Goal: Task Accomplishment & Management: Use online tool/utility

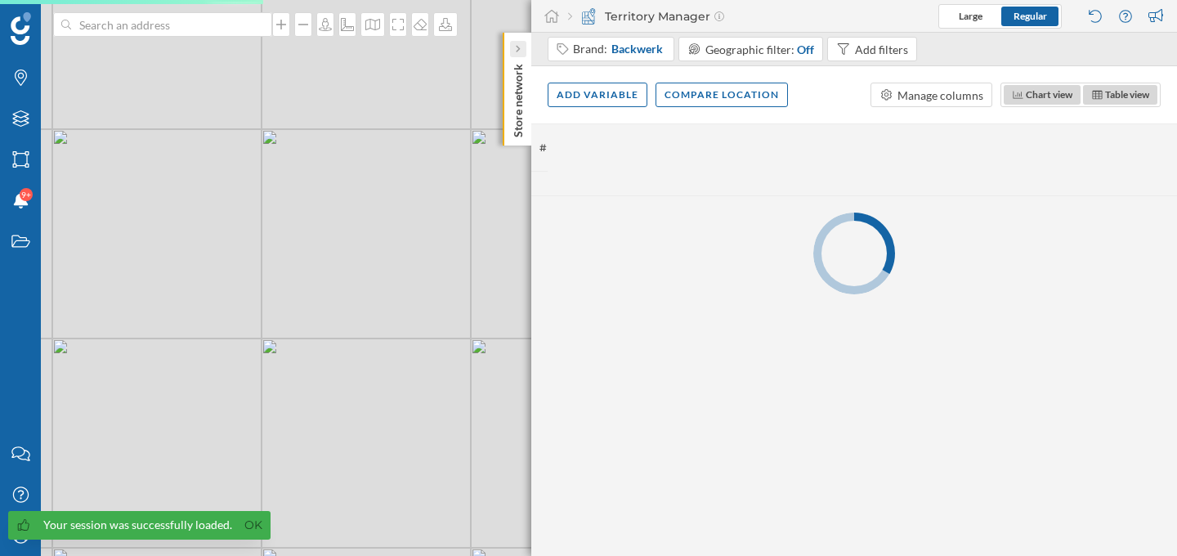
click at [521, 56] on div at bounding box center [518, 49] width 16 height 16
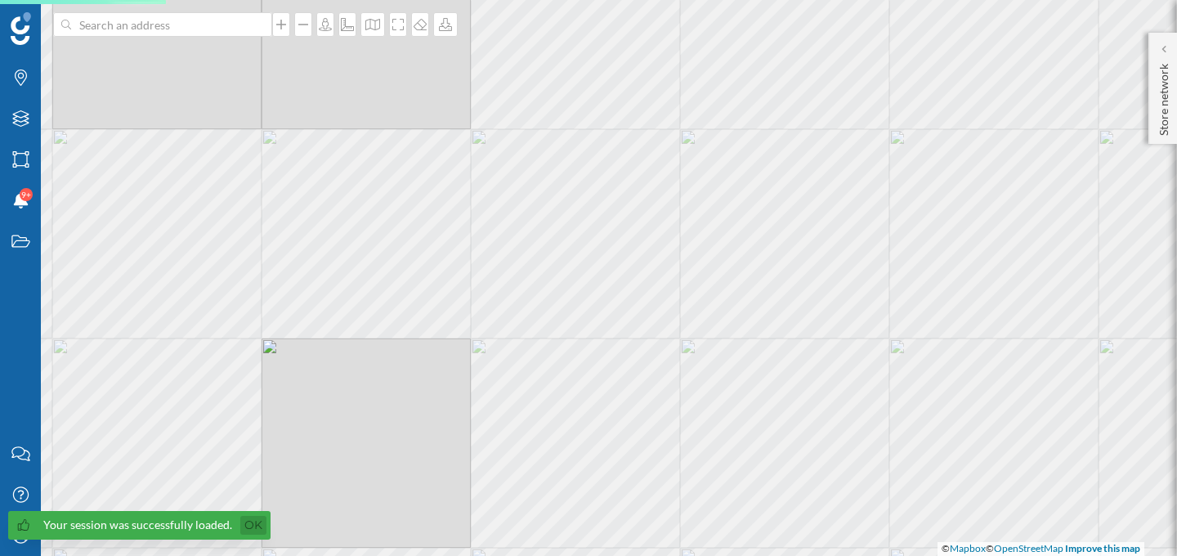
click at [254, 529] on link "Ok" at bounding box center [253, 525] width 26 height 19
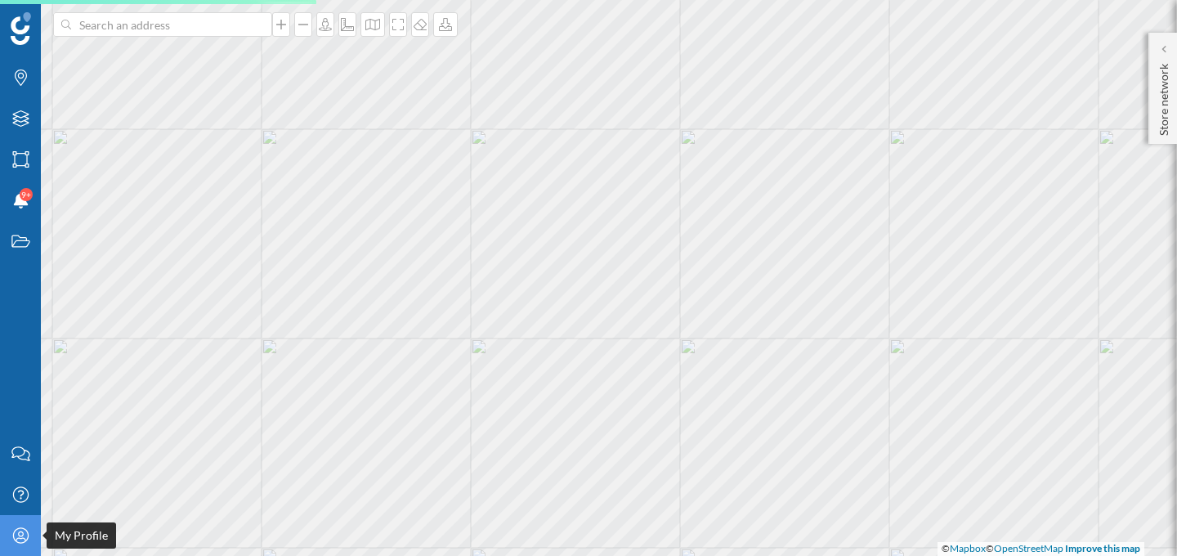
click at [23, 547] on div "My Profile" at bounding box center [20, 535] width 41 height 41
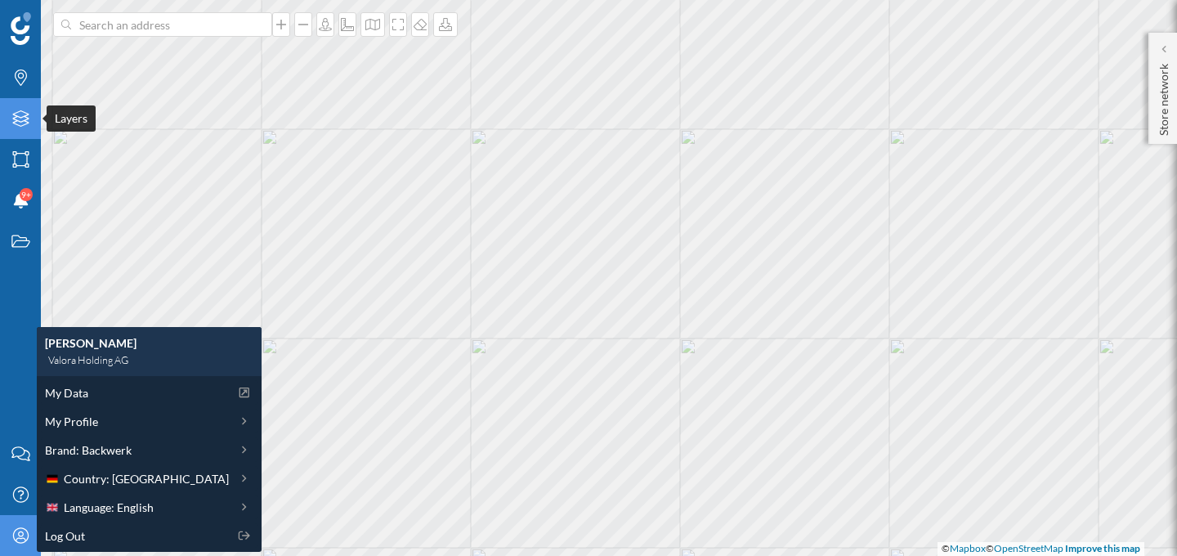
click at [29, 118] on icon "Layers" at bounding box center [21, 118] width 20 height 16
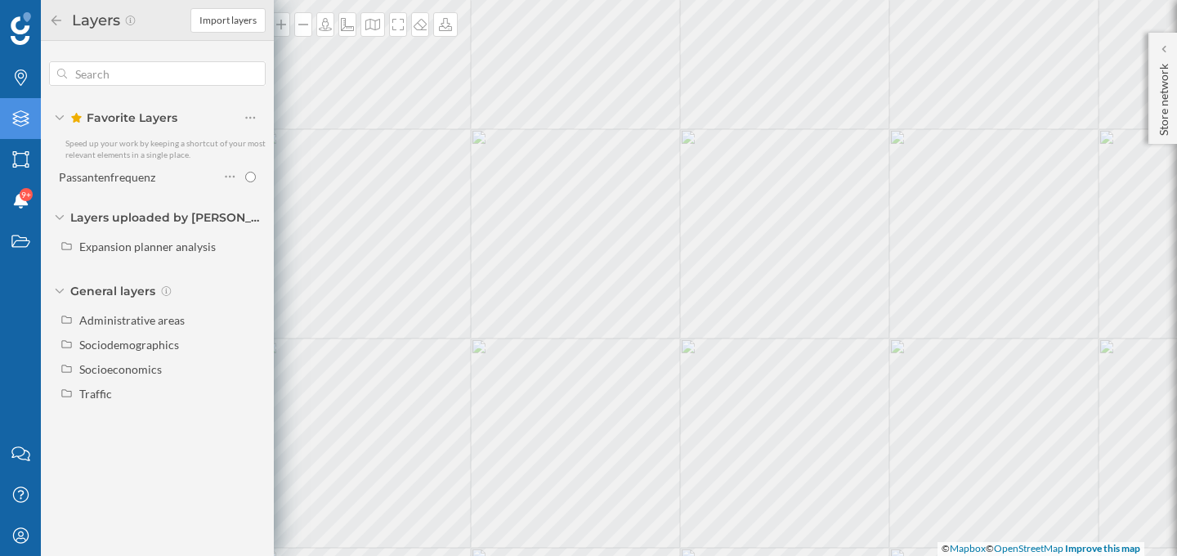
click at [65, 114] on div "Favorite Layers" at bounding box center [157, 117] width 217 height 23
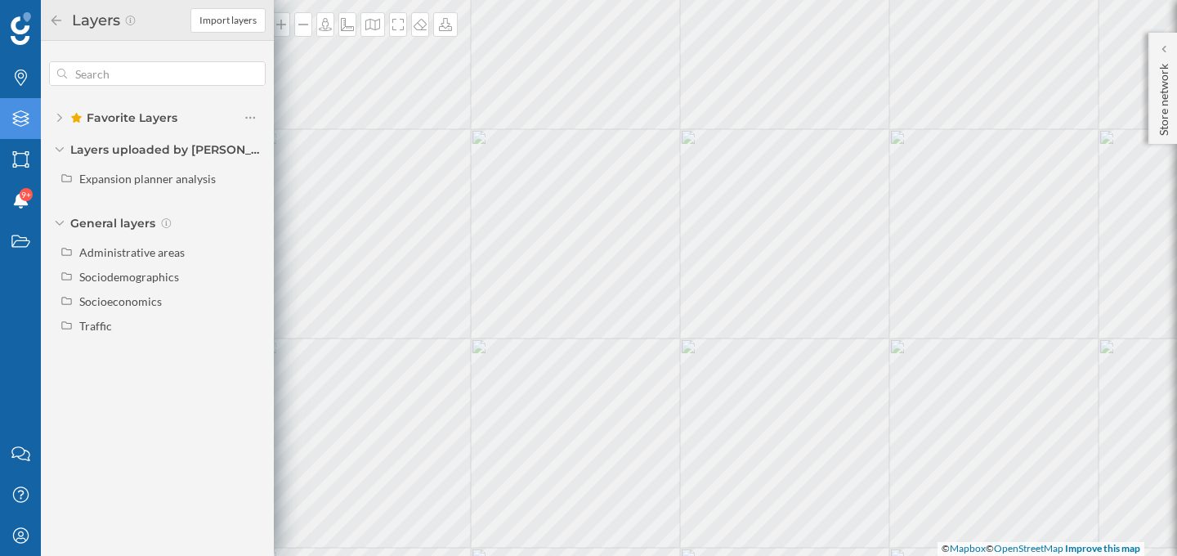
click at [60, 118] on icon at bounding box center [59, 118] width 5 height 8
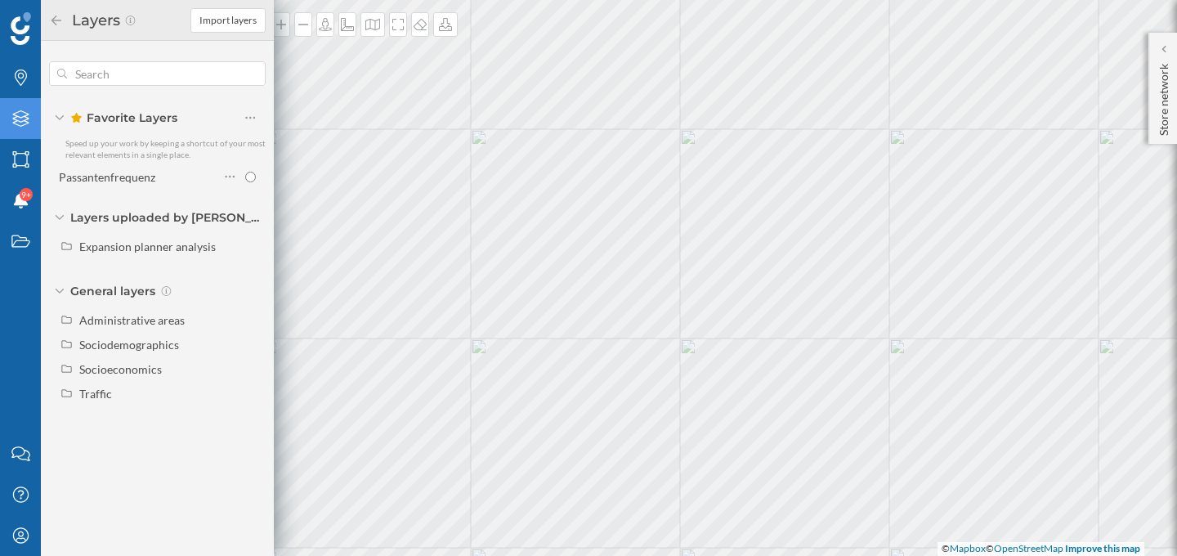
click at [57, 120] on div "Favorite Layers" at bounding box center [157, 117] width 217 height 23
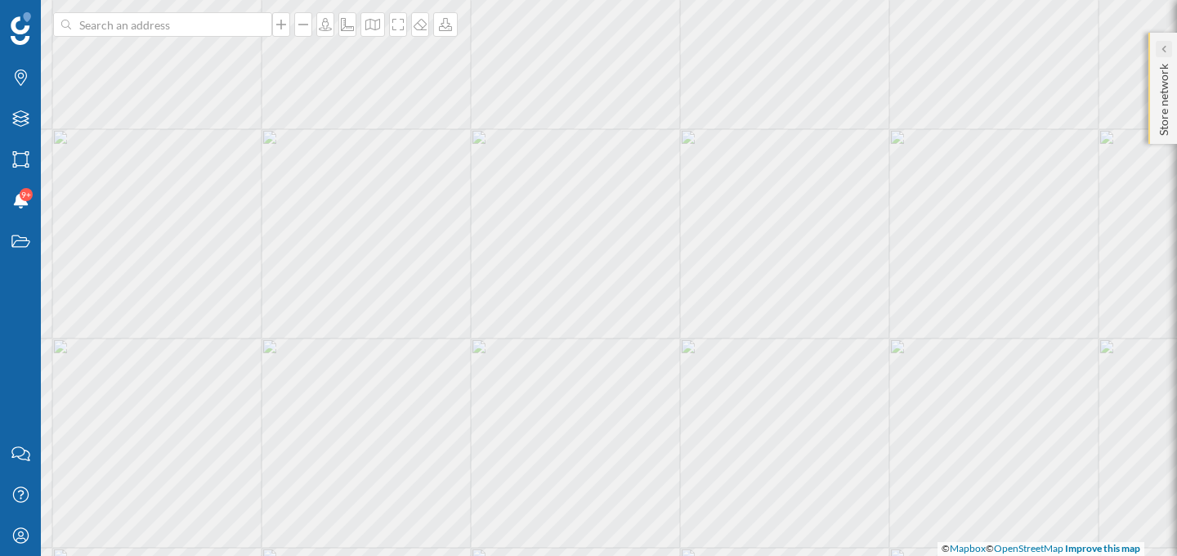
click at [1162, 56] on icon at bounding box center [1162, 49] width 5 height 16
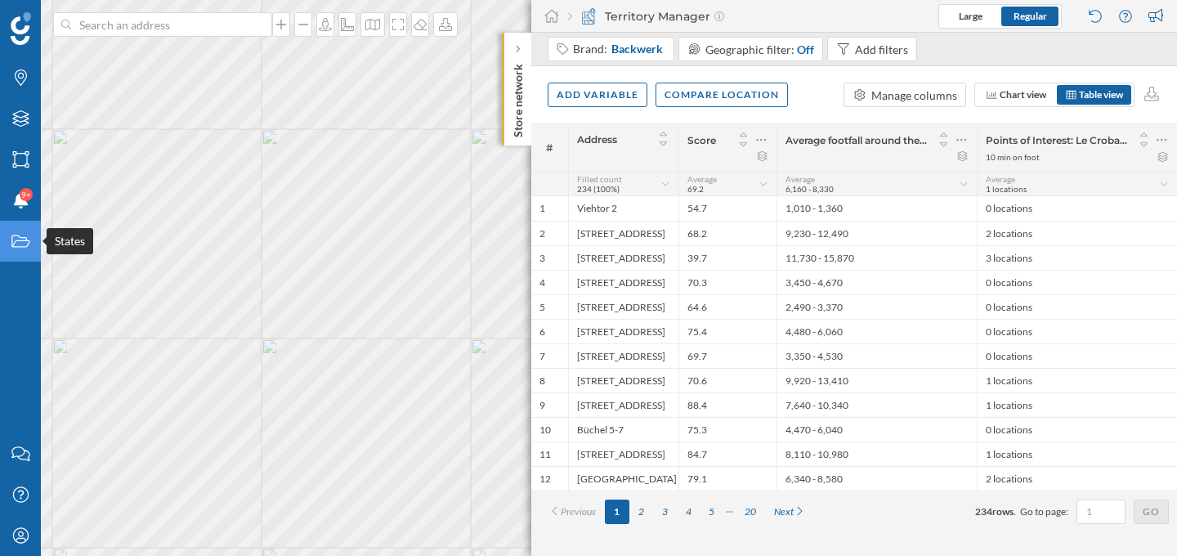
click at [25, 252] on div "States" at bounding box center [20, 241] width 41 height 41
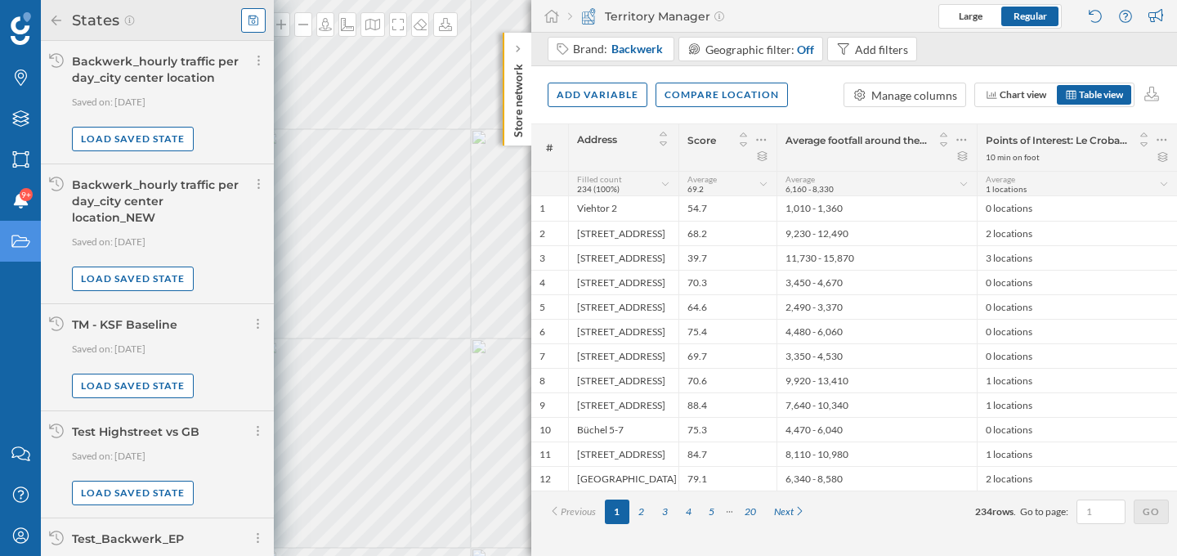
click at [249, 16] on icon at bounding box center [253, 20] width 10 height 11
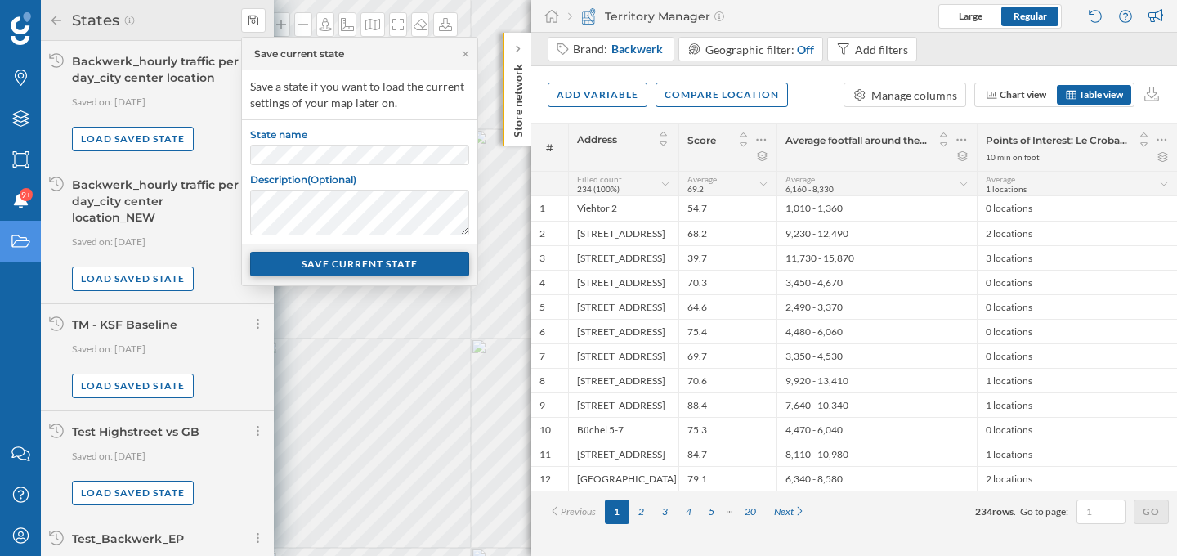
click at [303, 271] on div "SAVE CURRENT STATE" at bounding box center [359, 264] width 219 height 25
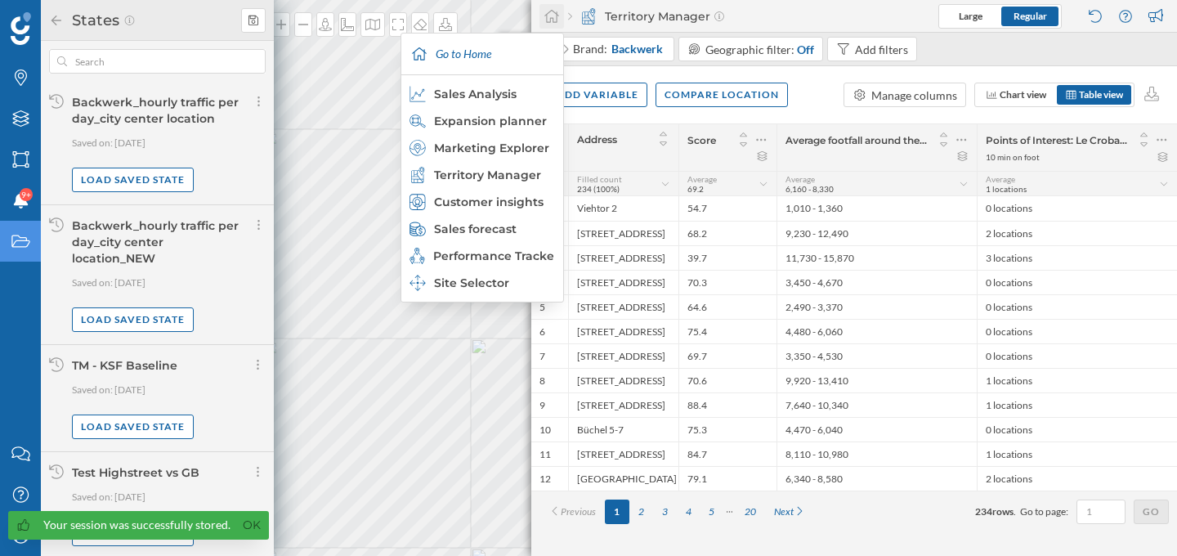
click at [557, 15] on icon at bounding box center [551, 16] width 16 height 15
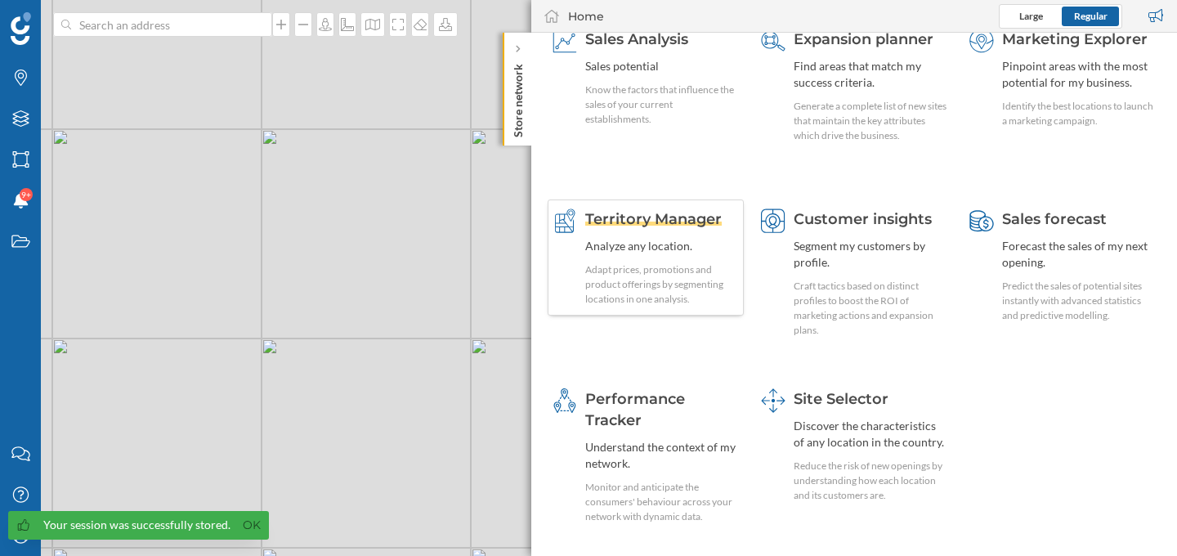
scroll to position [92, 0]
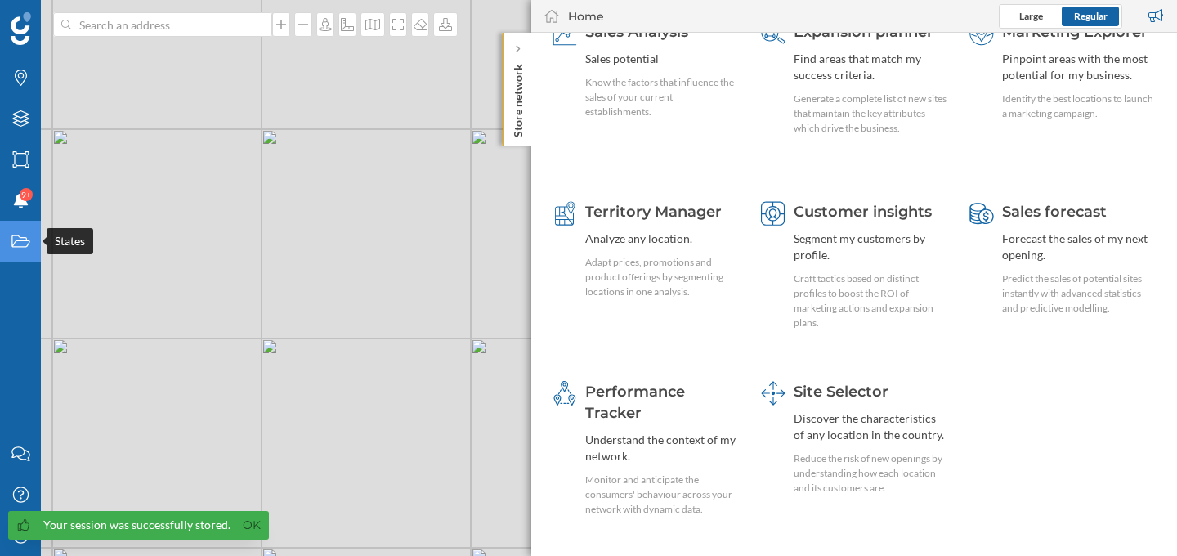
click at [10, 251] on div "States" at bounding box center [20, 241] width 41 height 41
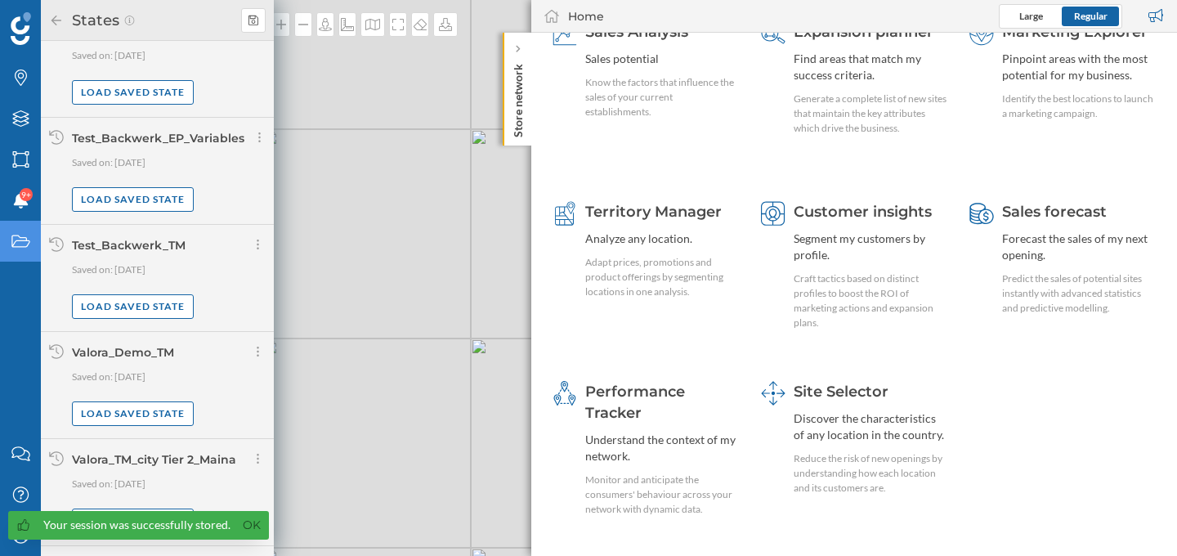
scroll to position [661, 0]
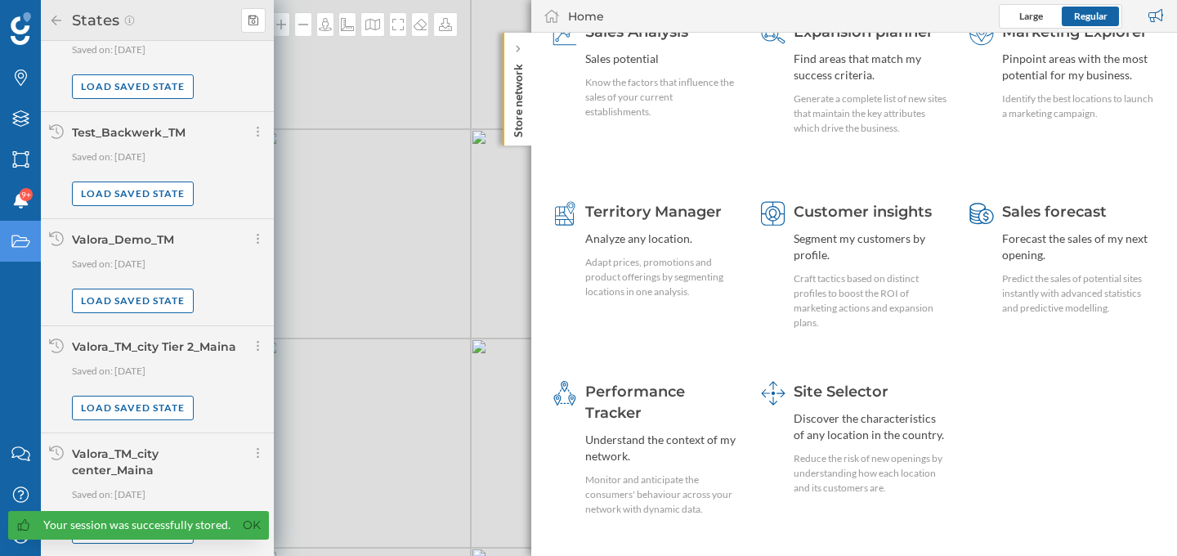
click at [159, 458] on div "Valora_TM_city center_Maina" at bounding box center [157, 461] width 171 height 33
click at [145, 458] on div "Valora_TM_city center_Maina" at bounding box center [115, 461] width 87 height 31
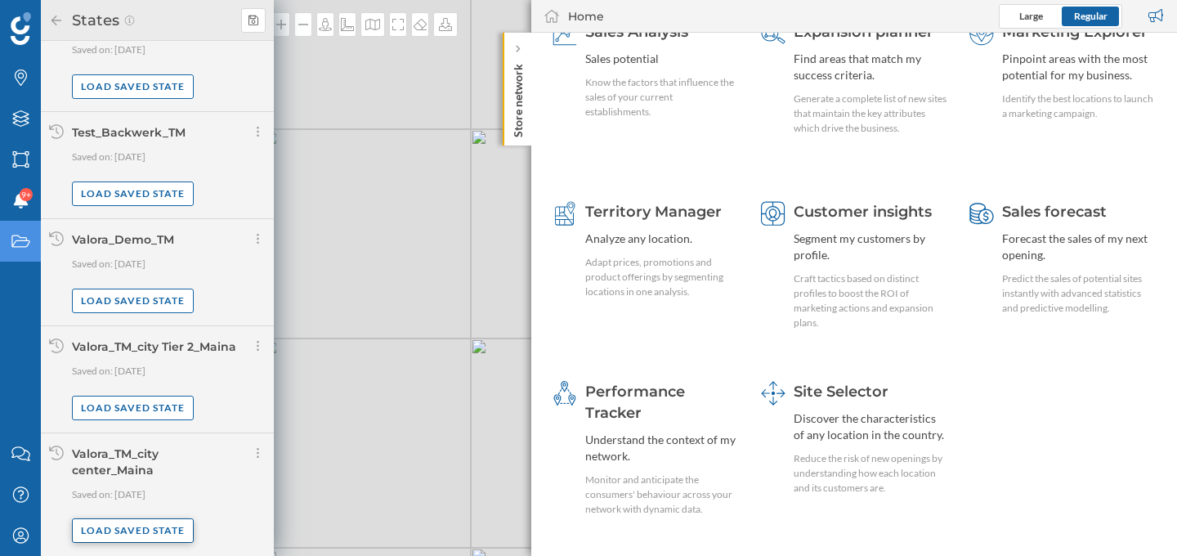
click at [118, 528] on div "Load saved state" at bounding box center [133, 530] width 122 height 25
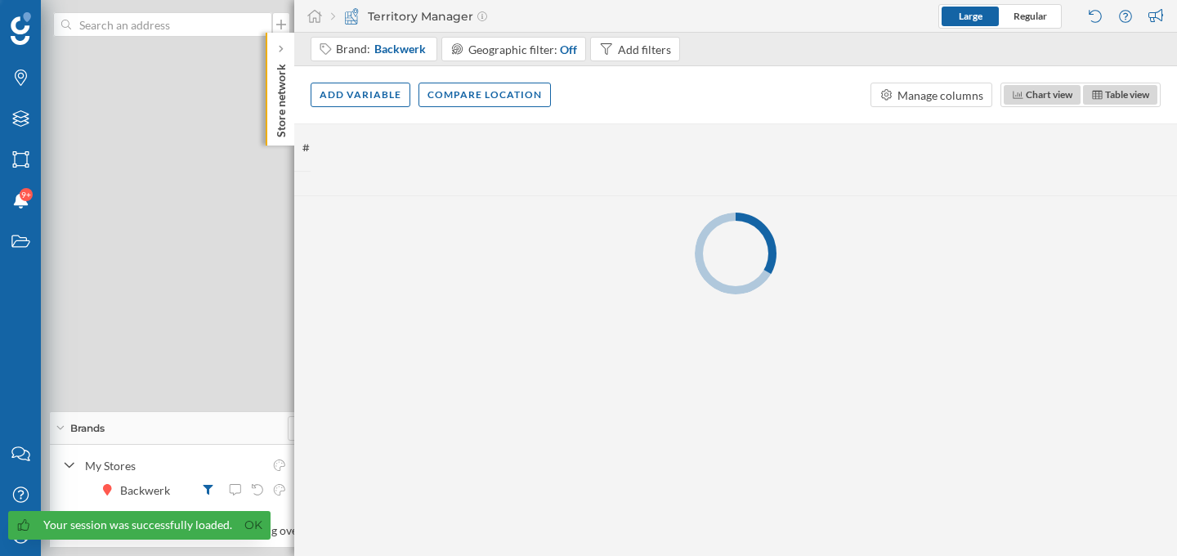
scroll to position [0, 0]
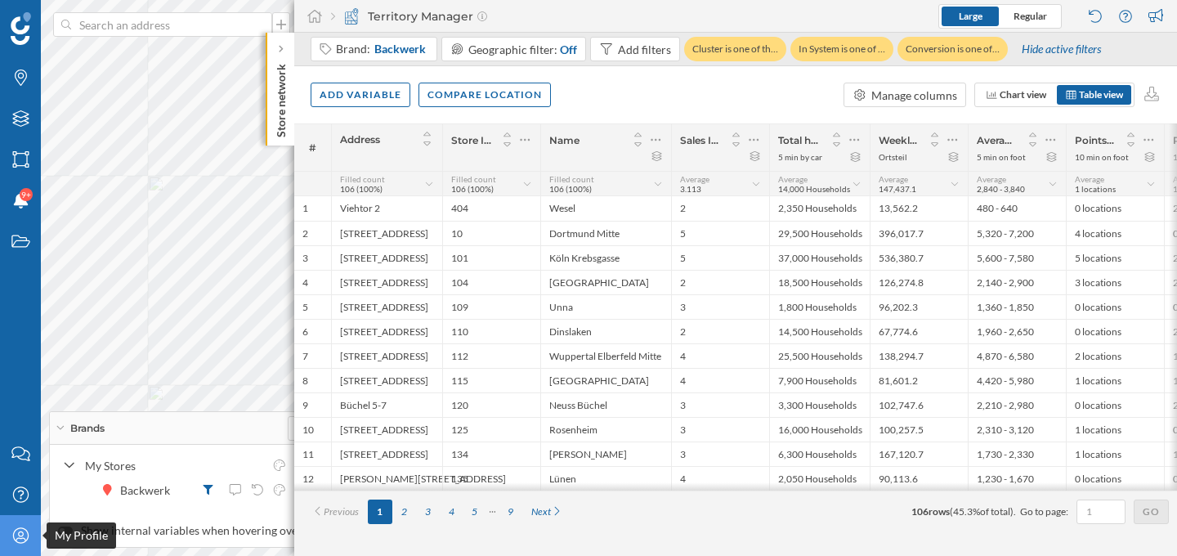
click at [15, 531] on icon "My Profile" at bounding box center [21, 535] width 20 height 16
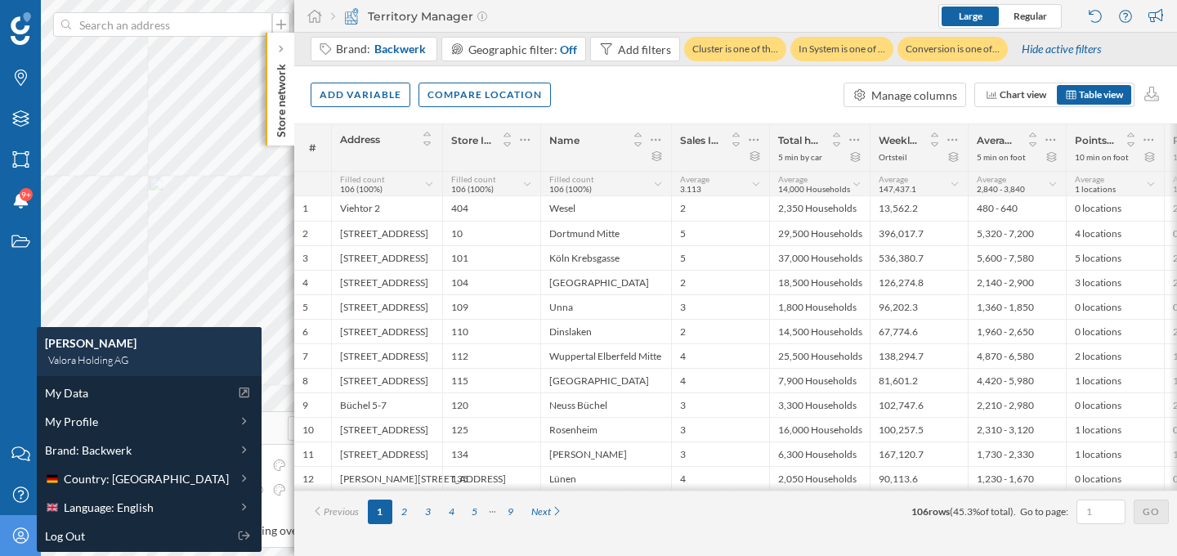
click at [12, 537] on icon "My Profile" at bounding box center [21, 535] width 20 height 16
click at [20, 244] on icon "States" at bounding box center [21, 241] width 20 height 16
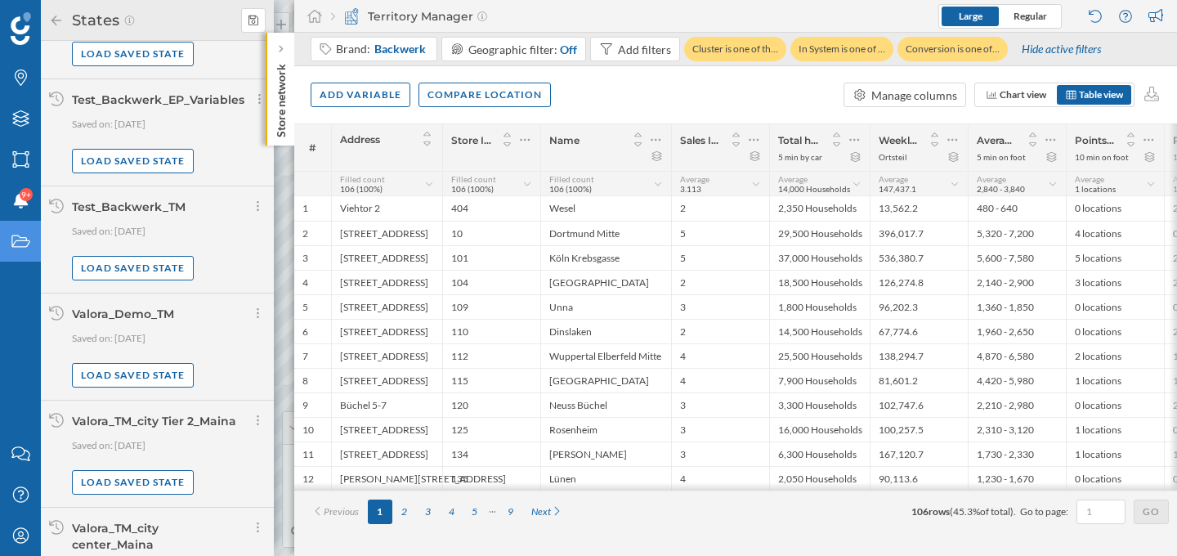
scroll to position [588, 0]
click at [11, 542] on icon "My Profile" at bounding box center [21, 535] width 20 height 16
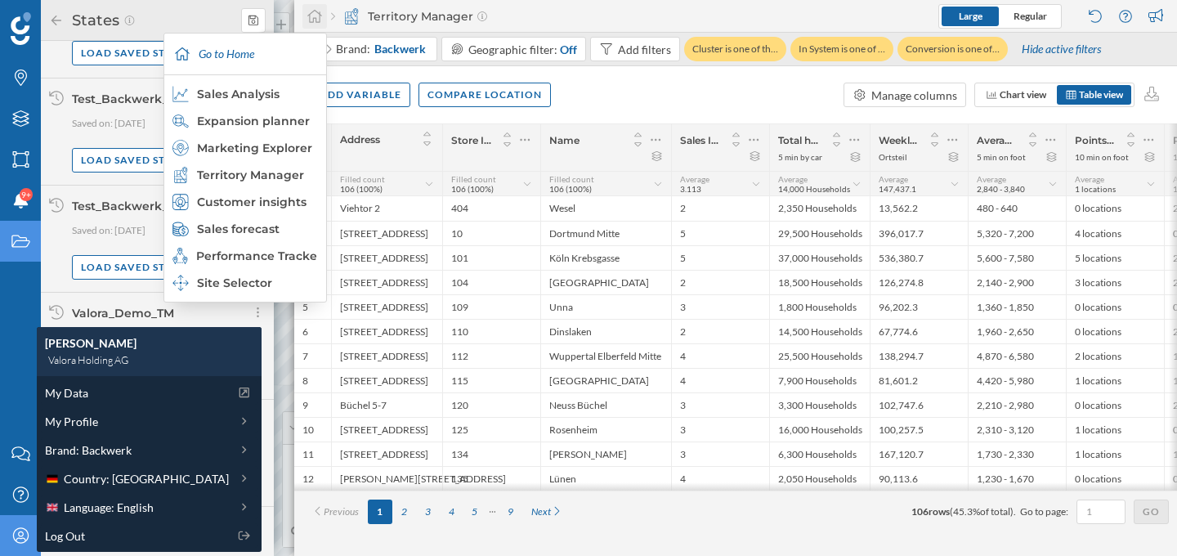
click at [321, 16] on icon at bounding box center [314, 16] width 16 height 15
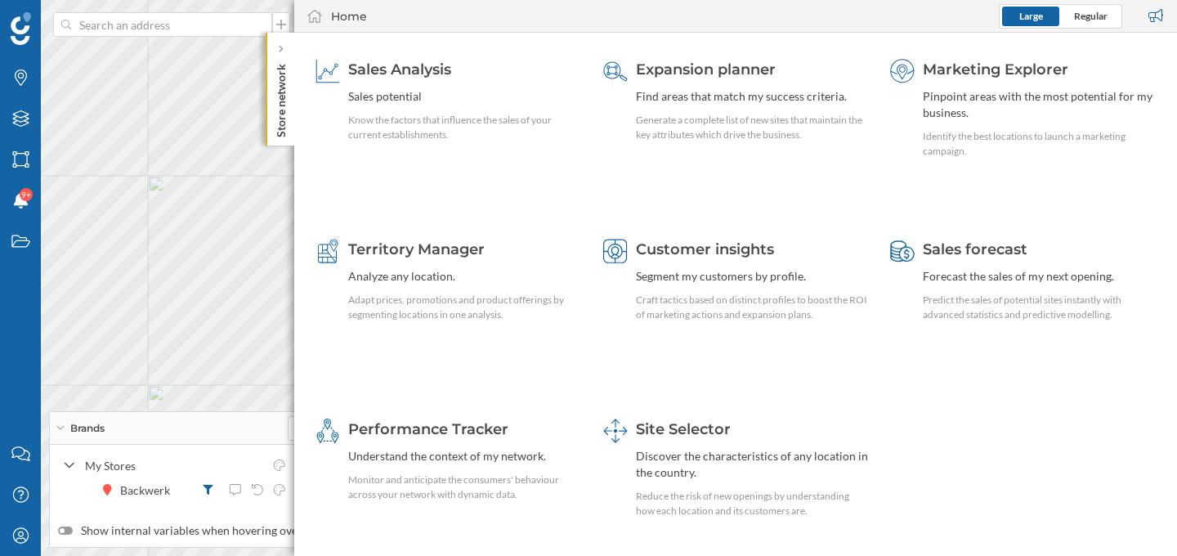
scroll to position [0, 0]
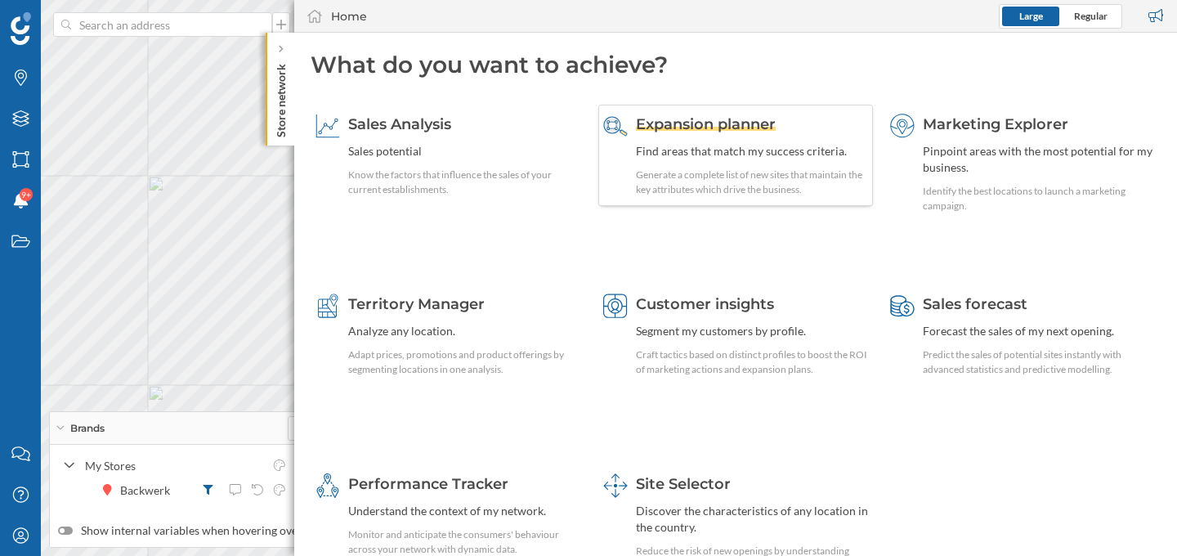
click at [730, 132] on span "Expansion planner" at bounding box center [706, 124] width 140 height 18
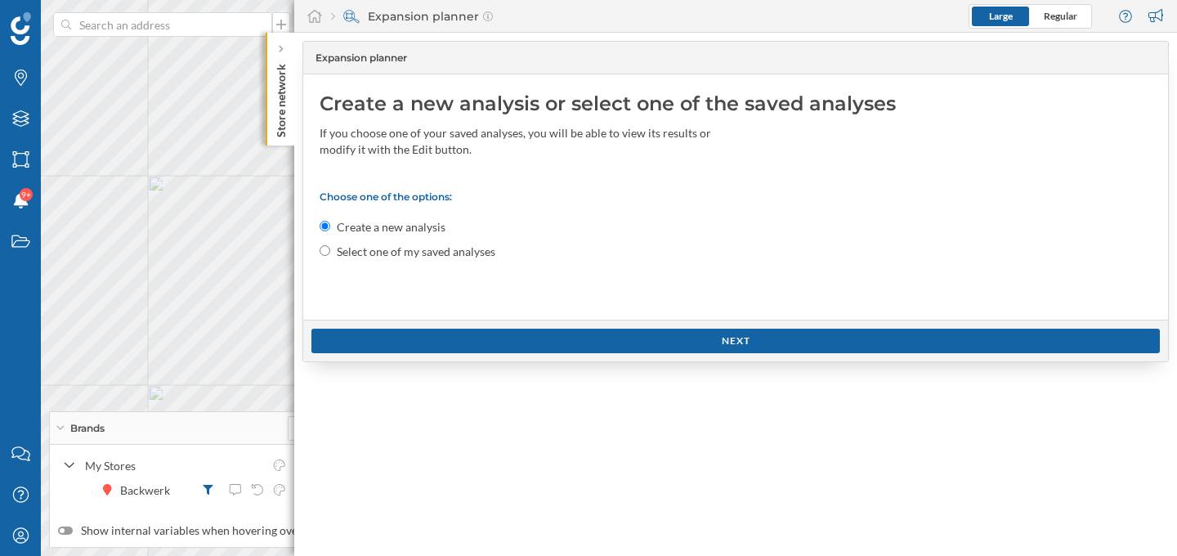
click at [326, 253] on input "Select one of my saved analyses" at bounding box center [325, 250] width 11 height 11
radio input "true"
radio input "false"
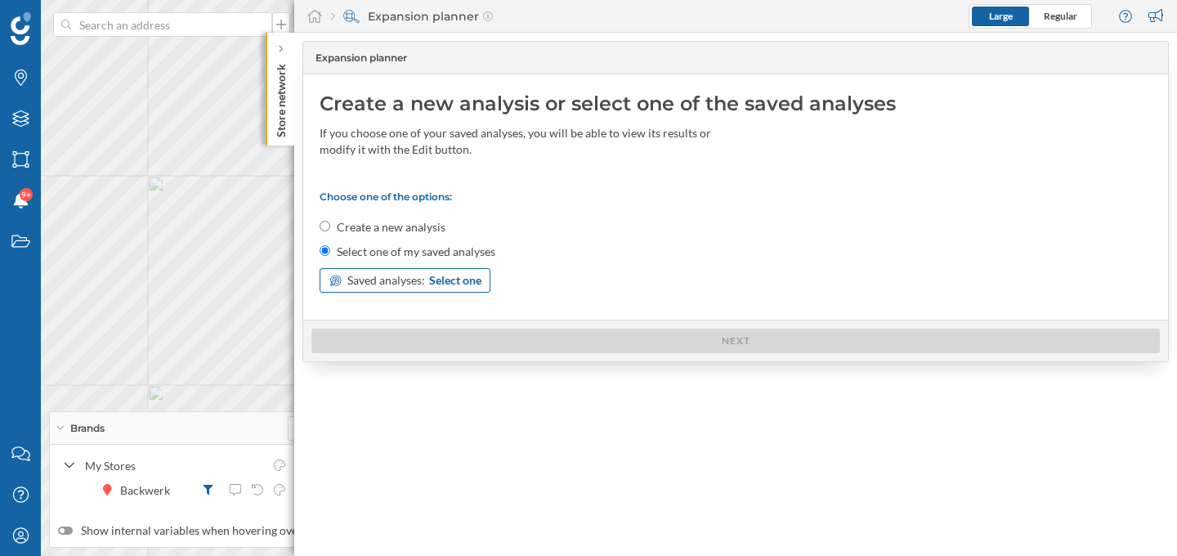
click at [379, 285] on span "Saved analyses:" at bounding box center [386, 280] width 78 height 16
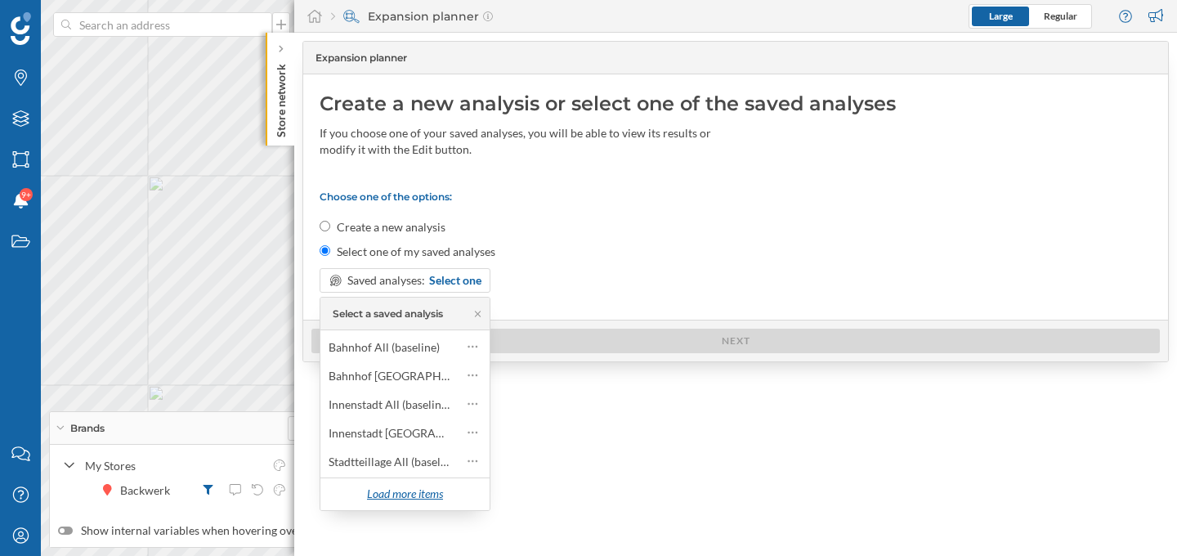
click at [364, 495] on div "Load more items" at bounding box center [404, 494] width 96 height 25
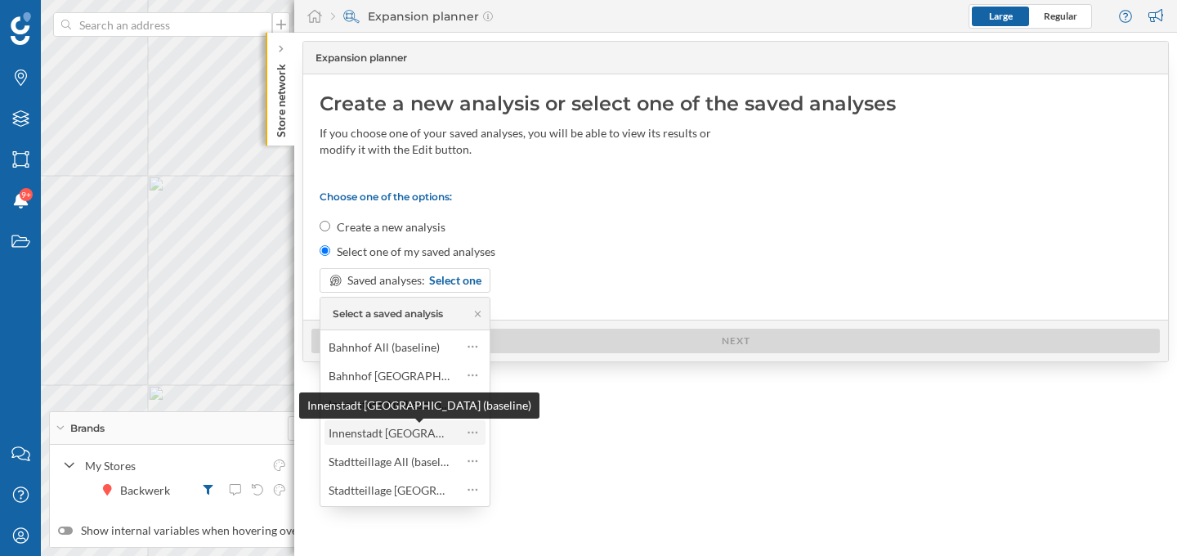
click at [392, 430] on div "Innenstadt [GEOGRAPHIC_DATA] (baseline)" at bounding box center [440, 433] width 224 height 14
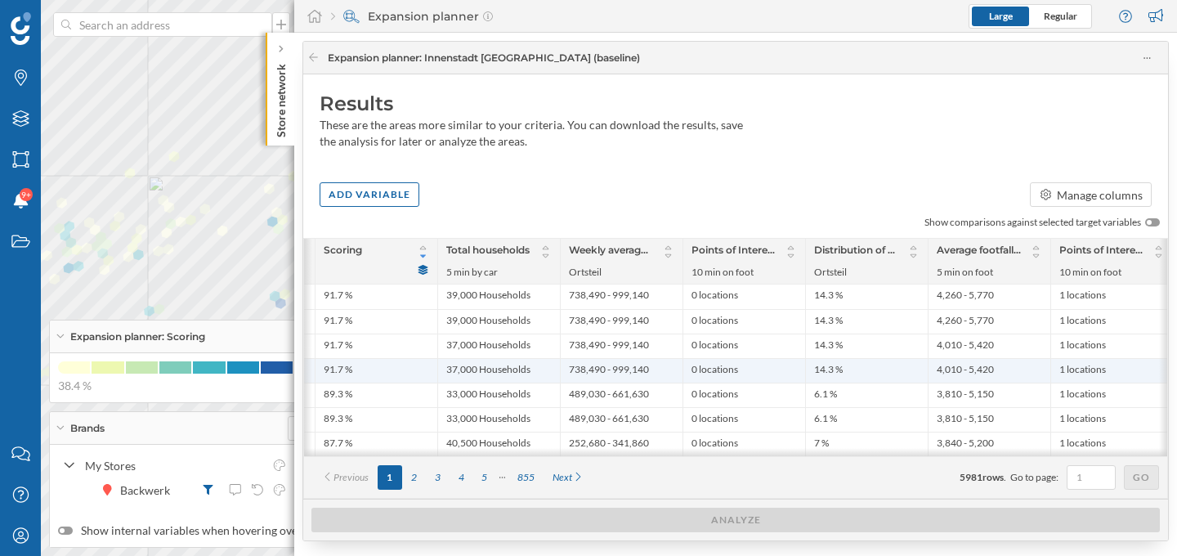
scroll to position [0, 433]
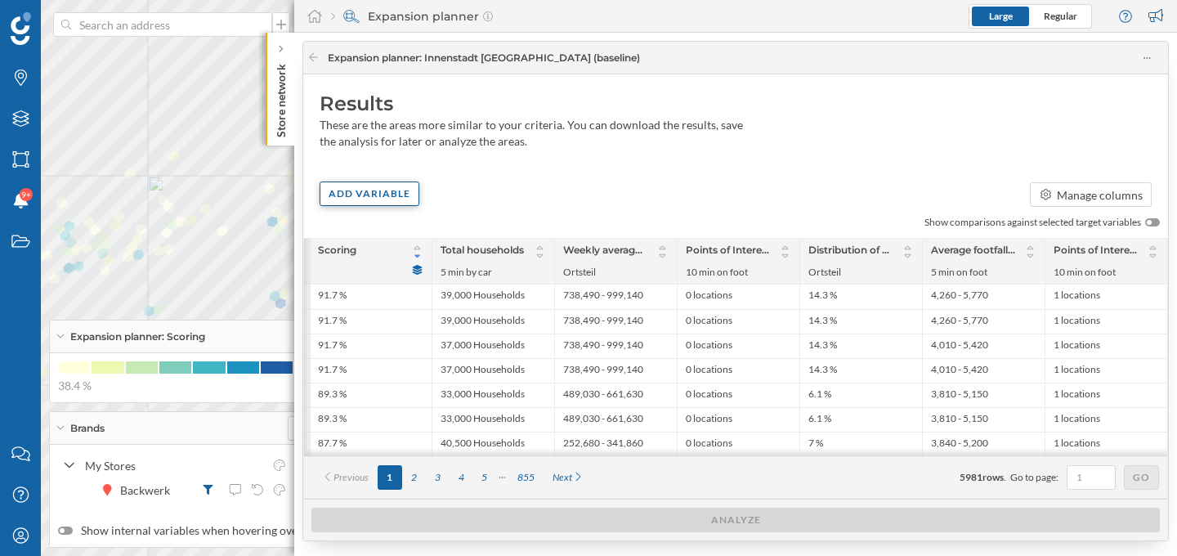
click at [404, 187] on div "Add variable" at bounding box center [370, 193] width 100 height 25
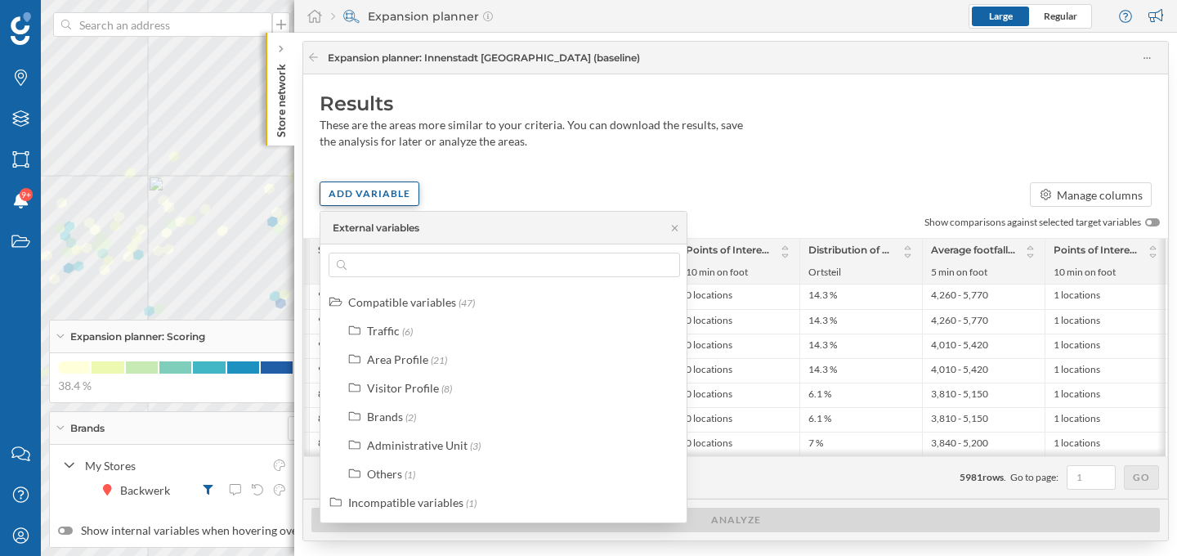
scroll to position [0, 431]
click at [488, 177] on div "Results These are the areas more similar to your criteria. You can download the…" at bounding box center [735, 286] width 865 height 424
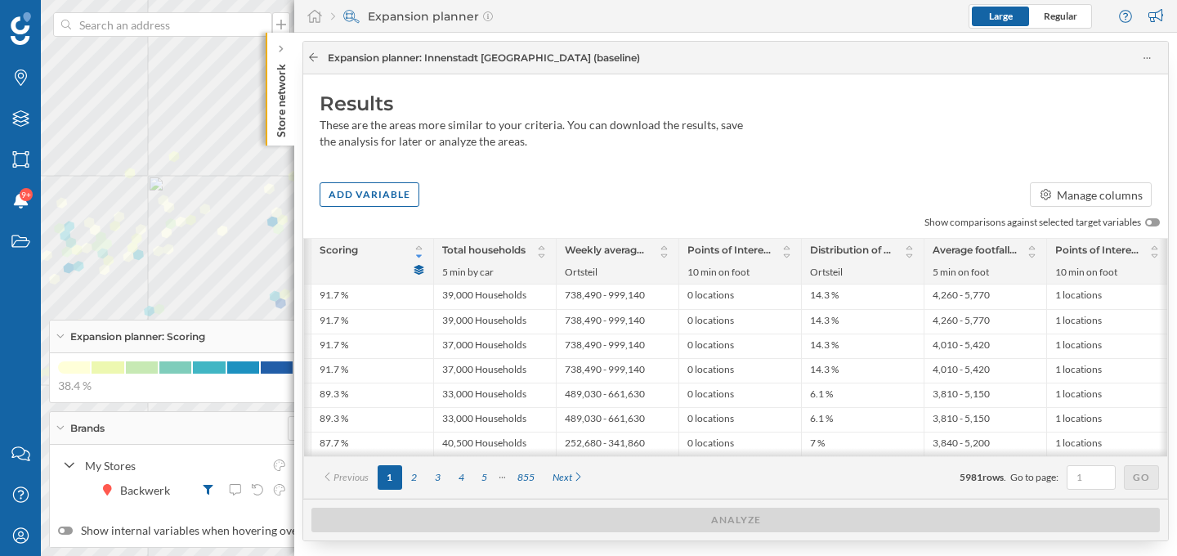
click at [315, 56] on icon at bounding box center [313, 57] width 12 height 10
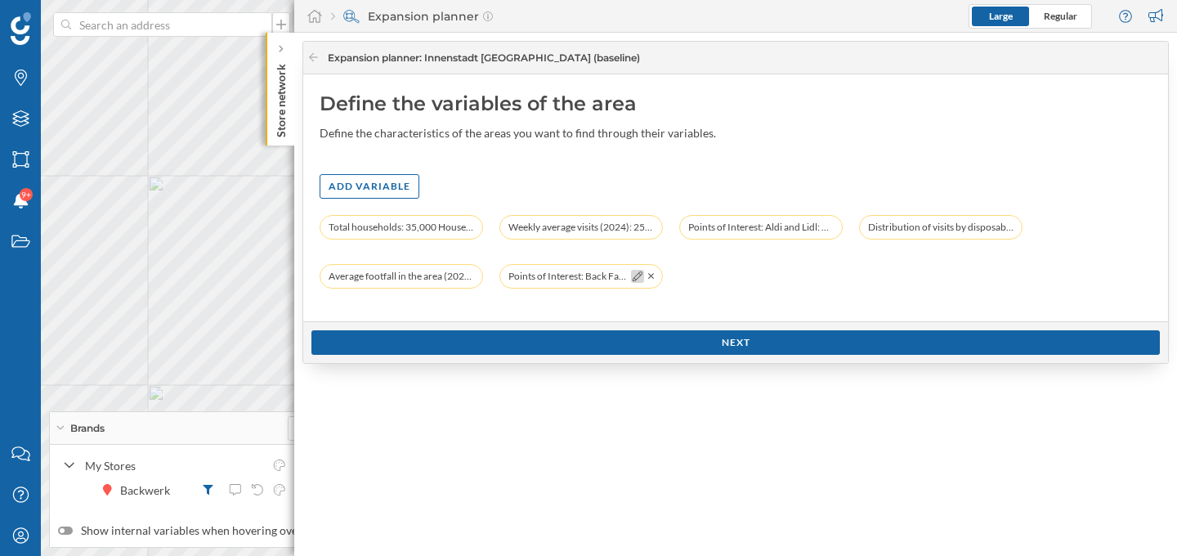
click at [632, 279] on icon at bounding box center [637, 276] width 10 height 10
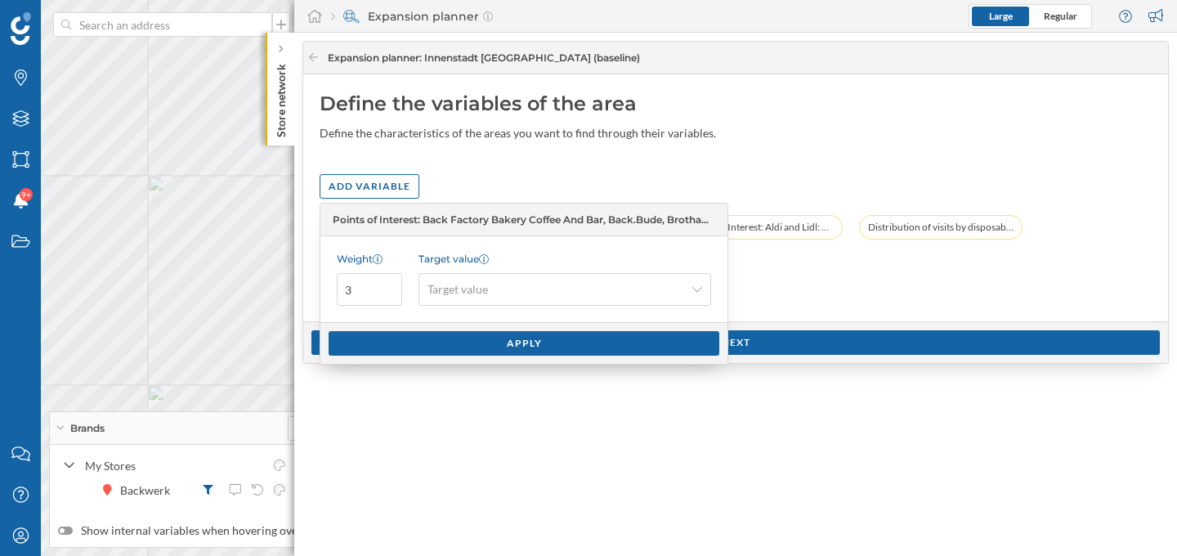
click at [760, 266] on div "Total households: 35,000 Households (5 min by car) Weekly average visits (2024)…" at bounding box center [736, 260] width 832 height 90
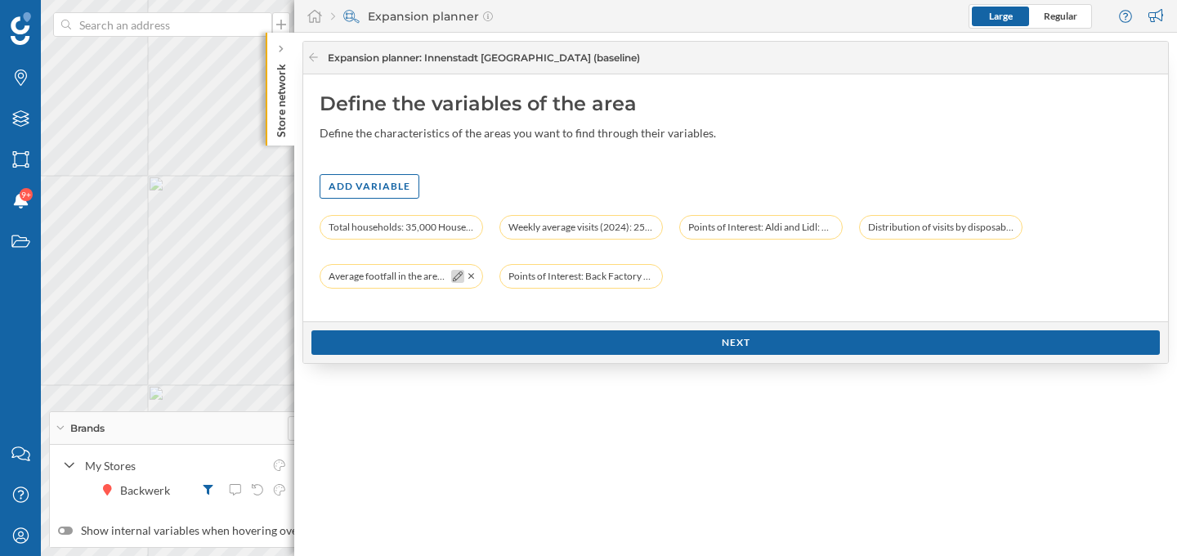
click at [454, 276] on icon at bounding box center [458, 276] width 10 height 10
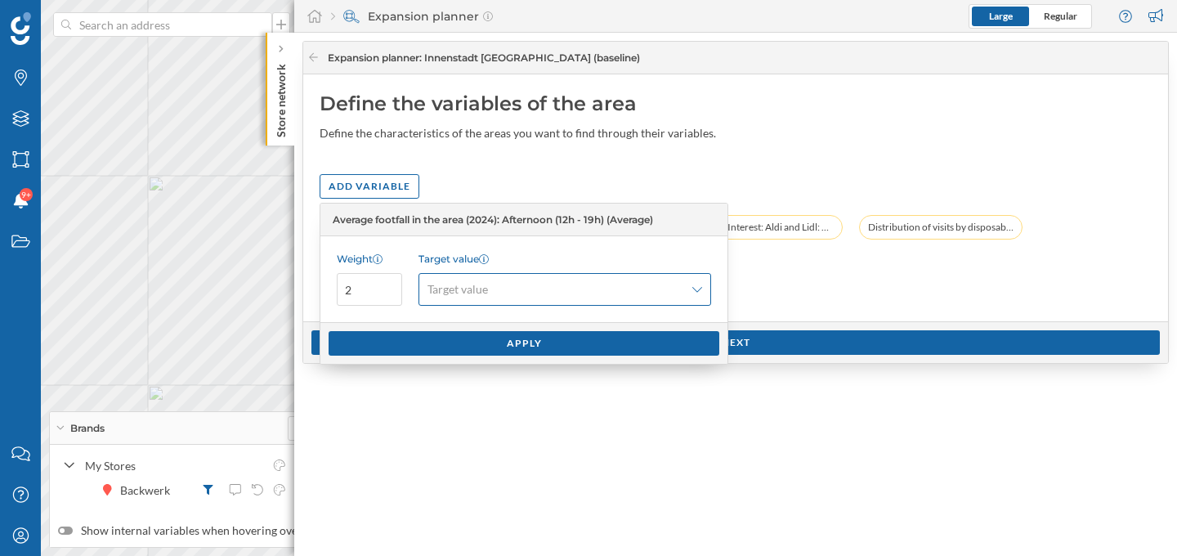
click at [484, 291] on span "Target value" at bounding box center [457, 289] width 60 height 16
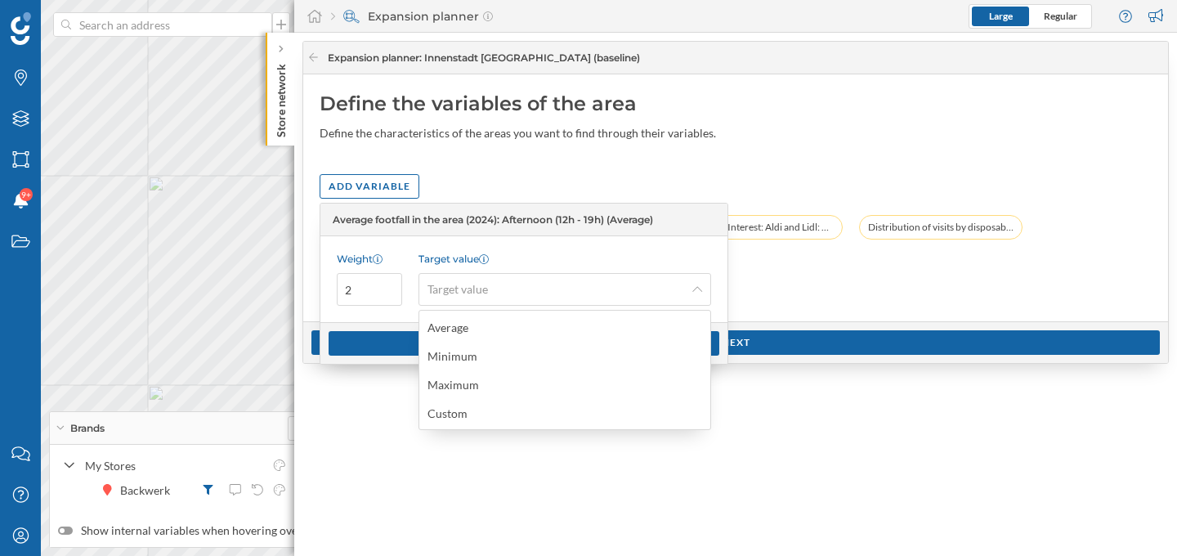
click at [760, 275] on div "Total households: 35,000 Households (5 min by car) Weekly average visits (2024)…" at bounding box center [736, 260] width 832 height 90
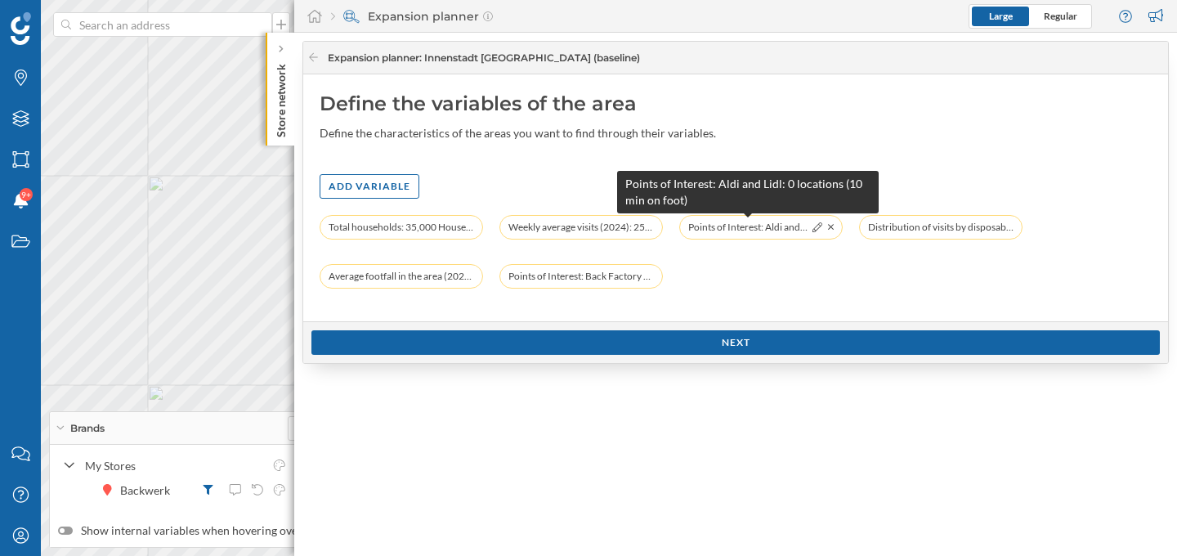
click at [780, 229] on span "Points of Interest: Aldi and Lidl: 0 locations (10 min on foot)" at bounding box center [747, 227] width 119 height 16
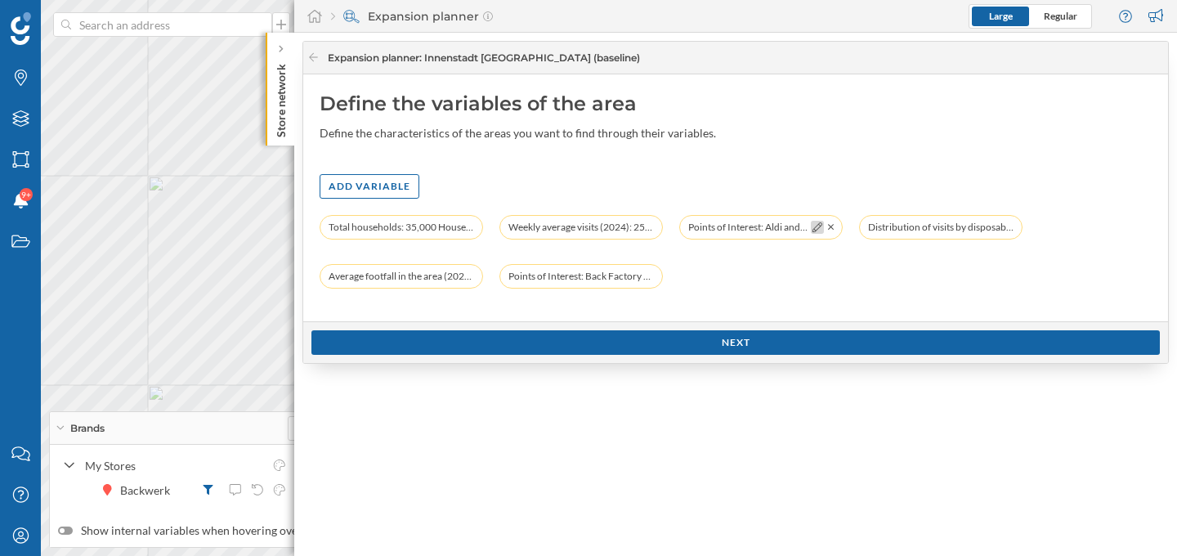
click at [813, 227] on icon at bounding box center [817, 227] width 10 height 10
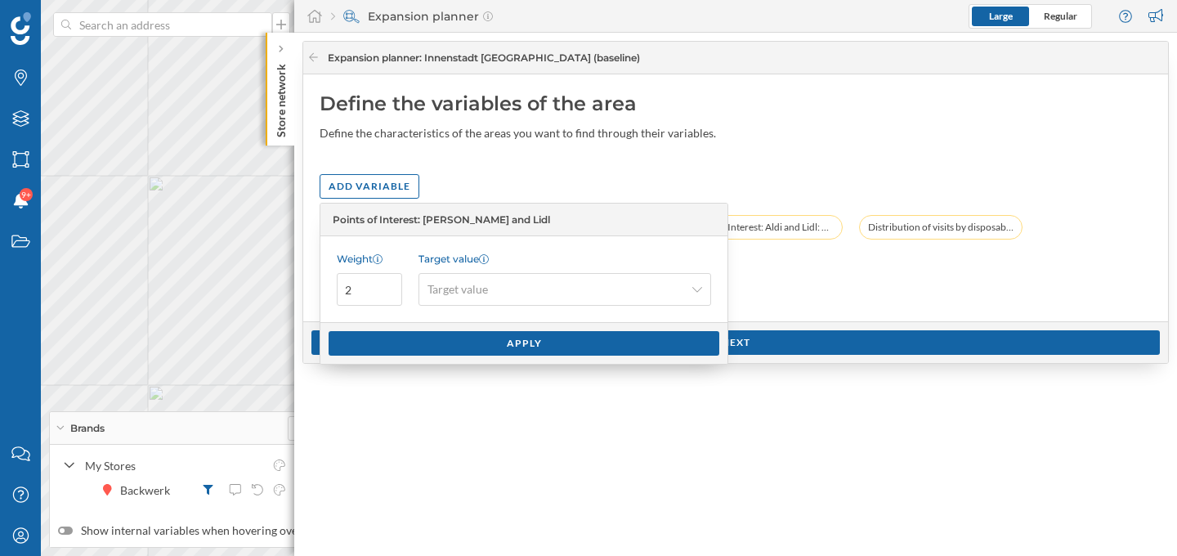
click at [793, 269] on div "Total households: 35,000 Households (5 min by car) Weekly average visits (2024)…" at bounding box center [736, 260] width 832 height 90
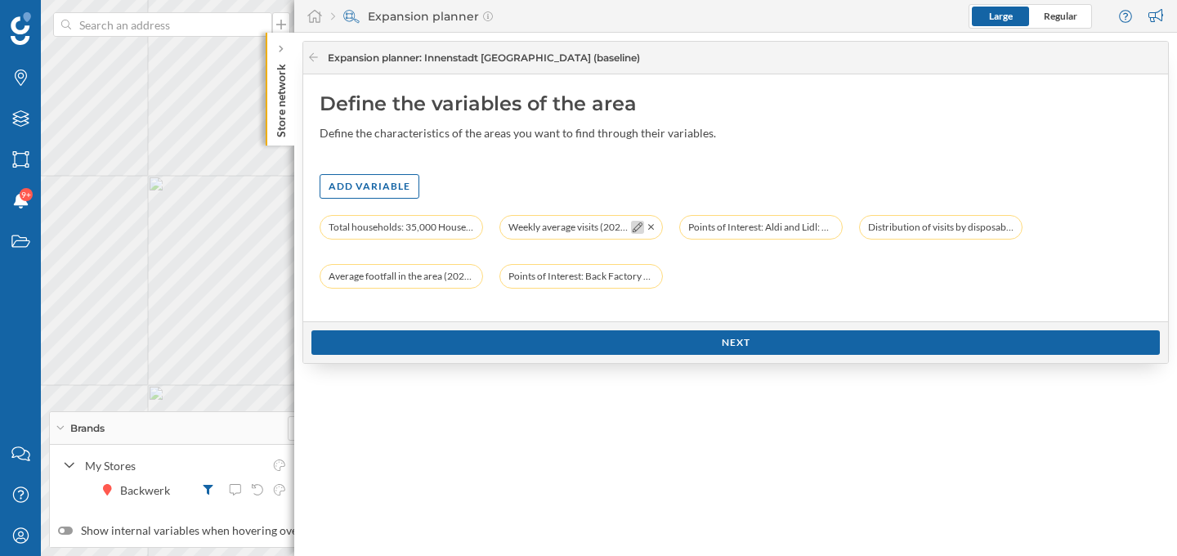
click at [640, 227] on icon at bounding box center [637, 227] width 10 height 10
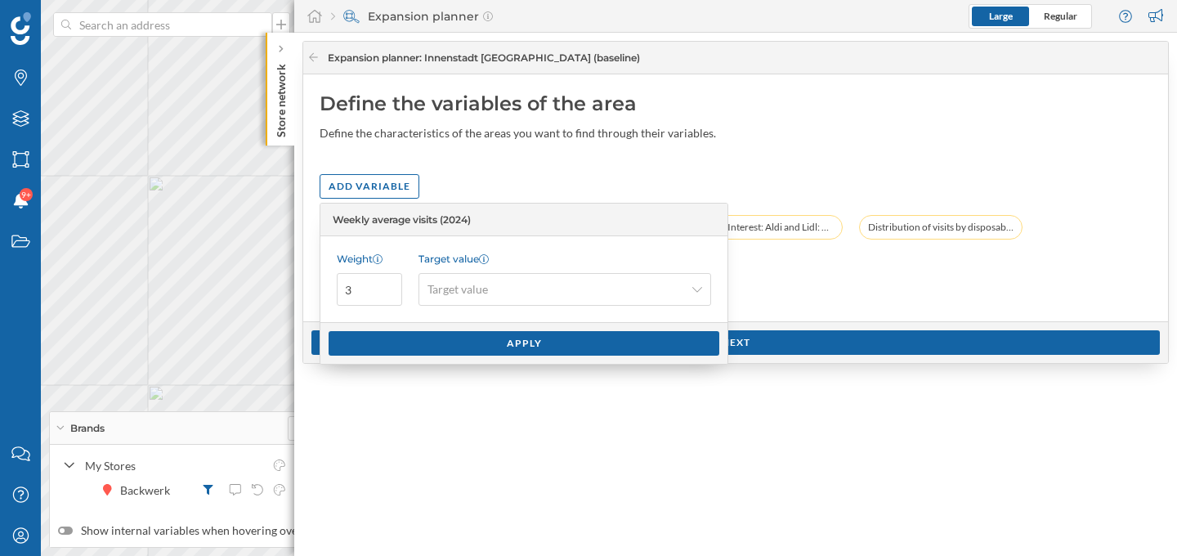
click at [767, 273] on div "Total households: 35,000 Households (5 min by car) Weekly average visits (2024)…" at bounding box center [736, 260] width 832 height 90
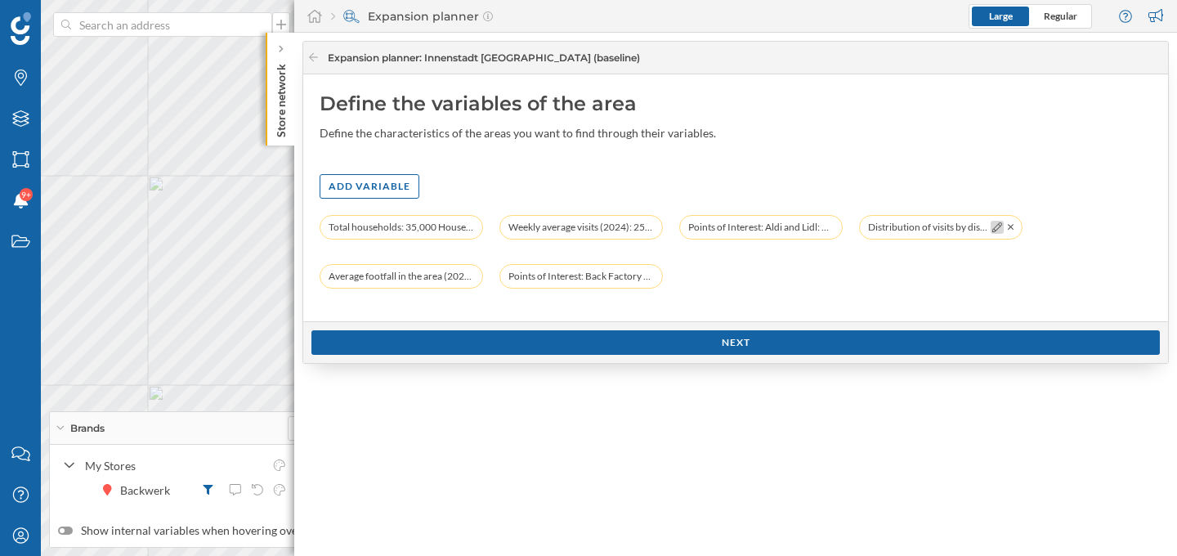
click at [994, 228] on icon at bounding box center [997, 227] width 10 height 10
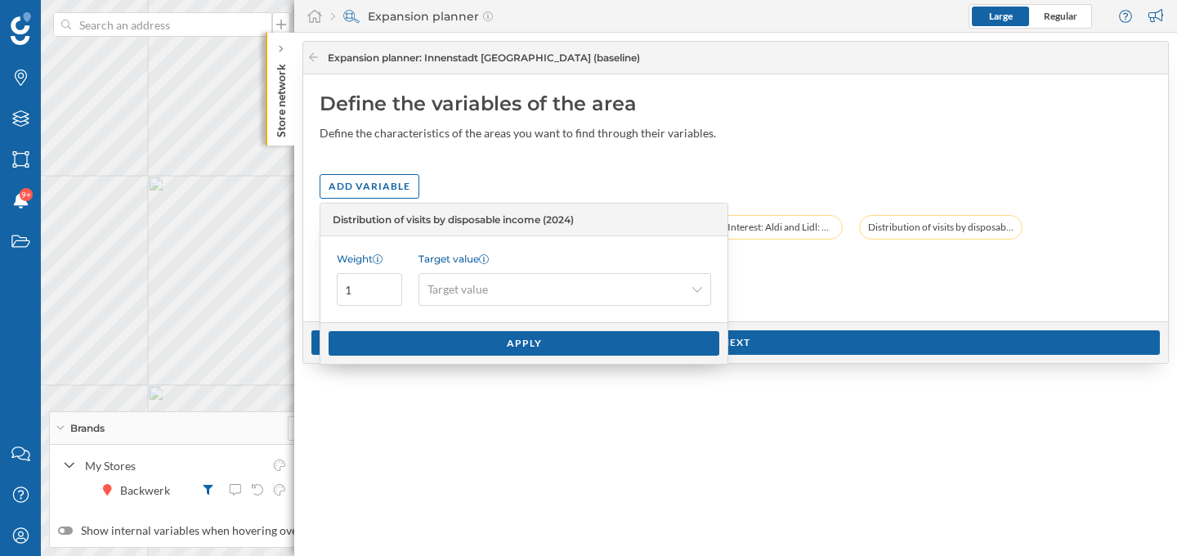
click at [901, 259] on div "Total households: 35,000 Households (5 min by car) Weekly average visits (2024)…" at bounding box center [736, 260] width 832 height 90
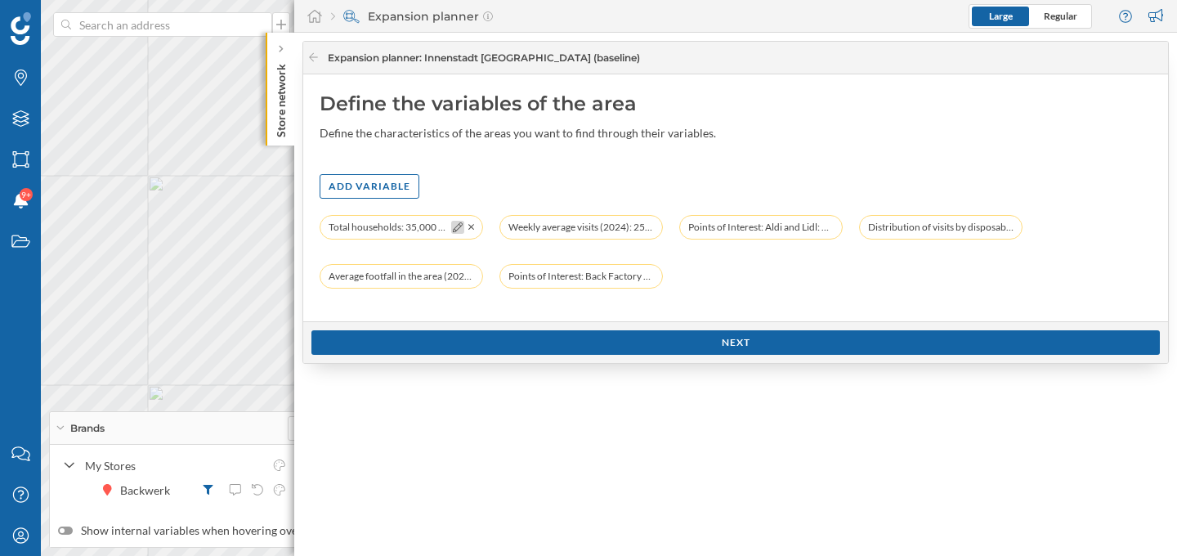
click at [458, 230] on icon at bounding box center [458, 227] width 10 height 10
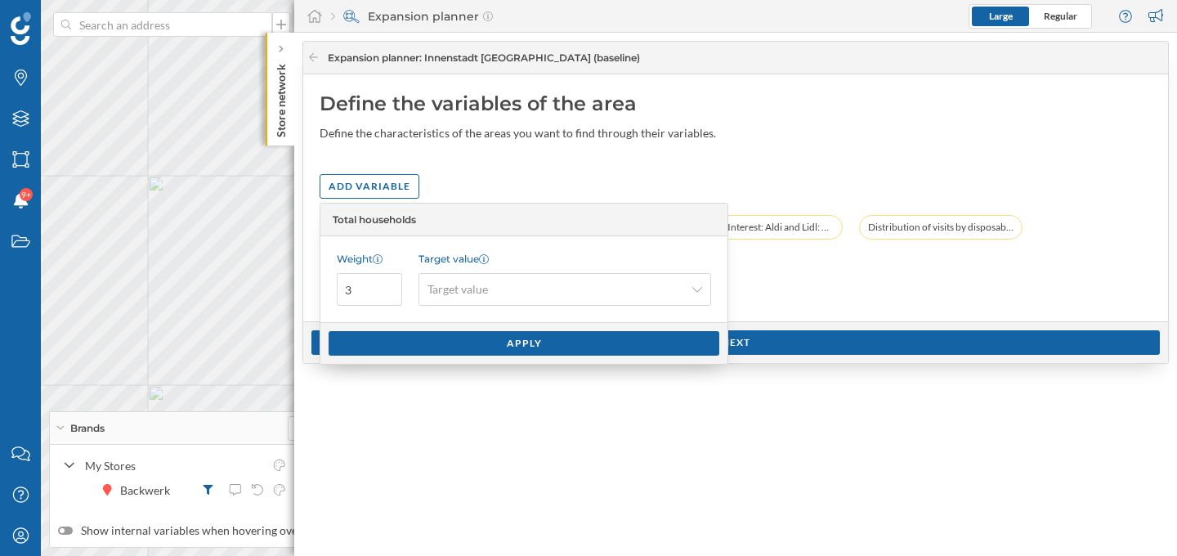
click at [574, 163] on div "Define the variables of the area Define the characteristics of the areas you wa…" at bounding box center [735, 197] width 865 height 247
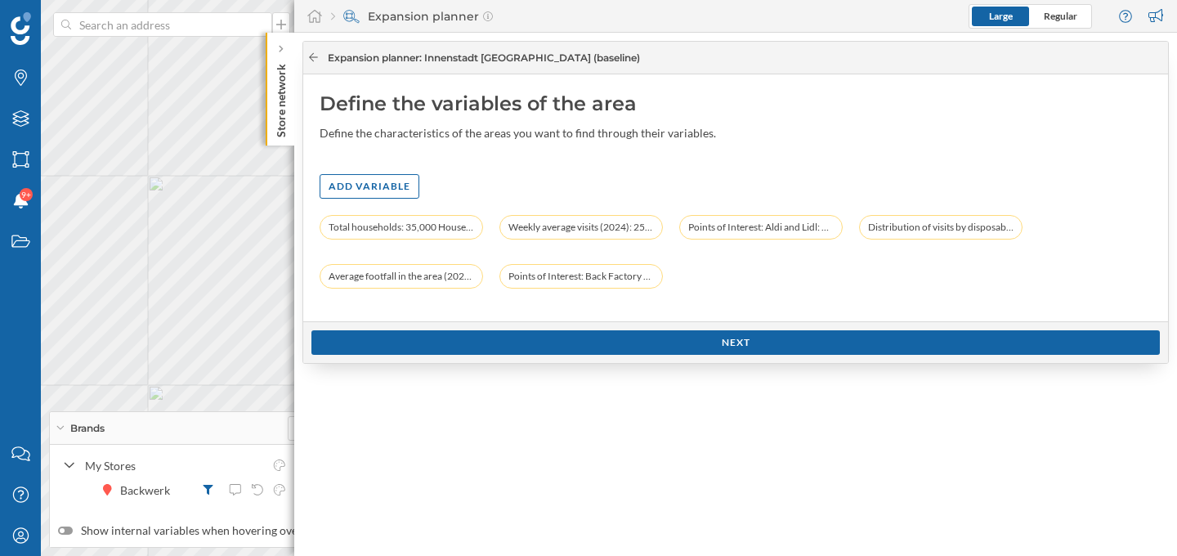
click at [313, 55] on icon at bounding box center [313, 57] width 12 height 10
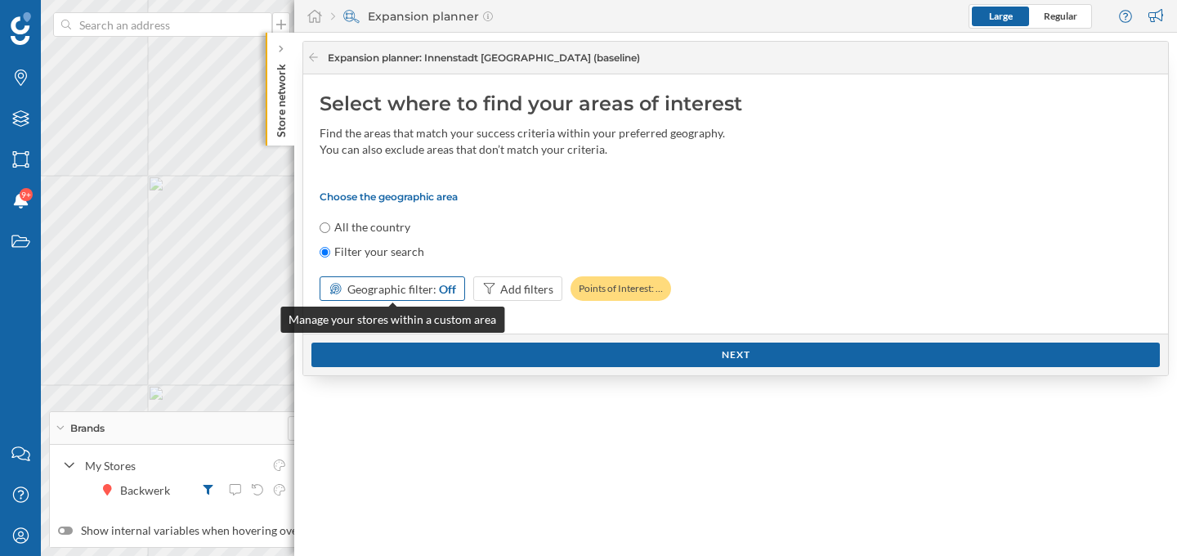
click at [400, 287] on span "Geographic filter:" at bounding box center [391, 289] width 89 height 14
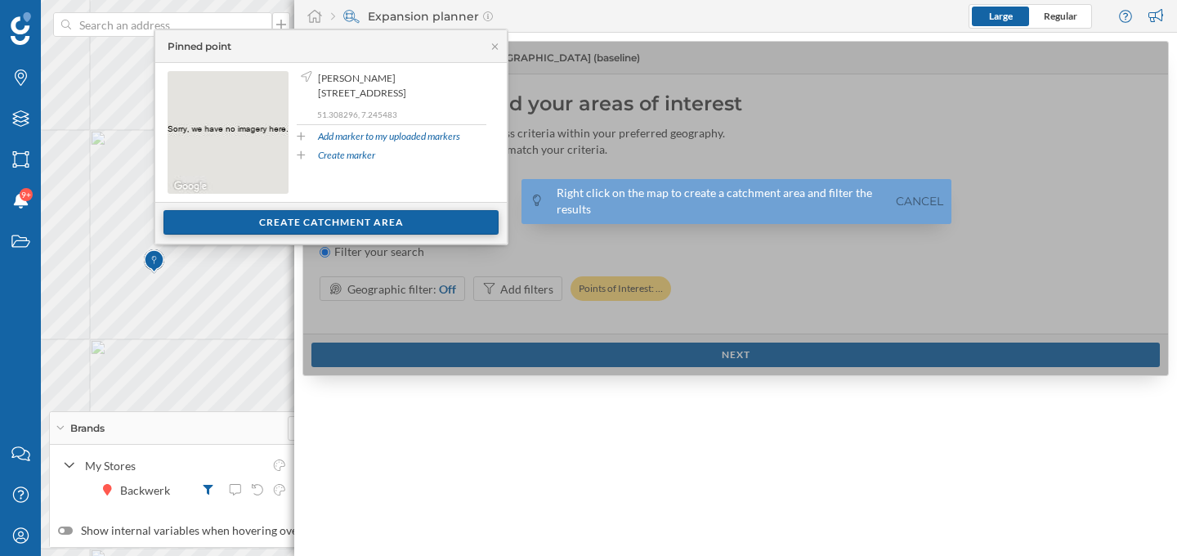
click at [344, 226] on div "Create catchment area" at bounding box center [330, 222] width 335 height 25
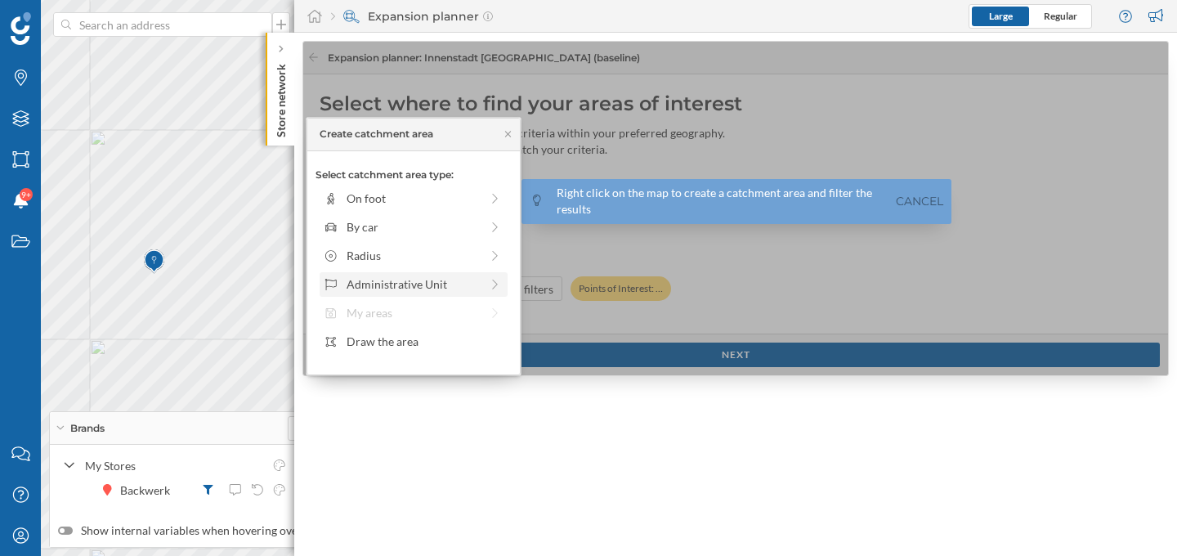
click at [382, 280] on div "Administrative Unit" at bounding box center [412, 283] width 133 height 17
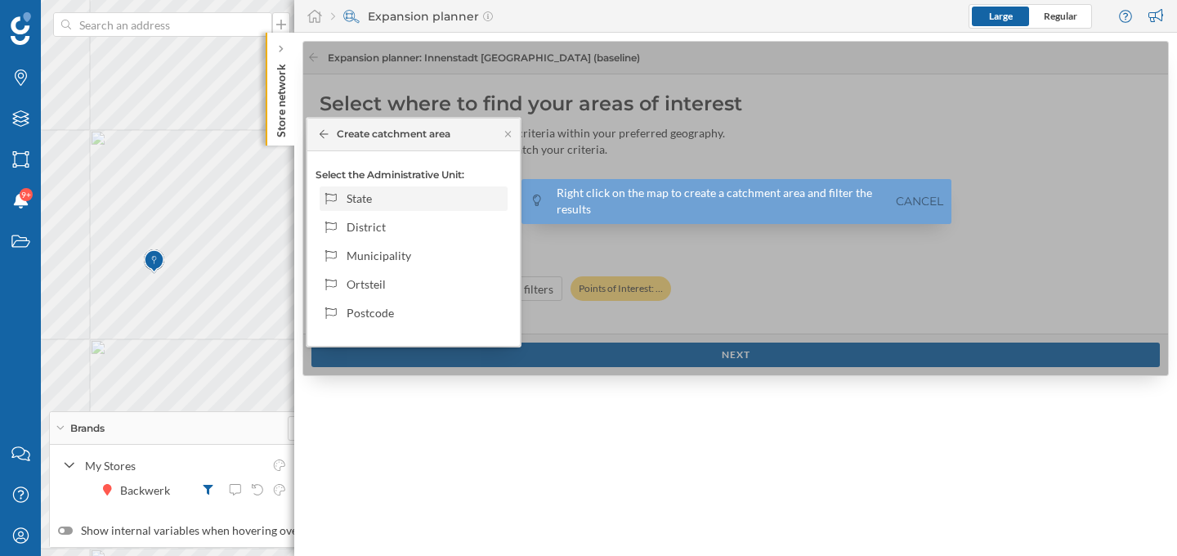
click at [397, 204] on div "State" at bounding box center [424, 198] width 156 height 17
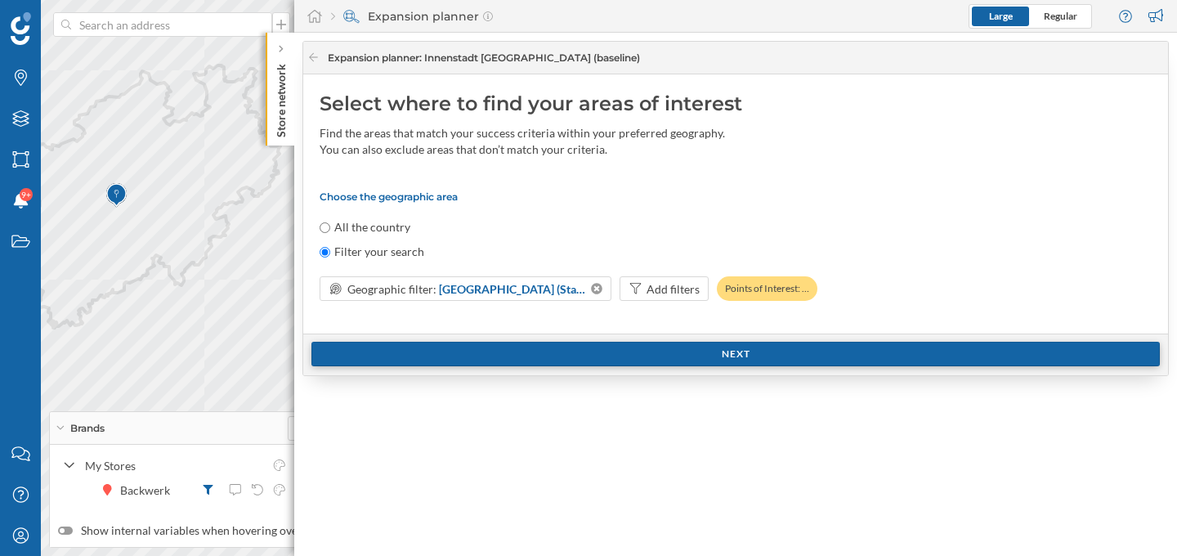
click at [635, 355] on div "Next" at bounding box center [735, 354] width 848 height 25
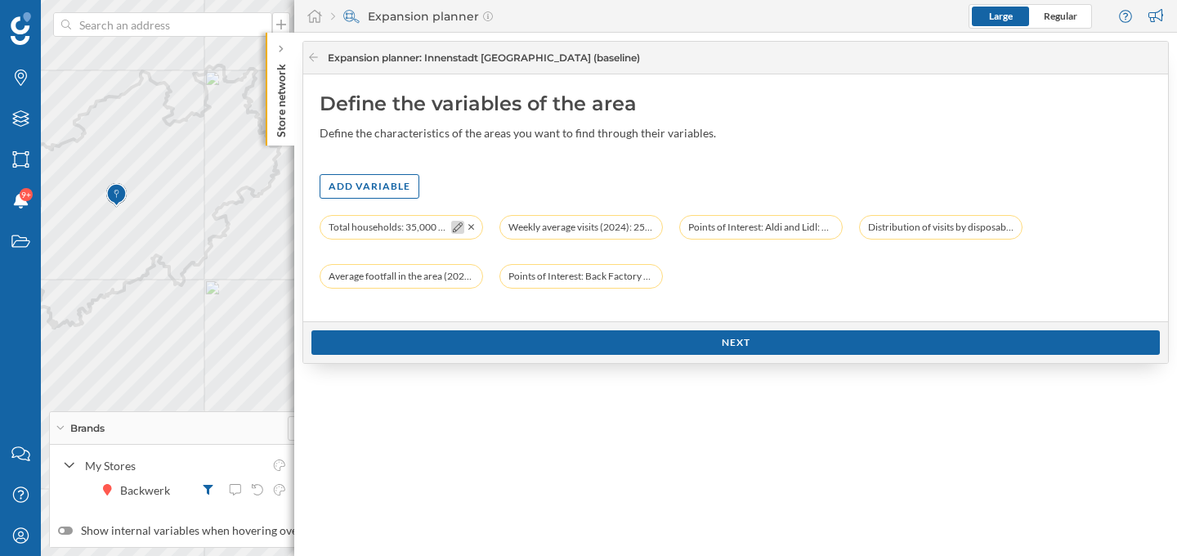
click at [454, 227] on icon at bounding box center [458, 227] width 10 height 10
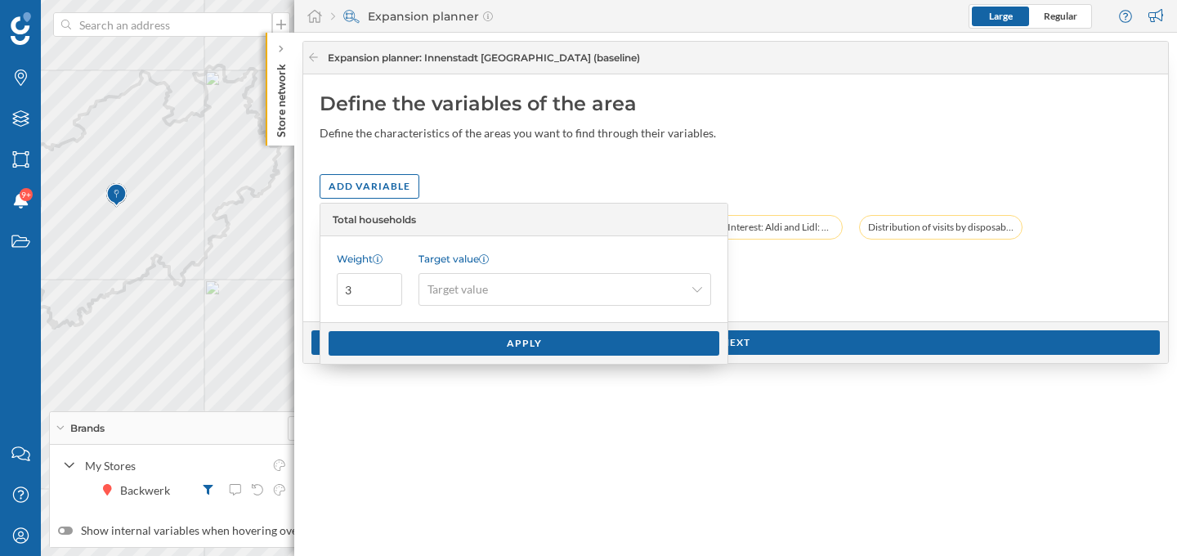
click at [773, 273] on div "Total households: 35,000 Households (5 min by car) Weekly average visits (2024)…" at bounding box center [736, 260] width 832 height 90
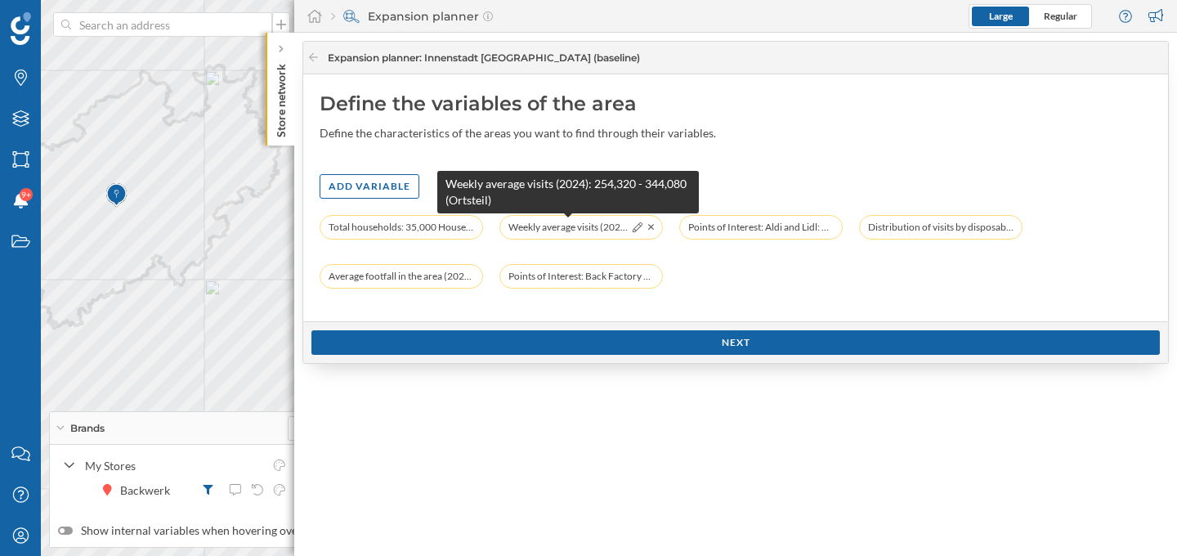
click at [591, 231] on span "Weekly average visits (2024): 254,320 - 344,080 (Ortsteil)" at bounding box center [567, 227] width 119 height 16
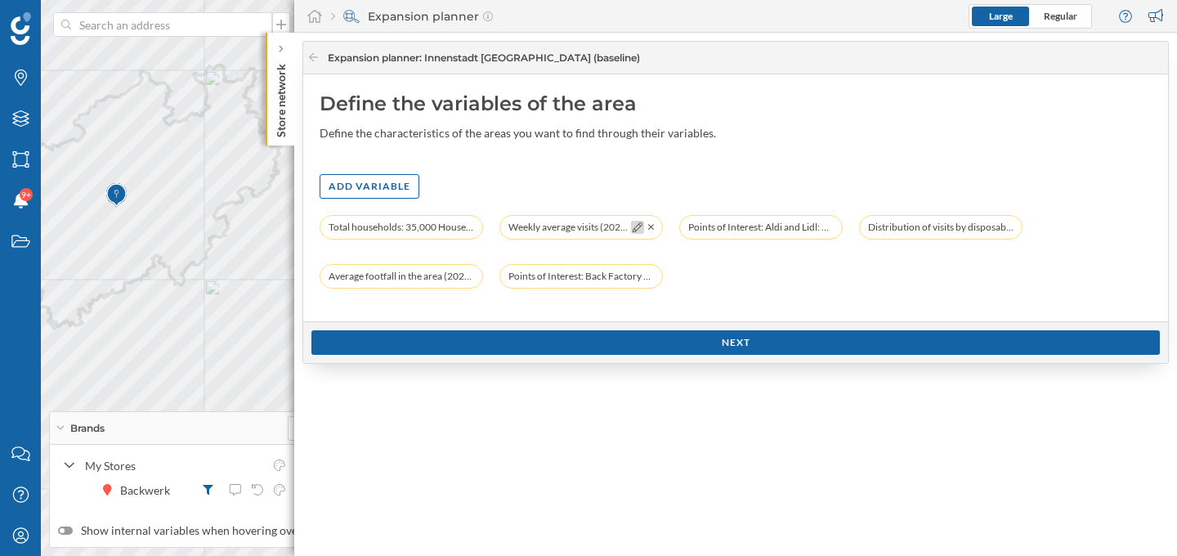
click at [632, 227] on icon at bounding box center [637, 227] width 10 height 10
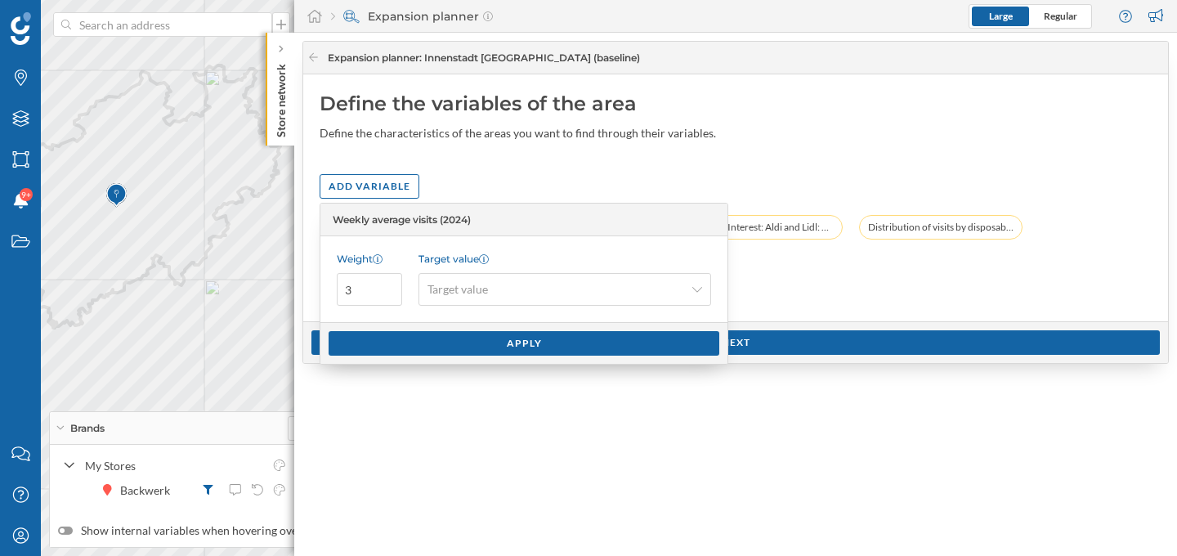
click at [777, 269] on div "Total households: 35,000 Households (5 min by car) Weekly average visits (2024)…" at bounding box center [736, 260] width 832 height 90
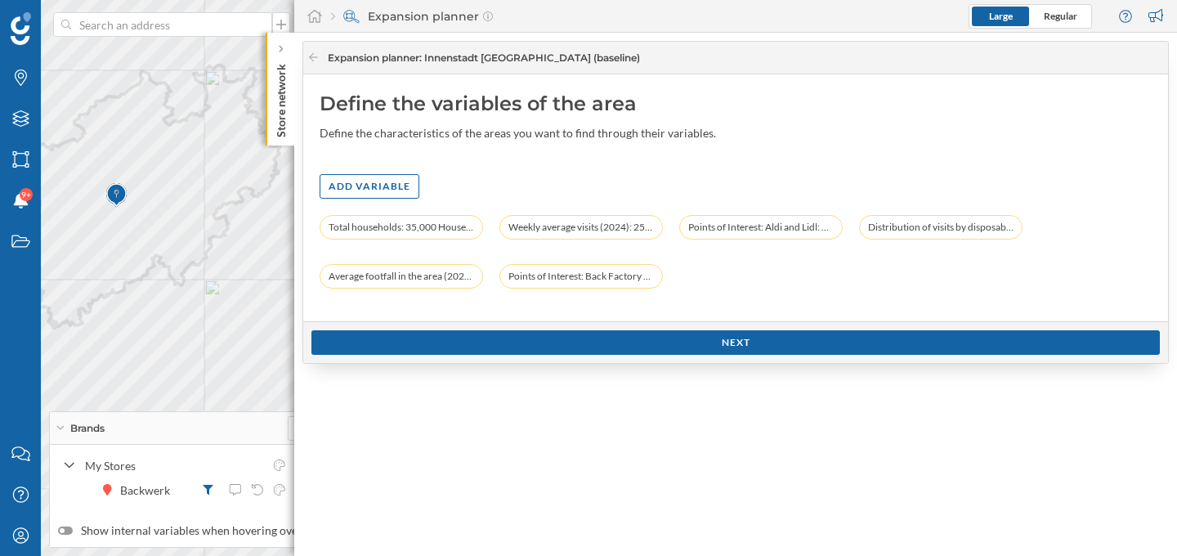
click at [777, 269] on div "Total households: 35,000 Households (5 min by car) Weekly average visits (2024)…" at bounding box center [736, 260] width 832 height 90
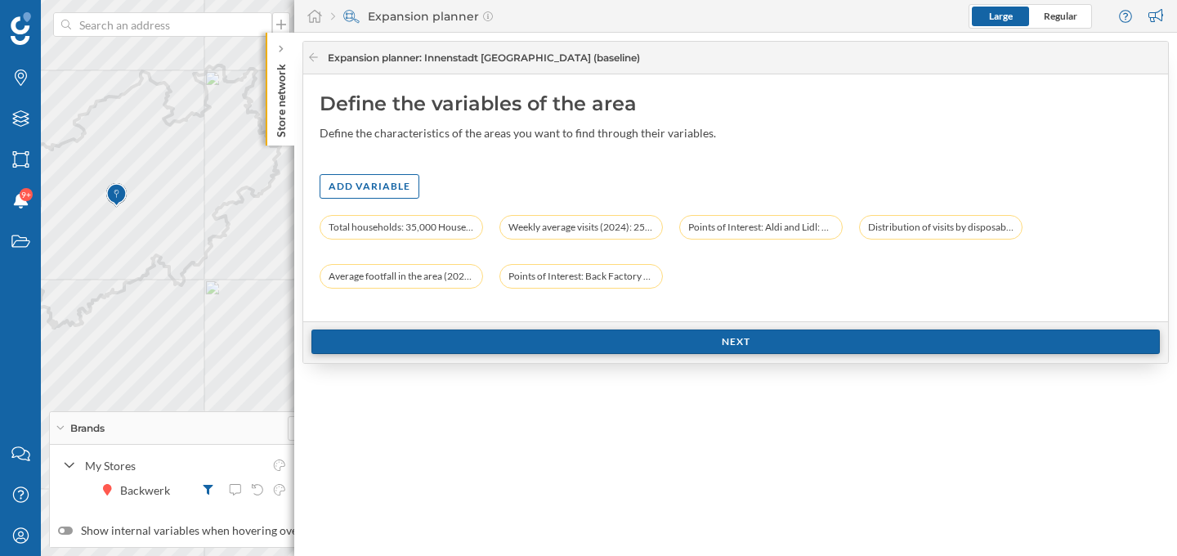
click at [709, 345] on div "Next" at bounding box center [735, 341] width 848 height 25
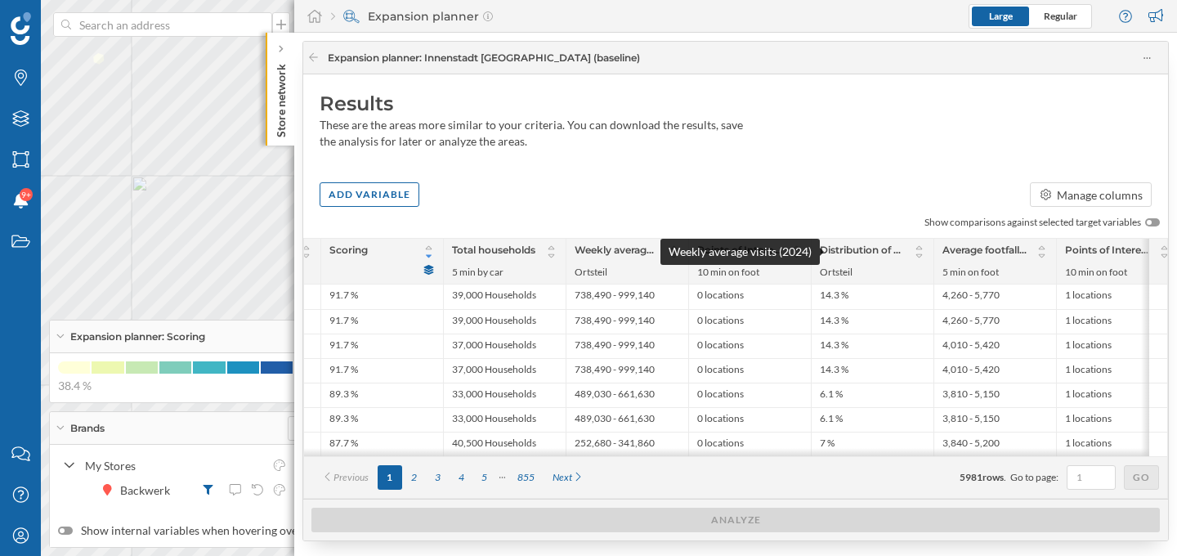
scroll to position [0, 433]
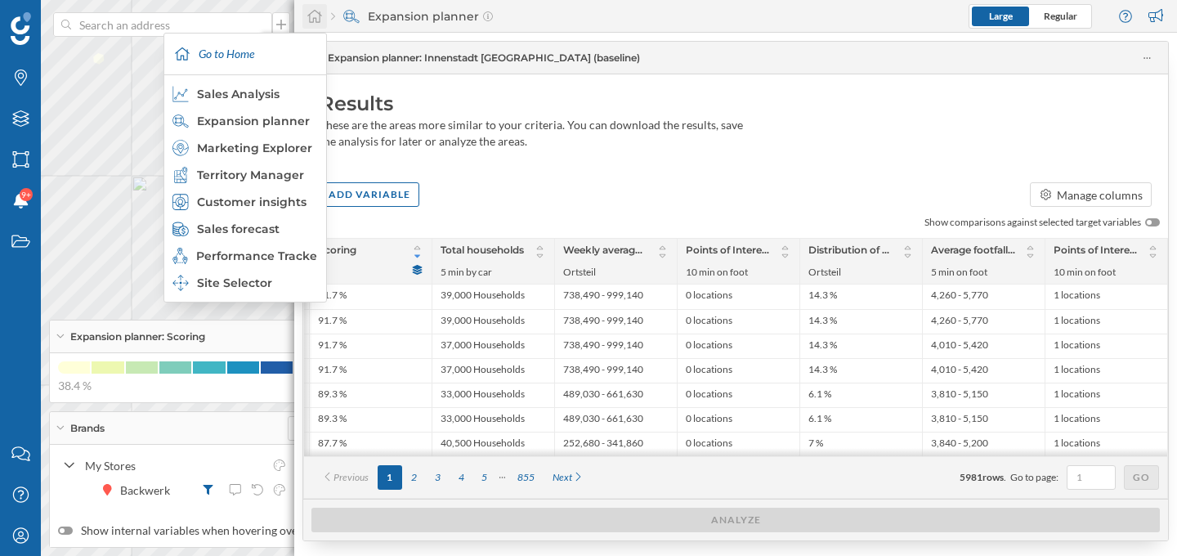
click at [316, 16] on icon at bounding box center [314, 16] width 16 height 15
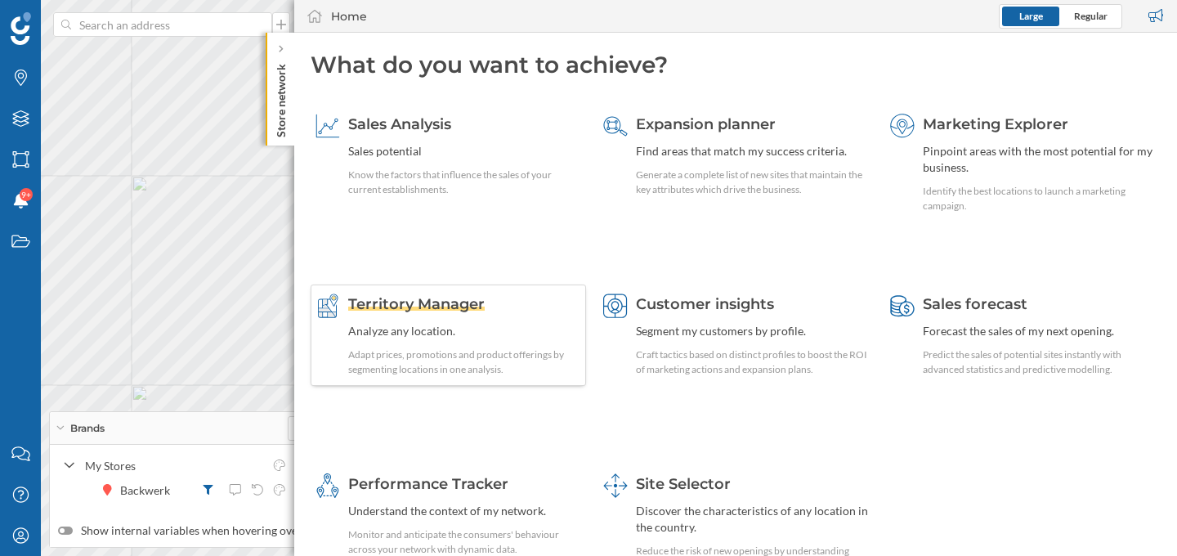
click at [469, 302] on span "Territory Manager" at bounding box center [416, 304] width 136 height 18
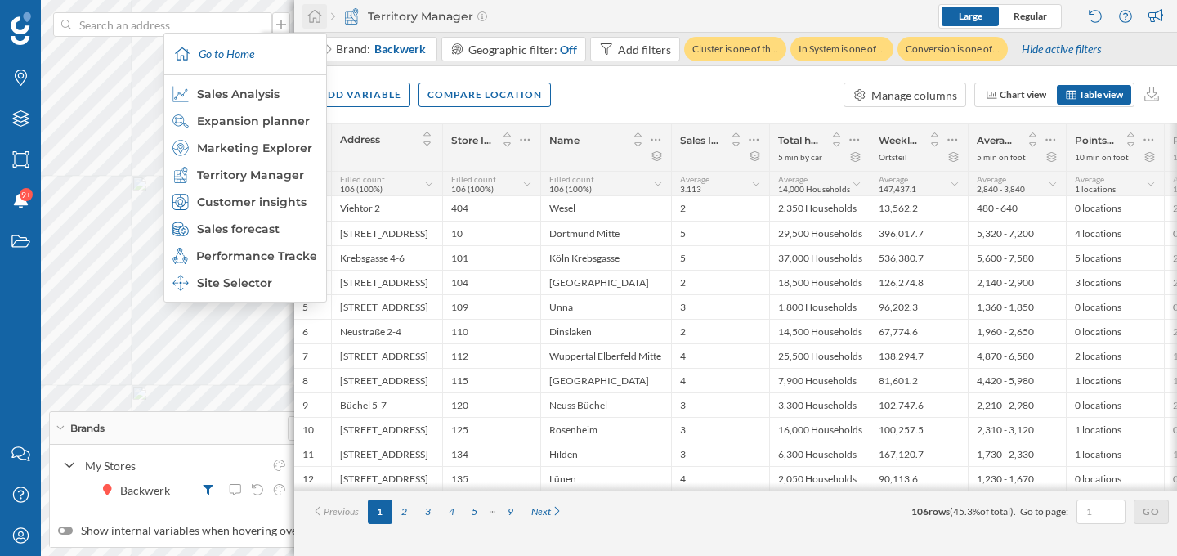
click at [317, 20] on icon at bounding box center [314, 16] width 16 height 15
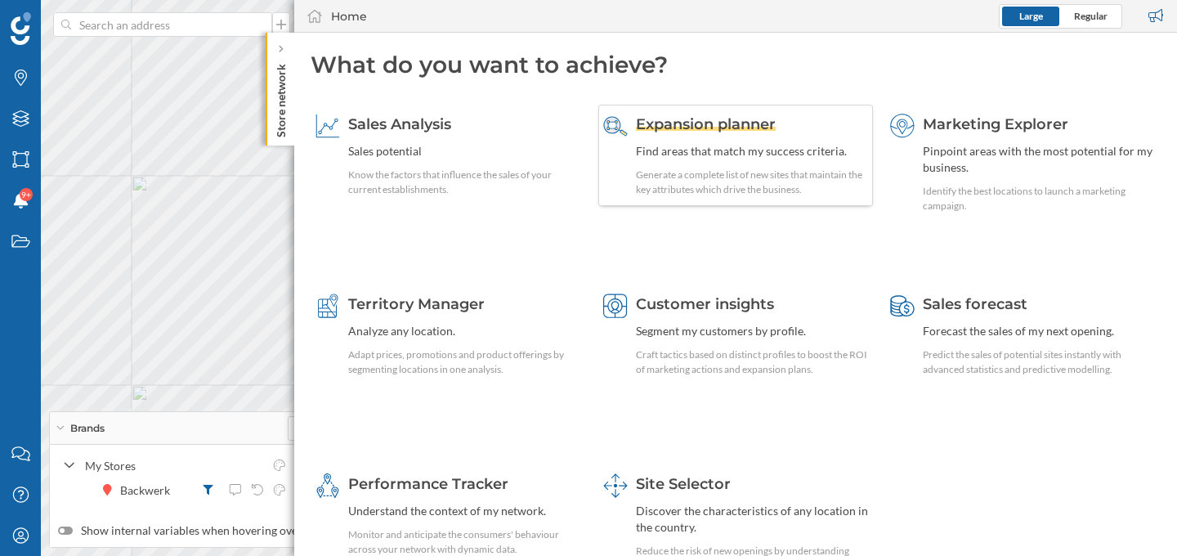
click at [672, 136] on div "Expansion planner Find areas that match my success criteria. Generate a complet…" at bounding box center [752, 155] width 233 height 83
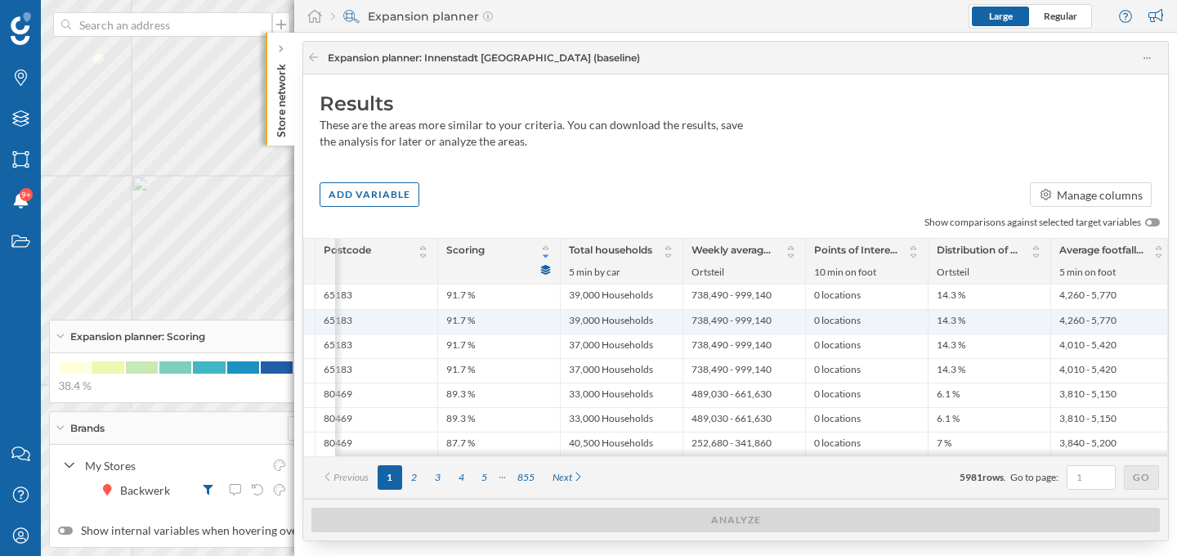
scroll to position [0, 365]
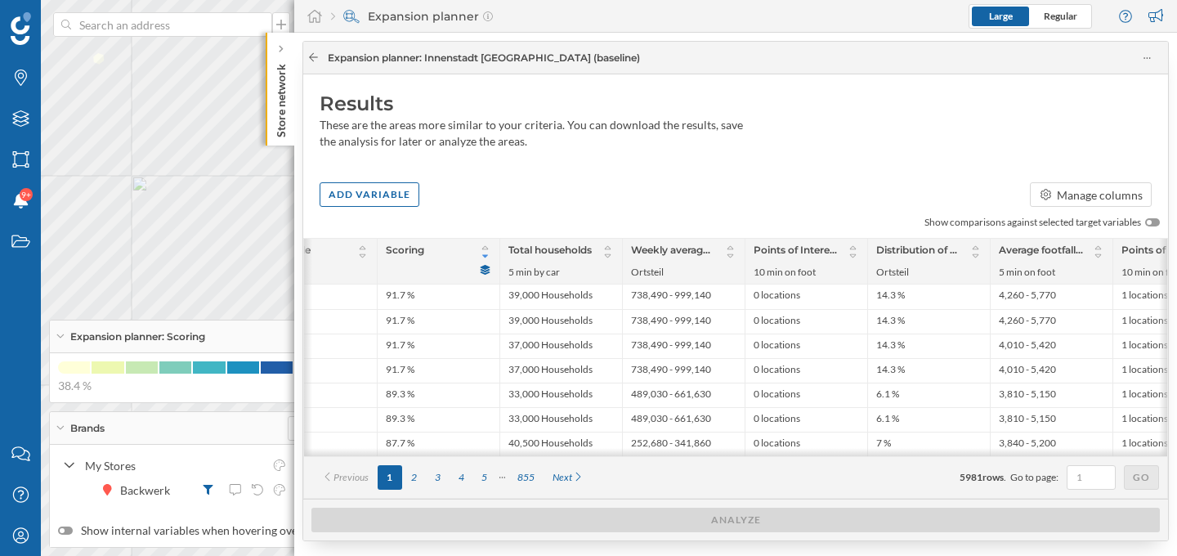
click at [314, 56] on icon at bounding box center [313, 57] width 12 height 10
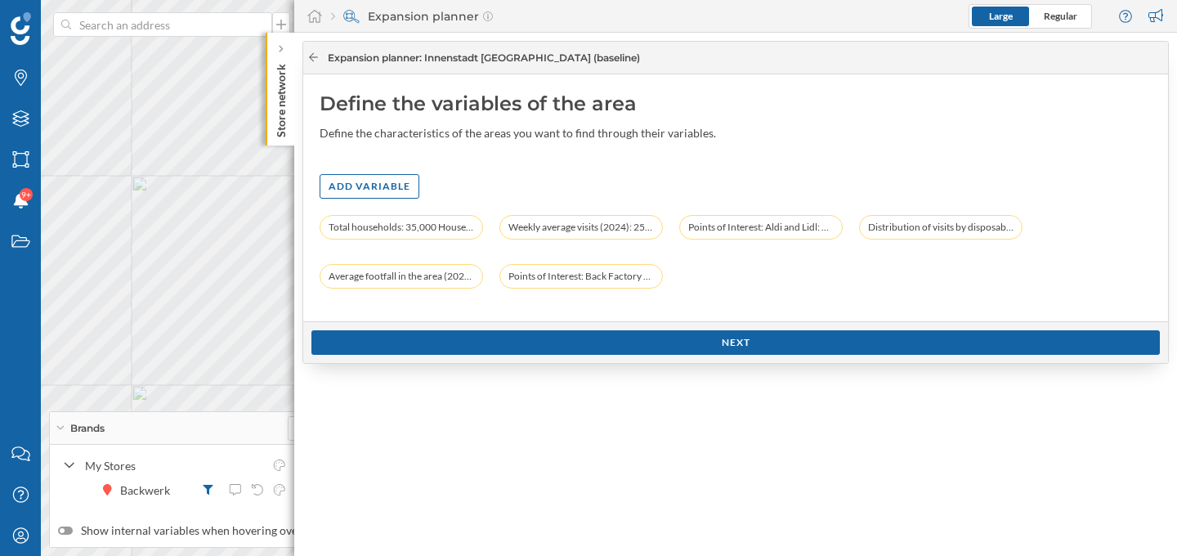
click at [314, 56] on icon at bounding box center [313, 57] width 12 height 10
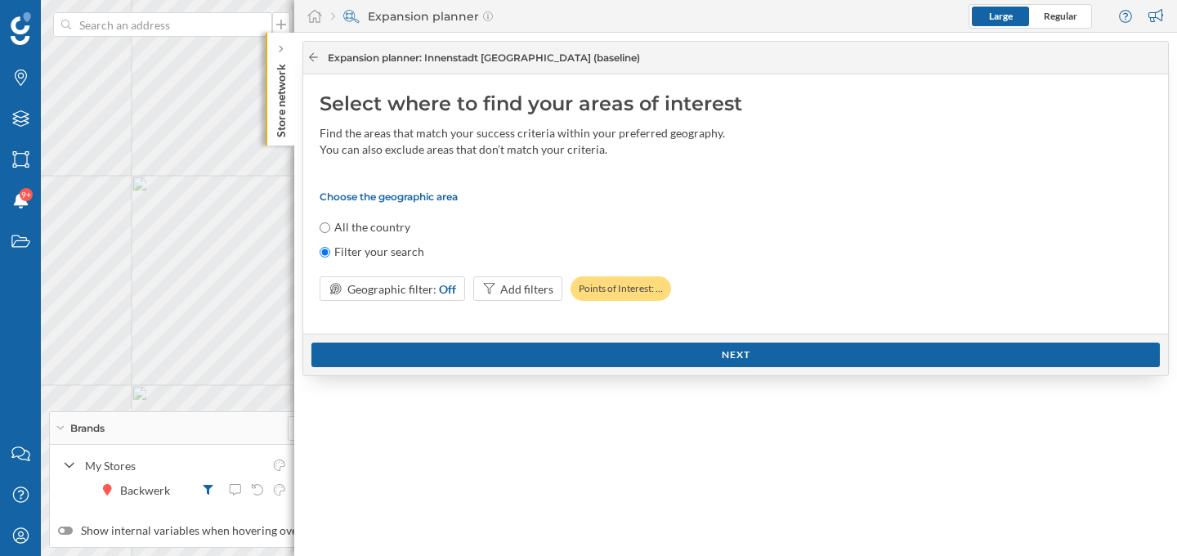
click at [314, 56] on icon at bounding box center [313, 57] width 12 height 10
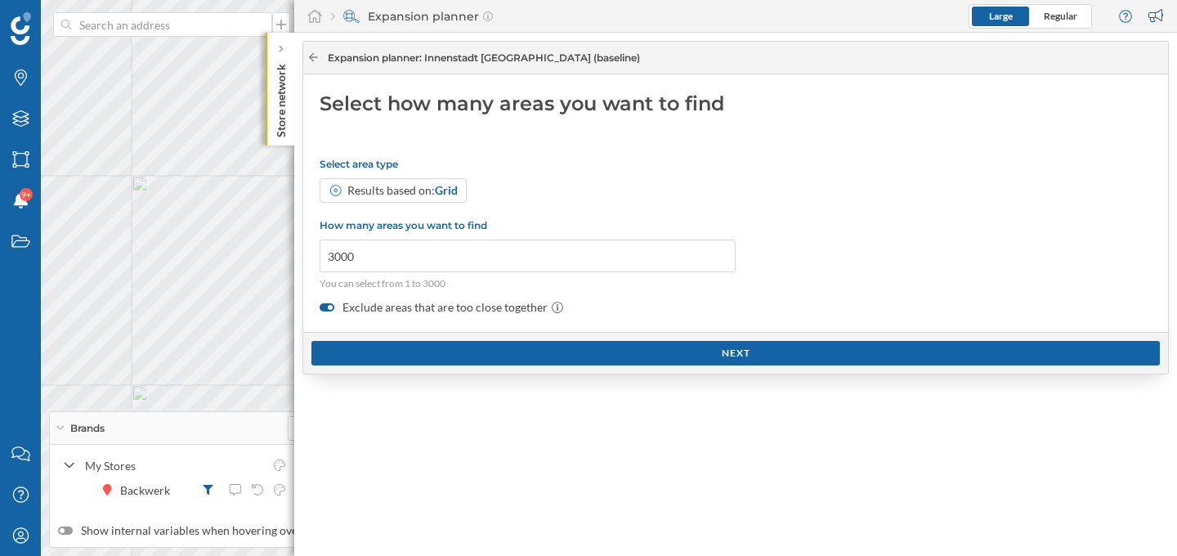
click at [314, 56] on icon at bounding box center [313, 57] width 12 height 10
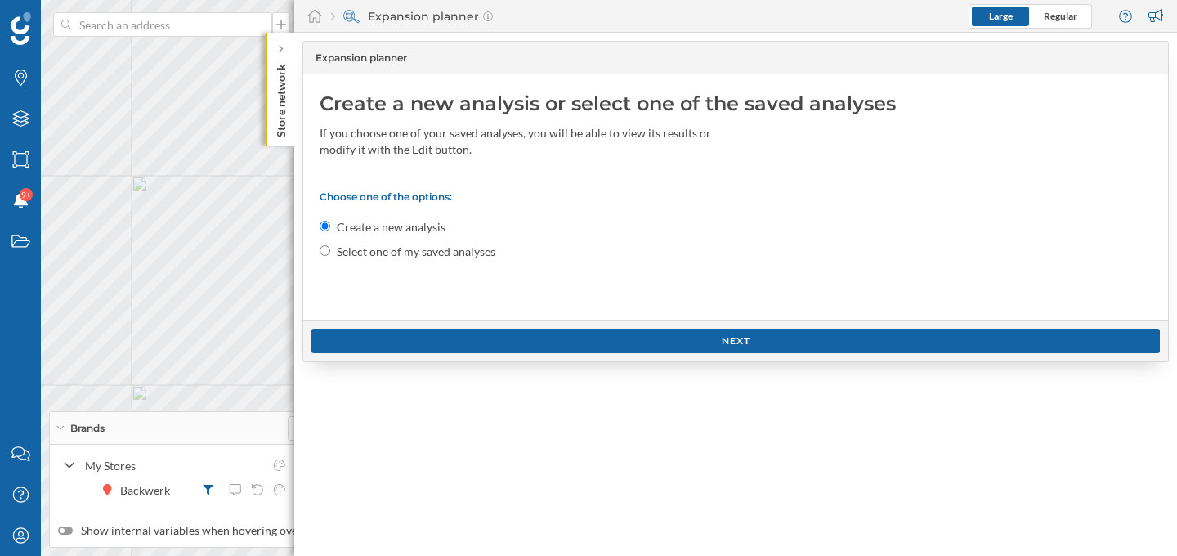
click at [314, 56] on div "Expansion planner" at bounding box center [730, 58] width 847 height 15
click at [328, 251] on input "Select one of my saved analyses" at bounding box center [325, 250] width 11 height 11
radio input "true"
radio input "false"
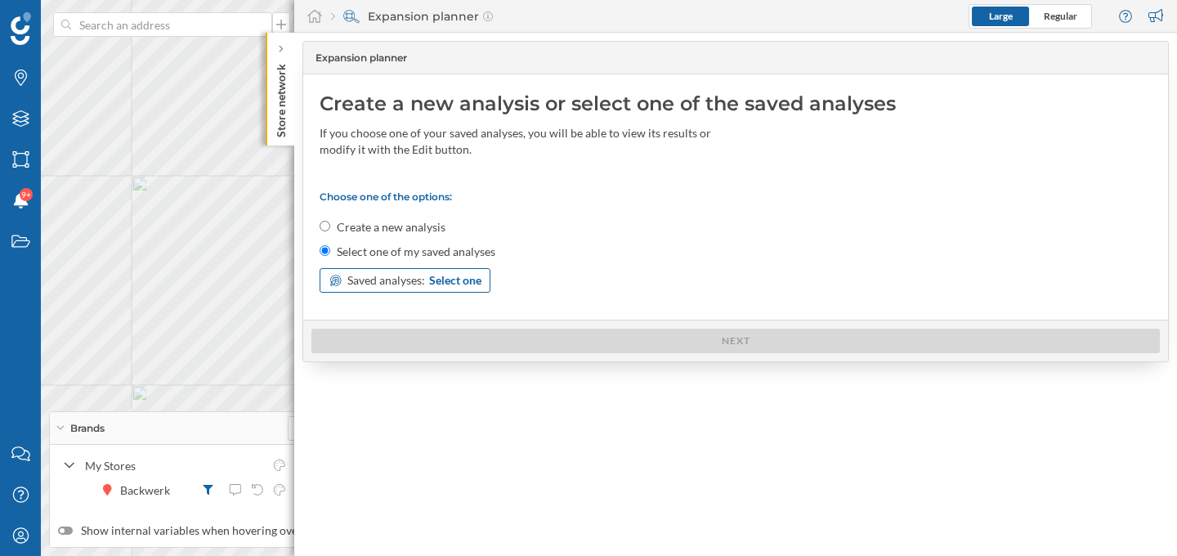
click at [413, 288] on span "Saved analyses:" at bounding box center [386, 280] width 78 height 16
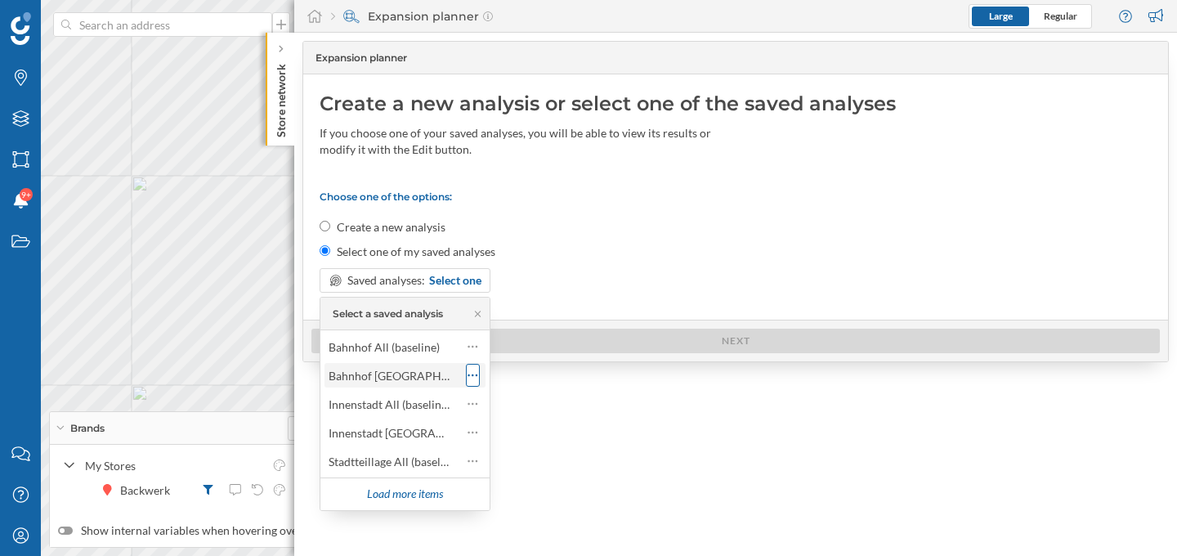
click at [473, 376] on icon at bounding box center [472, 375] width 11 height 16
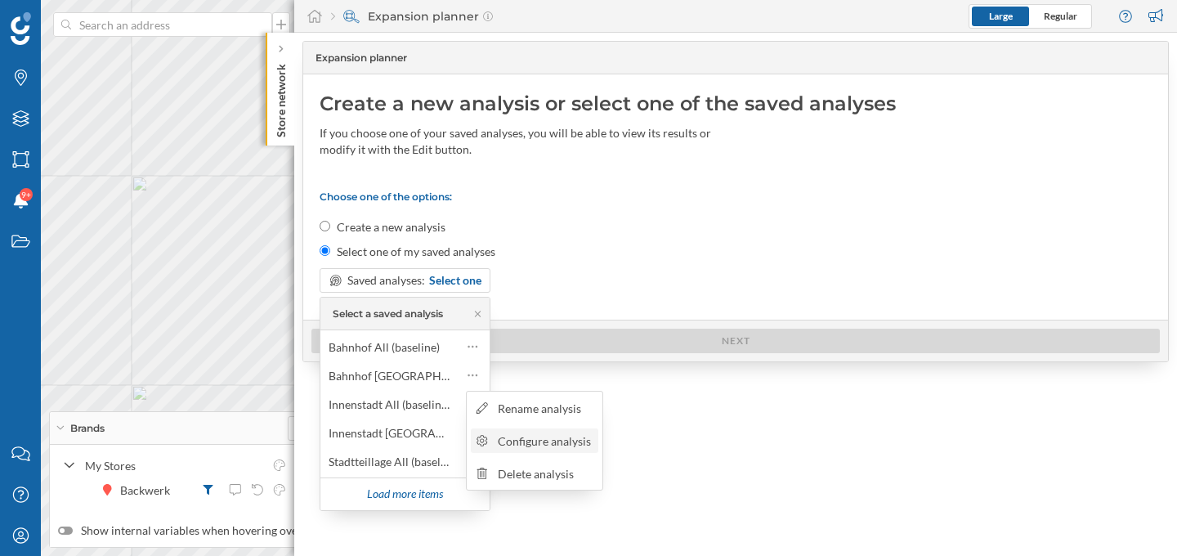
click at [504, 439] on div "Configure analysis" at bounding box center [546, 440] width 96 height 17
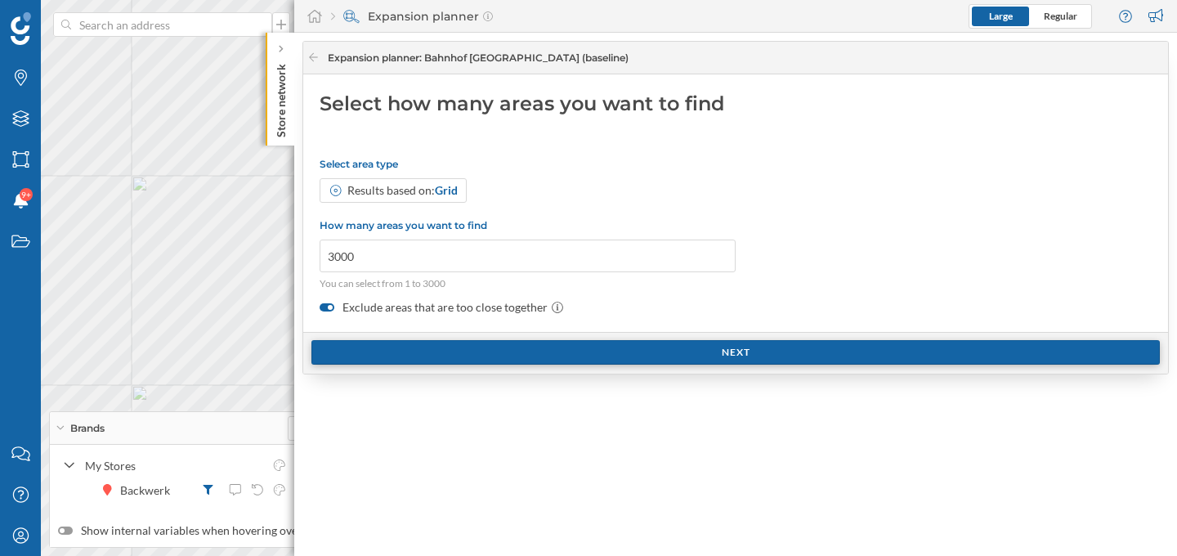
click at [513, 342] on div "Next" at bounding box center [735, 352] width 848 height 25
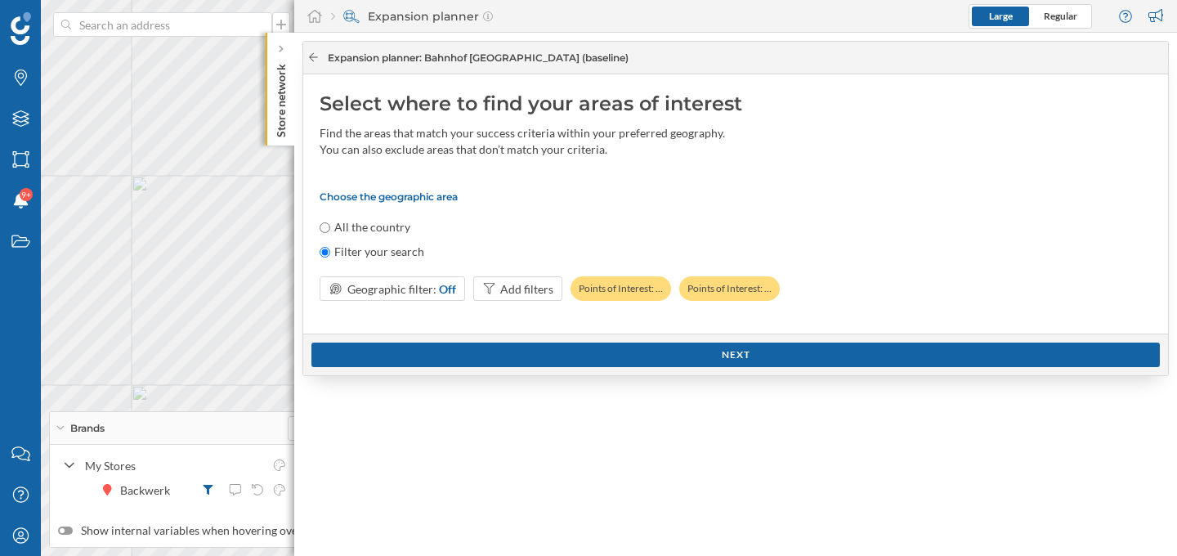
click at [311, 56] on icon at bounding box center [313, 57] width 12 height 10
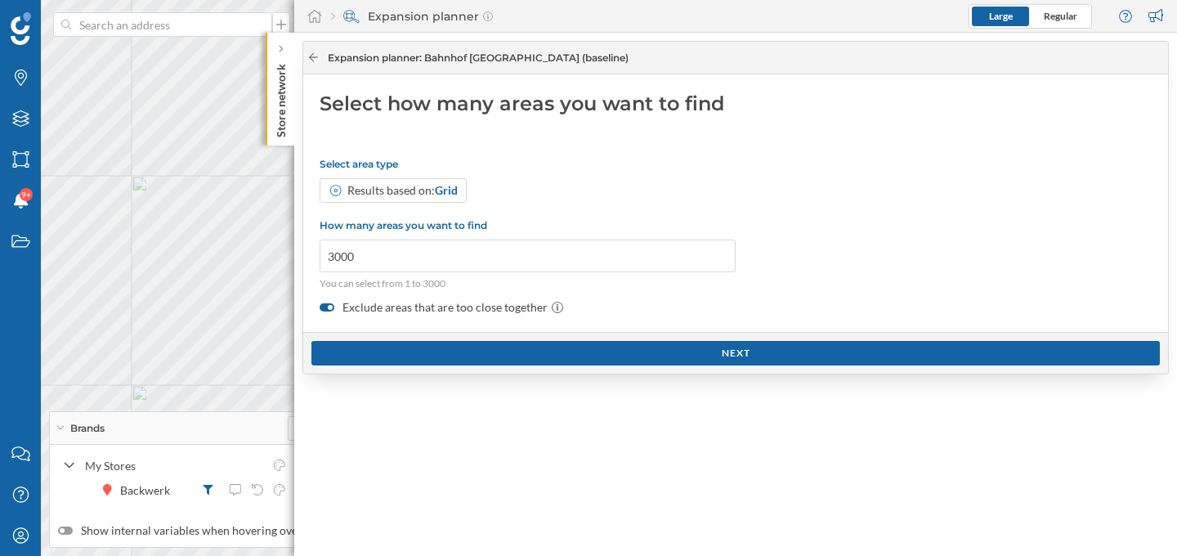
click at [311, 56] on icon at bounding box center [313, 57] width 12 height 10
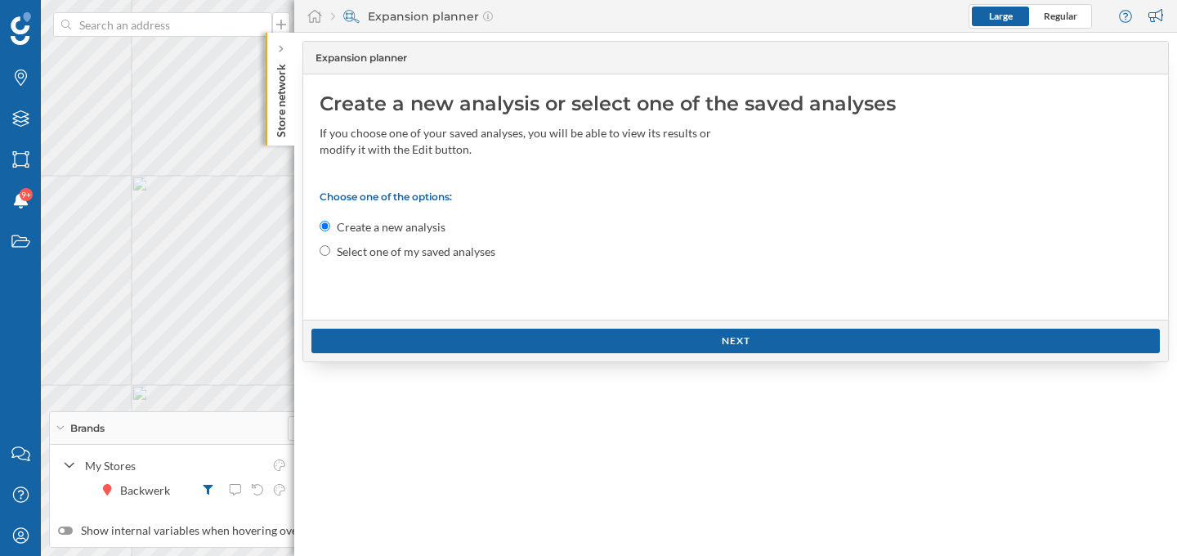
click at [326, 251] on input "Select one of my saved analyses" at bounding box center [325, 250] width 11 height 11
radio input "true"
radio input "false"
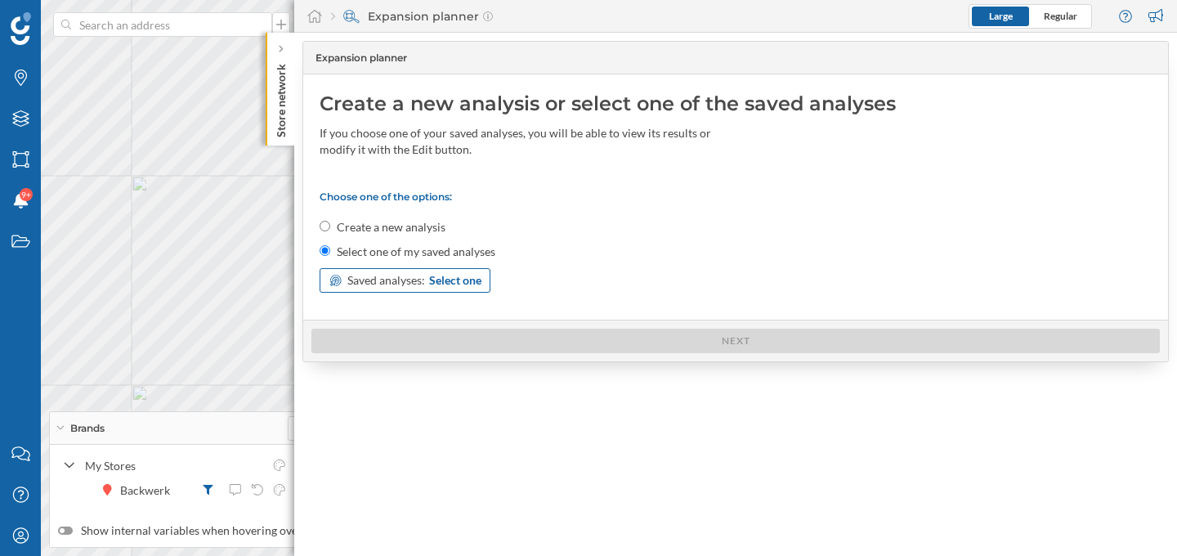
click at [347, 275] on span "Saved analyses:" at bounding box center [386, 280] width 78 height 16
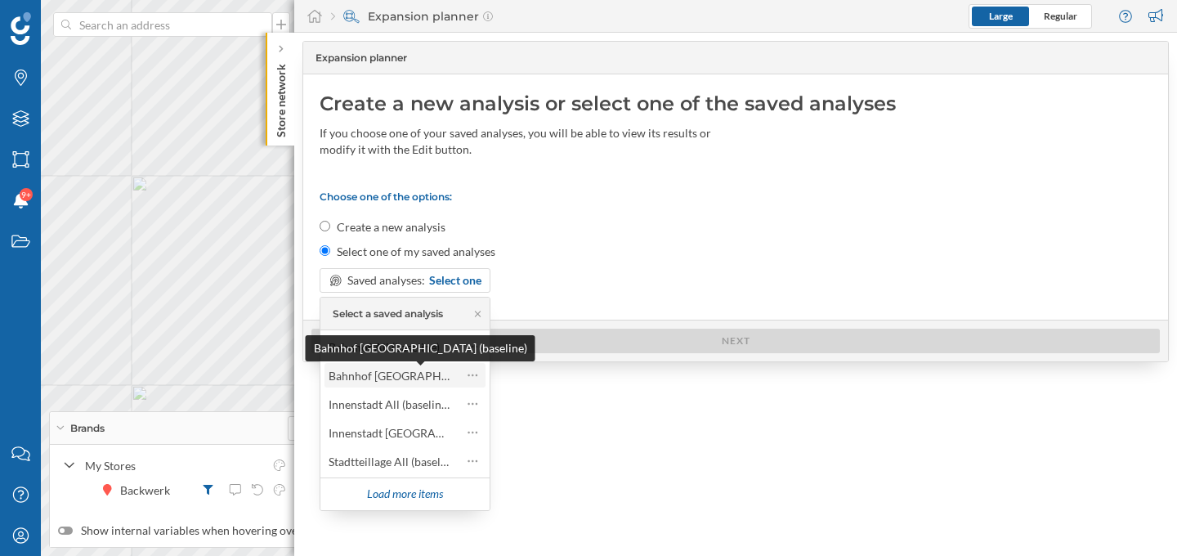
click at [400, 371] on div "Bahnhof [GEOGRAPHIC_DATA] (baseline)" at bounding box center [434, 376] width 213 height 14
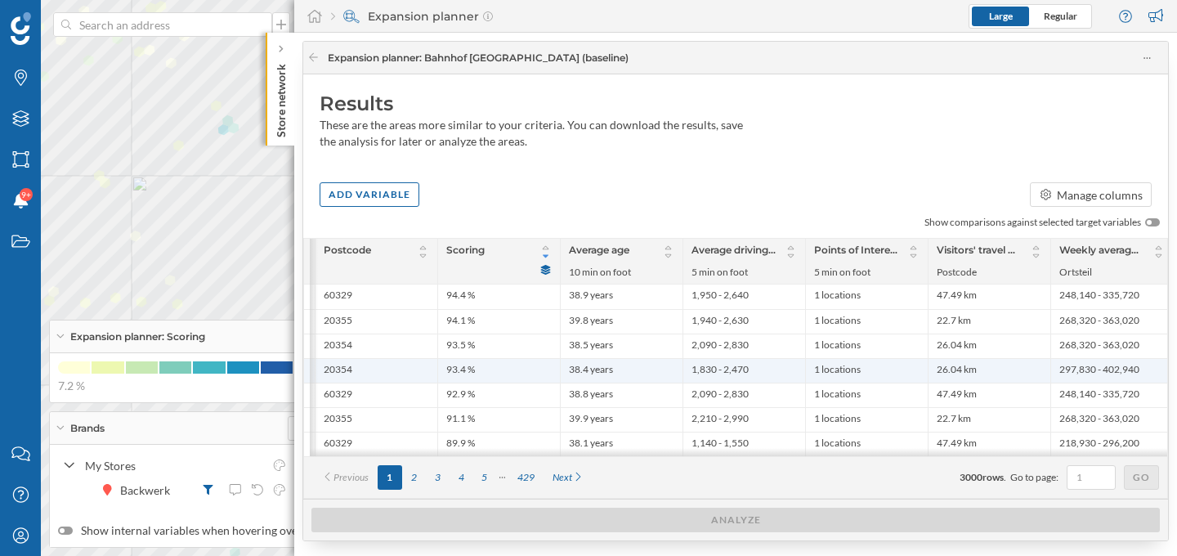
scroll to position [0, 315]
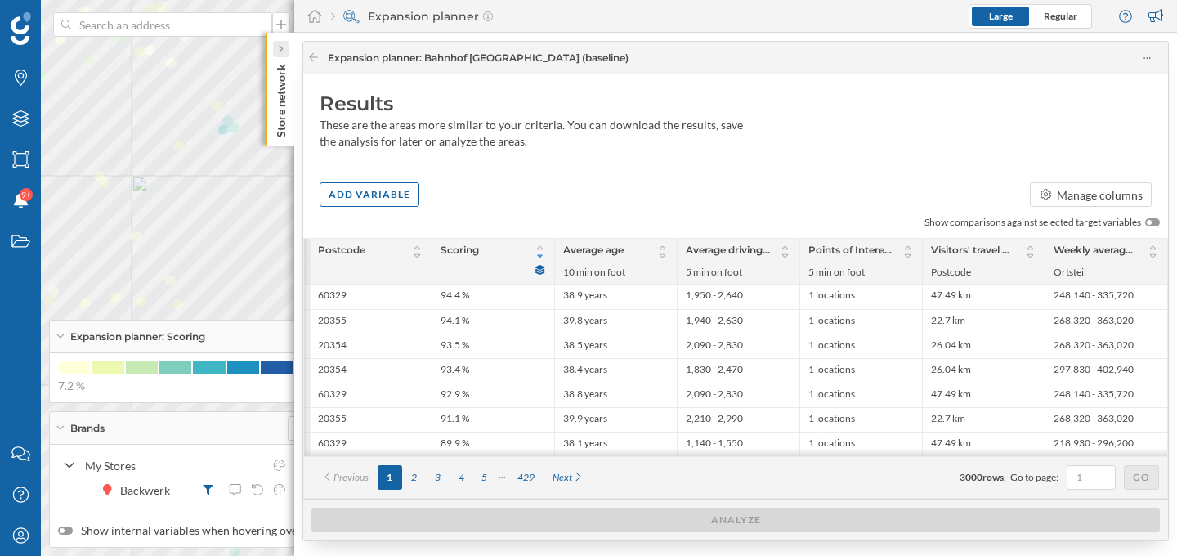
click at [283, 47] on icon at bounding box center [280, 49] width 5 height 8
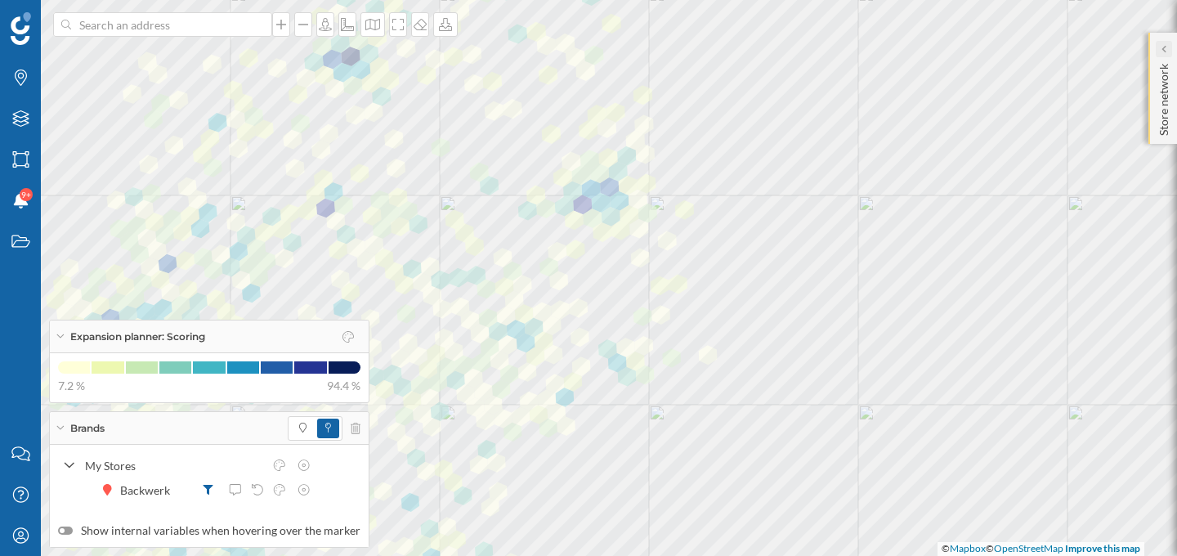
click at [1156, 47] on div at bounding box center [1163, 49] width 16 height 16
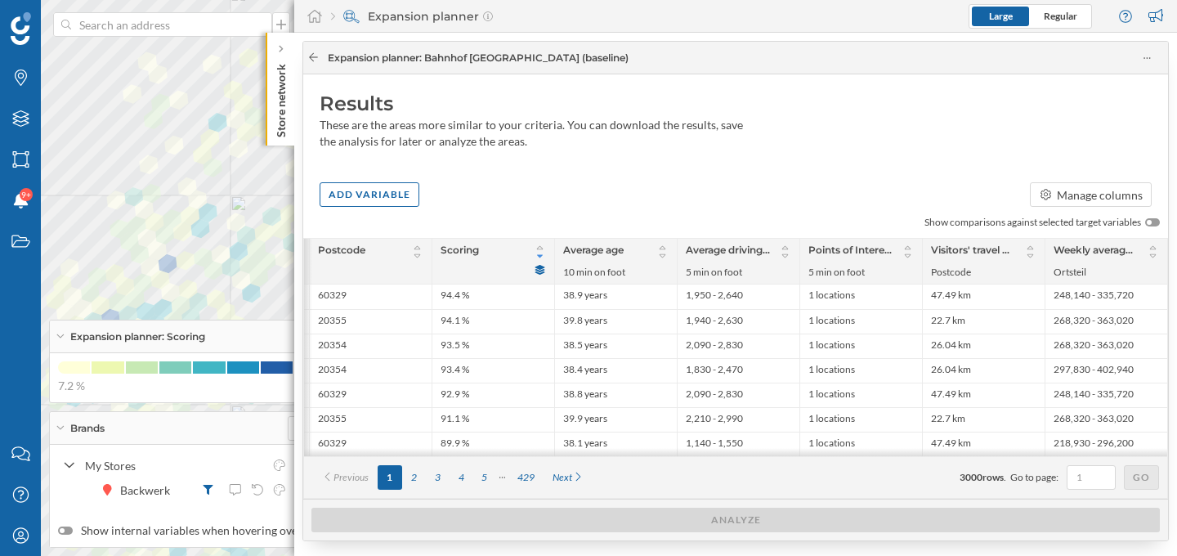
click at [315, 59] on icon at bounding box center [313, 57] width 12 height 10
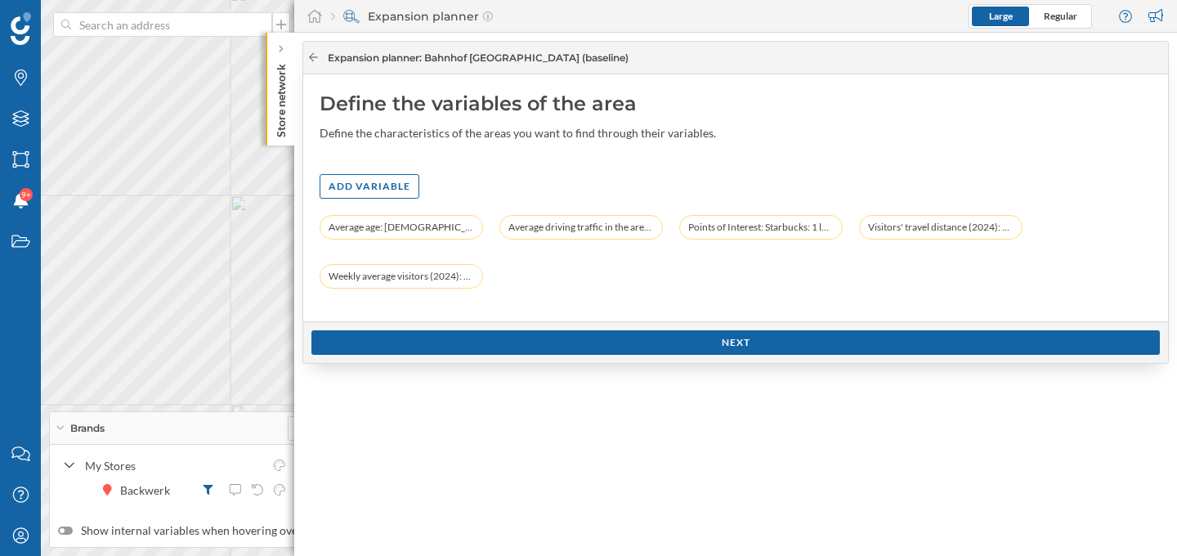
click at [309, 58] on icon at bounding box center [313, 57] width 12 height 10
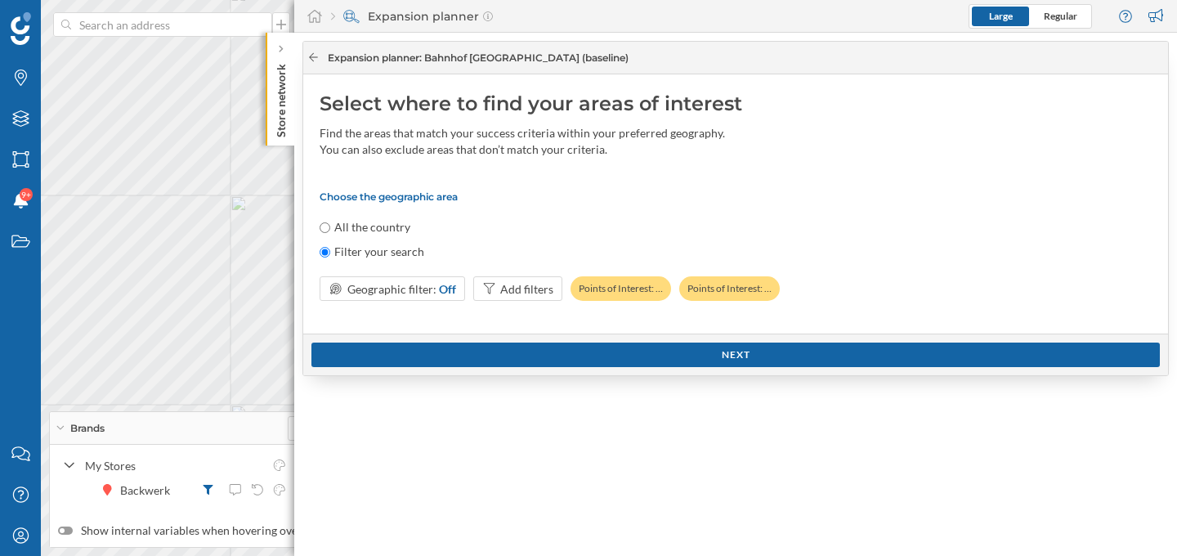
click at [309, 58] on icon at bounding box center [313, 57] width 12 height 10
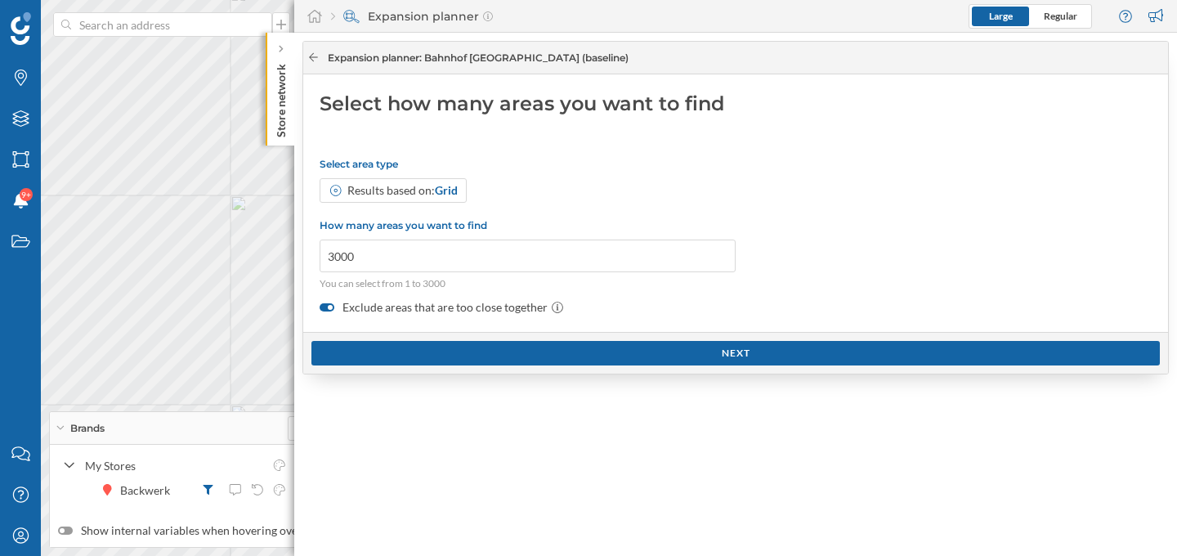
click at [309, 58] on icon at bounding box center [313, 57] width 12 height 10
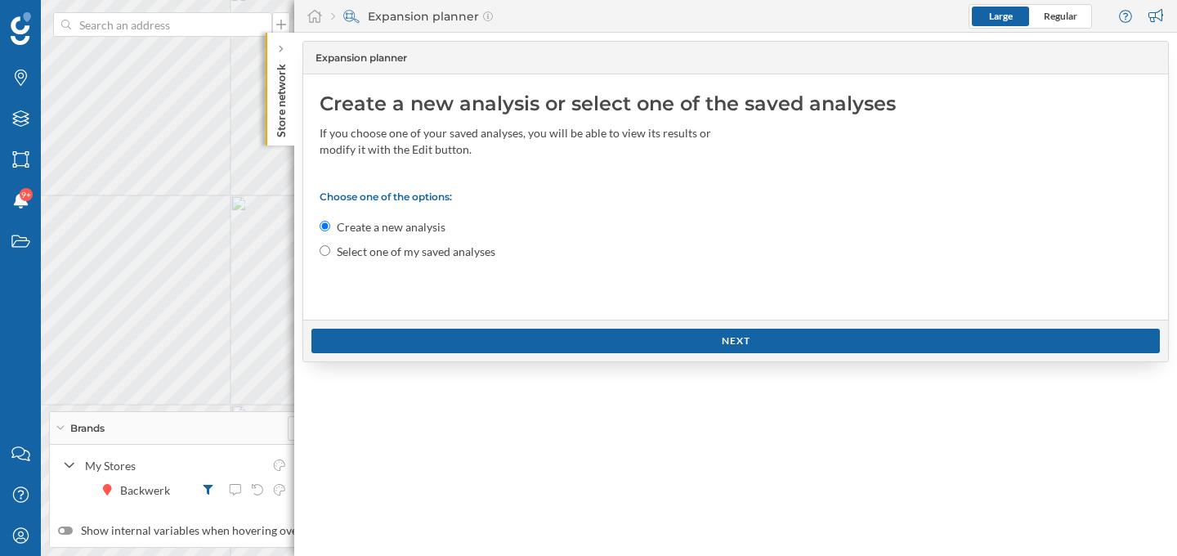
click at [327, 252] on input "Select one of my saved analyses" at bounding box center [325, 250] width 11 height 11
radio input "true"
radio input "false"
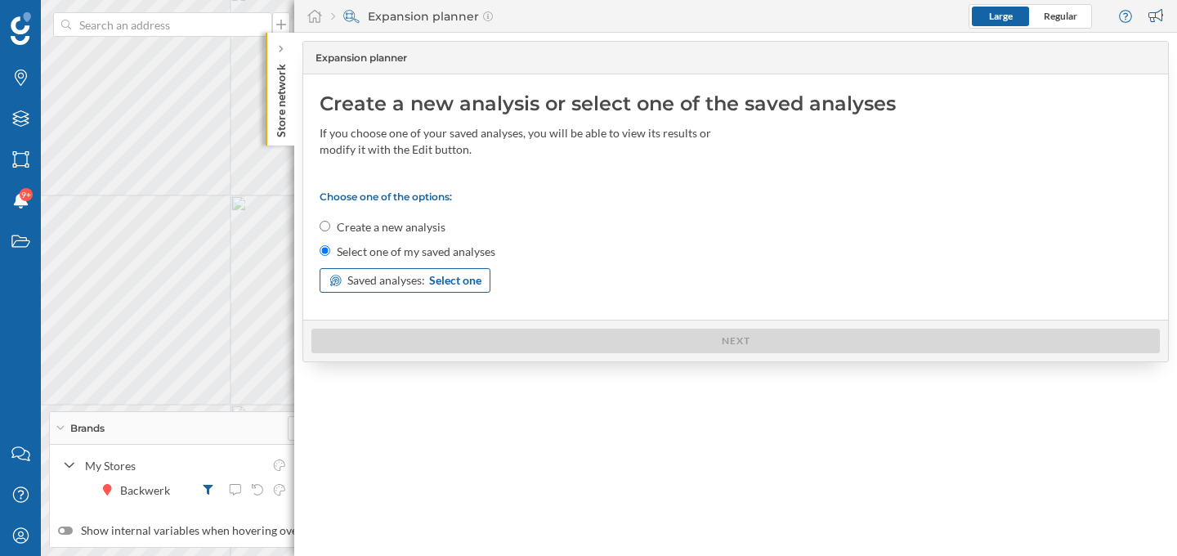
click at [342, 276] on icon at bounding box center [335, 280] width 15 height 11
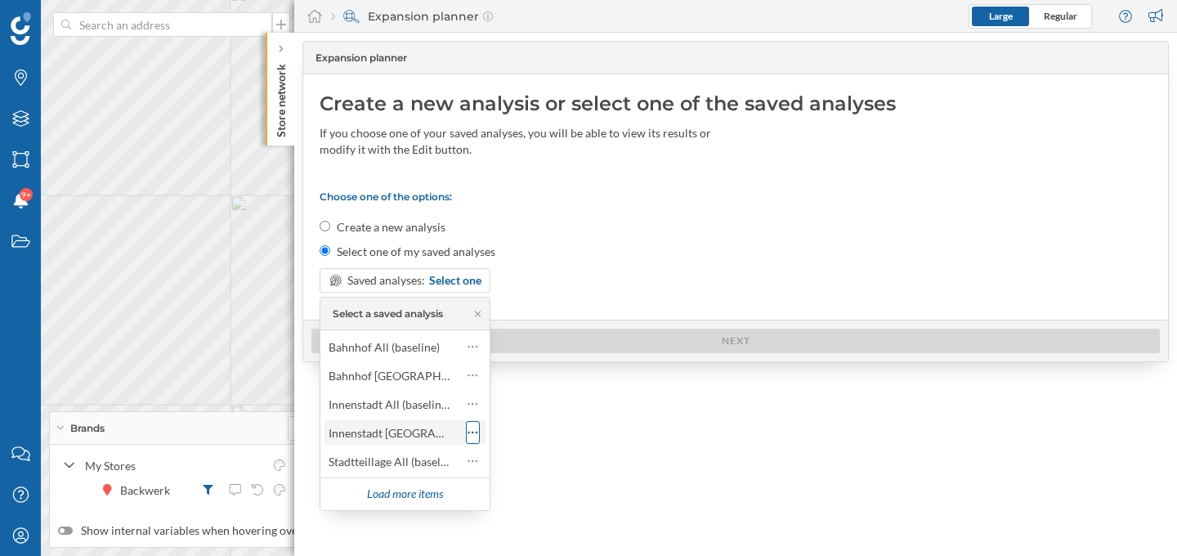
click at [472, 426] on icon at bounding box center [472, 432] width 11 height 16
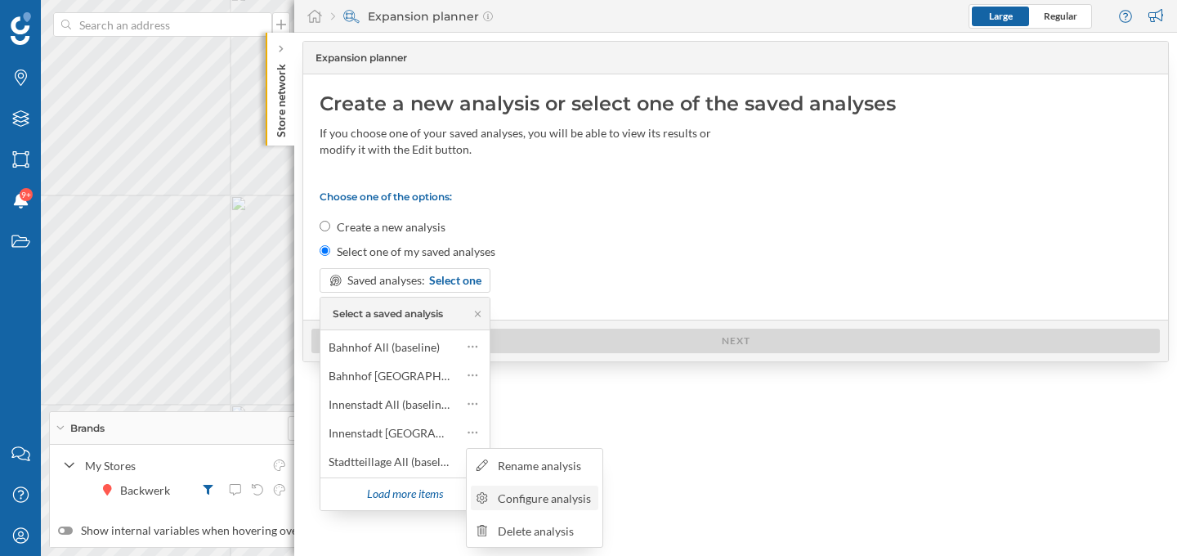
click at [528, 504] on div "Configure analysis" at bounding box center [546, 497] width 96 height 17
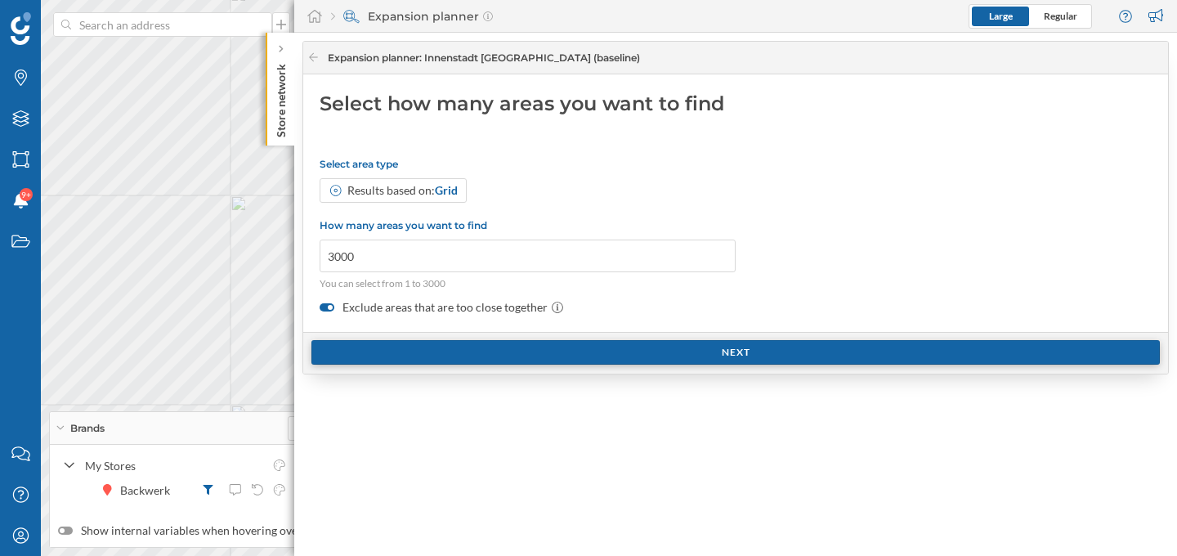
click at [540, 352] on div "Next" at bounding box center [735, 352] width 848 height 25
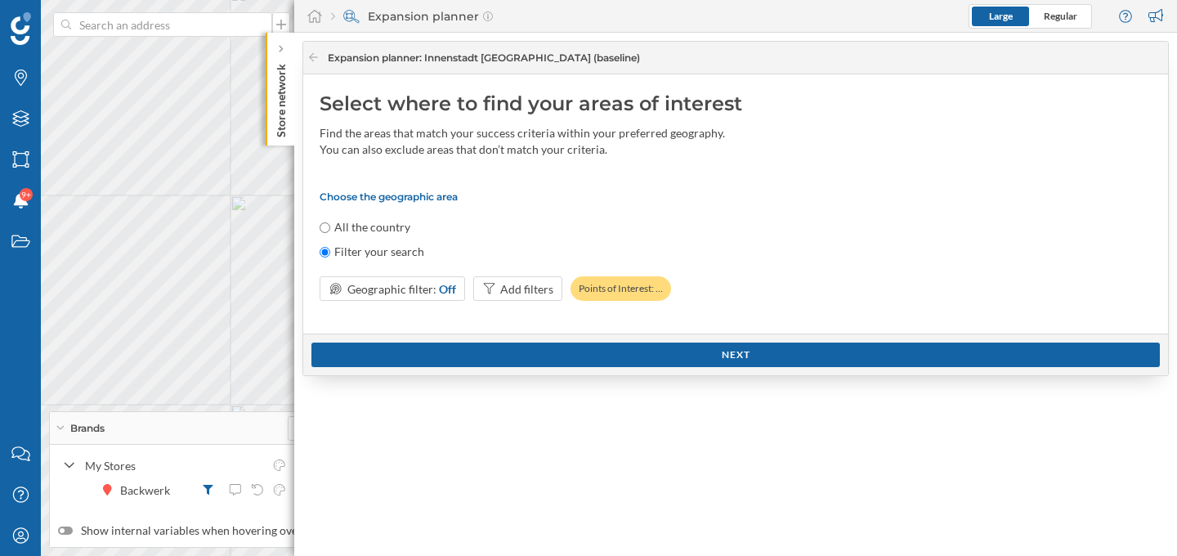
click at [328, 226] on input "All the country" at bounding box center [325, 227] width 11 height 11
radio input "true"
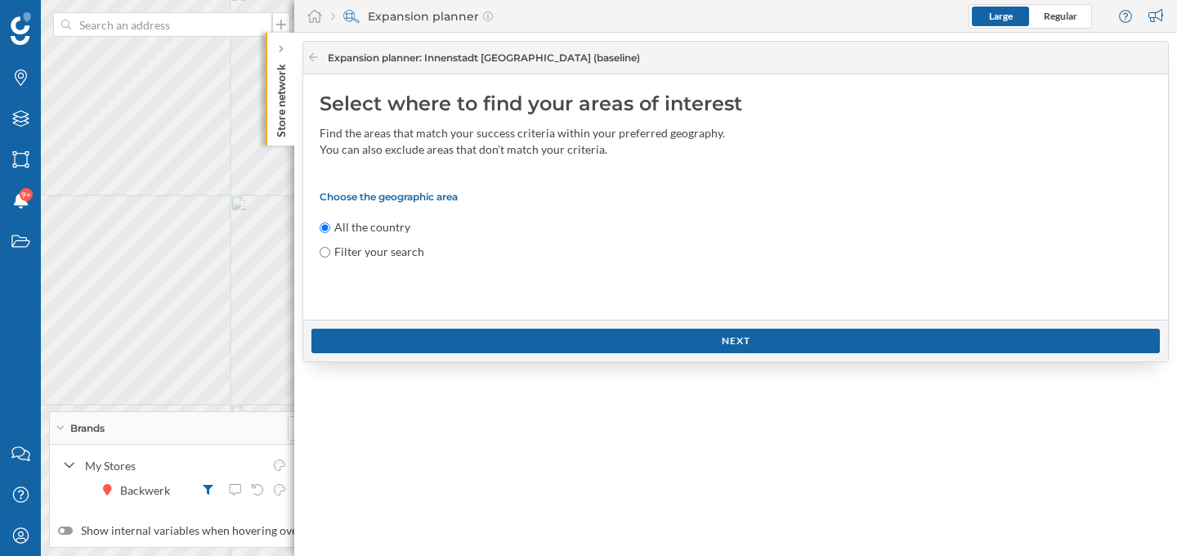
click at [326, 248] on input "Filter your search" at bounding box center [325, 252] width 11 height 11
radio input "true"
radio input "false"
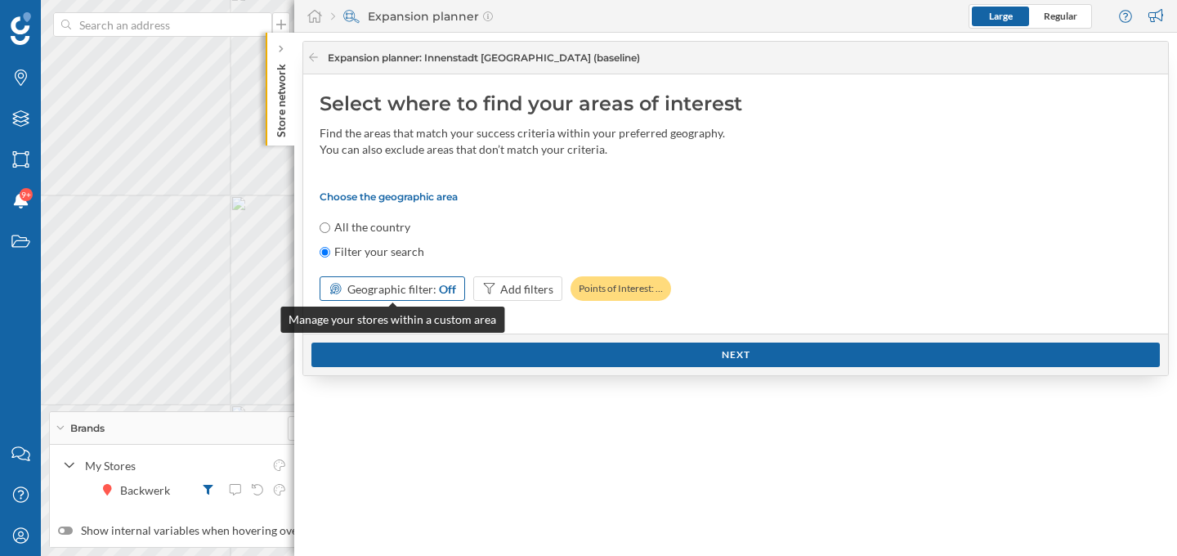
click at [391, 290] on span "Geographic filter:" at bounding box center [391, 289] width 89 height 14
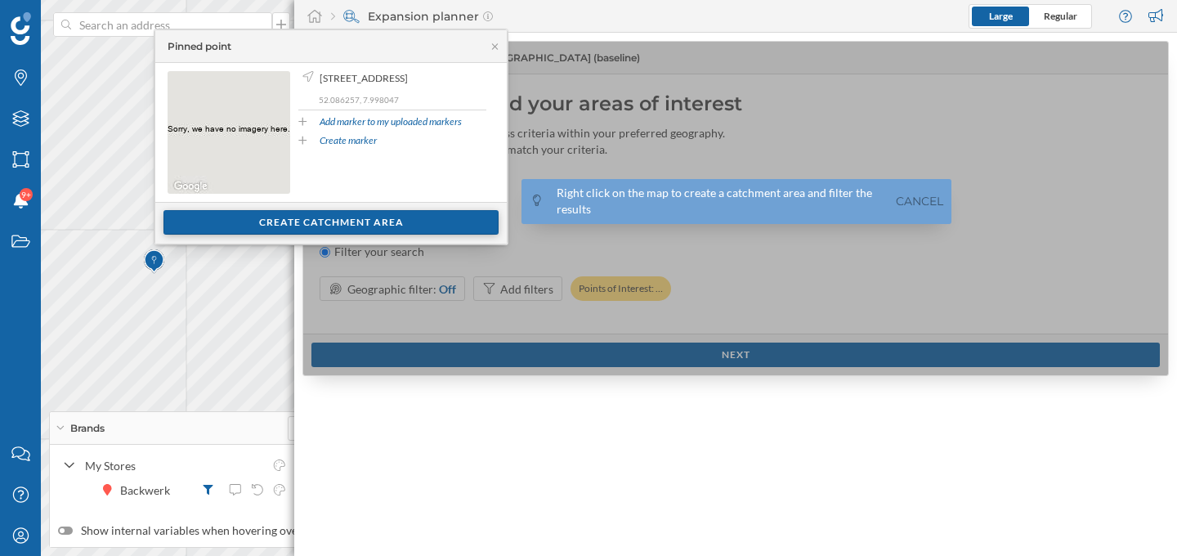
click at [251, 220] on div "Create catchment area" at bounding box center [330, 222] width 335 height 25
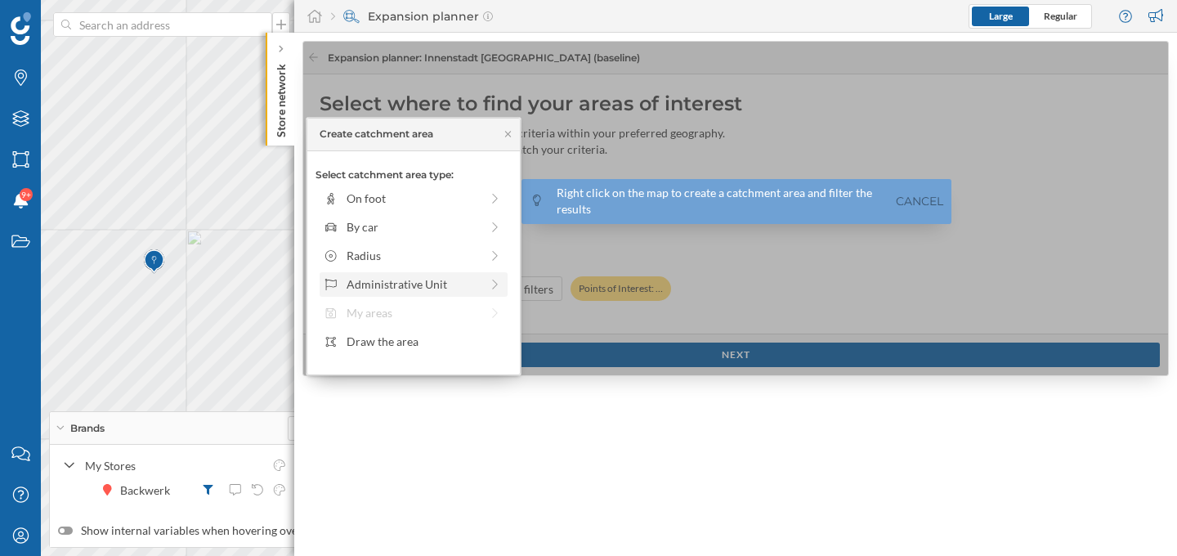
click at [392, 284] on div "Administrative Unit" at bounding box center [412, 283] width 133 height 17
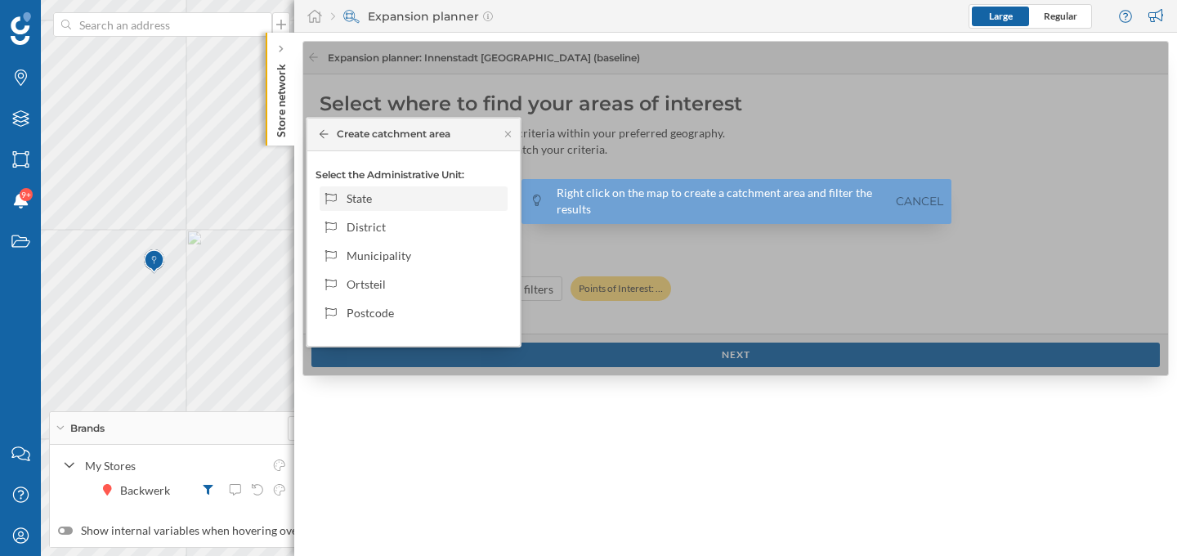
click at [418, 206] on div "State" at bounding box center [424, 198] width 156 height 17
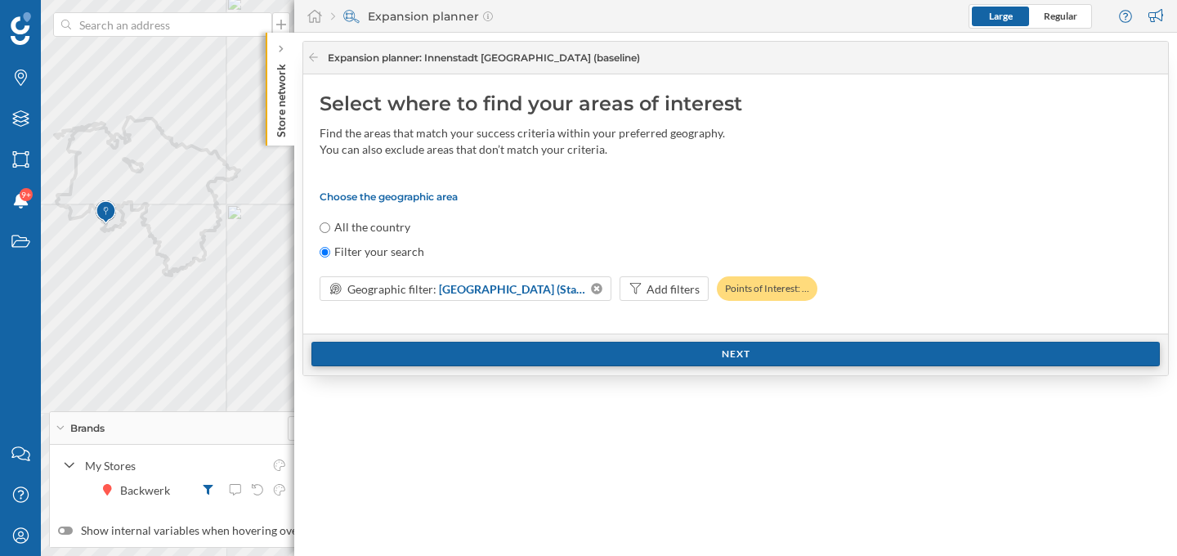
click at [528, 346] on div "Next" at bounding box center [735, 354] width 848 height 25
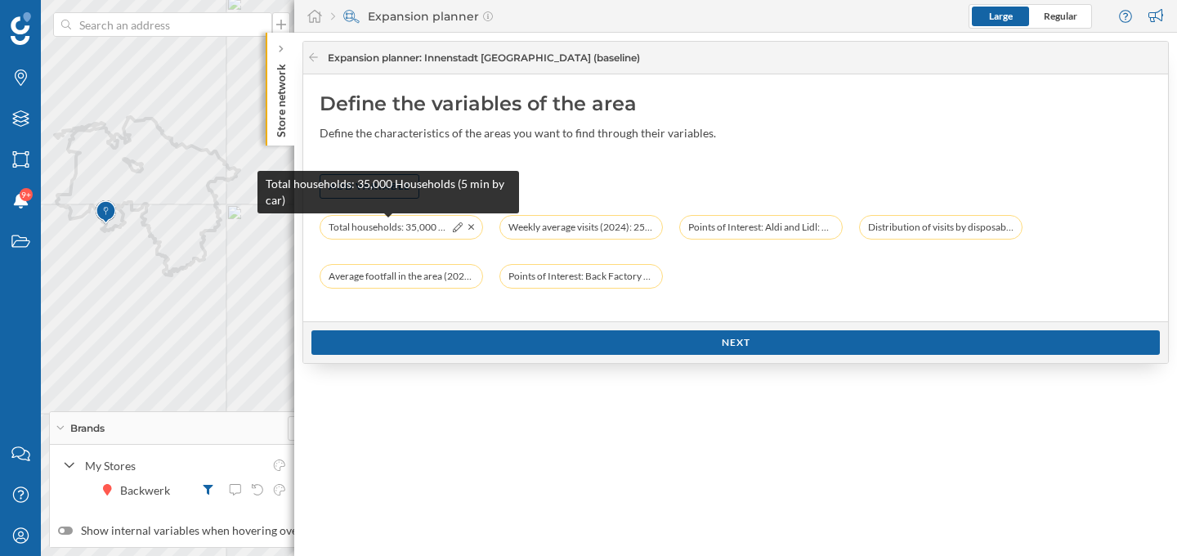
click at [419, 227] on span "Total households: 35,000 Households (5 min by car)" at bounding box center [387, 227] width 119 height 16
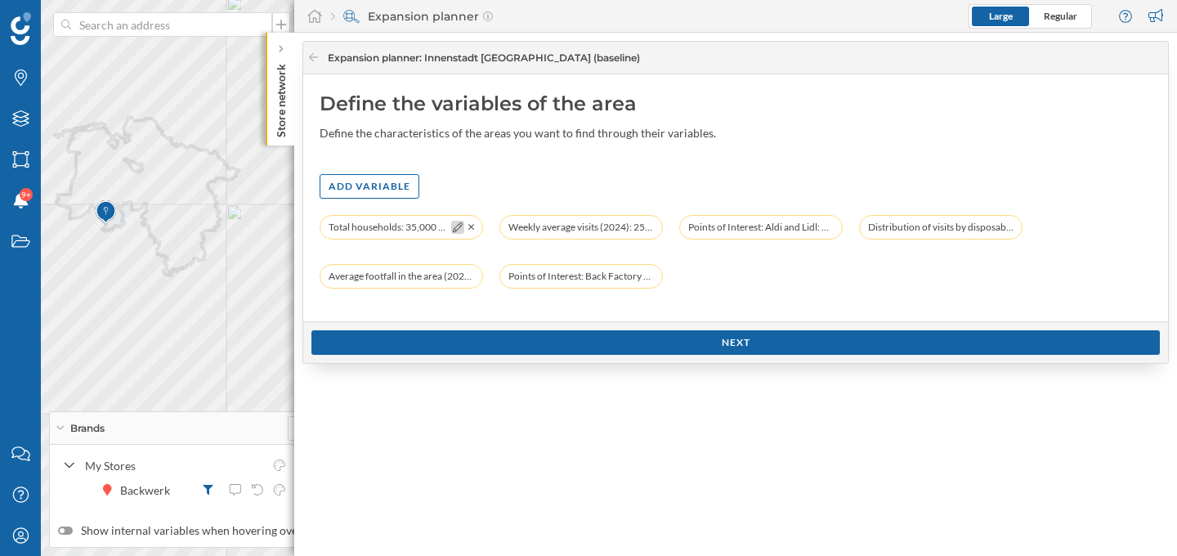
click at [457, 227] on icon at bounding box center [458, 227] width 10 height 10
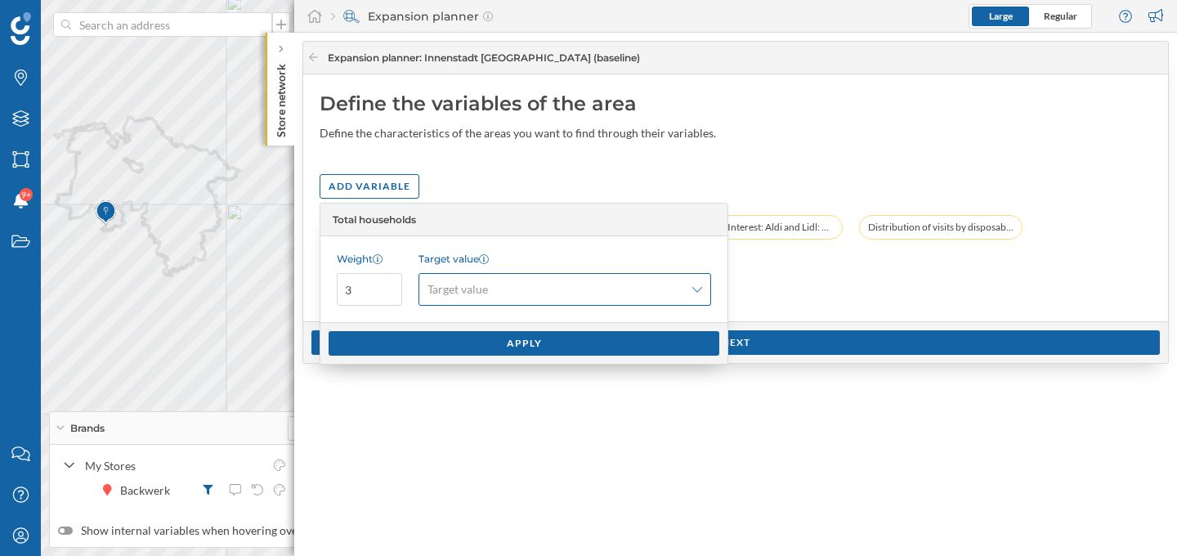
click at [482, 294] on span "Target value" at bounding box center [457, 289] width 60 height 16
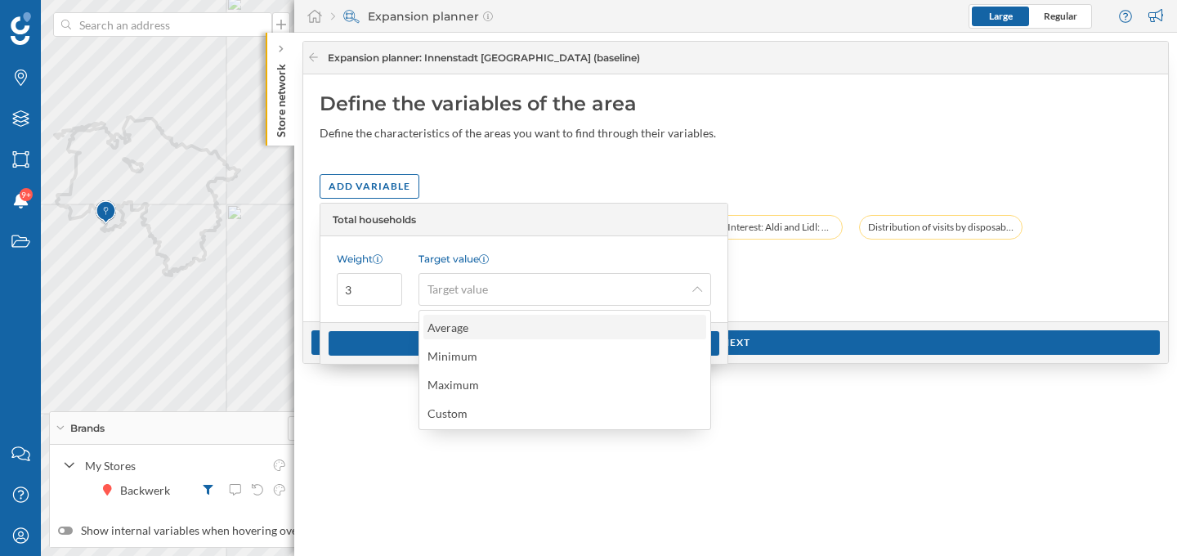
click at [493, 327] on div "Average" at bounding box center [563, 327] width 273 height 17
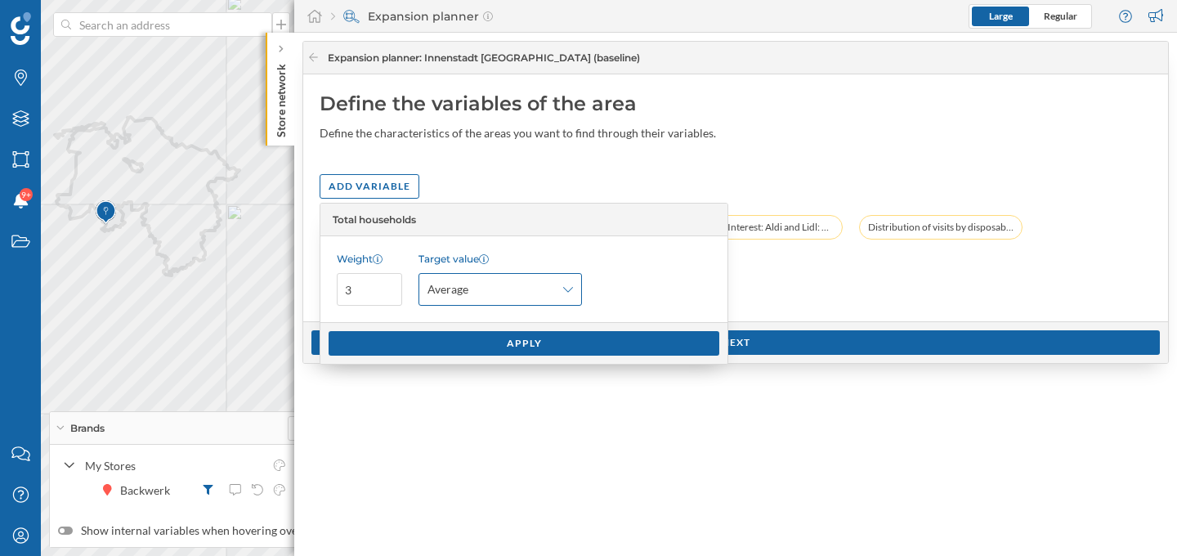
click at [493, 297] on div "Average" at bounding box center [499, 289] width 163 height 33
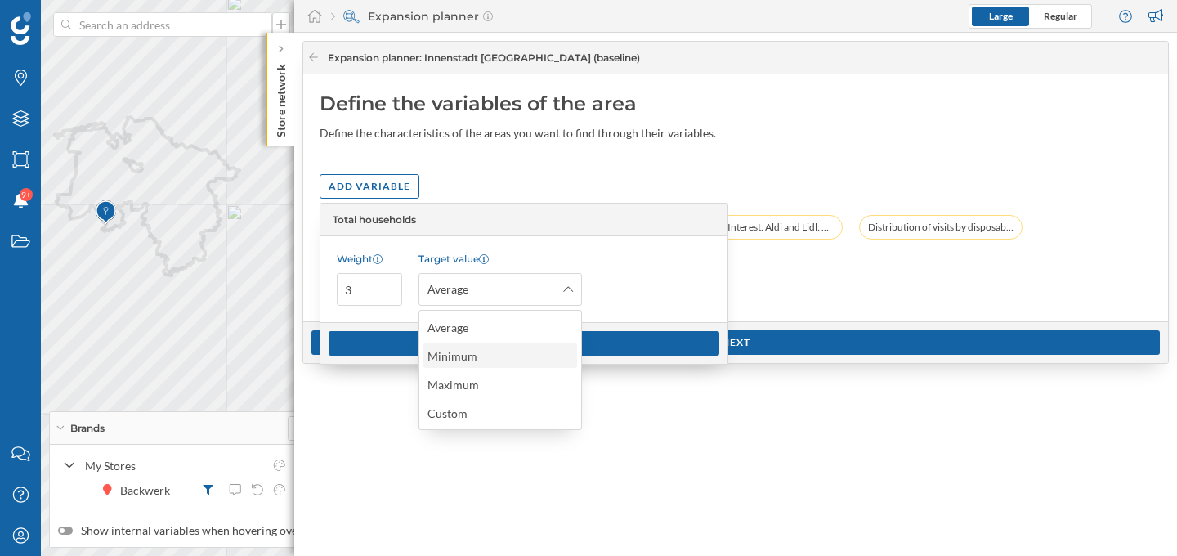
click at [483, 356] on div "Minimum" at bounding box center [456, 355] width 58 height 17
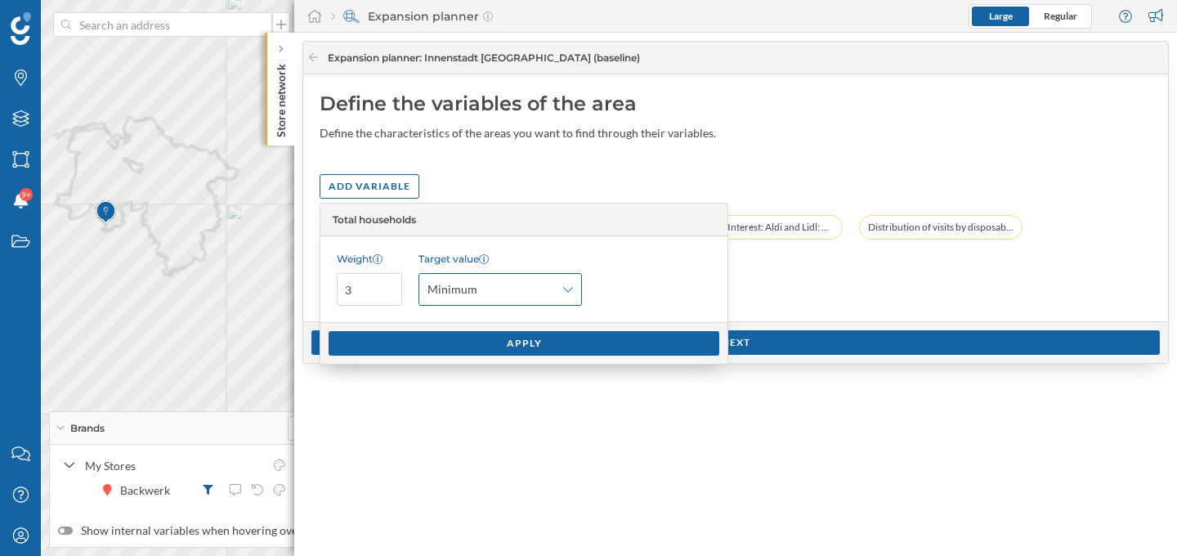
click at [504, 293] on span "Minimum" at bounding box center [490, 289] width 127 height 16
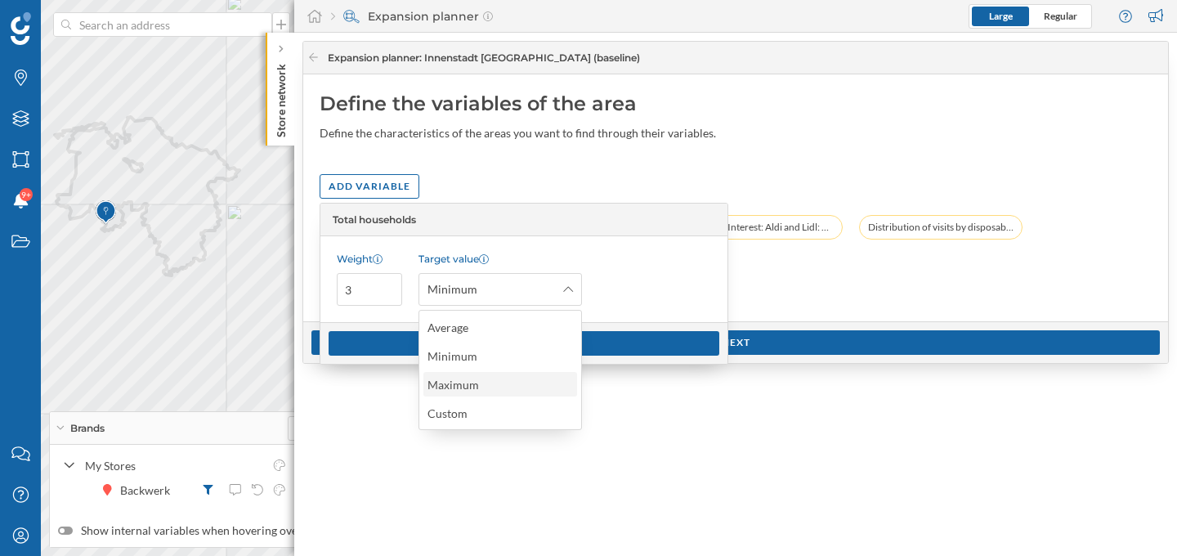
click at [485, 378] on div "Maximum" at bounding box center [499, 384] width 144 height 17
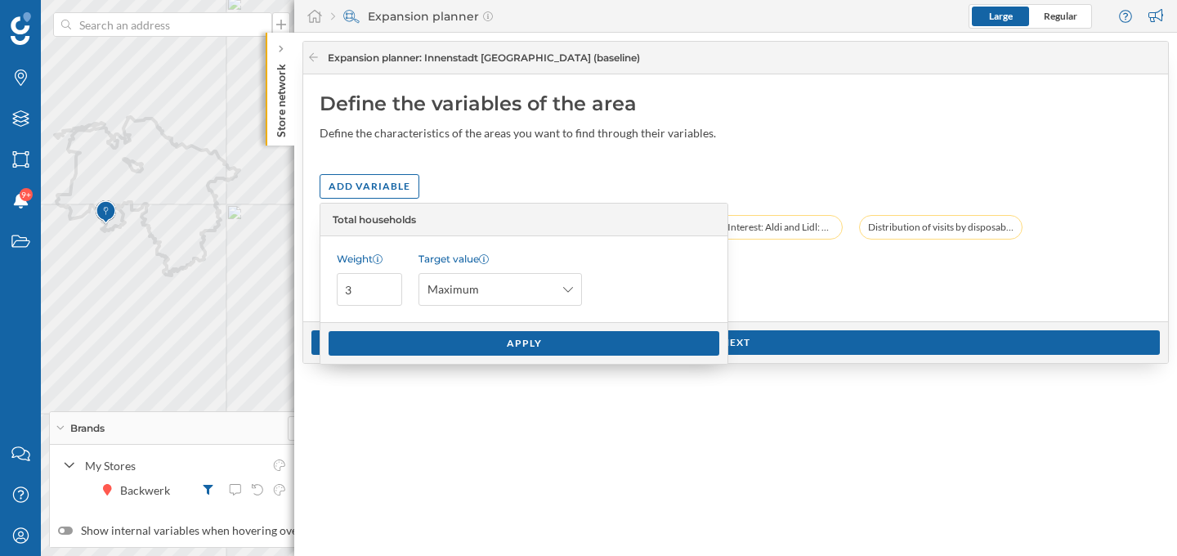
click at [501, 183] on div "Add variable" at bounding box center [736, 186] width 832 height 25
click at [314, 59] on icon at bounding box center [313, 57] width 12 height 10
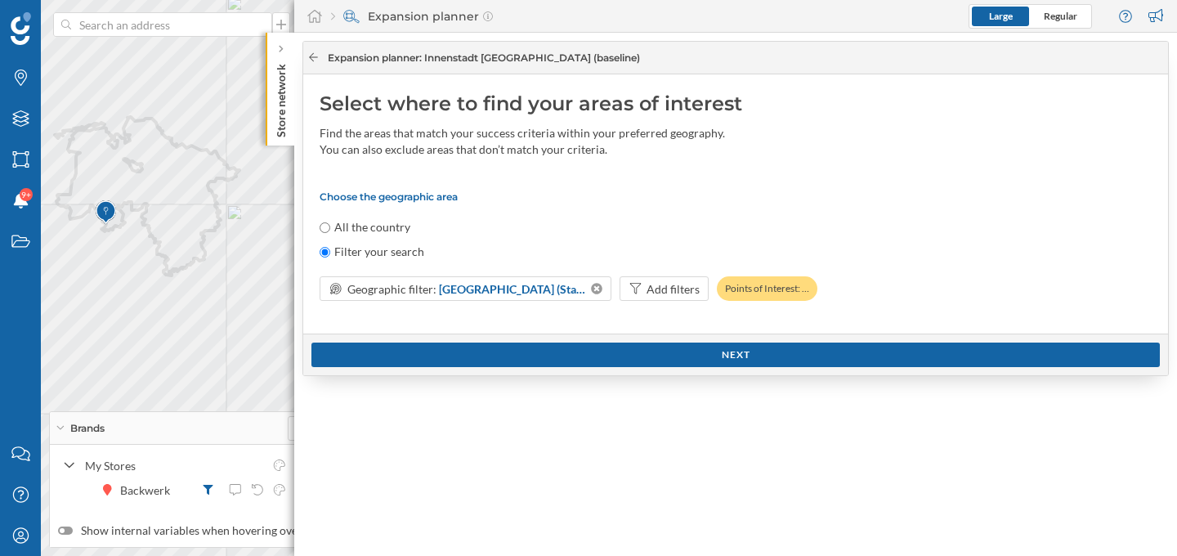
click at [314, 59] on icon at bounding box center [313, 57] width 12 height 10
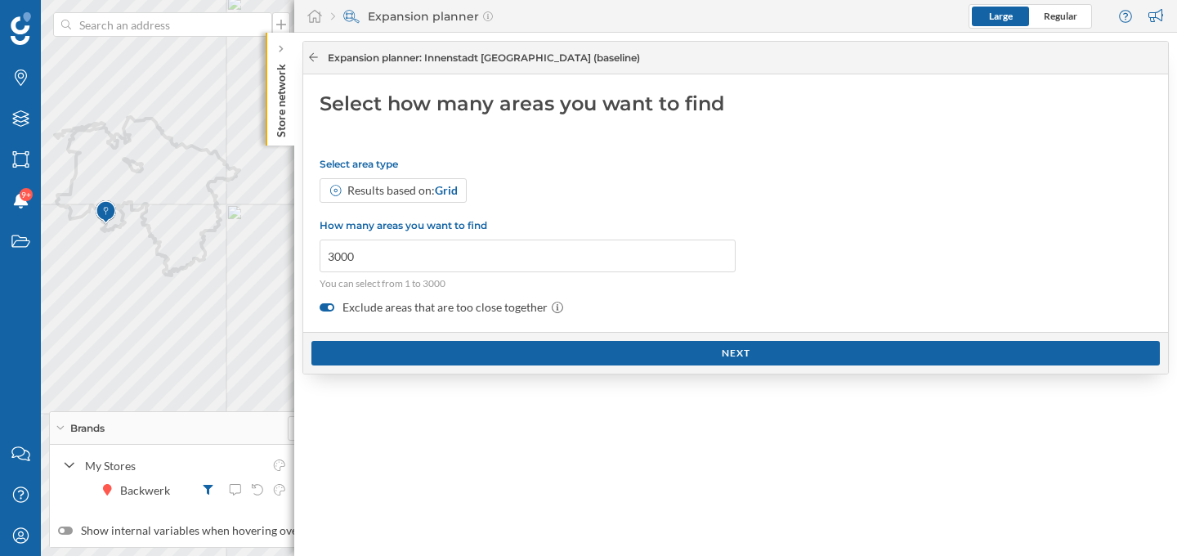
click at [314, 59] on icon at bounding box center [313, 57] width 12 height 10
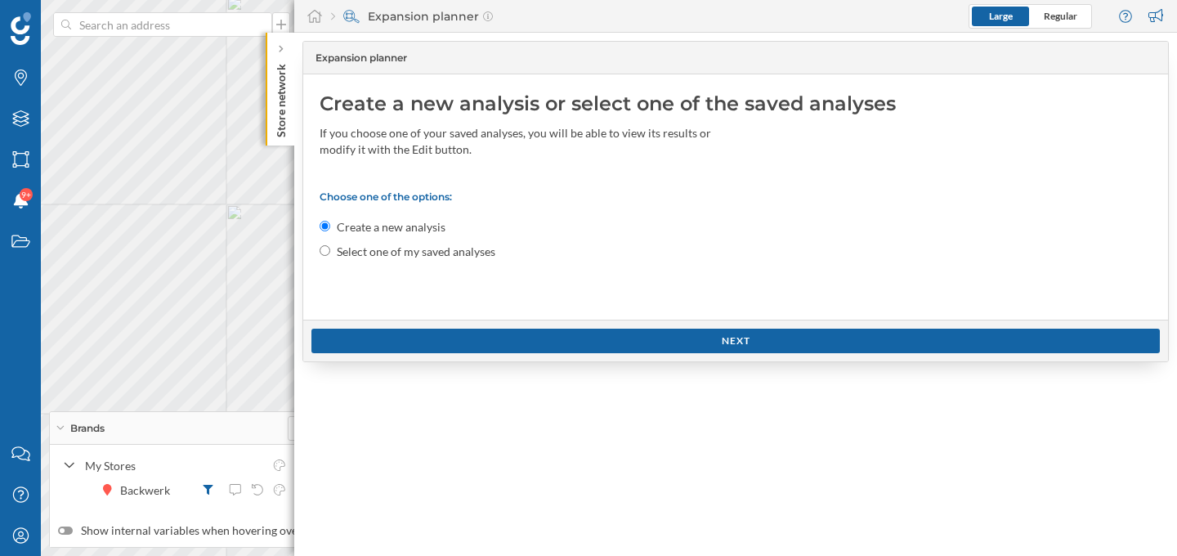
click at [325, 252] on input "Select one of my saved analyses" at bounding box center [325, 250] width 11 height 11
radio input "true"
radio input "false"
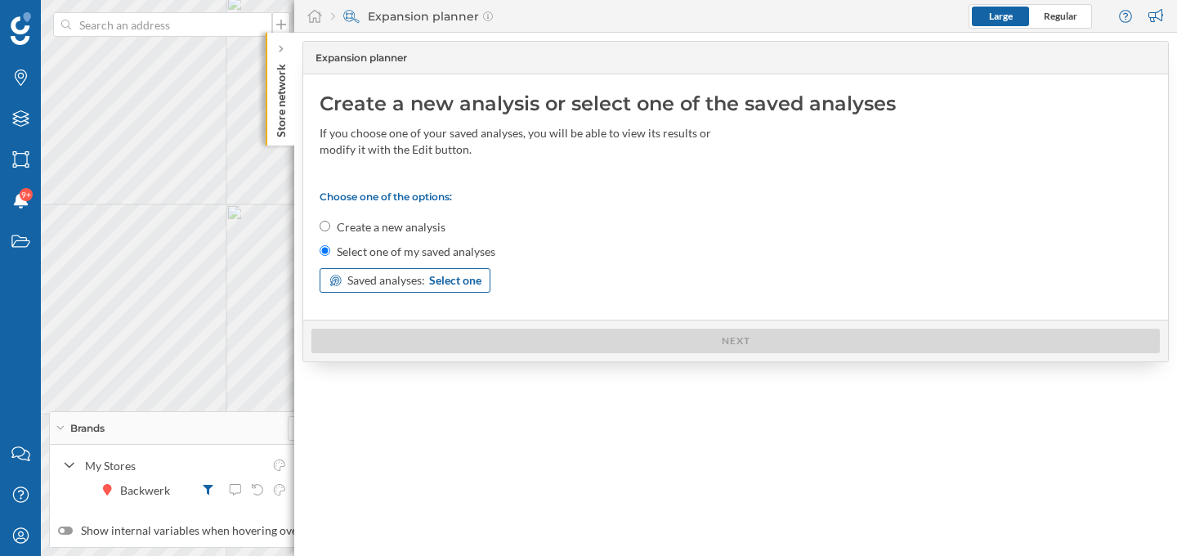
click at [467, 283] on span "Select one" at bounding box center [455, 280] width 52 height 16
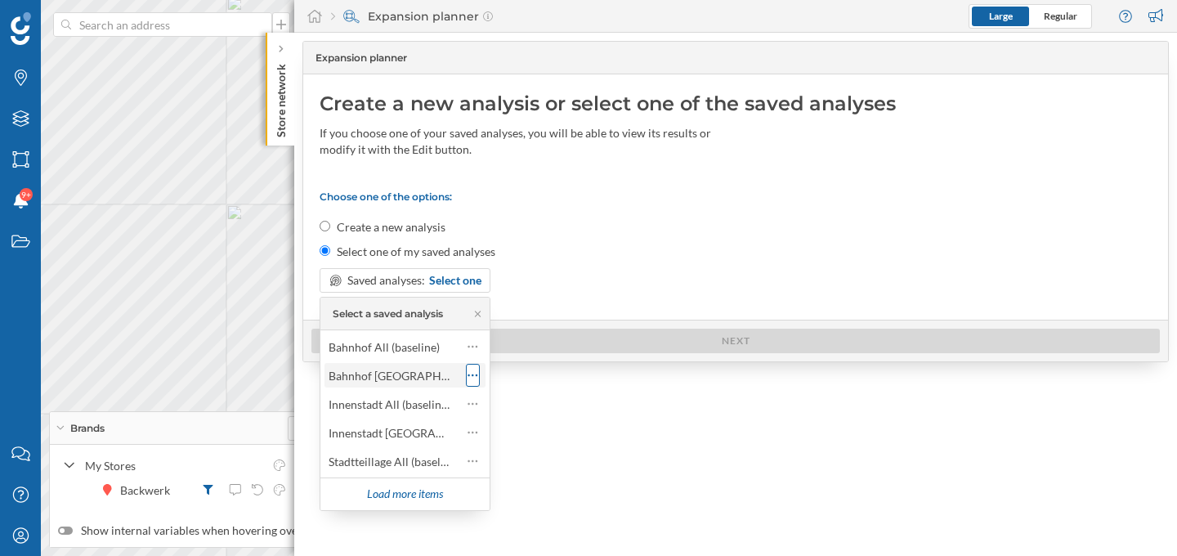
click at [475, 373] on icon at bounding box center [472, 375] width 11 height 16
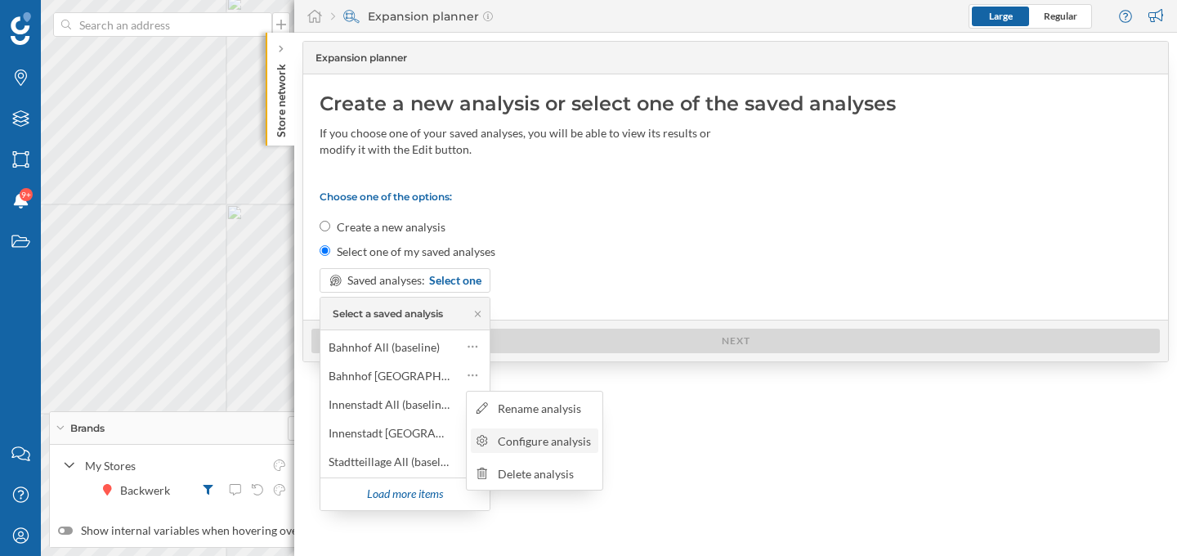
click at [530, 439] on div "Configure analysis" at bounding box center [546, 440] width 96 height 17
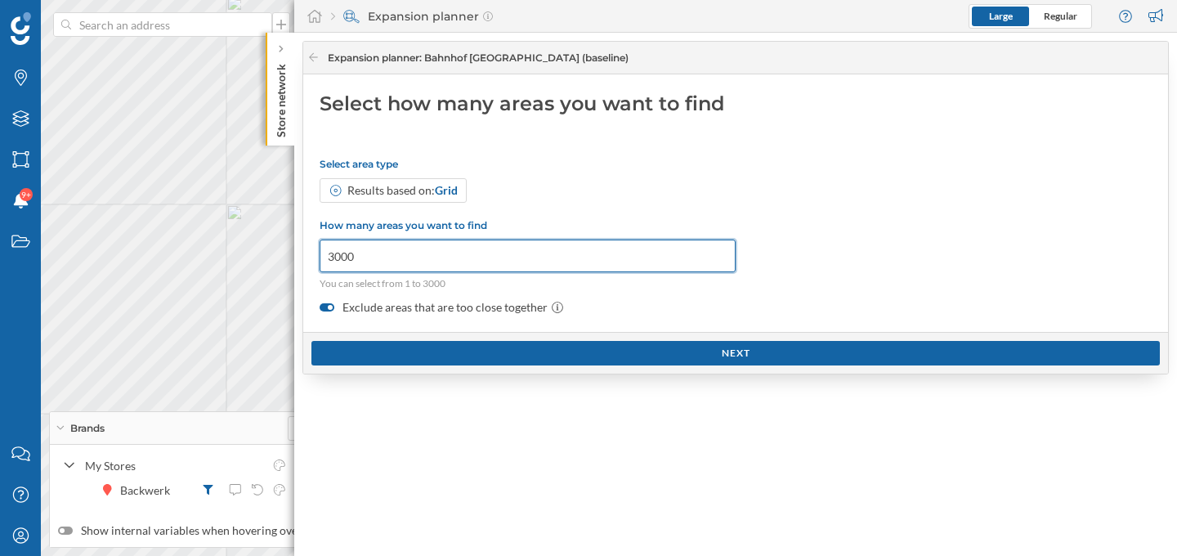
click at [369, 257] on input "3000" at bounding box center [528, 255] width 416 height 33
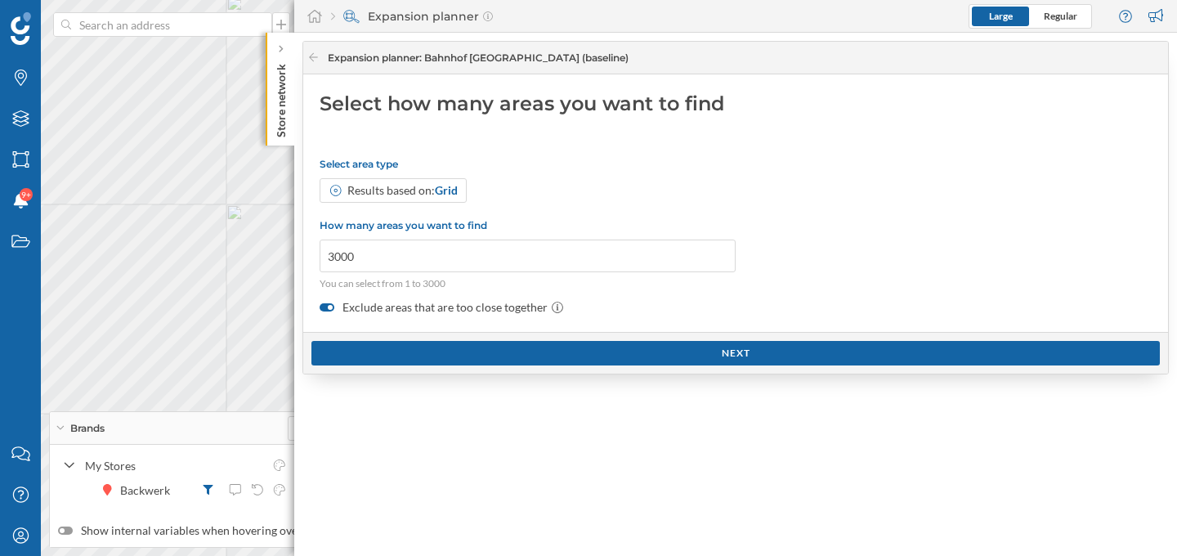
click at [567, 219] on p "How many areas you want to find" at bounding box center [528, 225] width 416 height 12
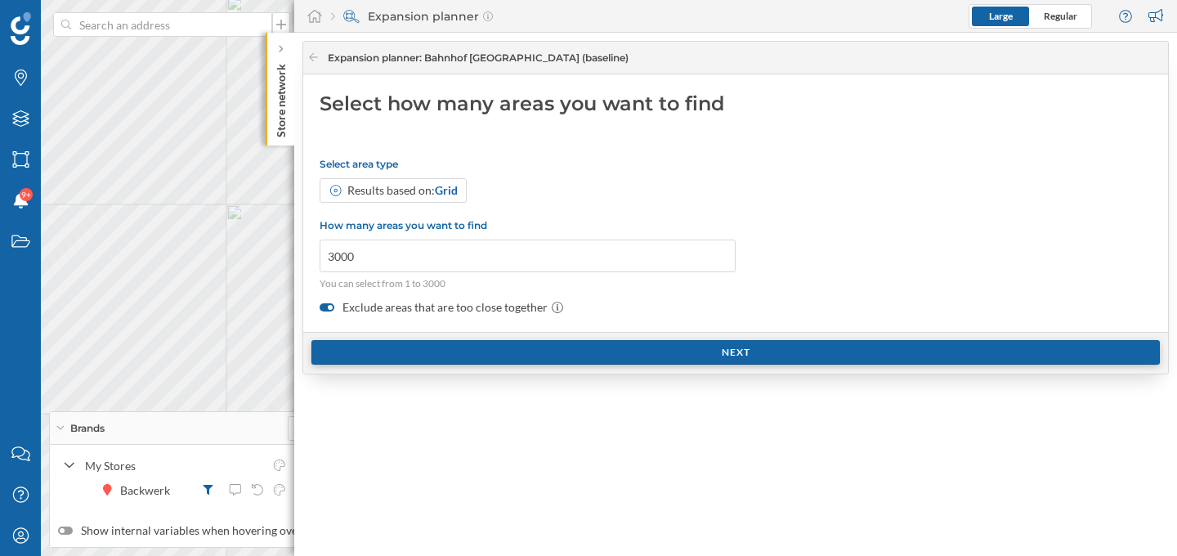
click at [630, 358] on div "Next" at bounding box center [735, 352] width 848 height 25
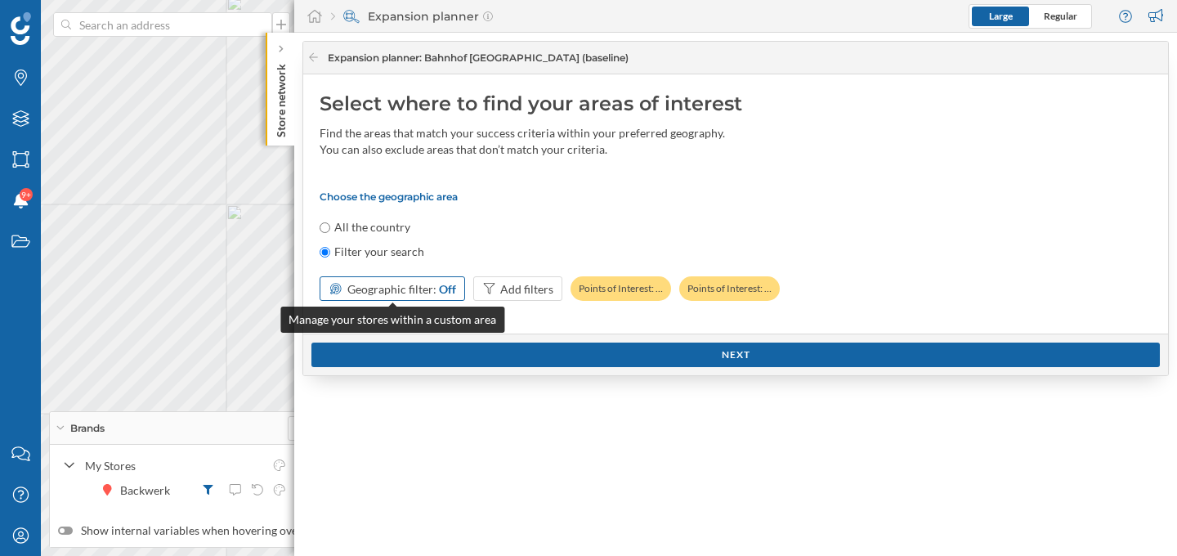
click at [385, 290] on span "Geographic filter:" at bounding box center [391, 289] width 89 height 14
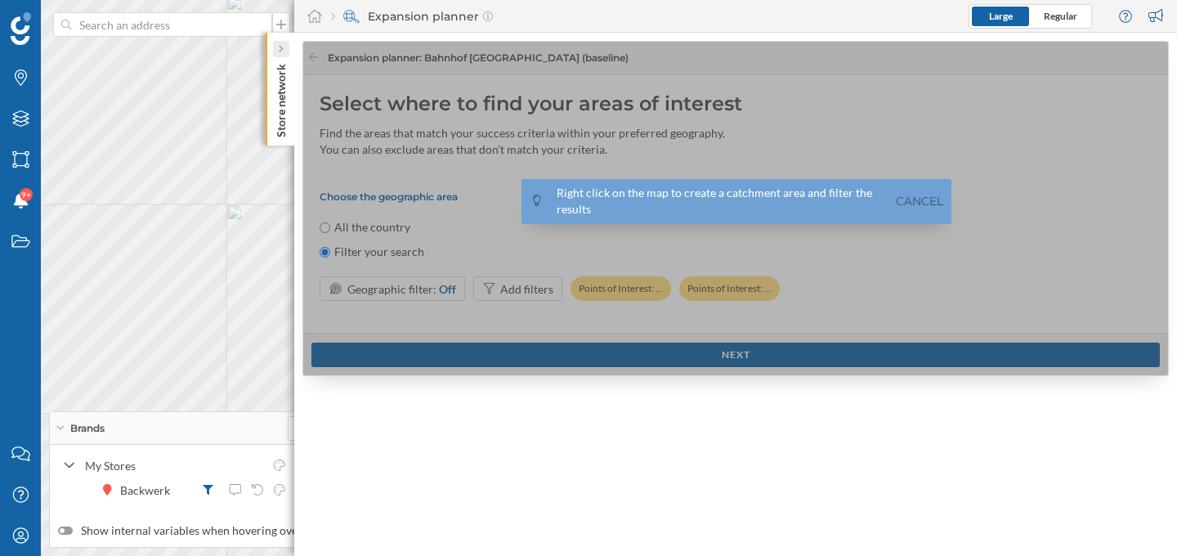
click at [281, 46] on icon at bounding box center [280, 49] width 5 height 8
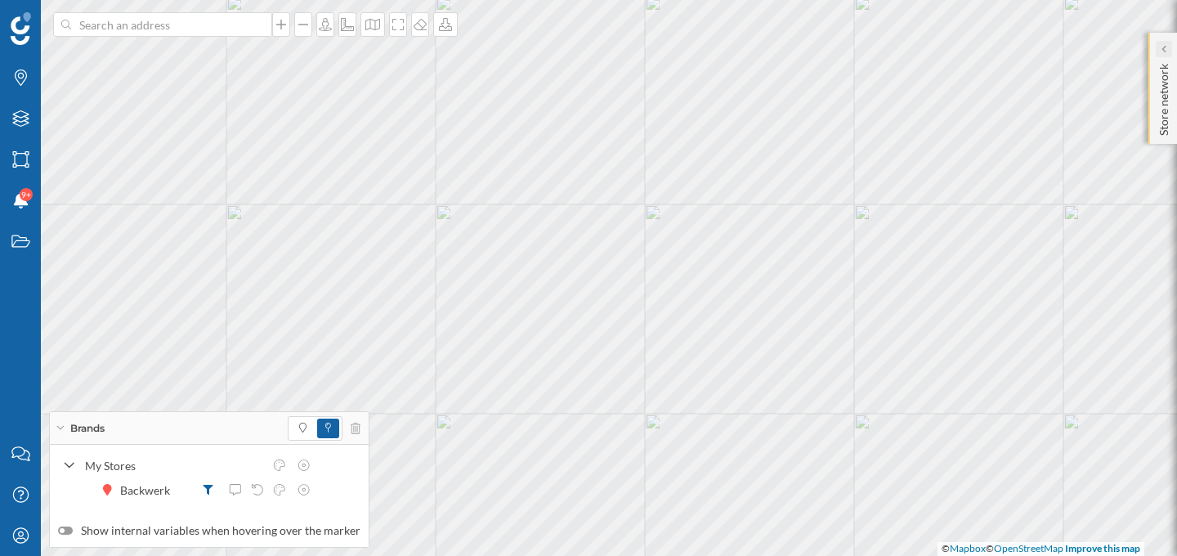
click at [1163, 46] on icon at bounding box center [1162, 49] width 5 height 8
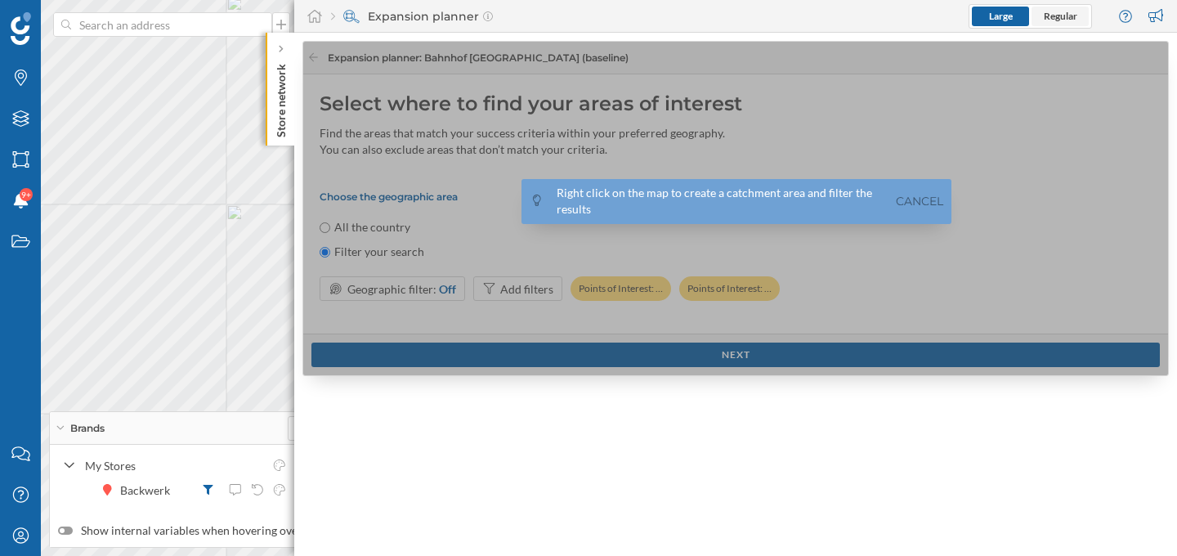
click at [1066, 22] on span "Regular" at bounding box center [1061, 16] width 34 height 15
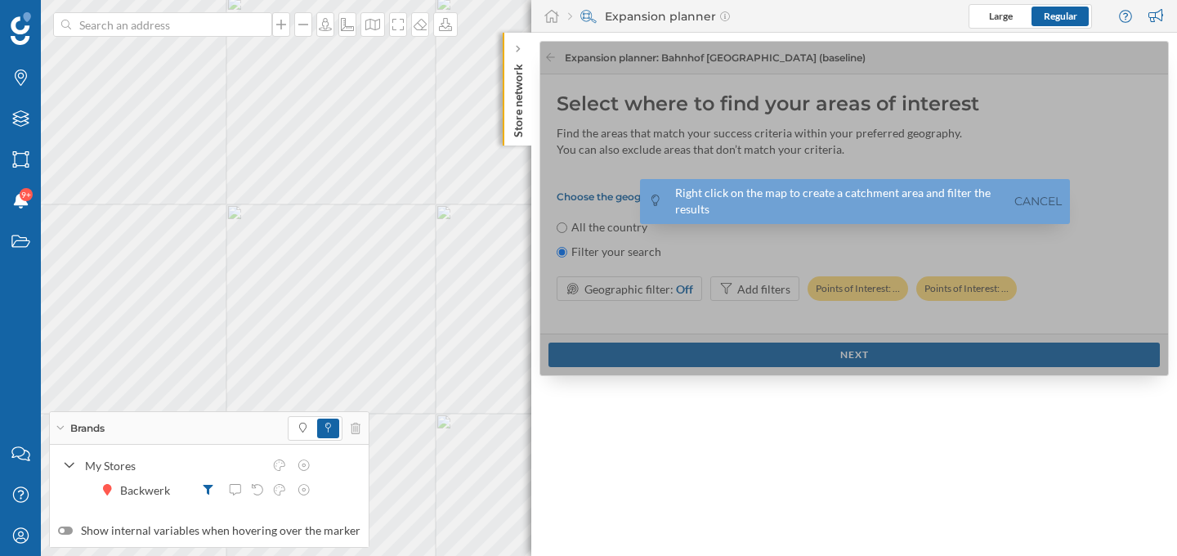
click at [59, 428] on icon at bounding box center [59, 428] width 7 height 4
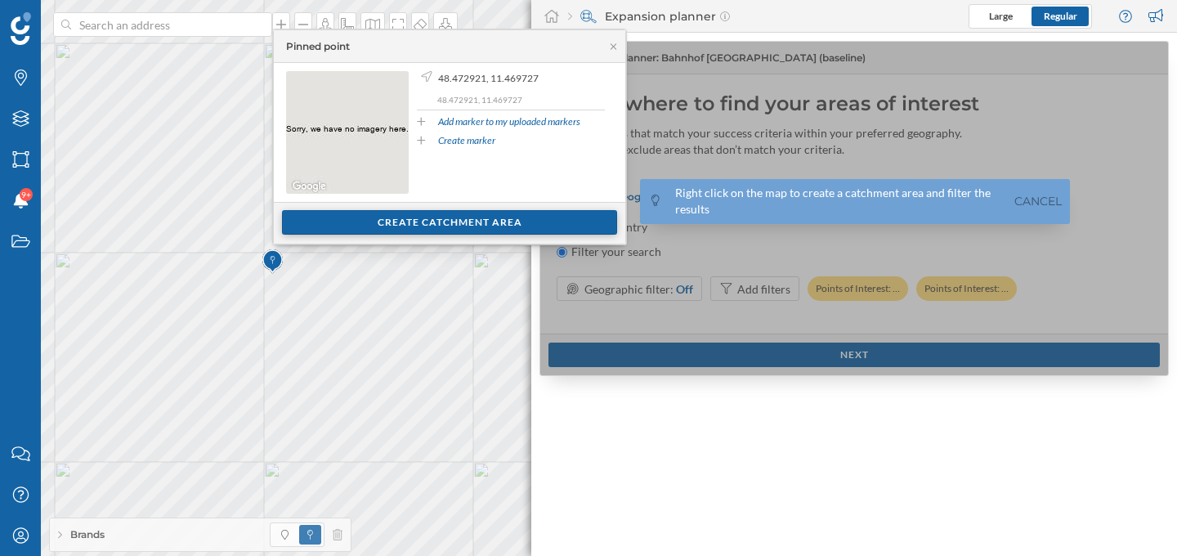
click at [375, 228] on div "Create catchment area" at bounding box center [449, 222] width 335 height 25
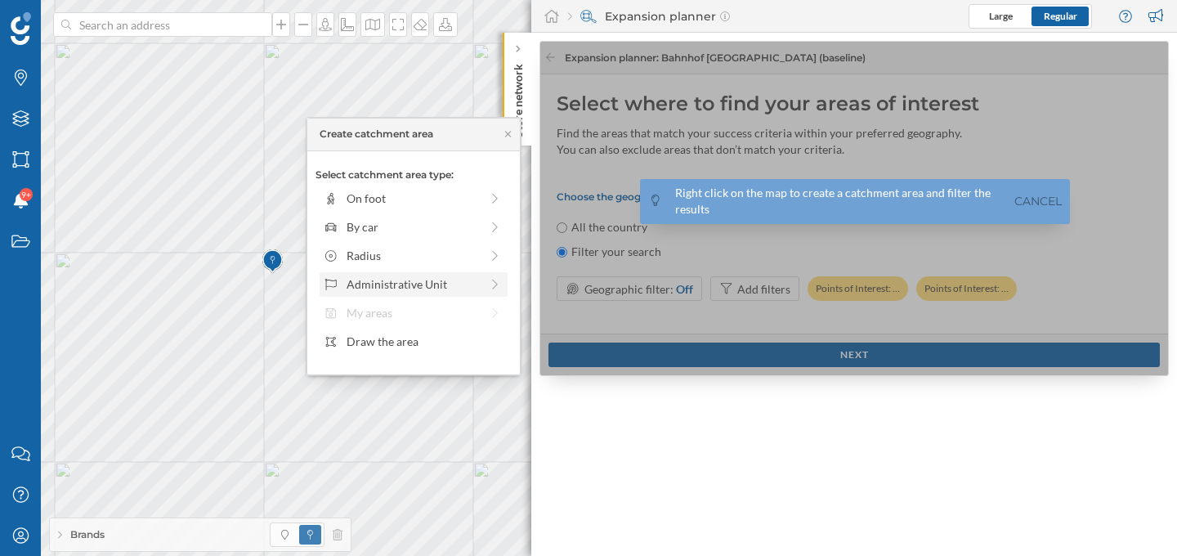
click at [394, 287] on div "Administrative Unit" at bounding box center [412, 283] width 133 height 17
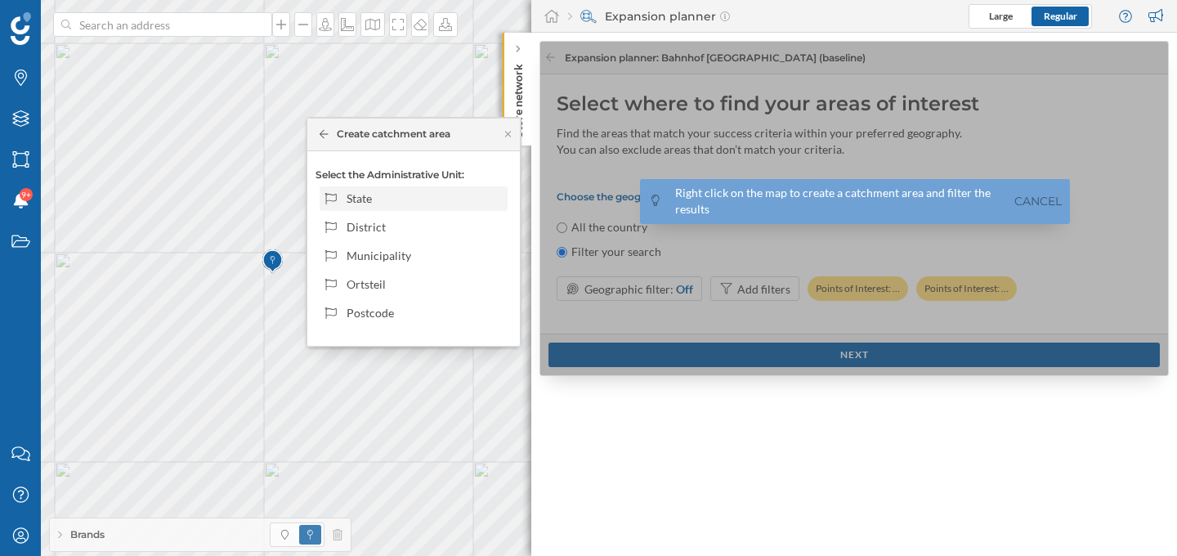
click at [410, 195] on div "State" at bounding box center [424, 198] width 156 height 17
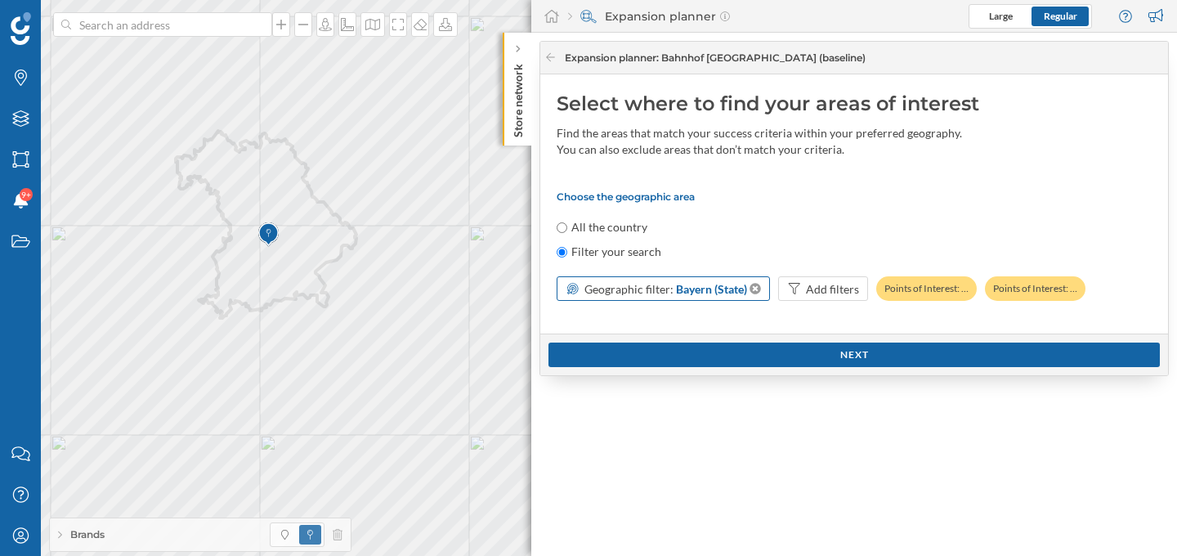
click at [610, 289] on span "Geographic filter:" at bounding box center [628, 289] width 89 height 14
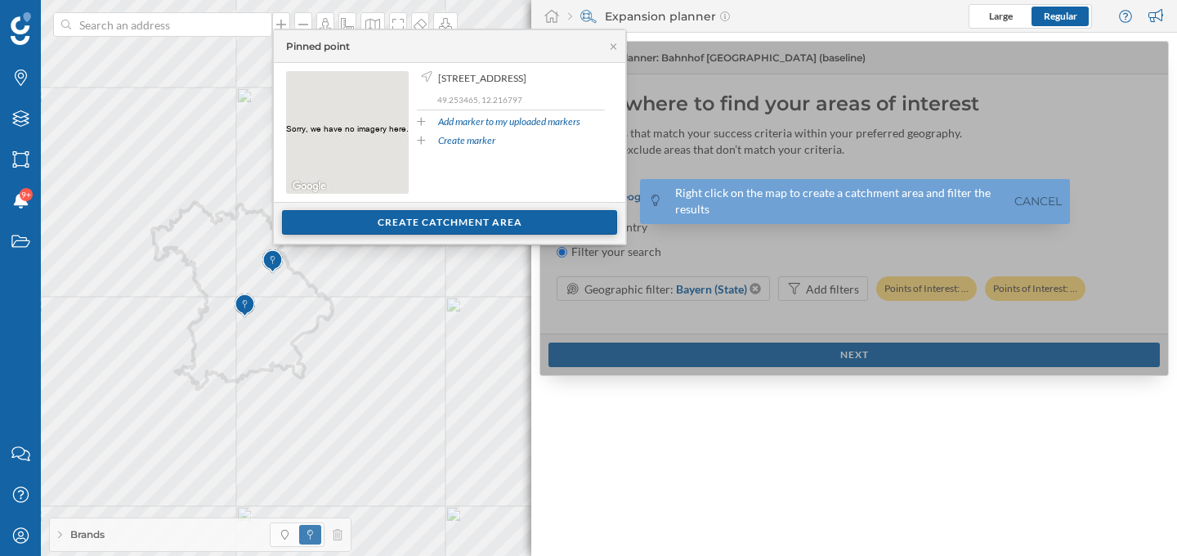
click at [315, 233] on div "Create catchment area" at bounding box center [449, 222] width 335 height 25
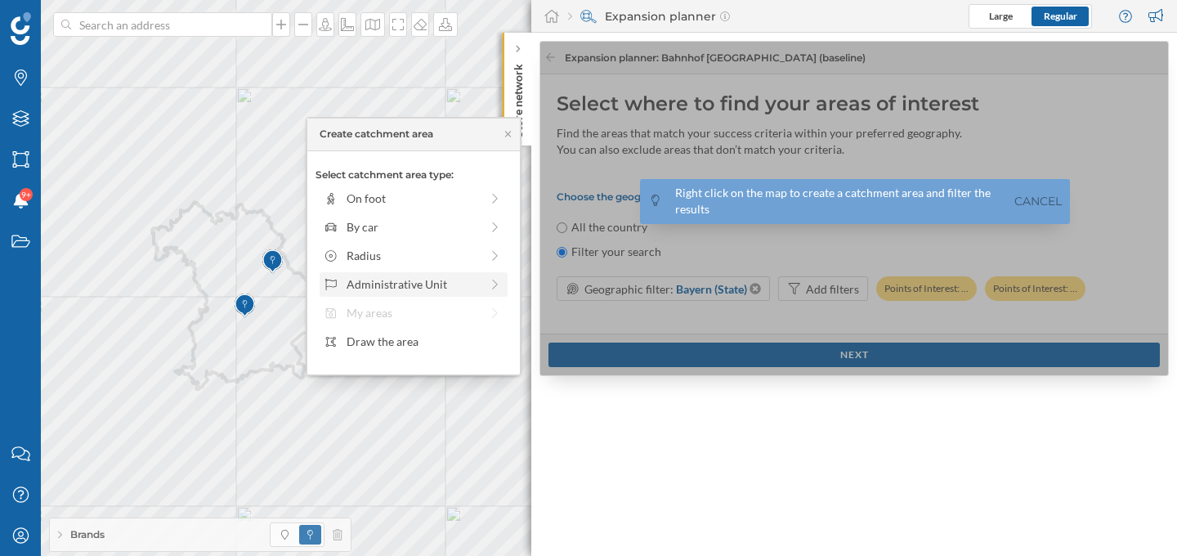
click at [381, 290] on div "Administrative Unit" at bounding box center [412, 283] width 133 height 17
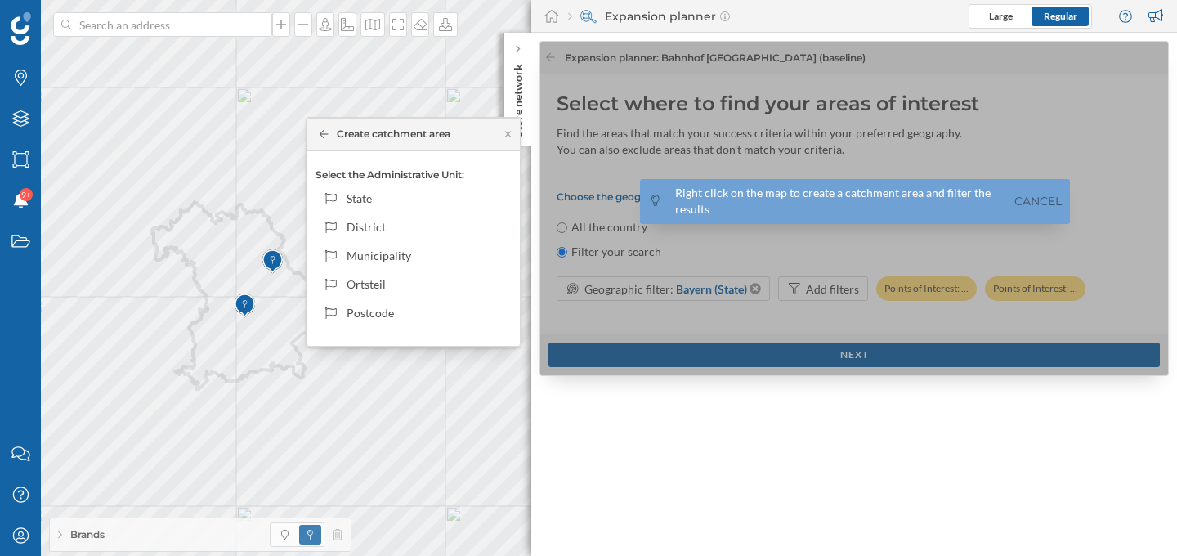
click at [326, 140] on div "Create catchment area" at bounding box center [385, 134] width 131 height 15
click at [324, 135] on icon at bounding box center [324, 134] width 9 height 10
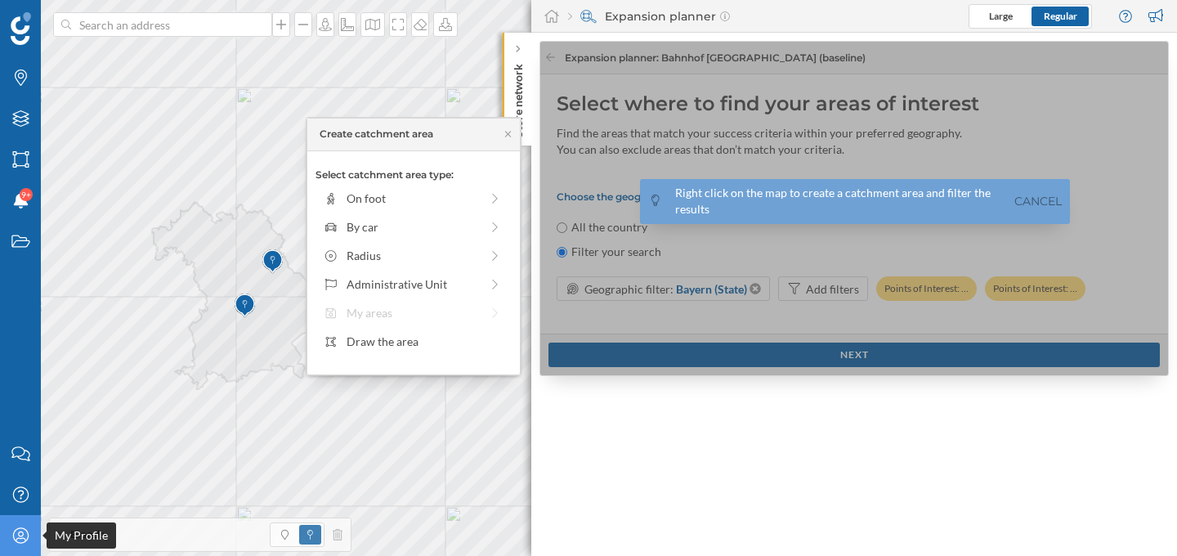
click at [28, 542] on icon "My Profile" at bounding box center [21, 535] width 20 height 16
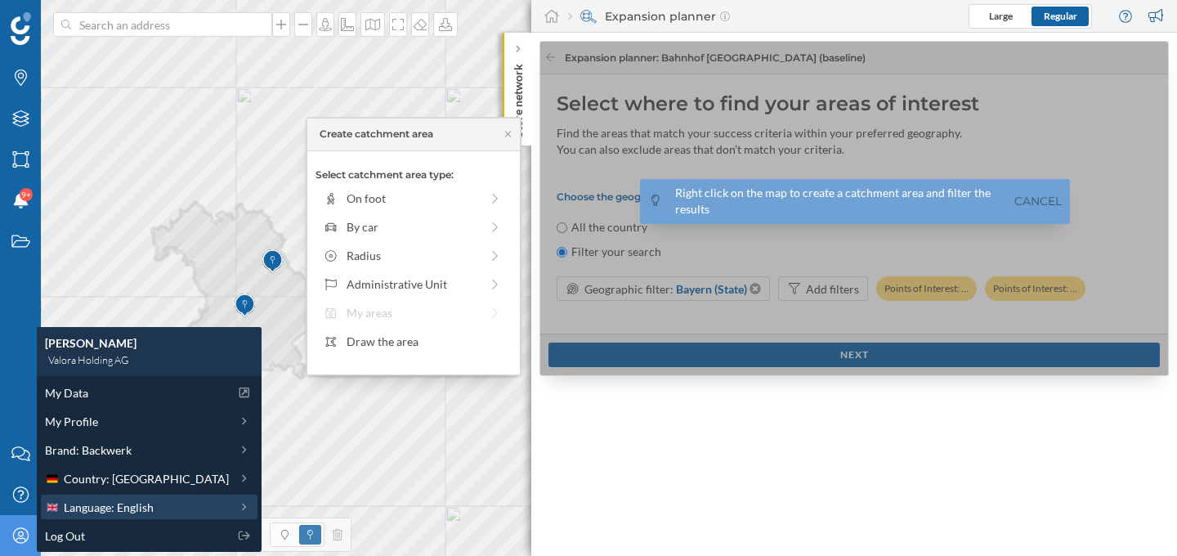
click at [143, 499] on span "Language: English" at bounding box center [109, 506] width 90 height 17
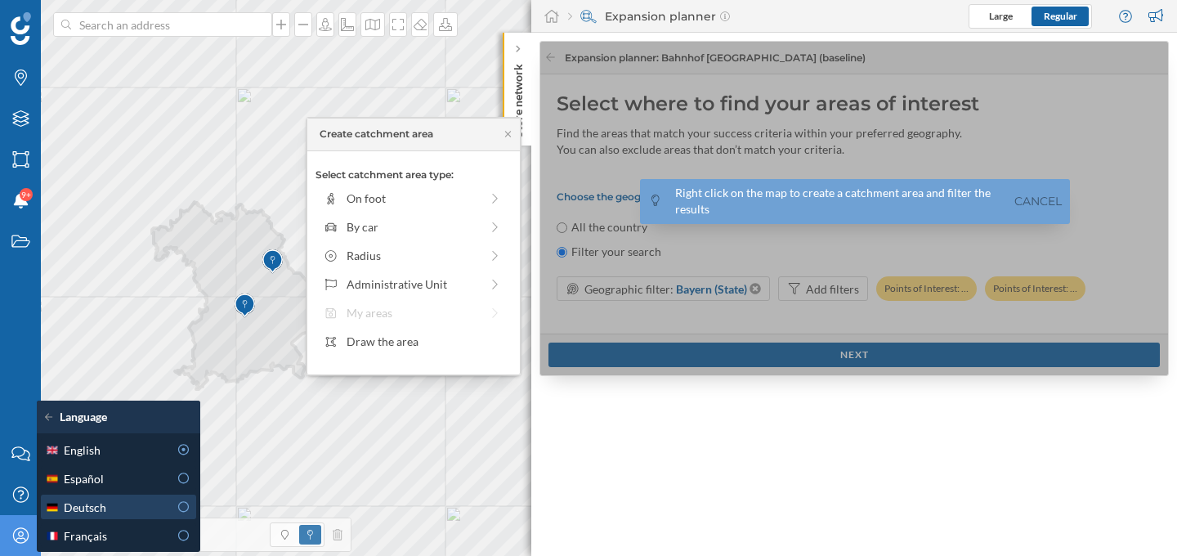
click at [130, 504] on div "Deutsch" at bounding box center [106, 506] width 123 height 17
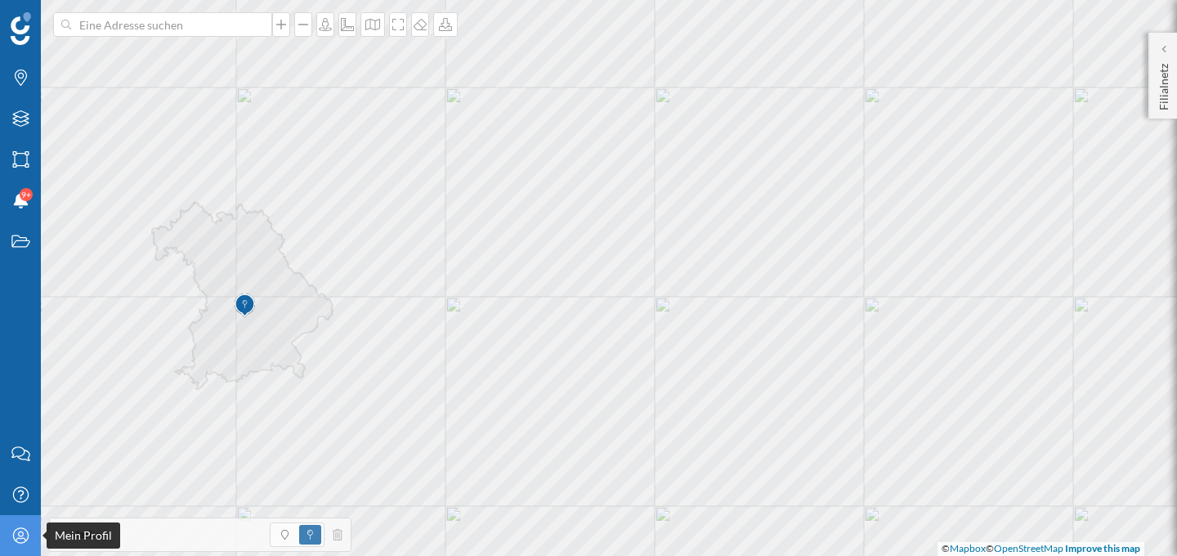
click at [29, 530] on icon "Mein Profil" at bounding box center [21, 535] width 20 height 16
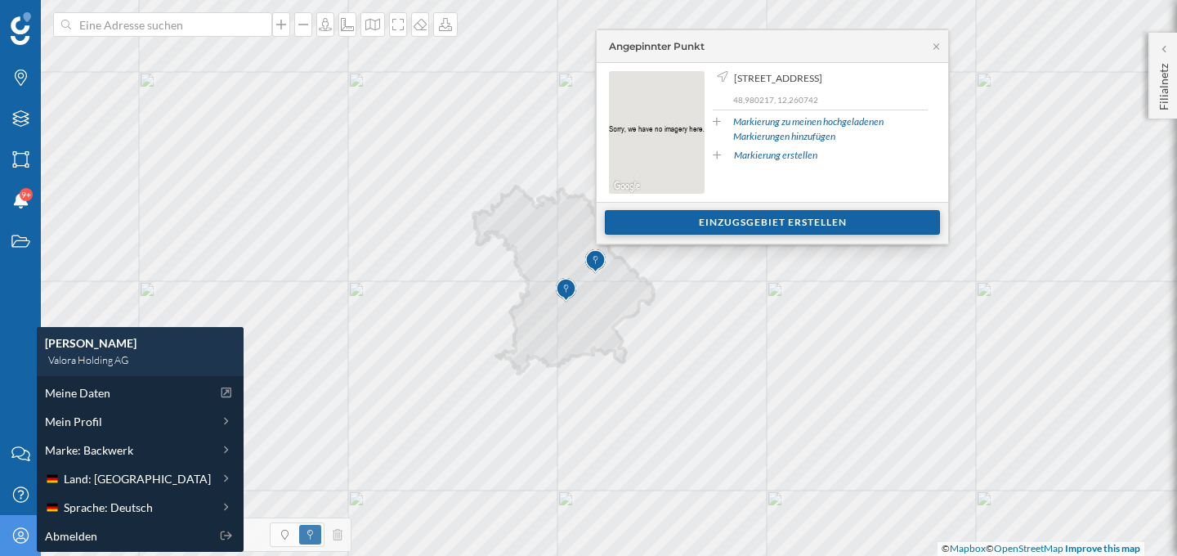
click at [675, 224] on div "Einzugsgebiet erstellen" at bounding box center [772, 222] width 335 height 25
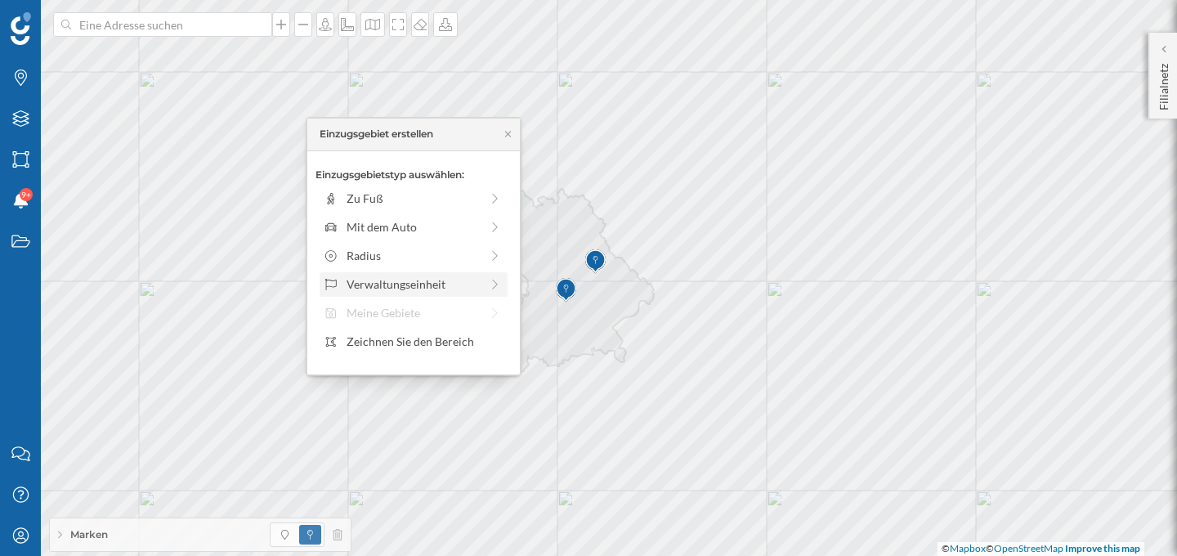
click at [452, 279] on div "Verwaltungseinheit" at bounding box center [412, 283] width 133 height 17
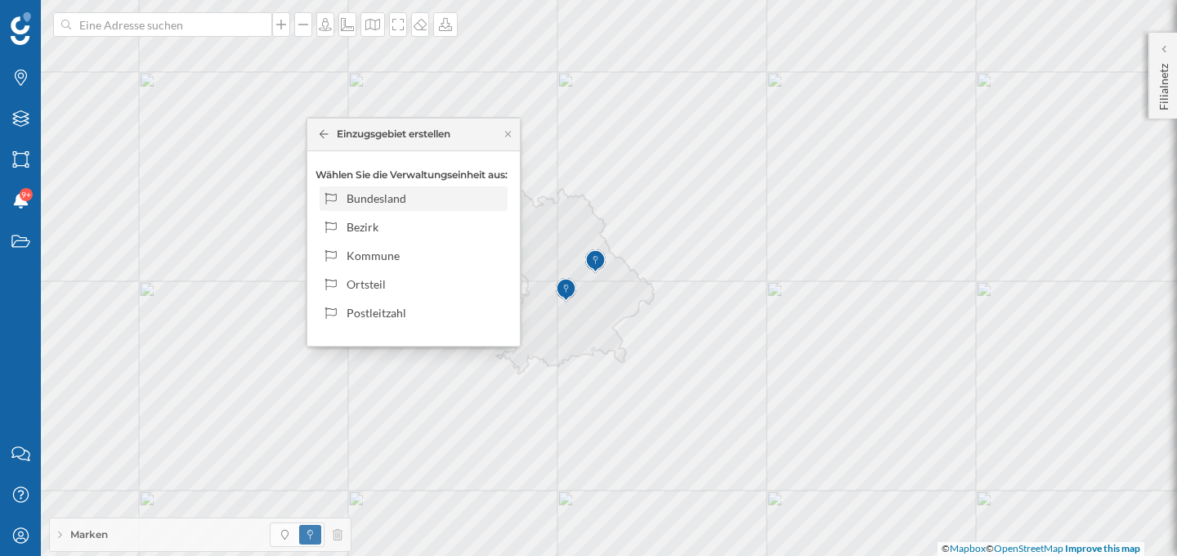
click at [440, 196] on div "Bundesland" at bounding box center [424, 198] width 156 height 17
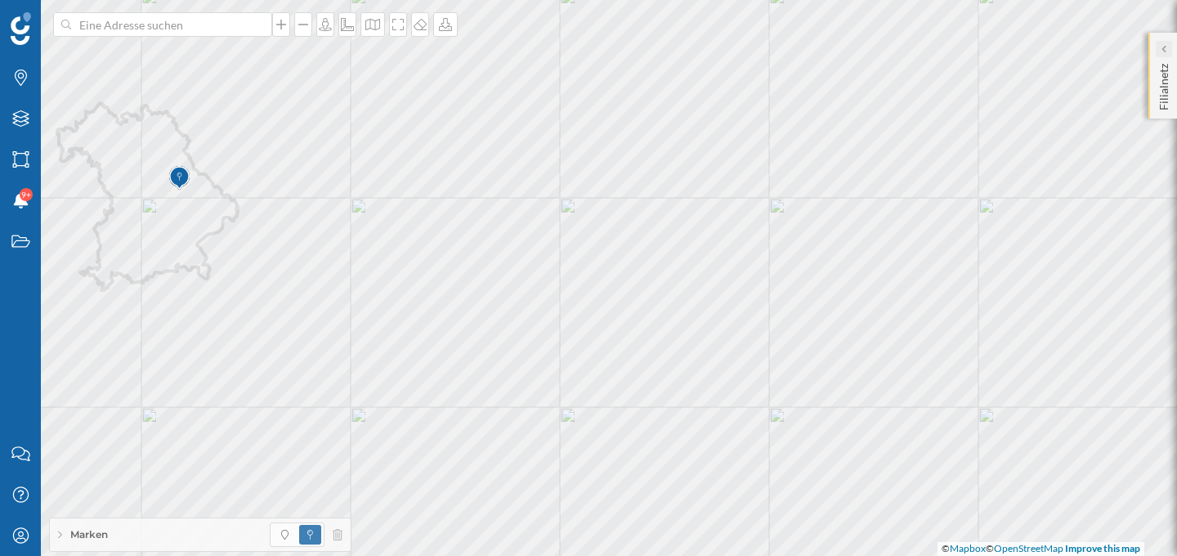
click at [1160, 51] on div at bounding box center [1163, 49] width 16 height 16
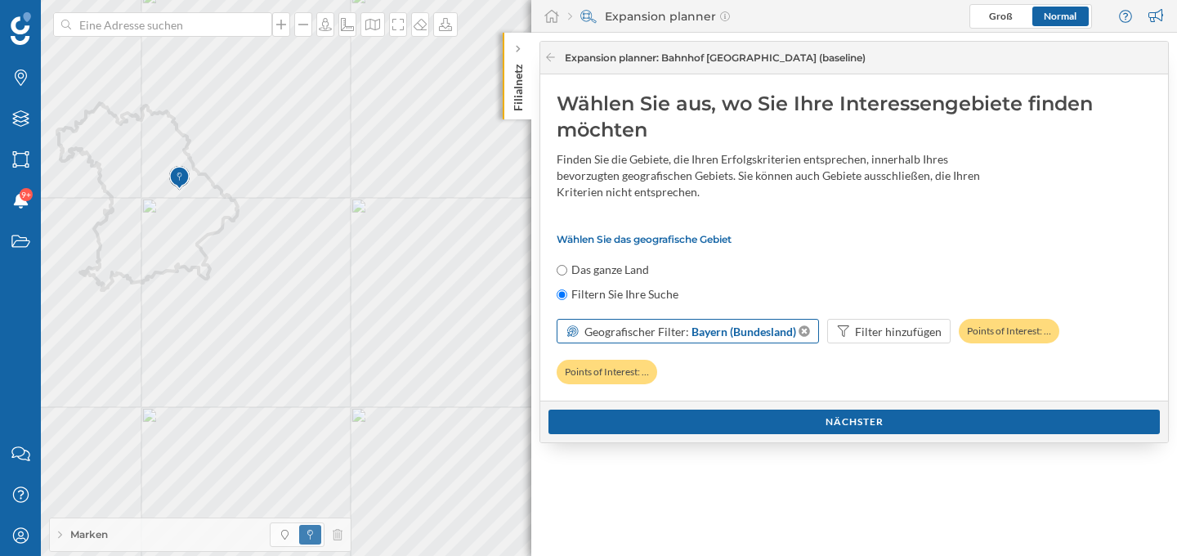
click at [628, 325] on span "Geografischer Filter:" at bounding box center [636, 331] width 105 height 14
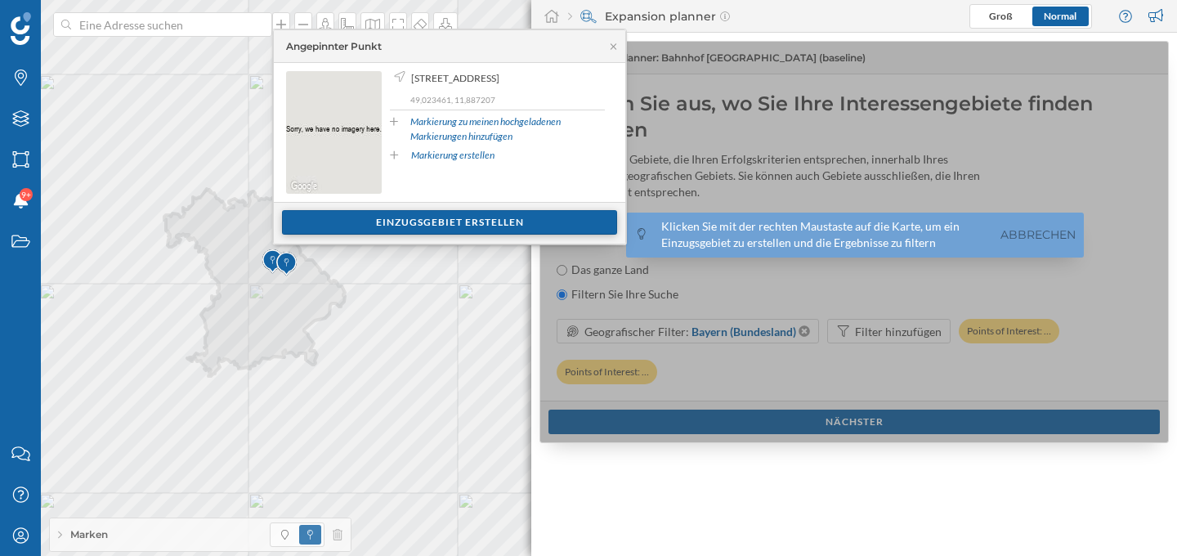
click at [332, 222] on div "Einzugsgebiet erstellen" at bounding box center [449, 222] width 335 height 25
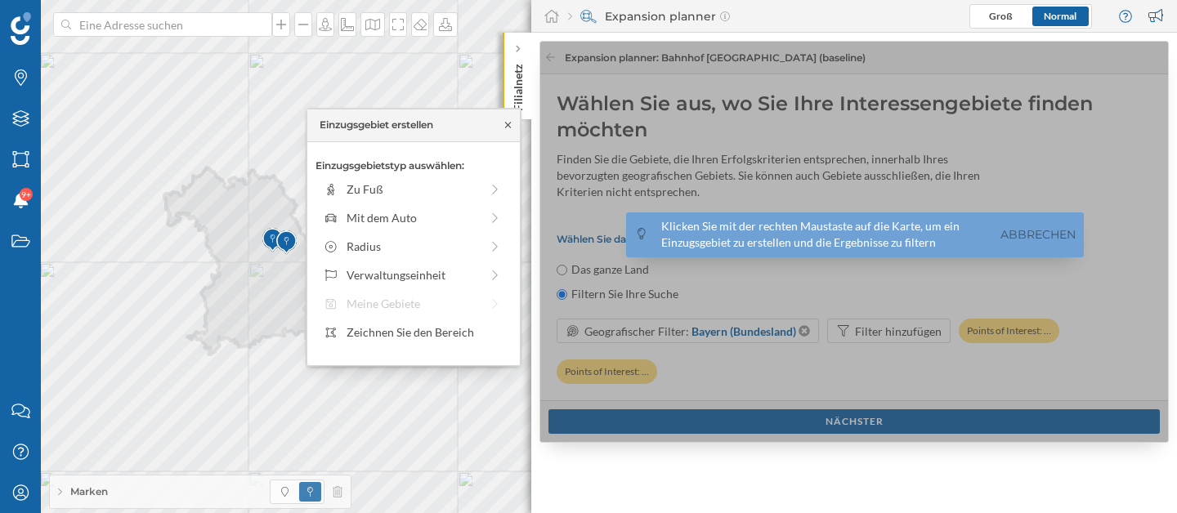
click at [507, 126] on icon at bounding box center [508, 126] width 6 height 6
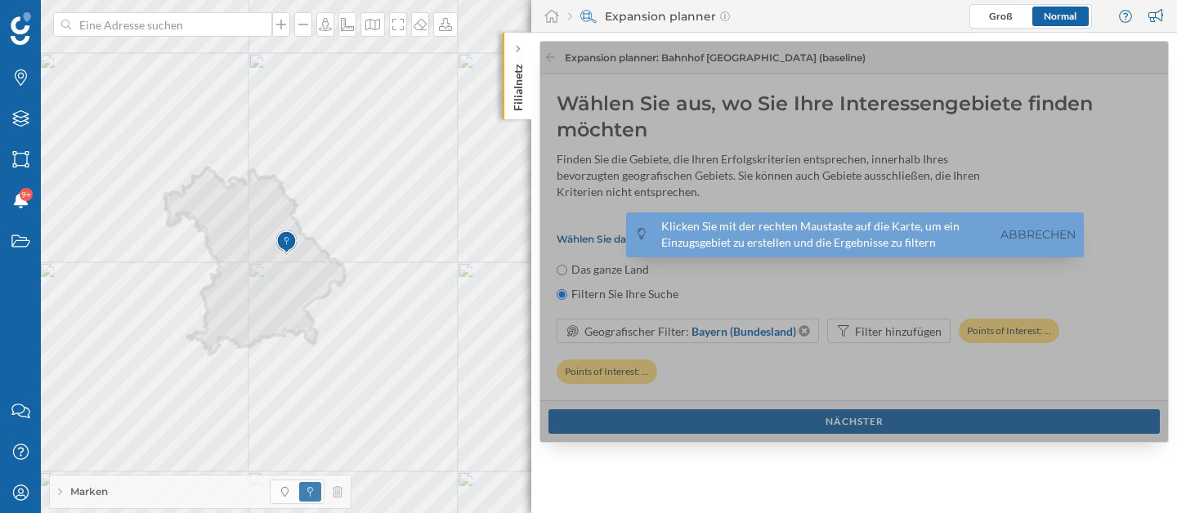
click at [549, 60] on div at bounding box center [854, 243] width 629 height 402
click at [518, 48] on icon at bounding box center [518, 49] width 4 height 7
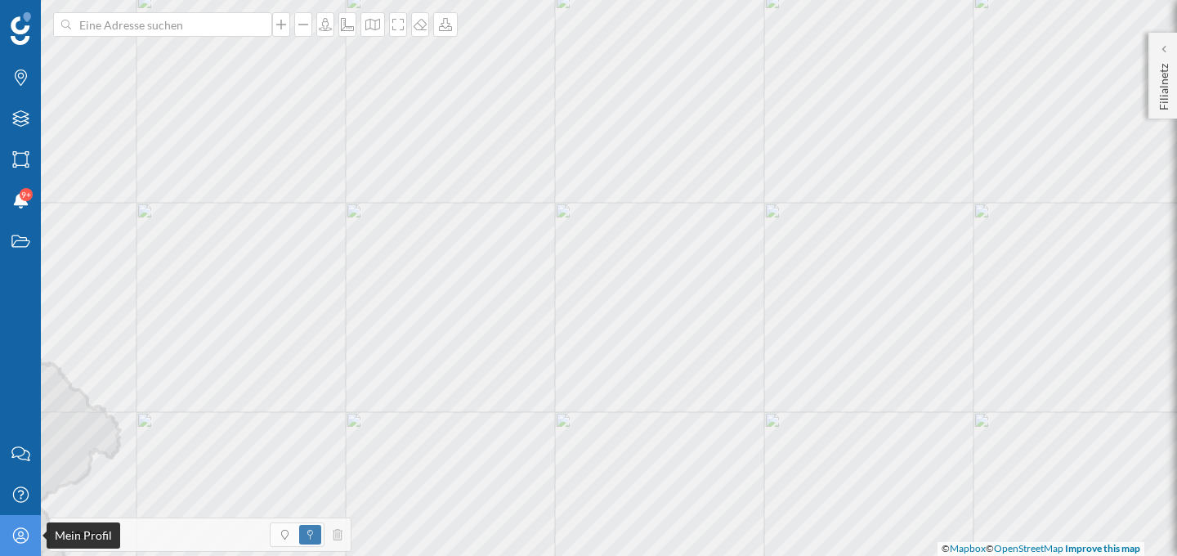
click at [9, 528] on div "Mein Profil" at bounding box center [20, 535] width 41 height 41
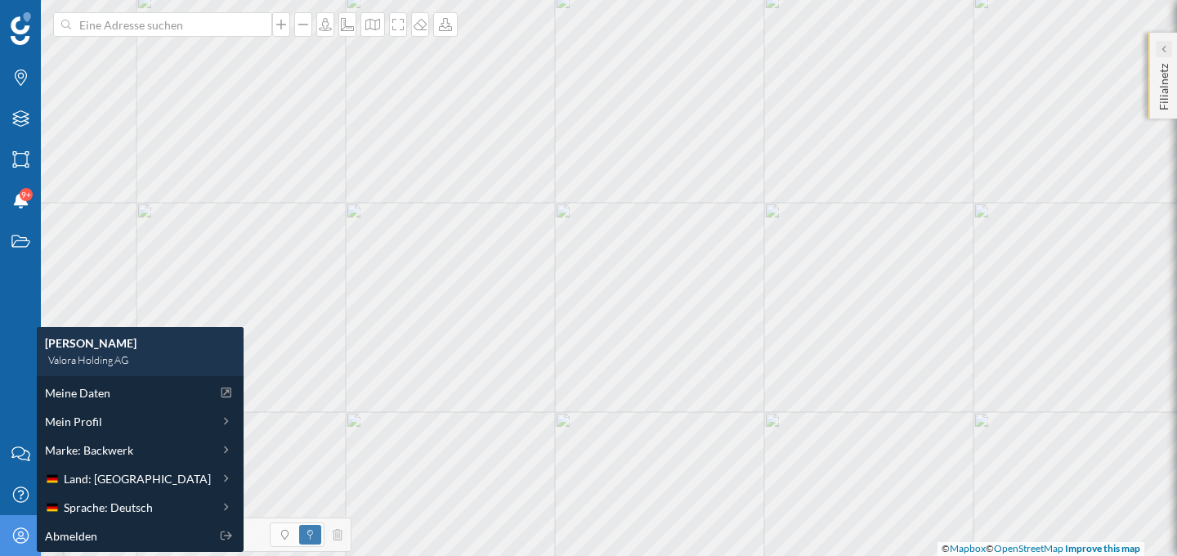
click at [1155, 53] on div at bounding box center [1163, 49] width 16 height 16
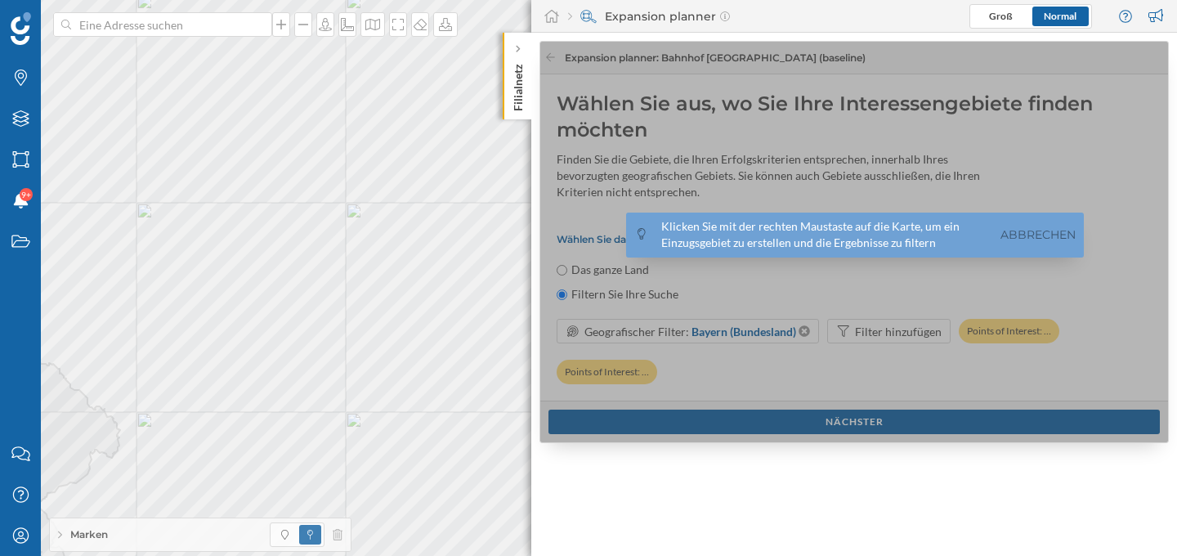
click at [552, 56] on div at bounding box center [854, 243] width 629 height 402
click at [1023, 231] on link "Abbrechen" at bounding box center [1037, 235] width 83 height 19
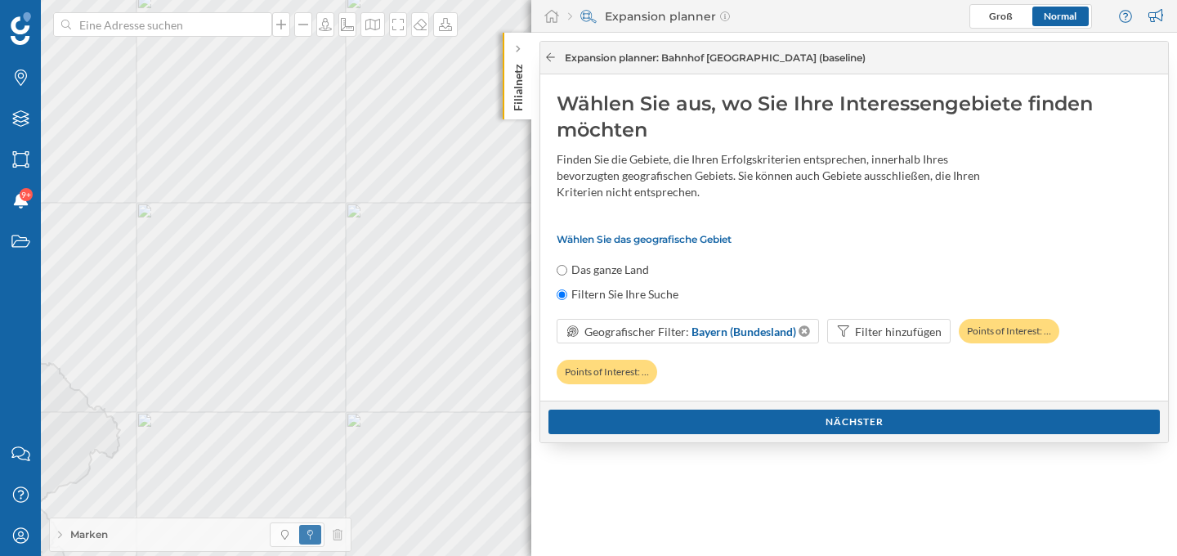
click at [552, 53] on icon at bounding box center [550, 57] width 12 height 10
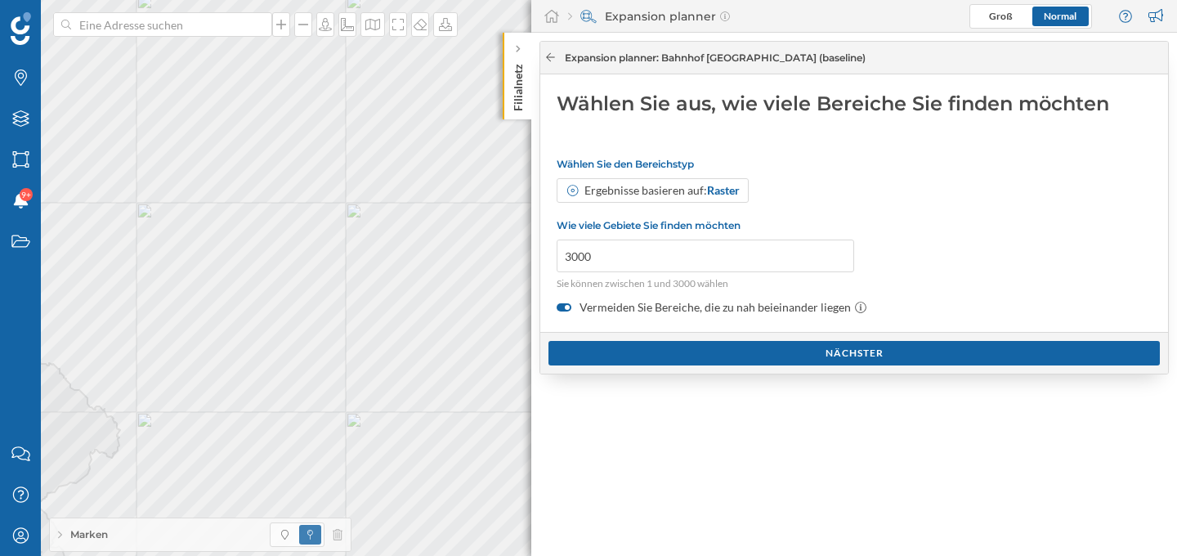
click at [552, 57] on icon at bounding box center [550, 57] width 9 height 8
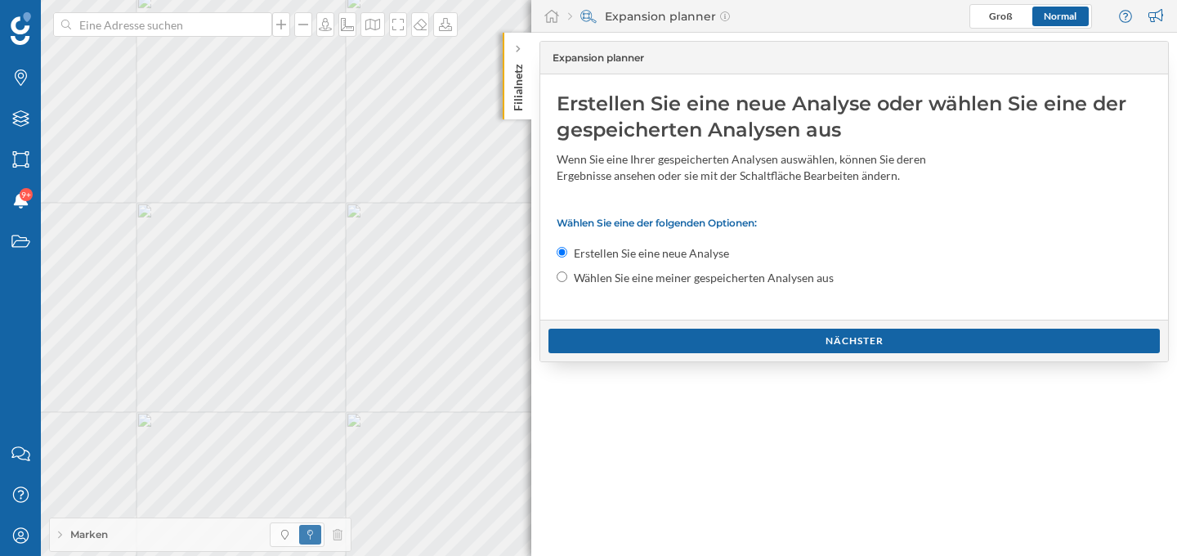
click at [562, 271] on input "Wählen Sie eine meiner gespeicherten Analysen aus" at bounding box center [561, 276] width 11 height 11
radio input "true"
radio input "false"
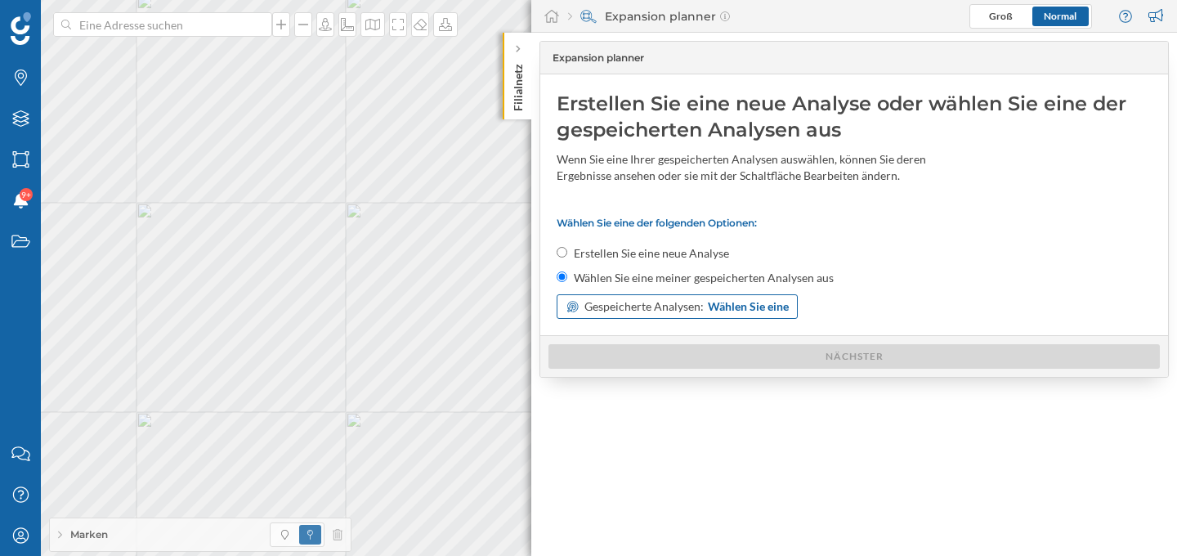
click at [582, 309] on div "Gespeicherte Analysen: Wählen Sie eine" at bounding box center [676, 306] width 241 height 25
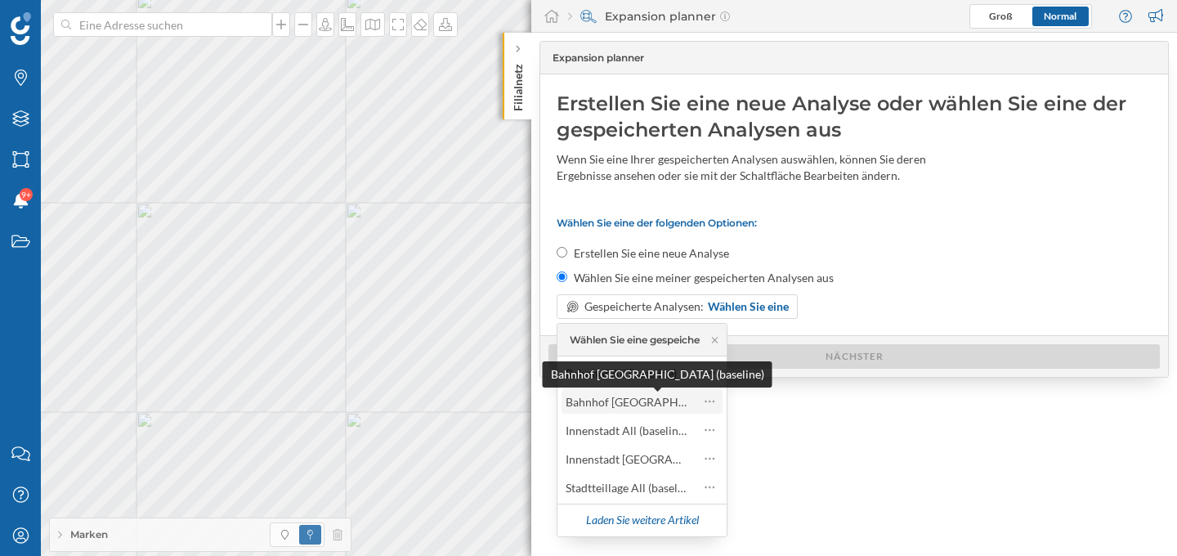
click at [601, 406] on div "Bahnhof [GEOGRAPHIC_DATA] (baseline)" at bounding box center [671, 402] width 213 height 14
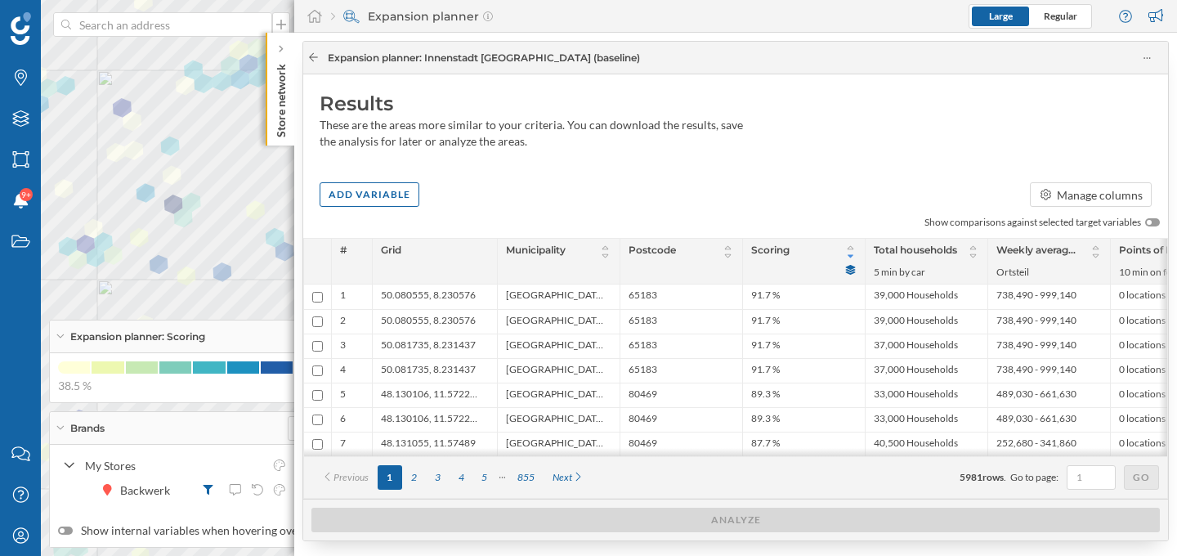
click at [312, 58] on icon at bounding box center [313, 57] width 12 height 10
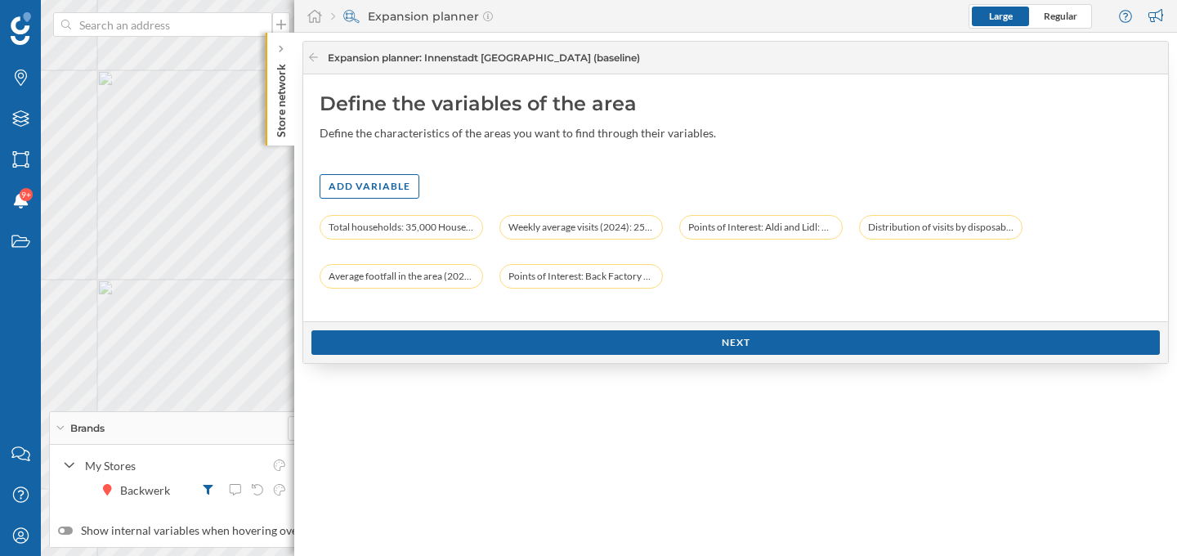
click at [338, 12] on div "Expansion planner" at bounding box center [412, 16] width 162 height 16
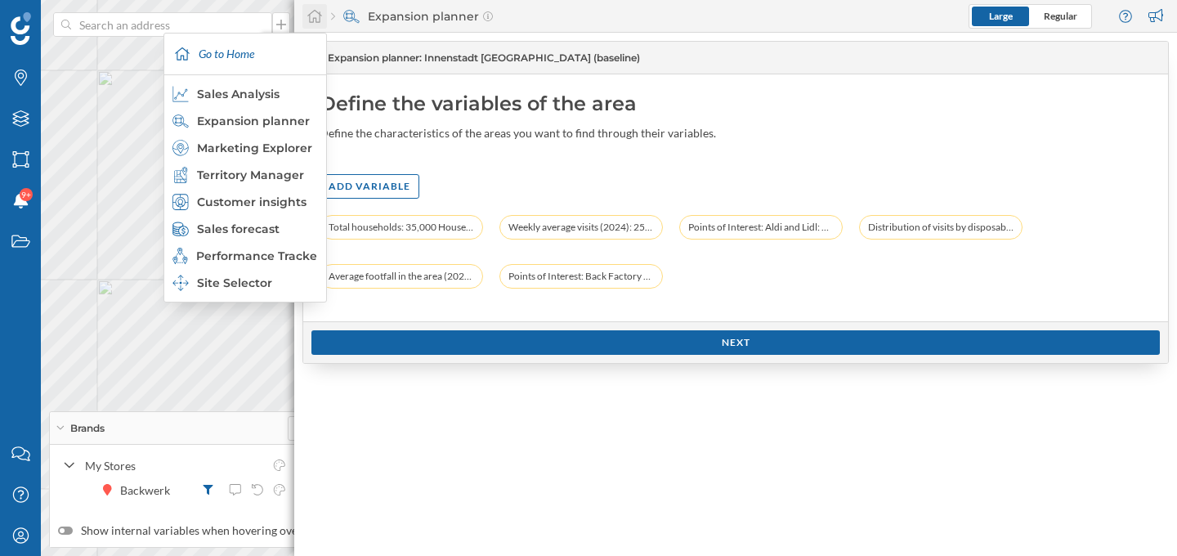
click at [319, 20] on icon at bounding box center [314, 16] width 15 height 13
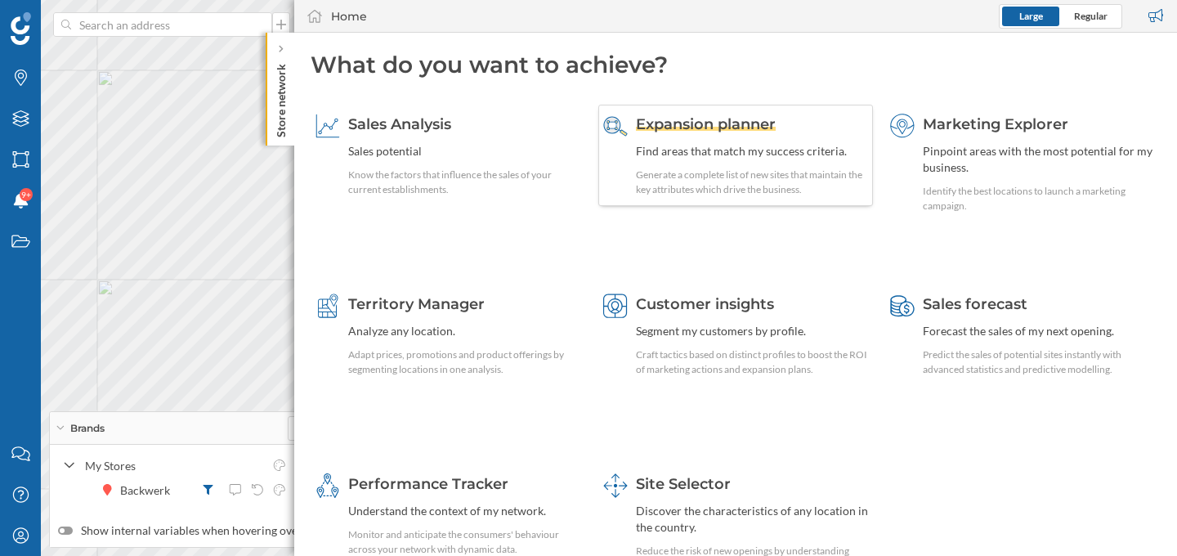
click at [714, 137] on div "Expansion planner Find areas that match my success criteria. Generate a complet…" at bounding box center [752, 155] width 233 height 83
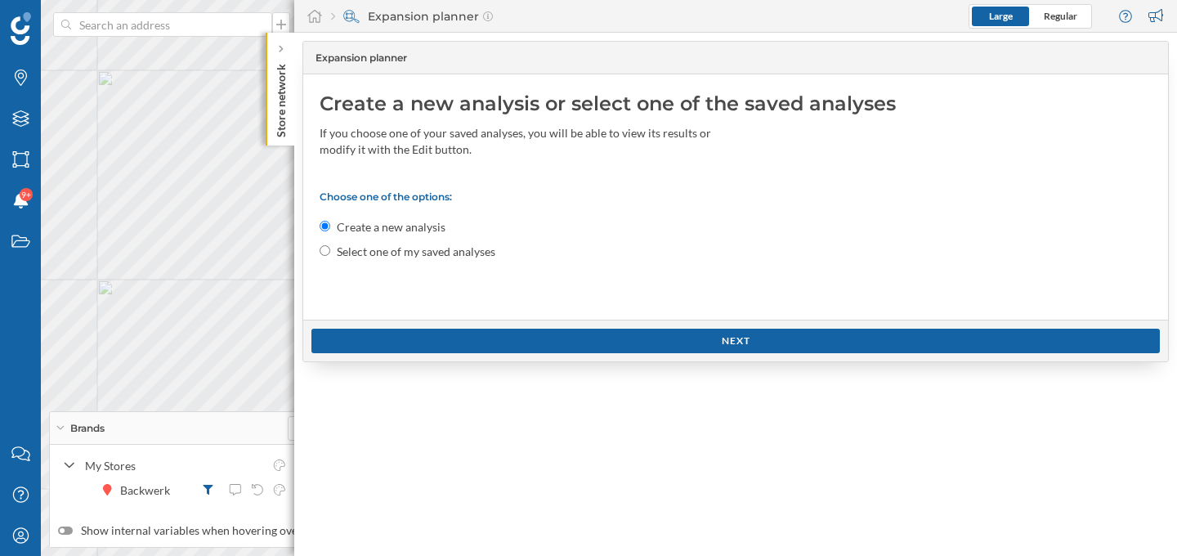
click at [322, 251] on input "Select one of my saved analyses" at bounding box center [325, 250] width 11 height 11
radio input "true"
radio input "false"
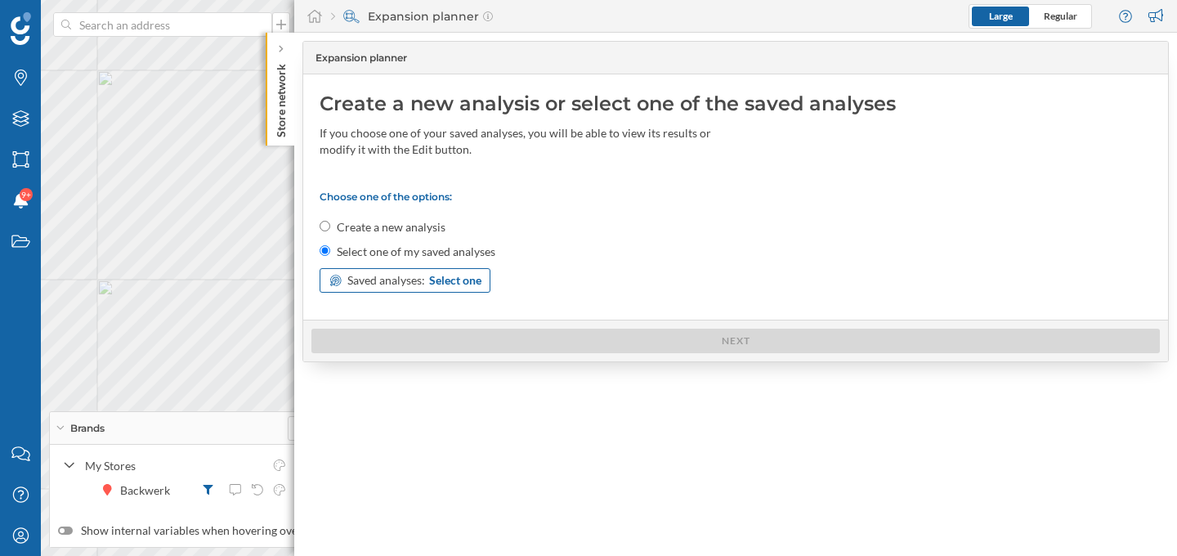
click at [366, 279] on span "Saved analyses:" at bounding box center [386, 280] width 78 height 16
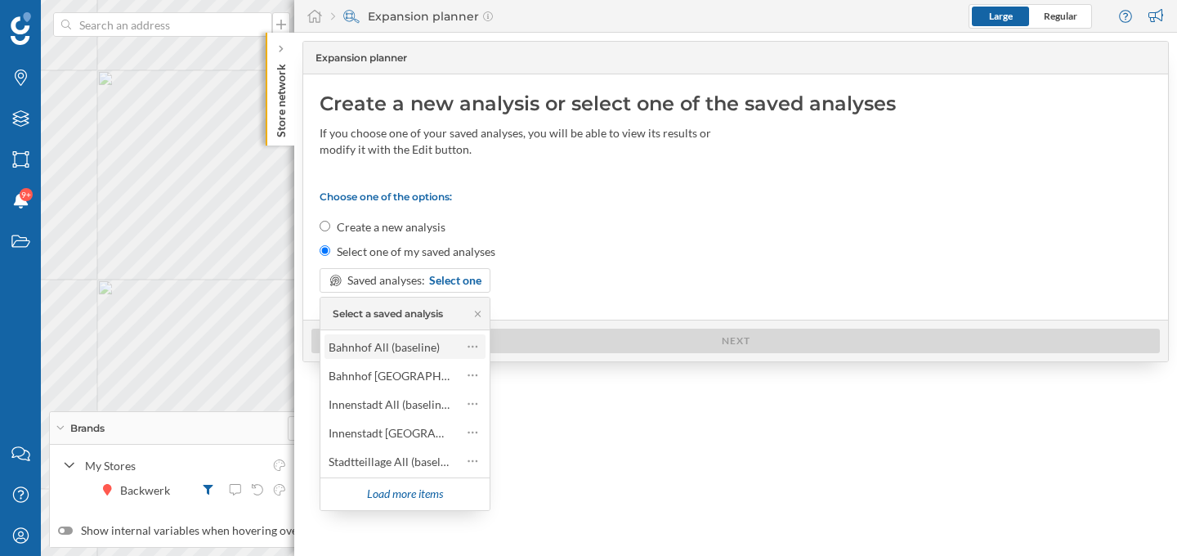
click at [391, 347] on div "Bahnhof All (baseline)" at bounding box center [383, 347] width 111 height 14
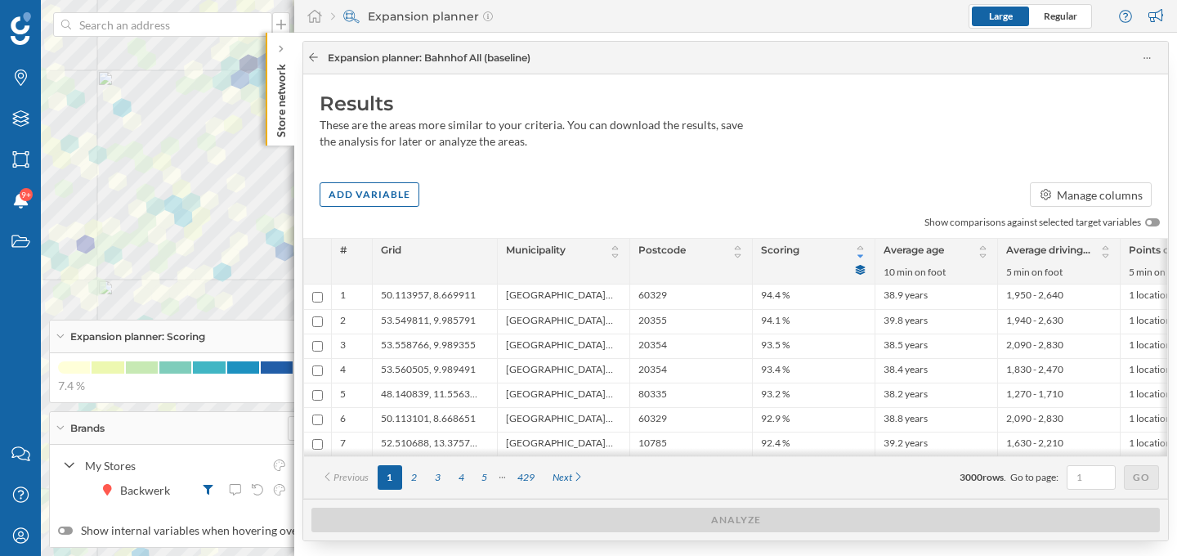
click at [312, 55] on icon at bounding box center [313, 57] width 12 height 10
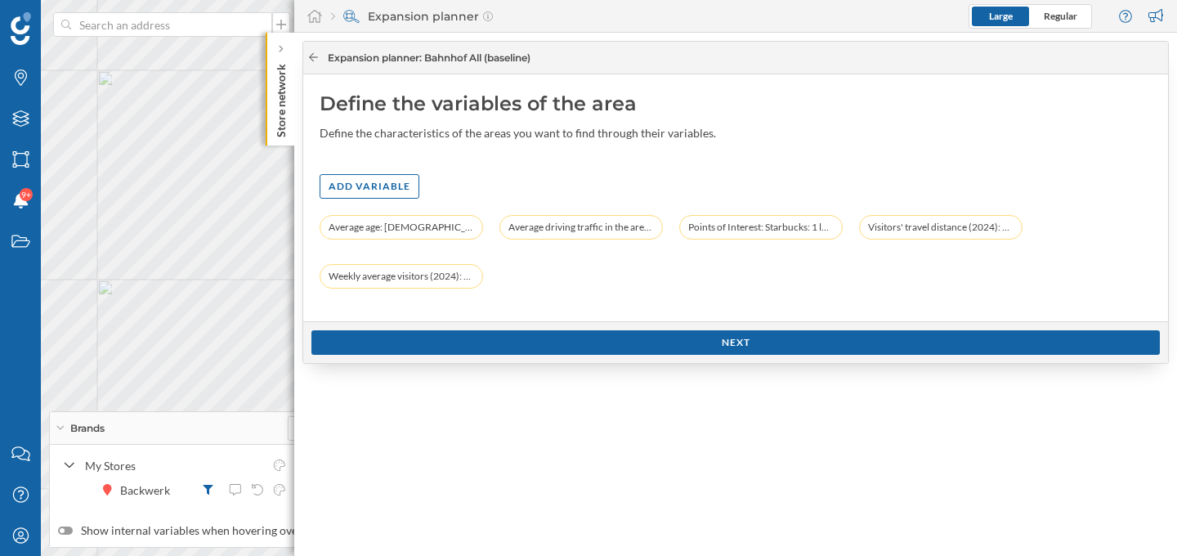
click at [312, 56] on icon at bounding box center [313, 57] width 12 height 10
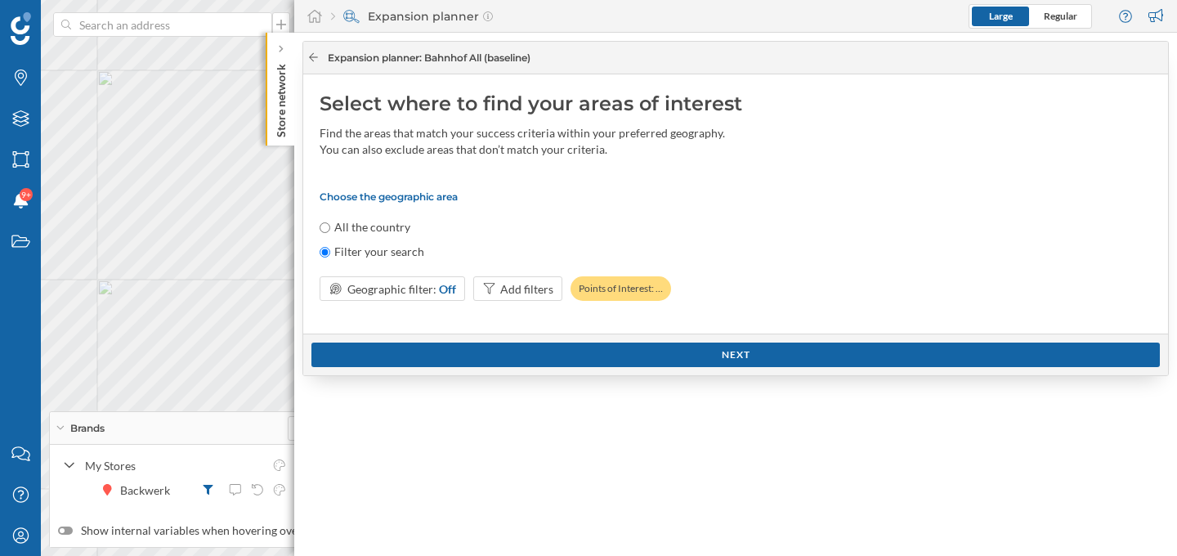
click at [310, 55] on icon at bounding box center [313, 57] width 12 height 10
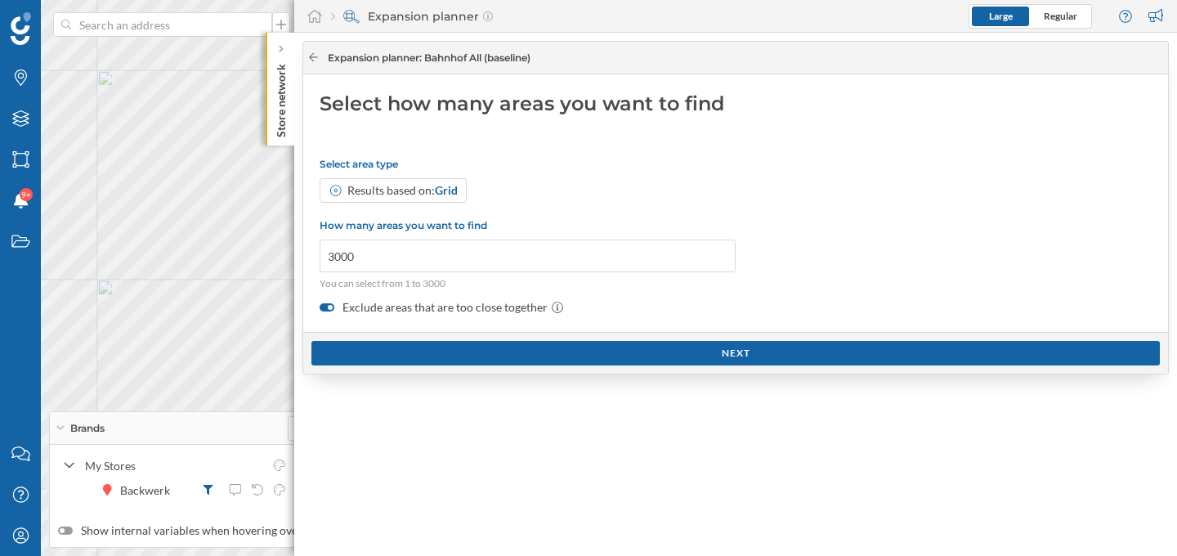
click at [312, 57] on icon at bounding box center [313, 57] width 12 height 10
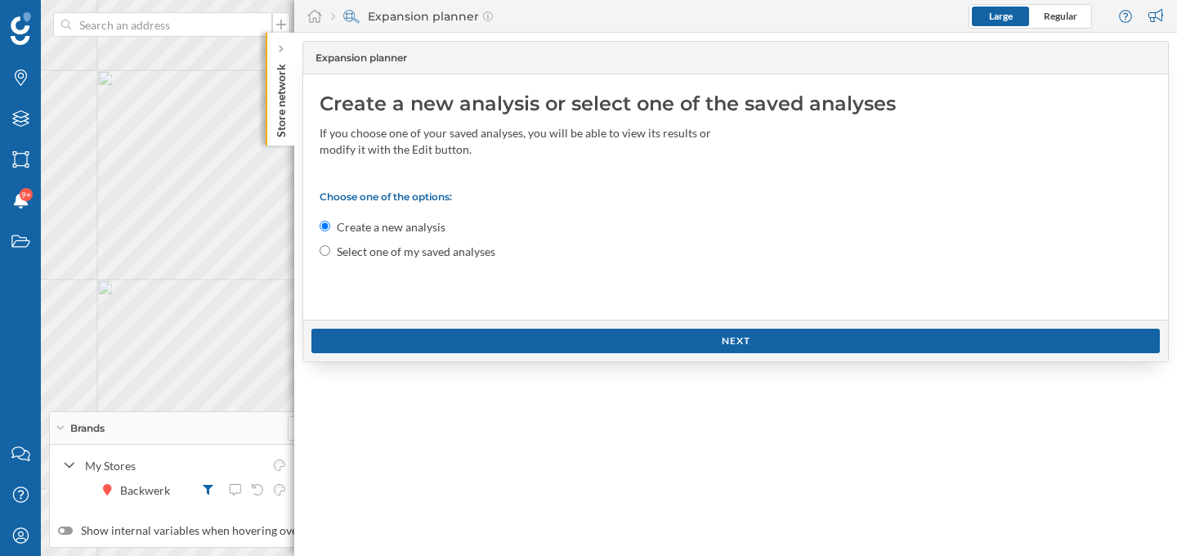
click at [312, 57] on div "Expansion planner" at bounding box center [730, 58] width 847 height 15
click at [324, 248] on input "Select one of my saved analyses" at bounding box center [325, 250] width 11 height 11
radio input "true"
radio input "false"
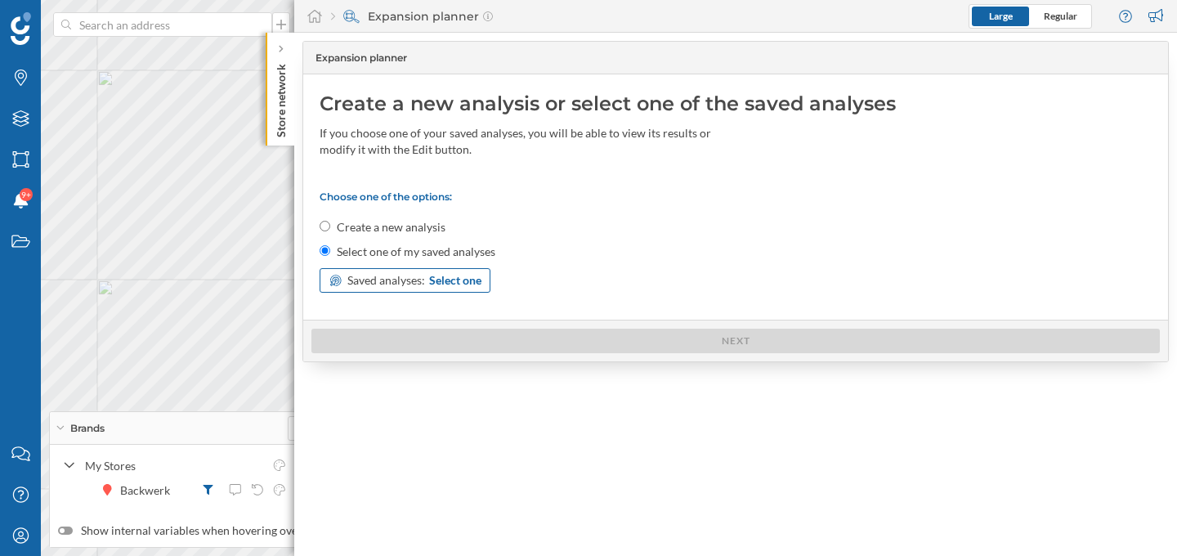
click at [351, 278] on span "Saved analyses:" at bounding box center [386, 280] width 78 height 16
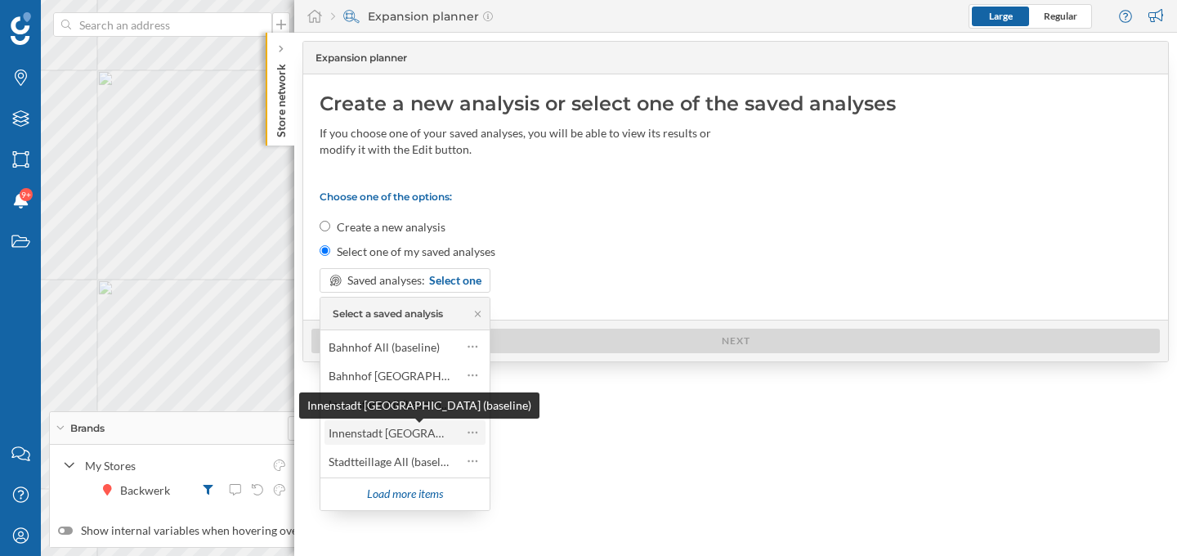
click at [379, 431] on div "Innenstadt [GEOGRAPHIC_DATA] (baseline)" at bounding box center [440, 433] width 224 height 14
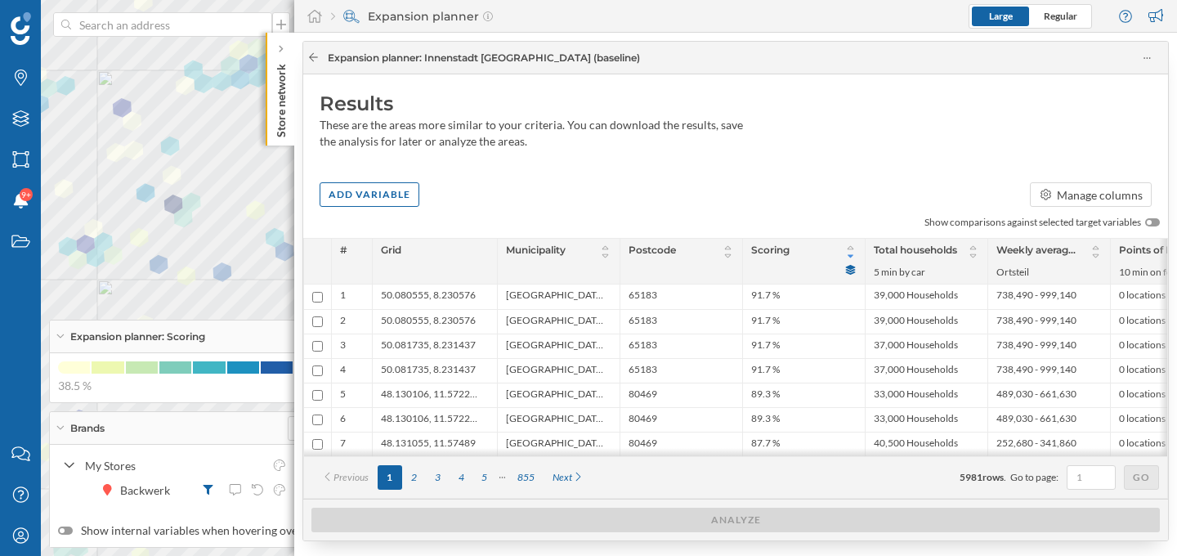
click at [316, 58] on icon at bounding box center [313, 57] width 12 height 10
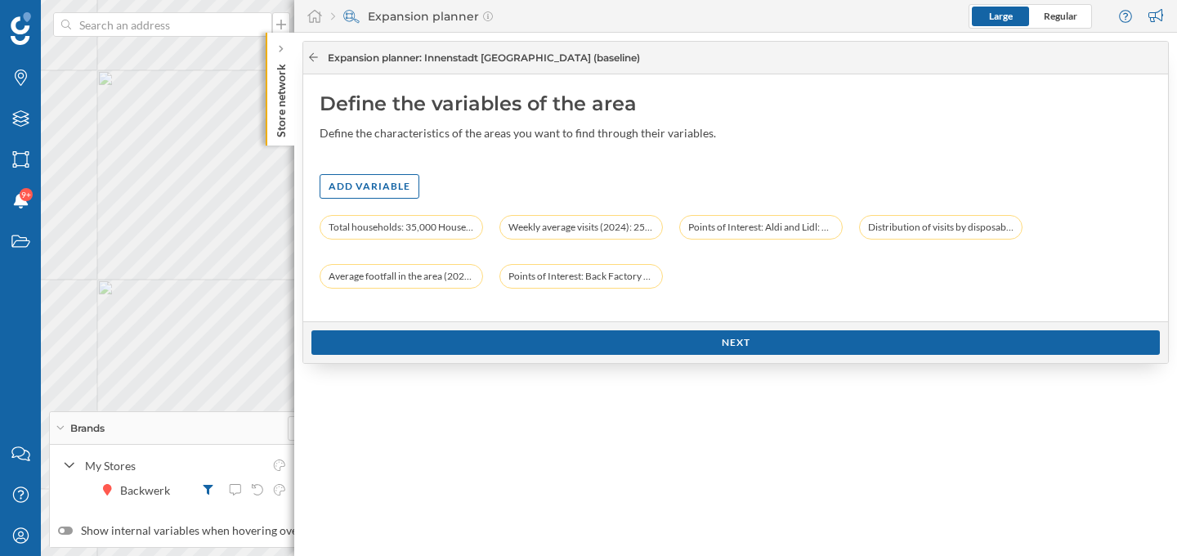
click at [314, 54] on icon at bounding box center [313, 57] width 12 height 10
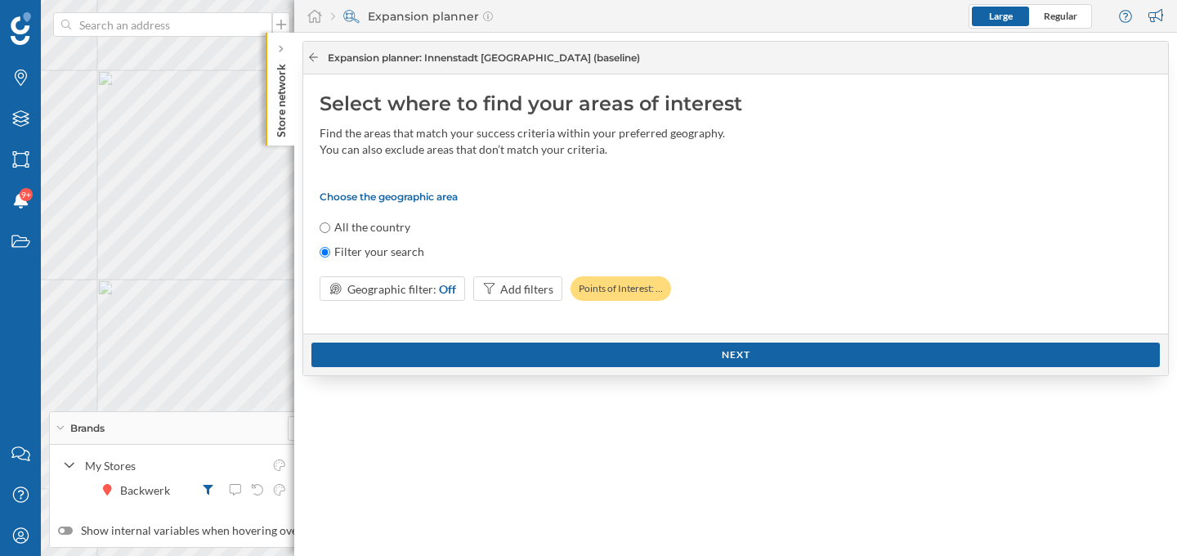
click at [314, 54] on icon at bounding box center [313, 57] width 12 height 10
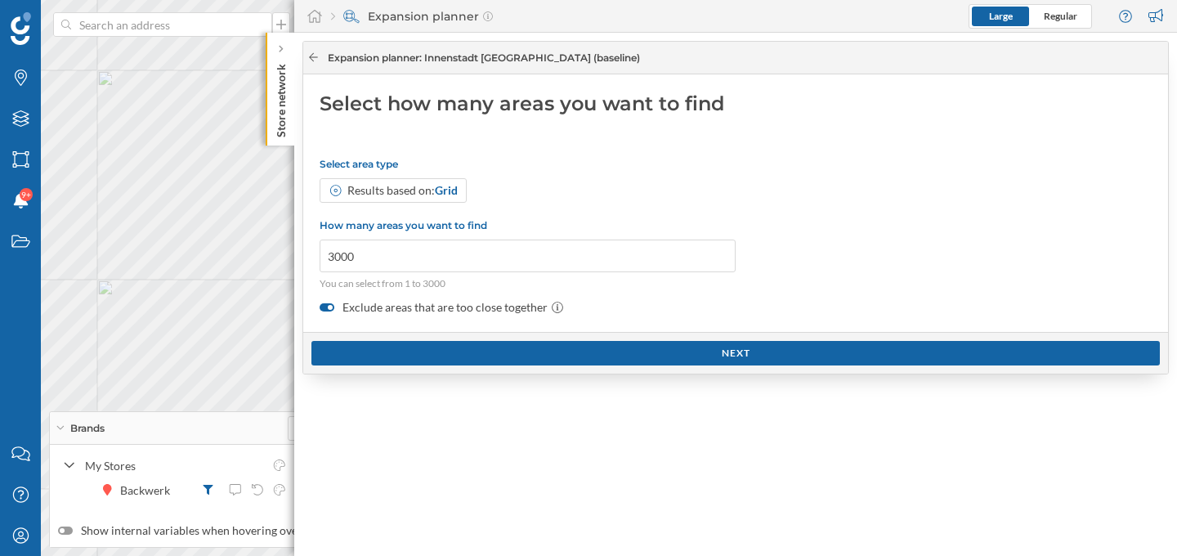
click at [313, 63] on div at bounding box center [313, 58] width 12 height 15
click at [313, 51] on div at bounding box center [313, 58] width 12 height 15
click at [314, 58] on icon at bounding box center [313, 57] width 12 height 10
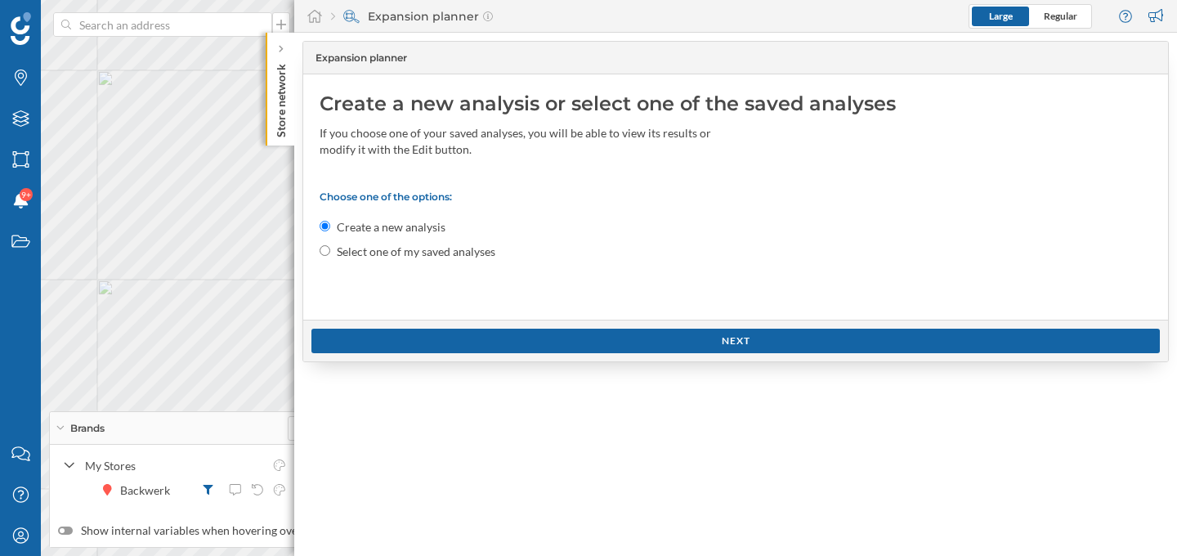
click at [323, 251] on input "Select one of my saved analyses" at bounding box center [325, 250] width 11 height 11
radio input "true"
radio input "false"
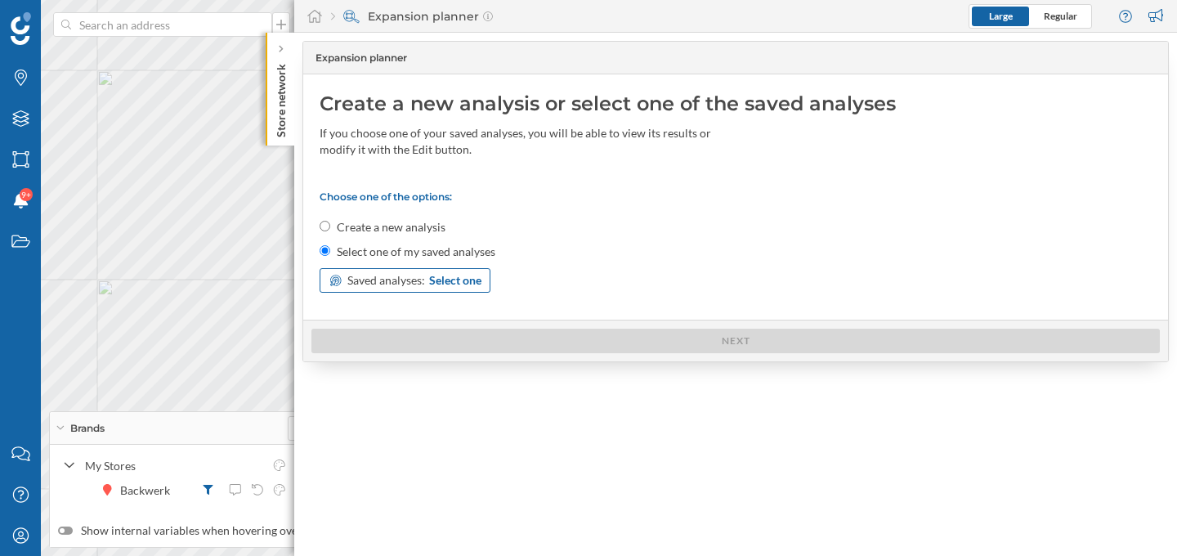
click at [345, 282] on div "Saved analyses: Select one" at bounding box center [405, 280] width 171 height 25
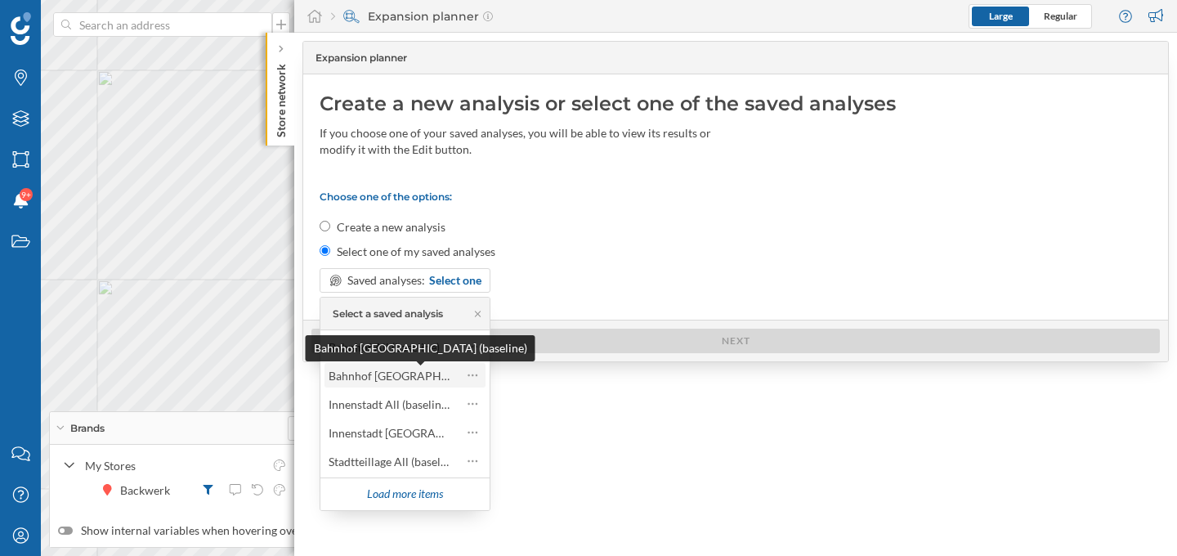
click at [359, 369] on div "Bahnhof [GEOGRAPHIC_DATA] (baseline)" at bounding box center [434, 376] width 213 height 14
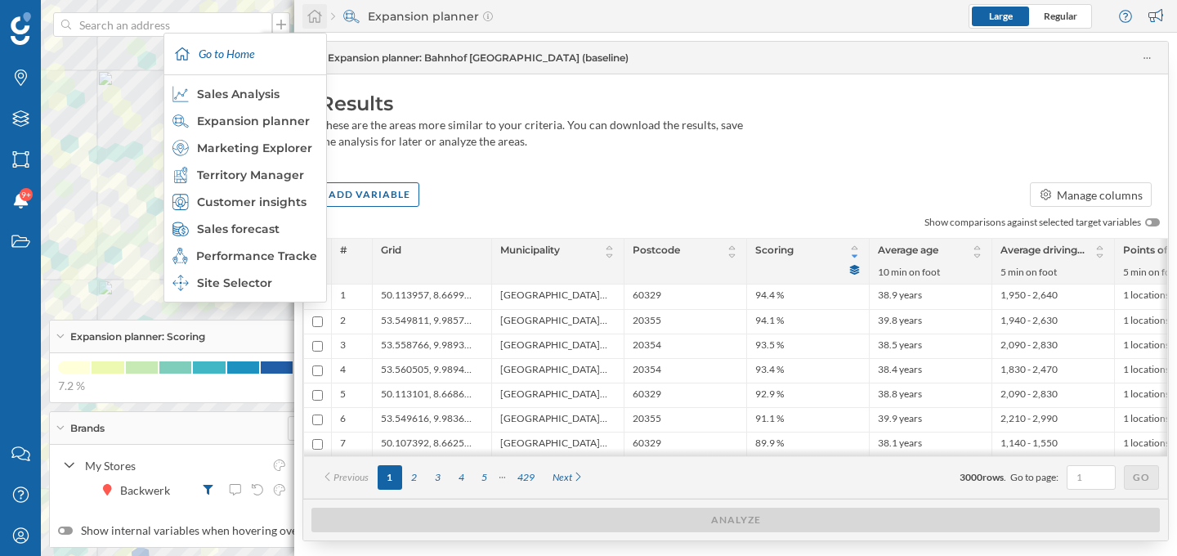
click at [310, 15] on icon at bounding box center [314, 16] width 15 height 13
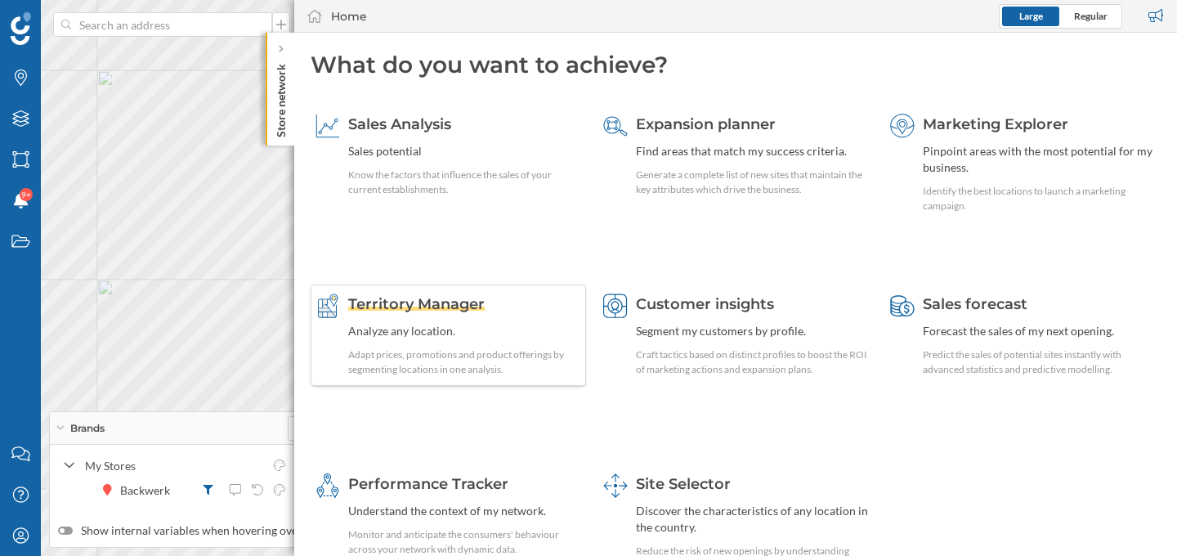
click at [449, 300] on span "Territory Manager" at bounding box center [416, 304] width 136 height 18
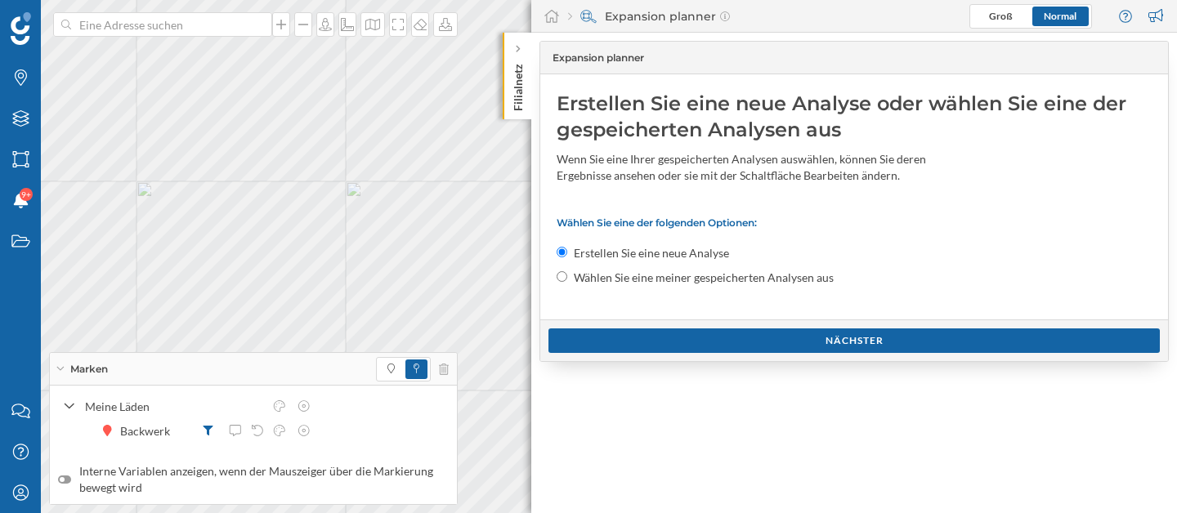
click at [563, 279] on input "Wählen Sie eine meiner gespeicherten Analysen aus" at bounding box center [561, 276] width 11 height 11
radio input "true"
radio input "false"
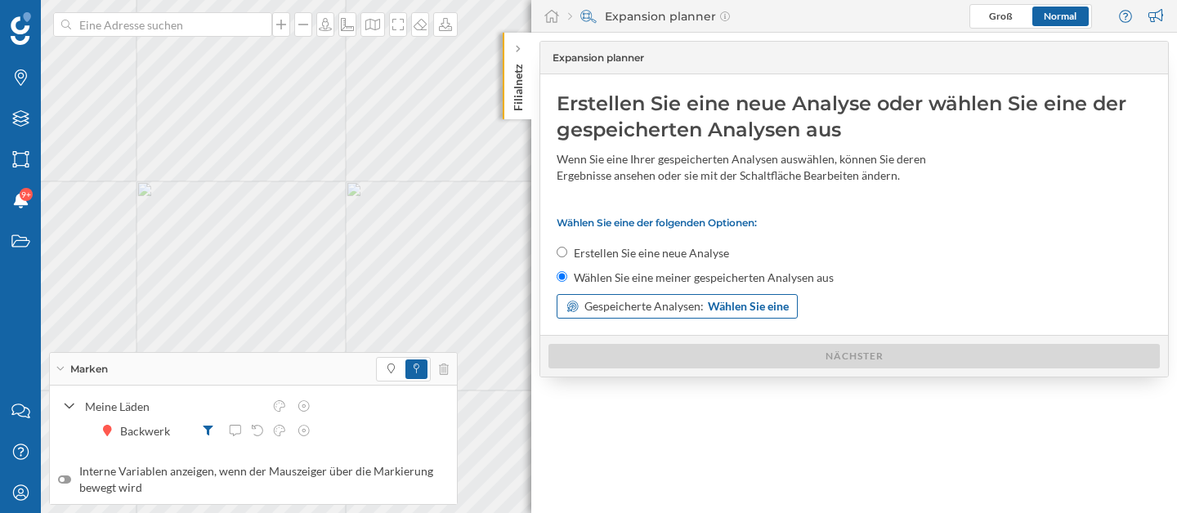
click at [591, 310] on span "Gespeicherte Analysen:" at bounding box center [643, 306] width 119 height 16
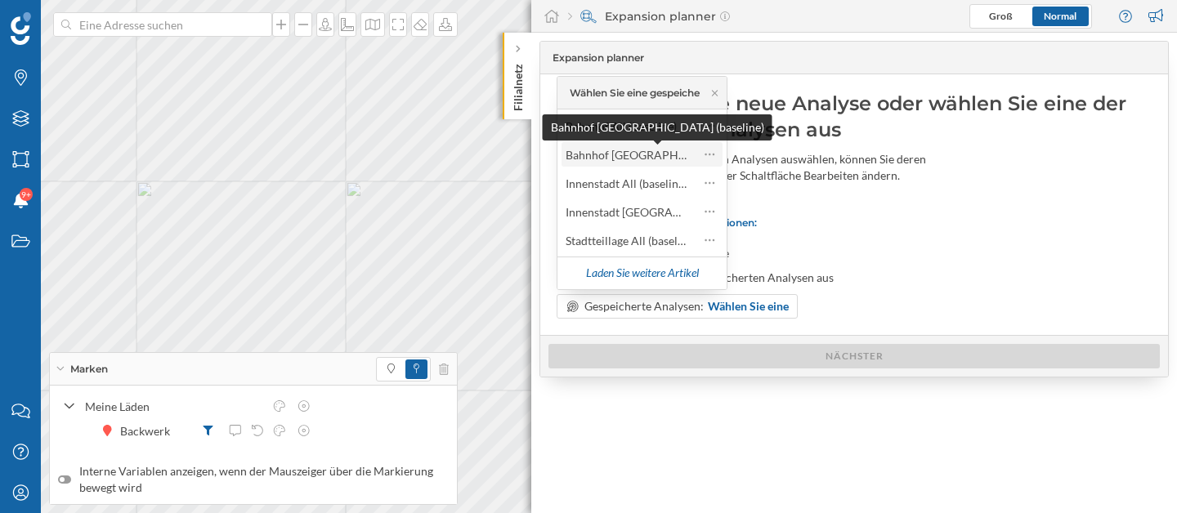
click at [623, 155] on div "Bahnhof [GEOGRAPHIC_DATA] (baseline)" at bounding box center [671, 155] width 213 height 14
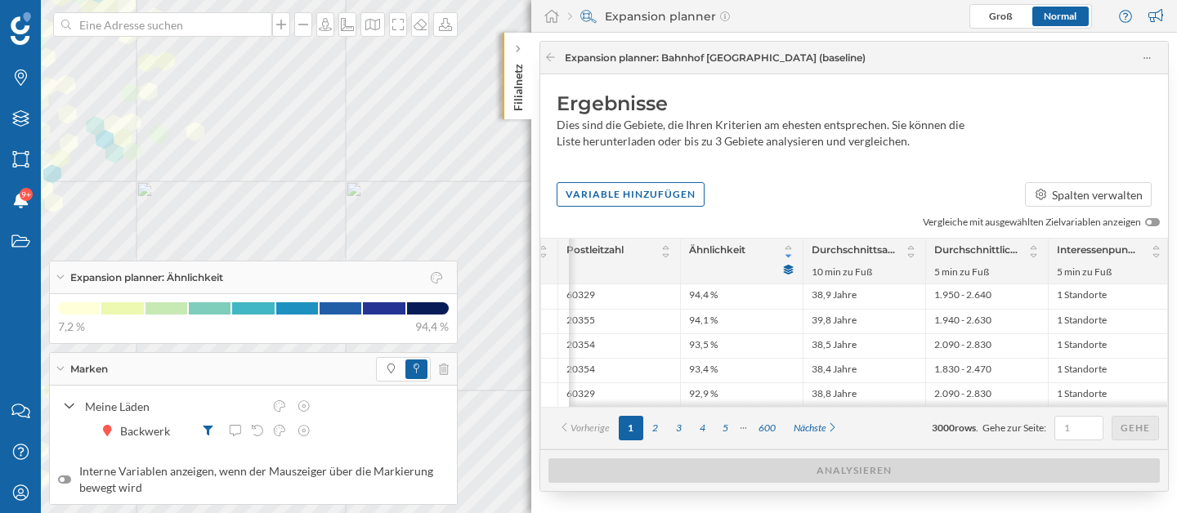
scroll to position [0, 331]
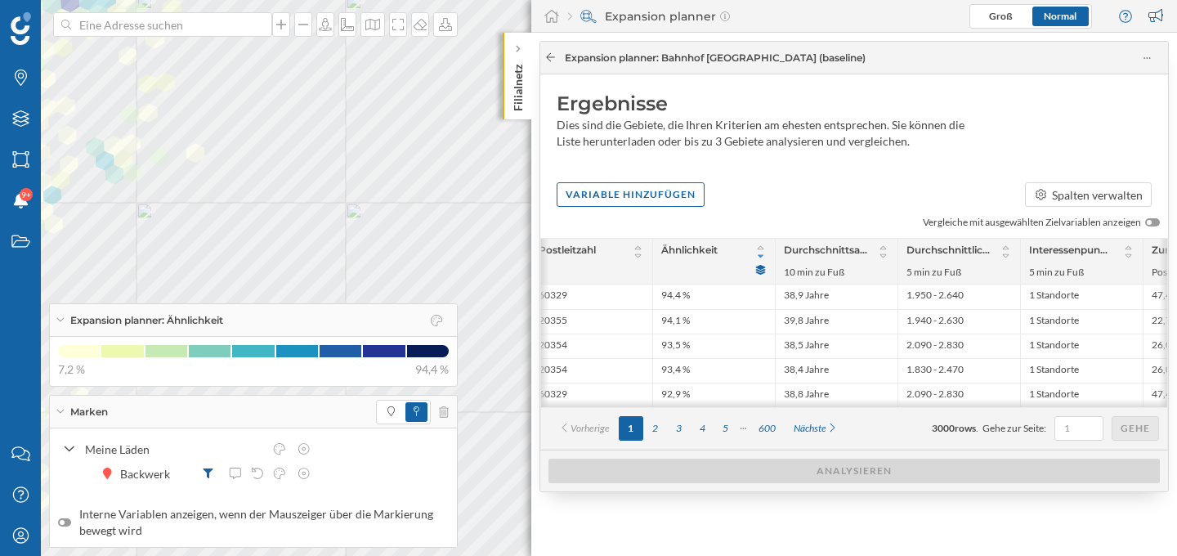
click at [551, 57] on icon at bounding box center [550, 57] width 9 height 8
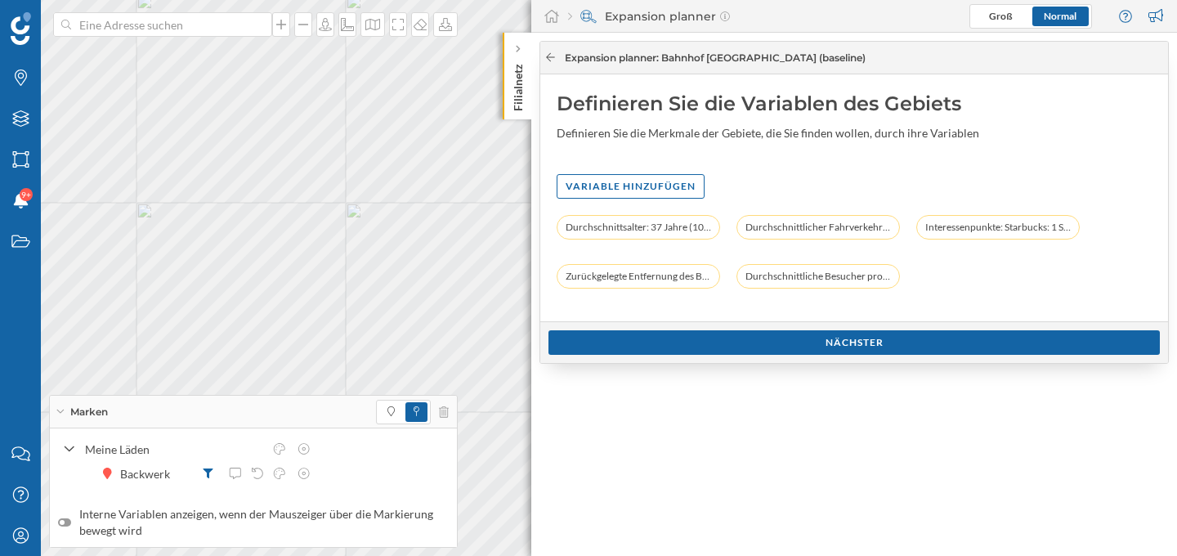
click at [553, 55] on icon at bounding box center [550, 57] width 12 height 10
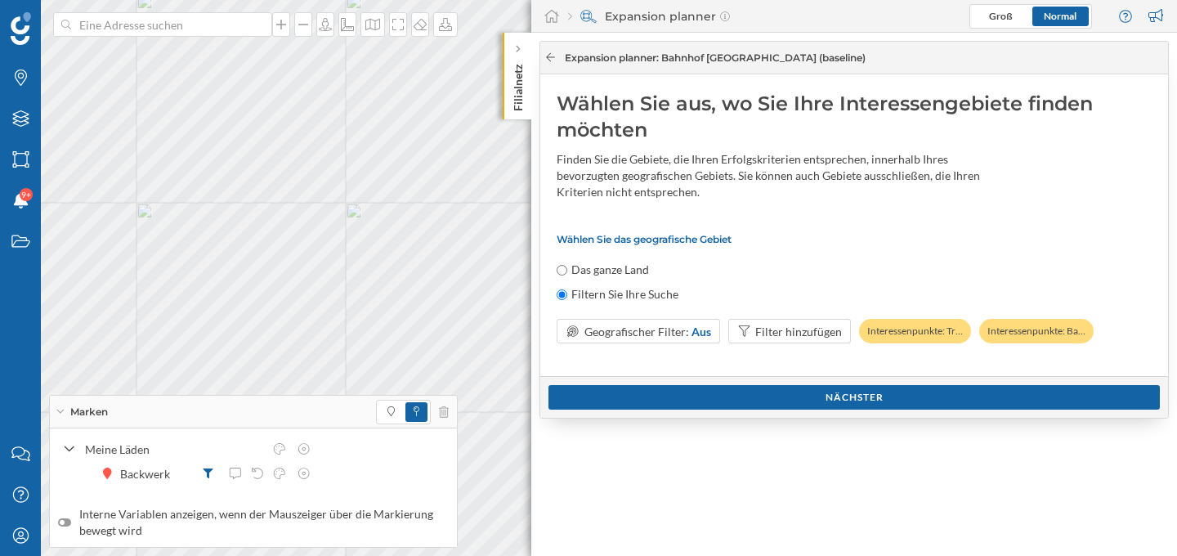
click at [553, 55] on icon at bounding box center [550, 57] width 12 height 10
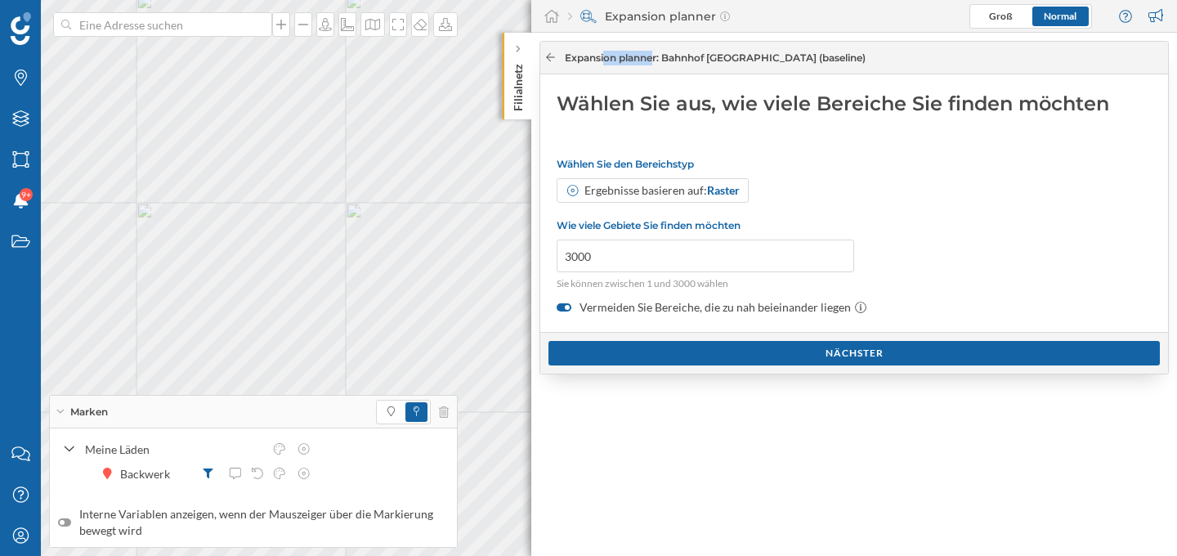
click at [553, 55] on icon at bounding box center [550, 57] width 12 height 10
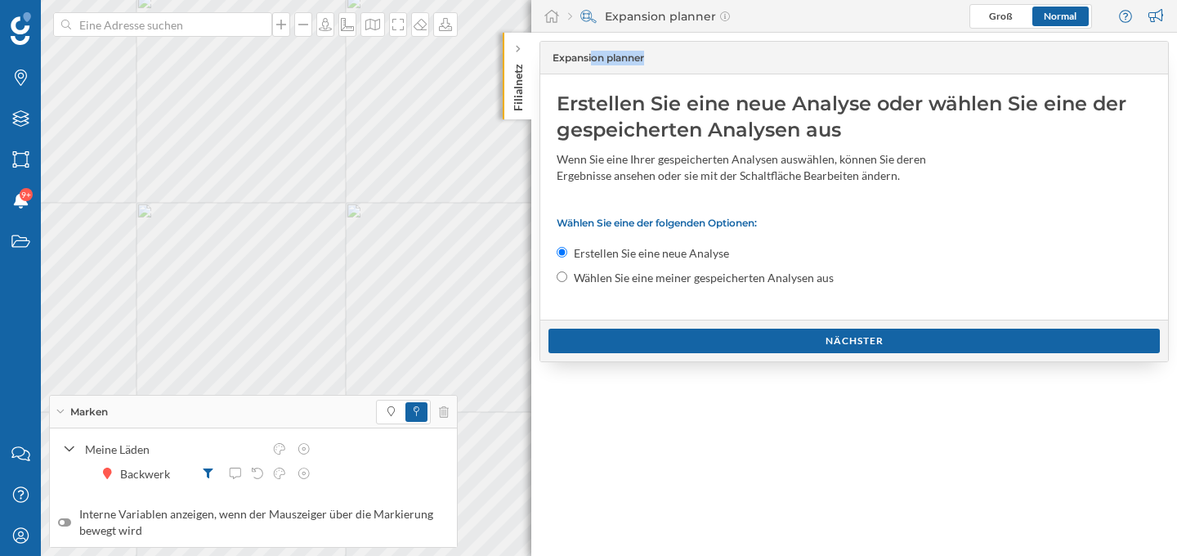
click at [562, 277] on input "Wählen Sie eine meiner gespeicherten Analysen aus" at bounding box center [561, 276] width 11 height 11
radio input "true"
radio input "false"
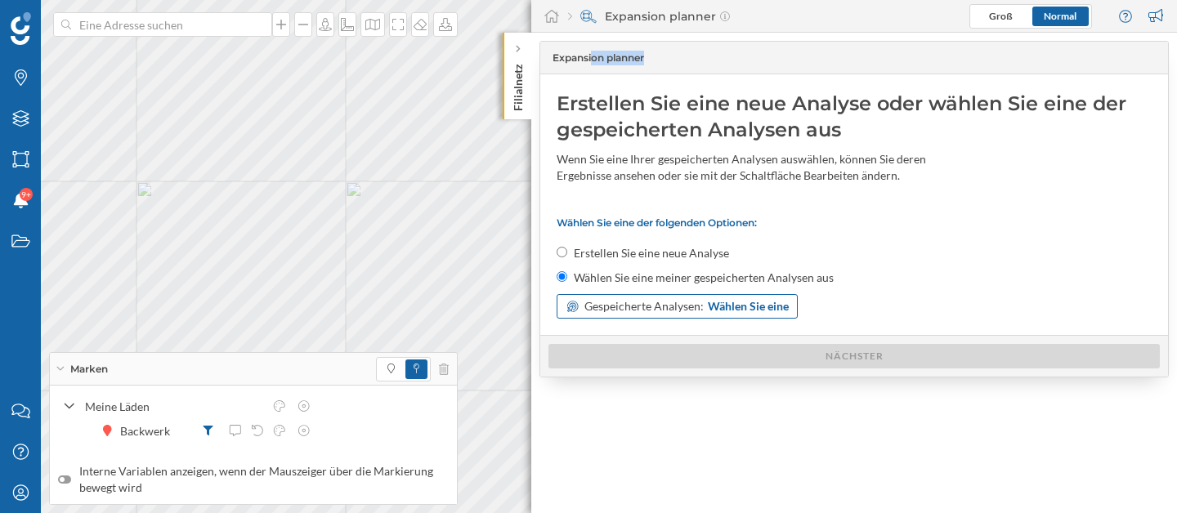
click at [596, 306] on span "Gespeicherte Analysen:" at bounding box center [643, 306] width 119 height 16
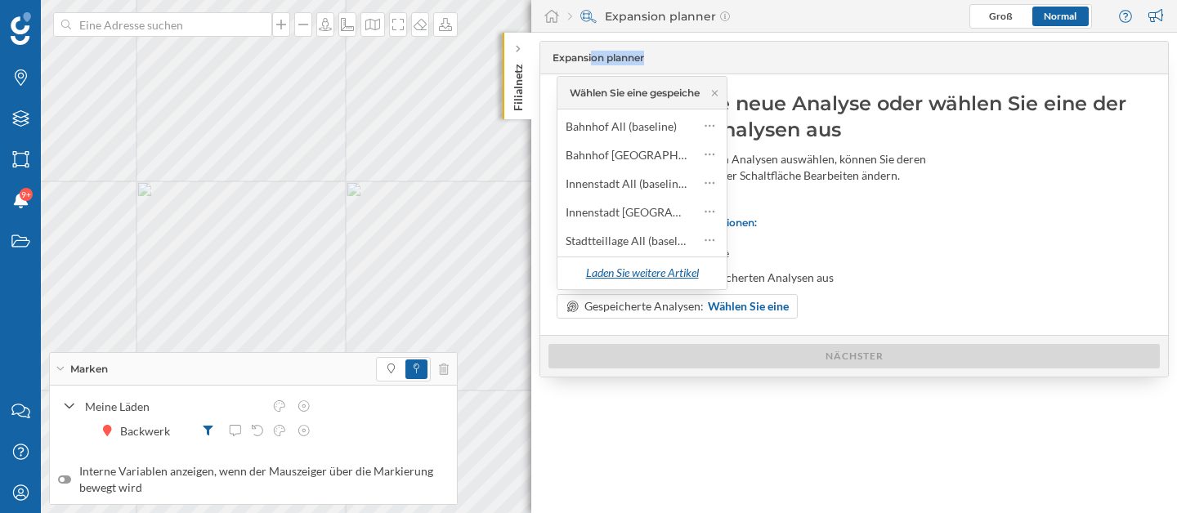
click at [605, 268] on div "Laden Sie weitere Artikel" at bounding box center [641, 273] width 133 height 25
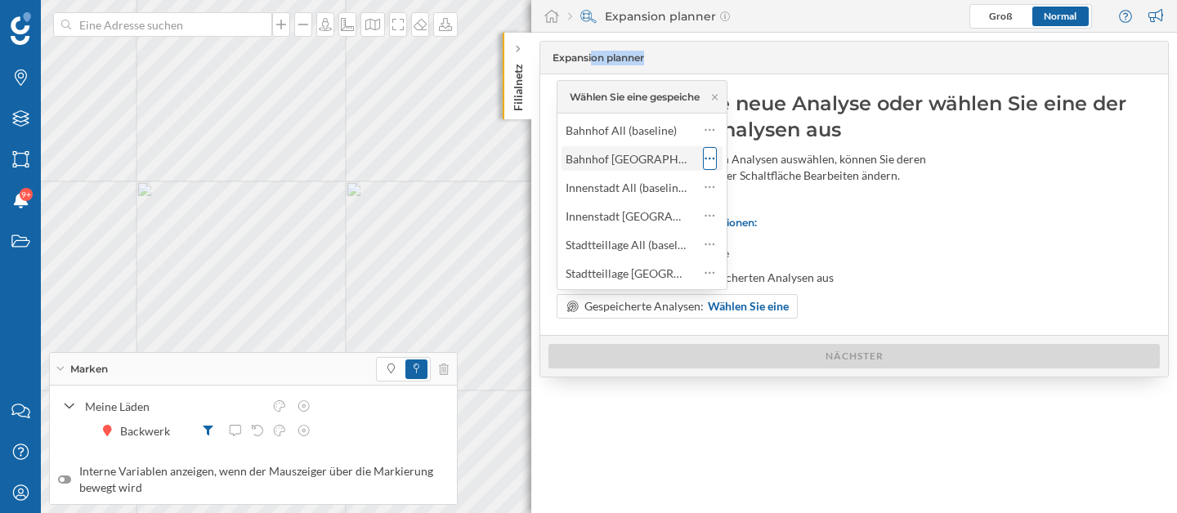
click at [711, 157] on icon at bounding box center [709, 158] width 11 height 16
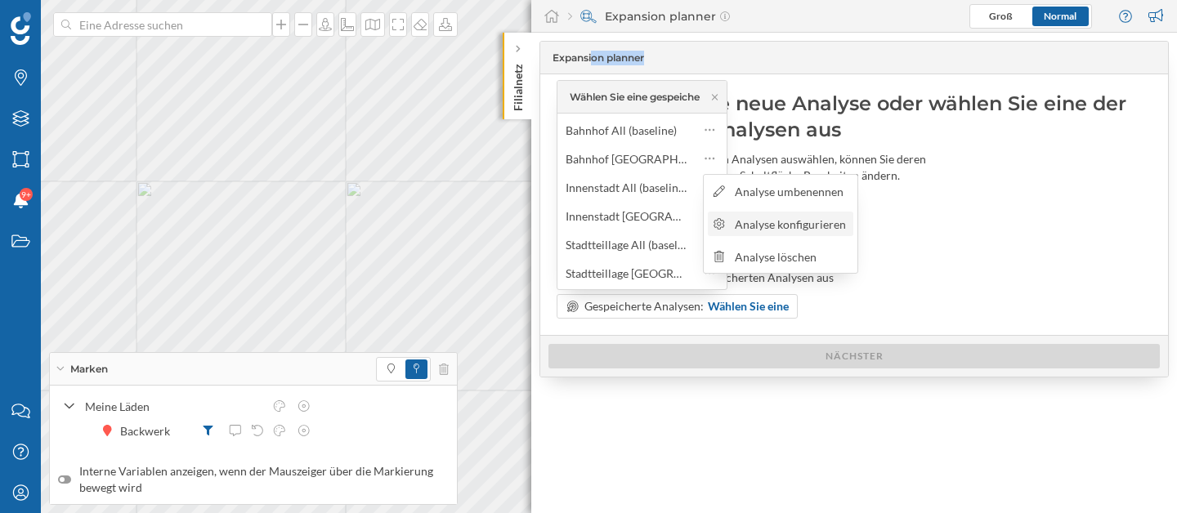
click at [749, 225] on div "Analyse konfigurieren" at bounding box center [792, 224] width 114 height 17
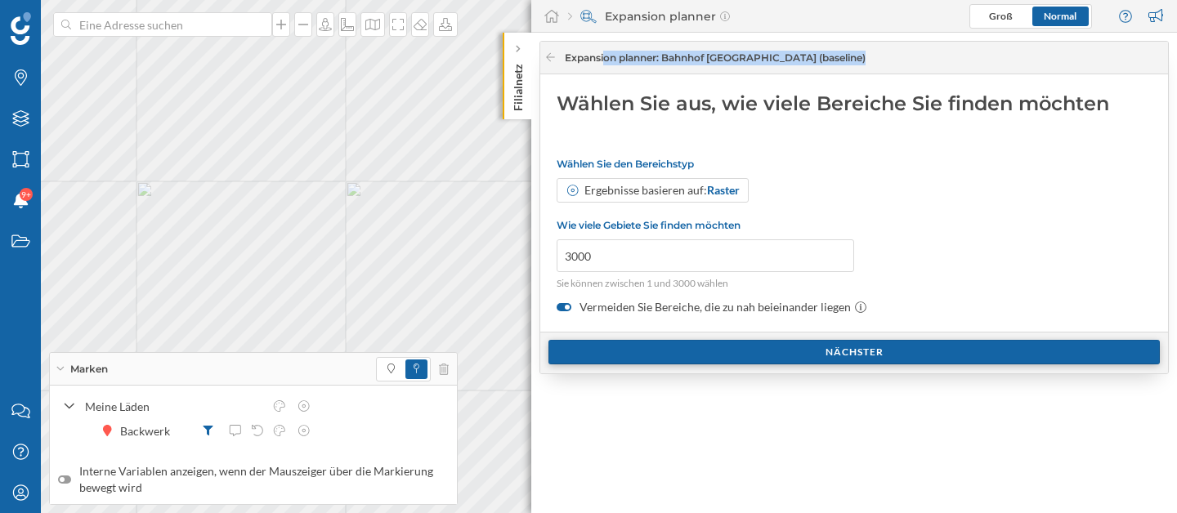
click at [788, 352] on div "Nächster" at bounding box center [853, 352] width 611 height 25
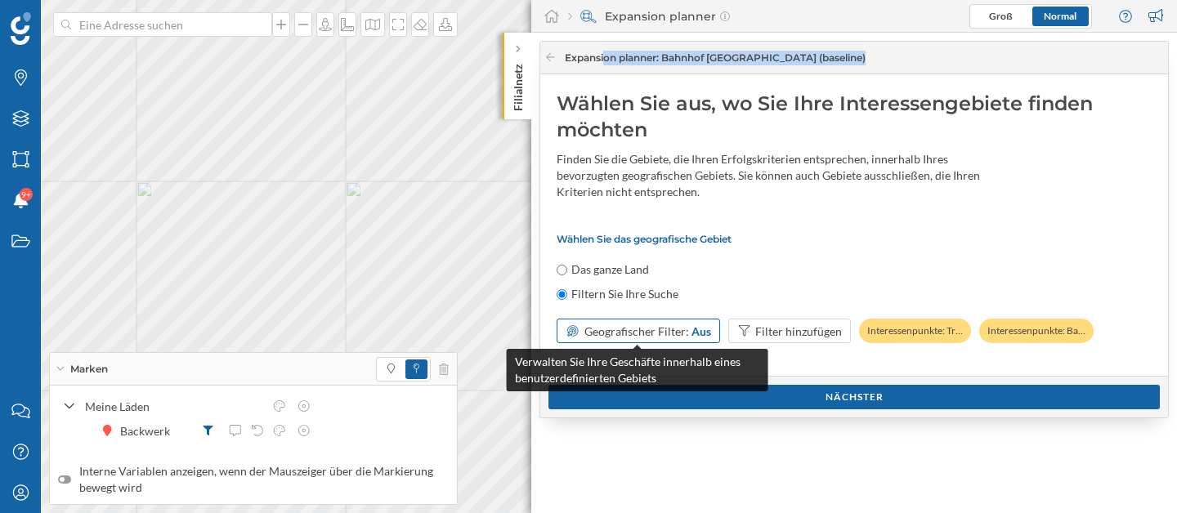
click at [652, 336] on span "Geografischer Filter:" at bounding box center [636, 331] width 105 height 14
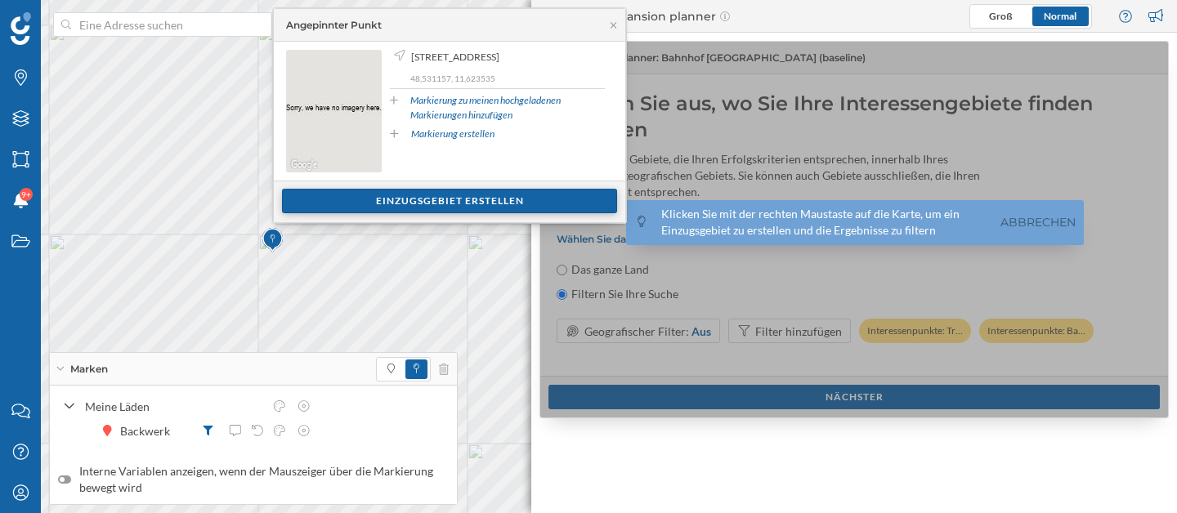
click at [370, 202] on div "Einzugsgebiet erstellen" at bounding box center [449, 201] width 335 height 25
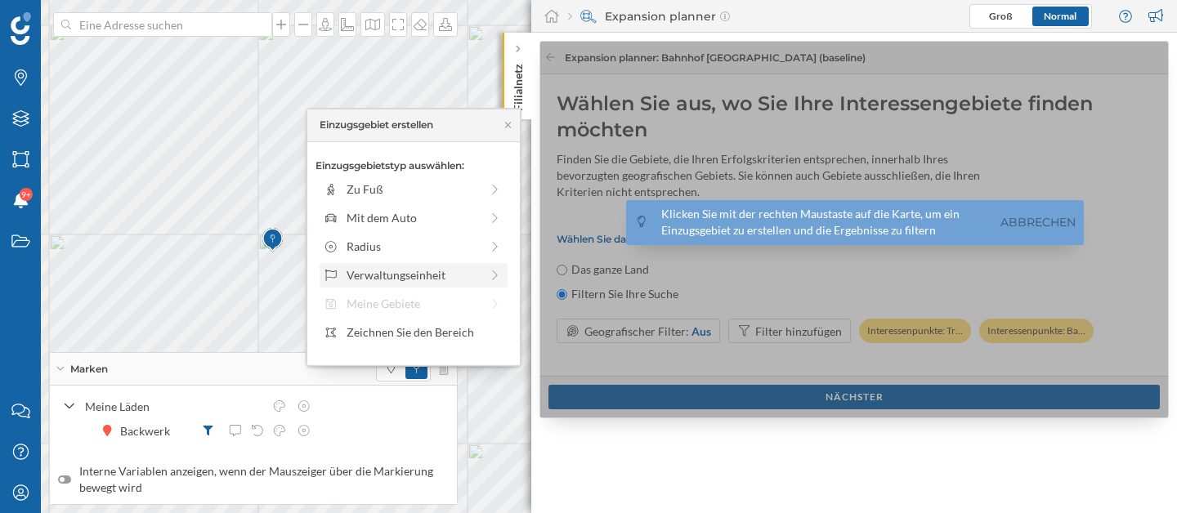
click at [421, 270] on div "Verwaltungseinheit" at bounding box center [412, 274] width 133 height 17
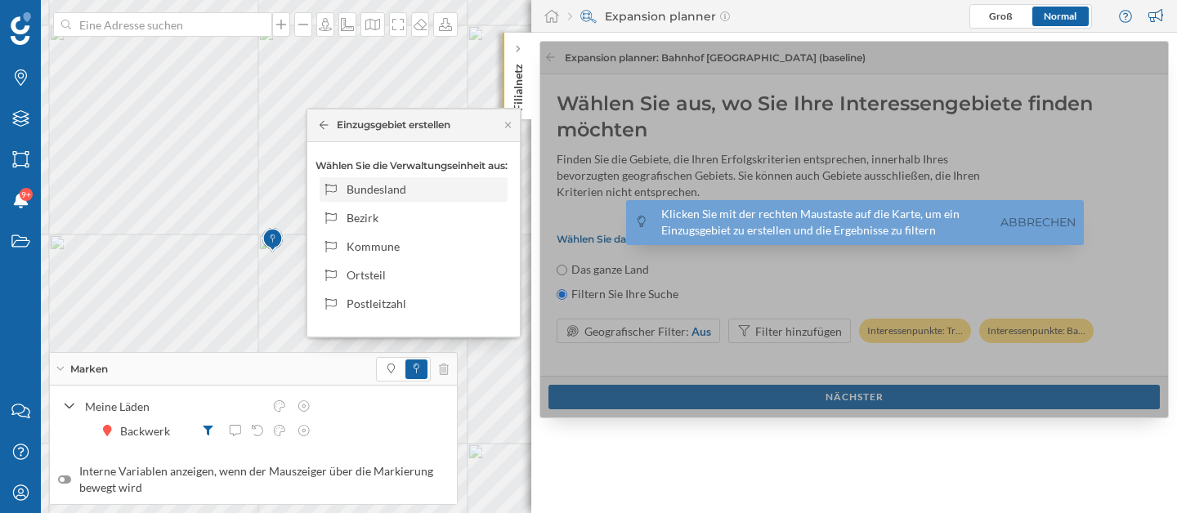
click at [427, 185] on div "Bundesland" at bounding box center [424, 189] width 156 height 17
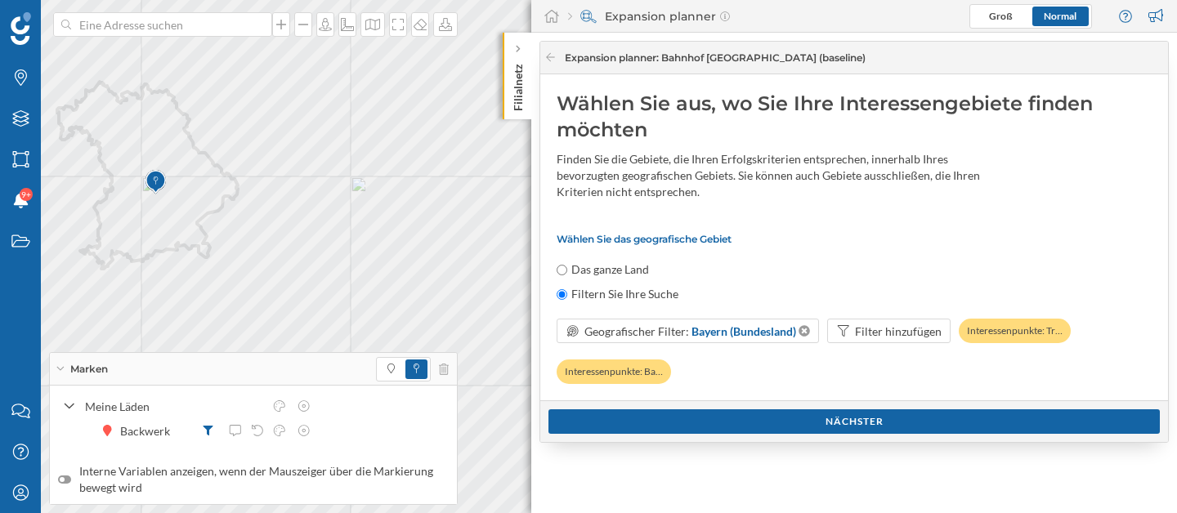
click at [60, 367] on icon at bounding box center [60, 369] width 9 height 4
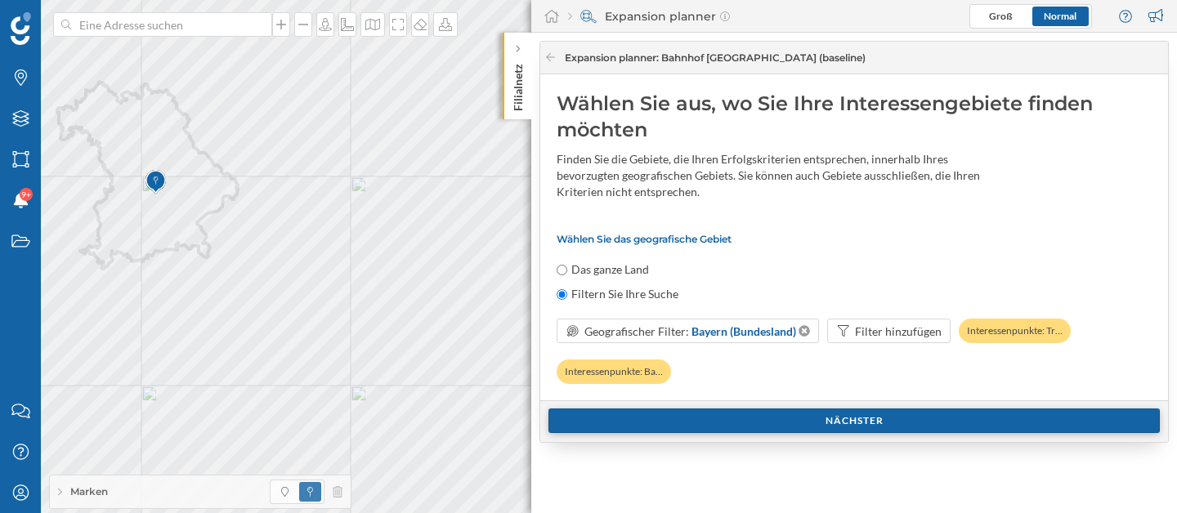
click at [769, 428] on div "Nächster" at bounding box center [853, 421] width 611 height 25
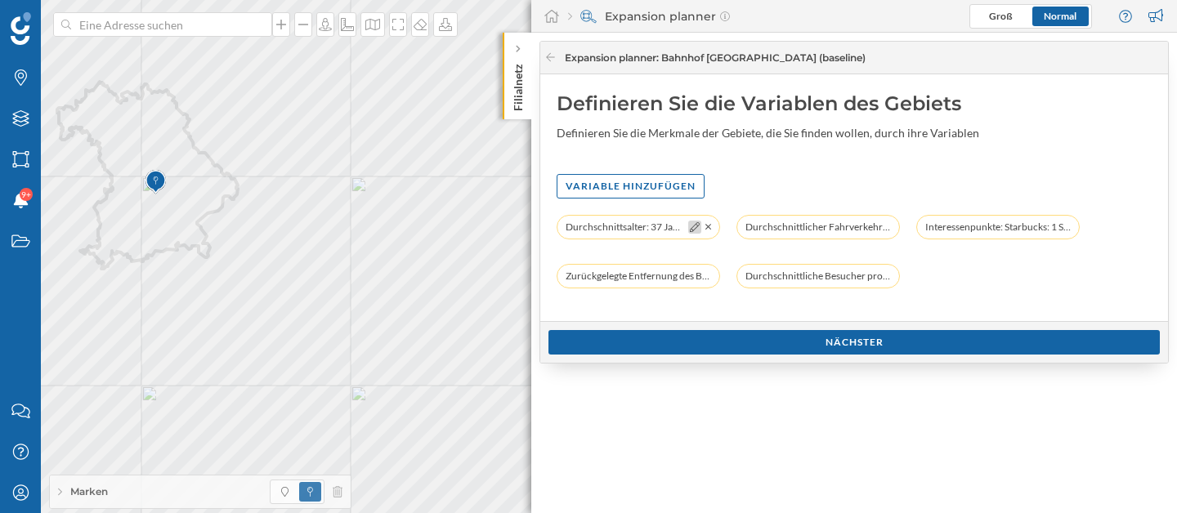
click at [692, 228] on icon at bounding box center [695, 227] width 10 height 10
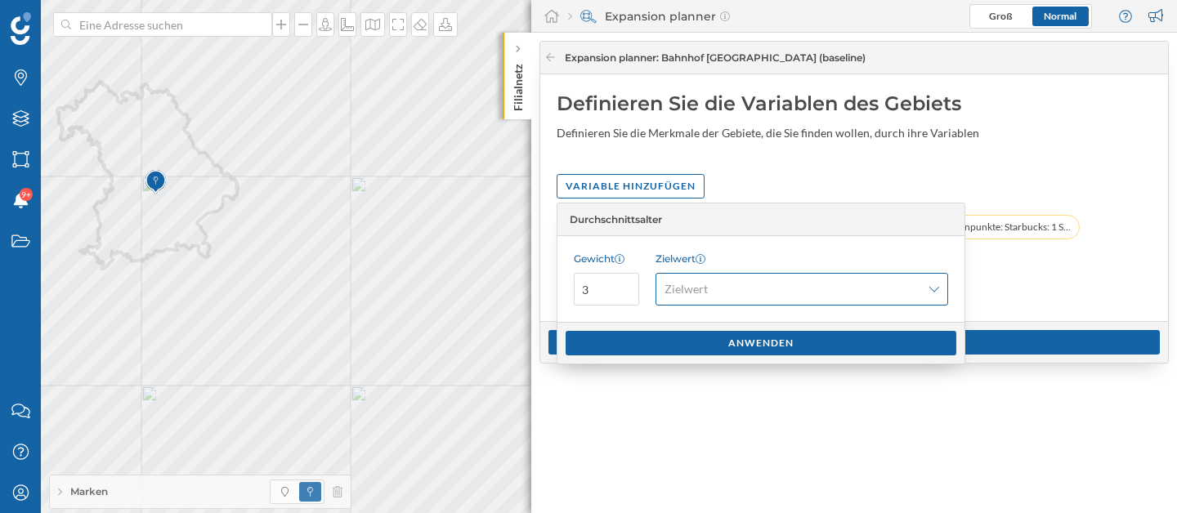
click at [681, 290] on span "Zielwert" at bounding box center [685, 289] width 43 height 16
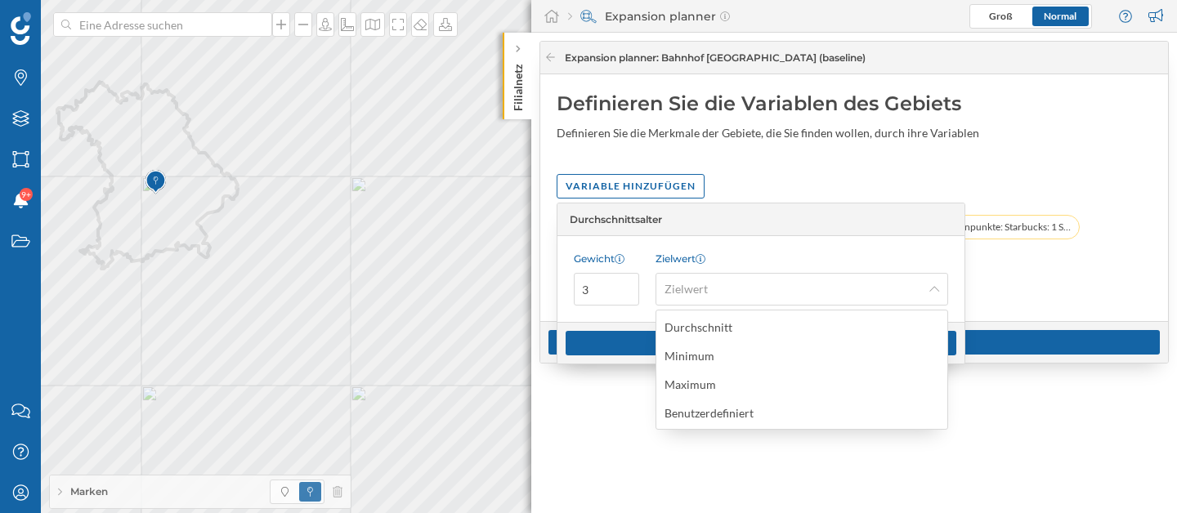
click at [802, 185] on div "Variable hinzufügen" at bounding box center [853, 186] width 595 height 25
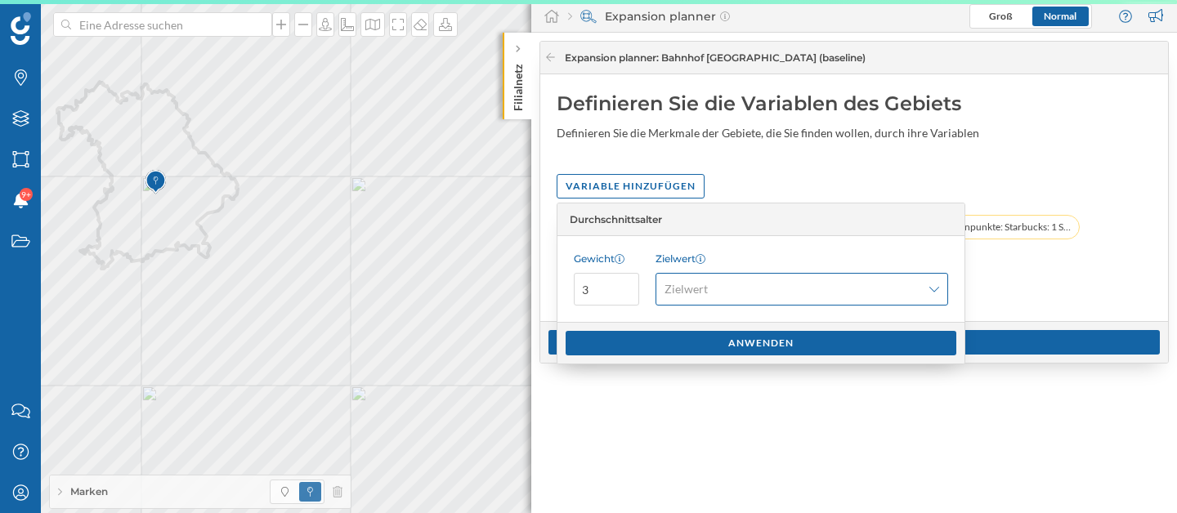
click at [766, 291] on span "Zielwert" at bounding box center [792, 289] width 257 height 16
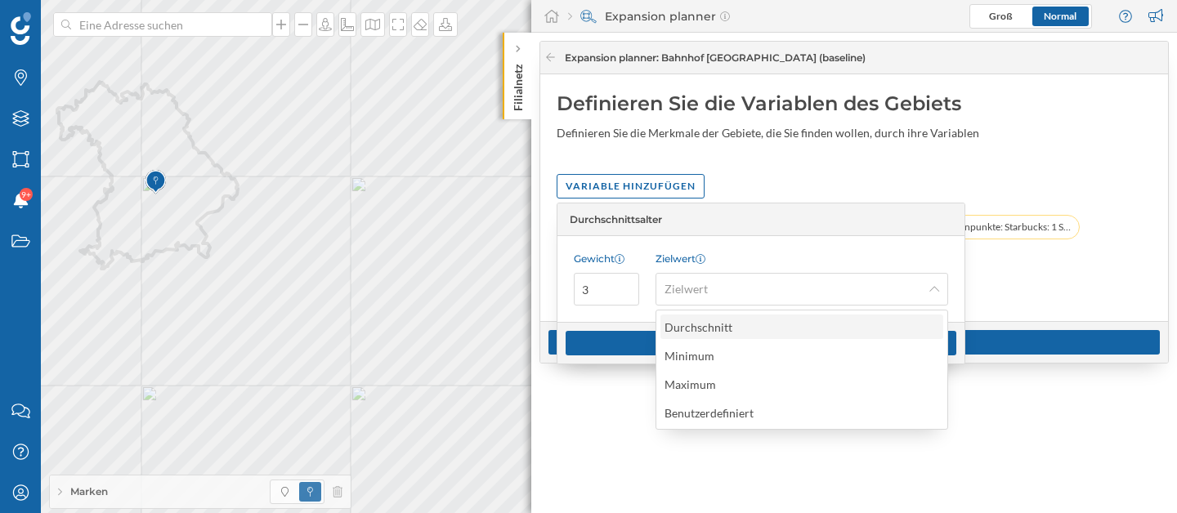
click at [698, 328] on div "Durchschnitt" at bounding box center [698, 327] width 68 height 14
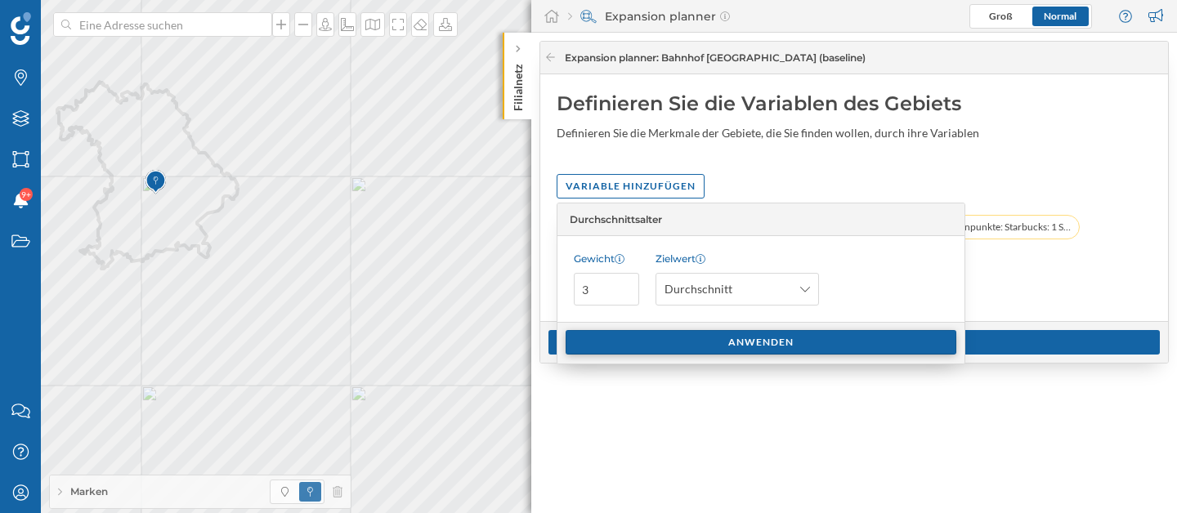
click at [777, 346] on div "Anwenden" at bounding box center [760, 342] width 391 height 25
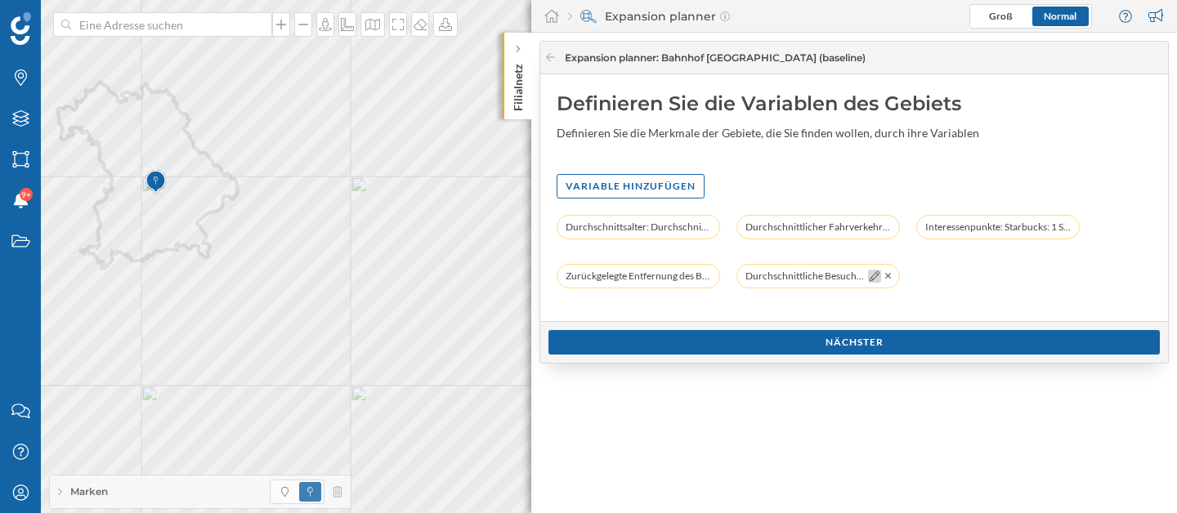
click at [869, 275] on icon at bounding box center [874, 276] width 10 height 10
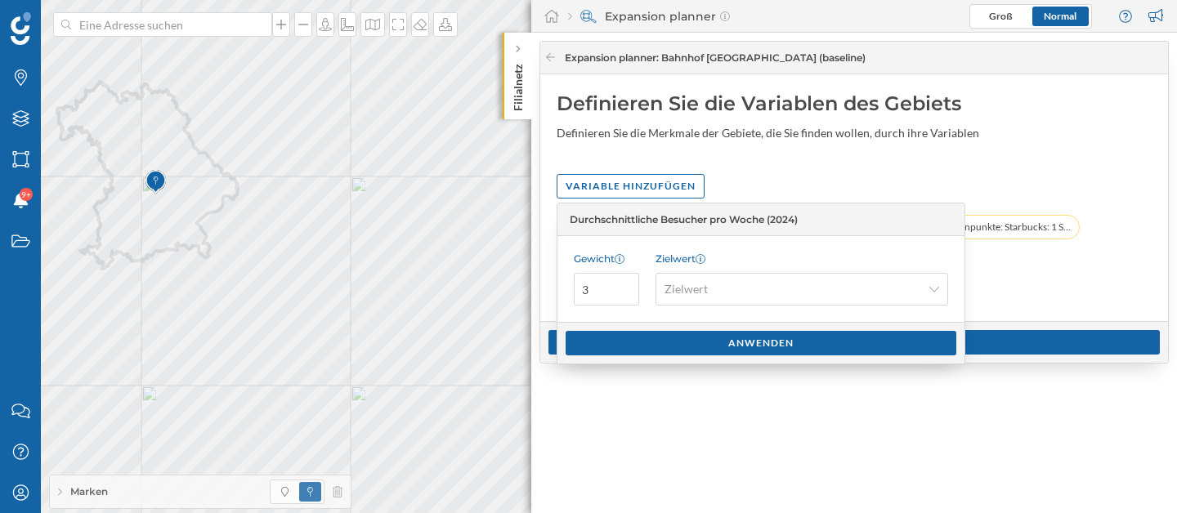
click at [1003, 266] on div "Durchschnittsalter: Durchschnitt (10 min zu Fuß) Durchschnittlicher Fahrverkehr…" at bounding box center [853, 260] width 595 height 90
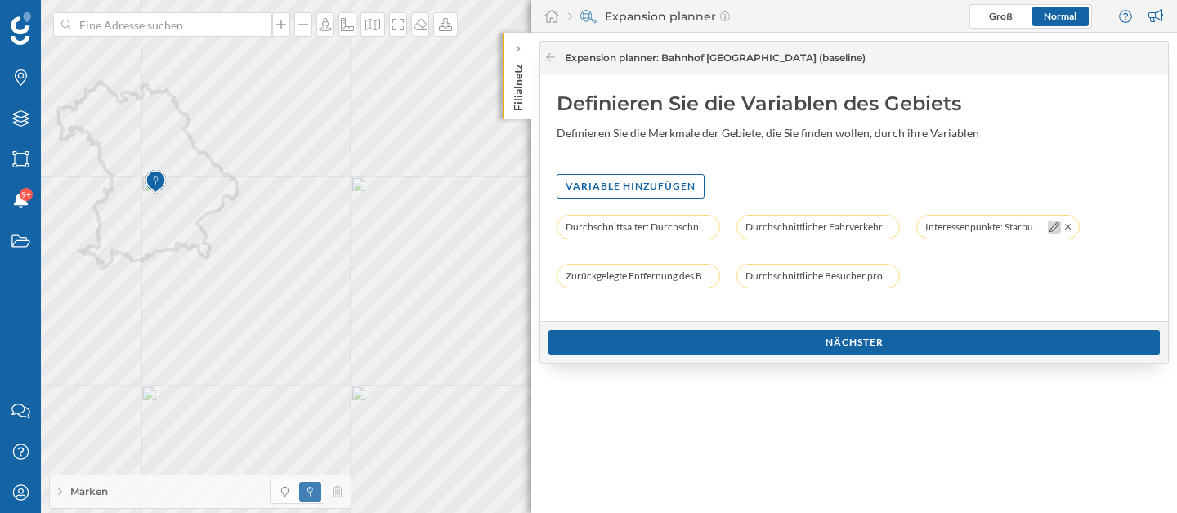
click at [1049, 223] on icon at bounding box center [1054, 227] width 10 height 10
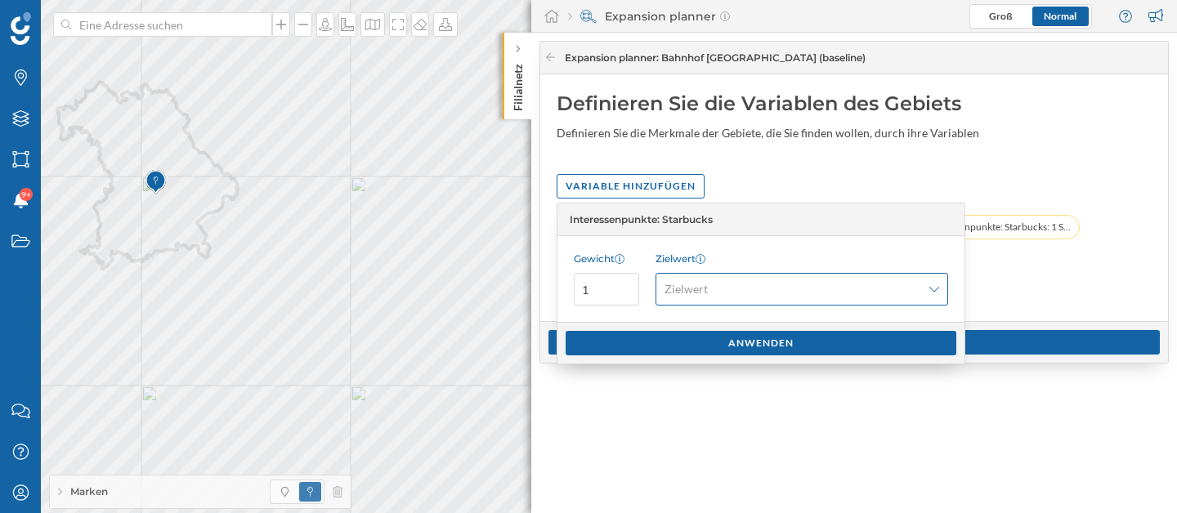
click at [722, 301] on div "Zielwert" at bounding box center [801, 289] width 293 height 33
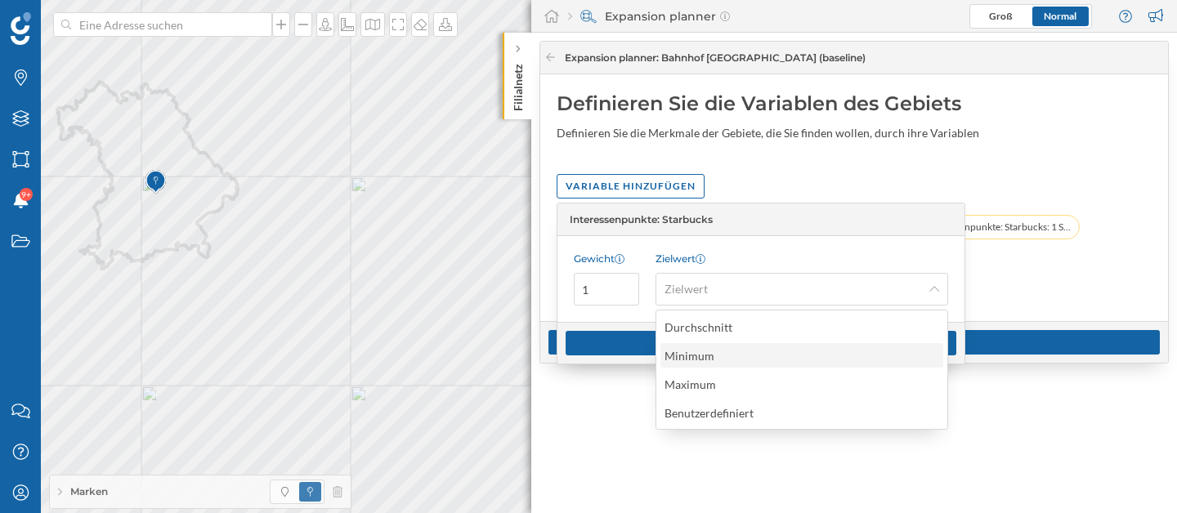
click at [731, 358] on div "Minimum" at bounding box center [800, 355] width 273 height 17
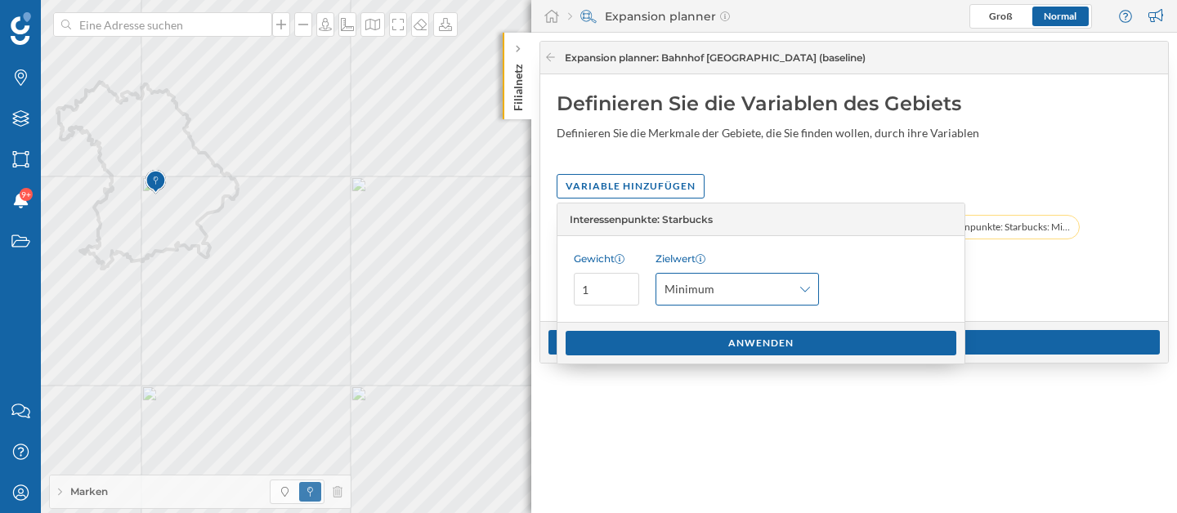
click at [731, 284] on span "Minimum" at bounding box center [727, 289] width 127 height 16
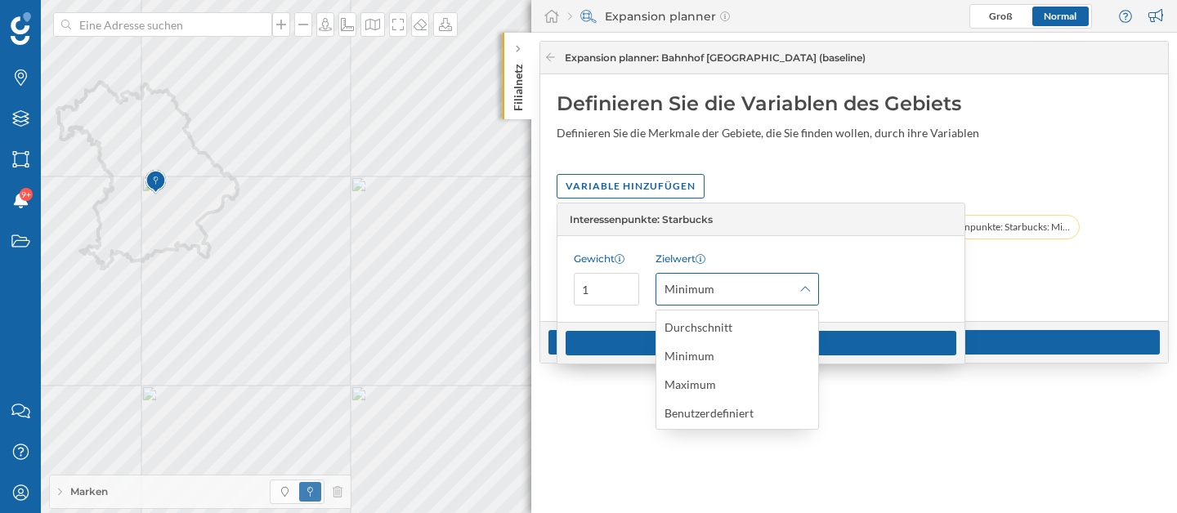
click at [731, 284] on span "Minimum" at bounding box center [727, 289] width 127 height 16
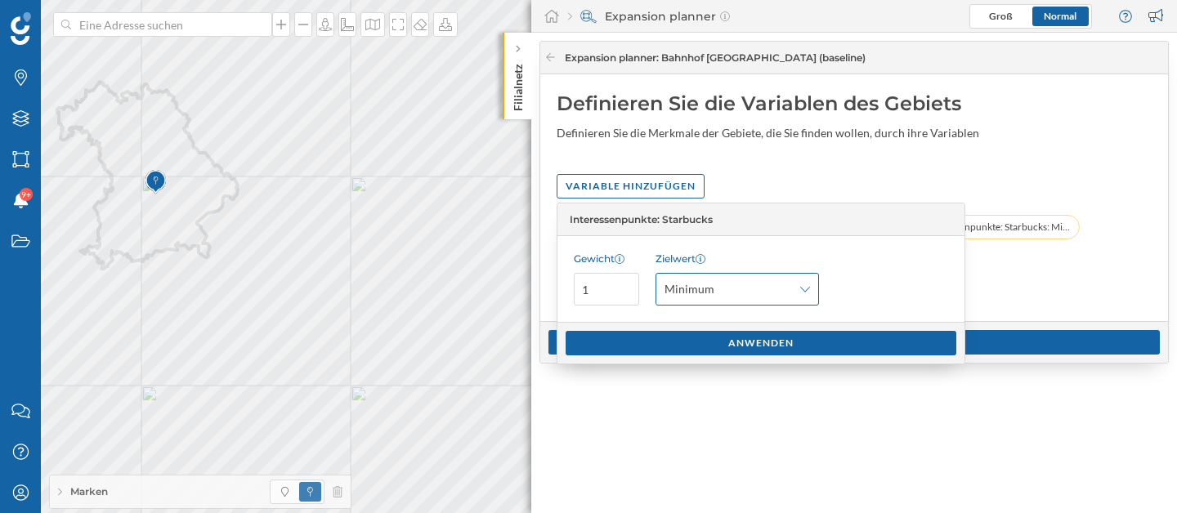
click at [731, 284] on span "Minimum" at bounding box center [727, 289] width 127 height 16
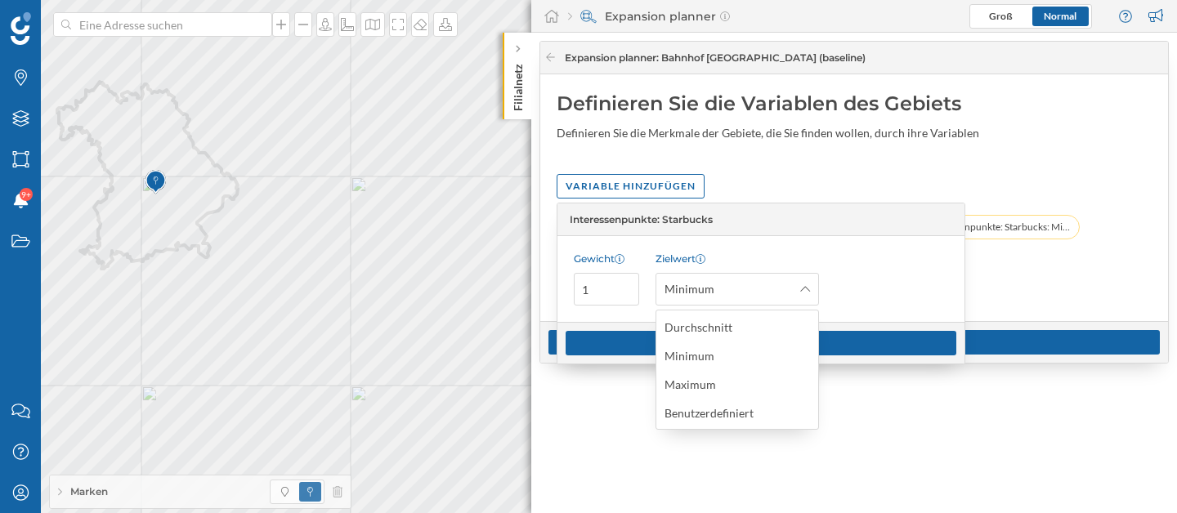
click at [1083, 284] on div "Durchschnittsalter: Durchschnitt (10 min zu Fuß) Durchschnittlicher Fahrverkehr…" at bounding box center [853, 260] width 595 height 90
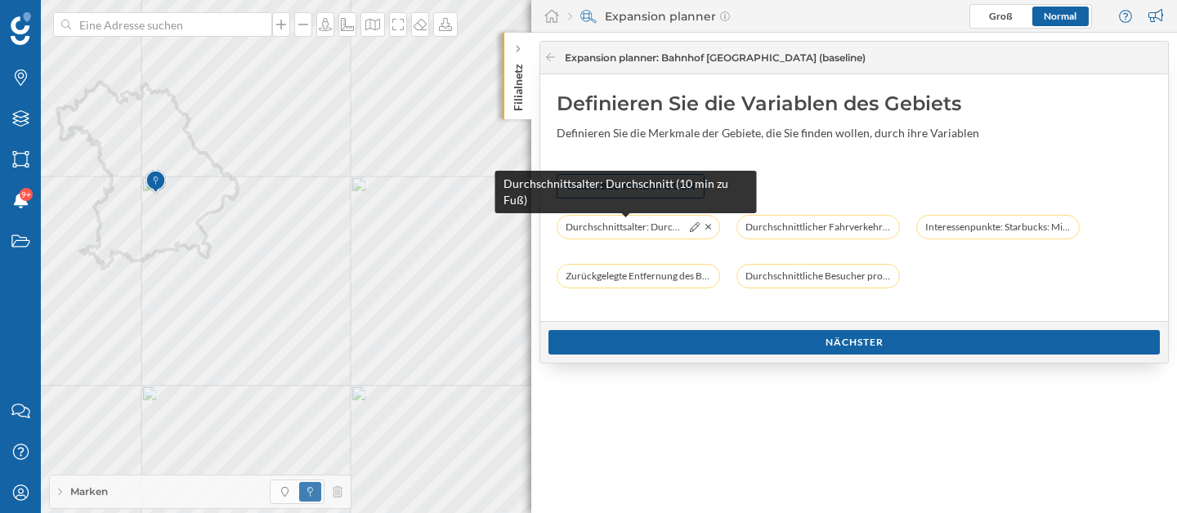
click at [667, 229] on span "Durchschnittsalter: Durchschnitt (10 min zu Fuß)" at bounding box center [624, 227] width 119 height 16
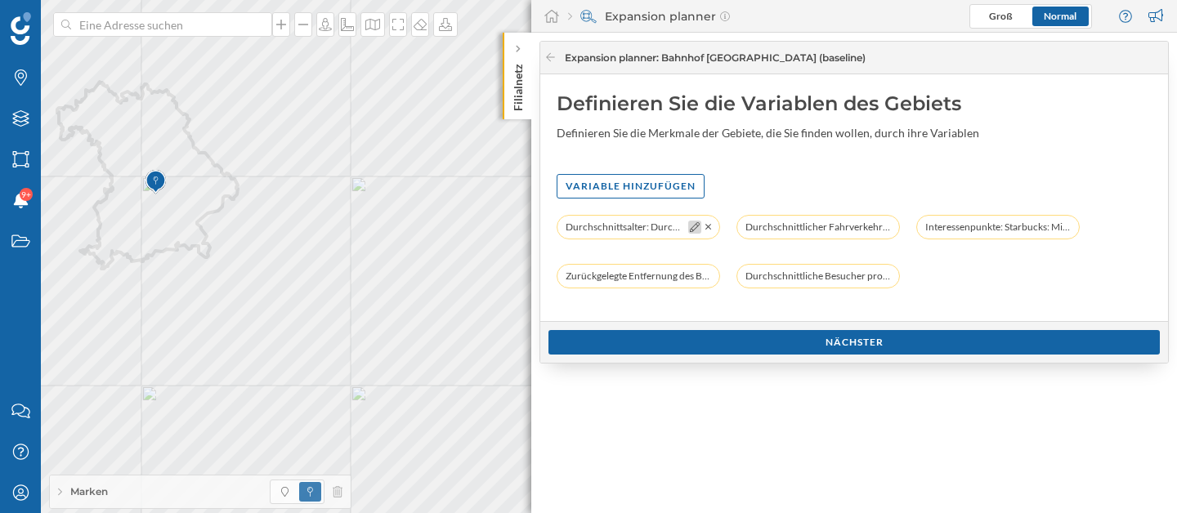
click at [690, 230] on icon at bounding box center [695, 227] width 10 height 10
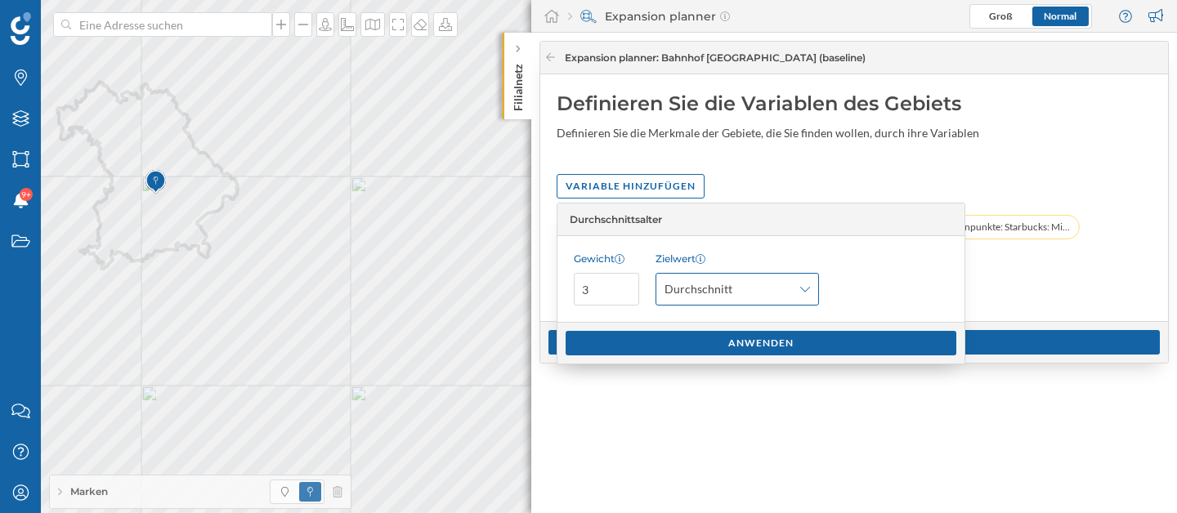
click at [775, 285] on span "Durchschnitt" at bounding box center [727, 289] width 127 height 16
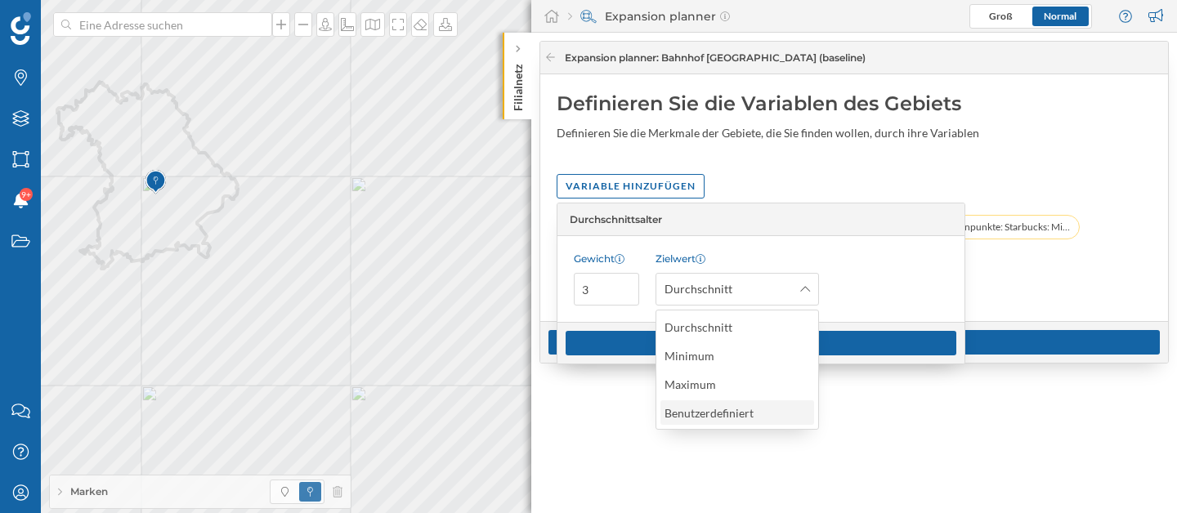
click at [784, 417] on div "Benutzerdefiniert" at bounding box center [736, 412] width 144 height 17
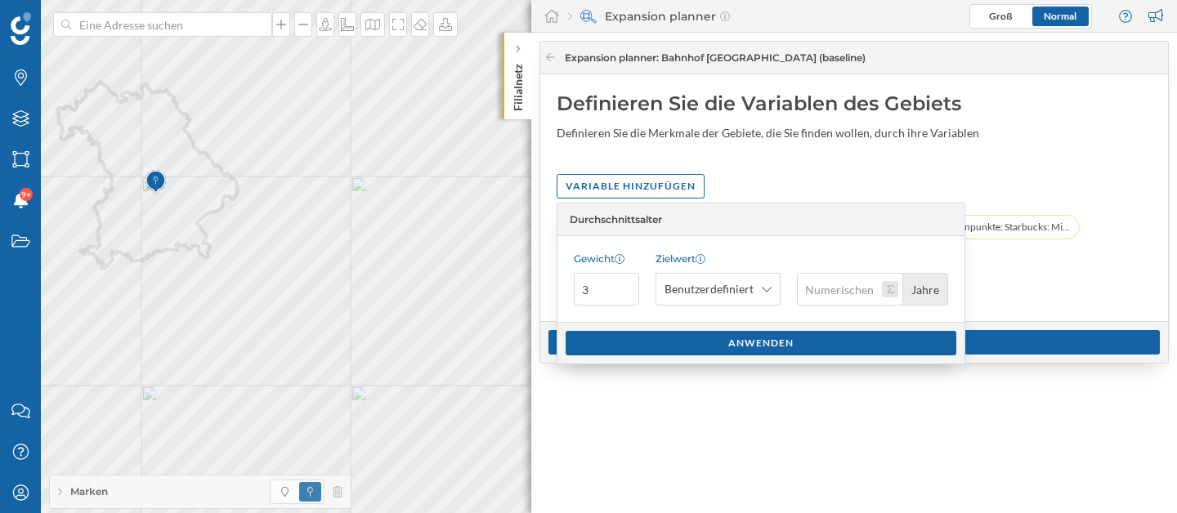
click at [891, 291] on button "Jahre" at bounding box center [890, 289] width 16 height 16
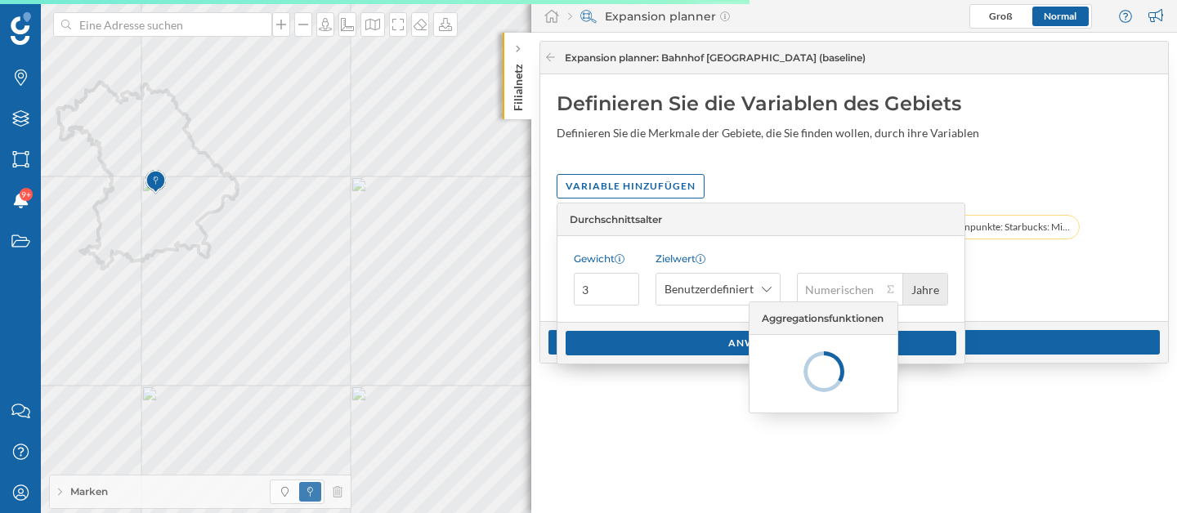
click at [1016, 265] on div "Durchschnittsalter: Durchschnitt (10 min zu Fuß) Durchschnittlicher Fahrverkehr…" at bounding box center [853, 260] width 595 height 90
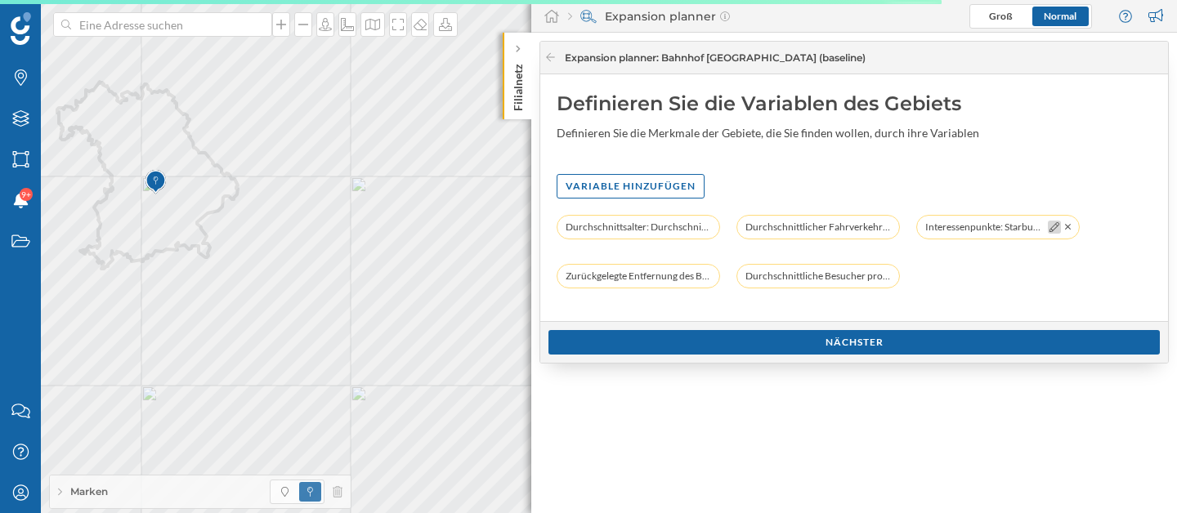
click at [1048, 227] on div at bounding box center [1054, 227] width 13 height 13
click at [1049, 226] on icon at bounding box center [1054, 227] width 10 height 10
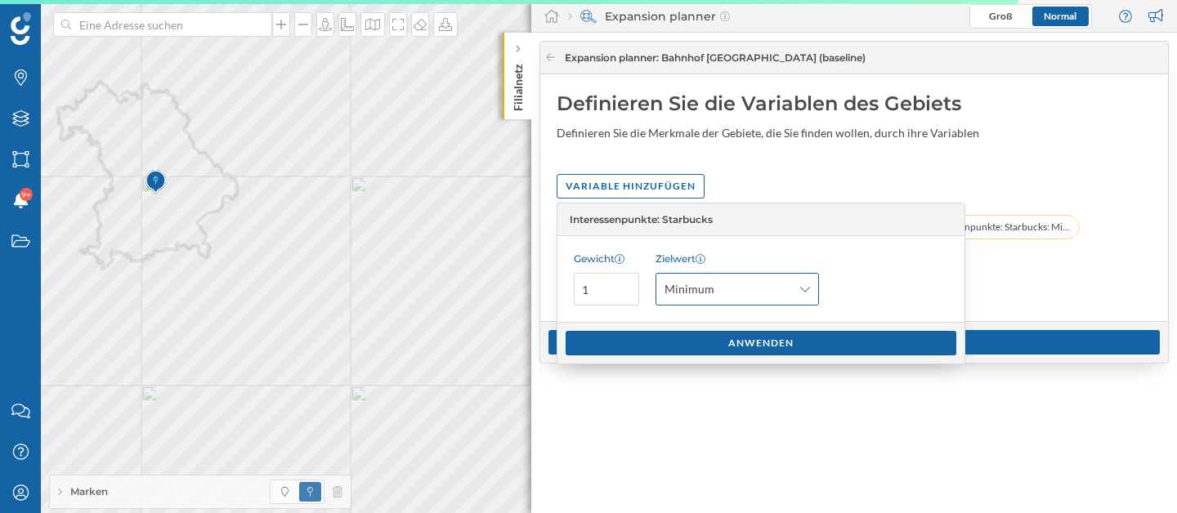
click at [758, 302] on div "Minimum" at bounding box center [736, 289] width 163 height 33
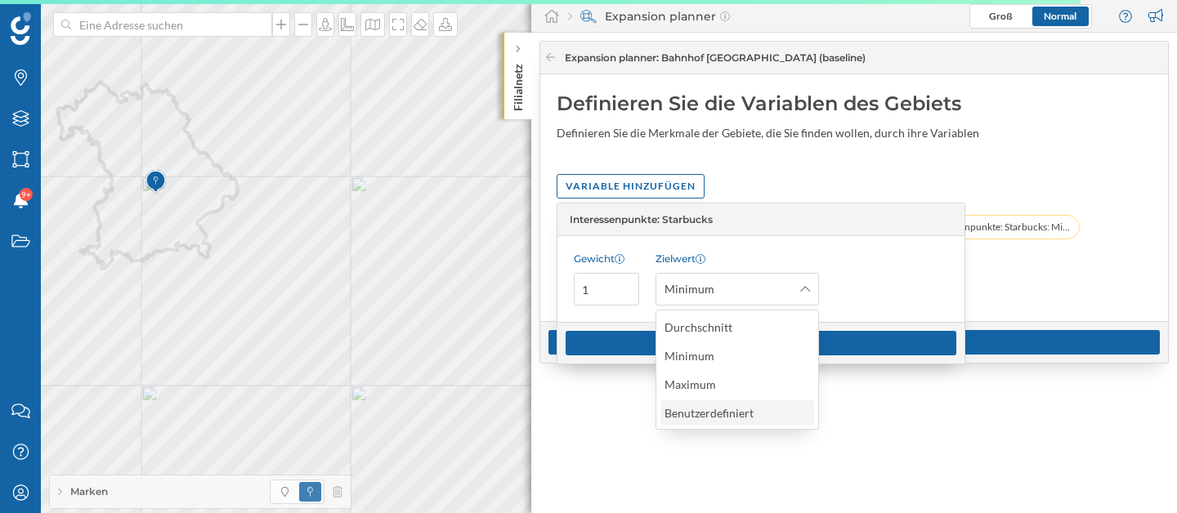
click at [726, 418] on div "Benutzerdefiniert" at bounding box center [708, 413] width 89 height 14
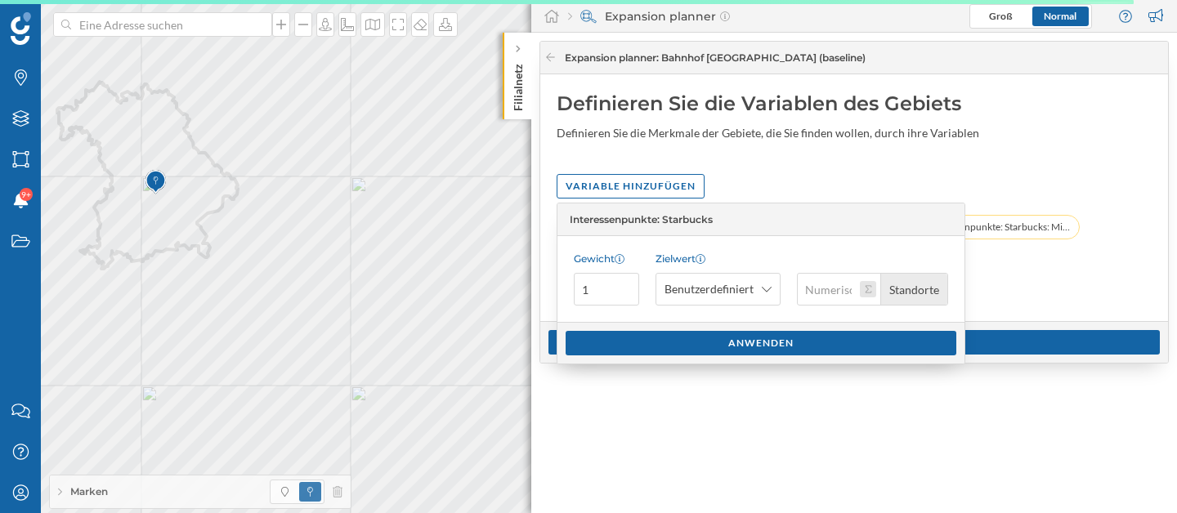
click at [869, 295] on button "Standorte" at bounding box center [868, 289] width 16 height 16
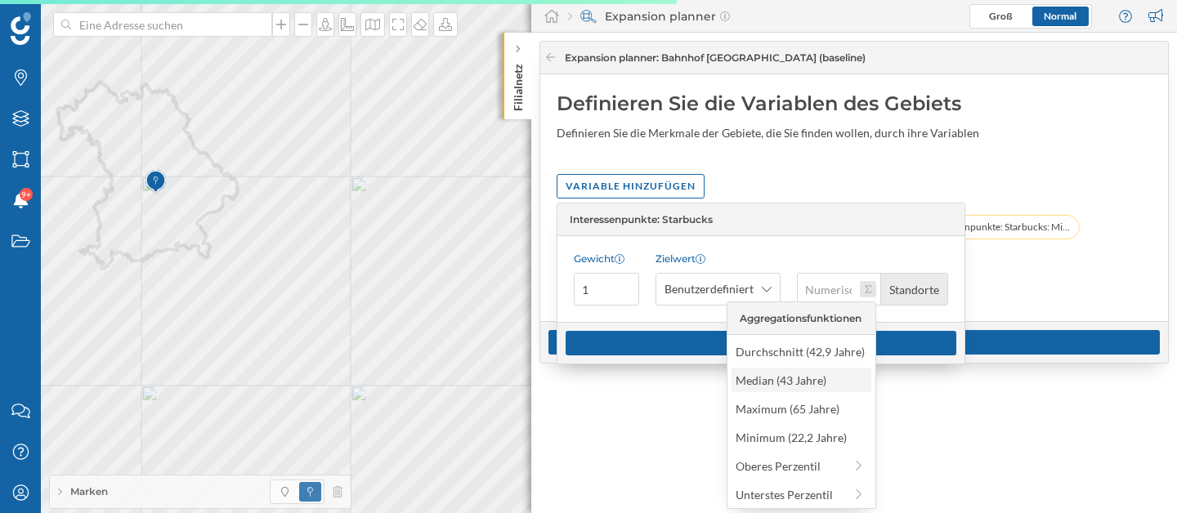
scroll to position [2, 0]
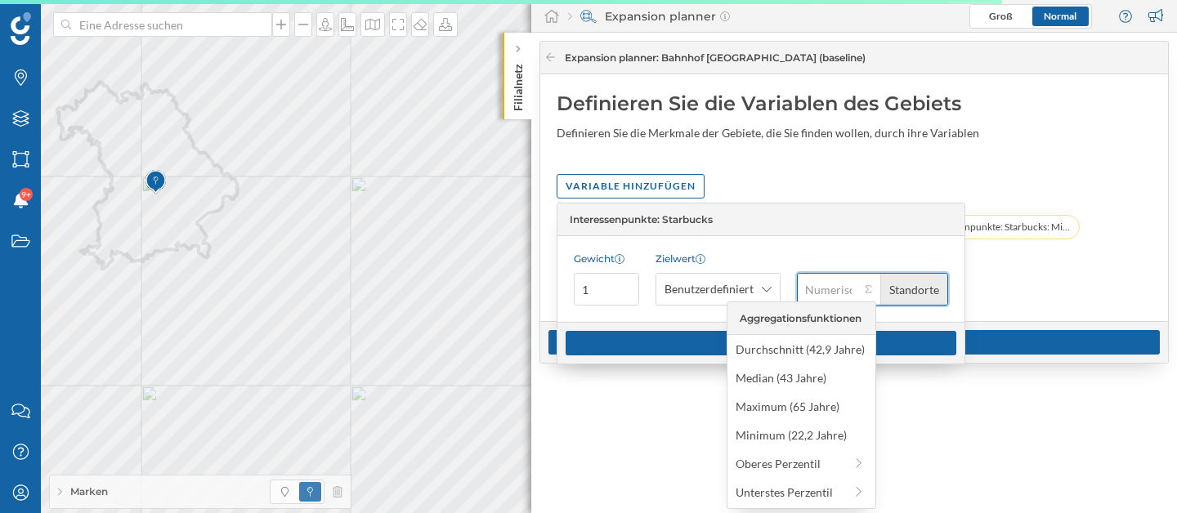
click at [829, 291] on input "Standorte" at bounding box center [828, 289] width 63 height 33
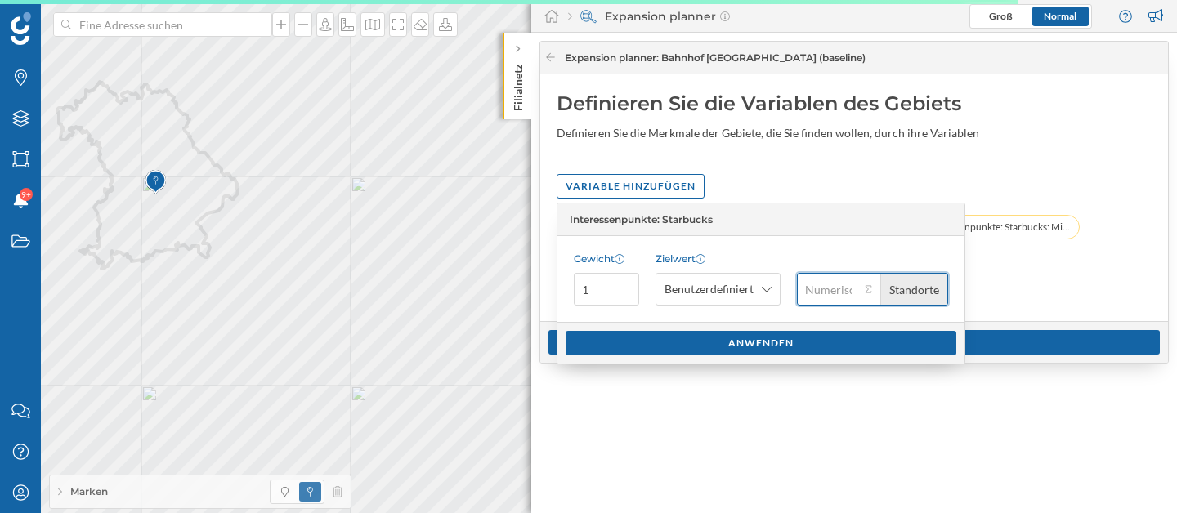
click at [829, 291] on input "Standorte" at bounding box center [828, 289] width 63 height 33
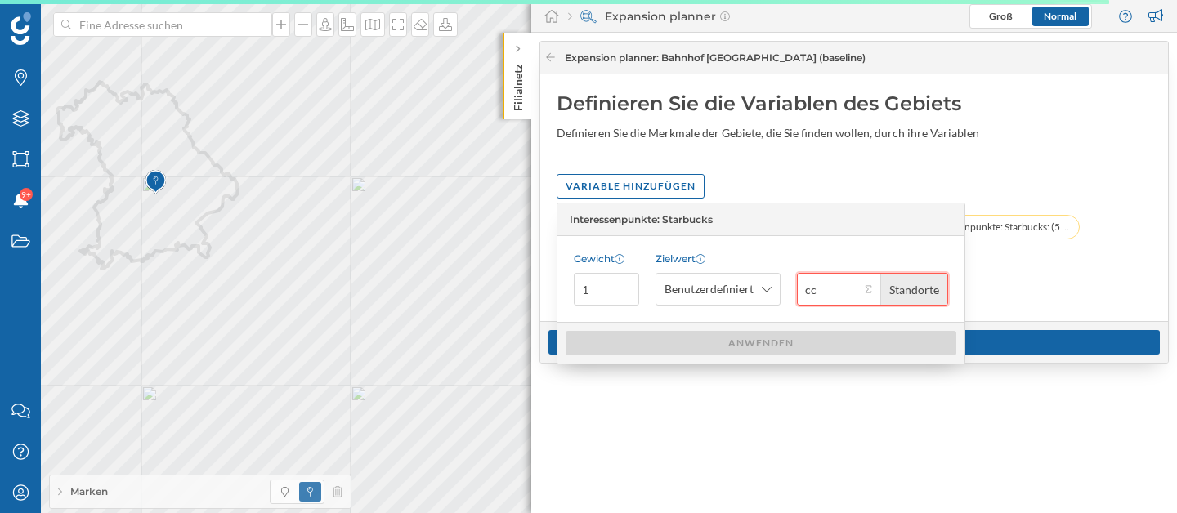
type input "c"
click at [1016, 289] on div "Durchschnittsalter: Durchschnitt (10 min zu Fuß) Durchschnittlicher Fahrverkehr…" at bounding box center [853, 260] width 595 height 90
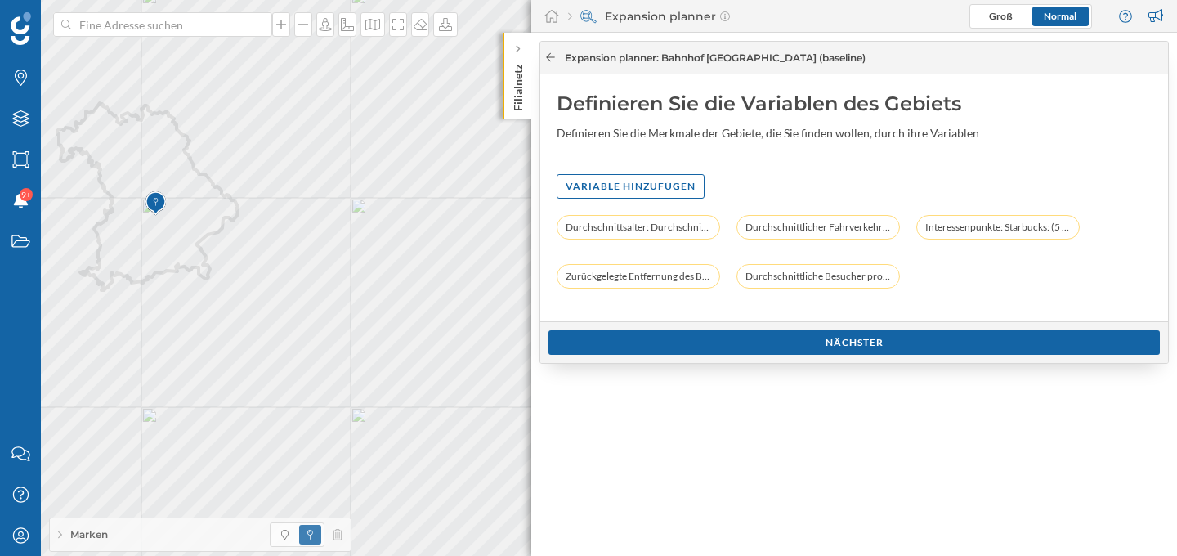
click at [553, 54] on icon at bounding box center [550, 57] width 12 height 10
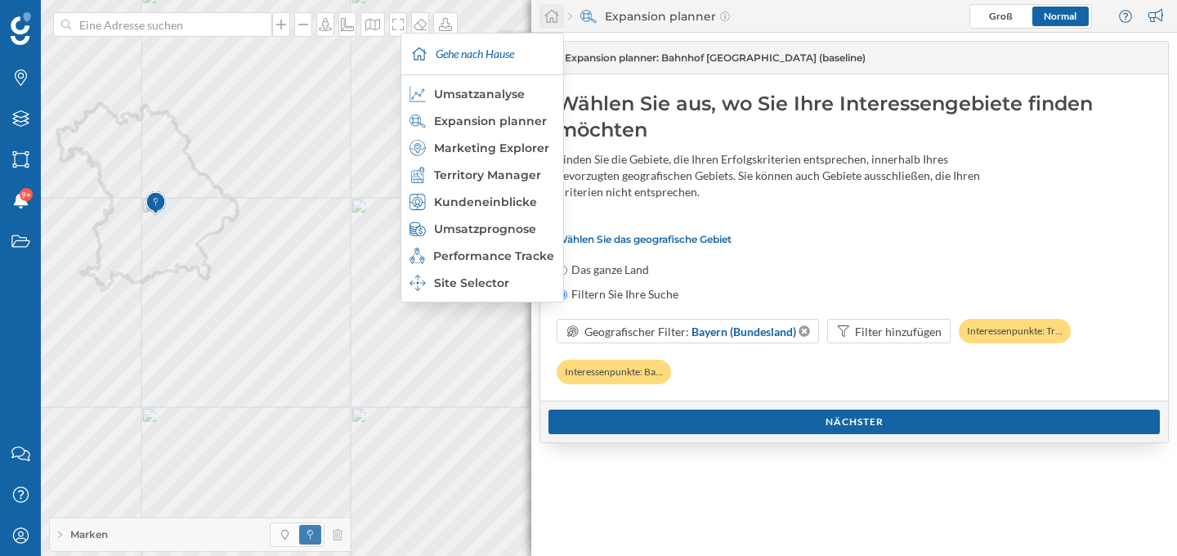
click at [548, 17] on icon at bounding box center [551, 16] width 16 height 15
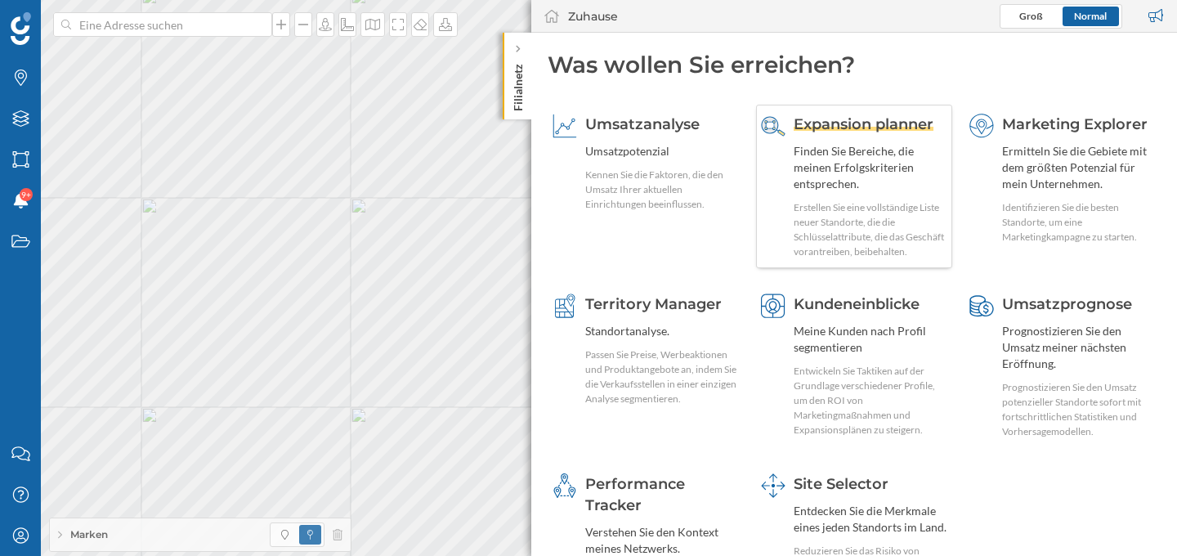
click at [854, 125] on span "Expansion planner" at bounding box center [863, 124] width 140 height 18
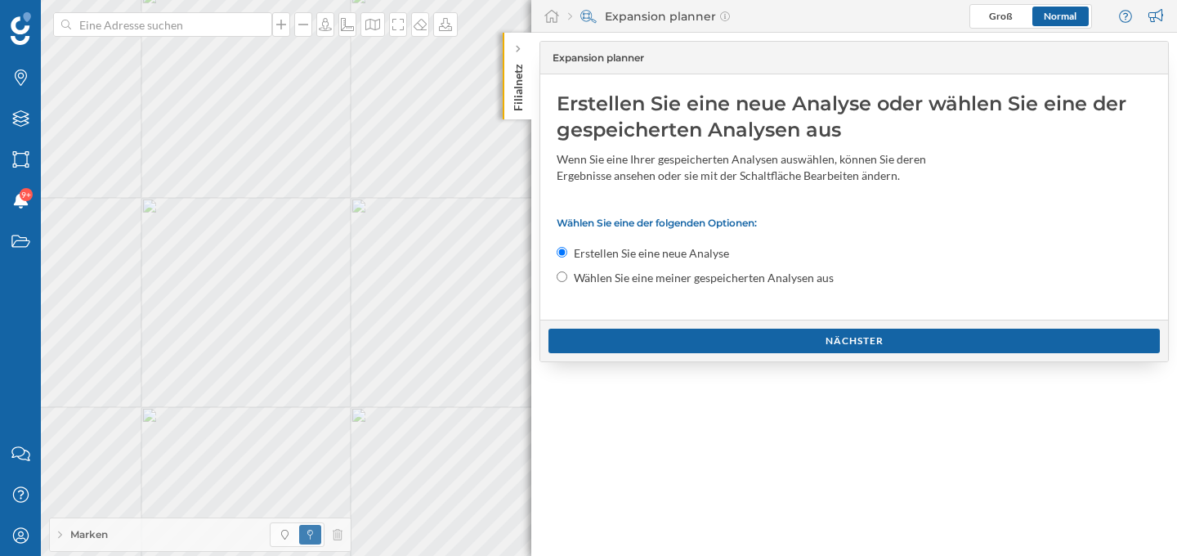
click at [563, 277] on input "Wählen Sie eine meiner gespeicherten Analysen aus" at bounding box center [561, 276] width 11 height 11
radio input "true"
radio input "false"
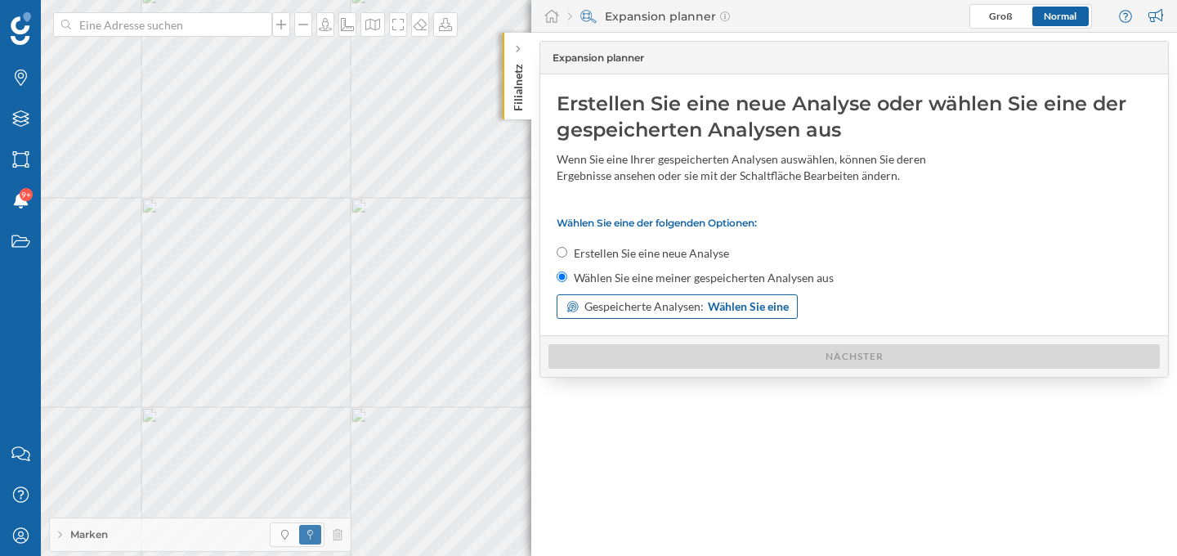
click at [598, 298] on span "Gespeicherte Analysen:" at bounding box center [643, 306] width 119 height 16
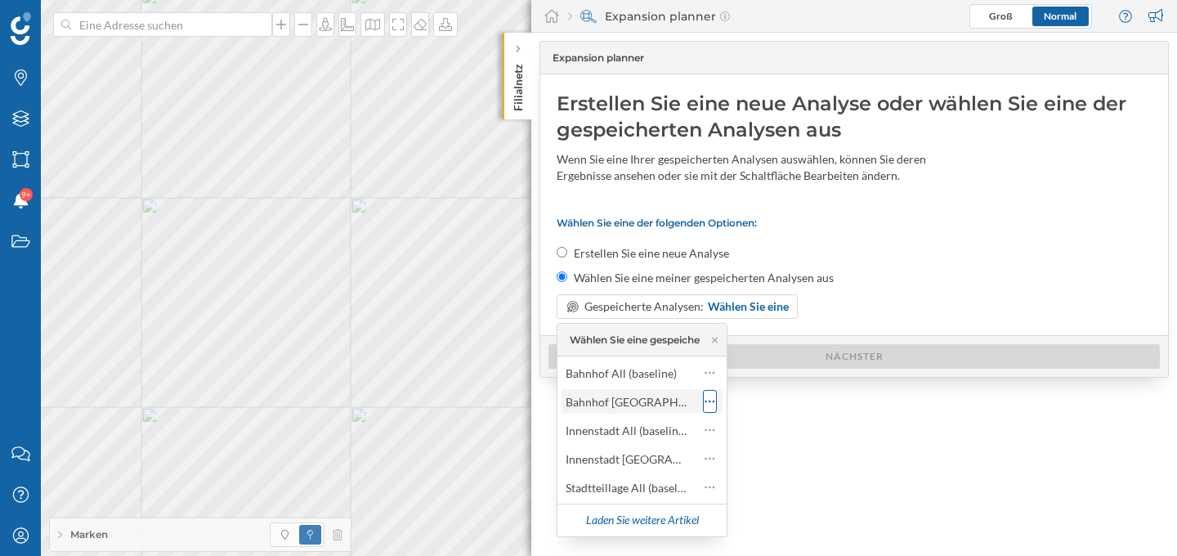
click at [710, 403] on icon at bounding box center [709, 401] width 11 height 16
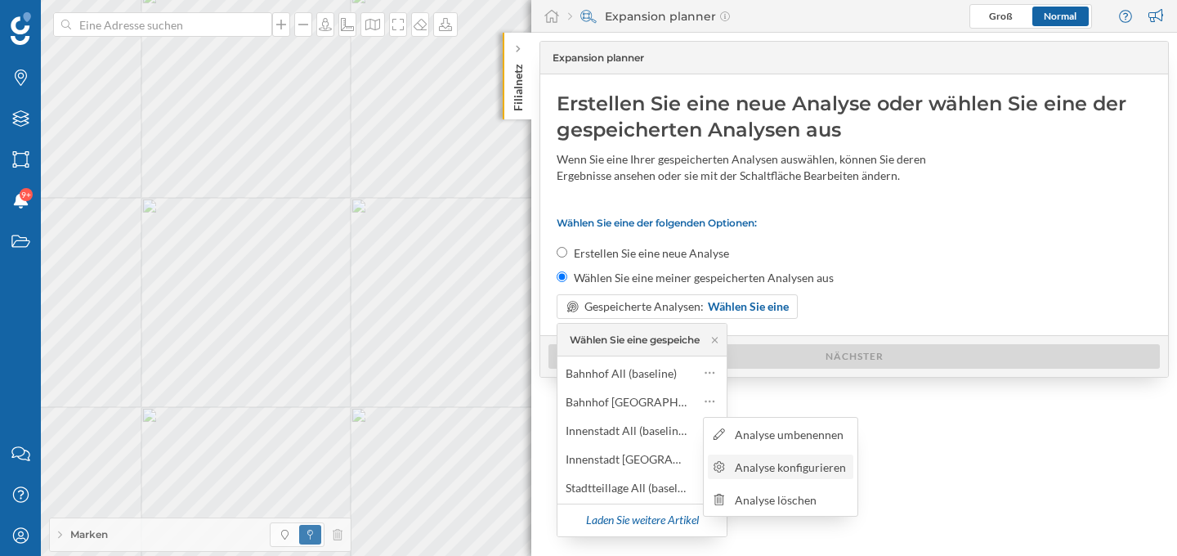
click at [762, 469] on div "Analyse konfigurieren" at bounding box center [792, 466] width 114 height 17
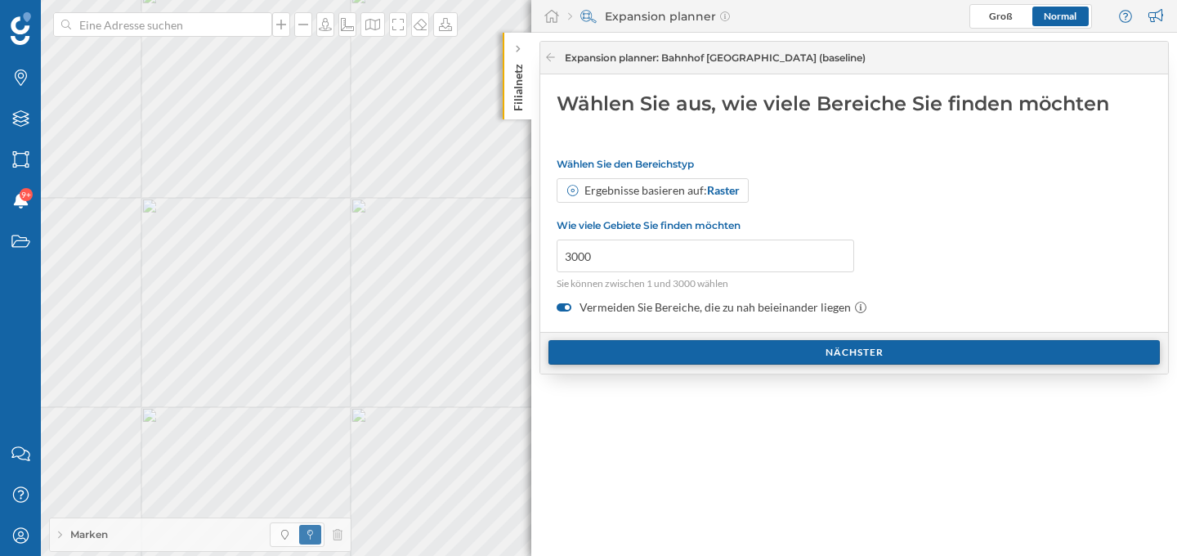
click at [646, 350] on div "Nächster" at bounding box center [853, 352] width 611 height 25
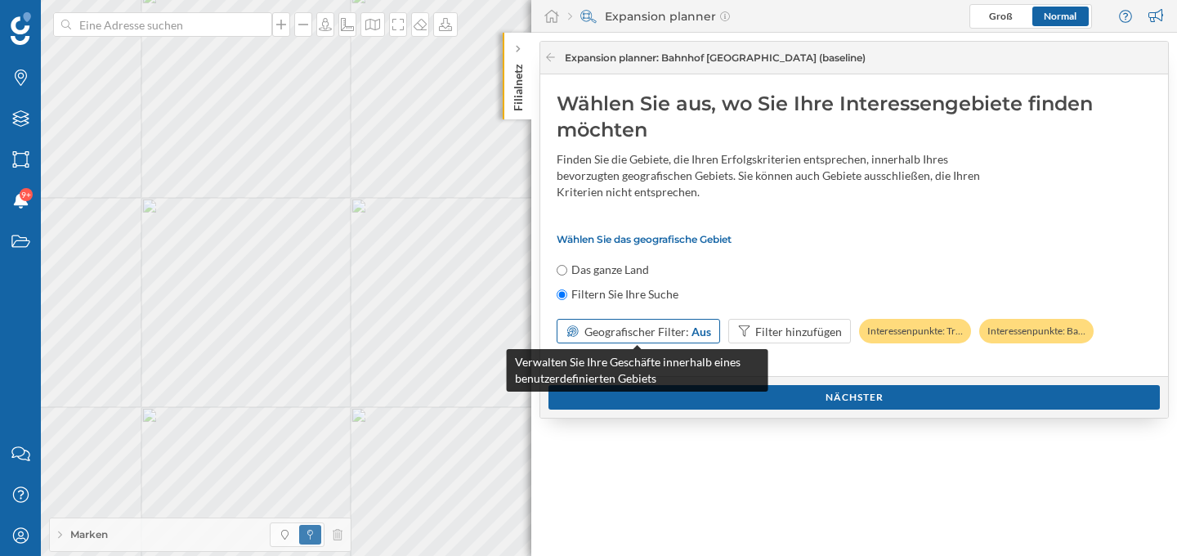
click at [608, 328] on span "Geografischer Filter:" at bounding box center [636, 331] width 105 height 14
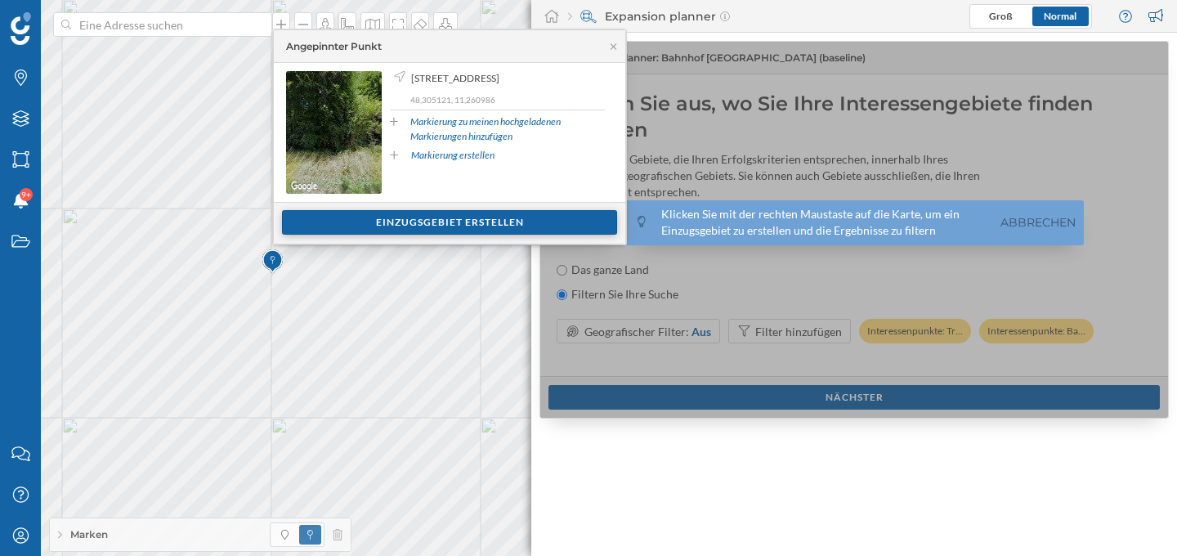
click at [478, 222] on div "Einzugsgebiet erstellen" at bounding box center [449, 222] width 335 height 25
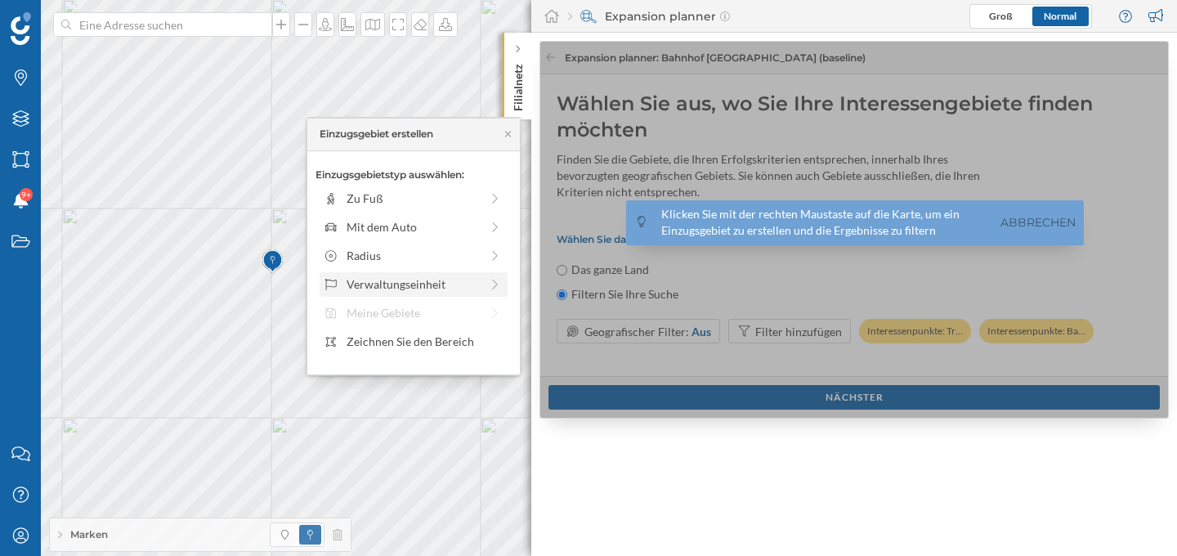
click at [422, 284] on div "Verwaltungseinheit" at bounding box center [412, 283] width 133 height 17
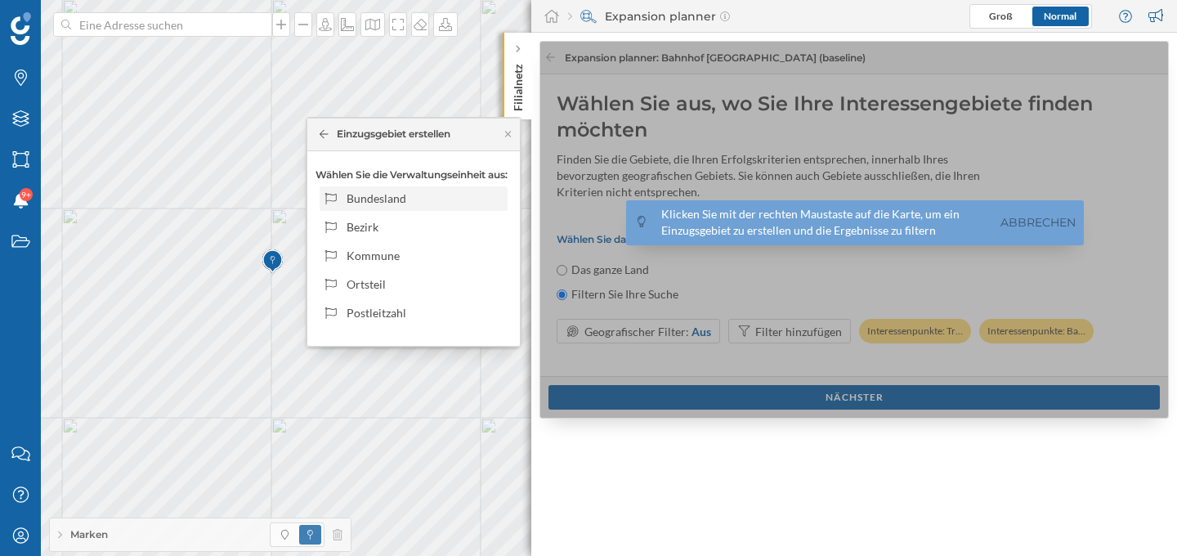
click at [423, 198] on div "Bundesland" at bounding box center [424, 198] width 156 height 17
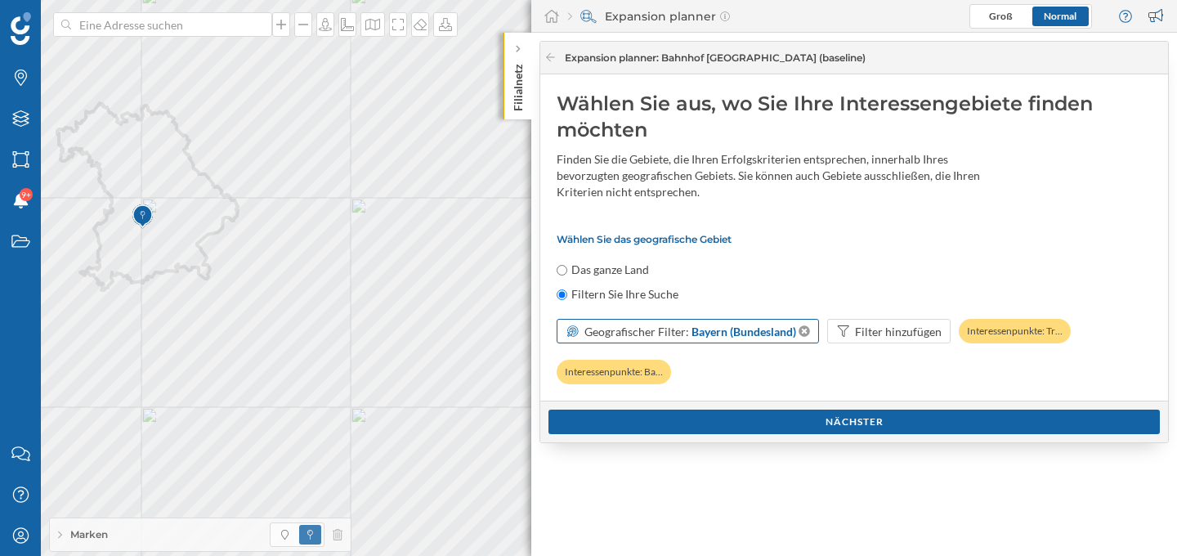
drag, startPoint x: 687, startPoint y: 331, endPoint x: 793, endPoint y: 329, distance: 105.4
click at [793, 329] on div "Geografischer Filter: [GEOGRAPHIC_DATA] (Bundesland)" at bounding box center [697, 331] width 226 height 17
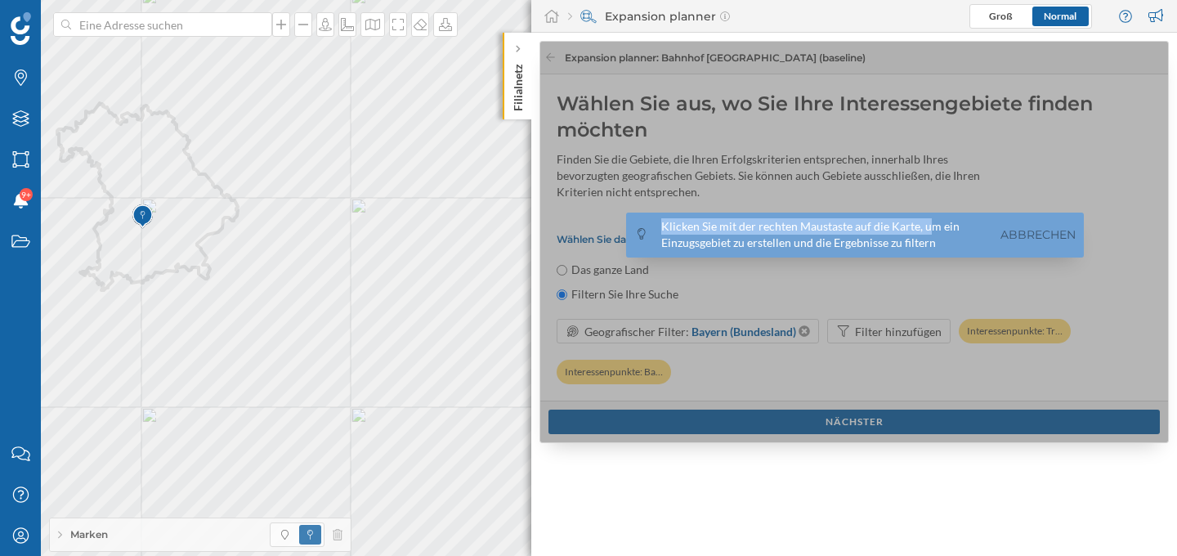
drag, startPoint x: 663, startPoint y: 229, endPoint x: 923, endPoint y: 223, distance: 259.9
click at [923, 223] on div "Klicken Sie mit der rechten Maustaste auf die Karte, um ein Einzugsgebiet zu er…" at bounding box center [824, 234] width 327 height 33
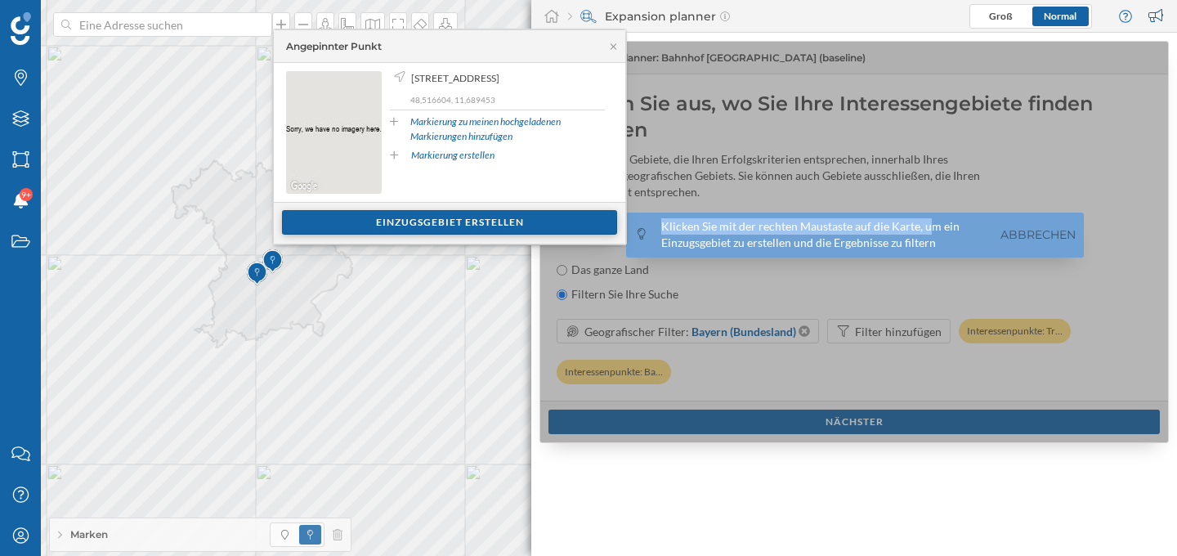
click at [355, 221] on div "Einzugsgebiet erstellen" at bounding box center [449, 222] width 335 height 25
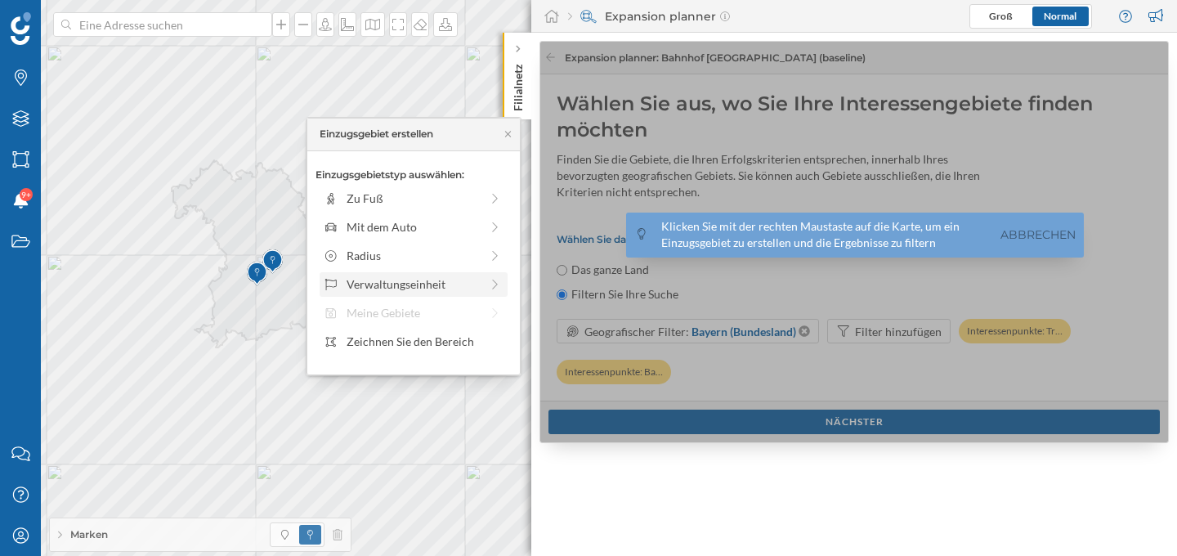
click at [426, 279] on div "Verwaltungseinheit" at bounding box center [412, 283] width 133 height 17
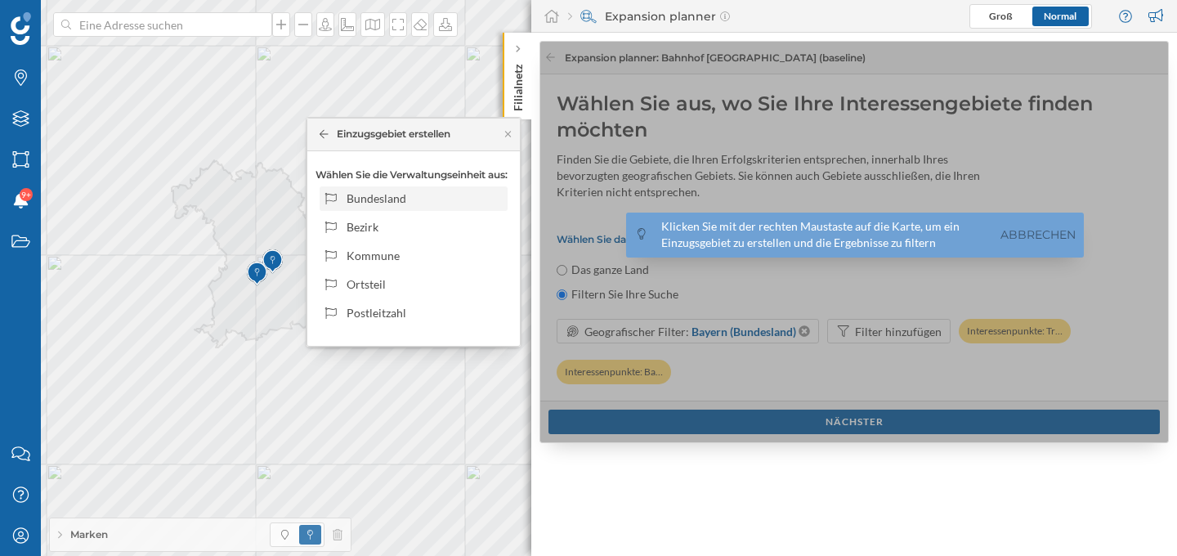
click at [427, 207] on div "Bundesland" at bounding box center [424, 198] width 156 height 17
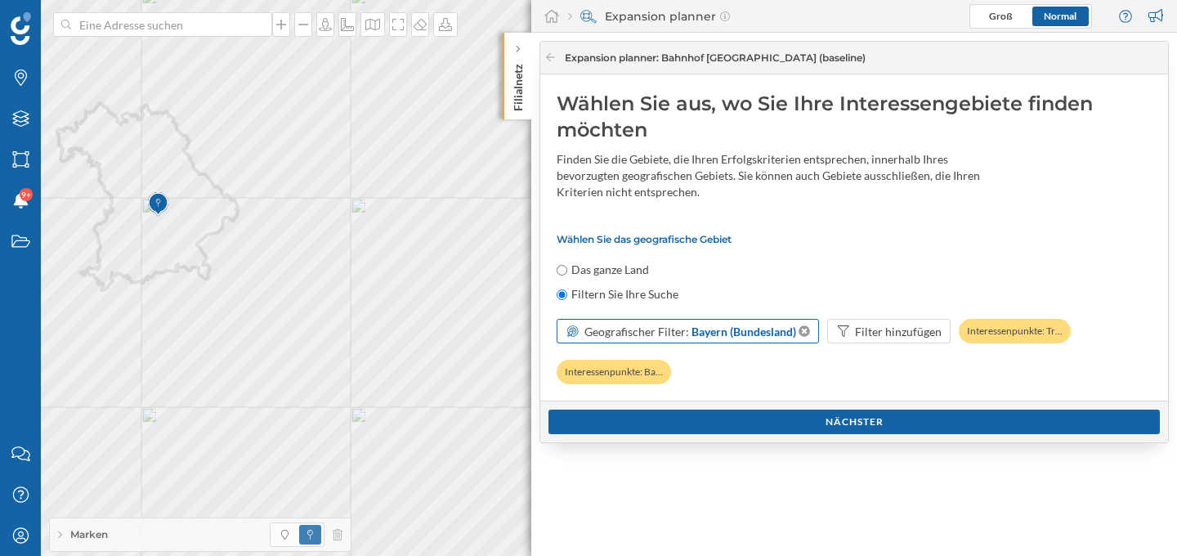
drag, startPoint x: 689, startPoint y: 336, endPoint x: 786, endPoint y: 336, distance: 97.2
click at [786, 336] on span "Bayern (Bundesland)" at bounding box center [743, 331] width 105 height 17
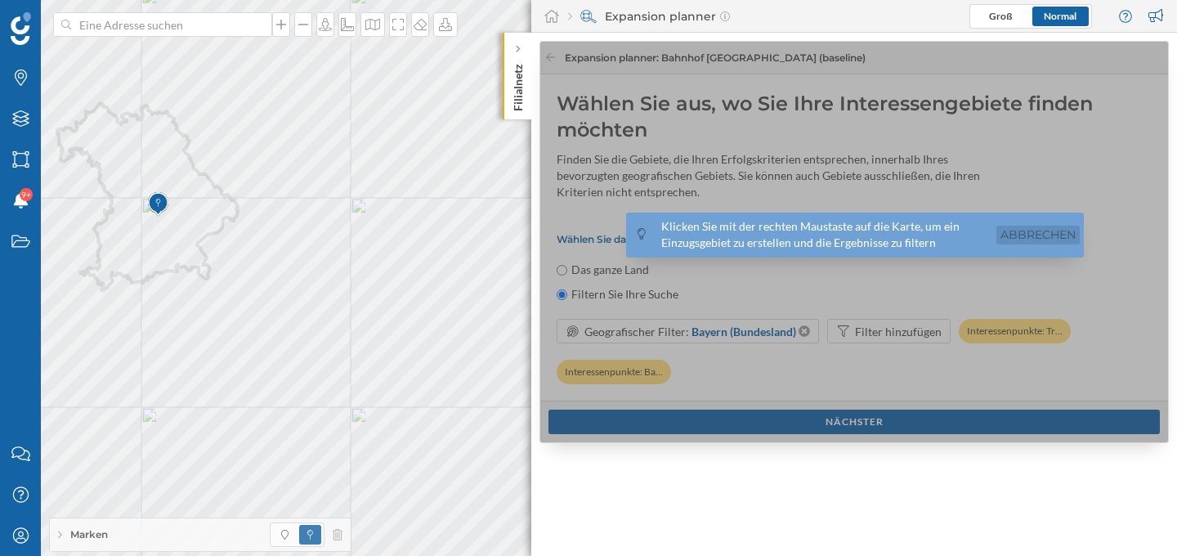
click at [1016, 237] on link "Abbrechen" at bounding box center [1037, 235] width 83 height 19
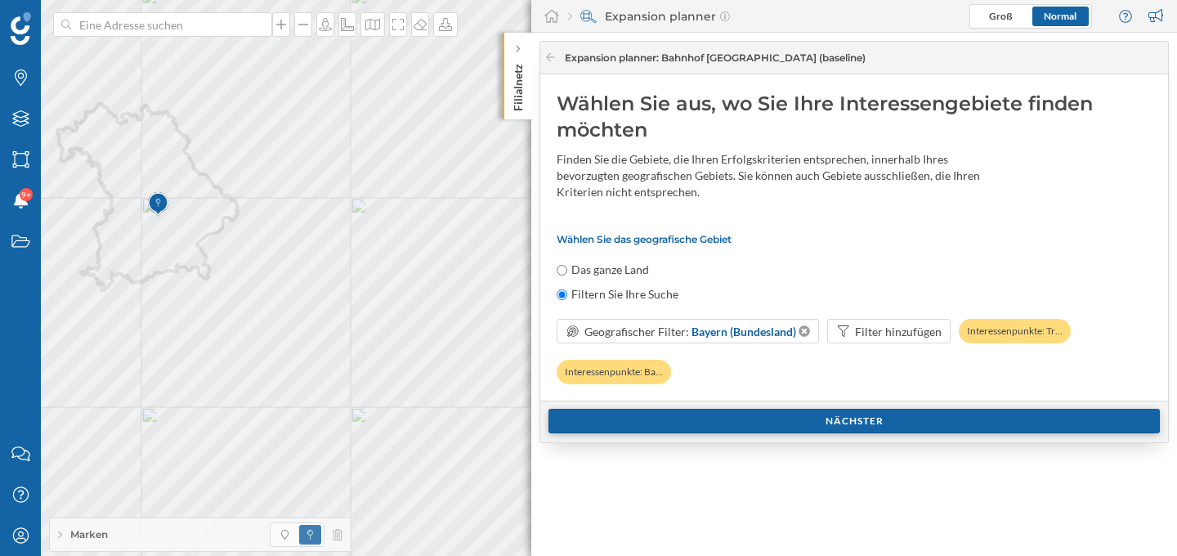
click at [731, 417] on div "Nächster" at bounding box center [853, 421] width 611 height 25
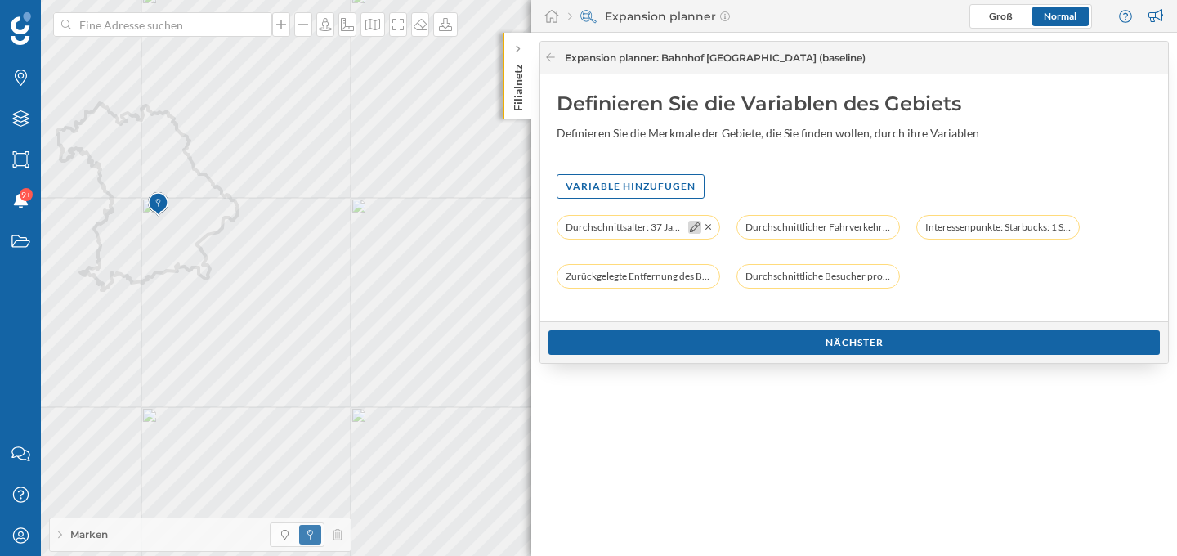
click at [690, 230] on icon at bounding box center [695, 227] width 10 height 10
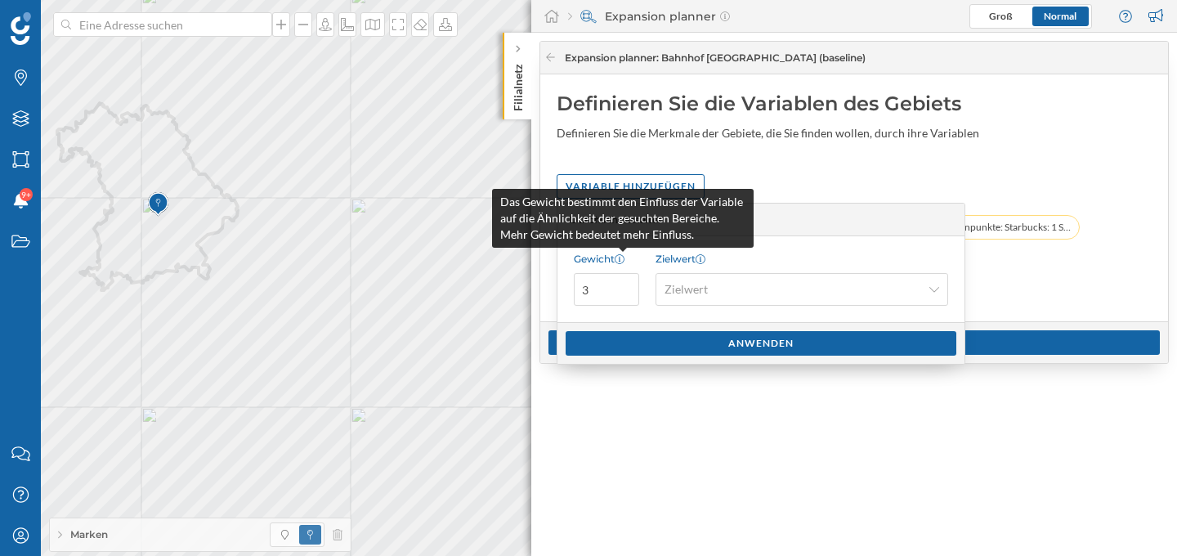
drag, startPoint x: 501, startPoint y: 203, endPoint x: 676, endPoint y: 239, distance: 178.7
click at [676, 239] on div "Das Gewicht bestimmt den Einfluss der Variable auf die Ähnlichkeit der gesuchte…" at bounding box center [622, 218] width 261 height 59
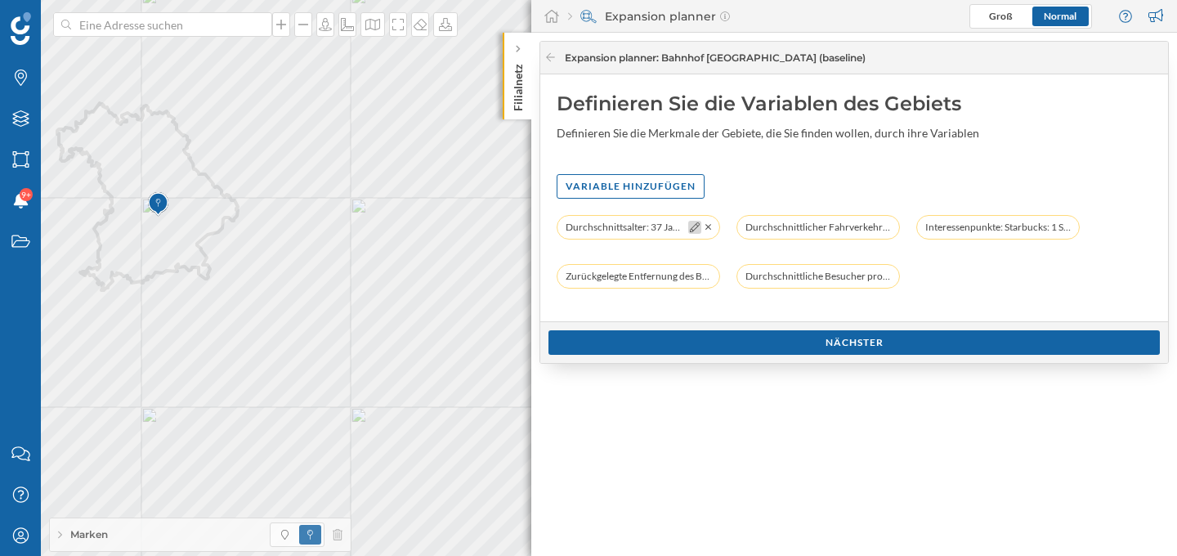
click at [696, 223] on icon at bounding box center [695, 227] width 10 height 10
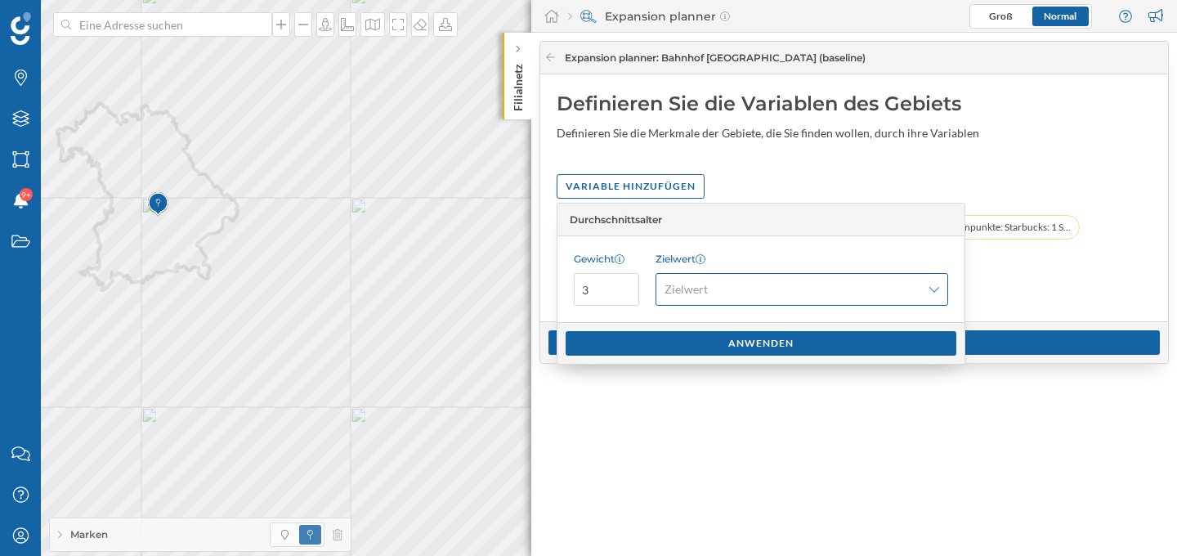
click at [932, 288] on icon at bounding box center [934, 289] width 10 height 11
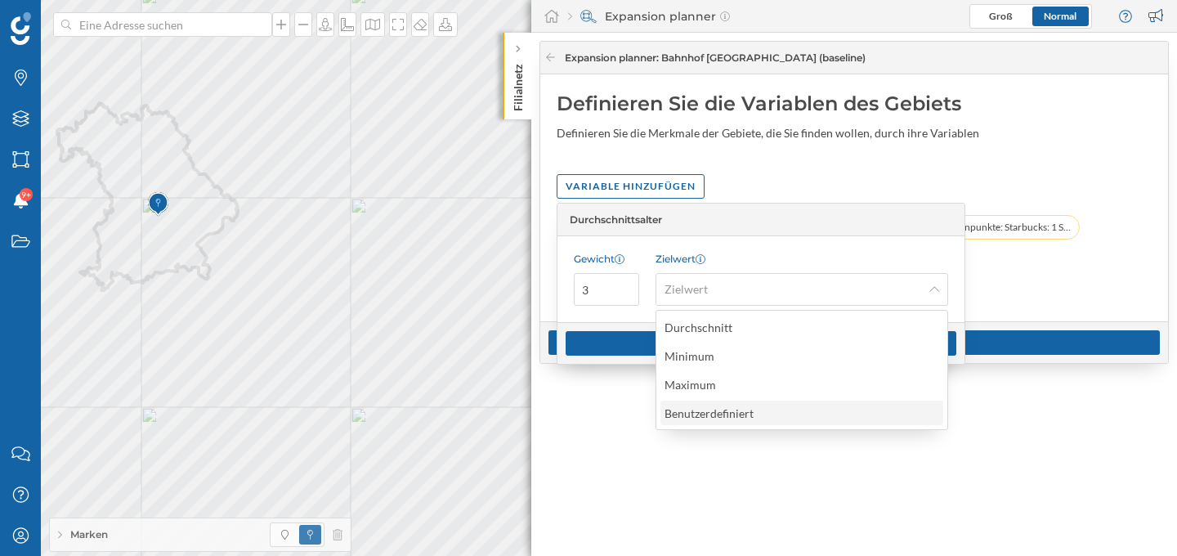
click at [750, 414] on div "Benutzerdefiniert" at bounding box center [708, 413] width 89 height 14
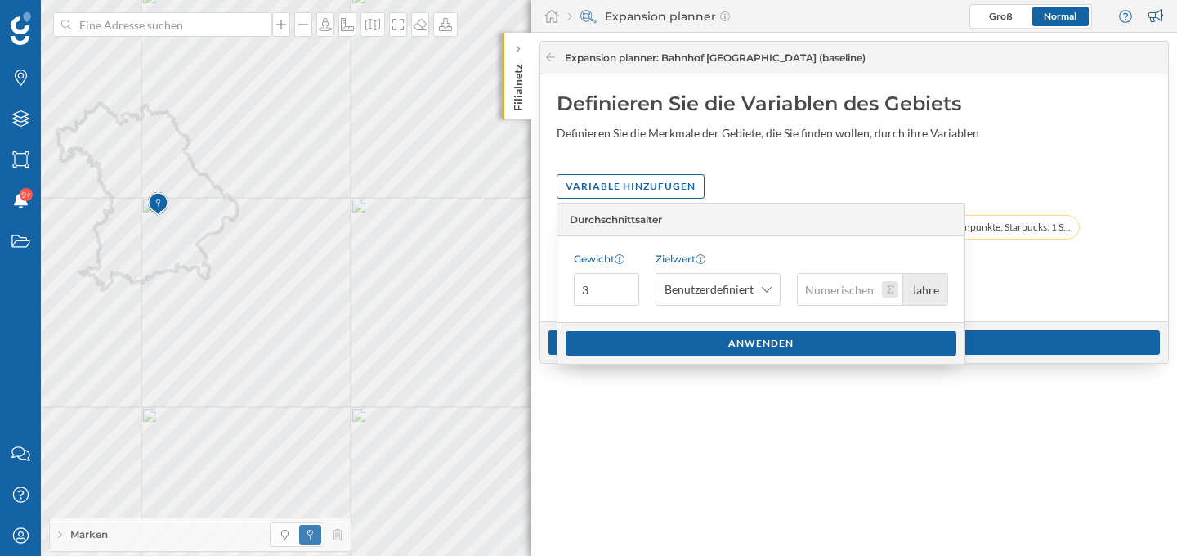
click at [893, 290] on button "Jahre" at bounding box center [890, 289] width 16 height 16
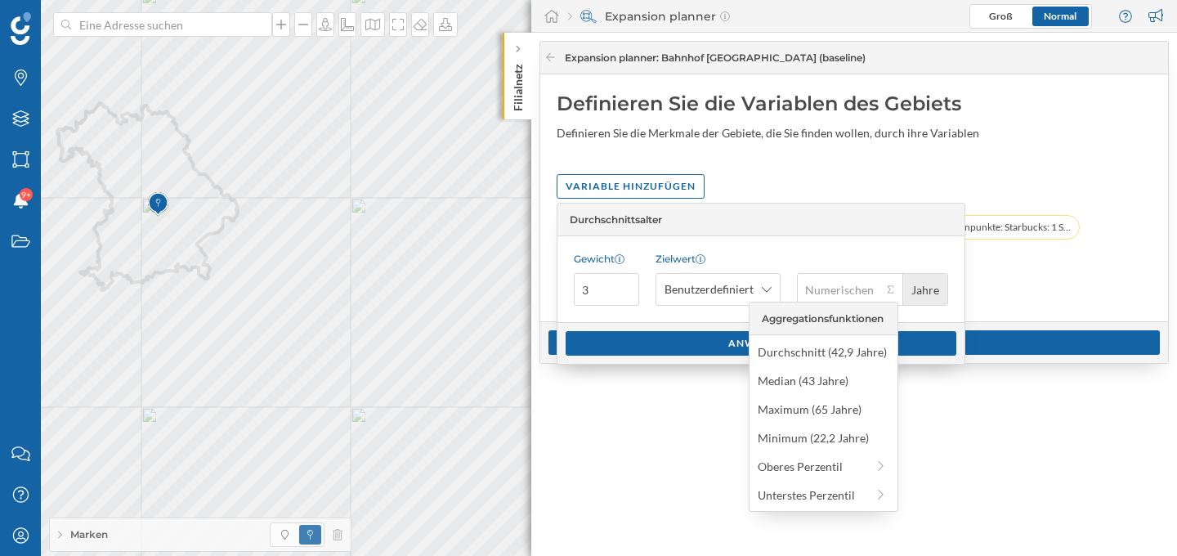
click at [874, 180] on div "Variable hinzufügen" at bounding box center [853, 186] width 595 height 25
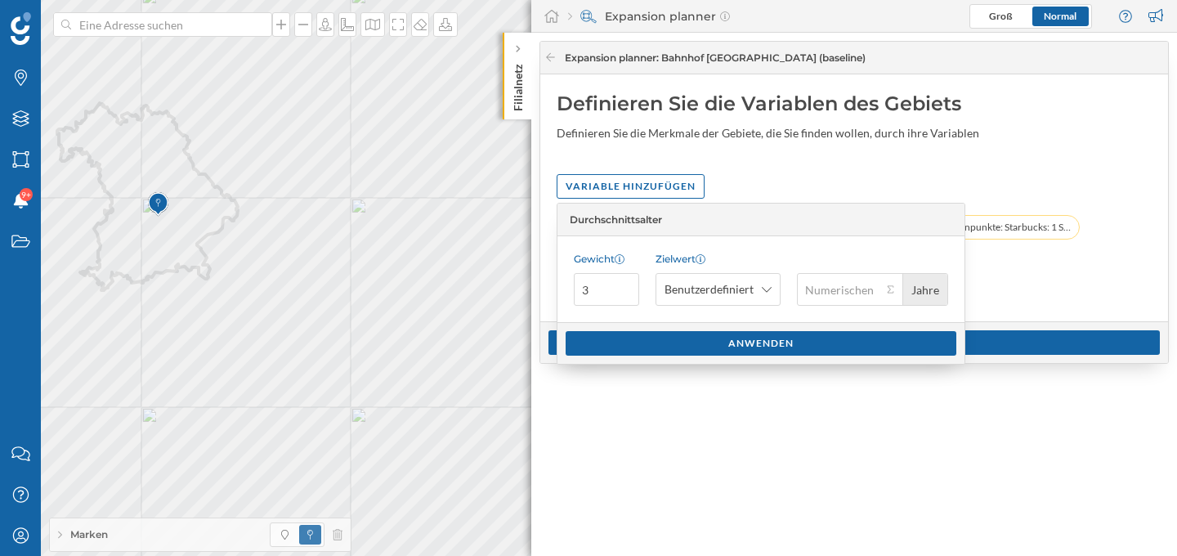
click at [1003, 298] on div "Durchschnittsalter: 37 Jahre (10 min zu Fuß) Durchschnittlicher Fahrverkehr in …" at bounding box center [853, 260] width 595 height 90
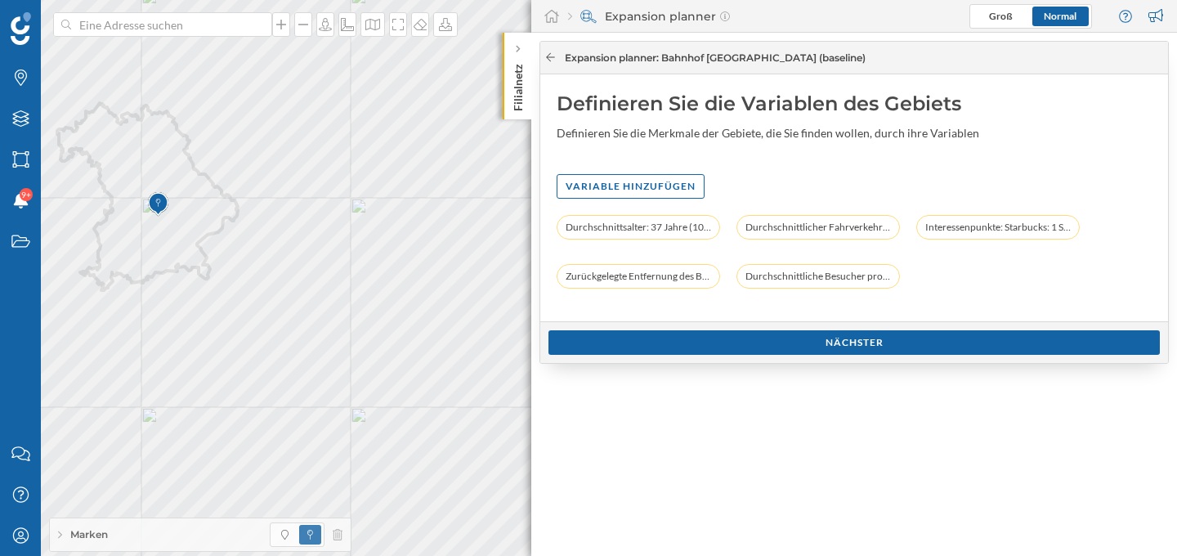
click at [548, 54] on icon at bounding box center [550, 57] width 9 height 8
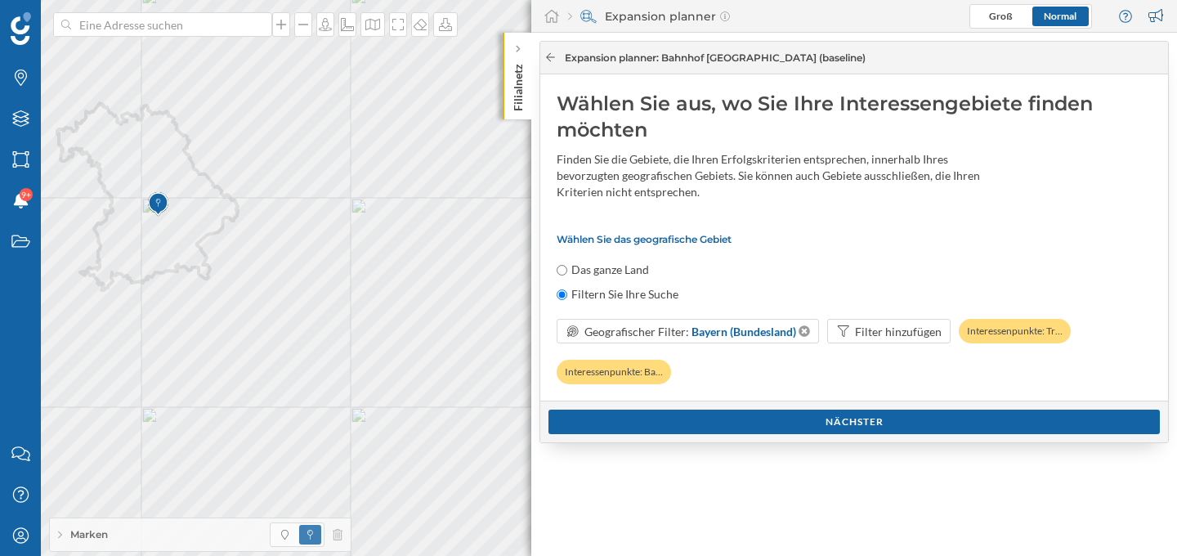
click at [547, 58] on icon at bounding box center [550, 57] width 9 height 8
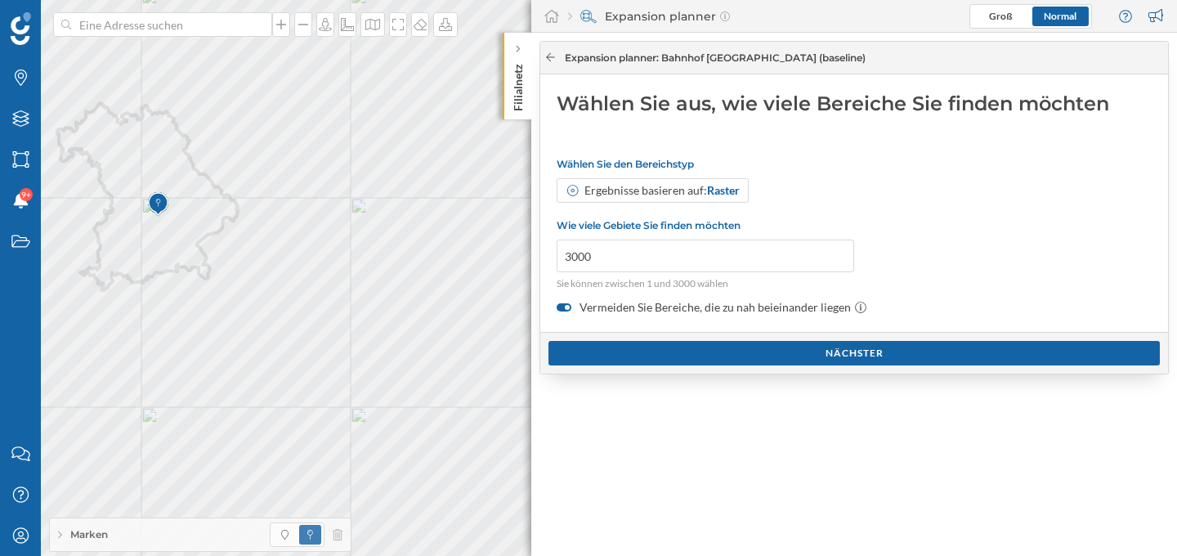
click at [554, 56] on icon at bounding box center [550, 57] width 9 height 8
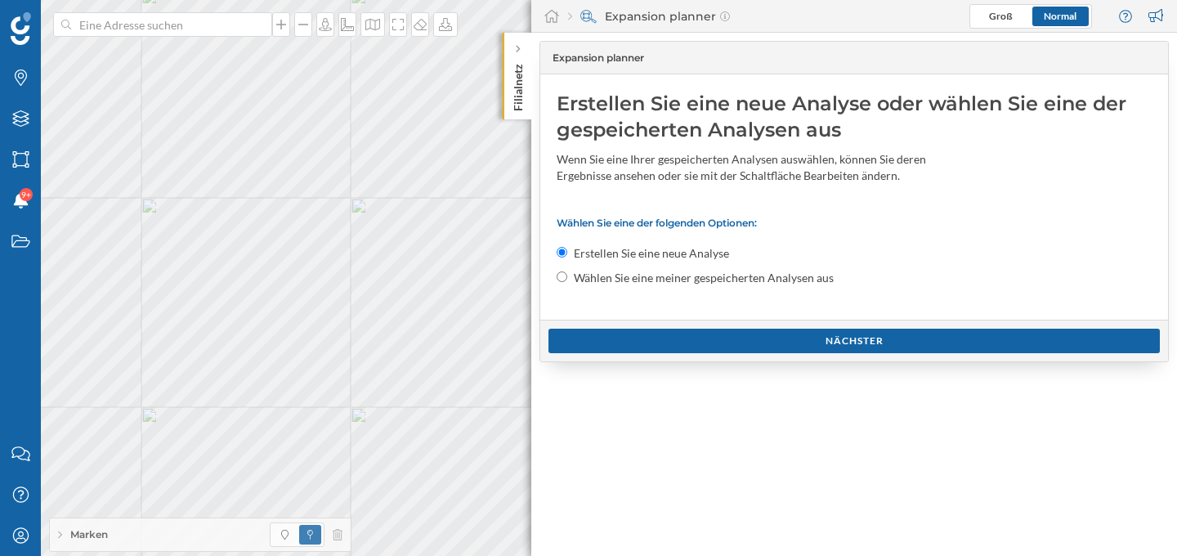
click at [563, 278] on input "Wählen Sie eine meiner gespeicherten Analysen aus" at bounding box center [561, 276] width 11 height 11
radio input "true"
radio input "false"
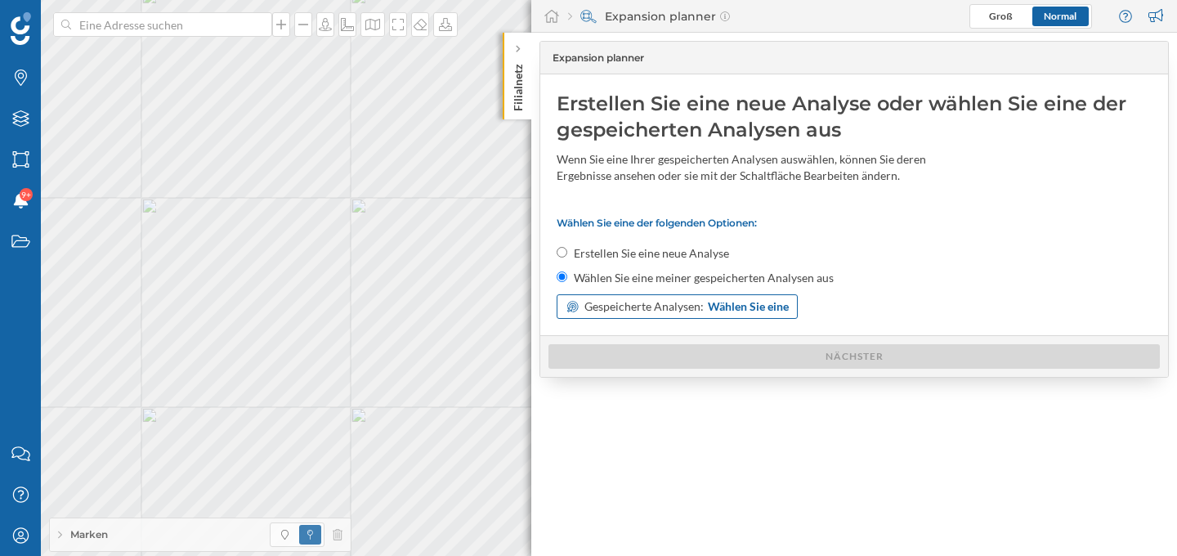
click at [616, 302] on span "Gespeicherte Analysen:" at bounding box center [643, 306] width 119 height 16
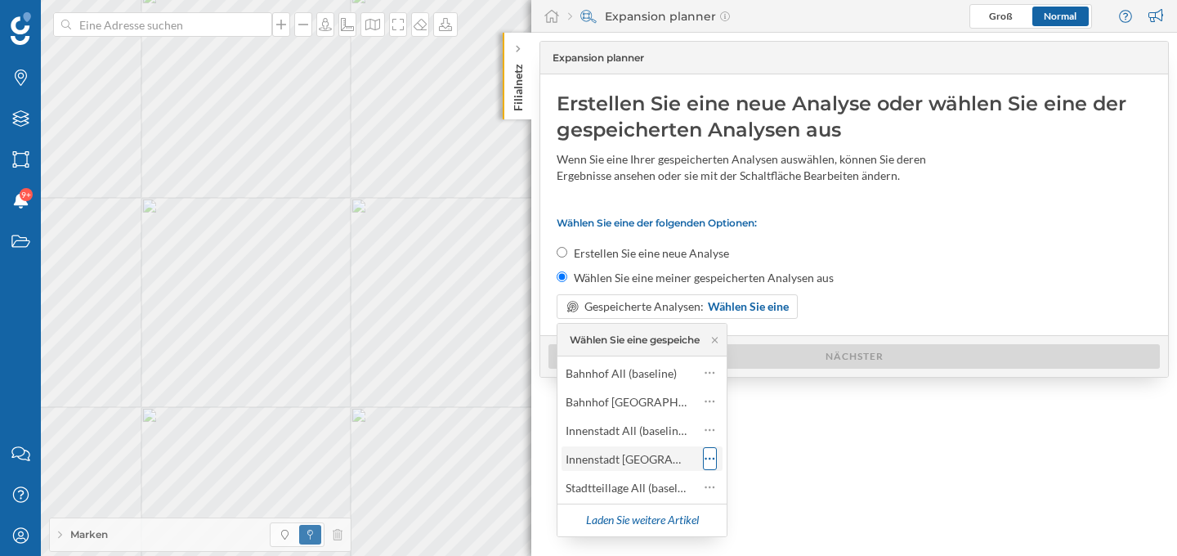
click at [709, 458] on icon at bounding box center [710, 459] width 10 height 2
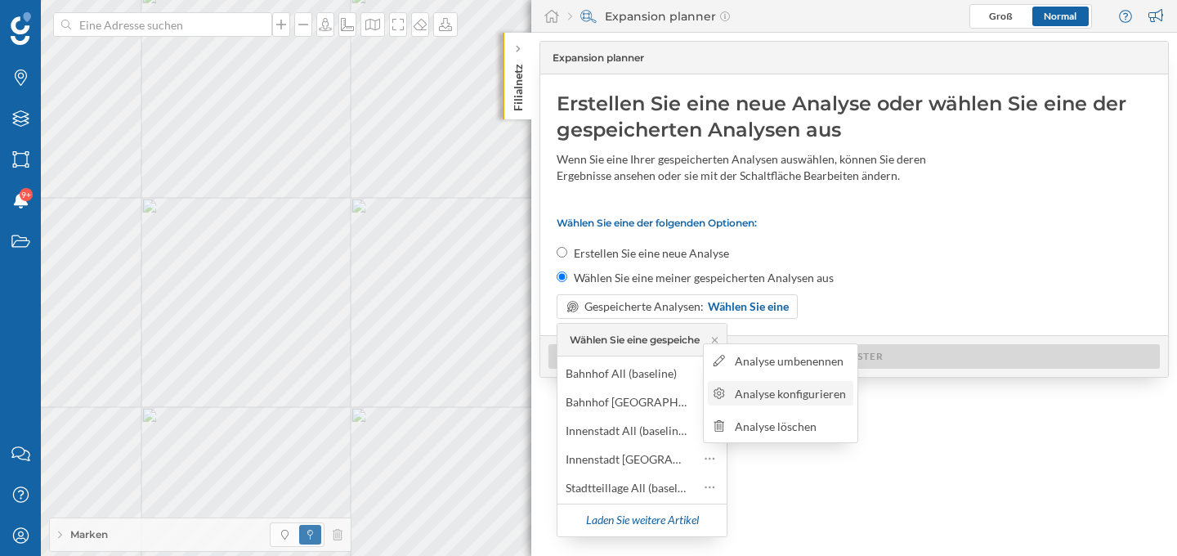
click at [791, 401] on div "Analyse konfigurieren" at bounding box center [792, 393] width 114 height 17
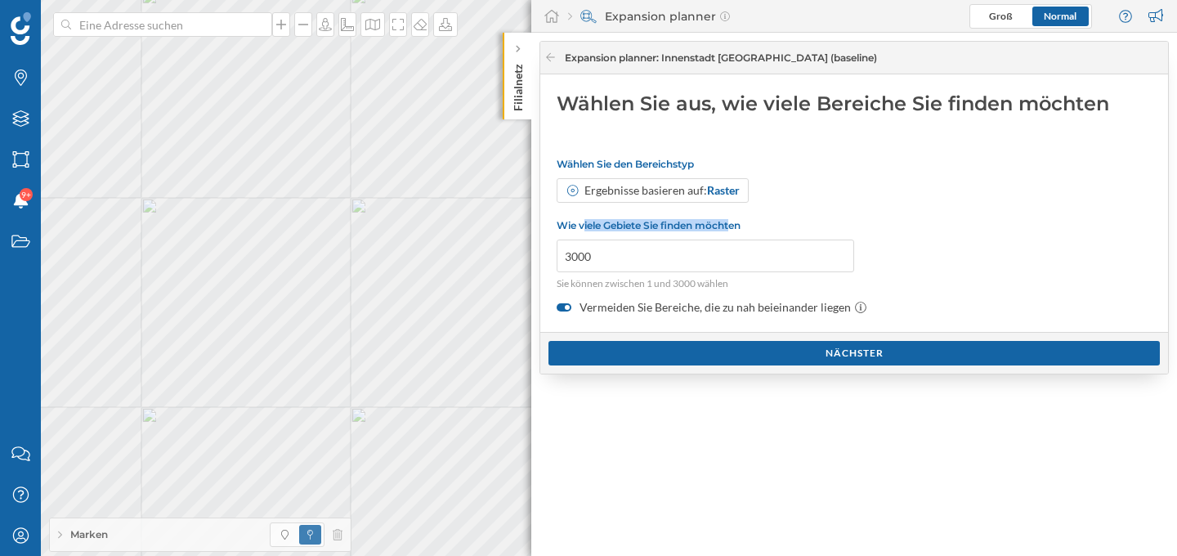
drag, startPoint x: 583, startPoint y: 230, endPoint x: 736, endPoint y: 230, distance: 153.6
click at [736, 230] on p "Wie viele Gebiete Sie finden möchten" at bounding box center [704, 225] width 297 height 12
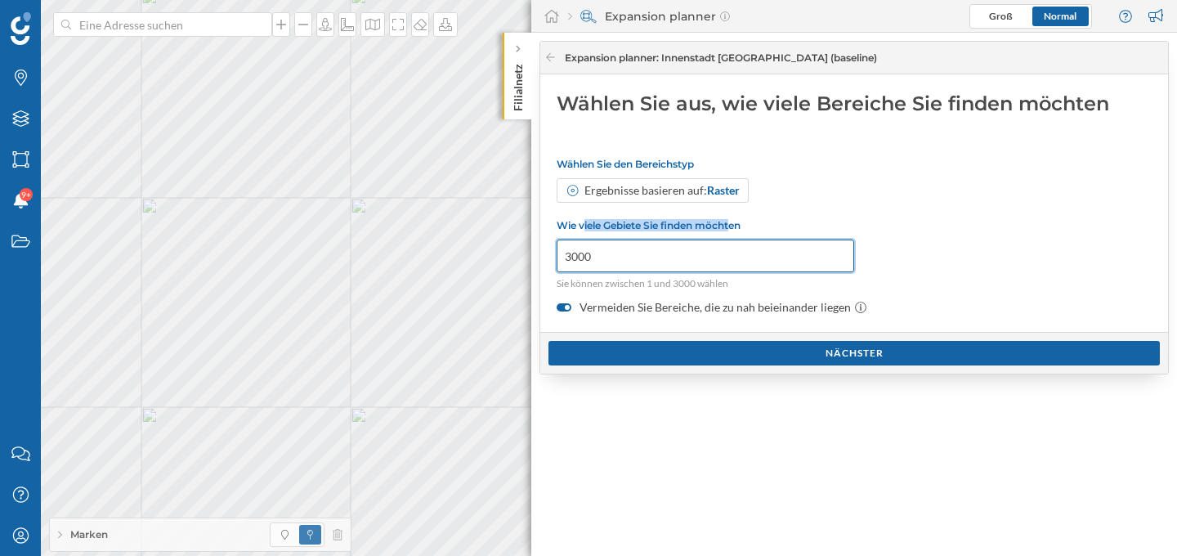
click at [573, 265] on input "3000" at bounding box center [704, 255] width 297 height 33
click at [574, 251] on input "3000" at bounding box center [704, 255] width 297 height 33
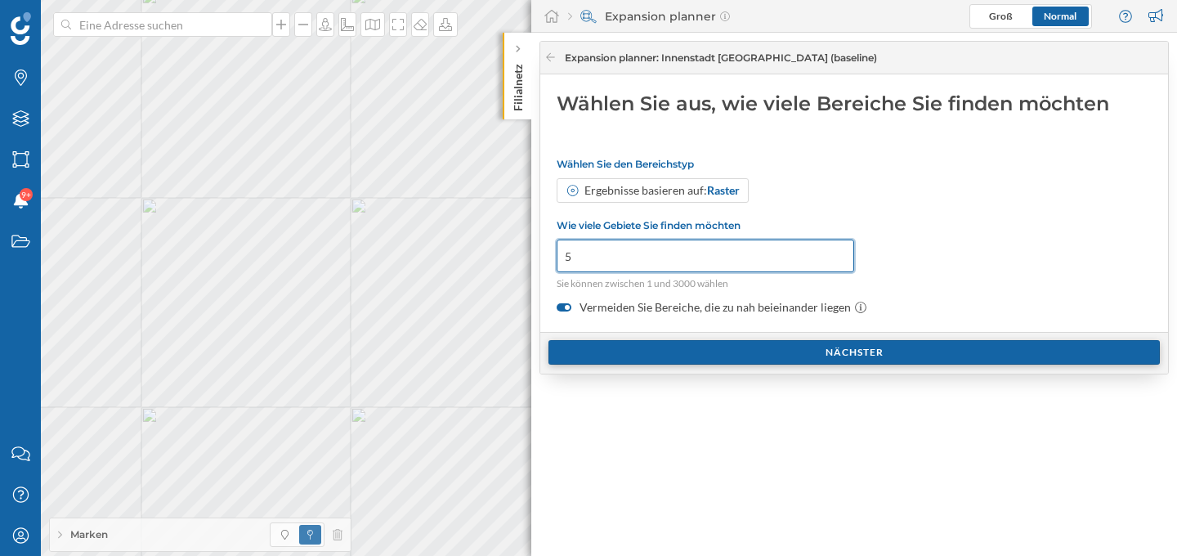
type input "50"
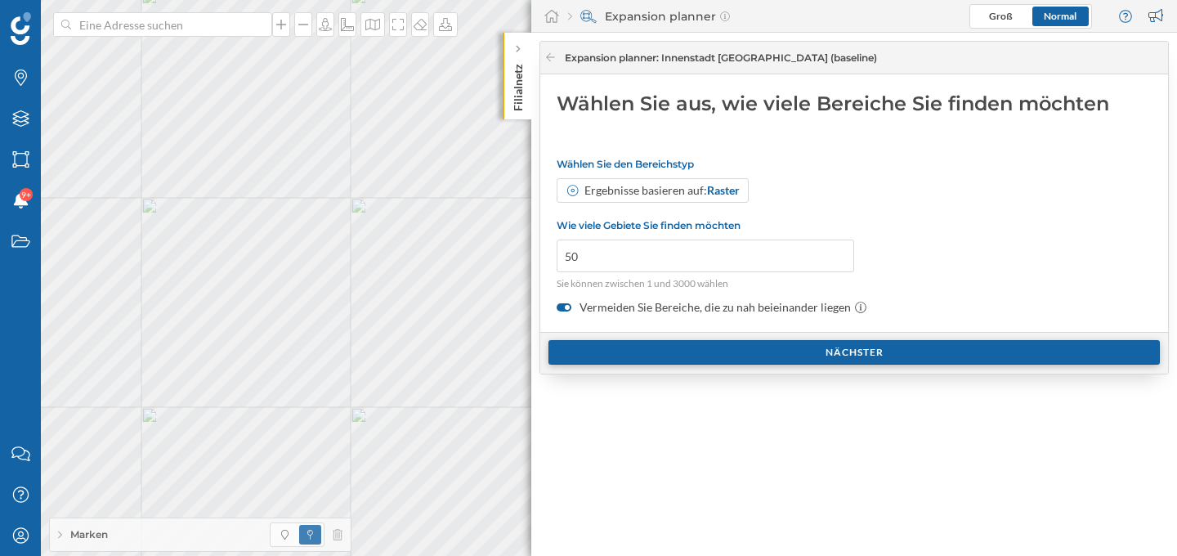
click at [703, 351] on div "Nächster" at bounding box center [853, 352] width 611 height 25
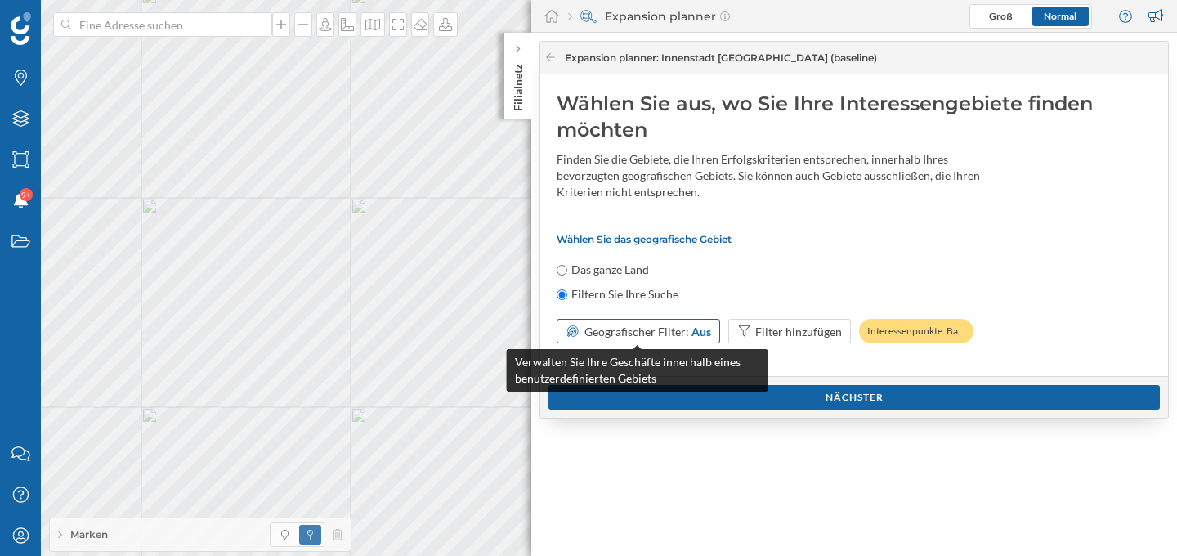
click at [614, 330] on span "Geografischer Filter:" at bounding box center [636, 331] width 105 height 14
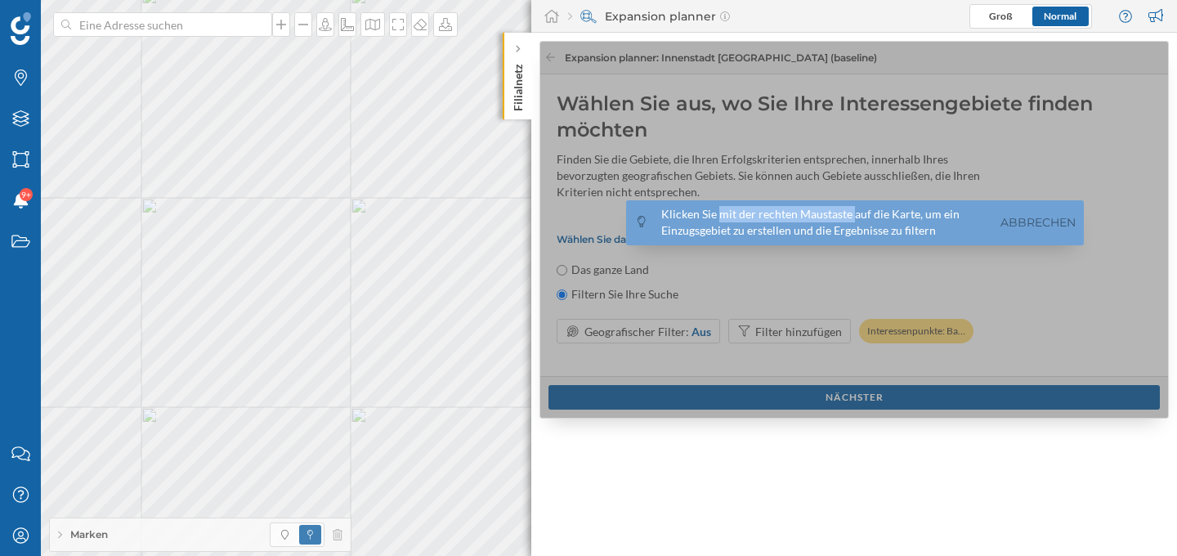
drag, startPoint x: 716, startPoint y: 220, endPoint x: 851, endPoint y: 216, distance: 134.9
click at [851, 216] on div "Klicken Sie mit der rechten Maustaste auf die Karte, um ein Einzugsgebiet zu er…" at bounding box center [824, 222] width 327 height 33
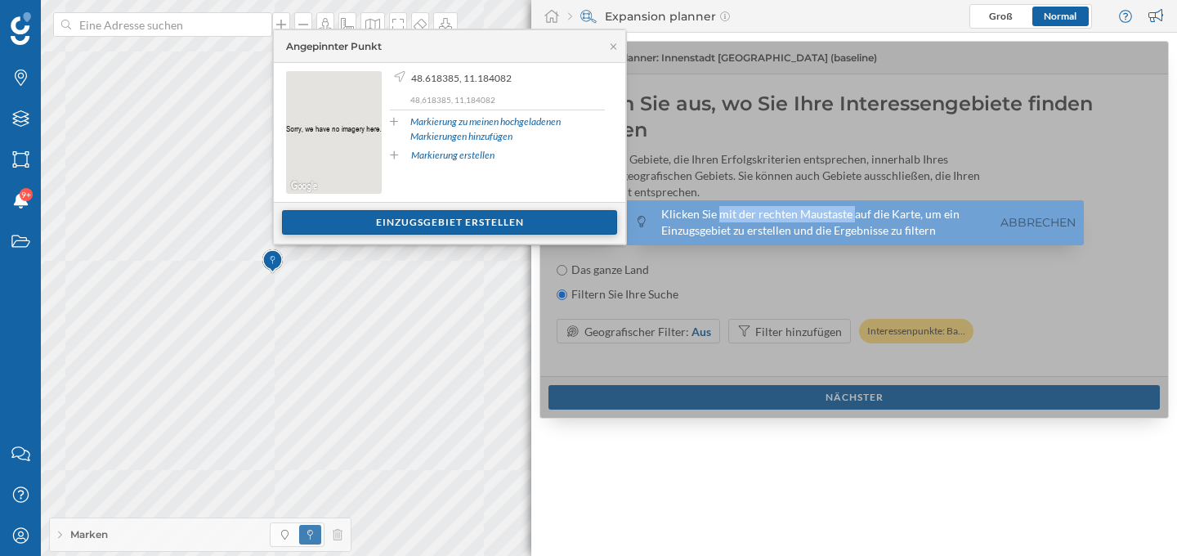
click at [422, 220] on div "Einzugsgebiet erstellen" at bounding box center [449, 222] width 335 height 25
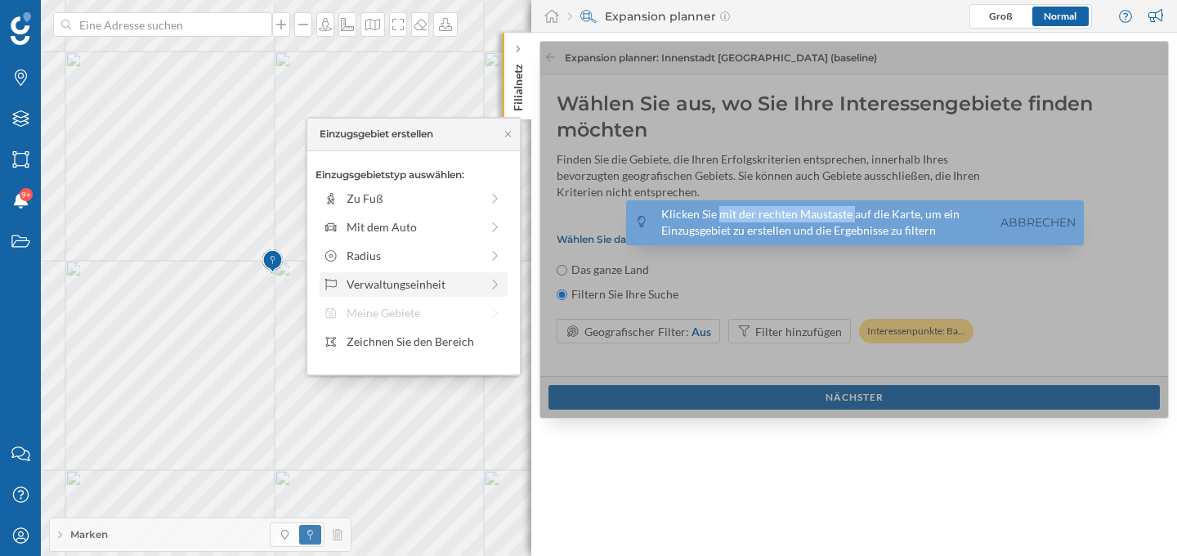
click at [424, 288] on div "Verwaltungseinheit" at bounding box center [412, 283] width 133 height 17
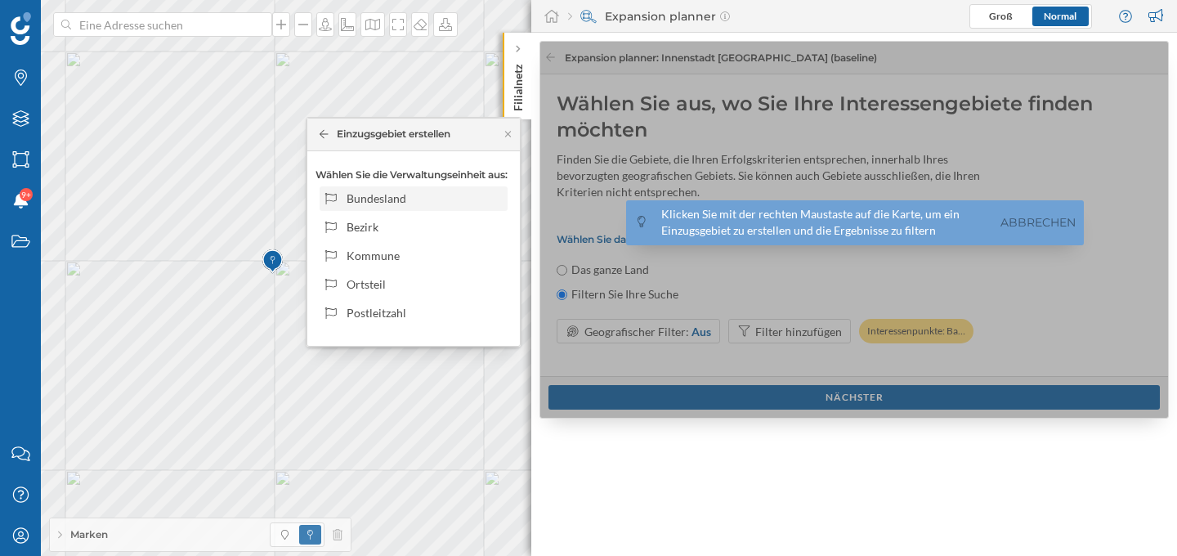
click at [415, 188] on div "Bundesland" at bounding box center [414, 198] width 188 height 25
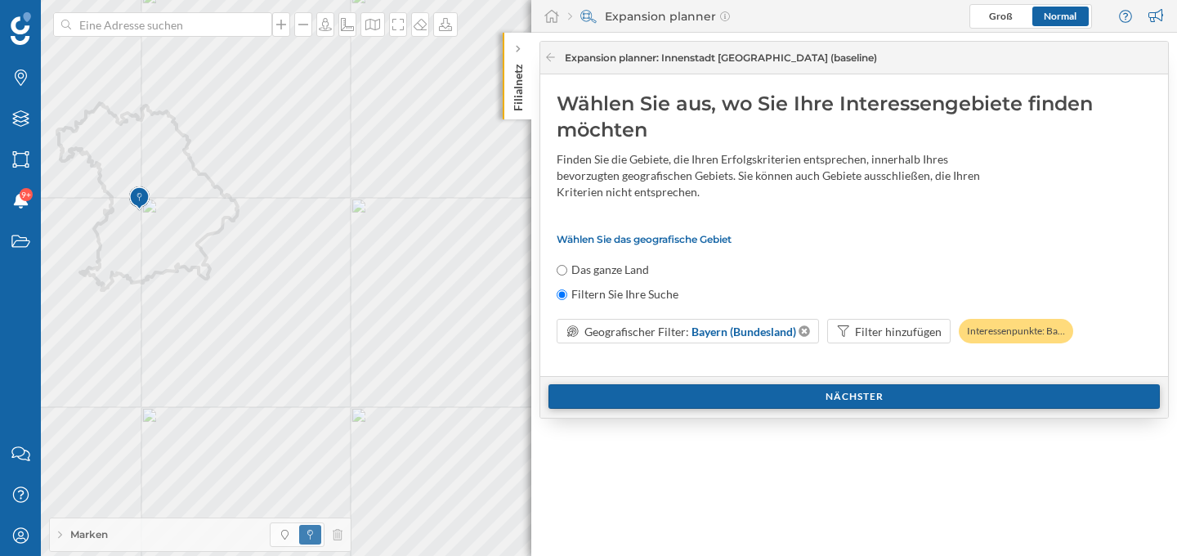
click at [850, 400] on div "Nächster" at bounding box center [853, 396] width 611 height 25
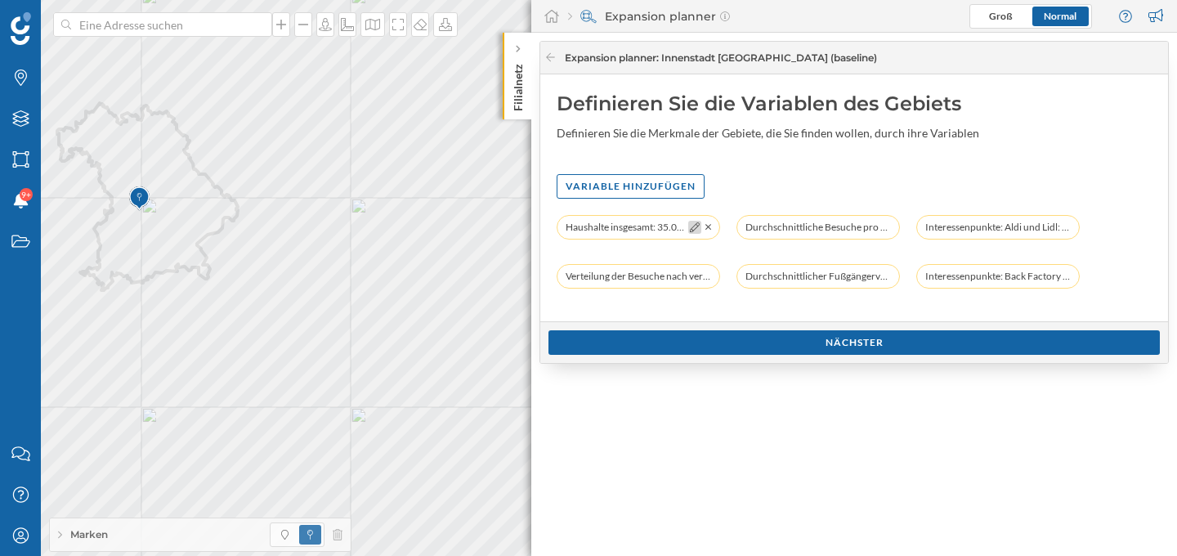
click at [693, 229] on icon at bounding box center [695, 227] width 10 height 10
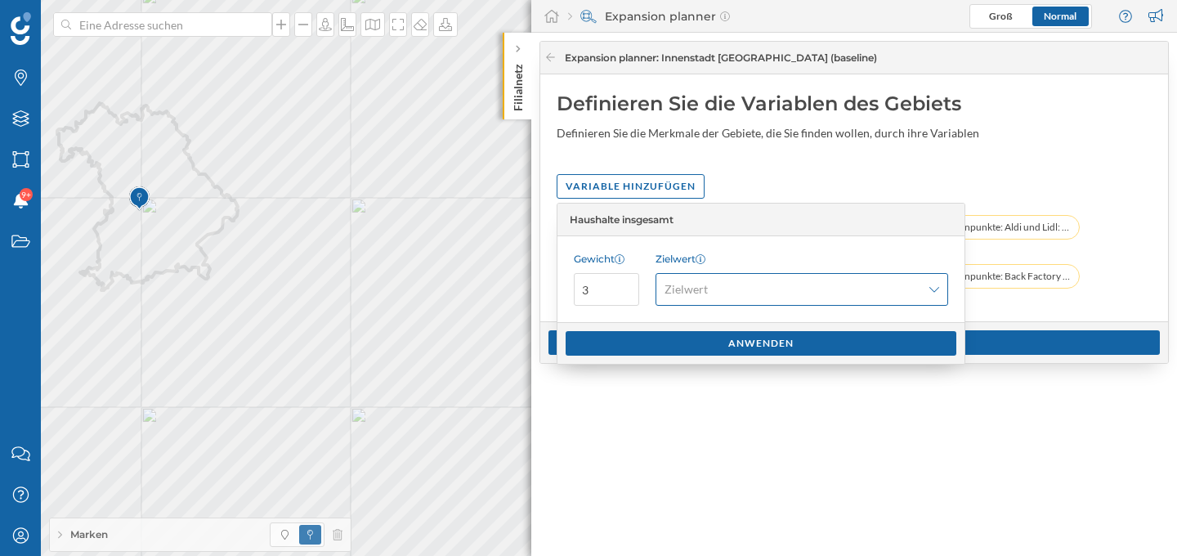
click at [664, 286] on span "Zielwert" at bounding box center [685, 289] width 43 height 16
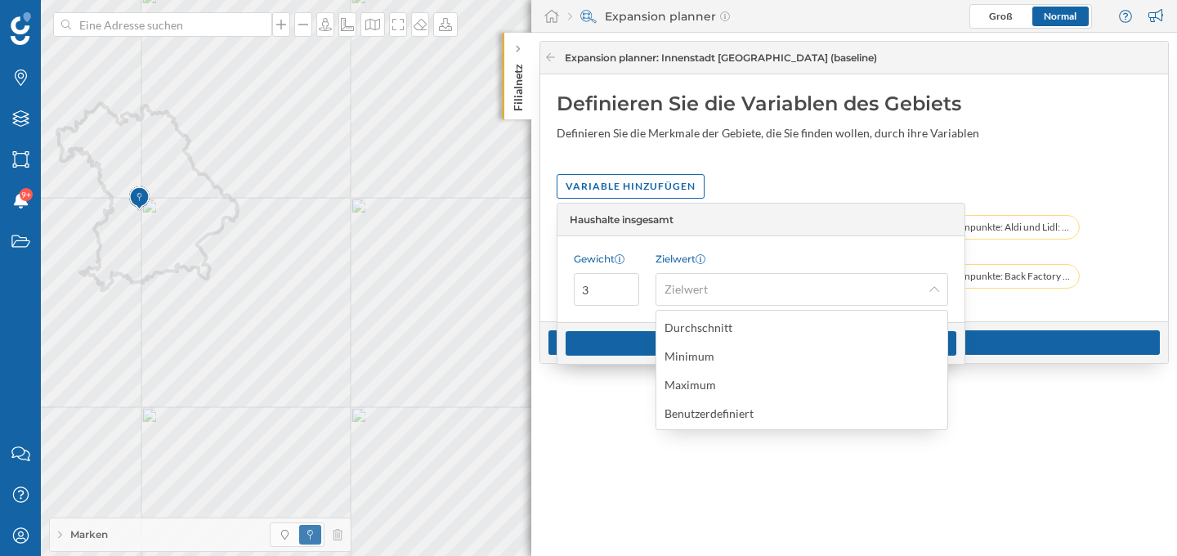
click at [773, 176] on div "Variable hinzufügen" at bounding box center [853, 186] width 595 height 25
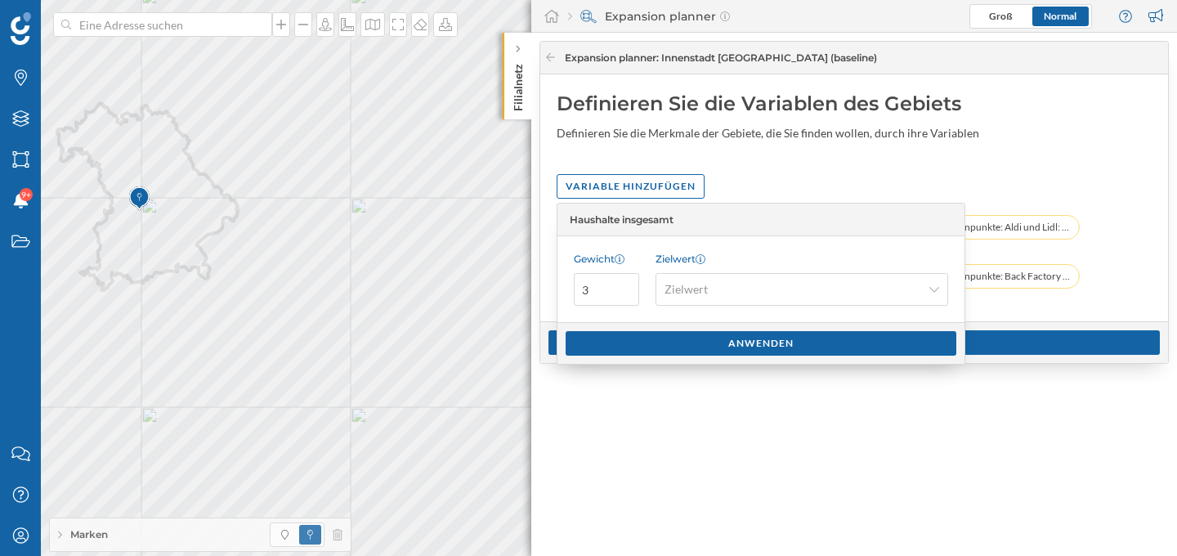
click at [1008, 179] on div "Variable hinzufügen" at bounding box center [853, 186] width 595 height 25
click at [865, 411] on div "Expansion planner : Innenstadt White Spot (baseline) Definieren Sie die Variabl…" at bounding box center [854, 294] width 646 height 523
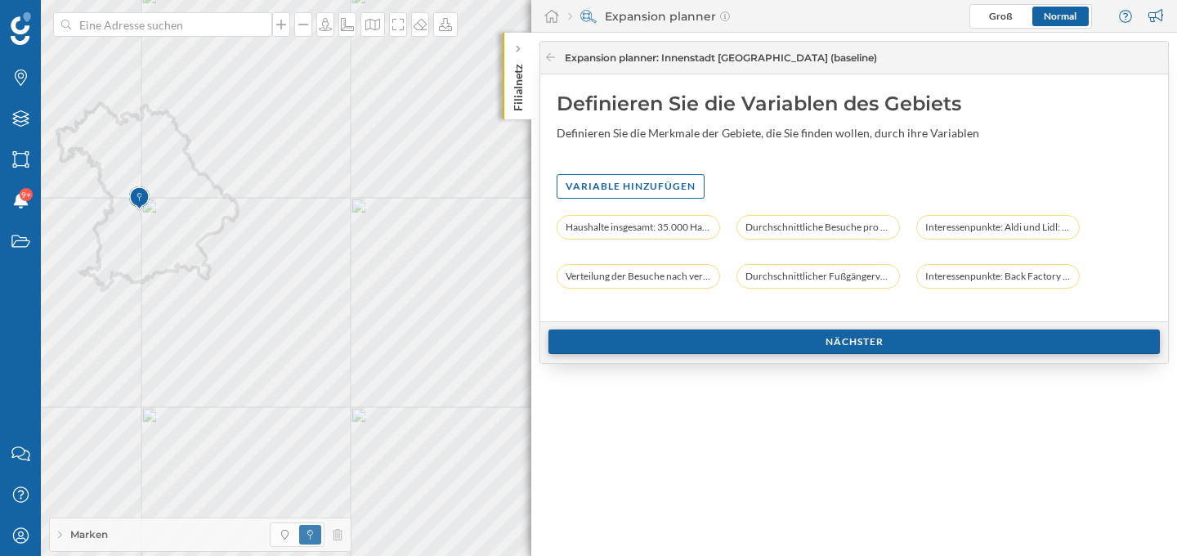
click at [717, 337] on div "Nächster" at bounding box center [853, 341] width 611 height 25
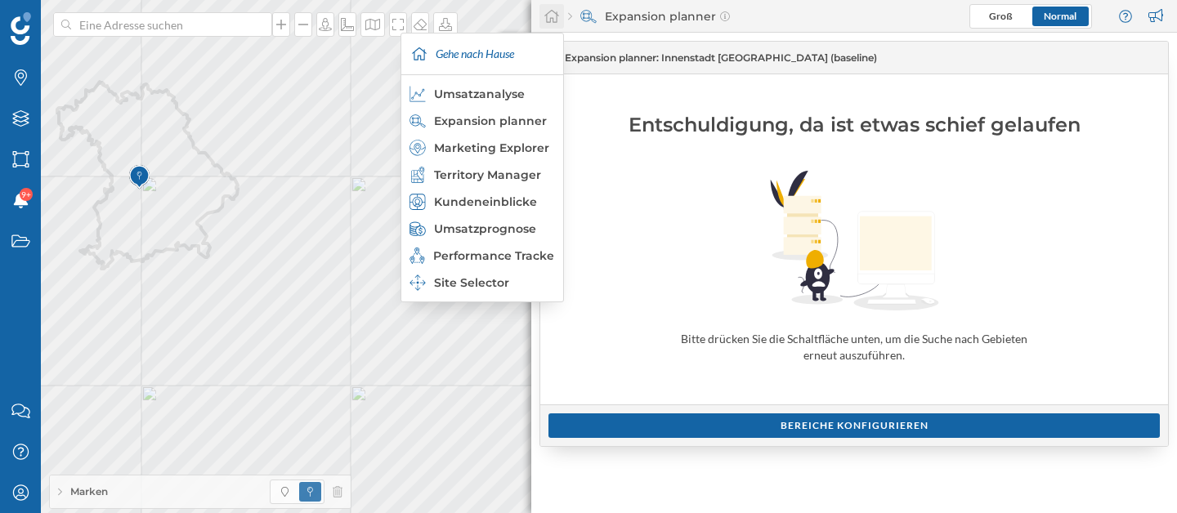
click at [552, 13] on icon at bounding box center [551, 16] width 16 height 15
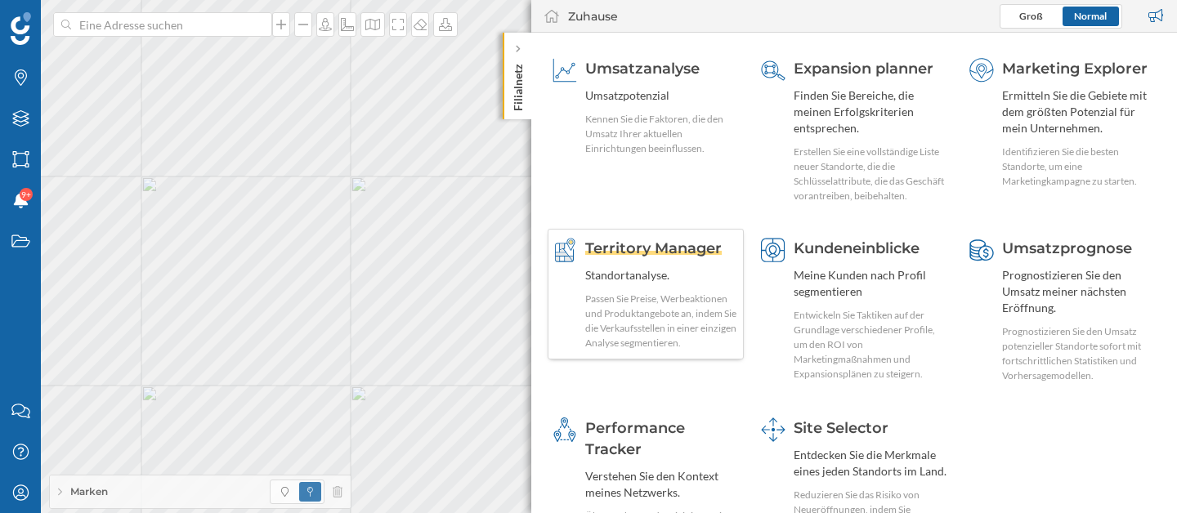
scroll to position [35, 0]
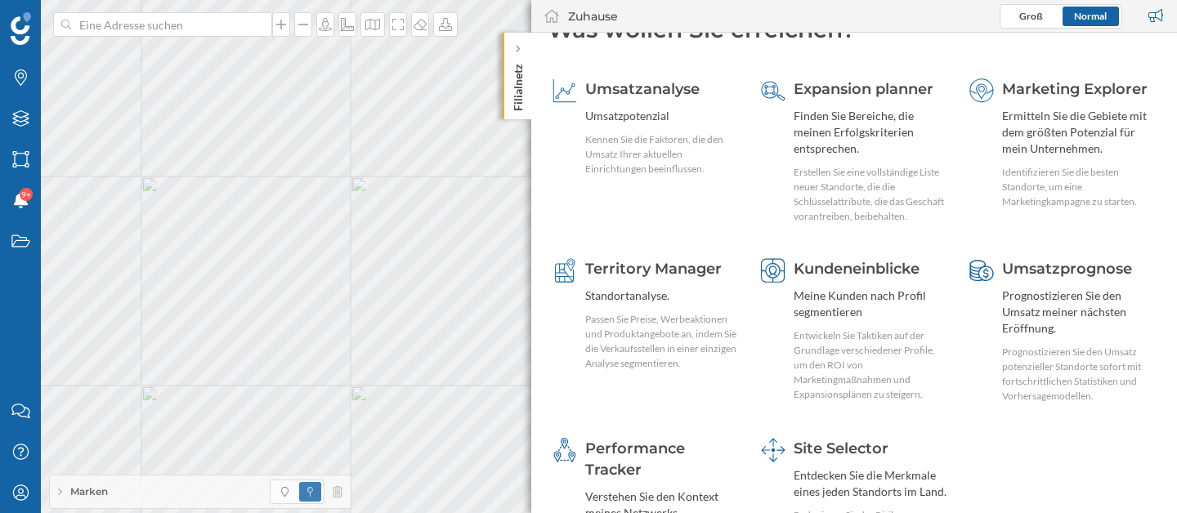
click at [1018, 26] on div "Groß Normal" at bounding box center [1060, 16] width 123 height 25
click at [1022, 21] on span "Groß" at bounding box center [1031, 16] width 24 height 15
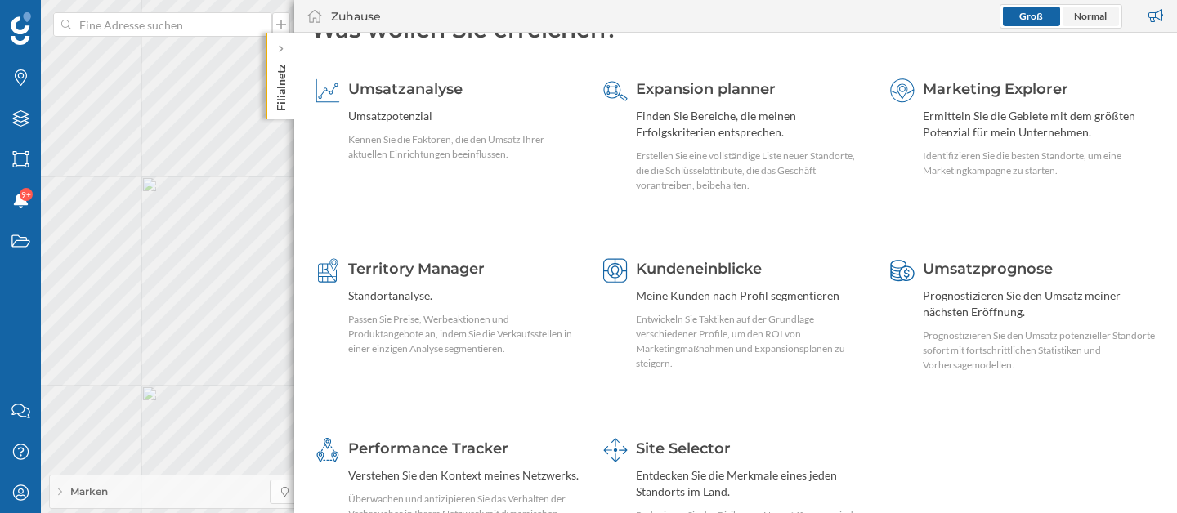
click at [1071, 20] on span "Normal" at bounding box center [1090, 17] width 57 height 20
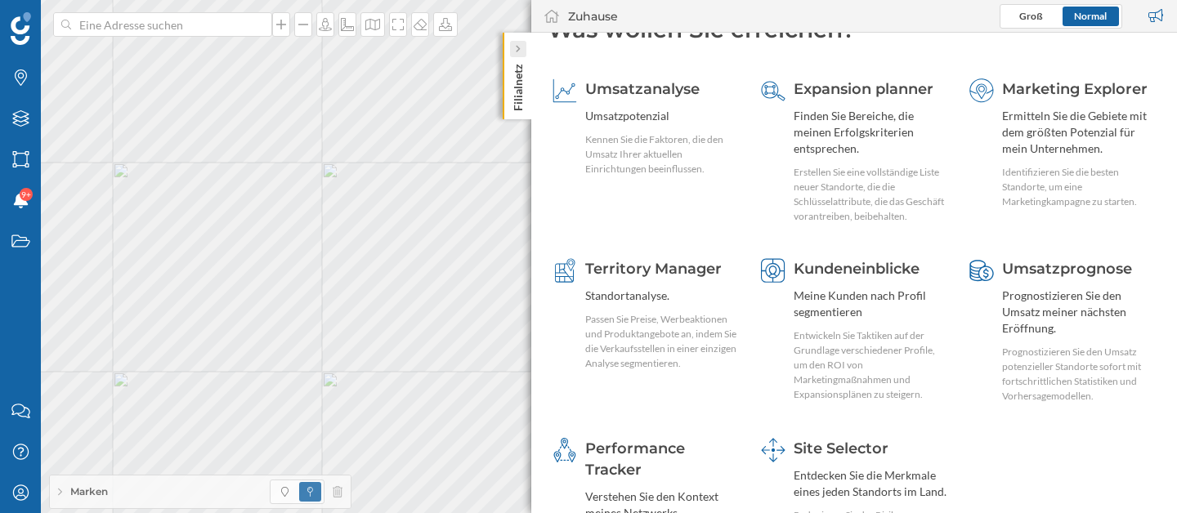
click at [515, 52] on icon at bounding box center [517, 49] width 5 height 8
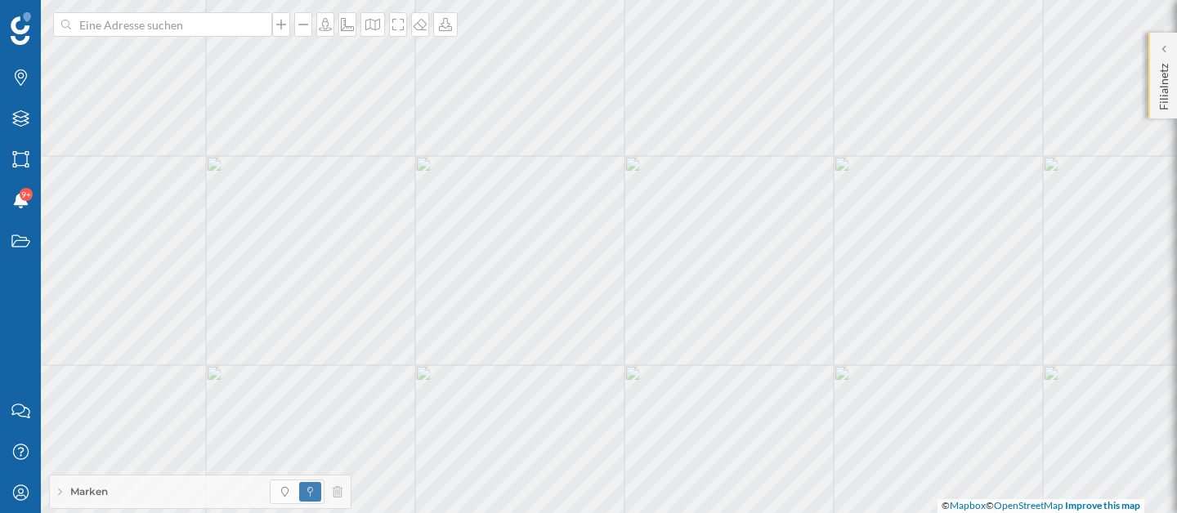
click at [1164, 59] on p "Filialnetz" at bounding box center [1163, 83] width 16 height 53
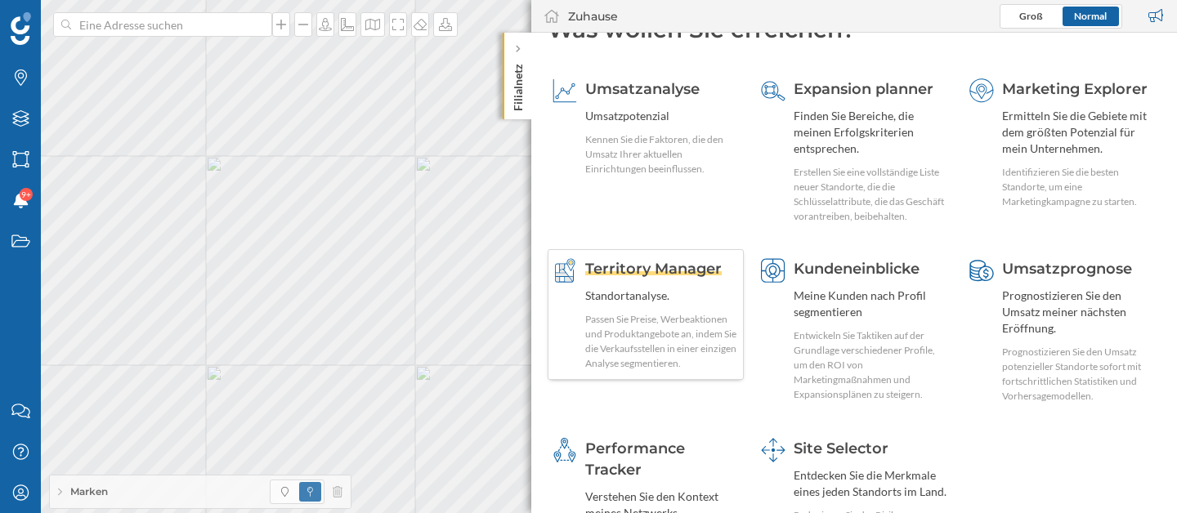
click at [673, 283] on div "Territory Manager Standortanalyse. Passen Sie Preise, Werbeaktionen und Produkt…" at bounding box center [662, 314] width 154 height 113
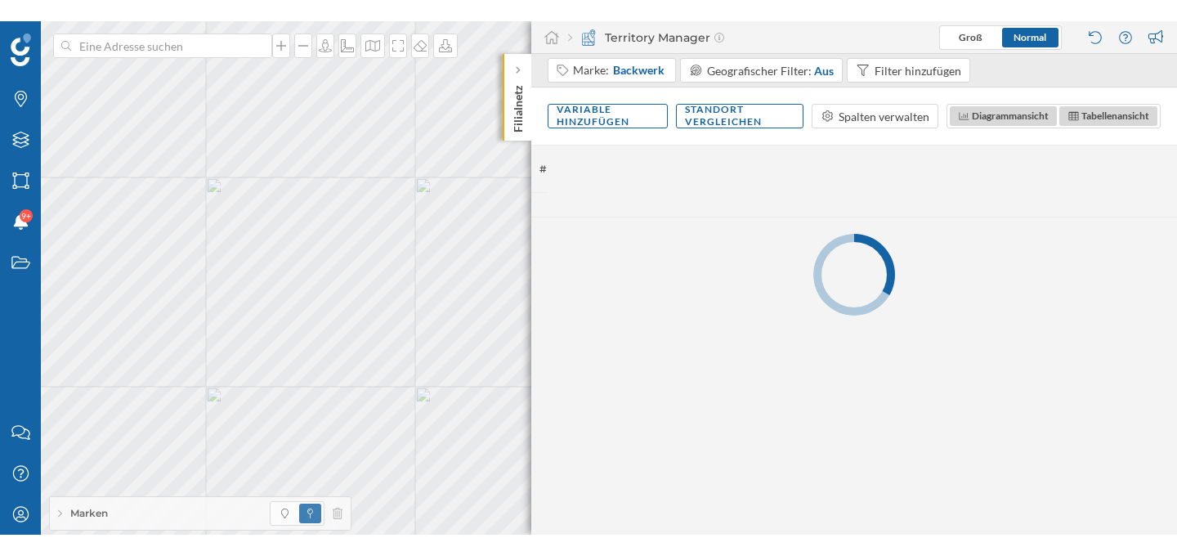
scroll to position [0, 0]
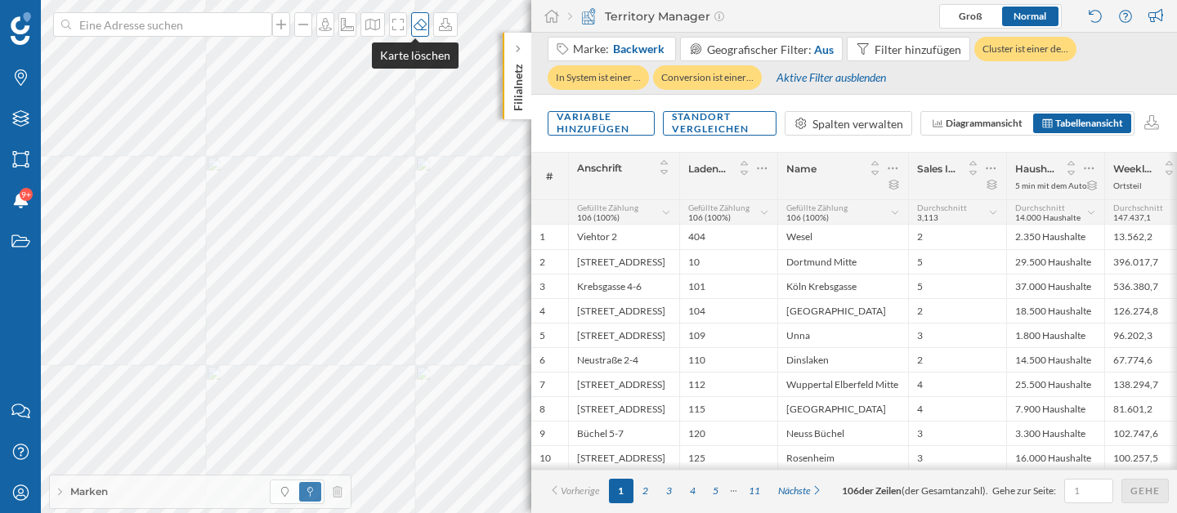
click at [413, 29] on icon at bounding box center [419, 24] width 13 height 11
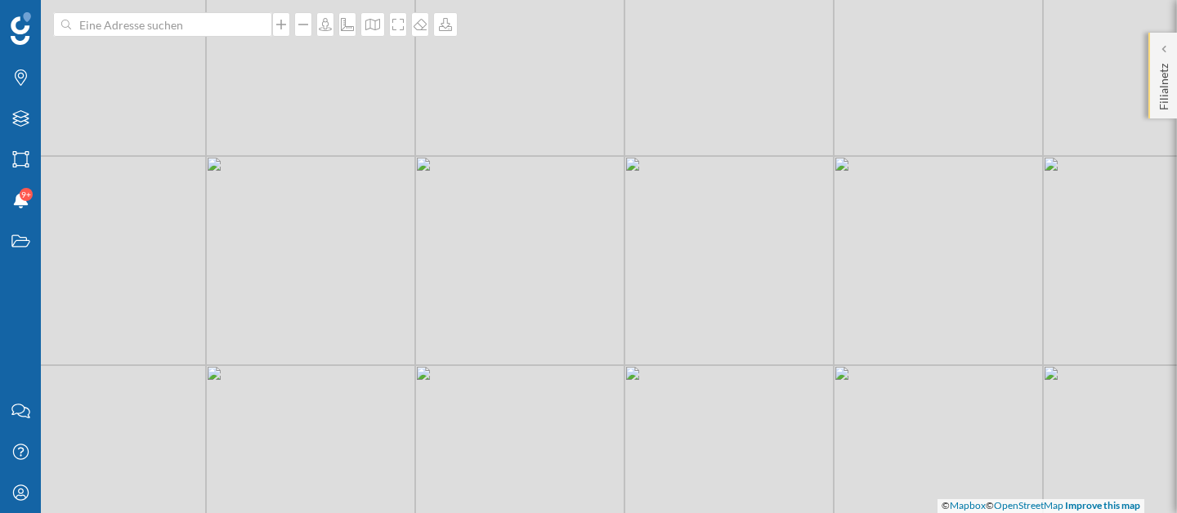
click at [1165, 72] on p "Filialnetz" at bounding box center [1163, 83] width 16 height 53
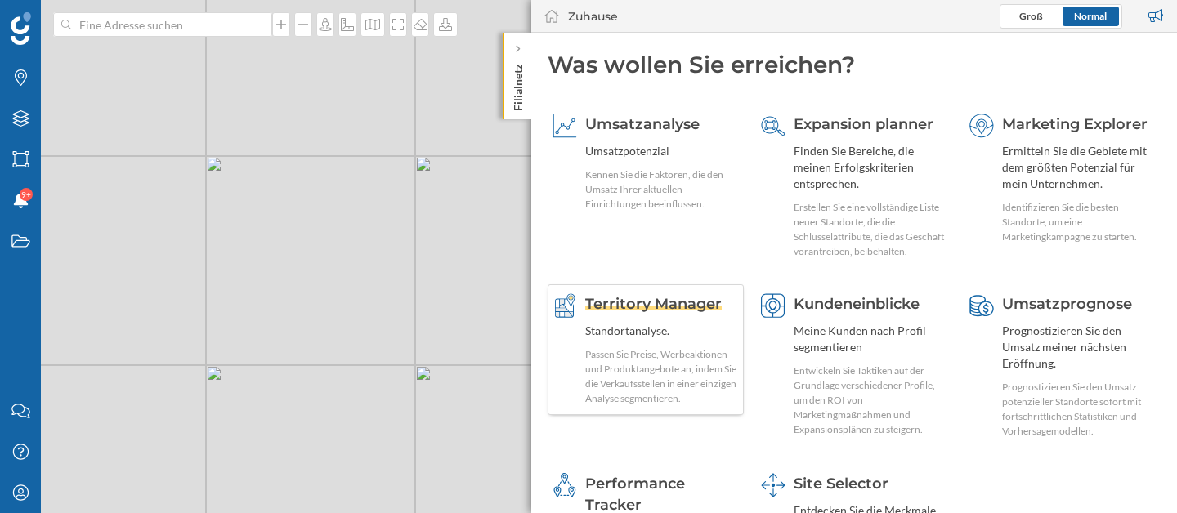
click at [672, 321] on div "Territory Manager Standortanalyse. Passen Sie Preise, Werbeaktionen und Produkt…" at bounding box center [662, 349] width 154 height 113
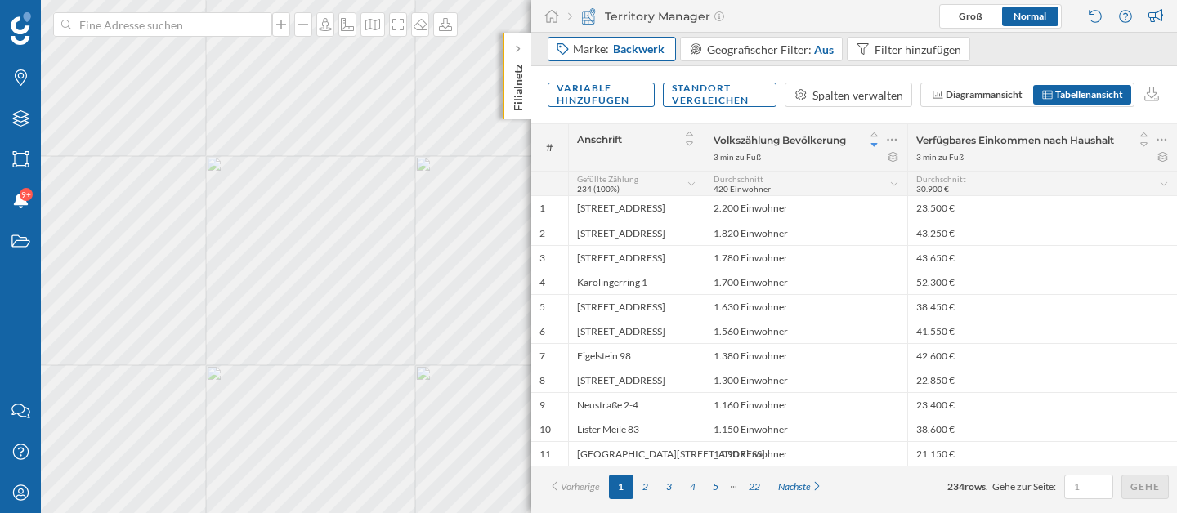
click at [619, 42] on span "Backwerk" at bounding box center [638, 49] width 51 height 16
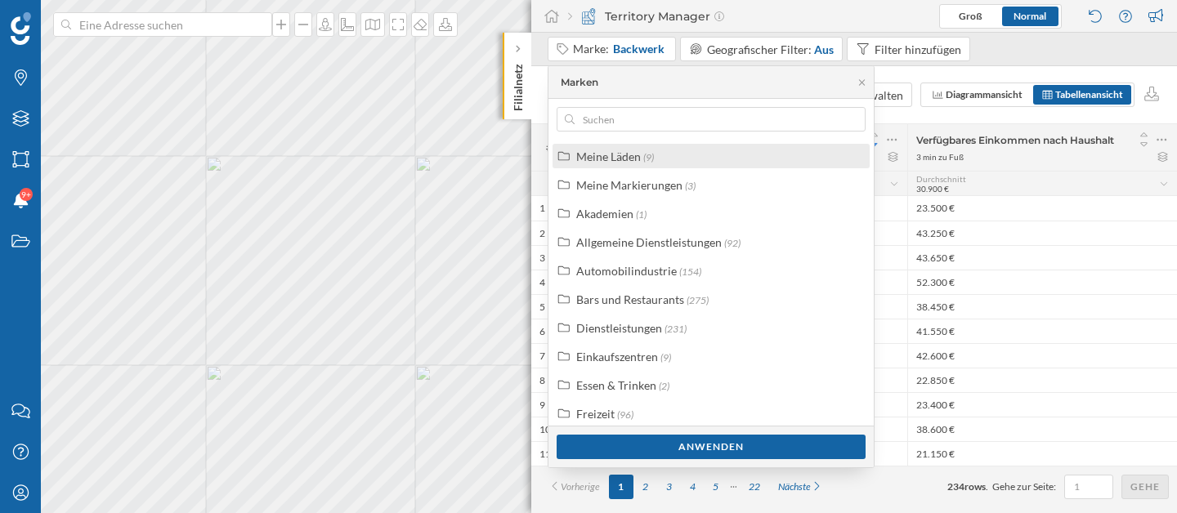
click at [606, 164] on label "Meine Läden (9)" at bounding box center [615, 156] width 78 height 17
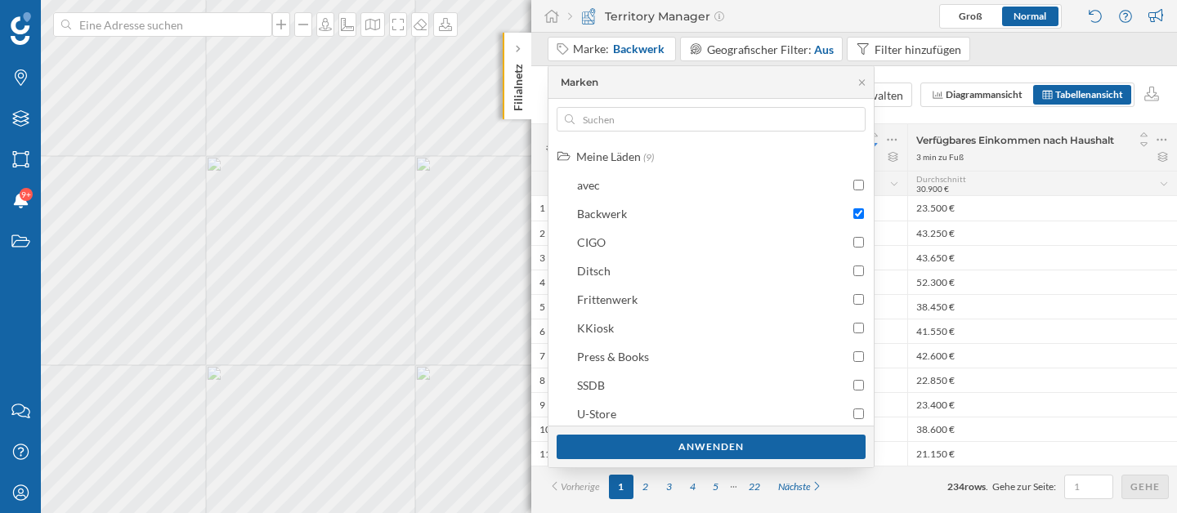
click at [763, 26] on div "Territory Manager [GEOGRAPHIC_DATA]" at bounding box center [854, 16] width 646 height 33
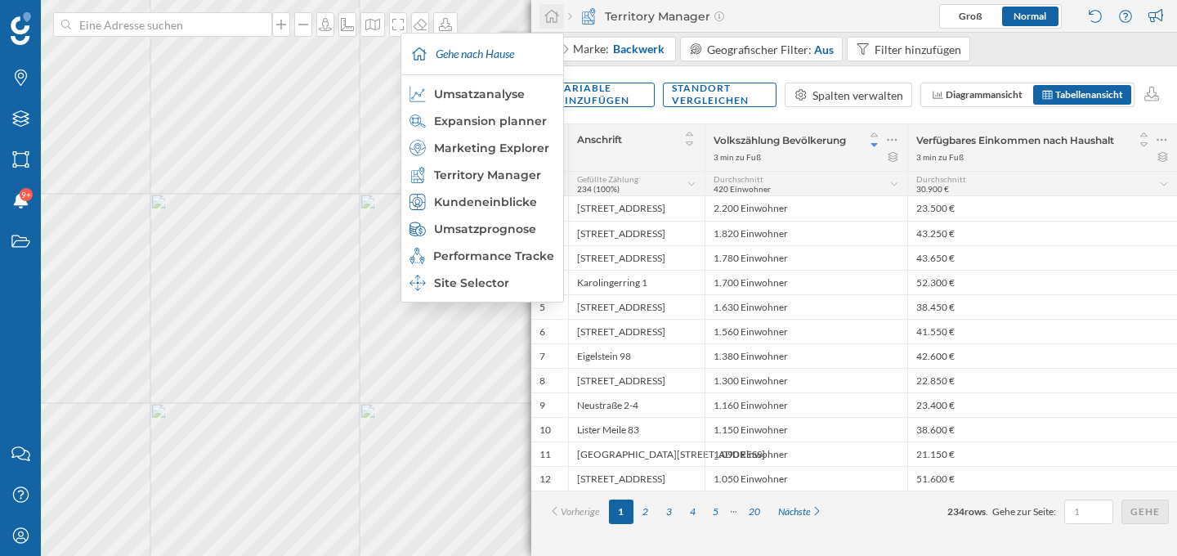
click at [556, 19] on icon at bounding box center [551, 16] width 15 height 13
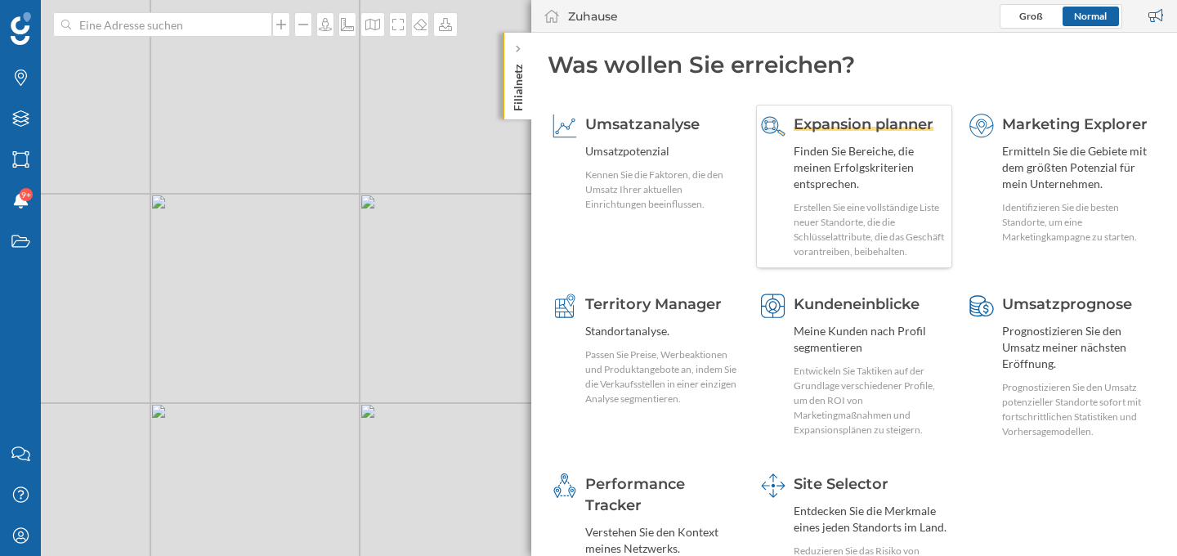
click at [838, 138] on div "Expansion planner Finden Sie Bereiche, die meinen Erfolgskriterien entsprechen.…" at bounding box center [870, 186] width 154 height 145
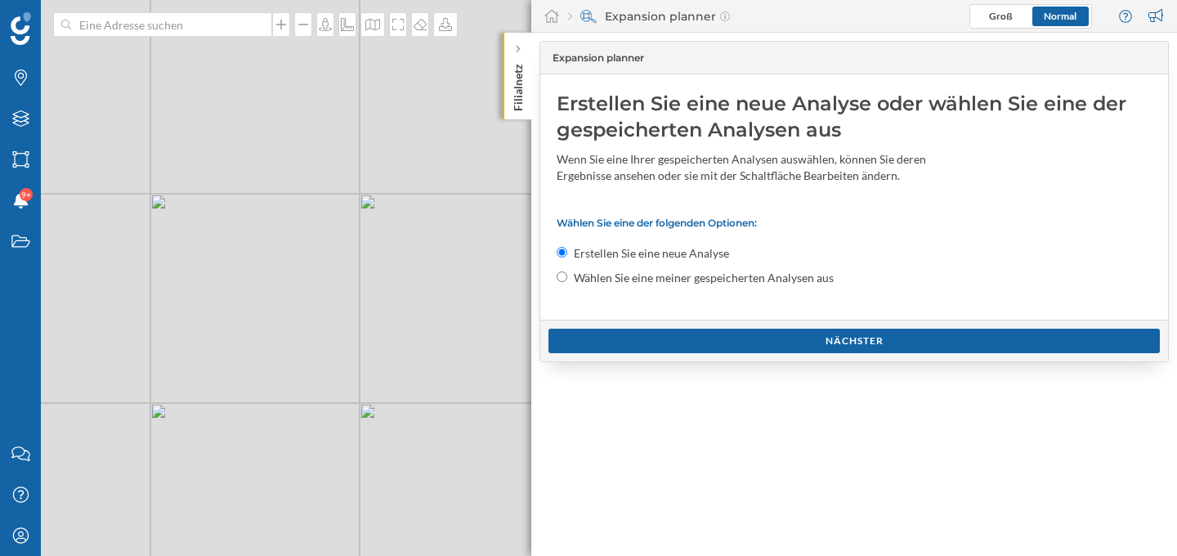
click at [561, 275] on input "Wählen Sie eine meiner gespeicherten Analysen aus" at bounding box center [561, 276] width 11 height 11
radio input "true"
radio input "false"
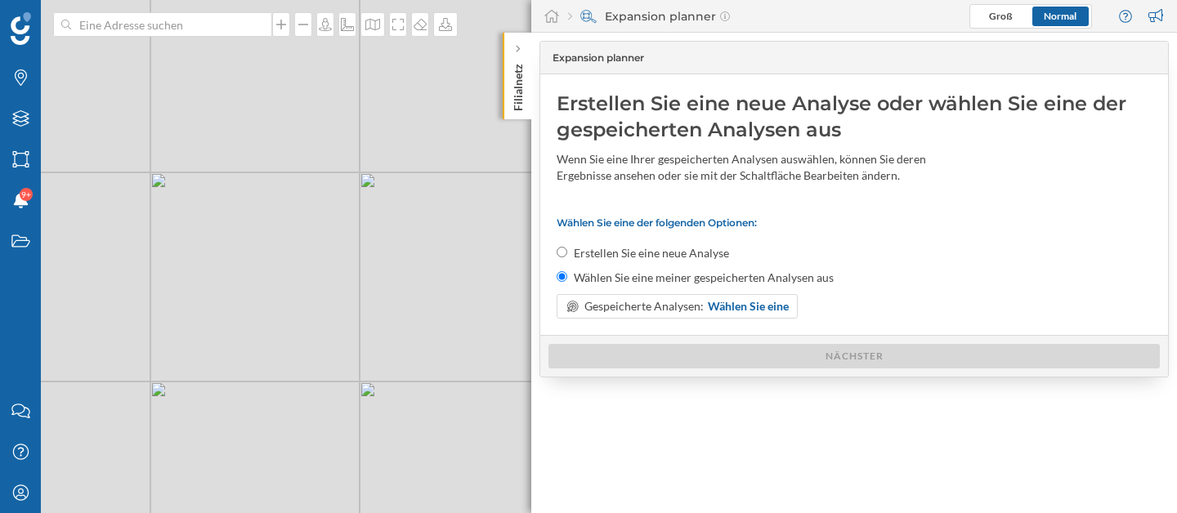
click at [577, 279] on label "Wählen Sie eine meiner gespeicherten Analysen aus" at bounding box center [704, 278] width 260 height 16
click at [567, 279] on input "Wählen Sie eine meiner gespeicherten Analysen aus" at bounding box center [561, 276] width 11 height 11
click at [608, 301] on span "Gespeicherte Analysen:" at bounding box center [643, 306] width 119 height 16
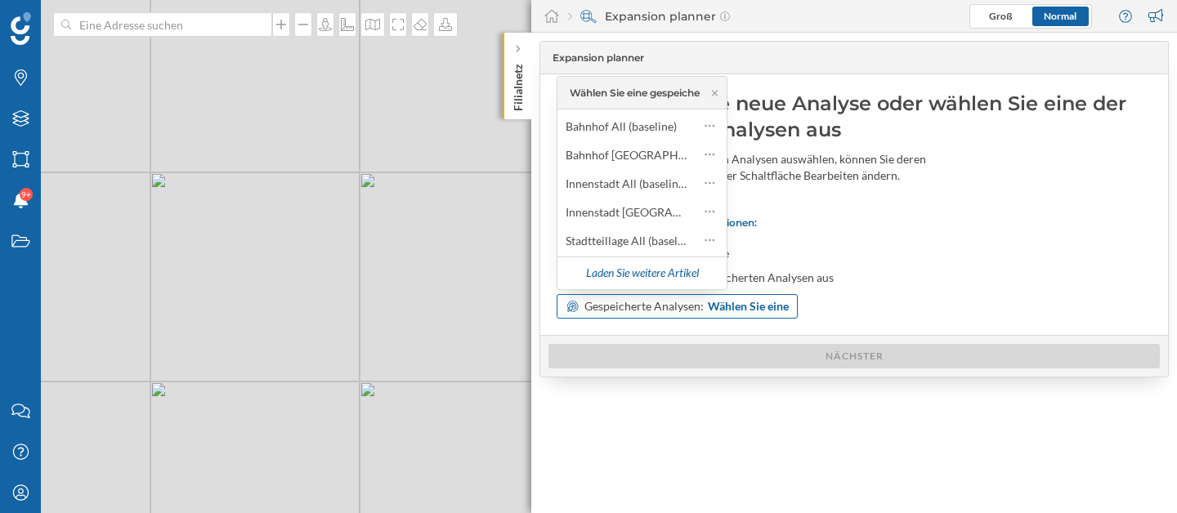
click at [608, 301] on span "Gespeicherte Analysen:" at bounding box center [643, 306] width 119 height 16
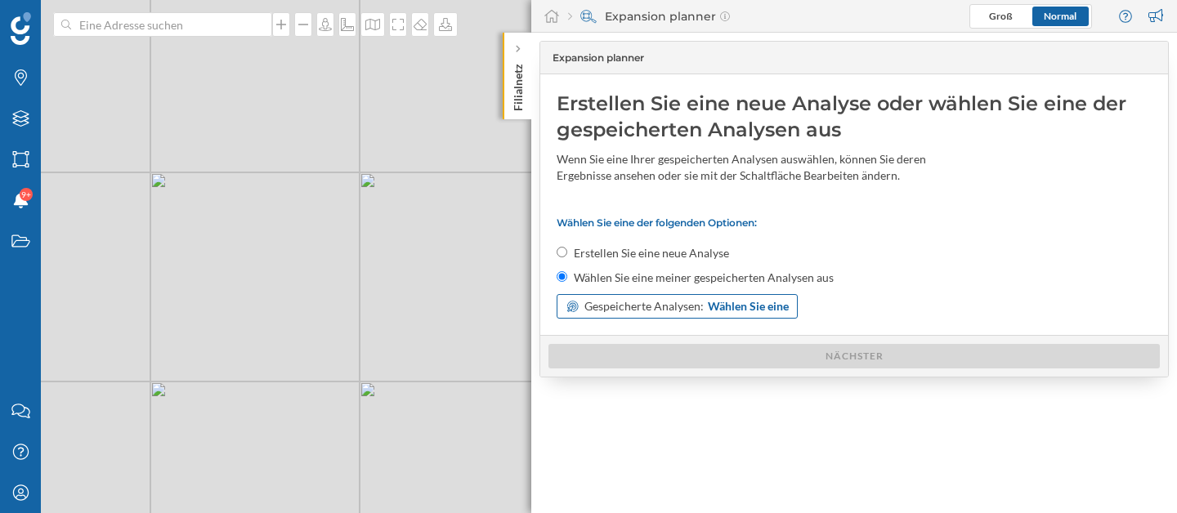
click at [599, 311] on span "Gespeicherte Analysen:" at bounding box center [643, 306] width 119 height 16
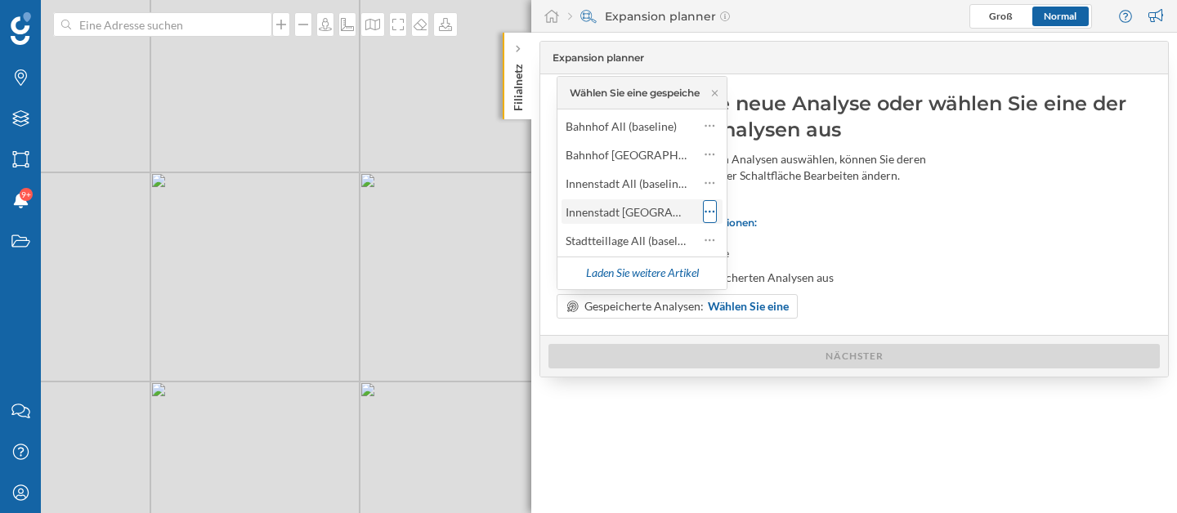
click at [712, 213] on icon at bounding box center [709, 211] width 11 height 16
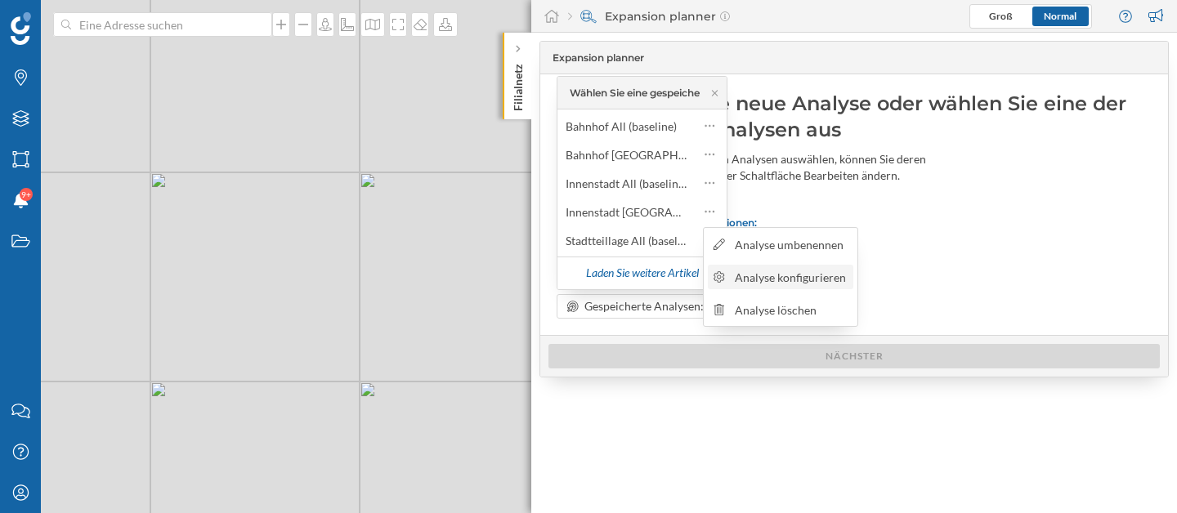
click at [818, 282] on div "Analyse konfigurieren" at bounding box center [792, 277] width 114 height 17
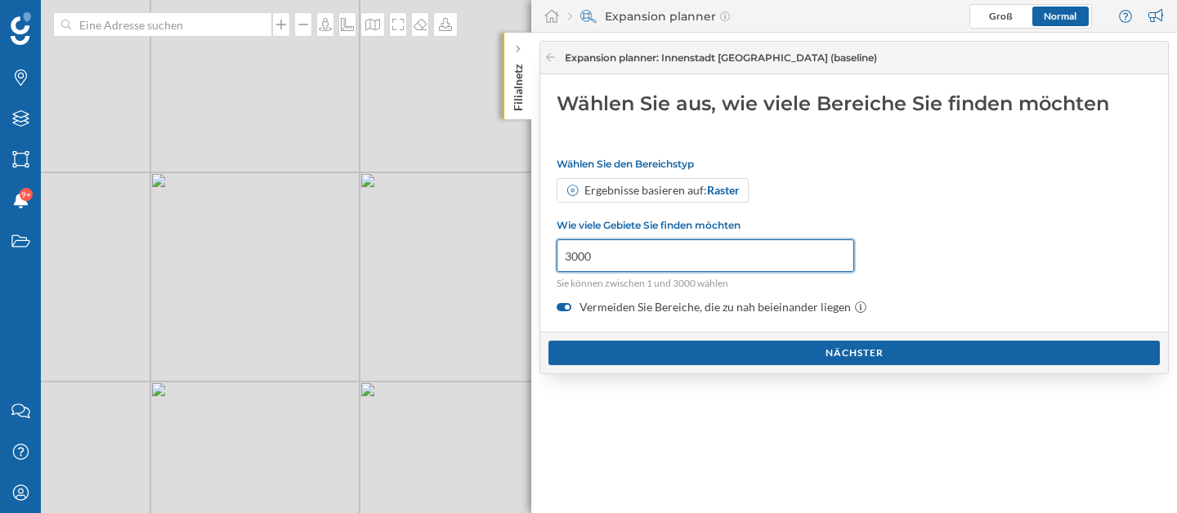
click at [583, 260] on input "3000" at bounding box center [704, 255] width 297 height 33
type input "150"
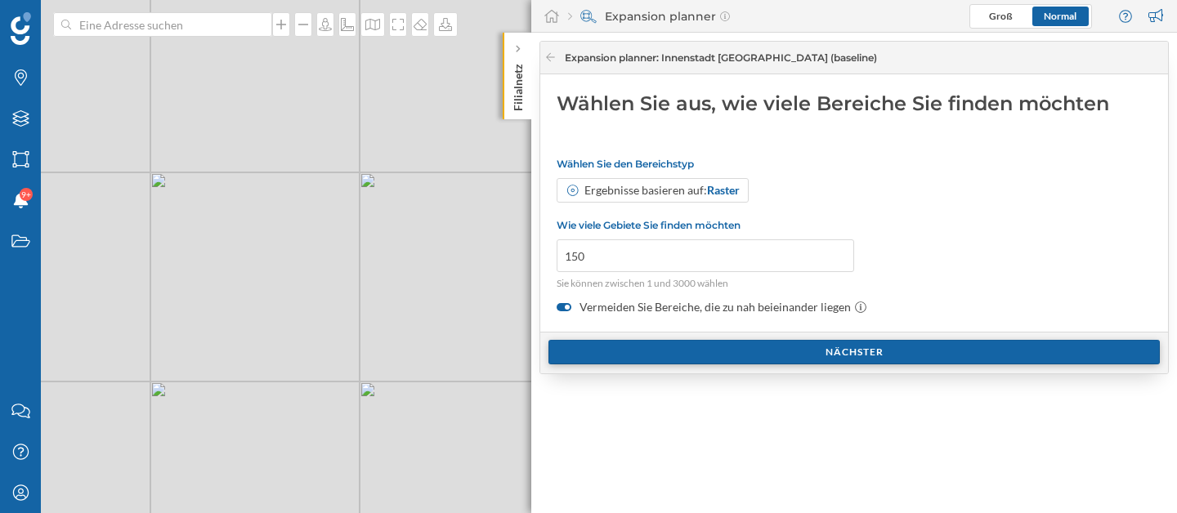
click at [691, 350] on div "Nächster" at bounding box center [853, 352] width 611 height 25
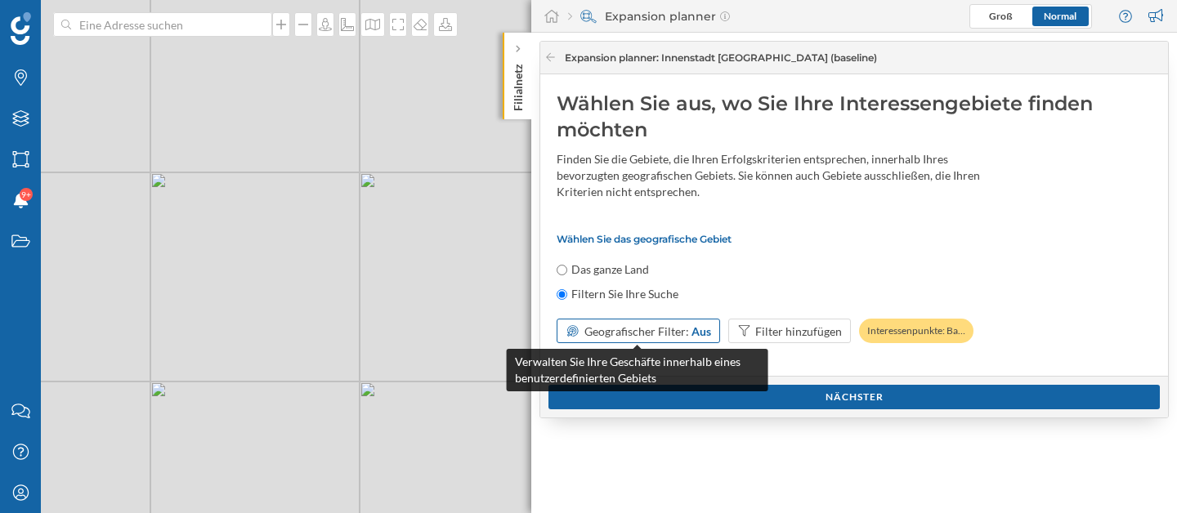
click at [610, 330] on span "Geografischer Filter:" at bounding box center [636, 331] width 105 height 14
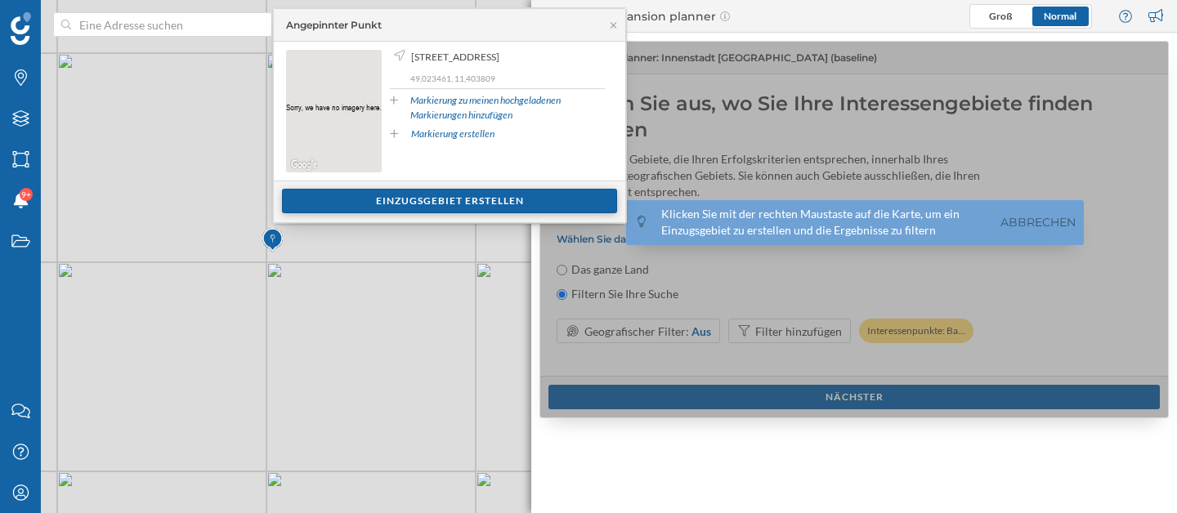
click at [409, 203] on div "Einzugsgebiet erstellen" at bounding box center [449, 201] width 335 height 25
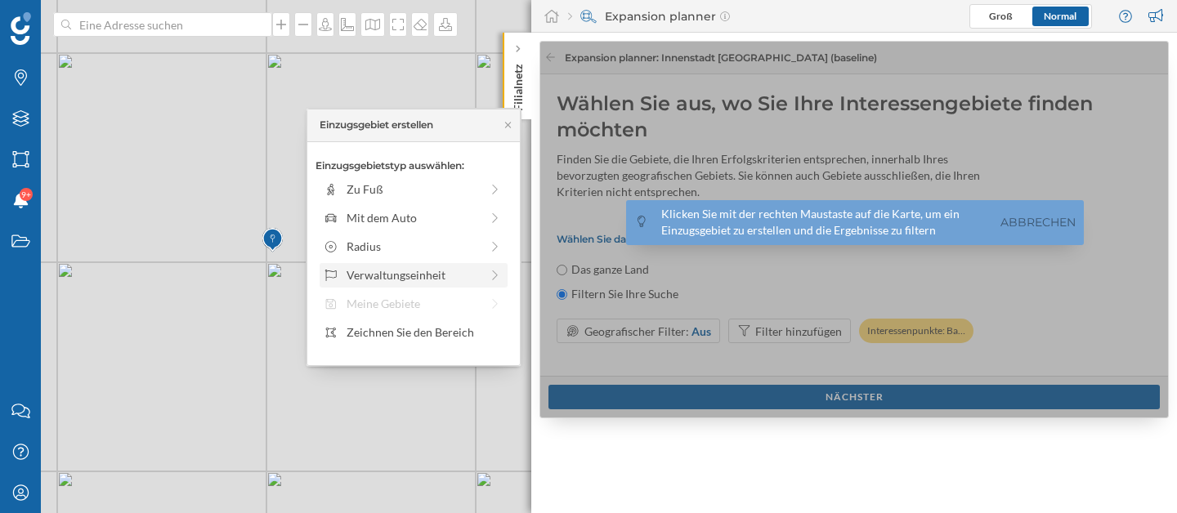
click at [402, 279] on div "Verwaltungseinheit" at bounding box center [412, 274] width 133 height 17
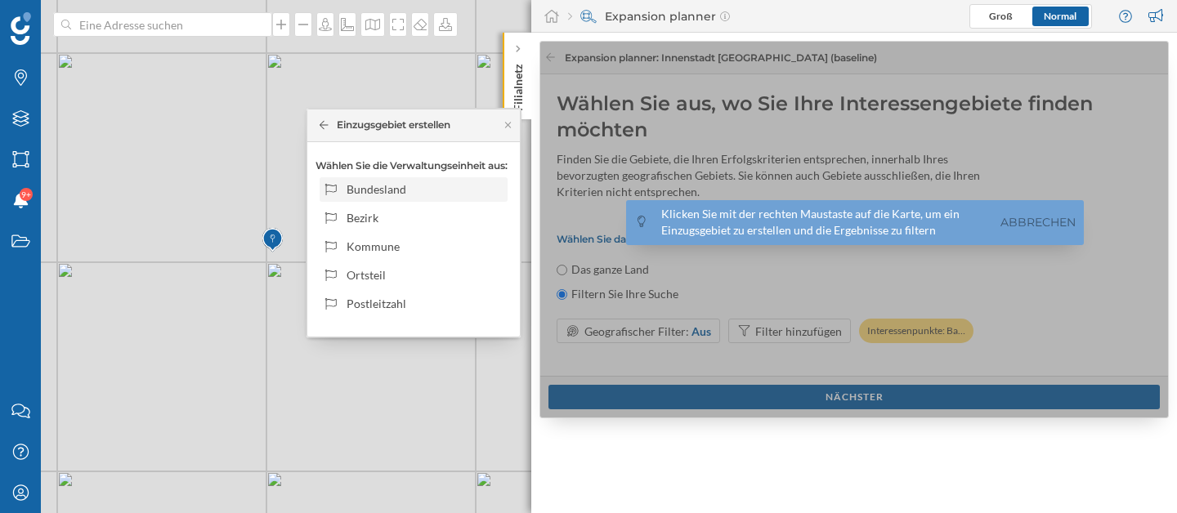
click at [413, 188] on div "Bundesland" at bounding box center [424, 189] width 156 height 17
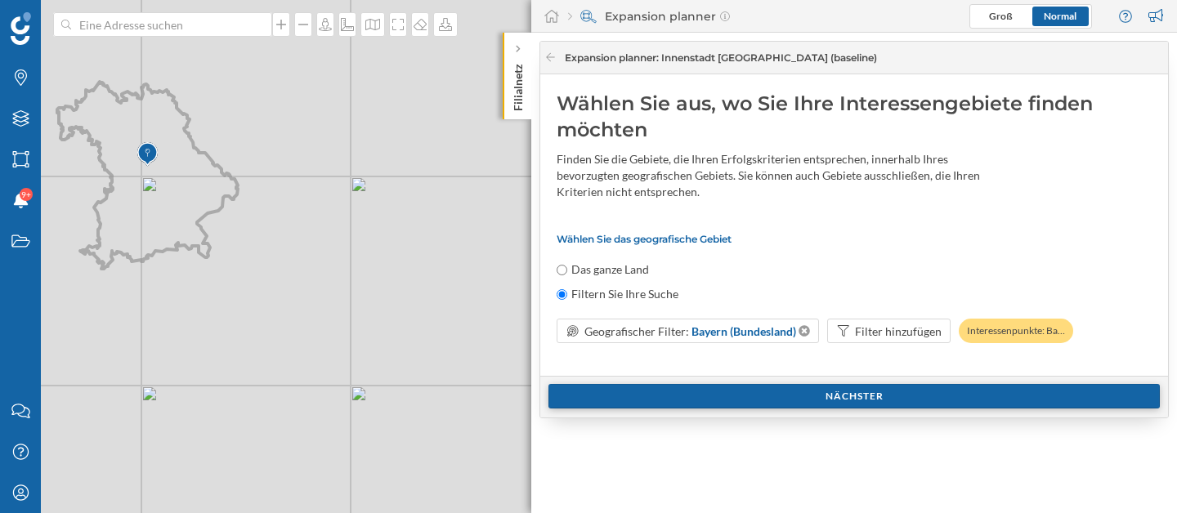
click at [848, 389] on div "Nächster" at bounding box center [853, 396] width 611 height 25
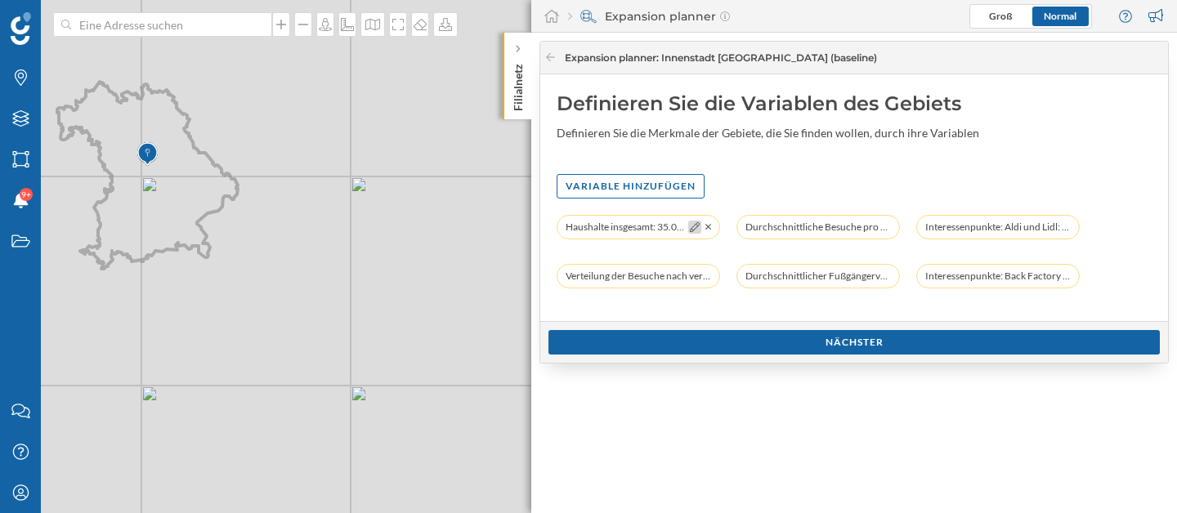
click at [693, 229] on icon at bounding box center [695, 227] width 10 height 10
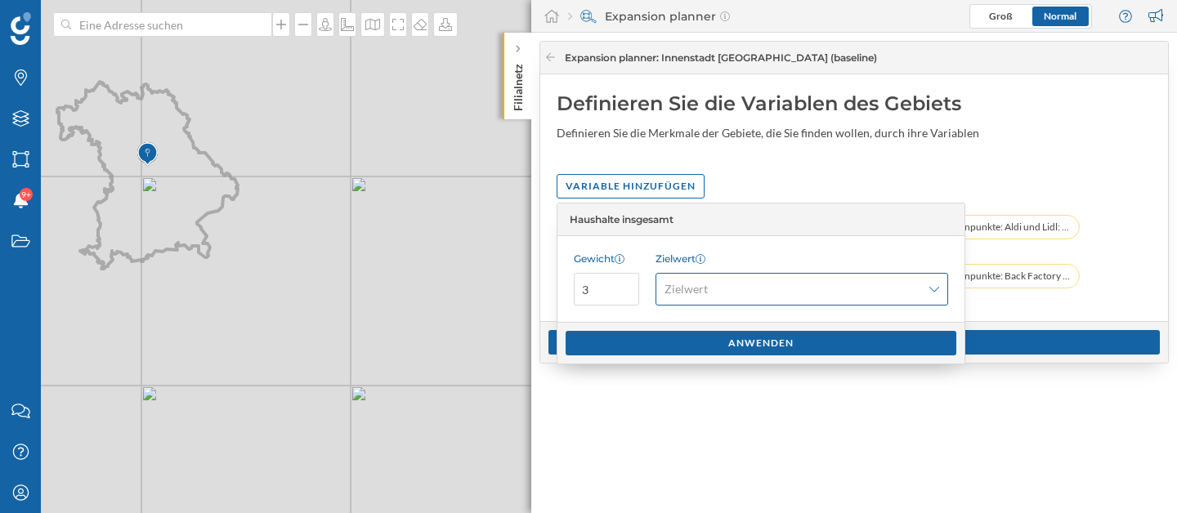
click at [936, 294] on icon at bounding box center [934, 289] width 10 height 11
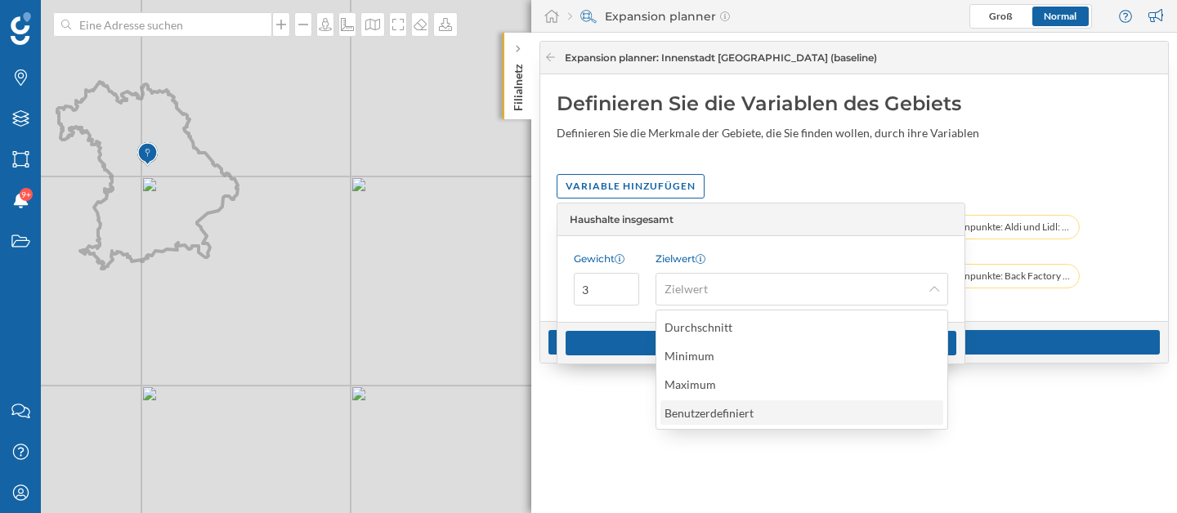
click at [766, 407] on div "Benutzerdefiniert" at bounding box center [800, 412] width 273 height 17
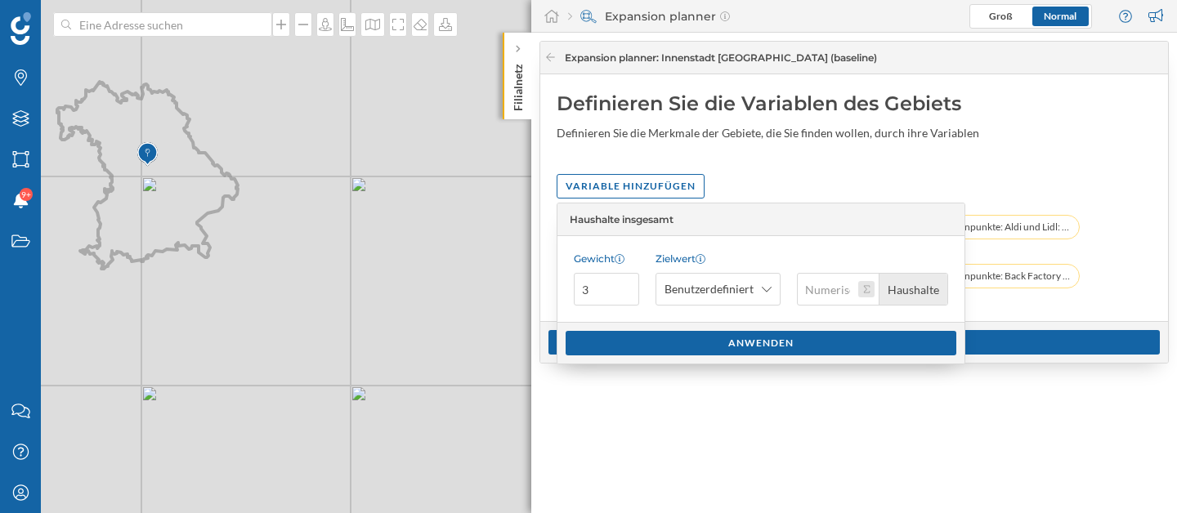
click at [869, 289] on button "Haushalte" at bounding box center [866, 289] width 16 height 16
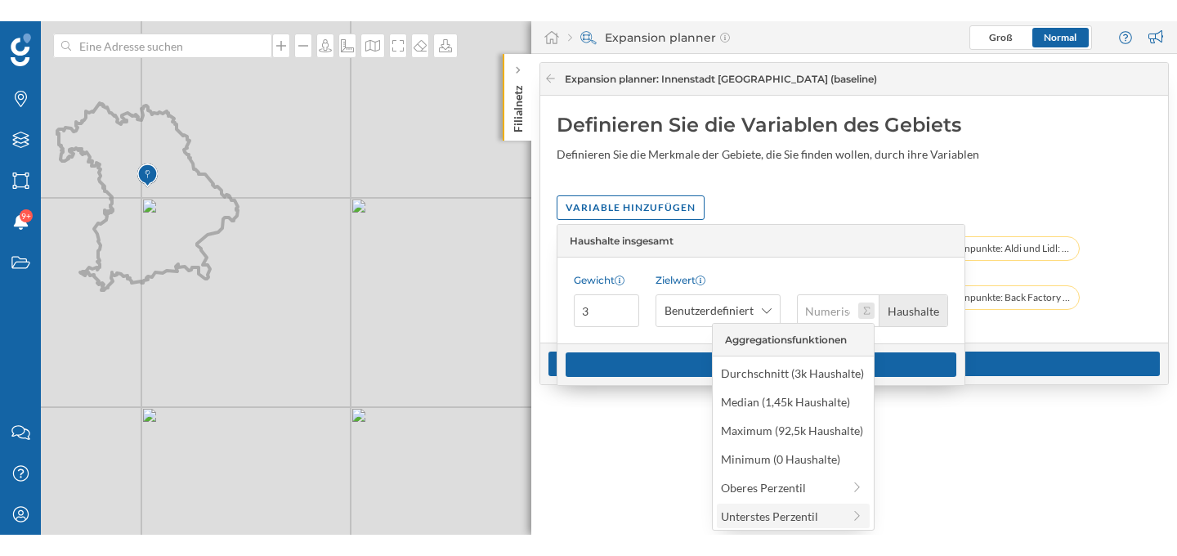
scroll to position [2, 0]
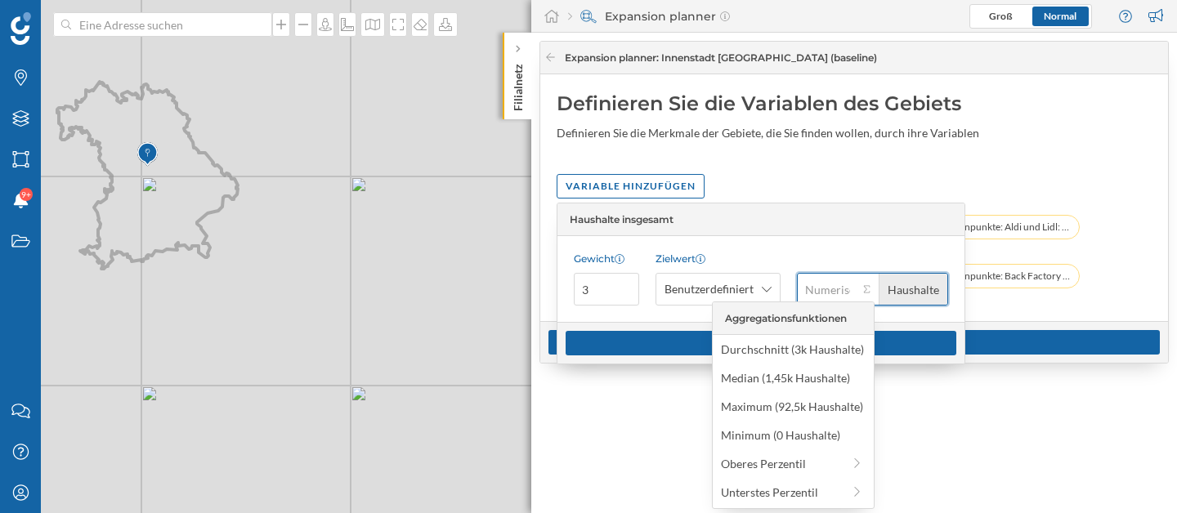
click at [839, 292] on input "Haushalte" at bounding box center [827, 289] width 61 height 33
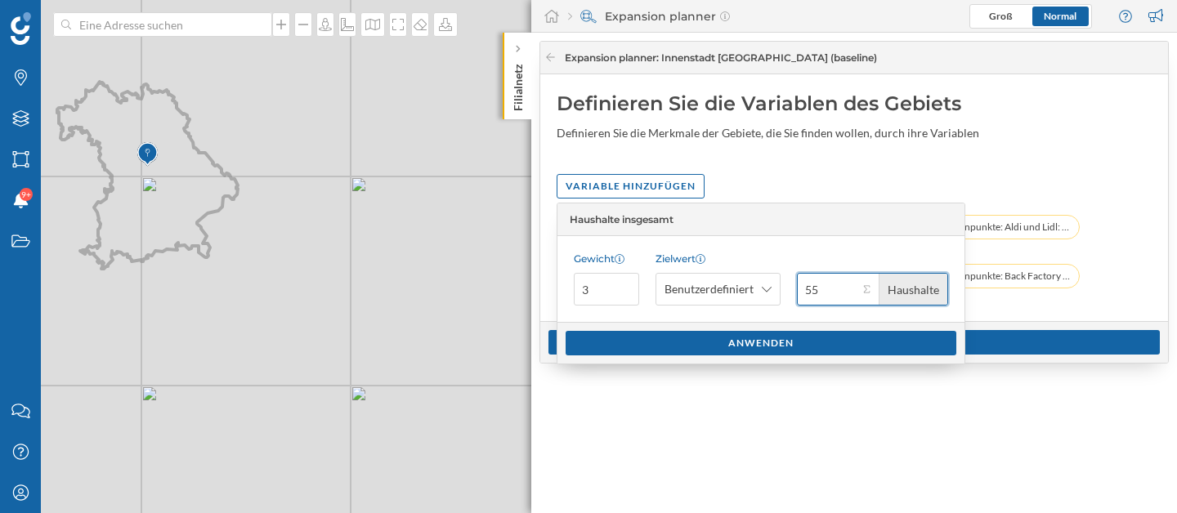
type input "555"
click at [829, 288] on input "555" at bounding box center [827, 289] width 61 height 33
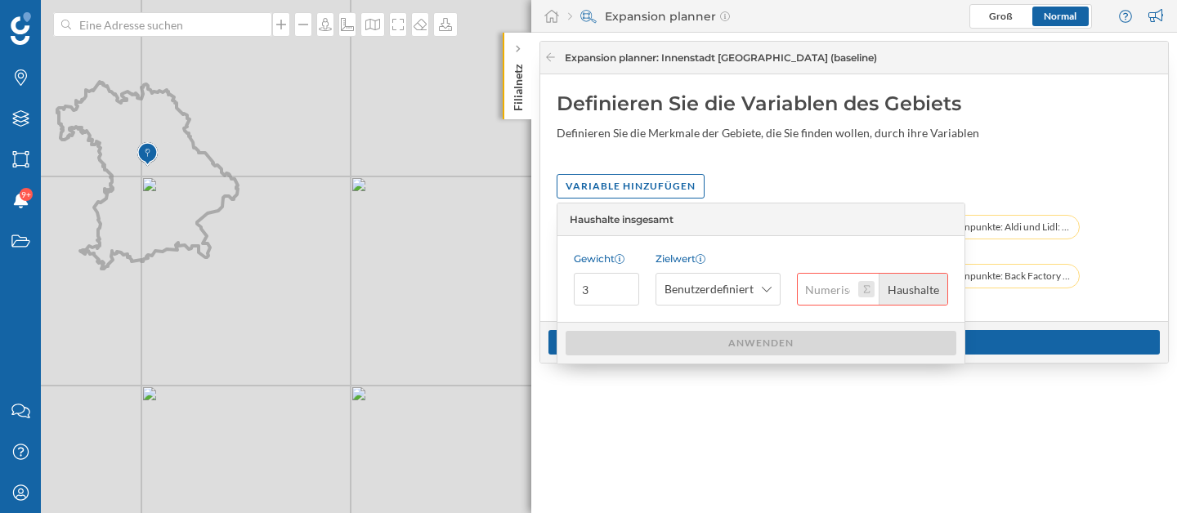
click at [867, 288] on button "Haushalte" at bounding box center [866, 289] width 16 height 16
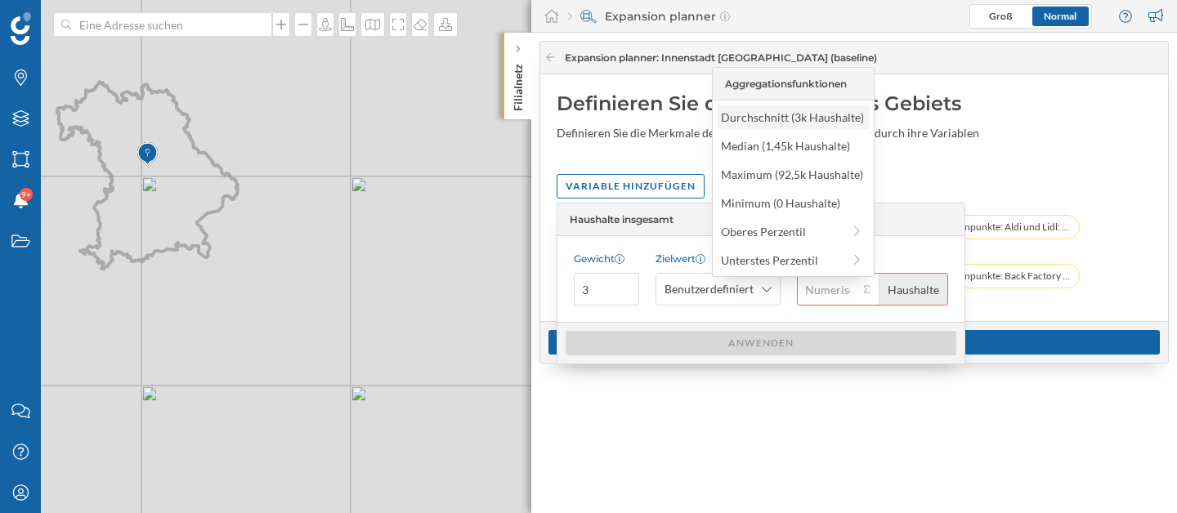
click at [810, 118] on div "Durchschnitt (3k Haushalte)" at bounding box center [792, 117] width 143 height 17
type input "3.000"
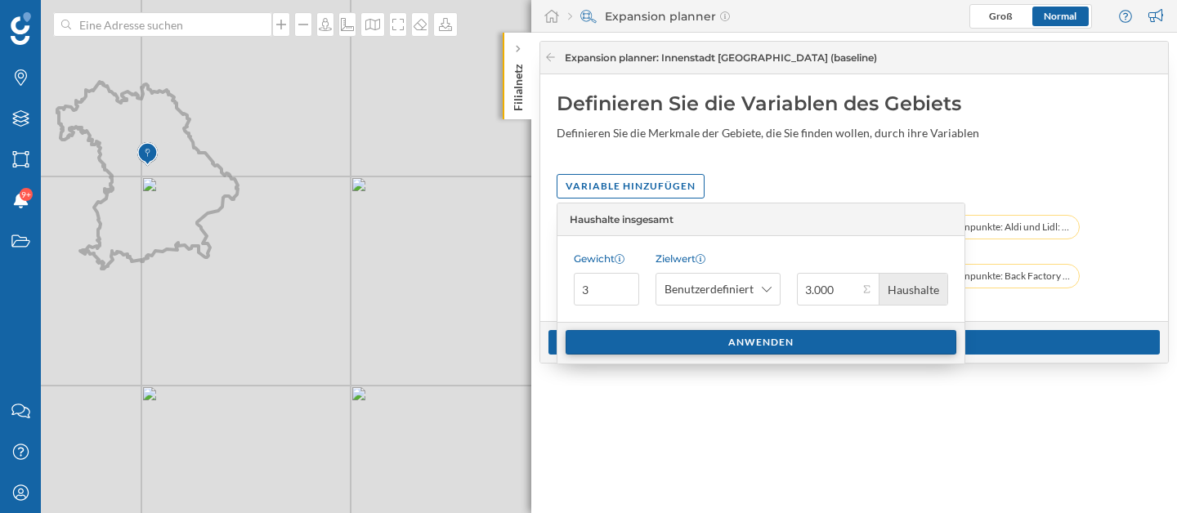
click at [776, 345] on div "Anwenden" at bounding box center [760, 342] width 391 height 25
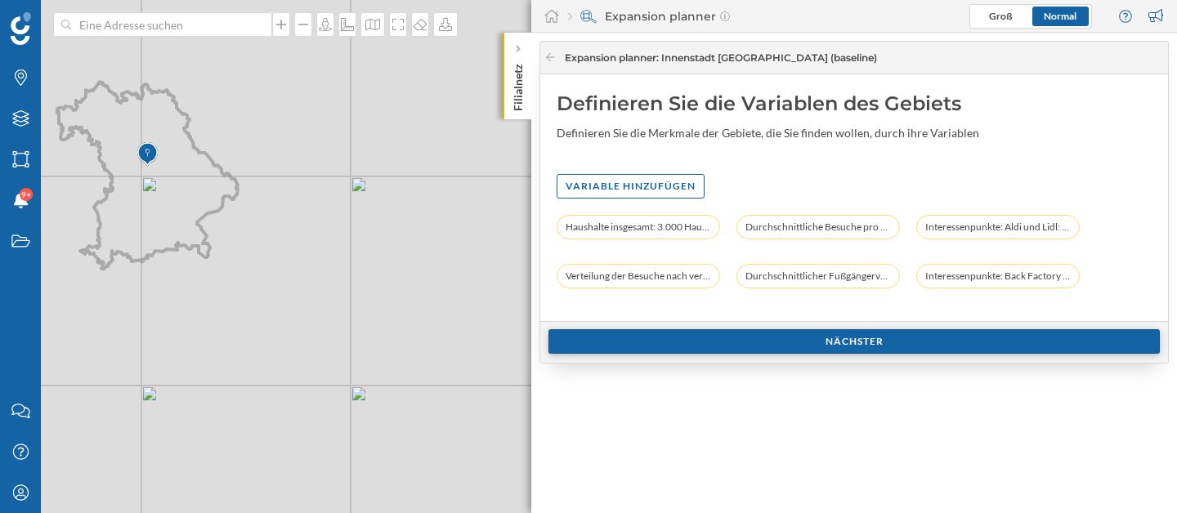
click at [884, 352] on div "Nächster" at bounding box center [853, 341] width 611 height 25
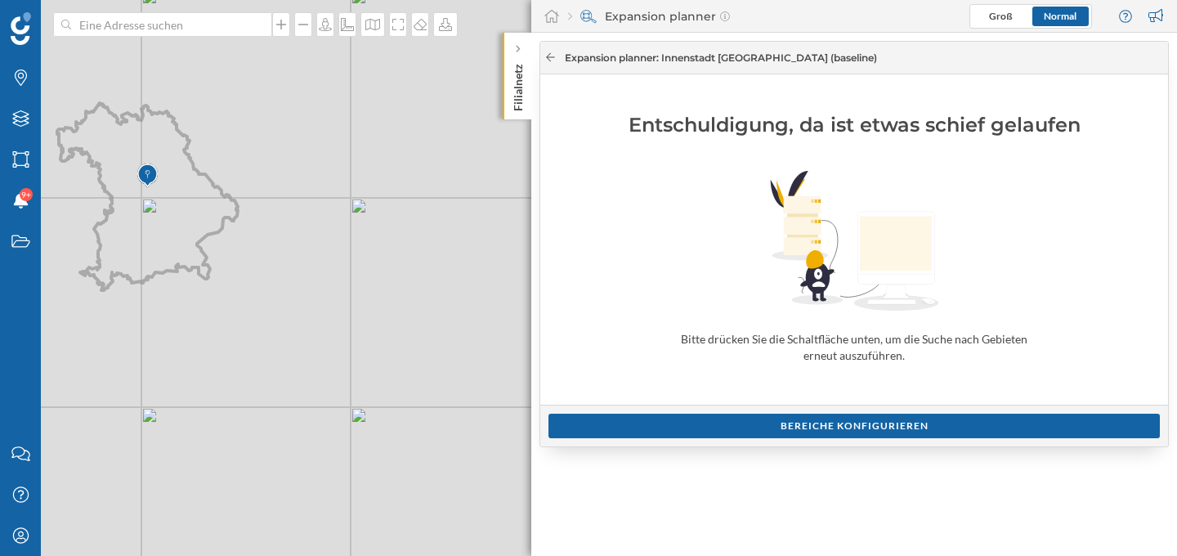
click at [551, 55] on icon at bounding box center [550, 57] width 12 height 10
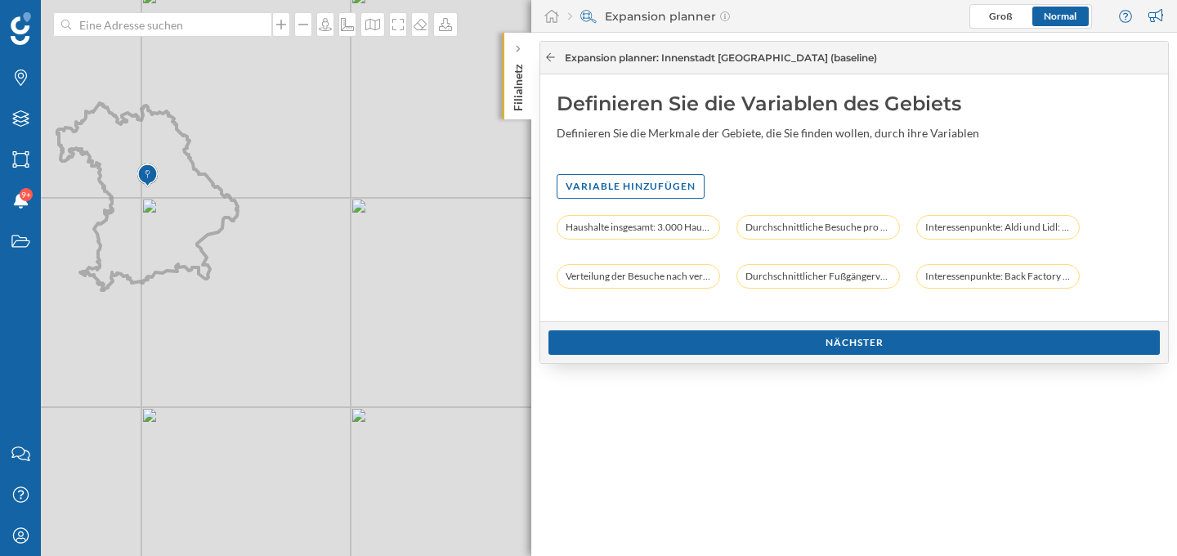
click at [550, 56] on icon at bounding box center [550, 57] width 12 height 10
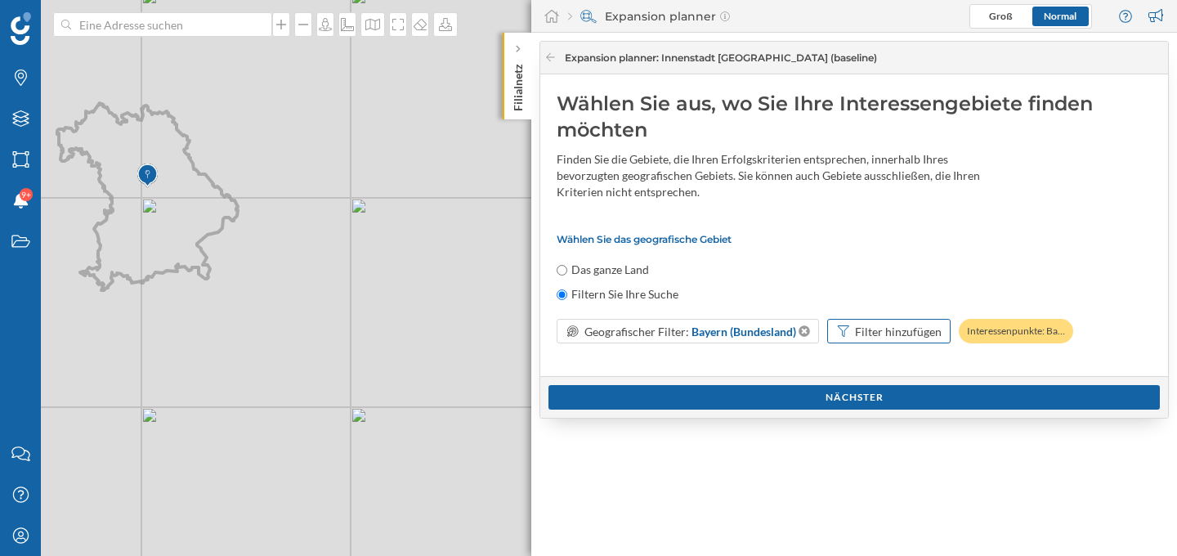
click at [880, 327] on div "Filter hinzufügen" at bounding box center [898, 331] width 87 height 17
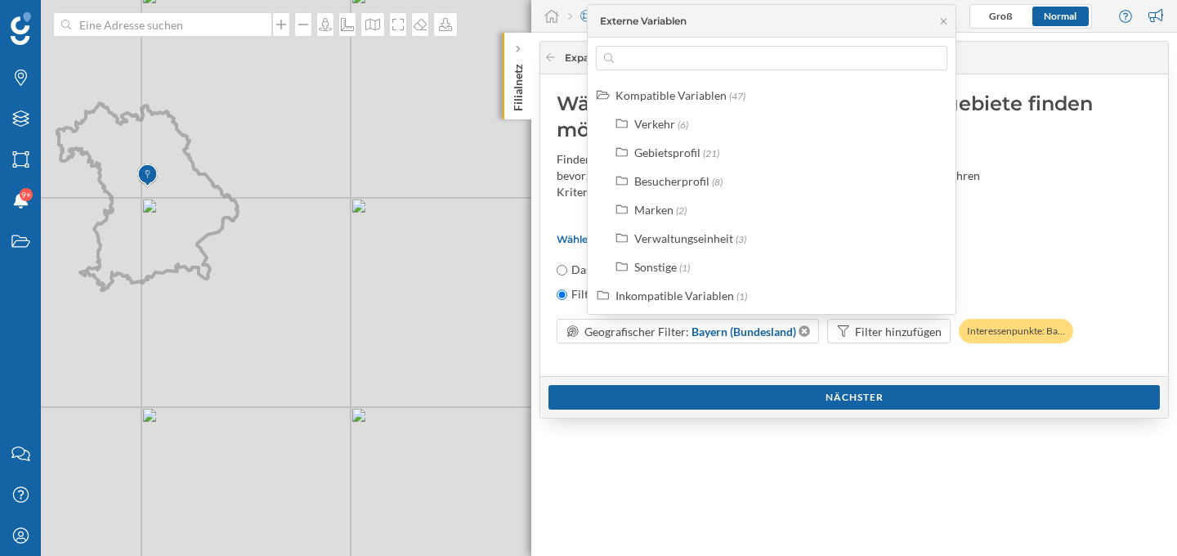
click at [1026, 262] on div "Das ganze Land" at bounding box center [853, 269] width 595 height 16
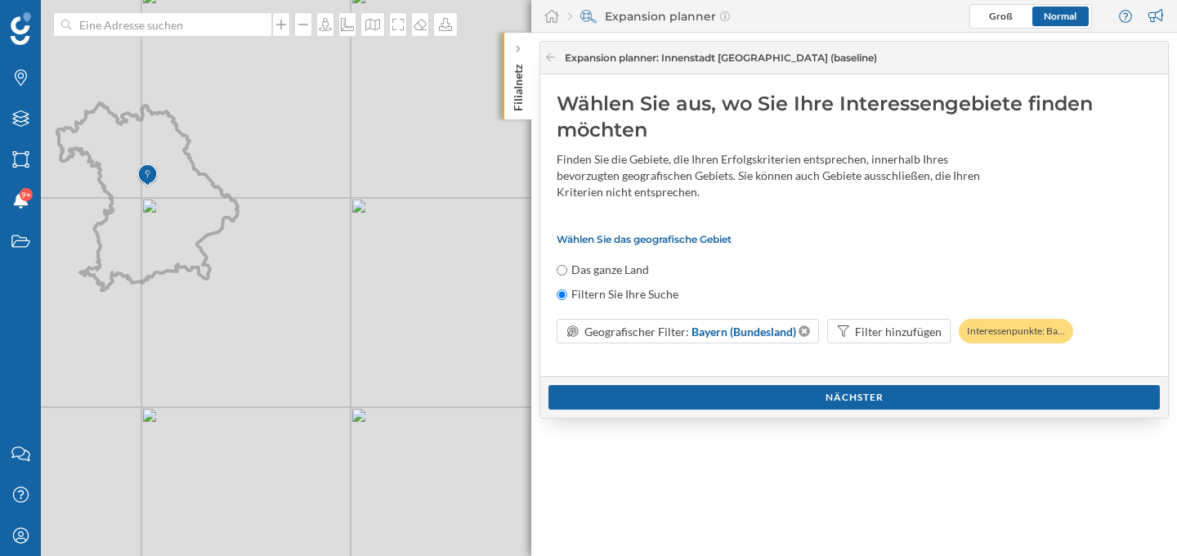
click at [1026, 262] on div "Das ganze Land" at bounding box center [853, 269] width 595 height 16
drag, startPoint x: 722, startPoint y: 56, endPoint x: 781, endPoint y: 54, distance: 58.9
click at [781, 54] on span ": Innenstadt [GEOGRAPHIC_DATA] (baseline)" at bounding box center [766, 57] width 221 height 12
click at [827, 397] on div "Nächster" at bounding box center [853, 396] width 611 height 25
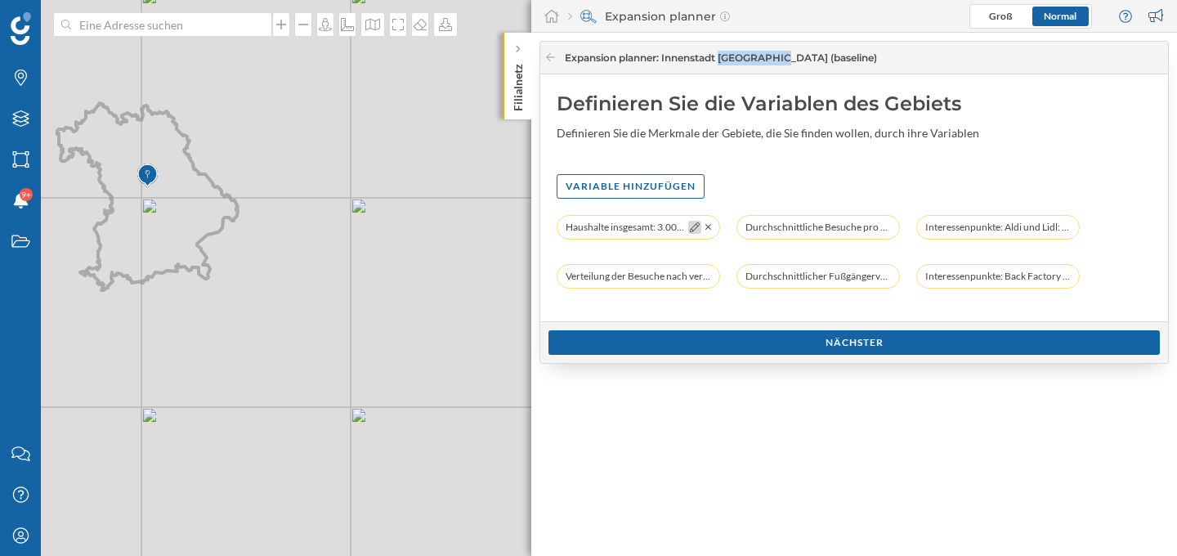
click at [695, 227] on icon at bounding box center [695, 227] width 10 height 10
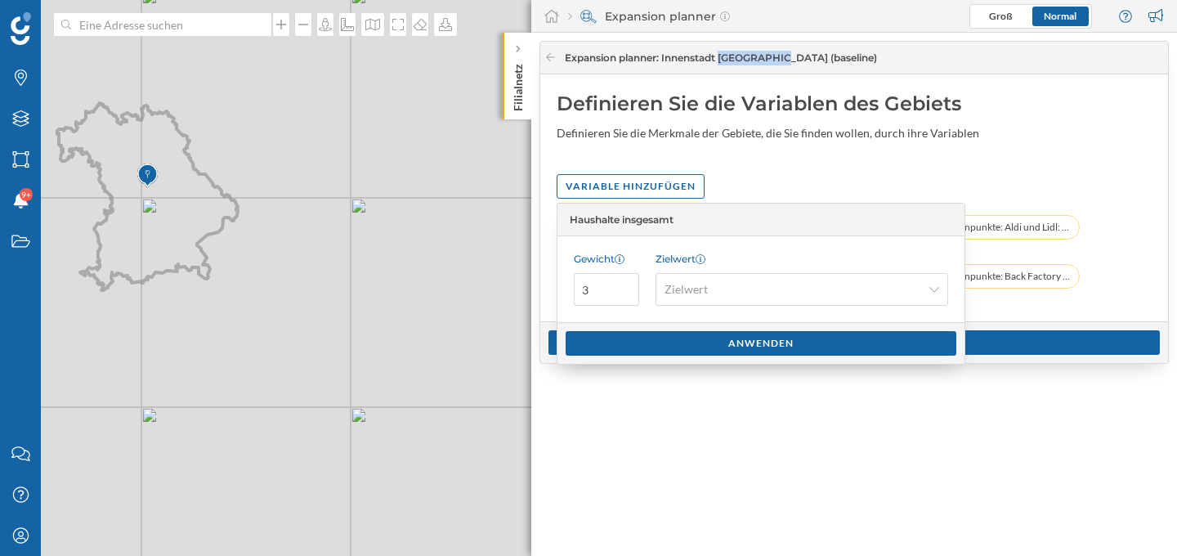
click at [745, 165] on div "Definieren Sie die Variablen des Gebiets Definieren Sie die Merkmale der Gebiet…" at bounding box center [854, 197] width 628 height 247
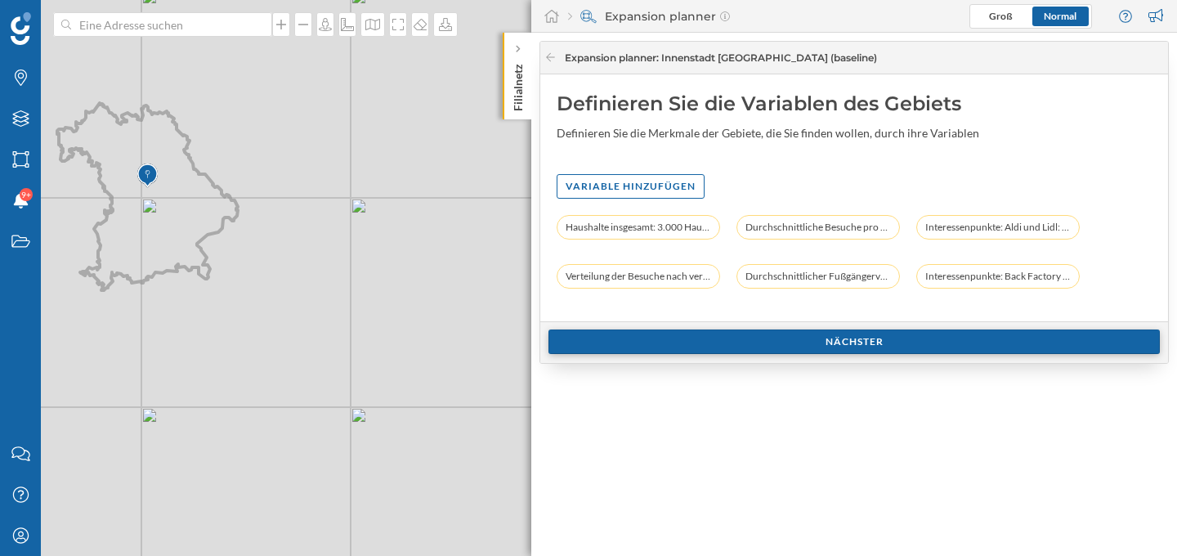
click at [806, 339] on div "Nächster" at bounding box center [853, 341] width 611 height 25
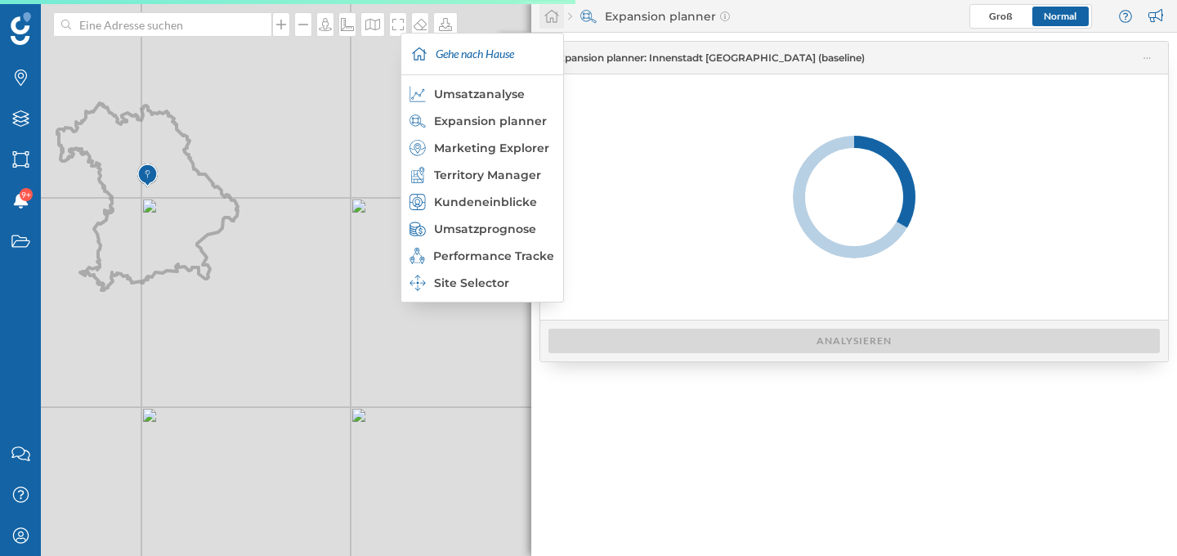
click at [551, 9] on icon at bounding box center [551, 16] width 16 height 15
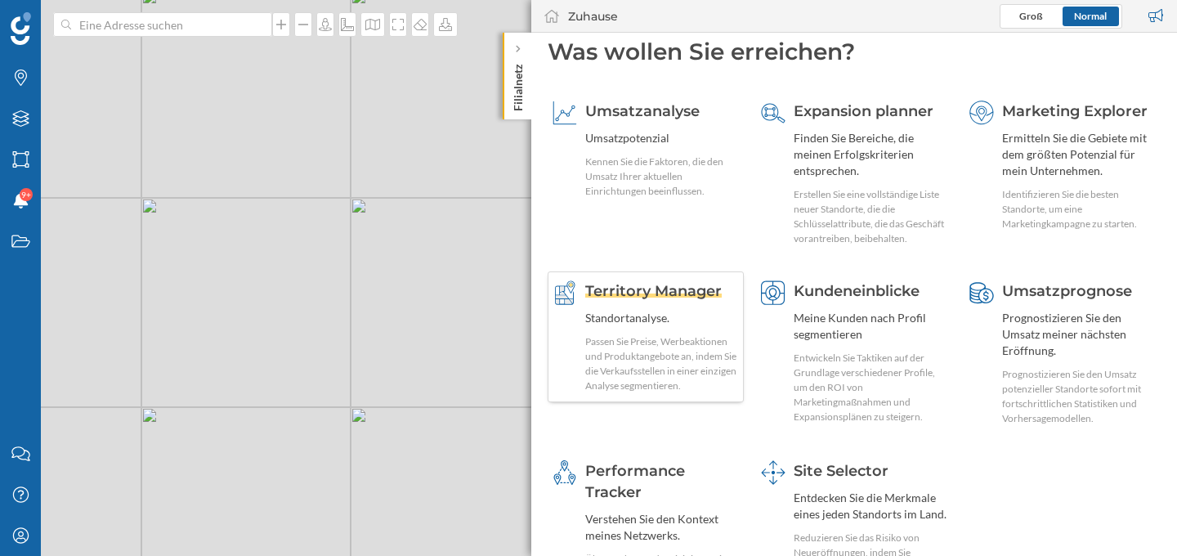
scroll to position [15, 0]
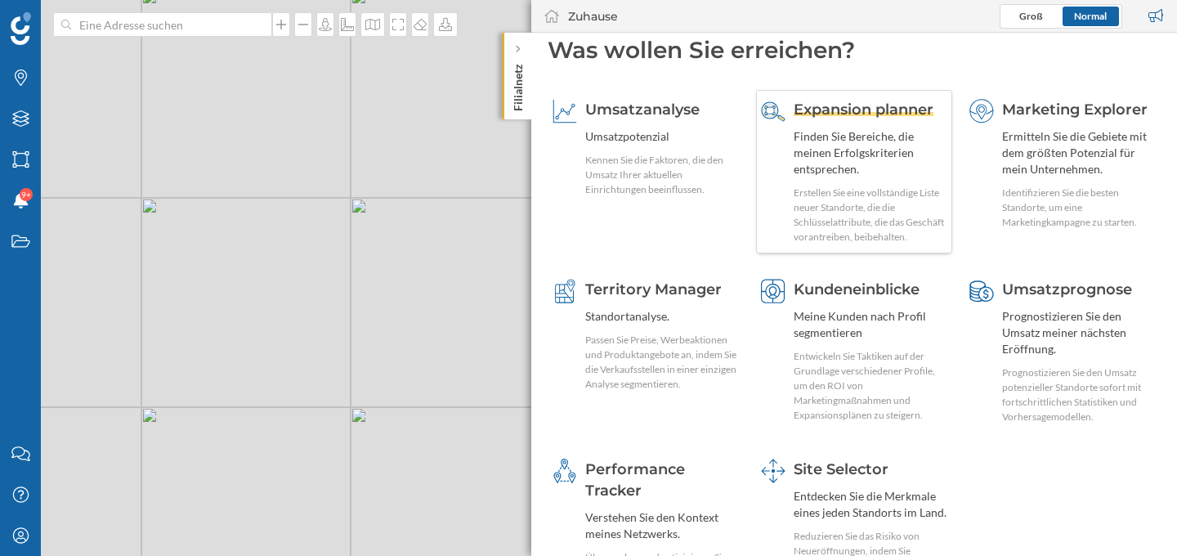
click at [841, 139] on div "Finden Sie Bereiche, die meinen Erfolgskriterien entsprechen." at bounding box center [870, 152] width 154 height 49
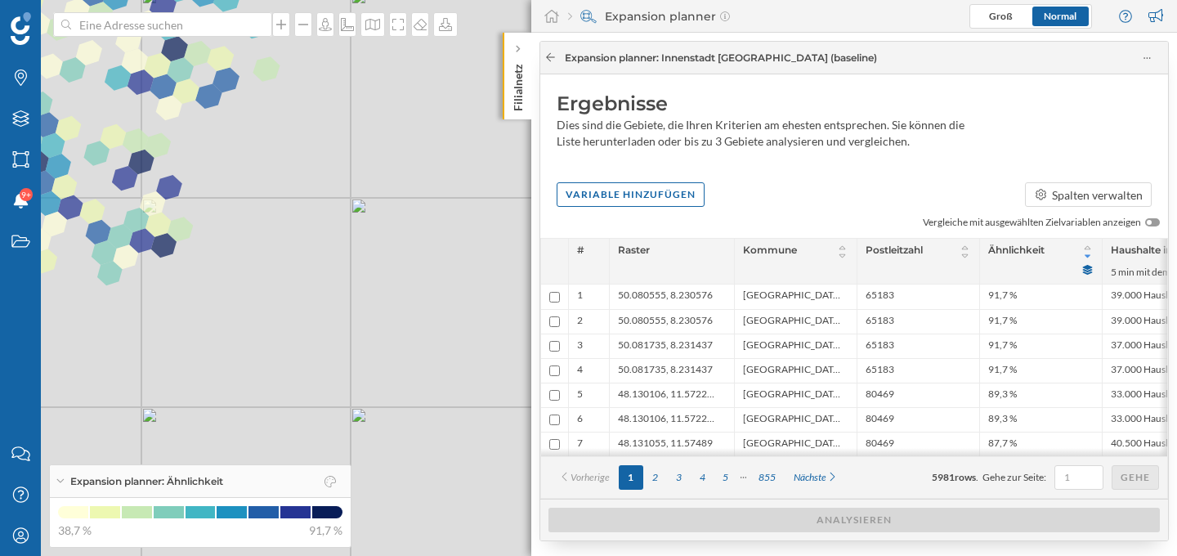
click at [550, 60] on icon at bounding box center [550, 57] width 12 height 10
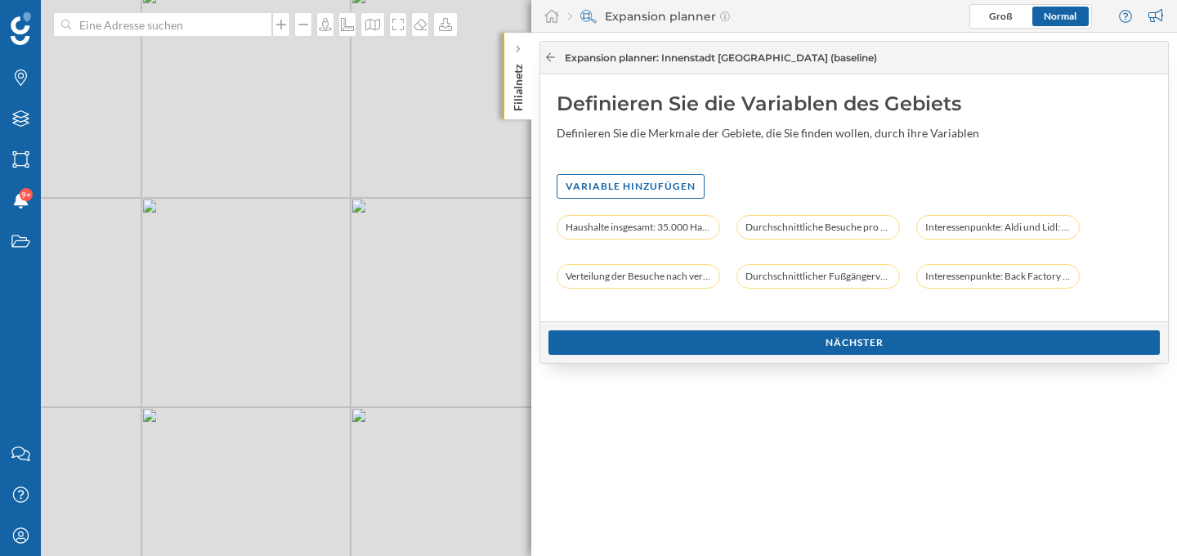
click at [551, 58] on icon at bounding box center [550, 57] width 12 height 10
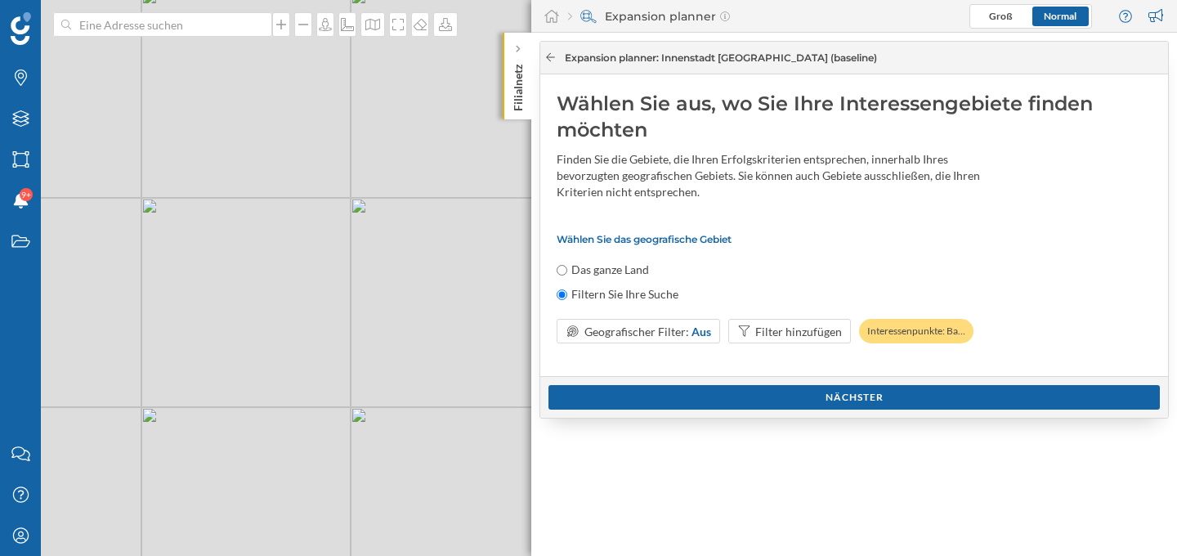
click at [550, 56] on icon at bounding box center [550, 57] width 12 height 10
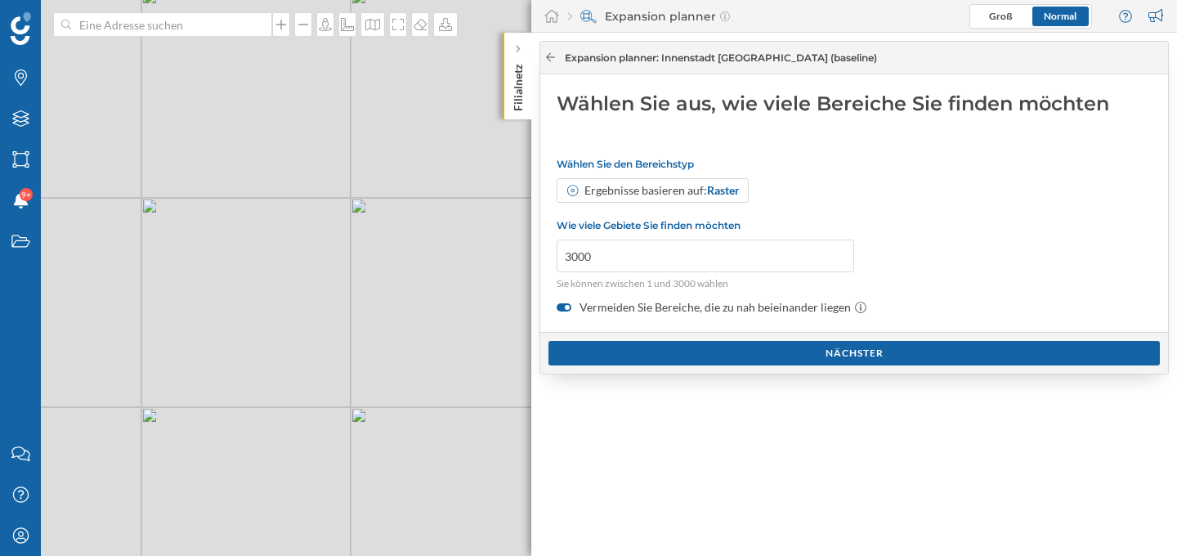
click at [550, 56] on icon at bounding box center [550, 57] width 9 height 8
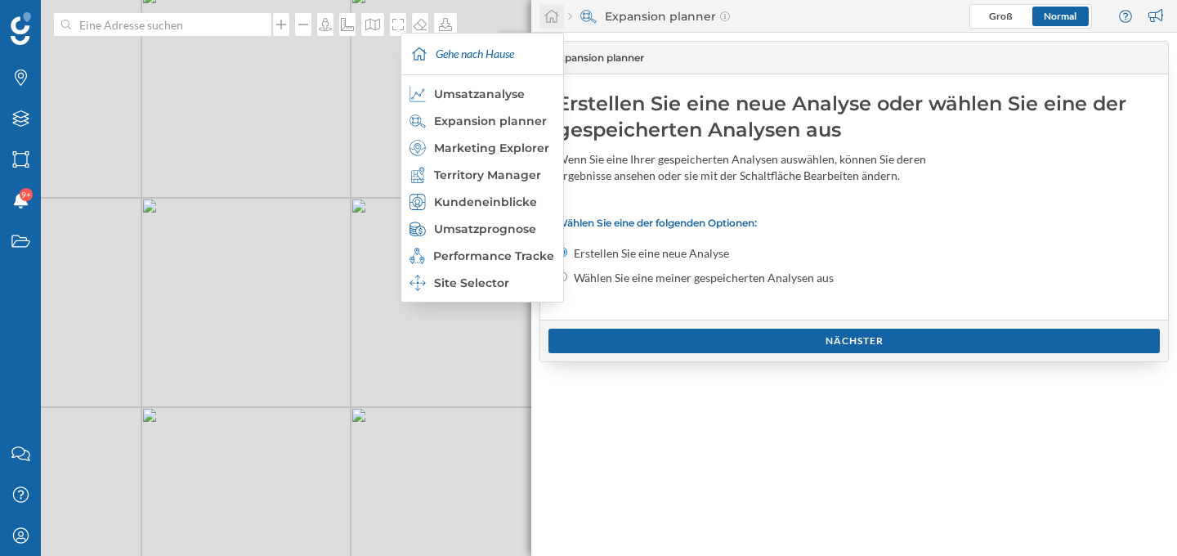
click at [552, 20] on icon at bounding box center [551, 16] width 16 height 15
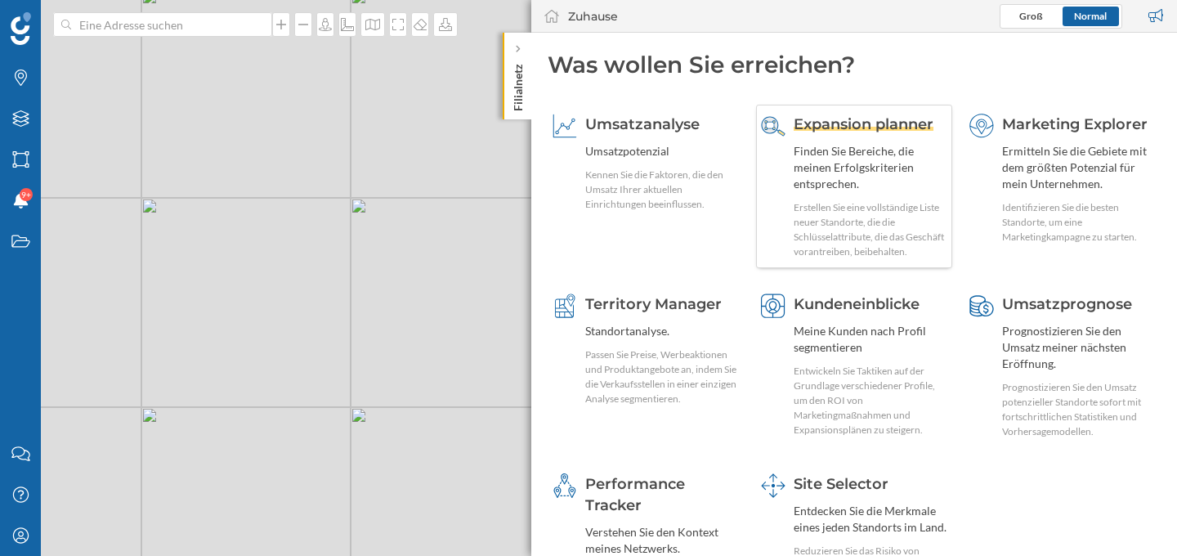
click at [855, 120] on span "Expansion planner" at bounding box center [863, 124] width 140 height 18
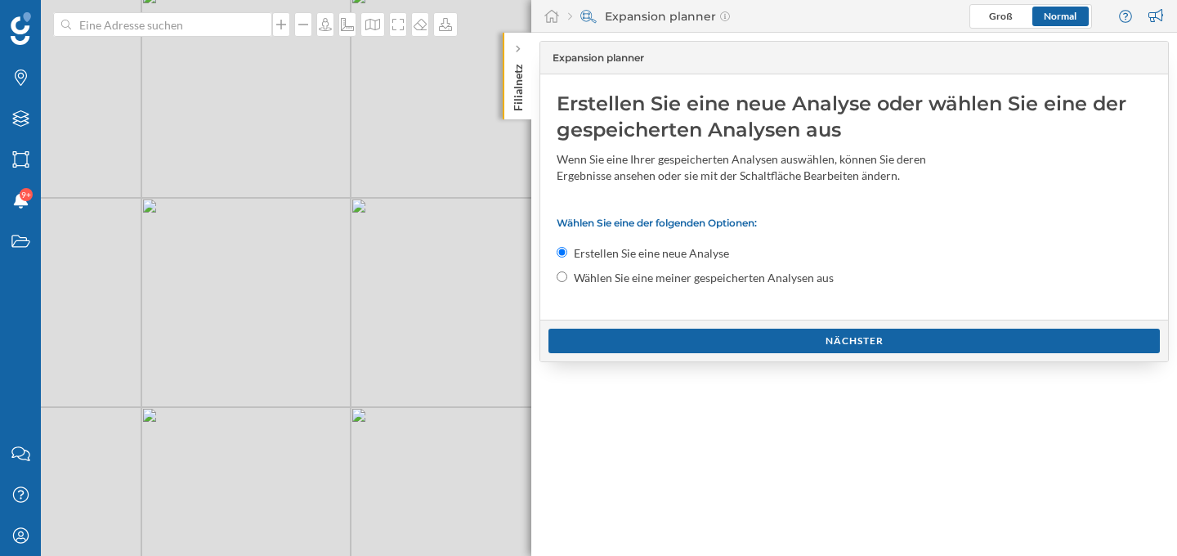
click at [561, 278] on input "Wählen Sie eine meiner gespeicherten Analysen aus" at bounding box center [561, 276] width 11 height 11
radio input "true"
radio input "false"
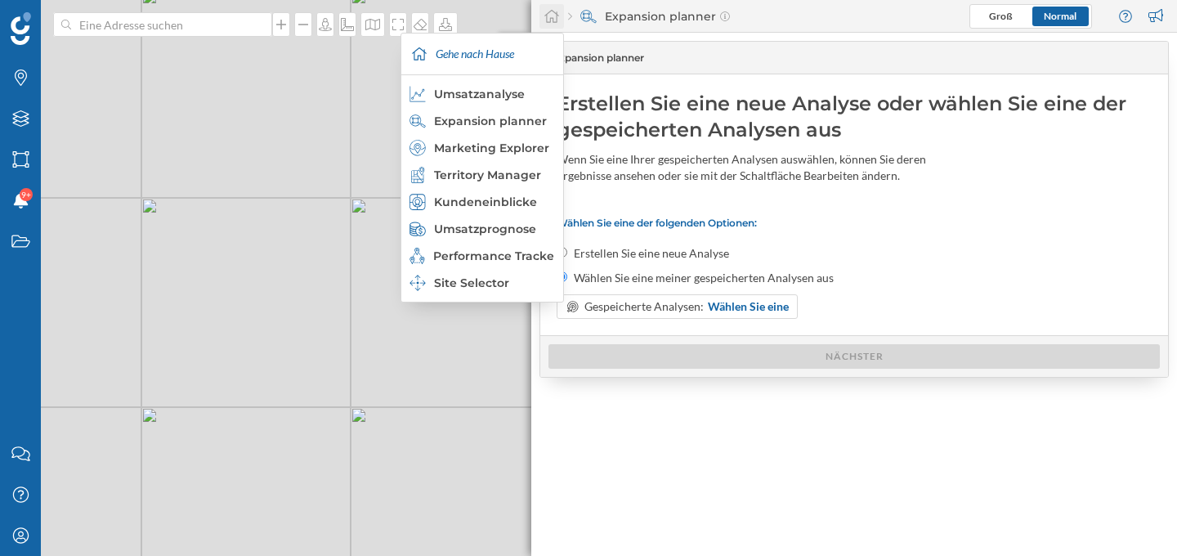
click at [552, 20] on icon at bounding box center [551, 16] width 15 height 13
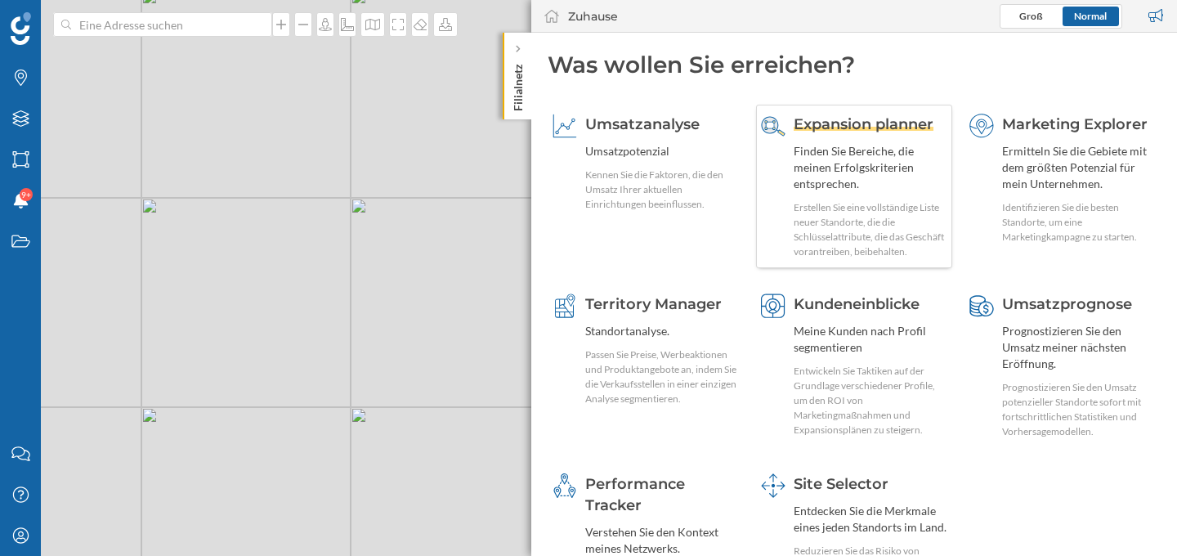
click at [844, 145] on div "Finden Sie Bereiche, die meinen Erfolgskriterien entsprechen." at bounding box center [870, 167] width 154 height 49
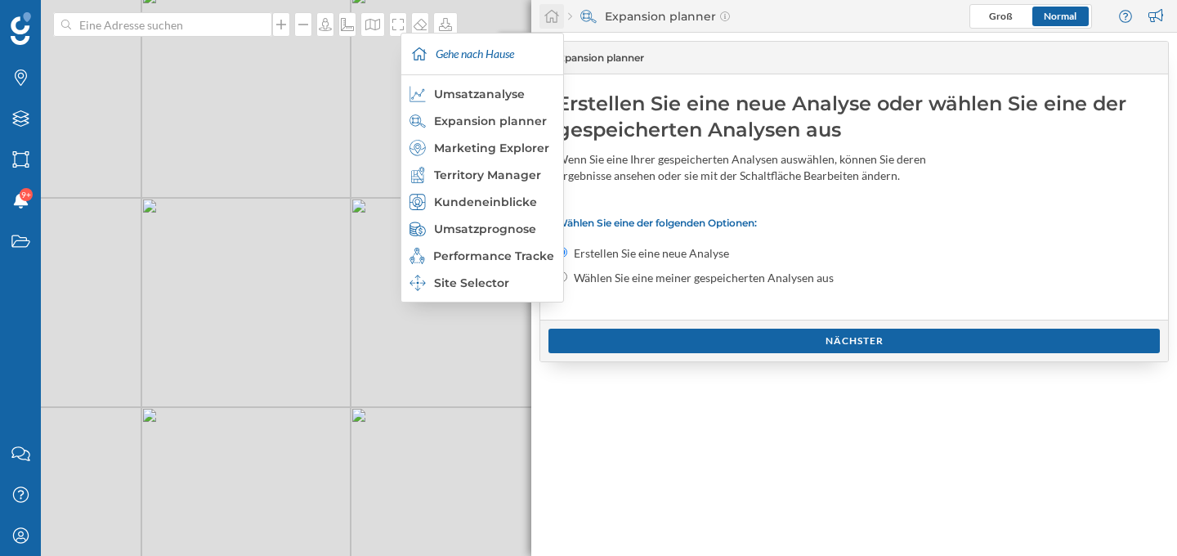
click at [544, 21] on icon at bounding box center [551, 16] width 16 height 15
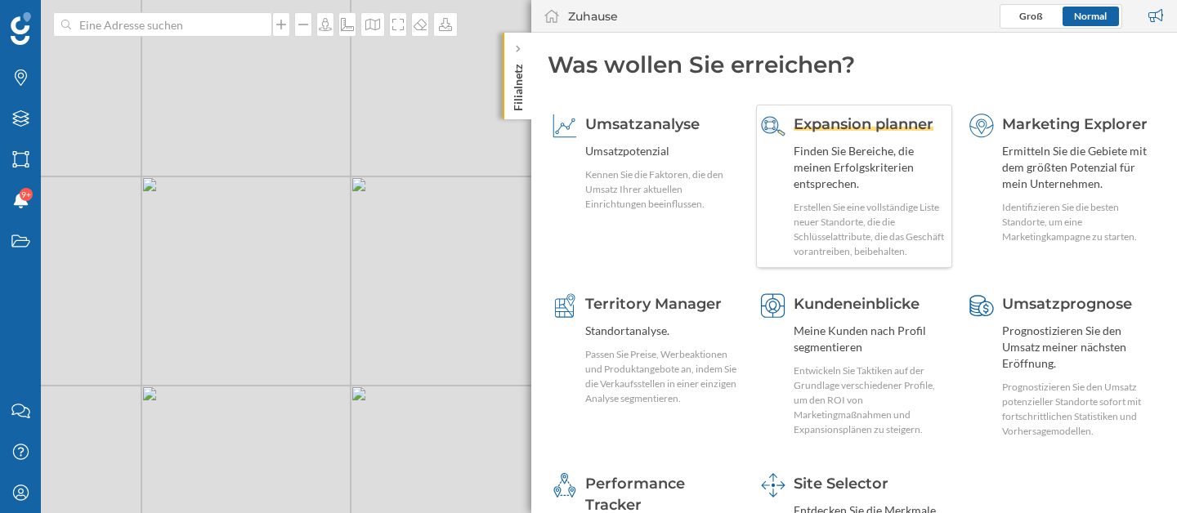
click at [857, 129] on span "Expansion planner" at bounding box center [863, 124] width 140 height 18
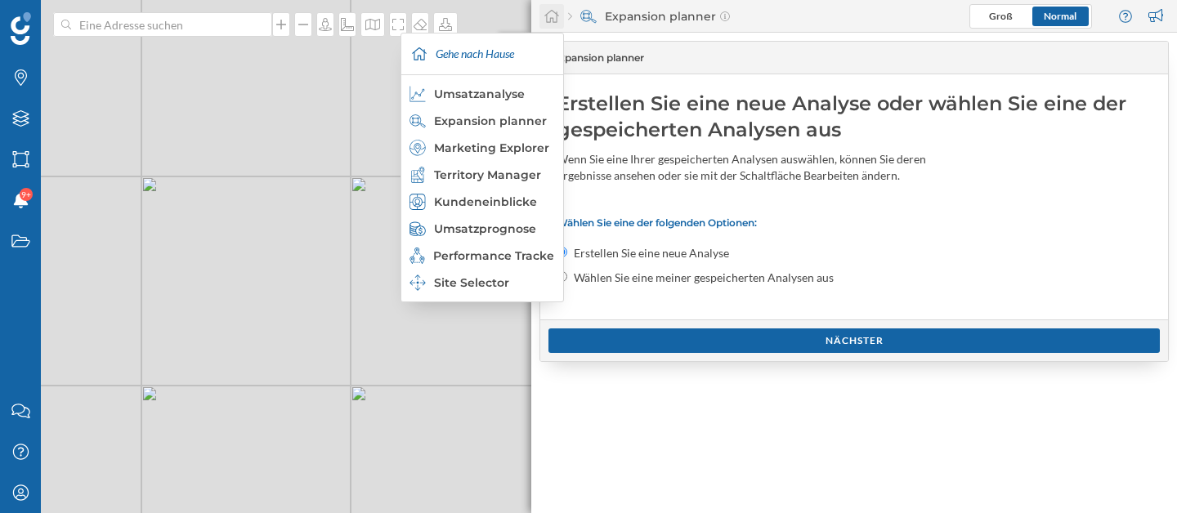
click at [552, 27] on div at bounding box center [551, 16] width 25 height 25
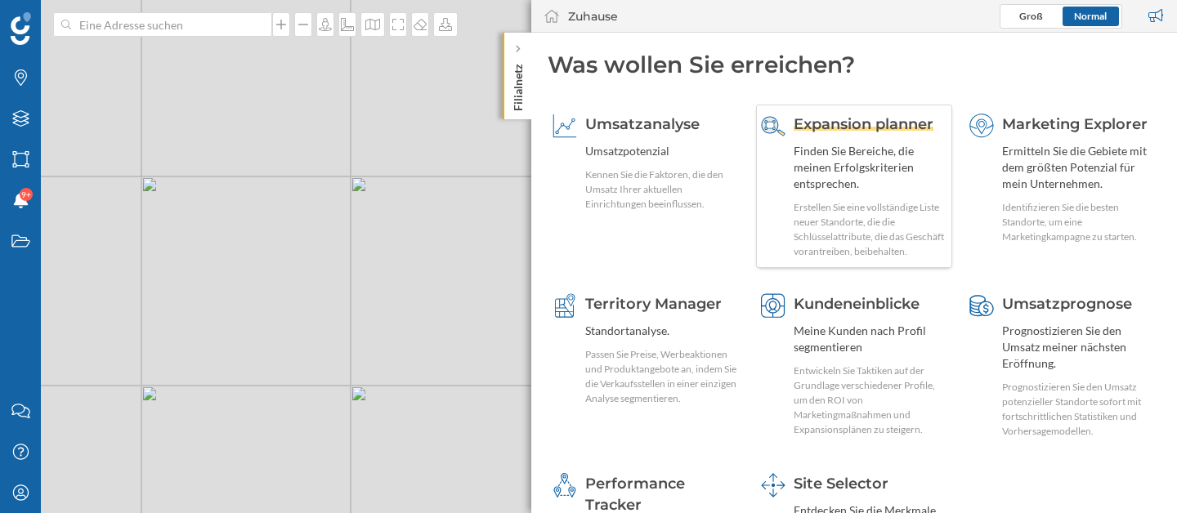
click at [846, 122] on span "Expansion planner" at bounding box center [863, 124] width 140 height 18
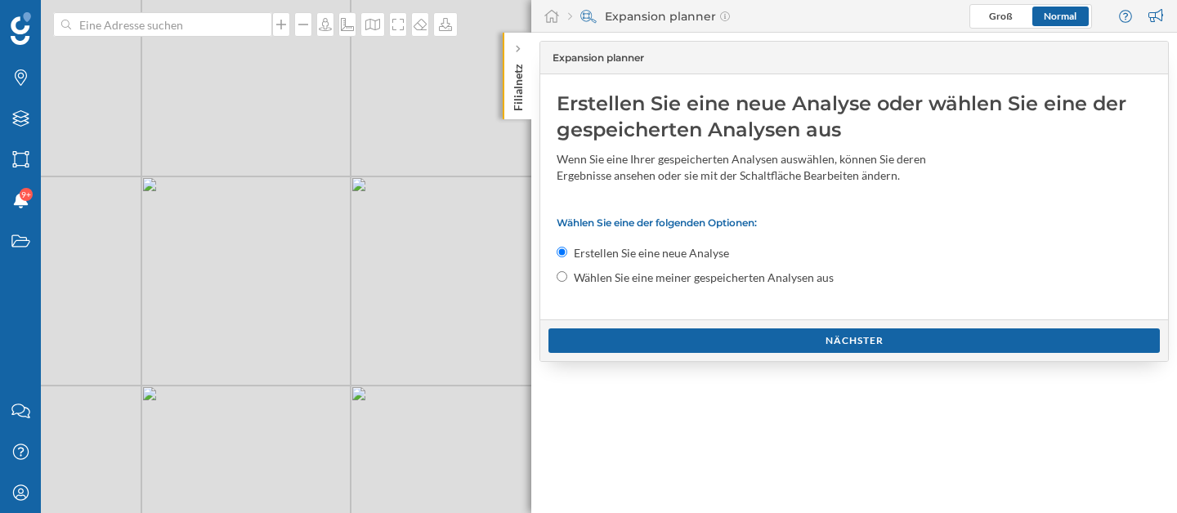
click at [562, 275] on input "Wählen Sie eine meiner gespeicherten Analysen aus" at bounding box center [561, 276] width 11 height 11
radio input "true"
radio input "false"
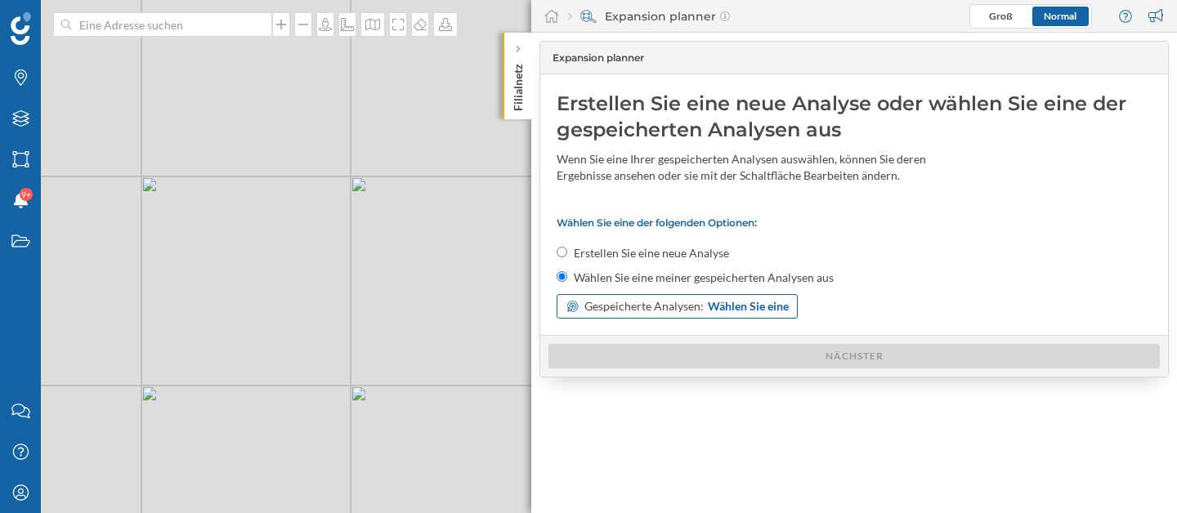
click at [610, 306] on span "Gespeicherte Analysen:" at bounding box center [643, 306] width 119 height 16
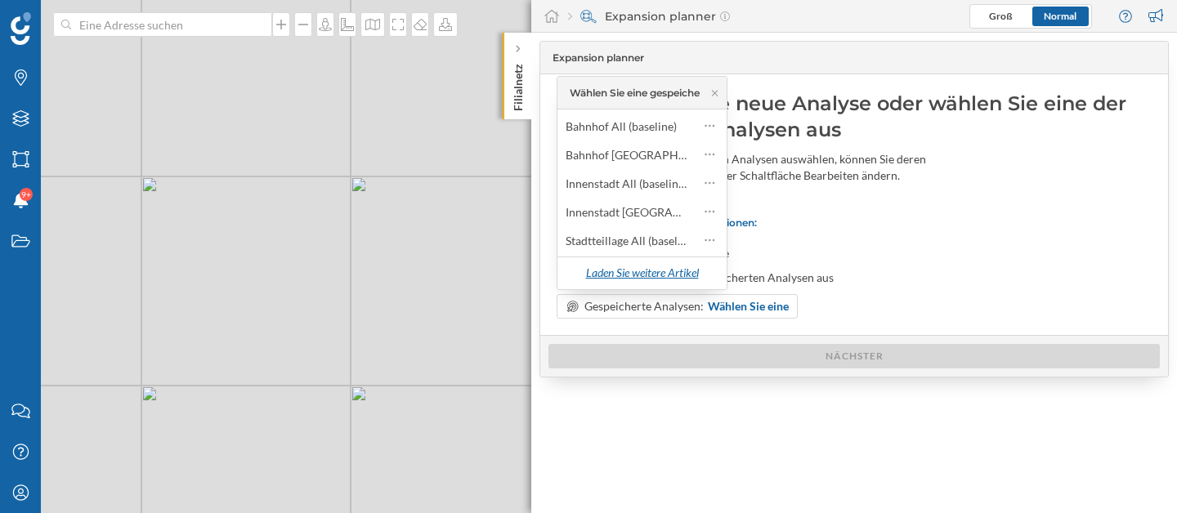
click at [650, 270] on div "Laden Sie weitere Artikel" at bounding box center [641, 273] width 133 height 25
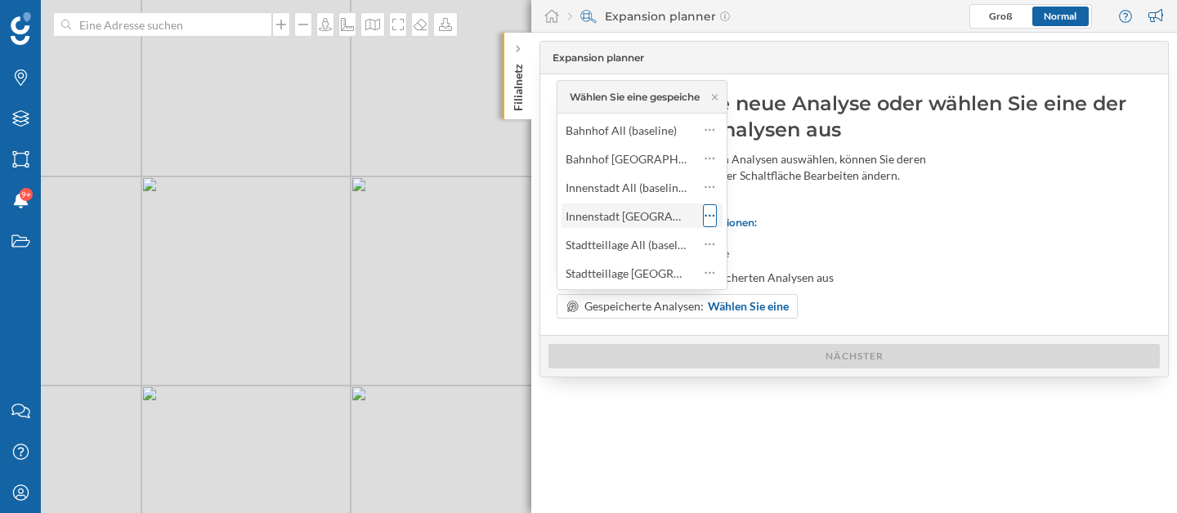
click at [713, 215] on icon at bounding box center [710, 216] width 10 height 2
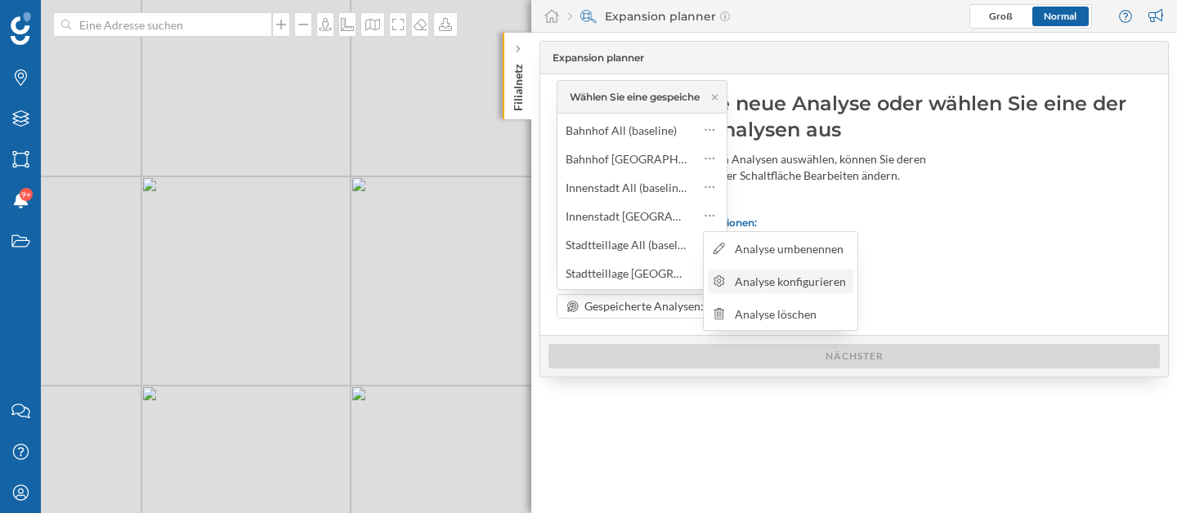
click at [784, 285] on div "Analyse konfigurieren" at bounding box center [792, 281] width 114 height 17
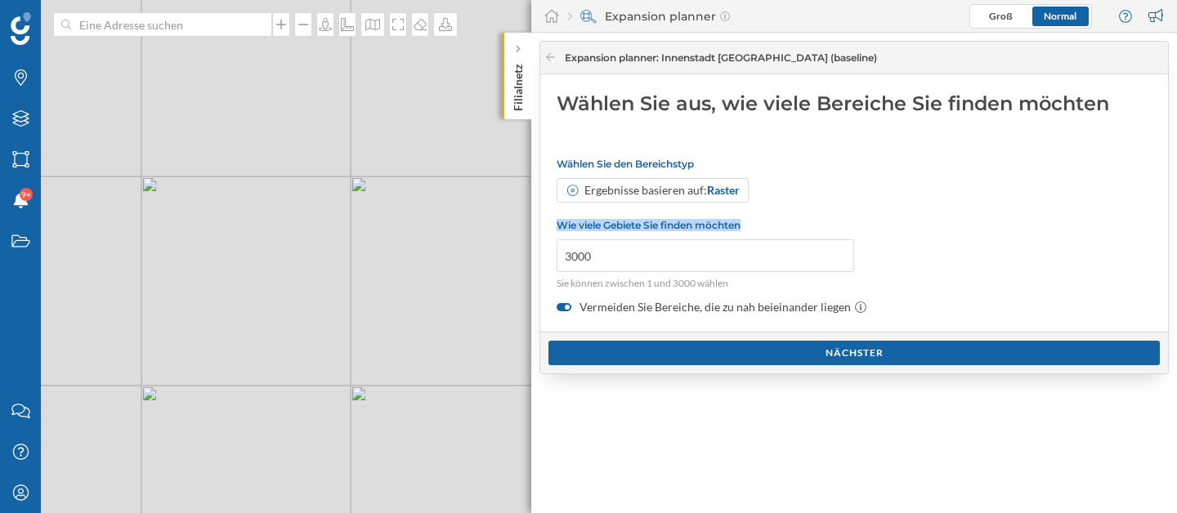
drag, startPoint x: 558, startPoint y: 224, endPoint x: 751, endPoint y: 226, distance: 192.9
click at [751, 226] on p "Wie viele Gebiete Sie finden möchten" at bounding box center [704, 225] width 297 height 12
click at [576, 260] on input "3000" at bounding box center [704, 255] width 297 height 33
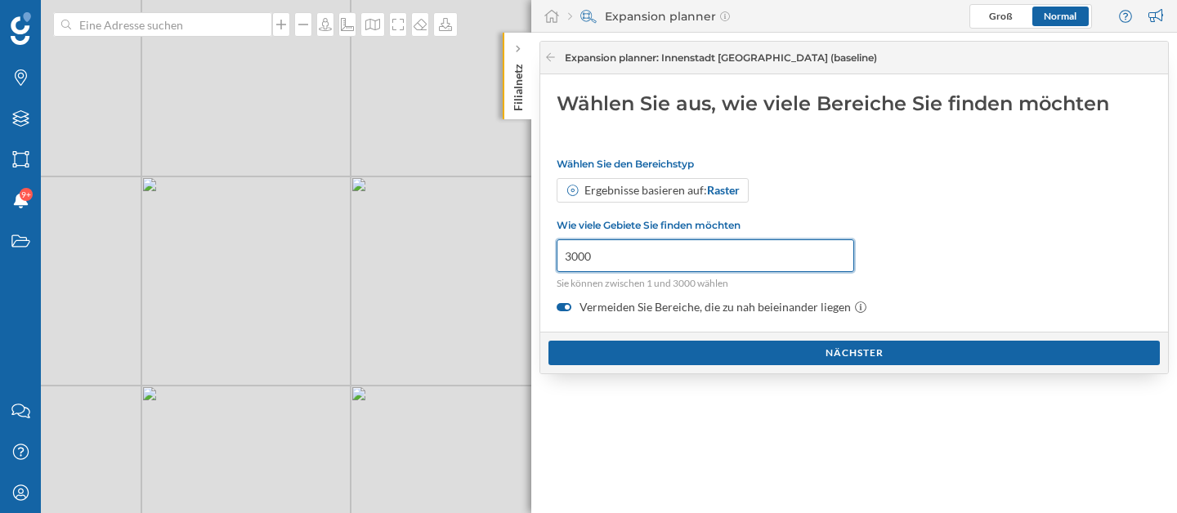
click at [576, 260] on input "3000" at bounding box center [704, 255] width 297 height 33
type input "500"
click at [928, 197] on div "Ergebnisse basieren auf: Raster" at bounding box center [853, 190] width 595 height 25
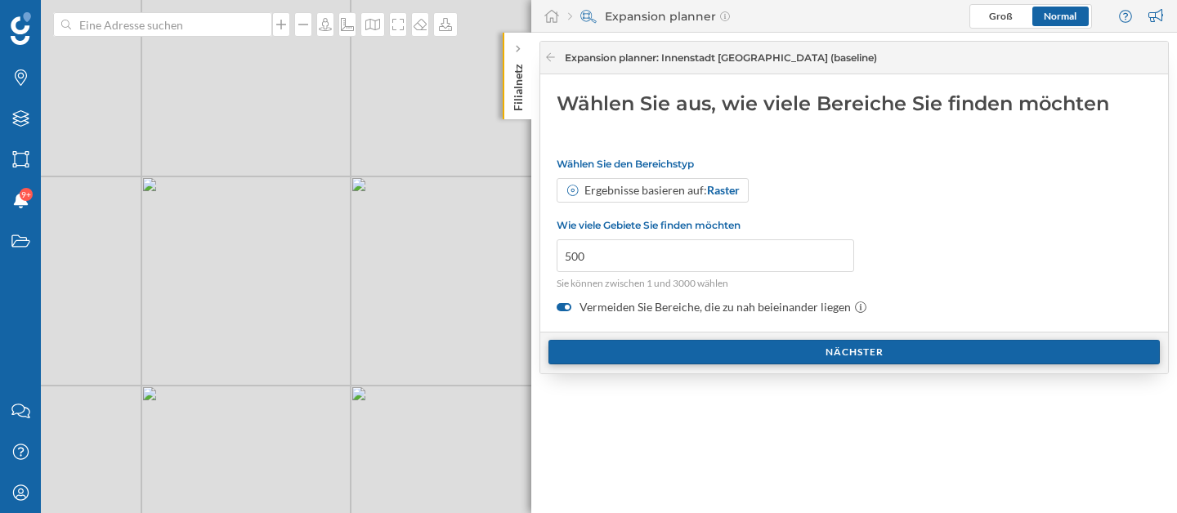
click at [738, 349] on div "Nächster" at bounding box center [853, 352] width 611 height 25
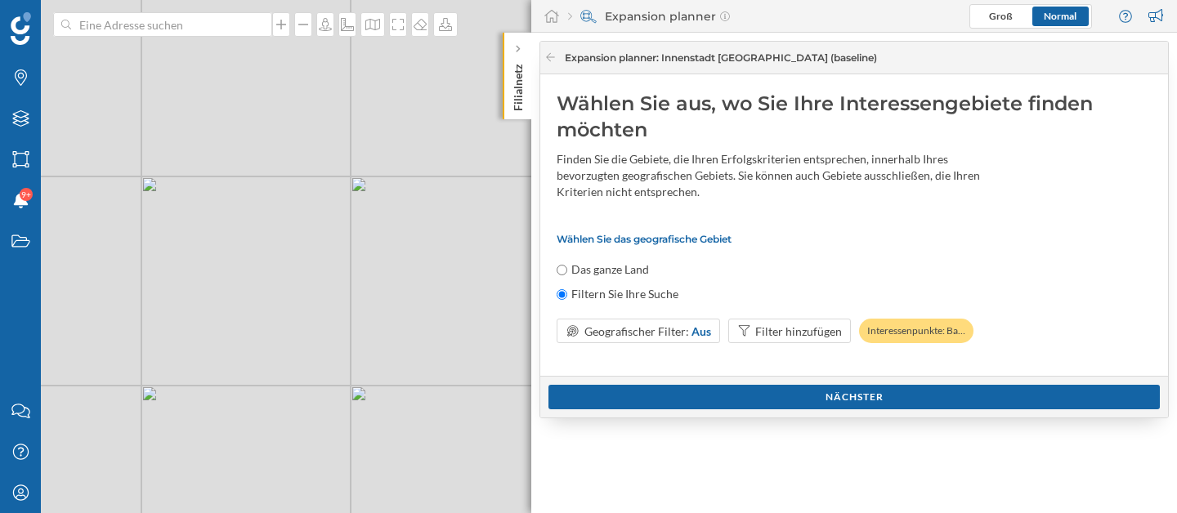
click at [560, 267] on input "Das ganze Land" at bounding box center [561, 270] width 11 height 11
radio input "true"
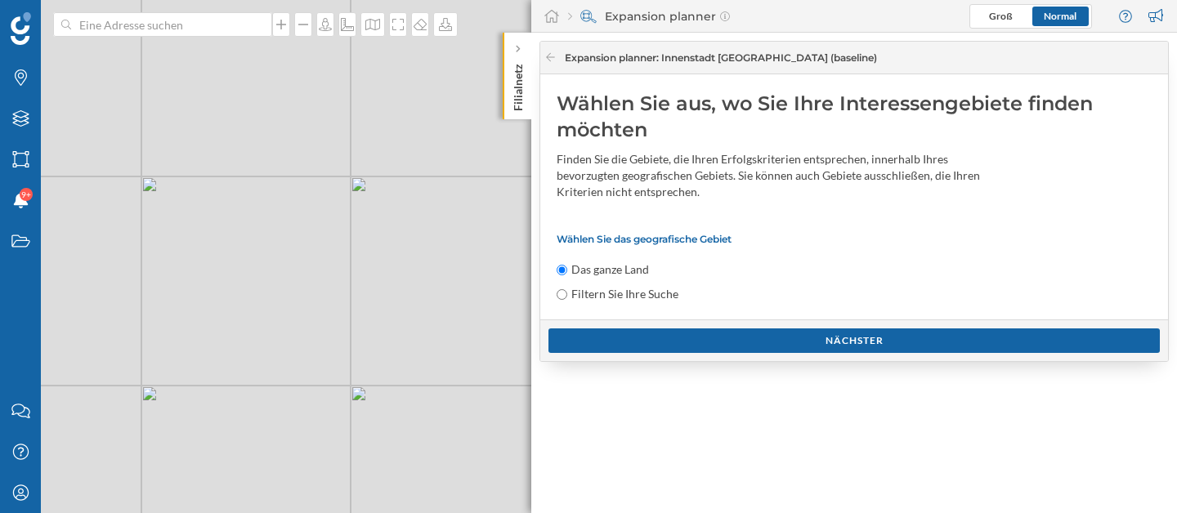
click at [562, 293] on input "Filtern Sie Ihre Suche" at bounding box center [561, 294] width 11 height 11
radio input "true"
radio input "false"
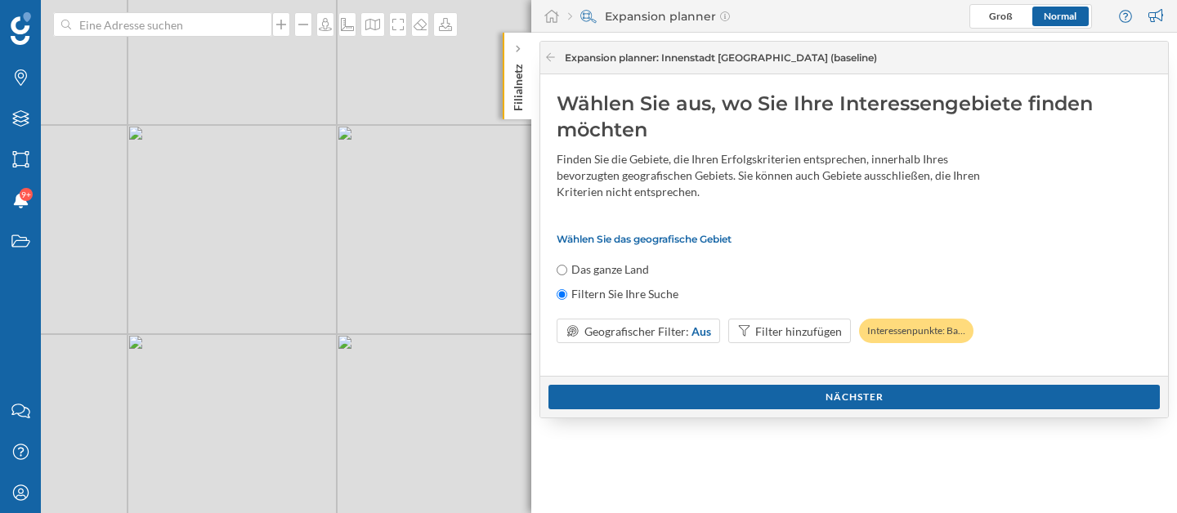
drag, startPoint x: 280, startPoint y: 208, endPoint x: 442, endPoint y: 284, distance: 178.4
click at [442, 284] on div "© Mapbox © OpenStreetMap Improve this map" at bounding box center [588, 256] width 1177 height 513
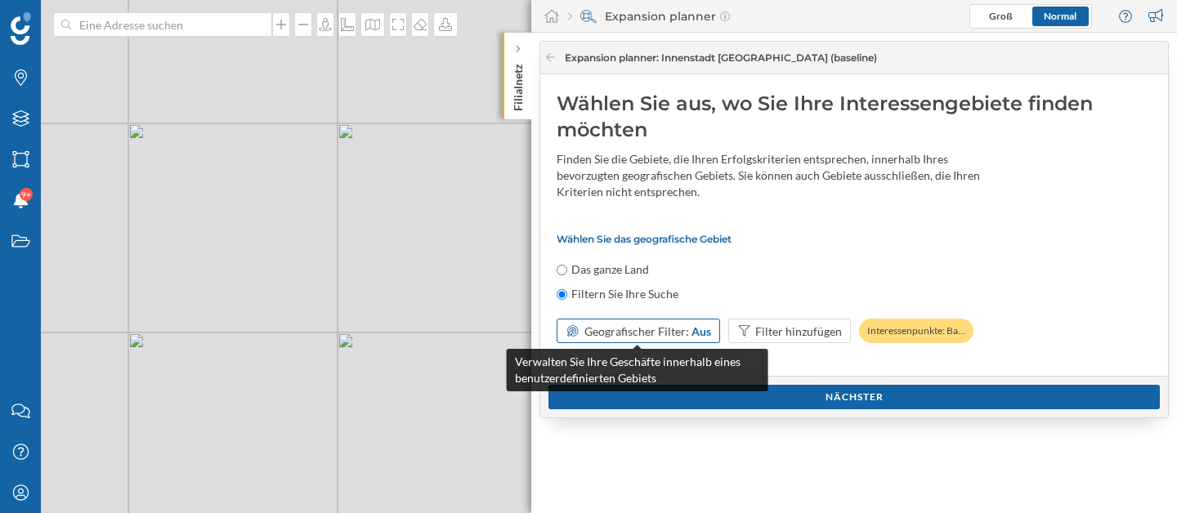
click at [662, 335] on span "Geografischer Filter:" at bounding box center [636, 331] width 105 height 14
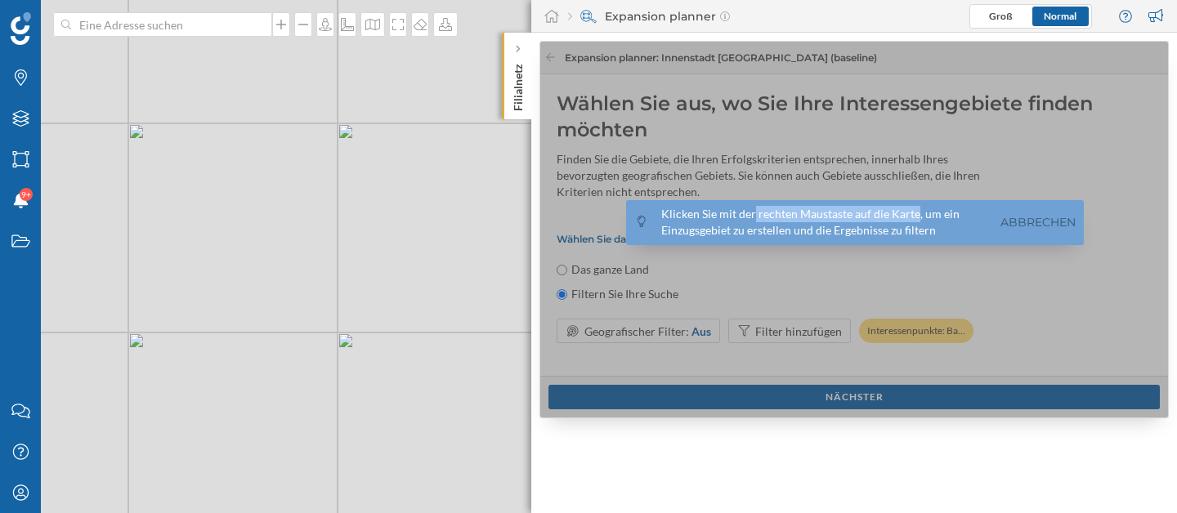
drag, startPoint x: 751, startPoint y: 217, endPoint x: 914, endPoint y: 221, distance: 163.5
click at [914, 221] on div "Klicken Sie mit der rechten Maustaste auf die Karte, um ein Einzugsgebiet zu er…" at bounding box center [824, 222] width 327 height 33
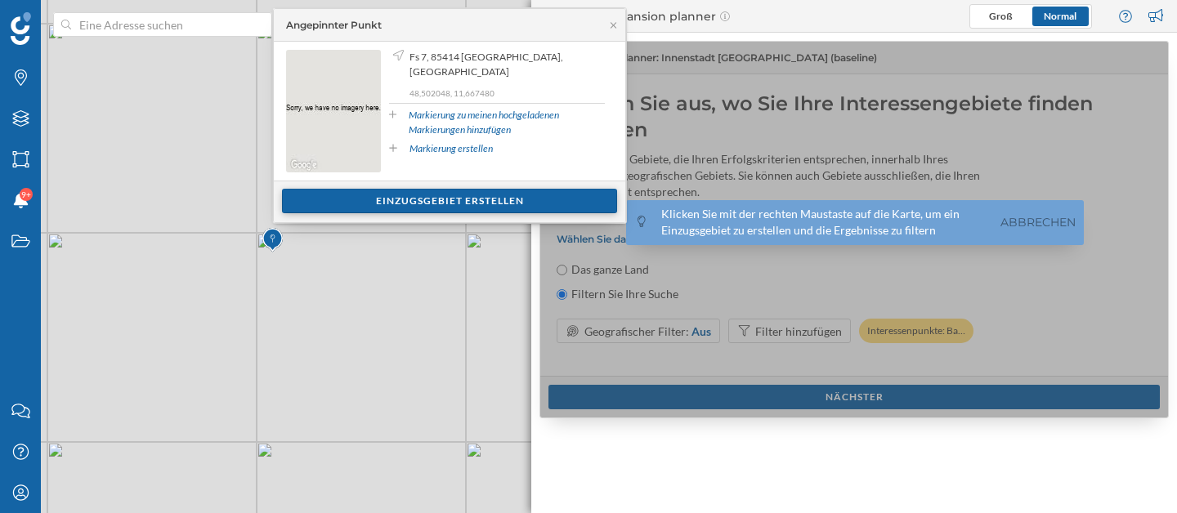
click at [397, 205] on div "Einzugsgebiet erstellen" at bounding box center [449, 201] width 335 height 25
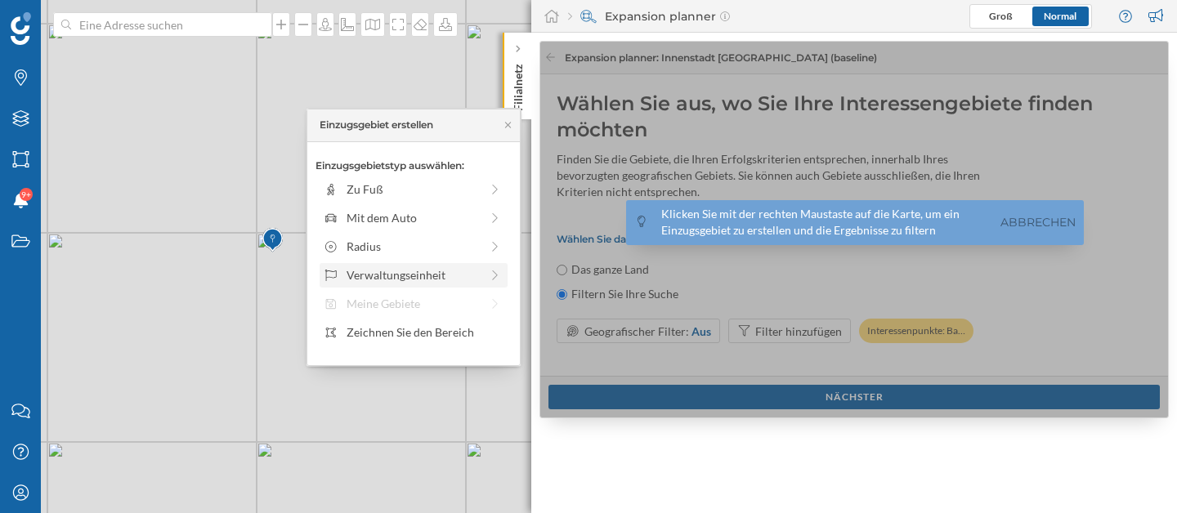
click at [417, 279] on div "Verwaltungseinheit" at bounding box center [412, 274] width 133 height 17
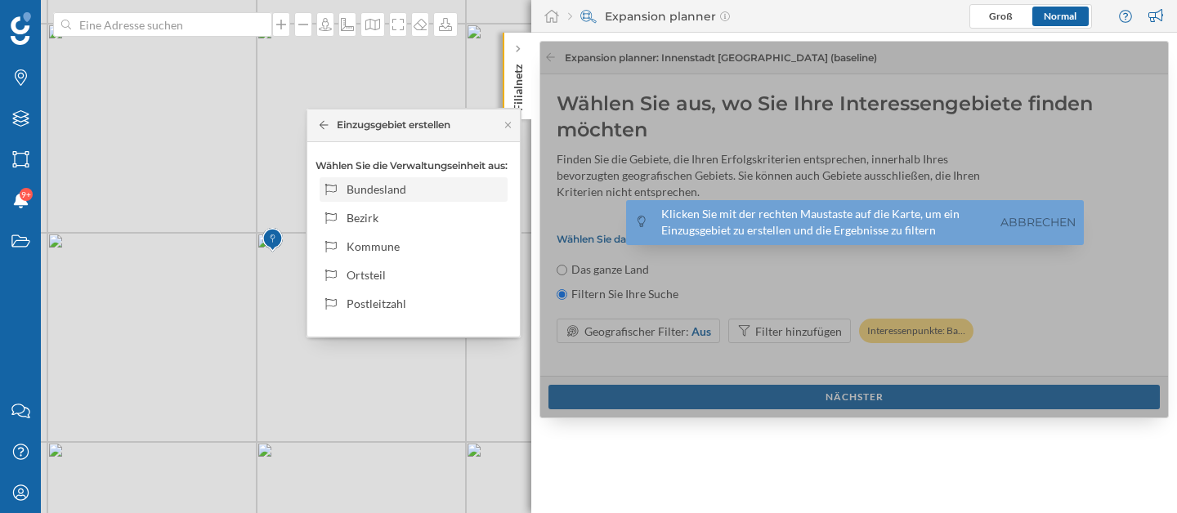
click at [421, 198] on div "Bundesland" at bounding box center [414, 189] width 188 height 25
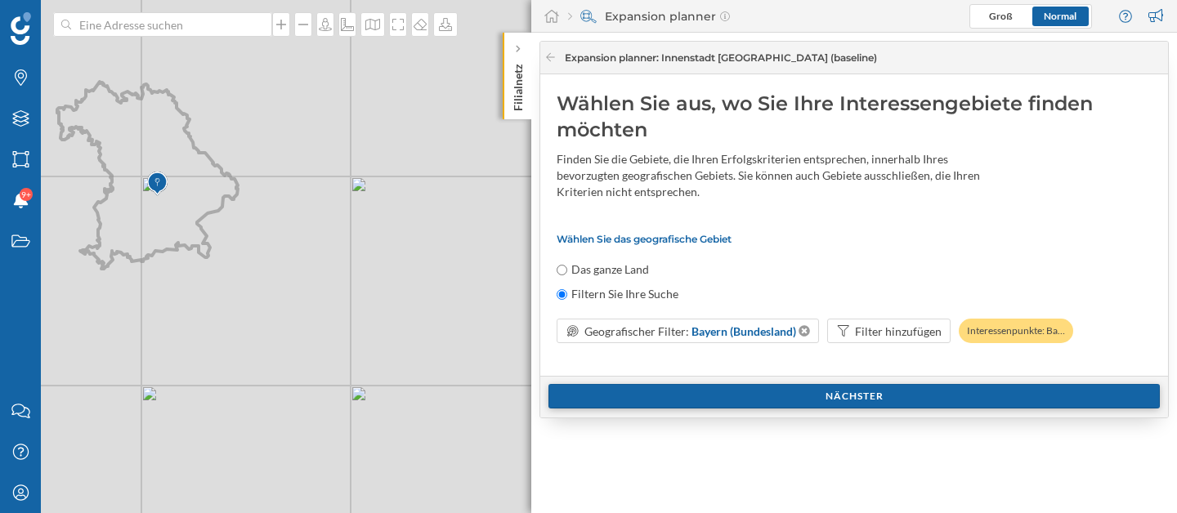
click at [927, 391] on div "Nächster" at bounding box center [853, 396] width 611 height 25
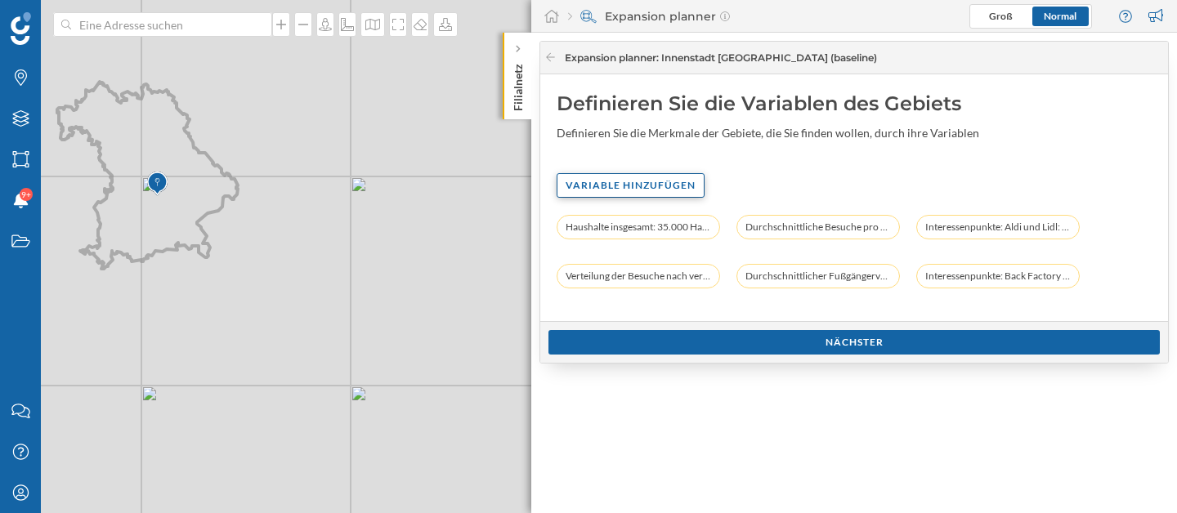
click at [676, 193] on div "Variable hinzufügen" at bounding box center [630, 185] width 148 height 25
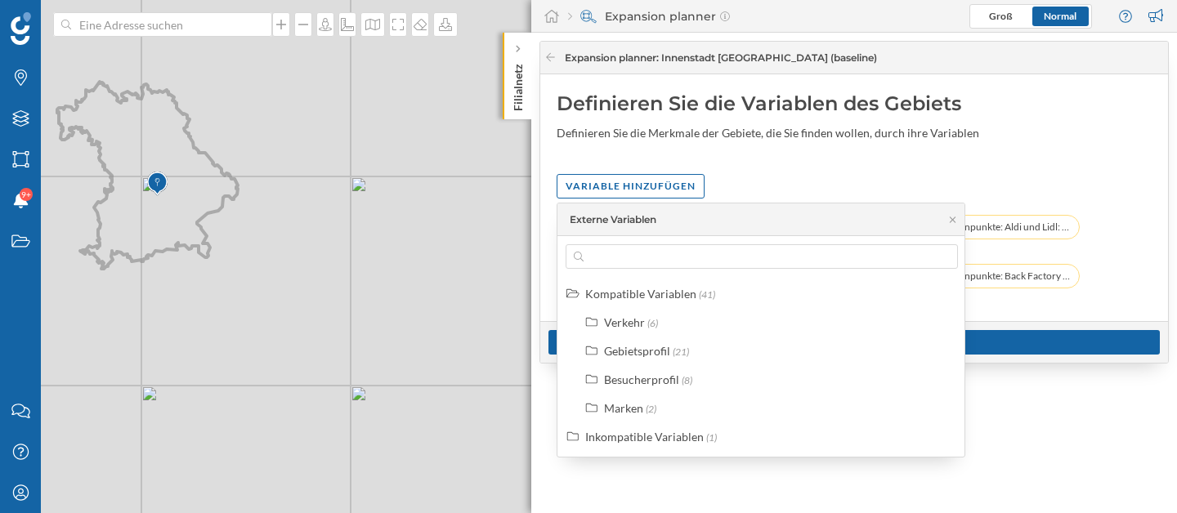
click at [811, 171] on div "Definieren Sie die Variablen des Gebiets Definieren Sie die Merkmale der Gebiet…" at bounding box center [854, 197] width 628 height 247
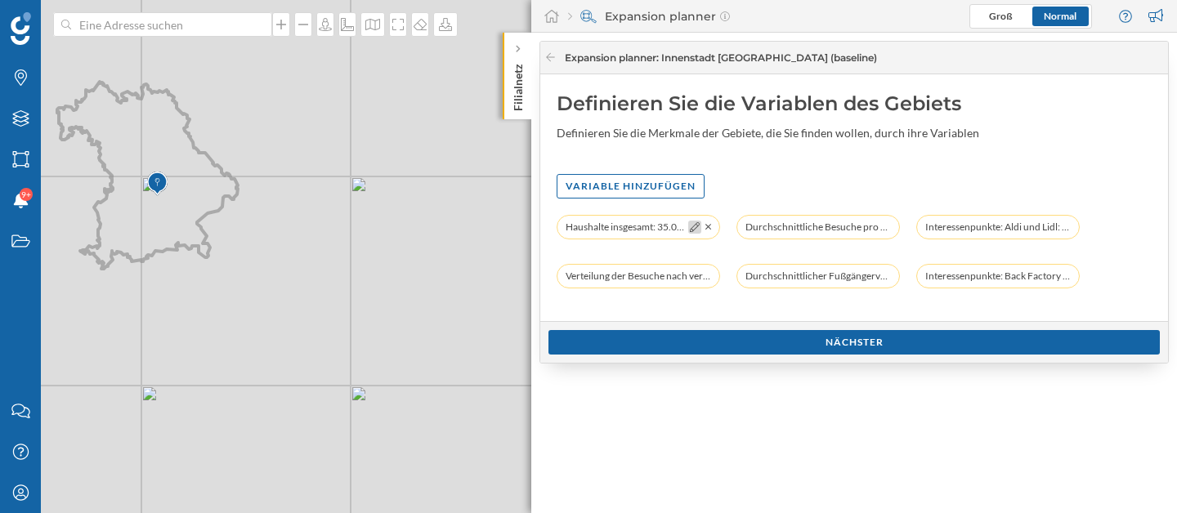
click at [690, 230] on icon at bounding box center [695, 227] width 10 height 10
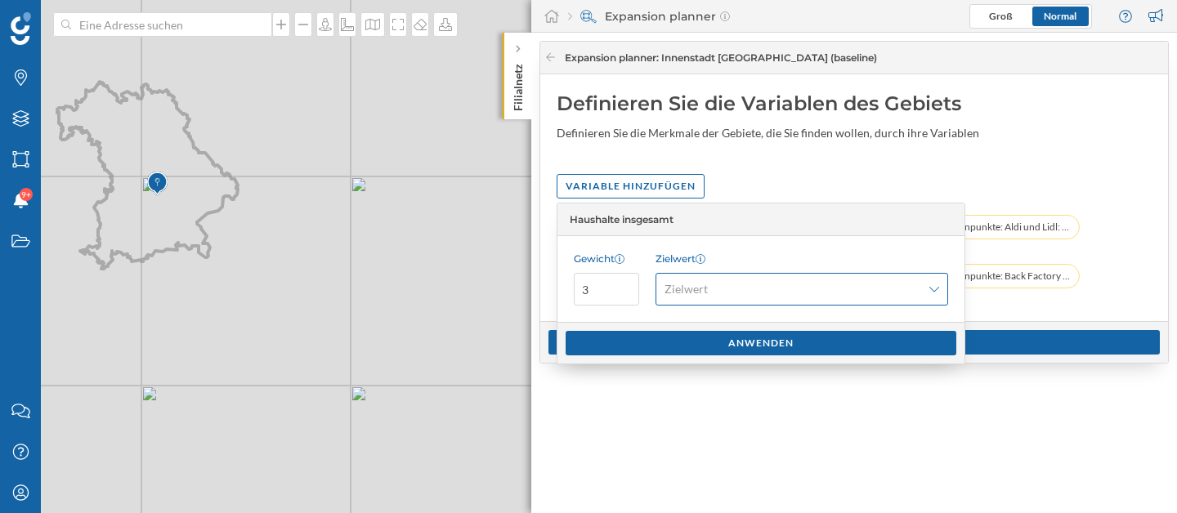
click at [932, 292] on icon at bounding box center [934, 289] width 10 height 11
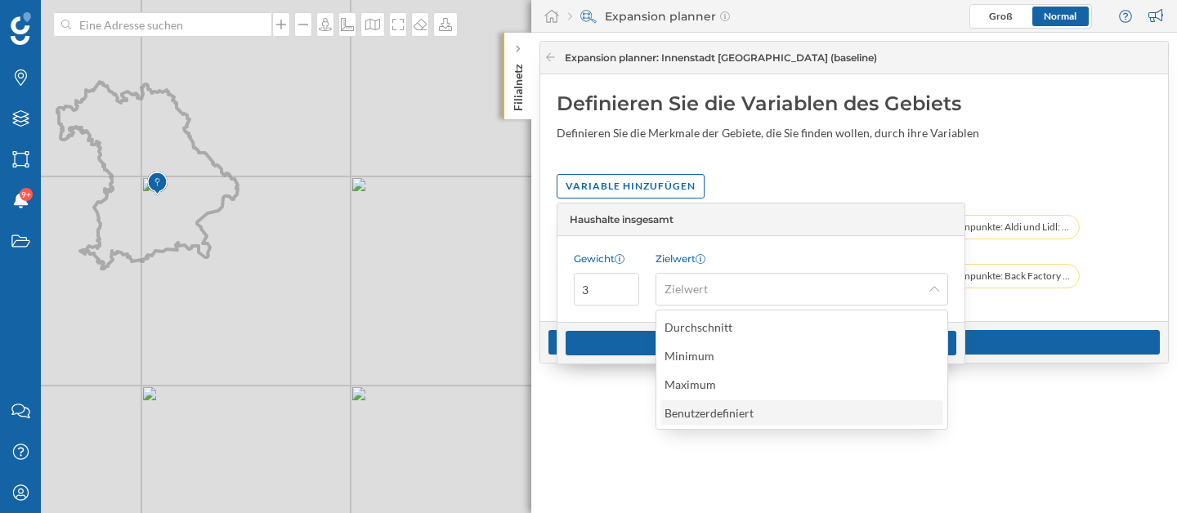
click at [806, 404] on div "Benutzerdefiniert" at bounding box center [800, 412] width 273 height 17
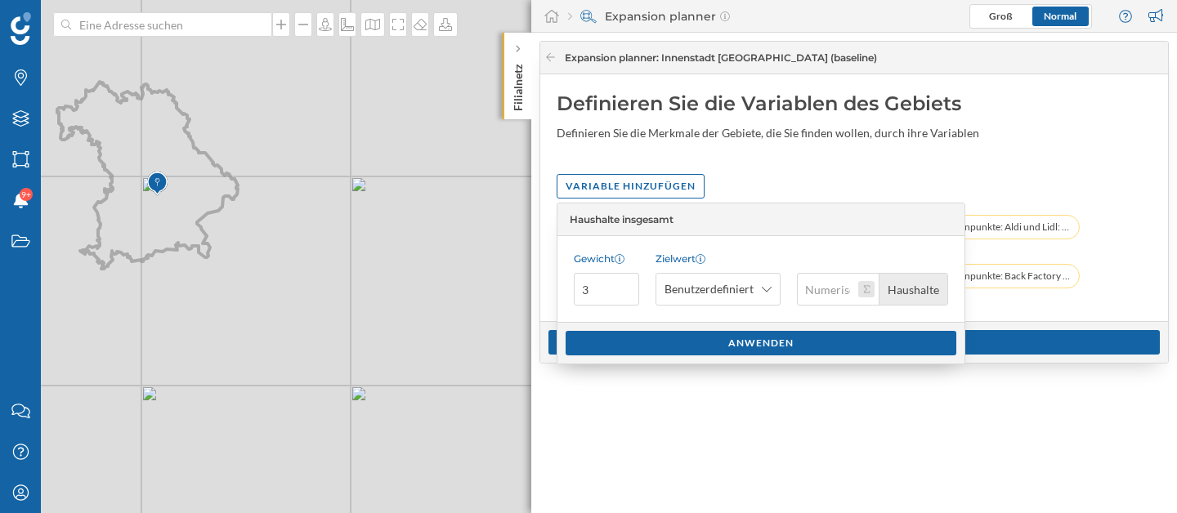
click at [869, 294] on button "Haushalte" at bounding box center [866, 289] width 16 height 16
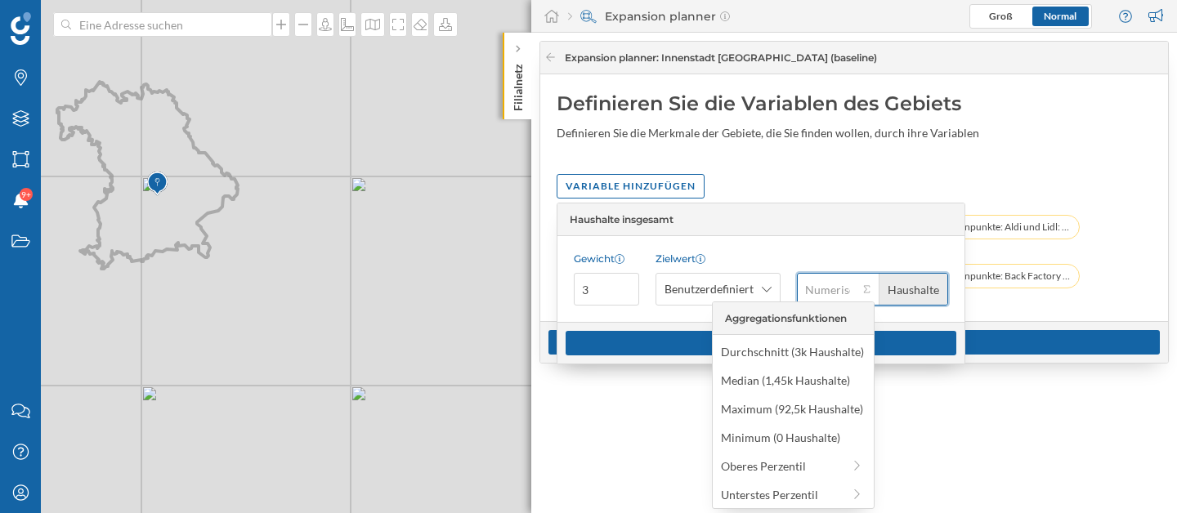
click at [829, 288] on input "Haushalte" at bounding box center [827, 289] width 61 height 33
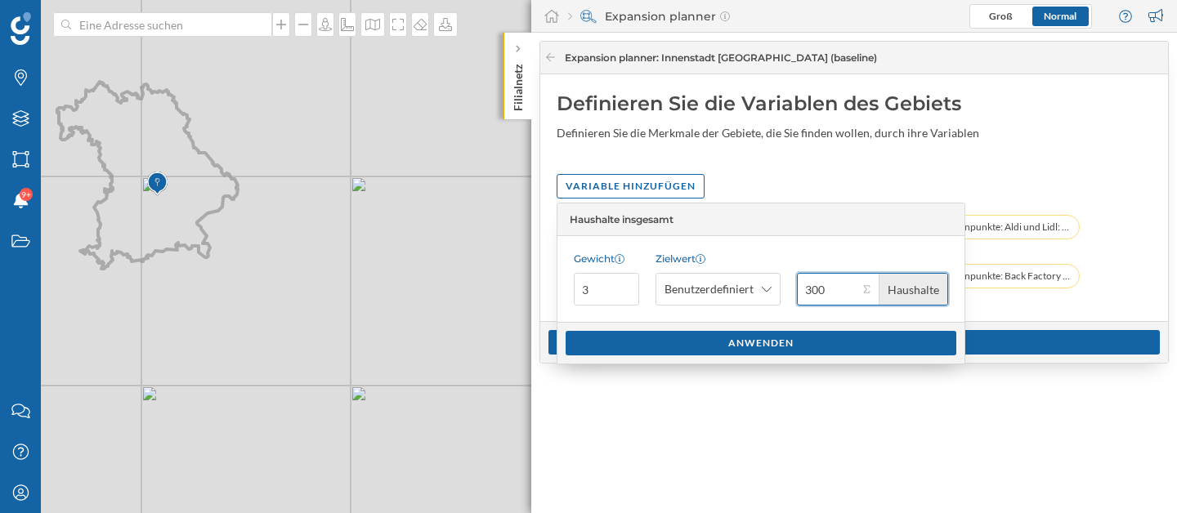
type input "3.000"
click at [823, 288] on input "3.000" at bounding box center [827, 289] width 61 height 33
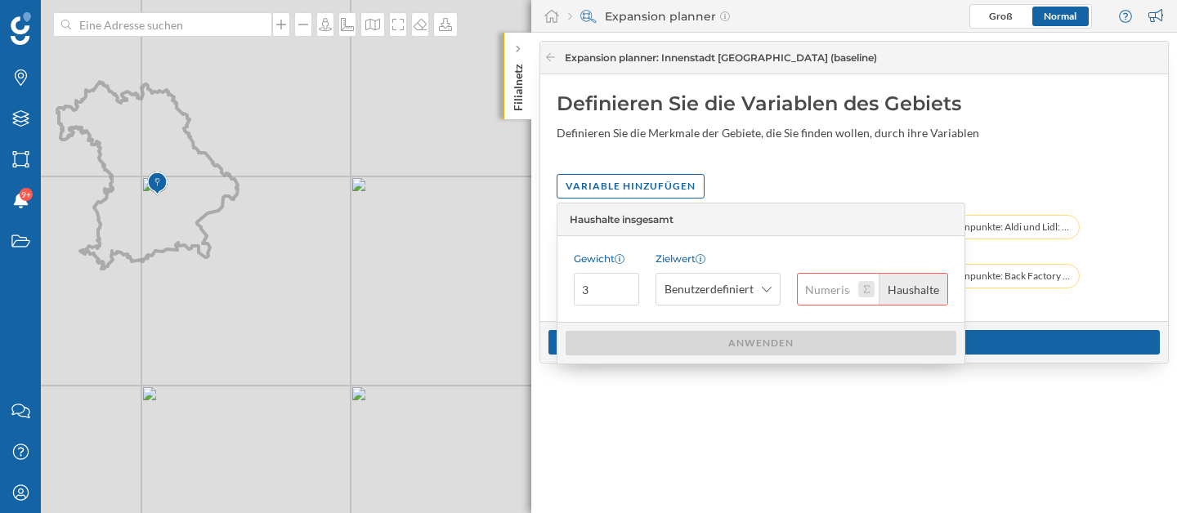
click at [870, 288] on button "Haushalte" at bounding box center [866, 289] width 16 height 16
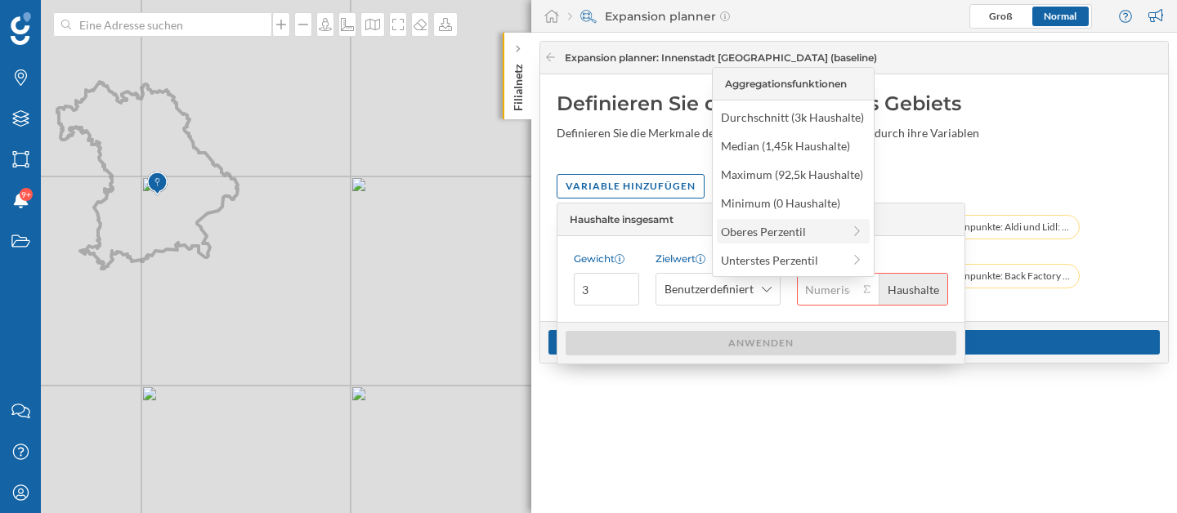
click at [851, 236] on icon at bounding box center [857, 231] width 15 height 11
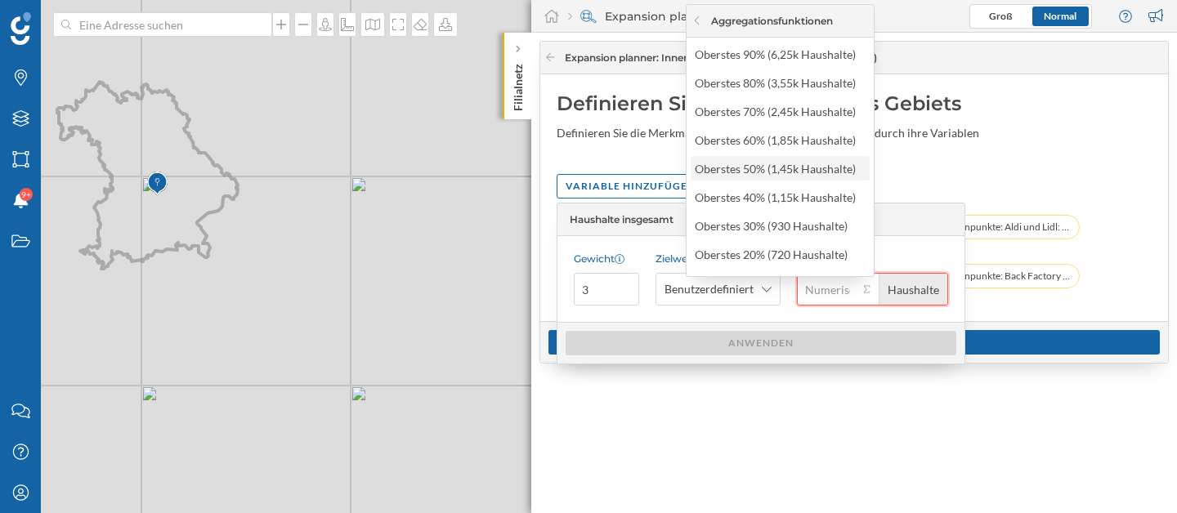
click at [841, 286] on input "Haushalte" at bounding box center [827, 289] width 61 height 33
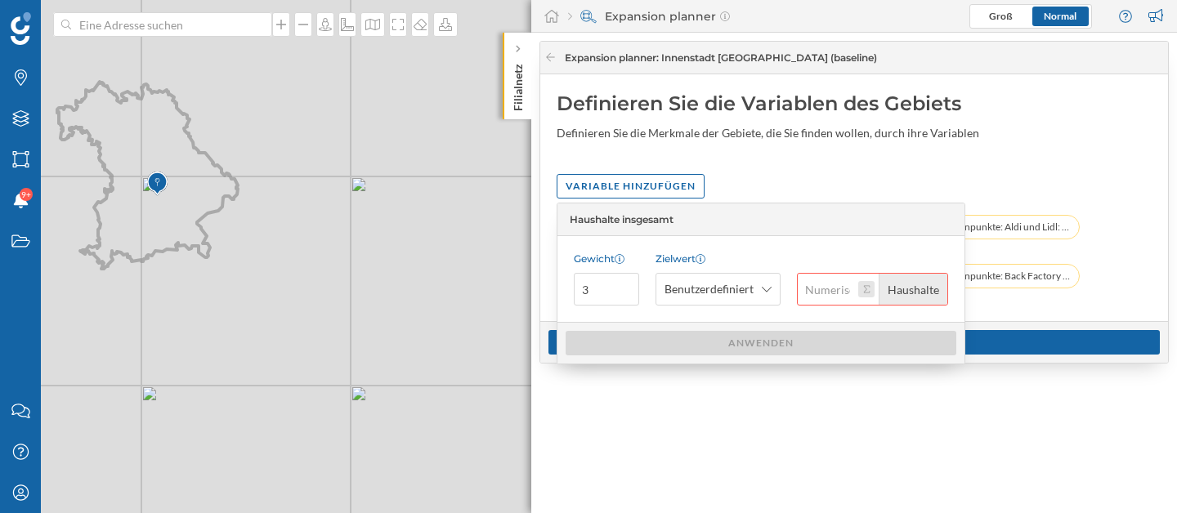
click at [865, 293] on button "Haushalte" at bounding box center [866, 289] width 16 height 16
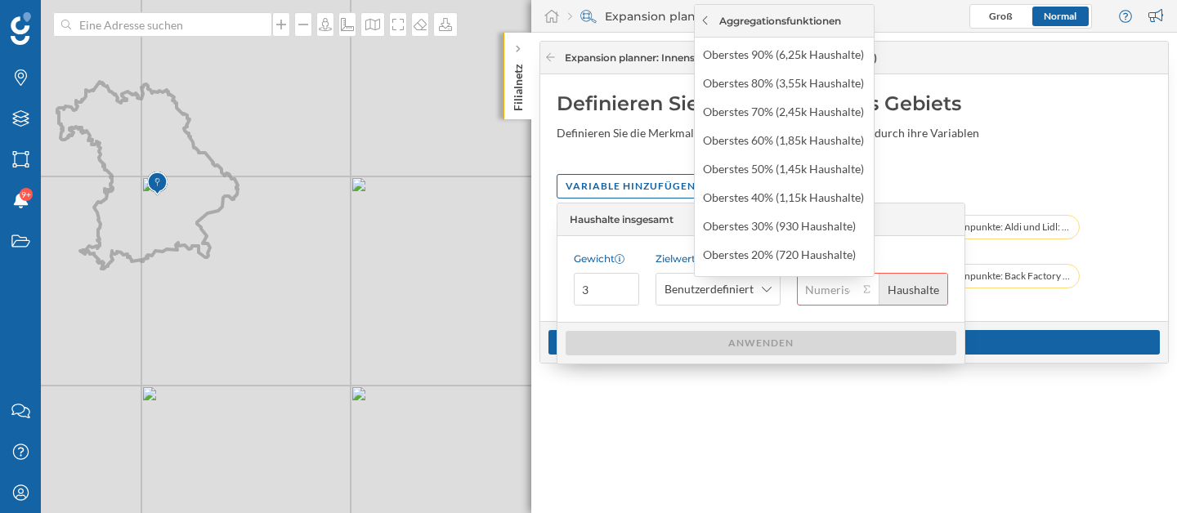
click at [706, 21] on icon at bounding box center [705, 21] width 12 height 10
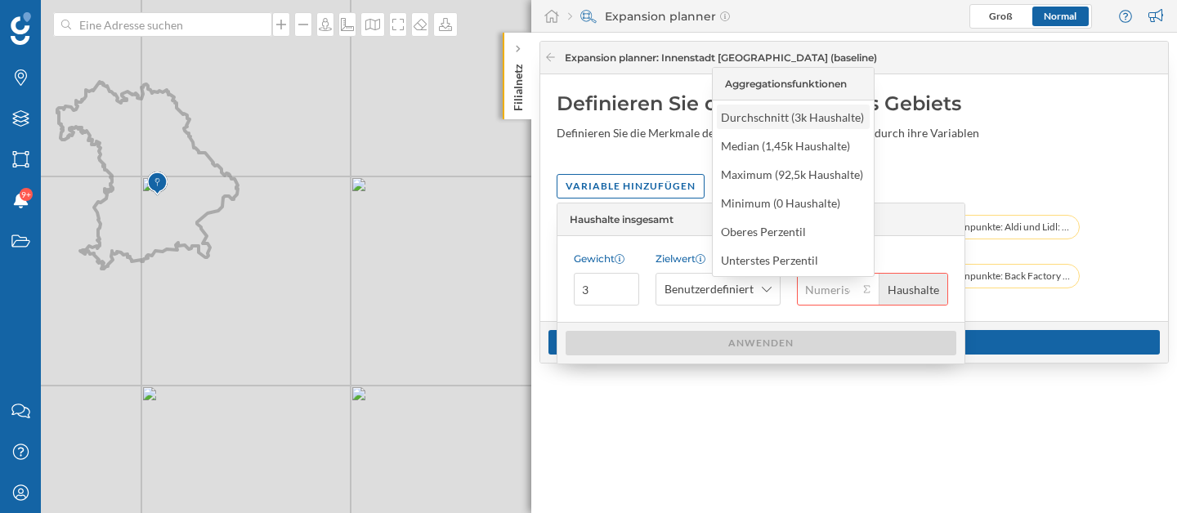
click at [748, 128] on div "Durchschnitt (3k Haushalte)" at bounding box center [793, 117] width 153 height 25
type input "3.000"
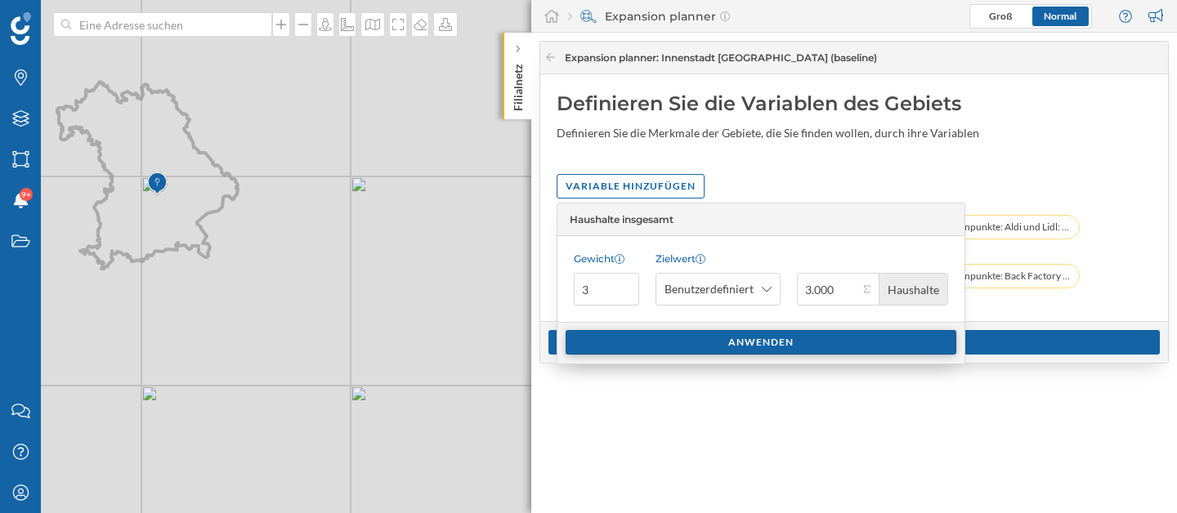
click at [775, 342] on div "Anwenden" at bounding box center [760, 342] width 391 height 25
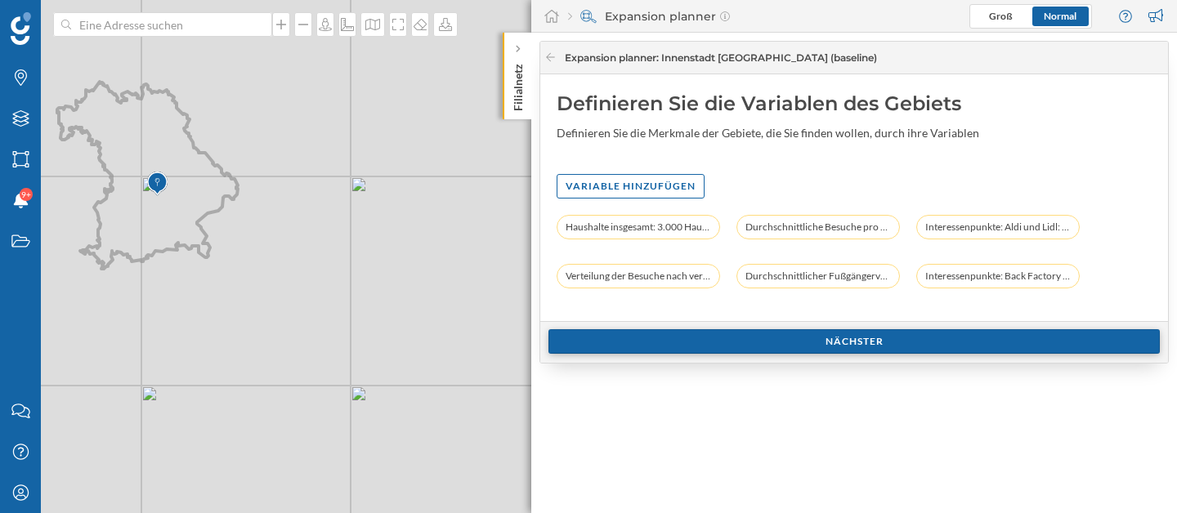
click at [860, 345] on div "Nächster" at bounding box center [853, 341] width 611 height 25
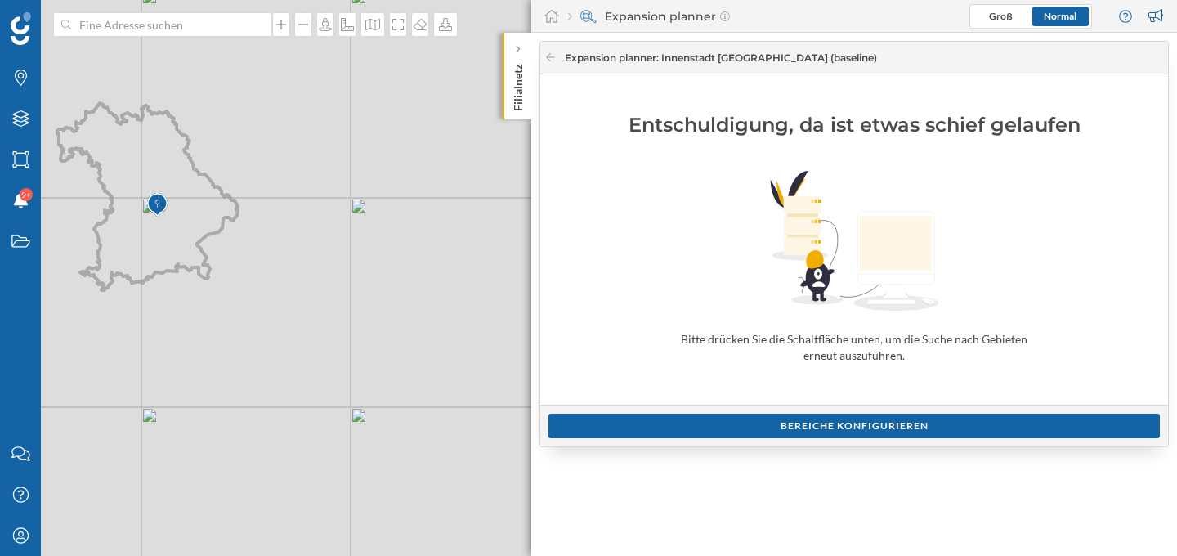
click at [558, 51] on div "Expansion planner : Innenstadt [GEOGRAPHIC_DATA] (baseline)" at bounding box center [849, 58] width 610 height 15
click at [552, 54] on icon at bounding box center [550, 57] width 12 height 10
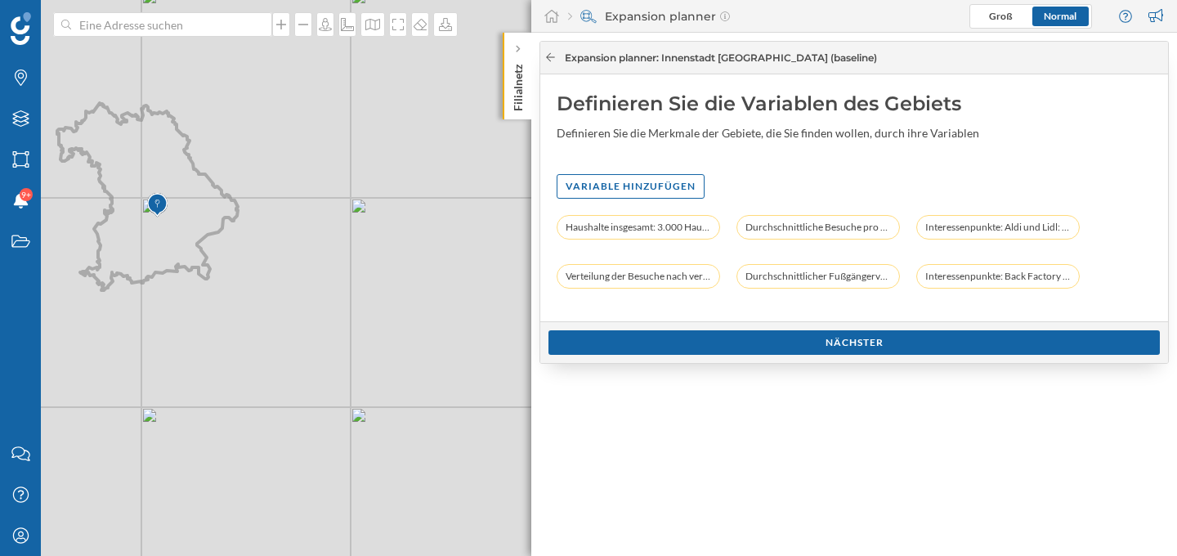
click at [556, 61] on icon at bounding box center [550, 57] width 12 height 10
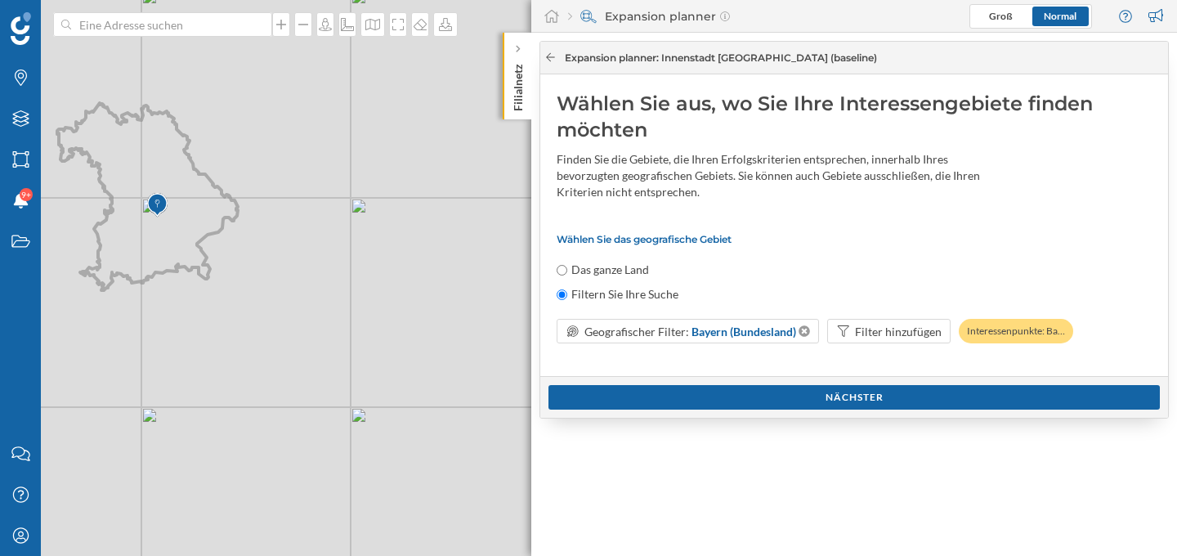
click at [552, 60] on icon at bounding box center [550, 57] width 12 height 10
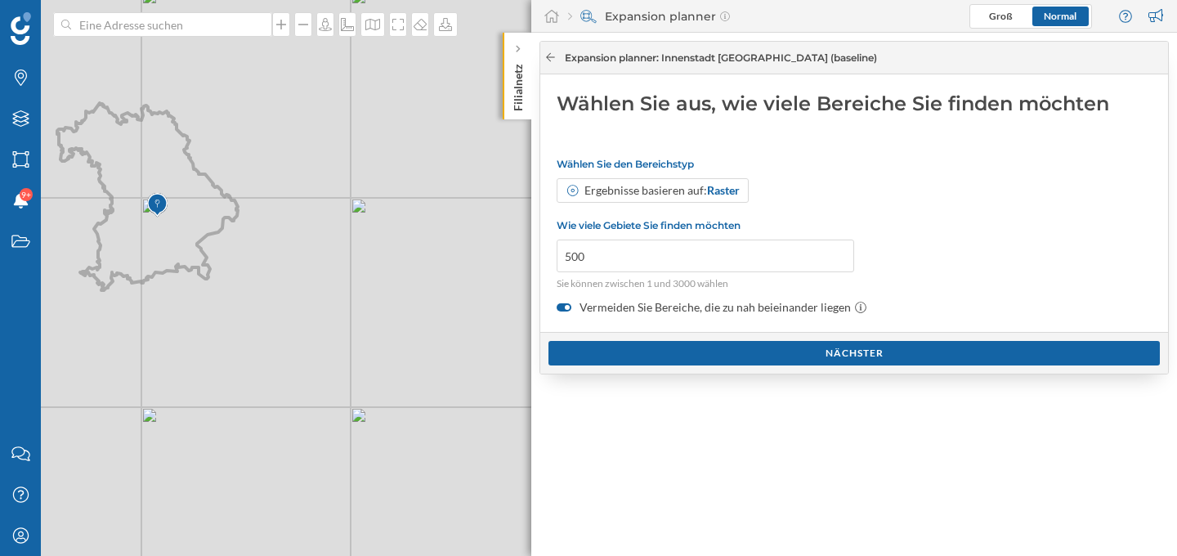
click at [552, 60] on icon at bounding box center [550, 57] width 12 height 10
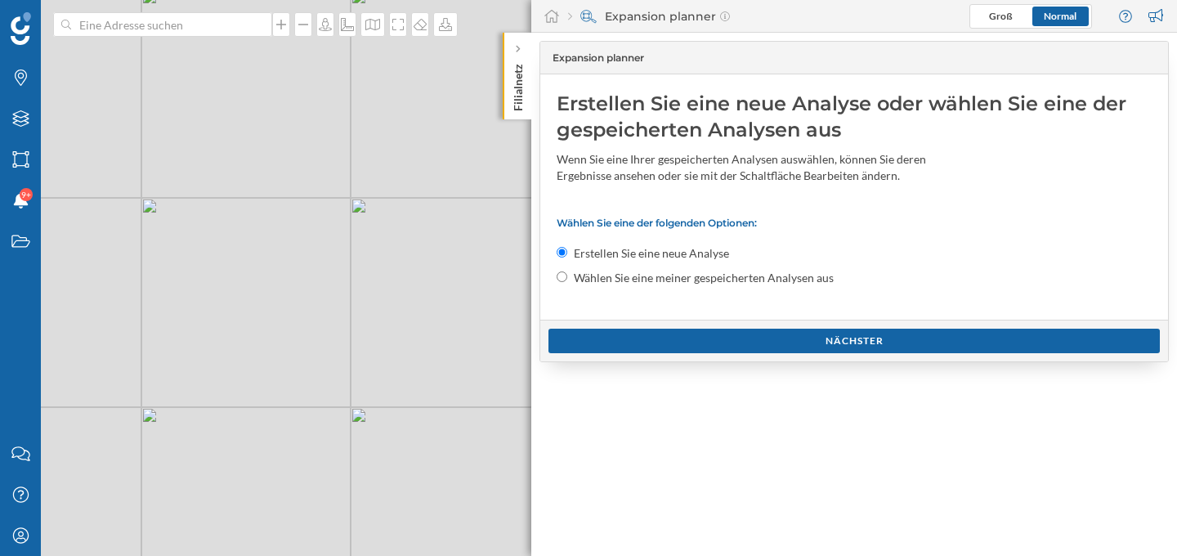
click at [560, 279] on input "Wählen Sie eine meiner gespeicherten Analysen aus" at bounding box center [561, 276] width 11 height 11
radio input "true"
radio input "false"
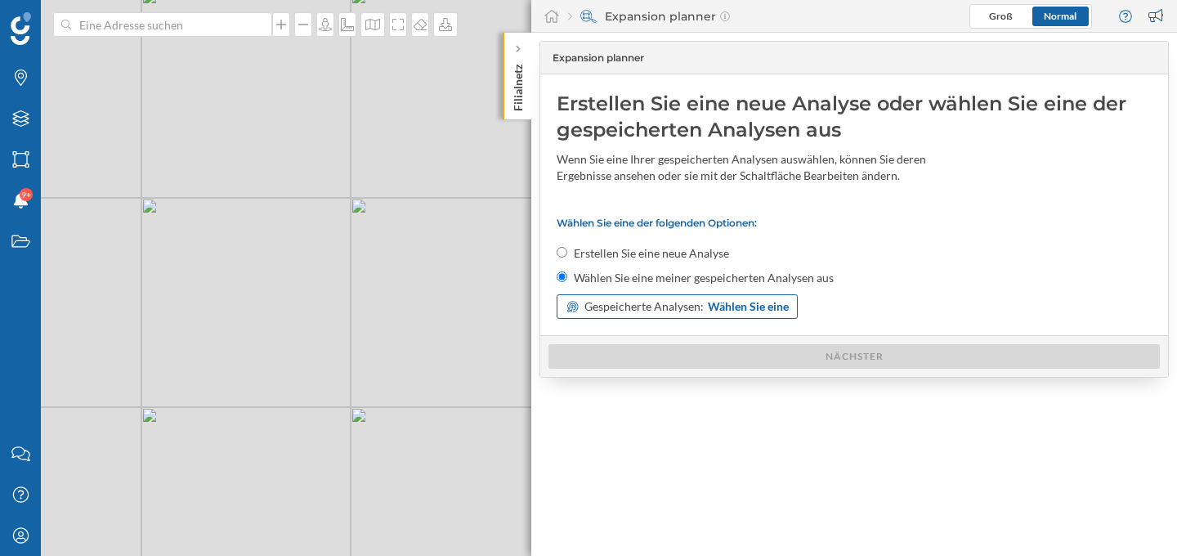
click at [672, 306] on span "Gespeicherte Analysen:" at bounding box center [643, 306] width 119 height 16
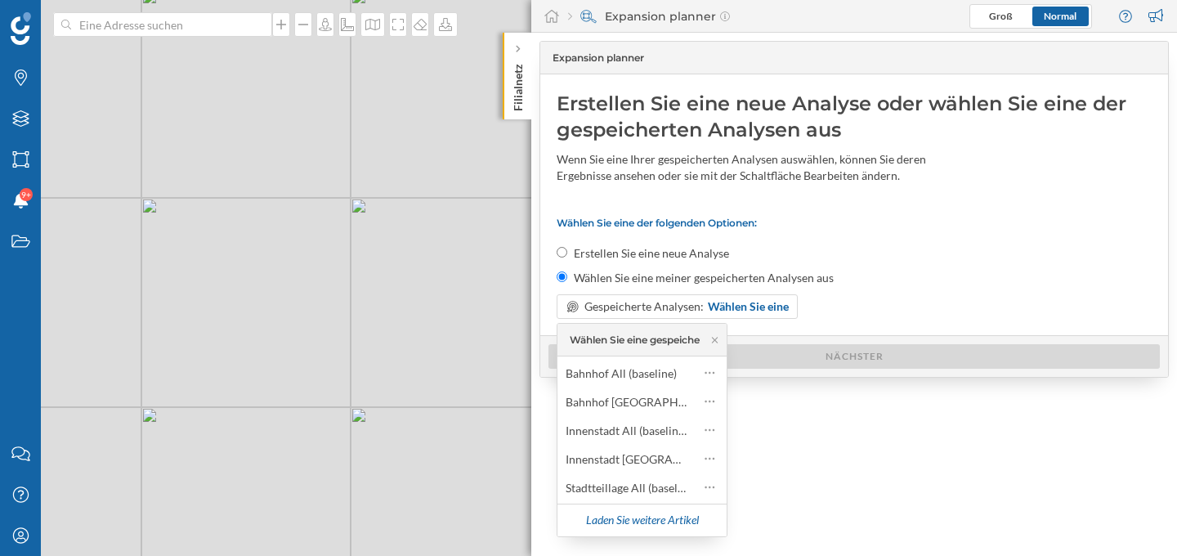
click at [873, 285] on div "Wählen Sie eine meiner gespeicherten Analysen aus" at bounding box center [853, 278] width 595 height 16
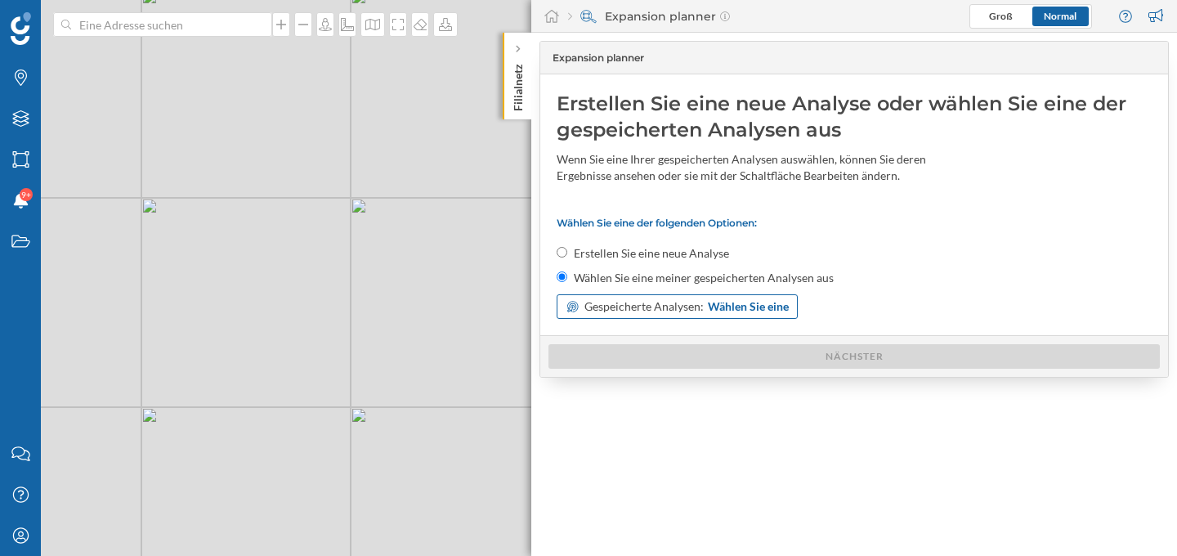
click at [696, 315] on div "Gespeicherte Analysen: Wählen Sie eine" at bounding box center [676, 306] width 241 height 25
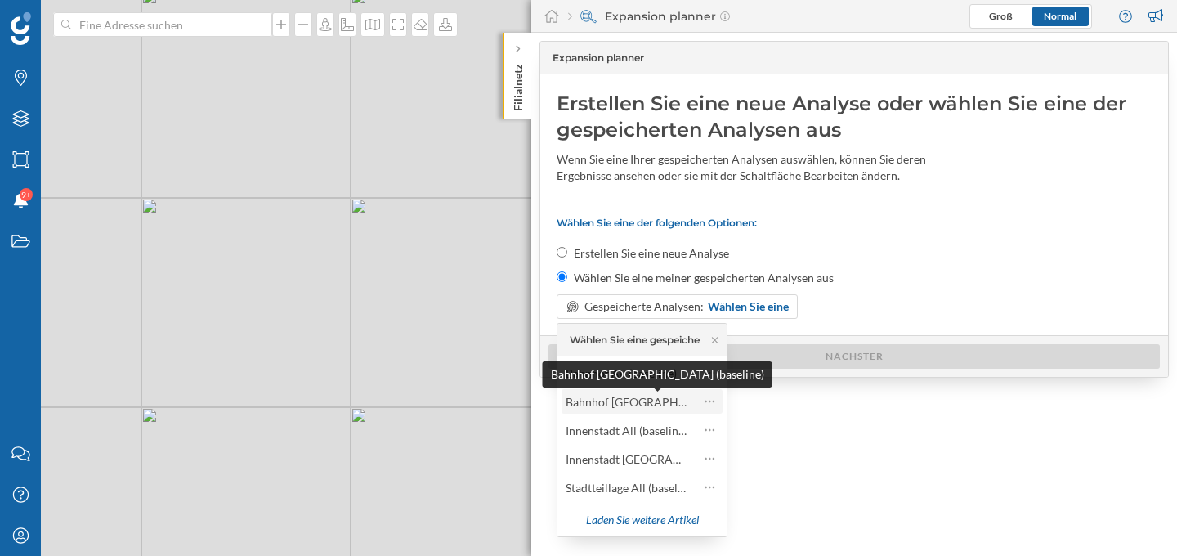
click at [660, 409] on span "Bahnhof [GEOGRAPHIC_DATA] (baseline)" at bounding box center [625, 401] width 121 height 17
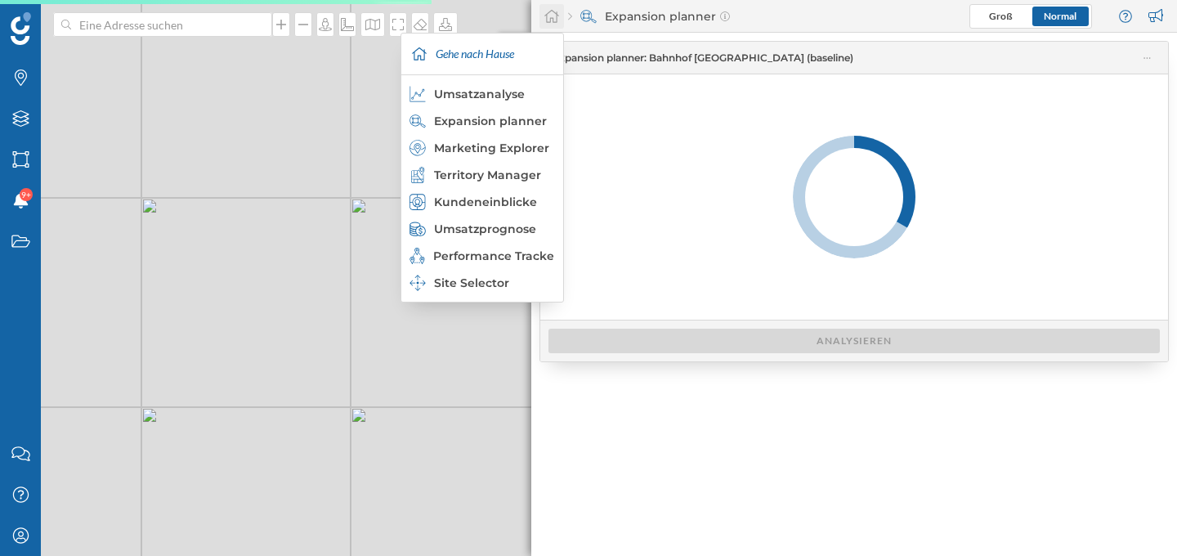
click at [556, 25] on div at bounding box center [551, 16] width 25 height 25
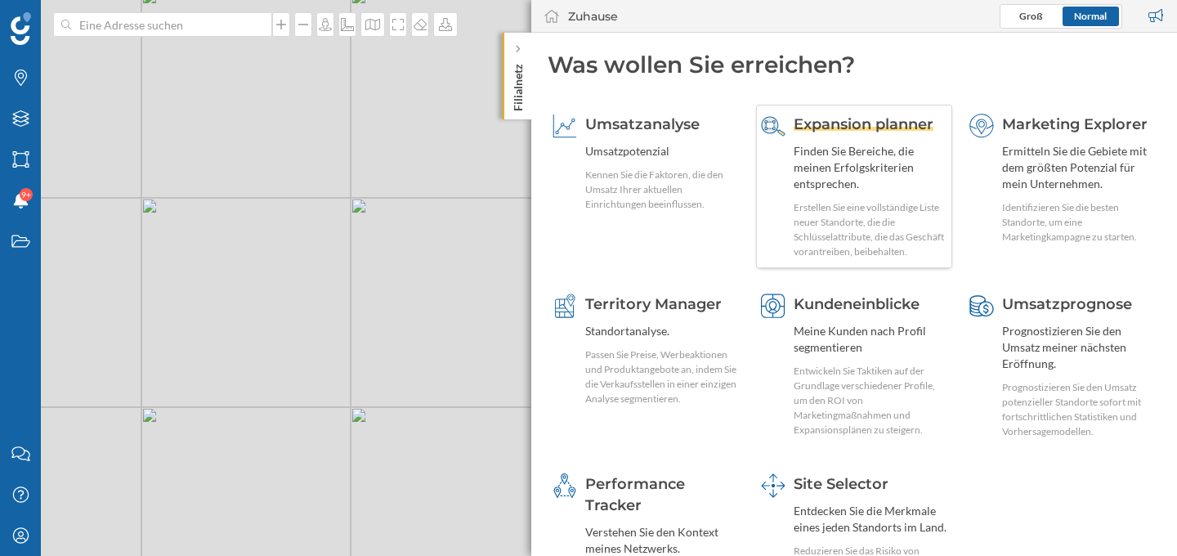
click at [824, 123] on span "Expansion planner" at bounding box center [863, 124] width 140 height 18
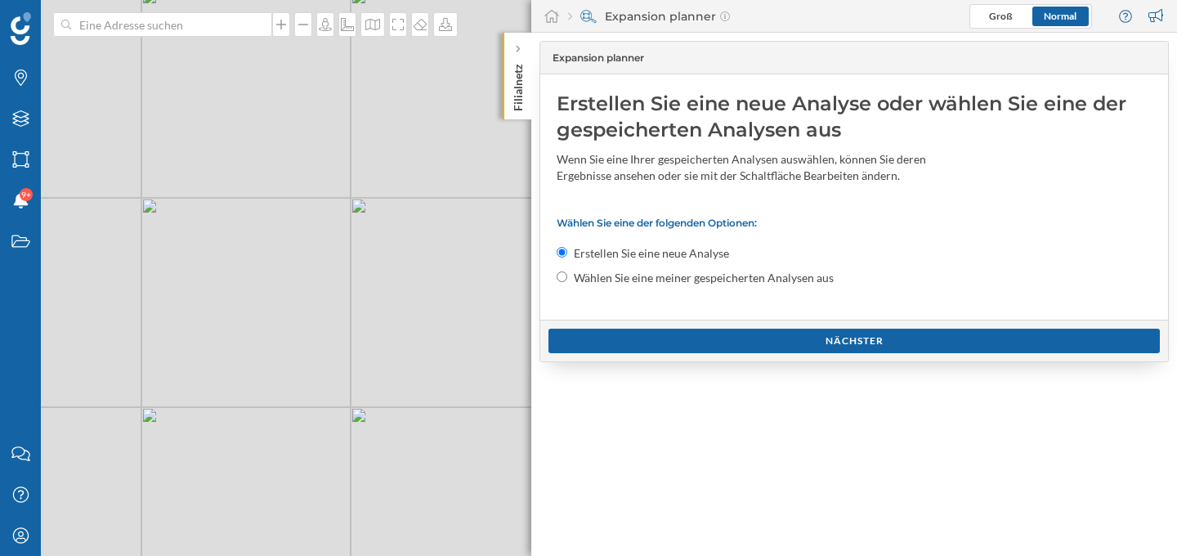
click at [562, 281] on input "Wählen Sie eine meiner gespeicherten Analysen aus" at bounding box center [561, 276] width 11 height 11
radio input "true"
radio input "false"
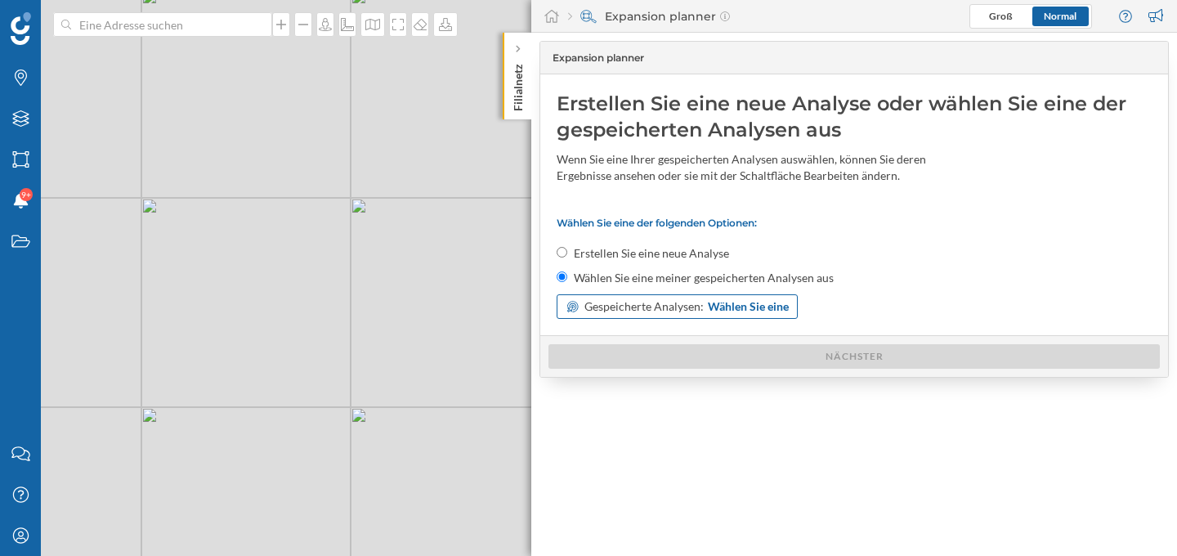
click at [589, 307] on span "Gespeicherte Analysen:" at bounding box center [643, 306] width 119 height 16
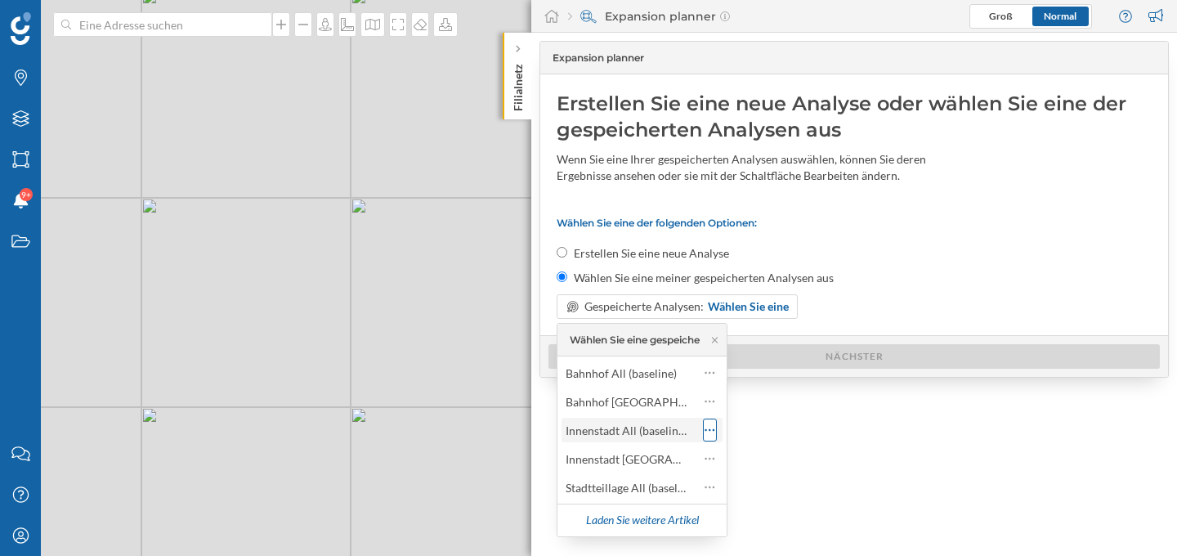
click at [709, 430] on icon at bounding box center [710, 430] width 10 height 2
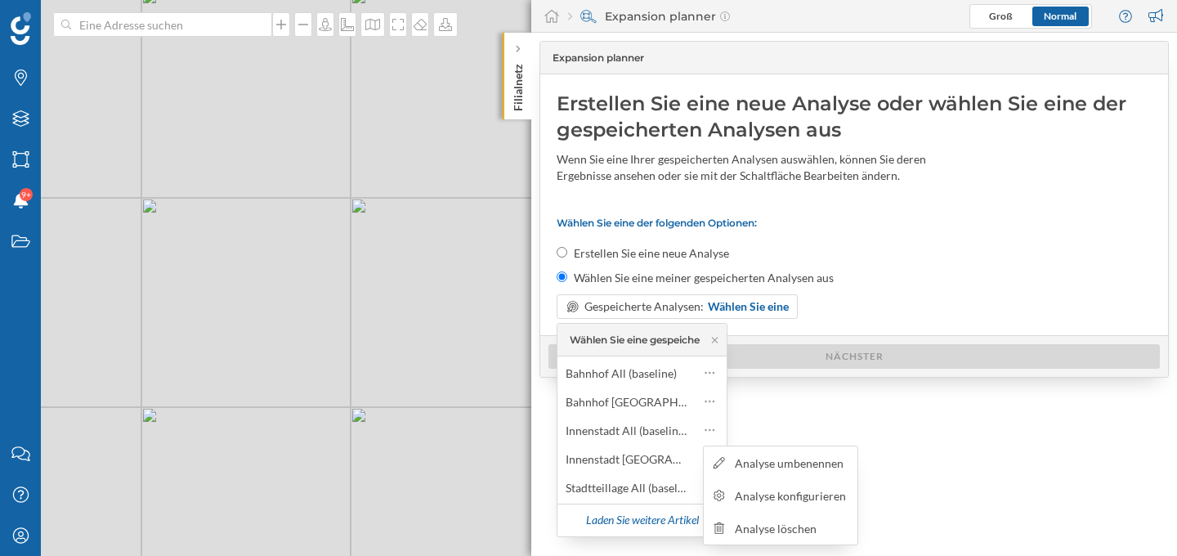
click at [873, 270] on div "Wählen Sie eine meiner gespeicherten Analysen aus" at bounding box center [853, 278] width 595 height 16
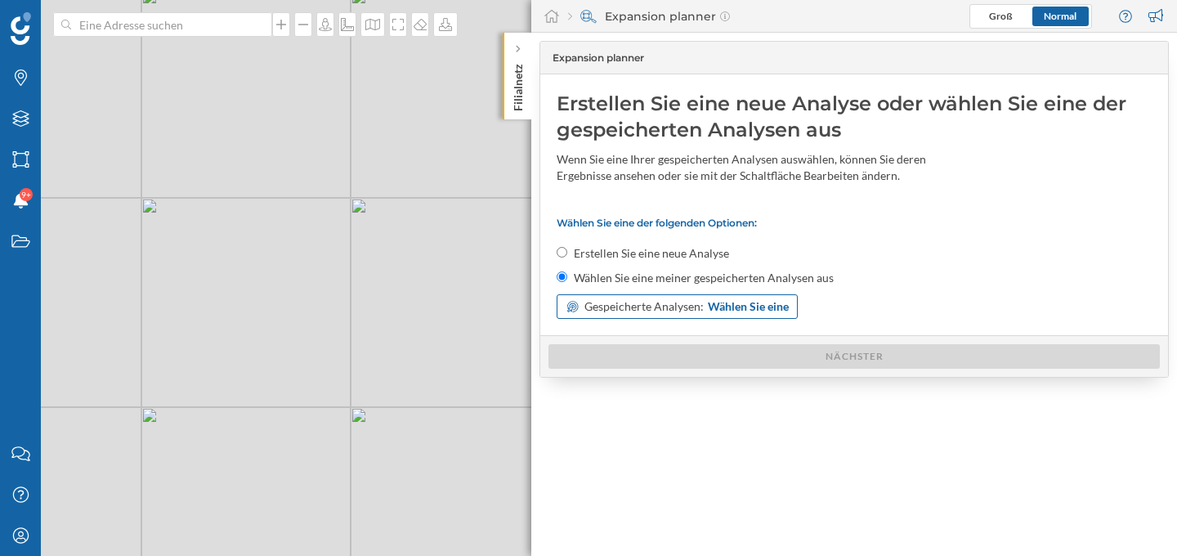
click at [684, 312] on span "Gespeicherte Analysen:" at bounding box center [643, 306] width 119 height 16
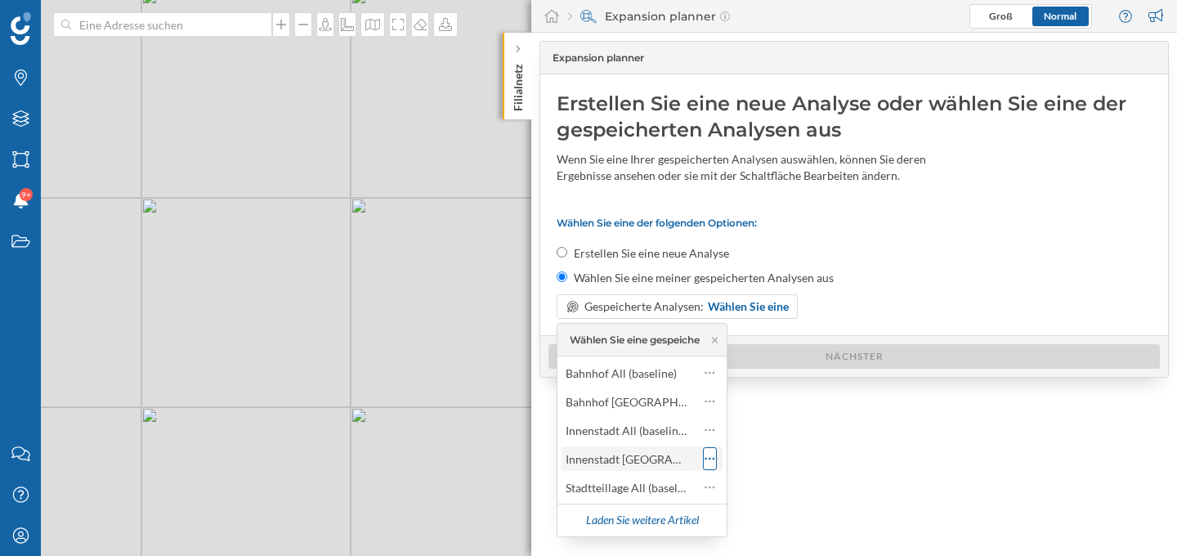
click at [711, 457] on icon at bounding box center [709, 458] width 11 height 16
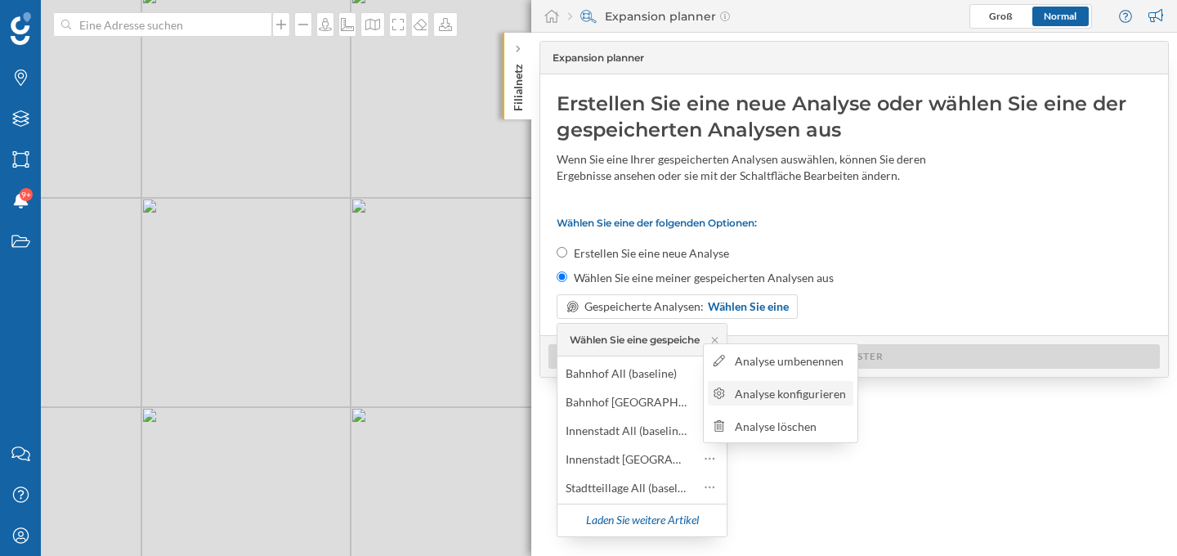
click at [753, 393] on div "Analyse konfigurieren" at bounding box center [792, 393] width 114 height 17
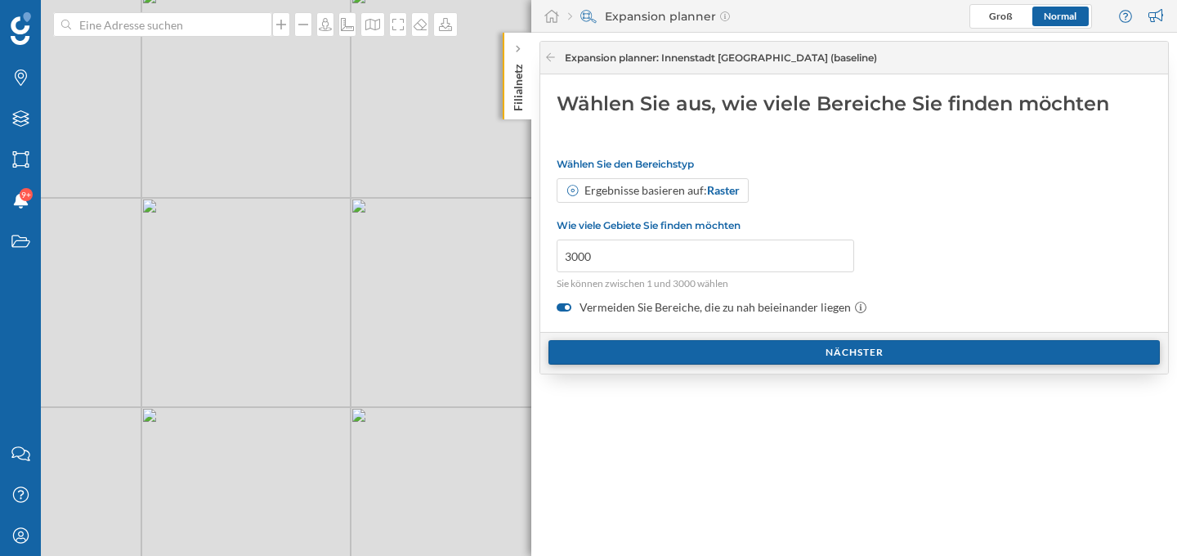
click at [780, 355] on div "Nächster" at bounding box center [853, 352] width 611 height 25
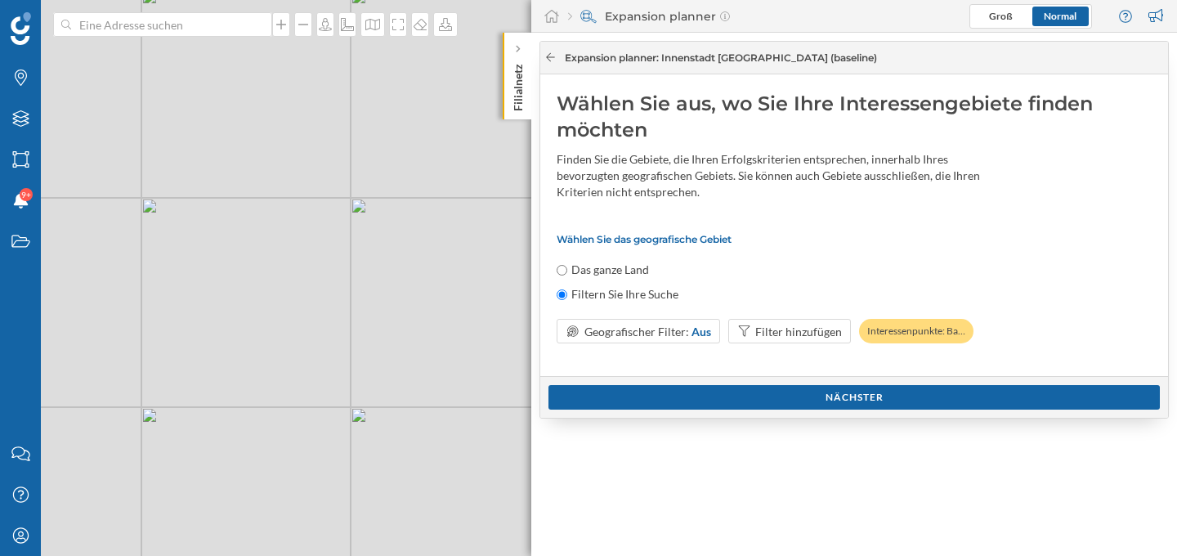
click at [551, 55] on icon at bounding box center [550, 57] width 12 height 10
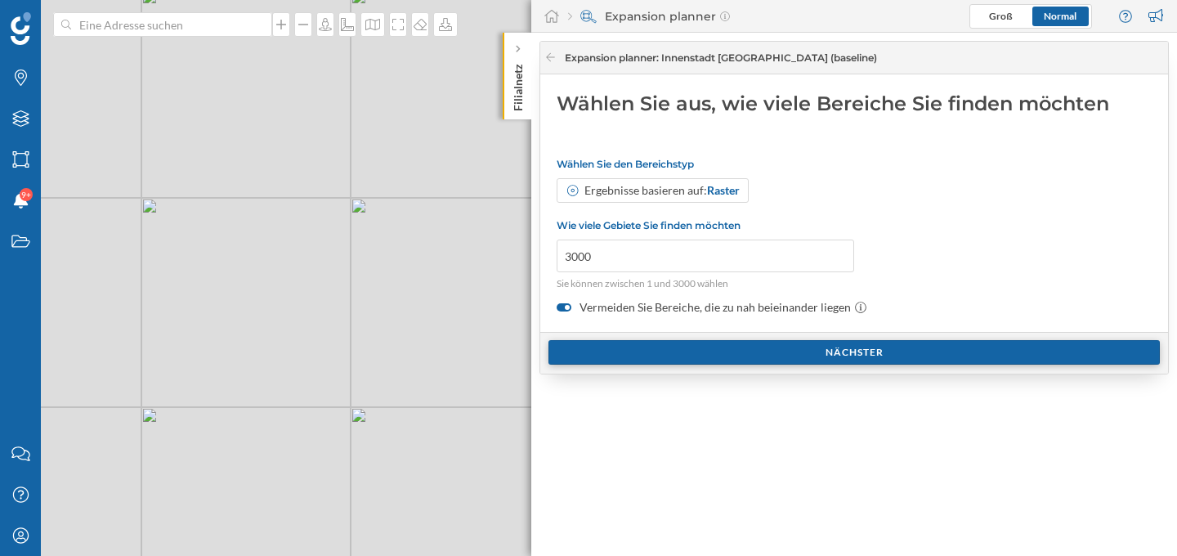
click at [793, 351] on div "Nächster" at bounding box center [853, 352] width 611 height 25
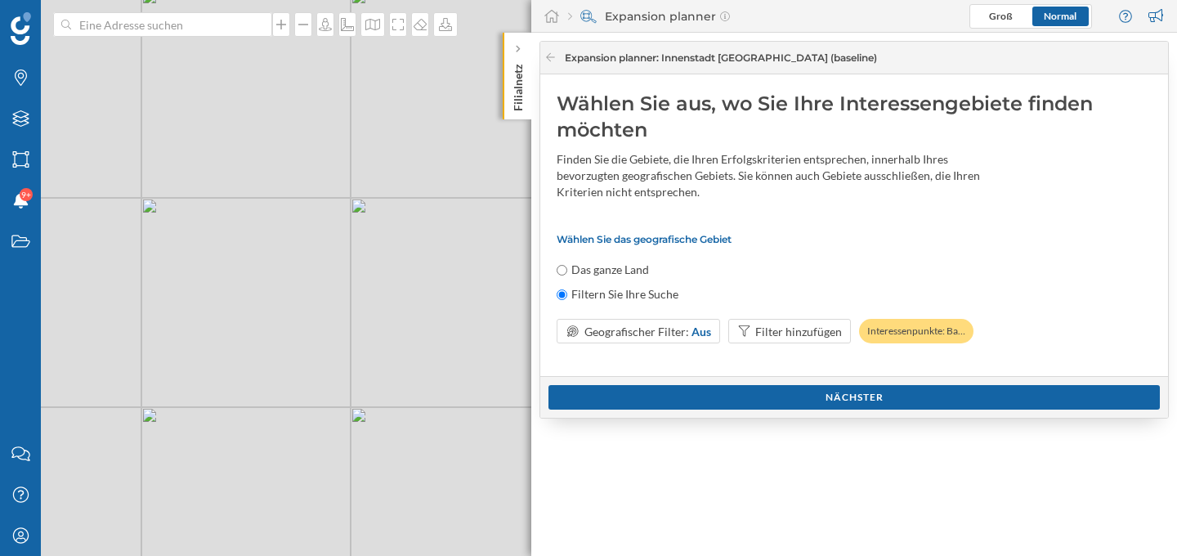
click at [562, 266] on input "Das ganze Land" at bounding box center [561, 270] width 11 height 11
radio input "true"
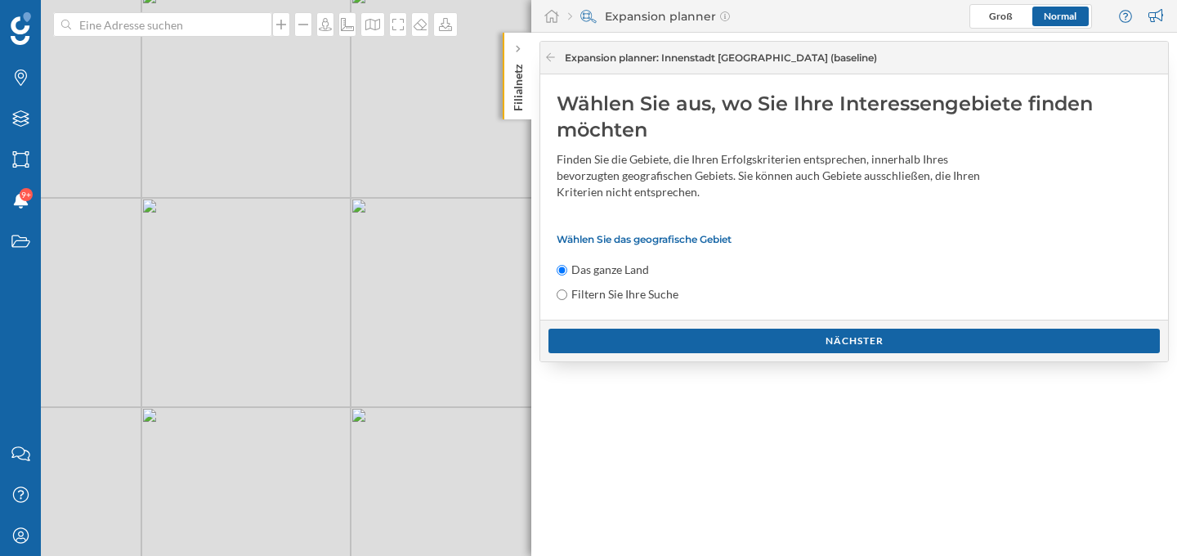
click at [565, 290] on input "Filtern Sie Ihre Suche" at bounding box center [561, 294] width 11 height 11
radio input "true"
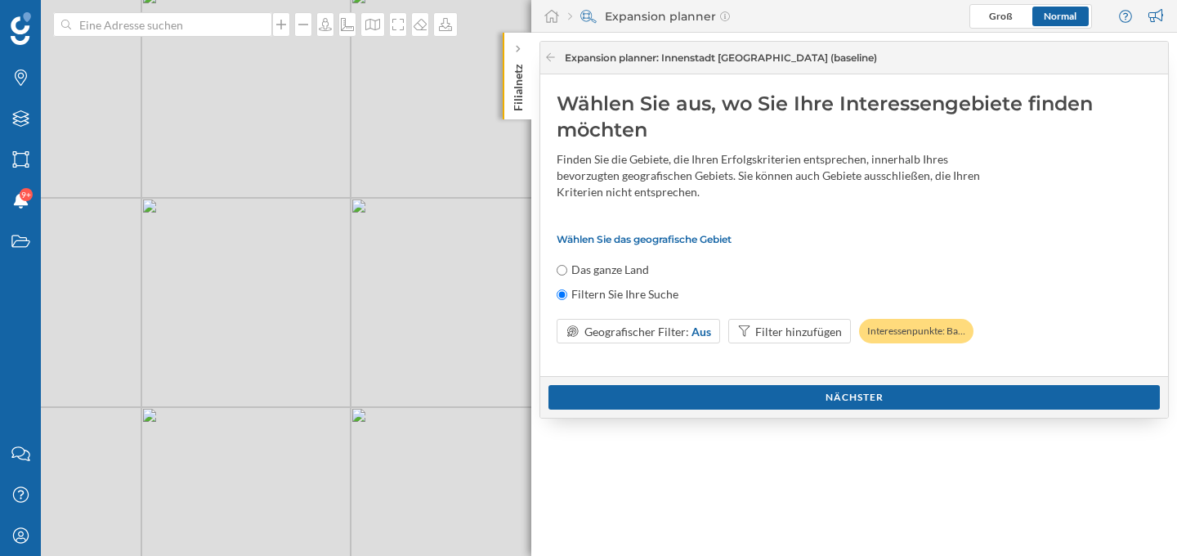
click at [561, 266] on input "Das ganze Land" at bounding box center [561, 270] width 11 height 11
radio input "true"
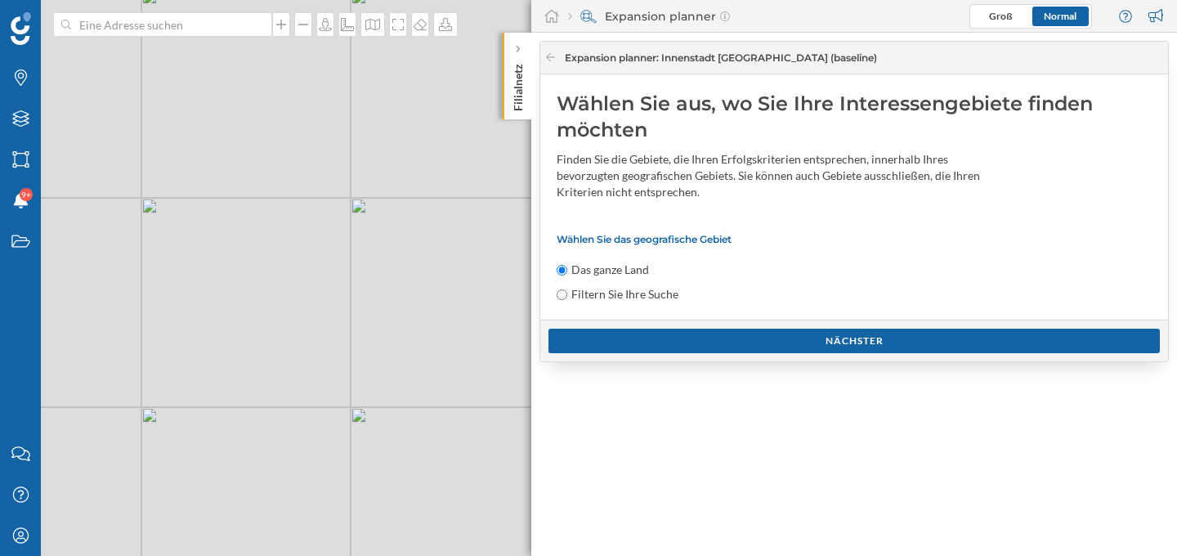
click at [561, 295] on input "Filtern Sie Ihre Suche" at bounding box center [561, 294] width 11 height 11
radio input "true"
radio input "false"
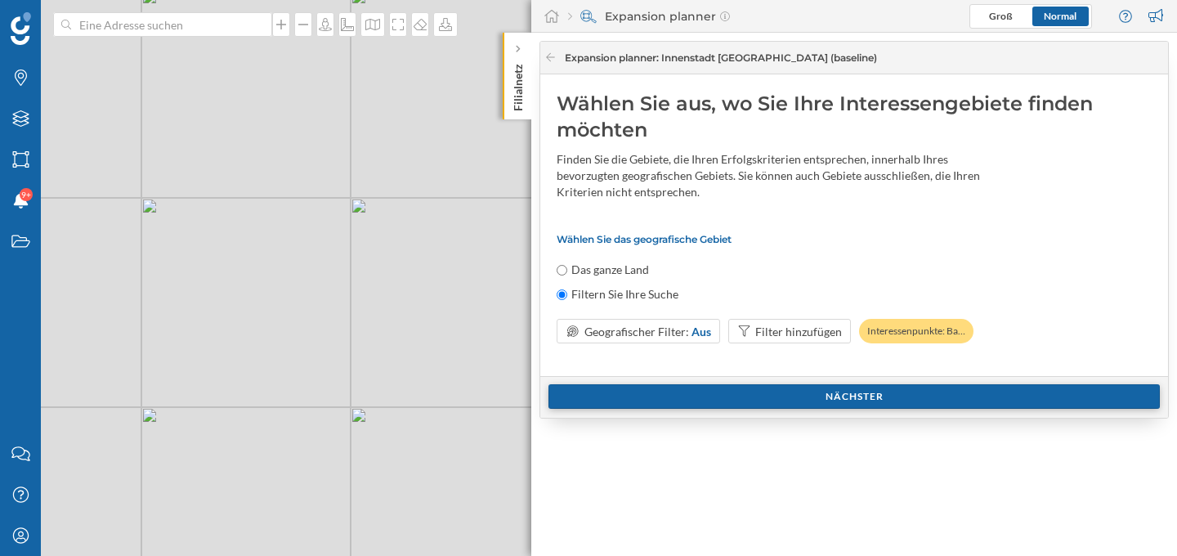
click at [788, 392] on div "Nächster" at bounding box center [853, 396] width 611 height 25
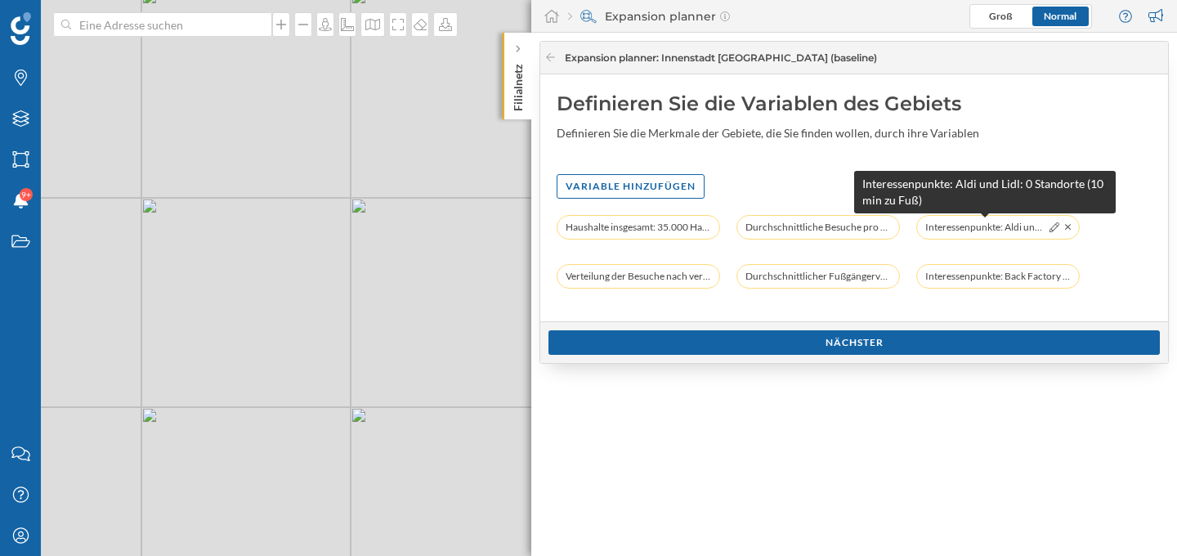
click at [971, 227] on span "Interessenpunkte: Aldi und Lidl: 0 Standorte (10 min zu Fuß)" at bounding box center [984, 227] width 119 height 16
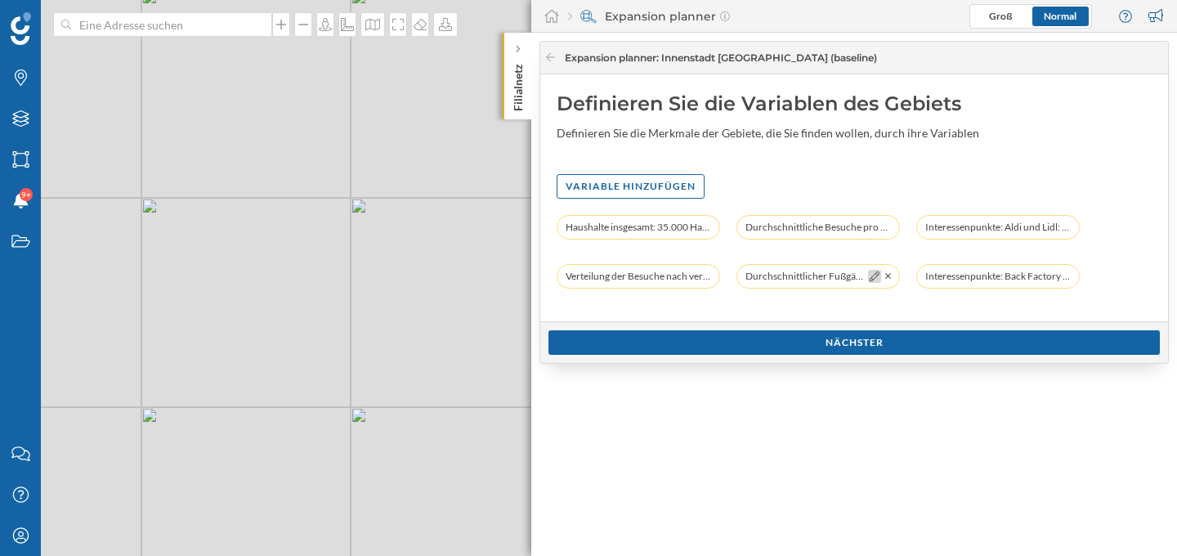
click at [870, 275] on icon at bounding box center [874, 276] width 10 height 10
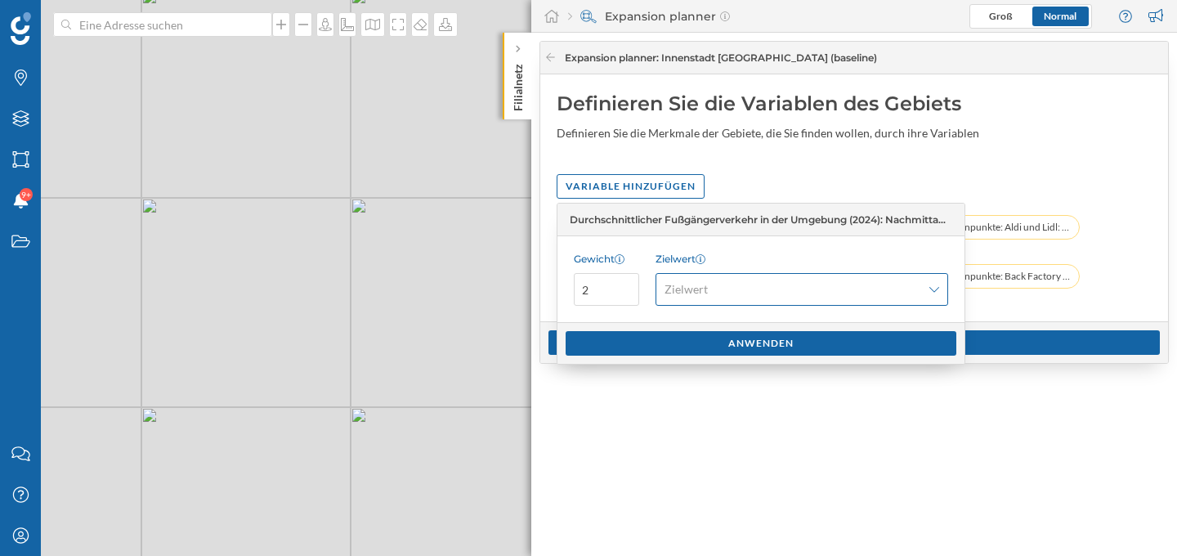
click at [886, 292] on span "Zielwert" at bounding box center [792, 289] width 257 height 16
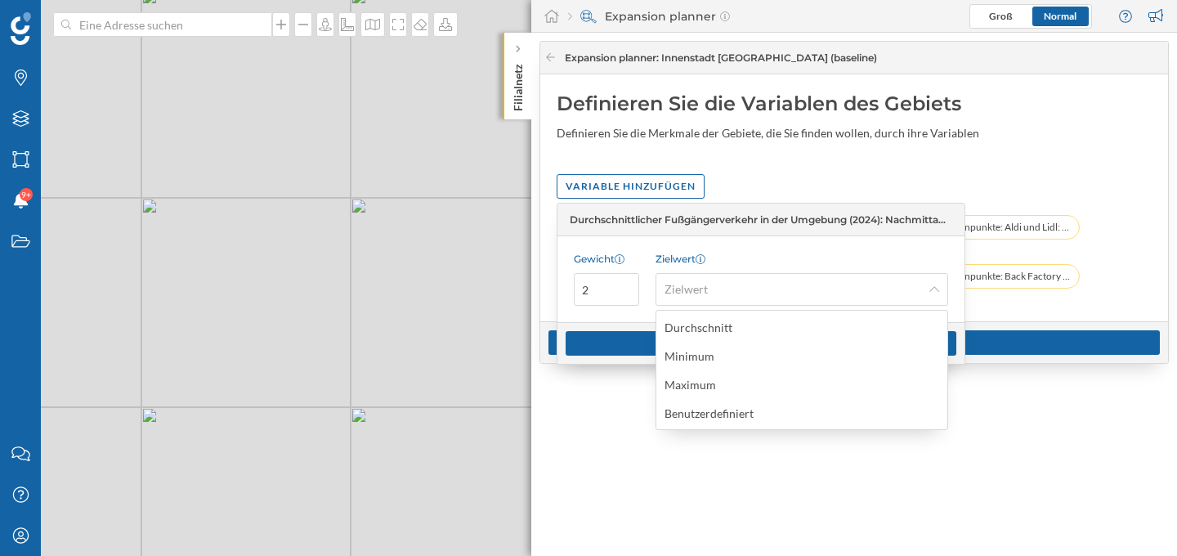
click at [837, 397] on div "Durchschnitt Minimum Maximum Benutzerdefiniert" at bounding box center [801, 370] width 291 height 118
click at [828, 406] on div "Benutzerdefiniert" at bounding box center [800, 412] width 273 height 17
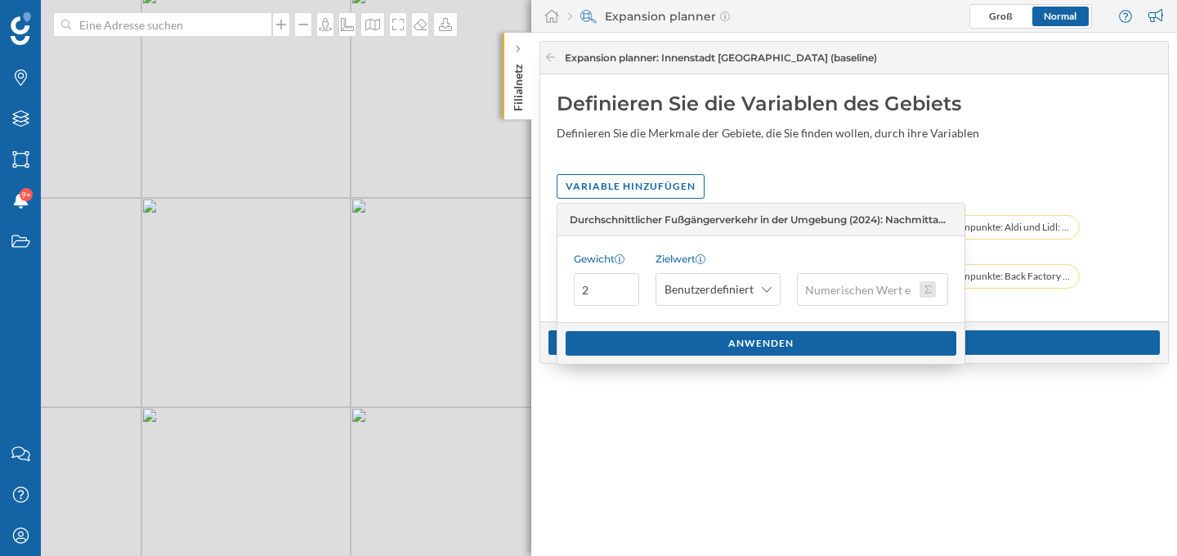
click at [926, 288] on button at bounding box center [927, 289] width 16 height 16
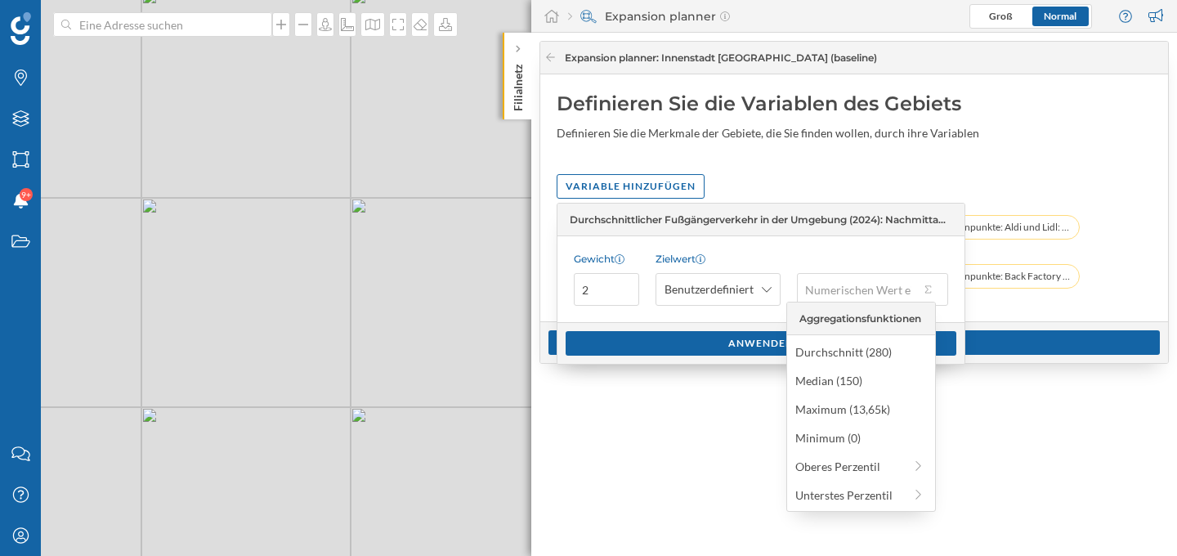
click at [950, 398] on div "Expansion planner : Innenstadt White Spot (baseline) Definieren Sie die Variabl…" at bounding box center [854, 294] width 646 height 523
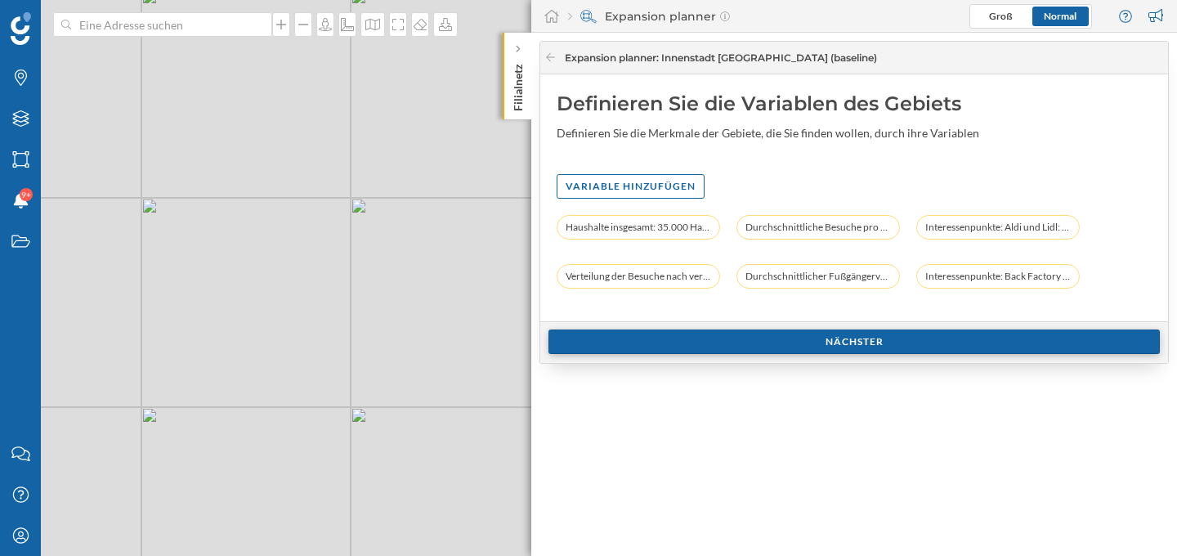
click at [823, 346] on div "Nächster" at bounding box center [853, 341] width 611 height 25
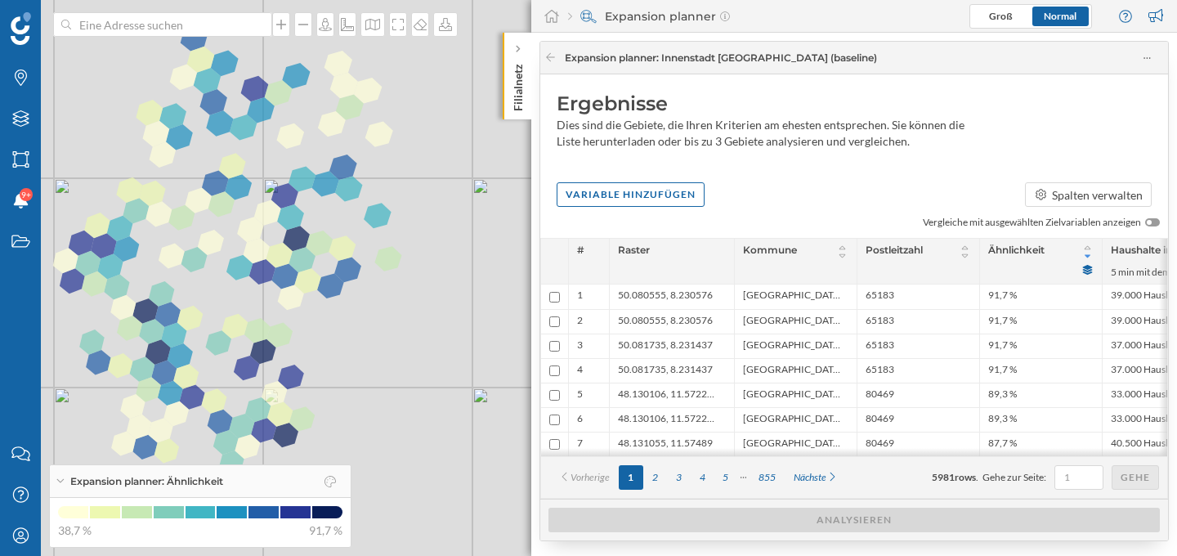
drag, startPoint x: 337, startPoint y: 283, endPoint x: 467, endPoint y: 500, distance: 253.2
click at [467, 500] on div "© Mapbox © OpenStreetMap Improve this map" at bounding box center [588, 278] width 1177 height 556
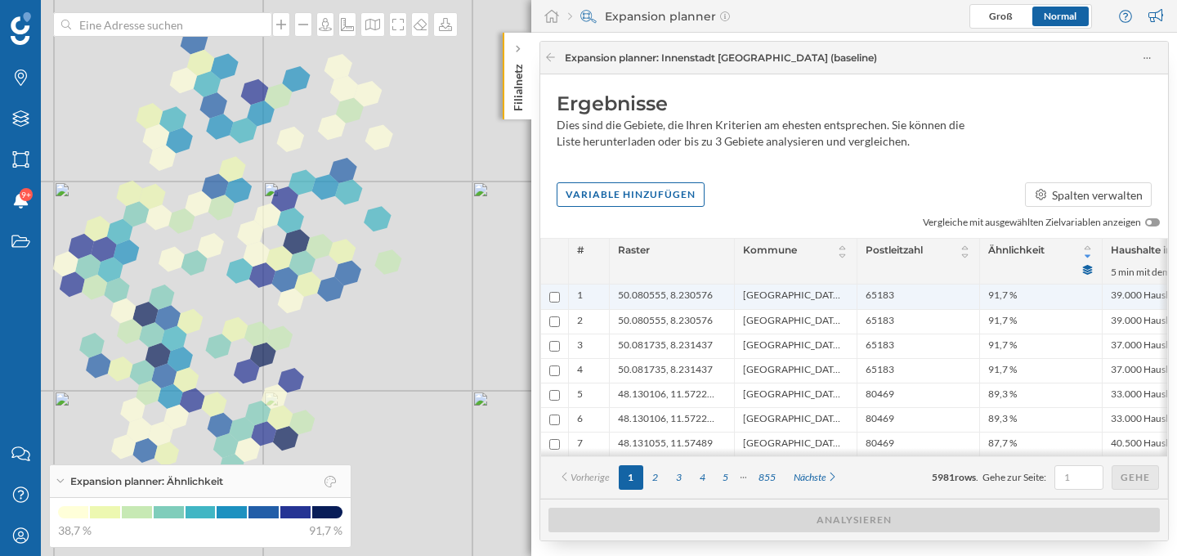
click at [686, 293] on span "50.080555, 8.230576" at bounding box center [665, 296] width 95 height 16
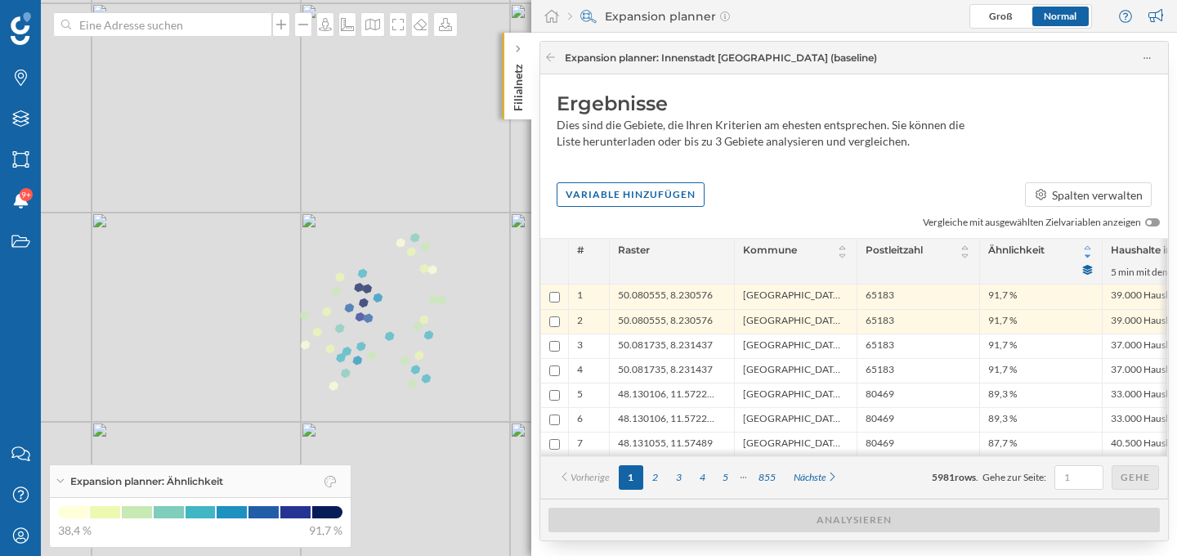
click at [1090, 244] on icon at bounding box center [1087, 248] width 12 height 10
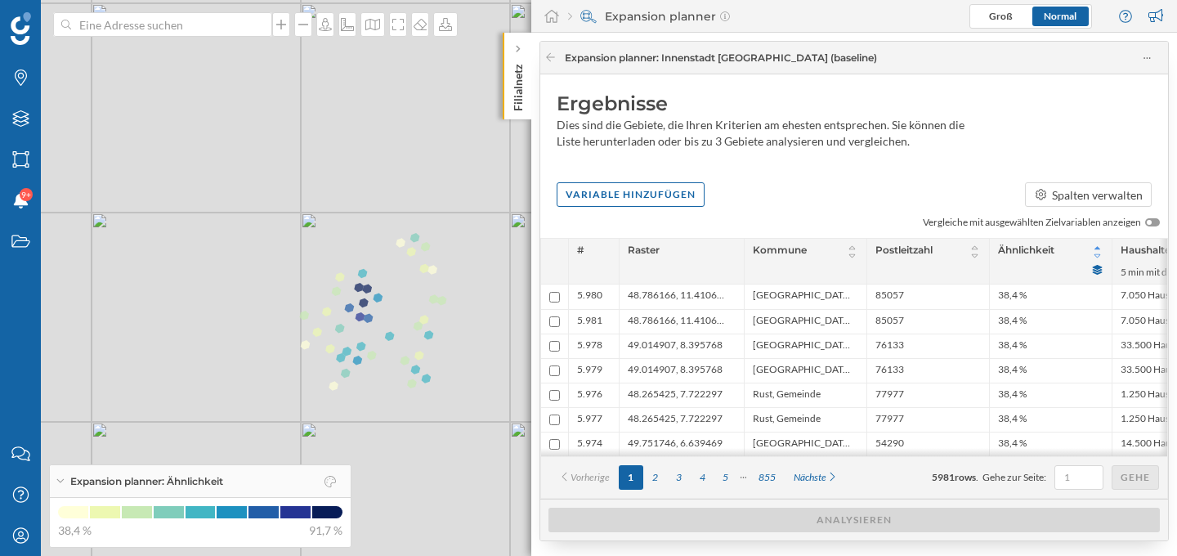
click at [1097, 257] on icon at bounding box center [1097, 256] width 12 height 10
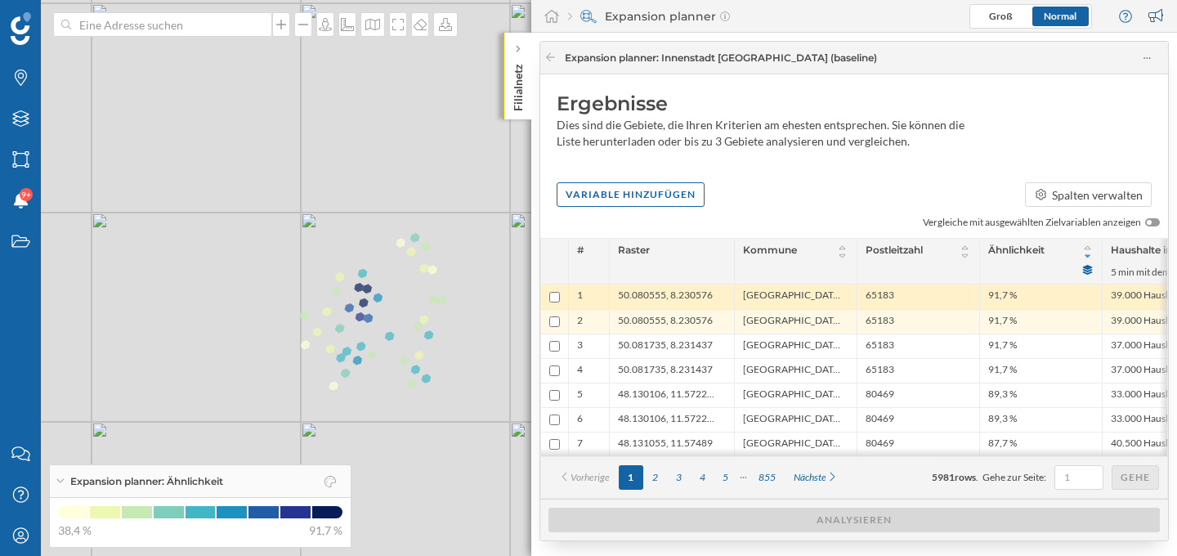
click at [668, 297] on span "50.080555, 8.230576" at bounding box center [665, 296] width 95 height 16
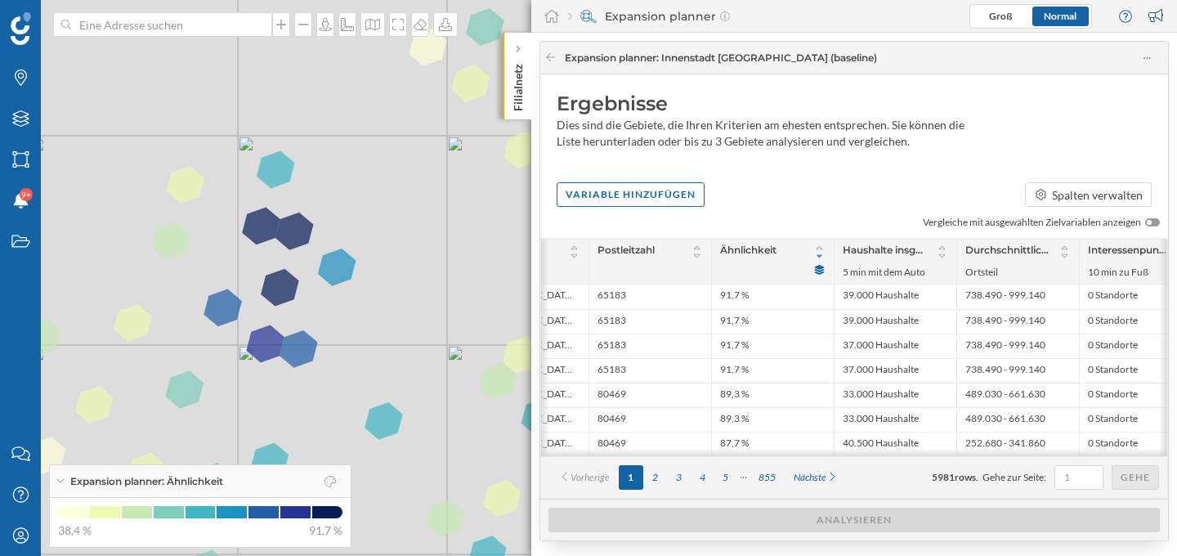
scroll to position [0, 294]
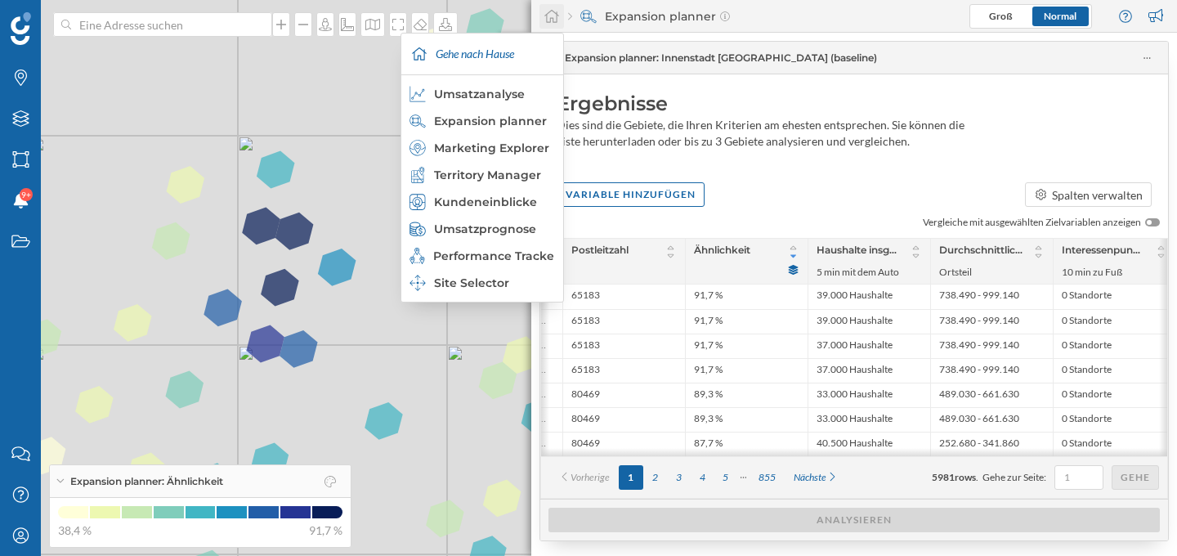
click at [553, 17] on icon at bounding box center [551, 16] width 16 height 15
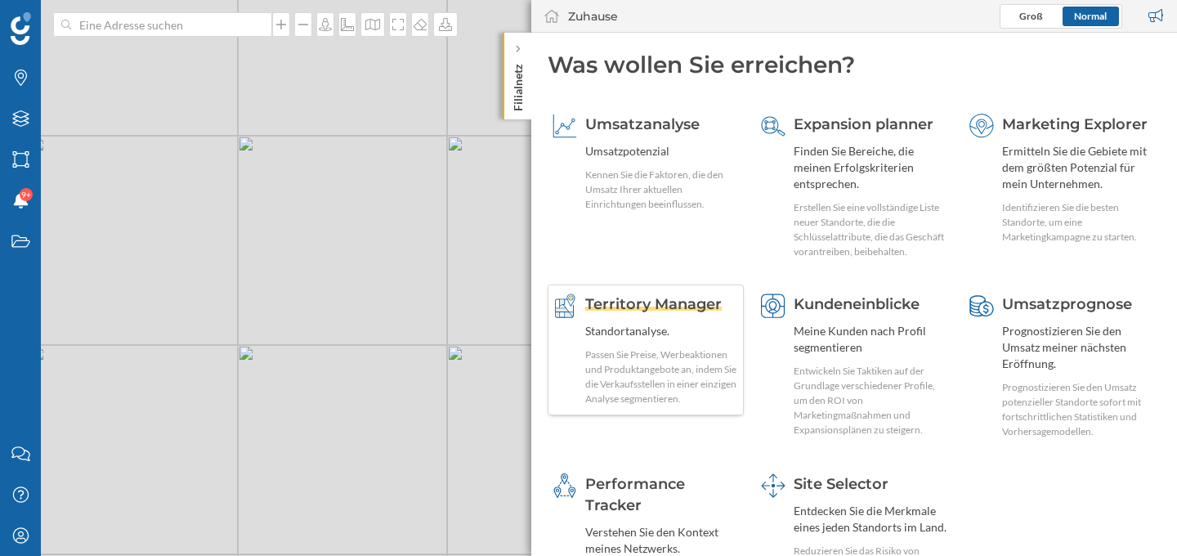
click at [675, 313] on div "Territory Manager" at bounding box center [662, 303] width 154 height 21
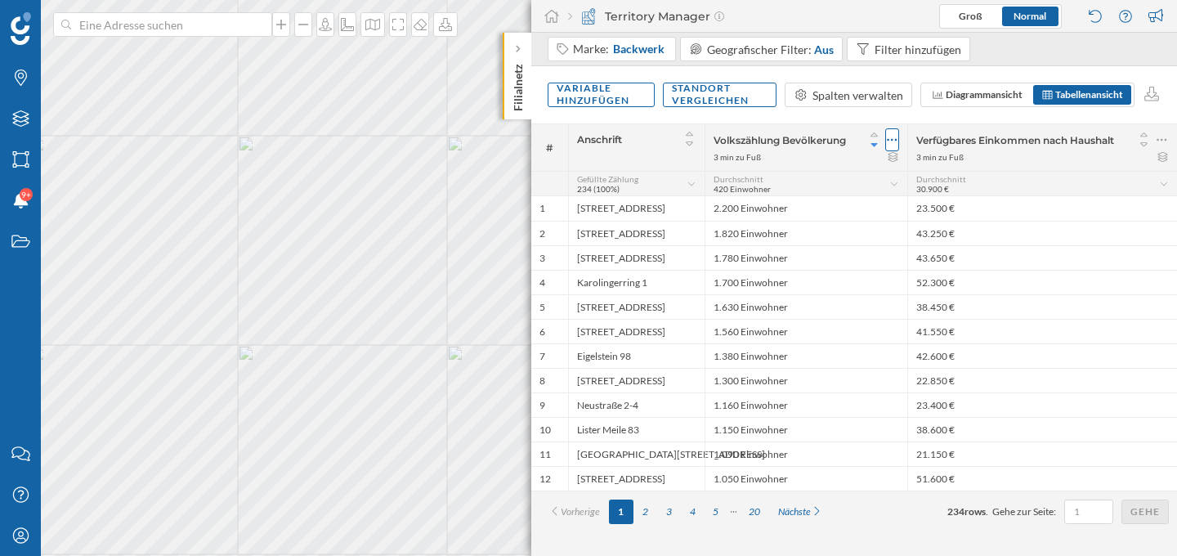
click at [898, 139] on div at bounding box center [892, 139] width 14 height 23
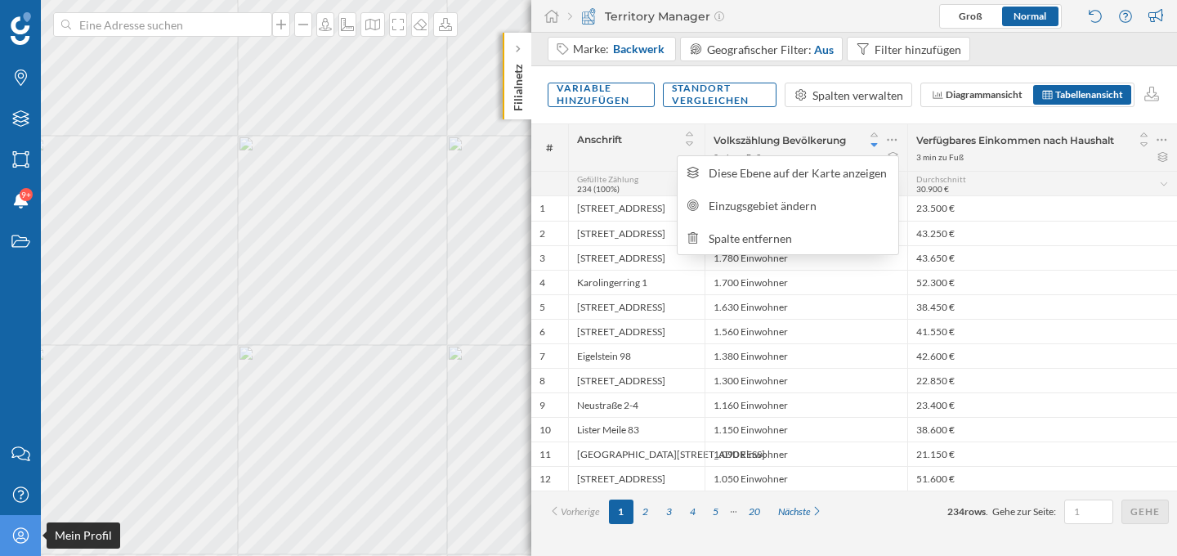
click at [26, 541] on icon "Mein Profil" at bounding box center [21, 535] width 20 height 16
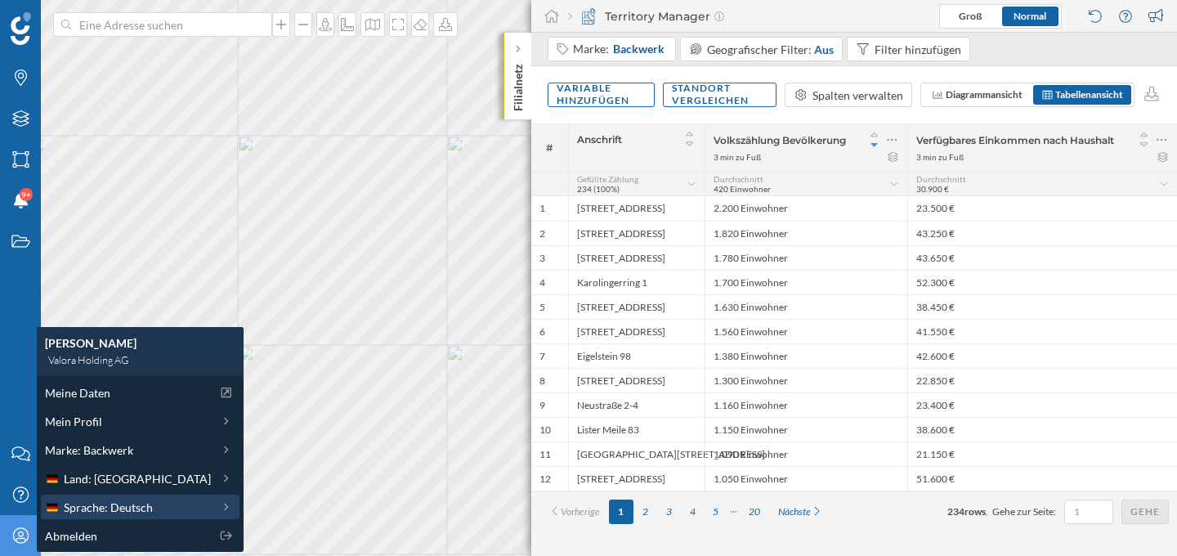
click at [127, 504] on span "Sprache: Deutsch" at bounding box center [108, 506] width 89 height 17
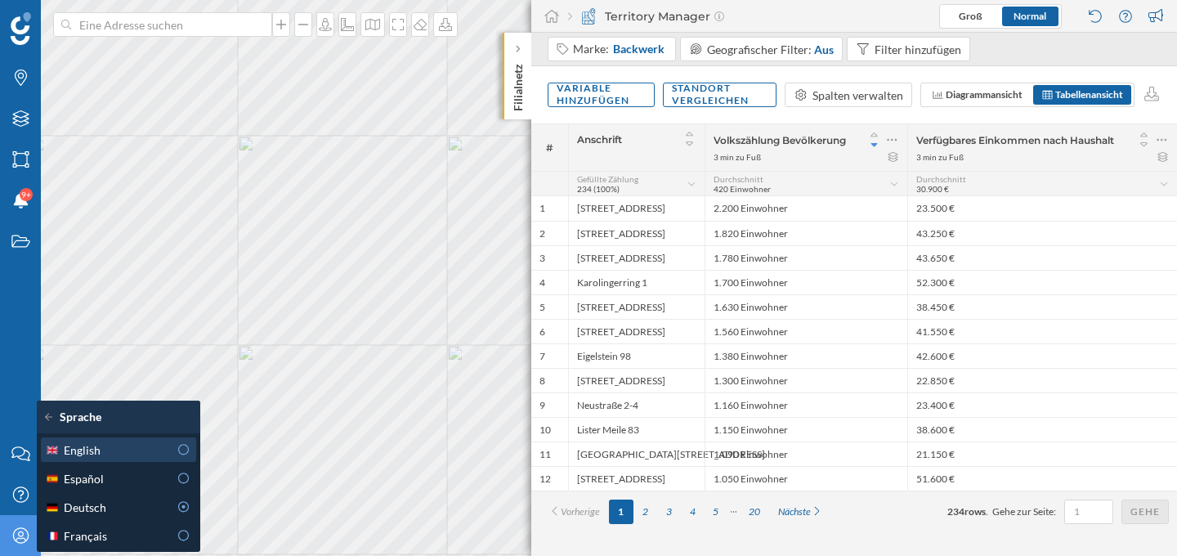
click at [177, 454] on icon at bounding box center [184, 449] width 15 height 11
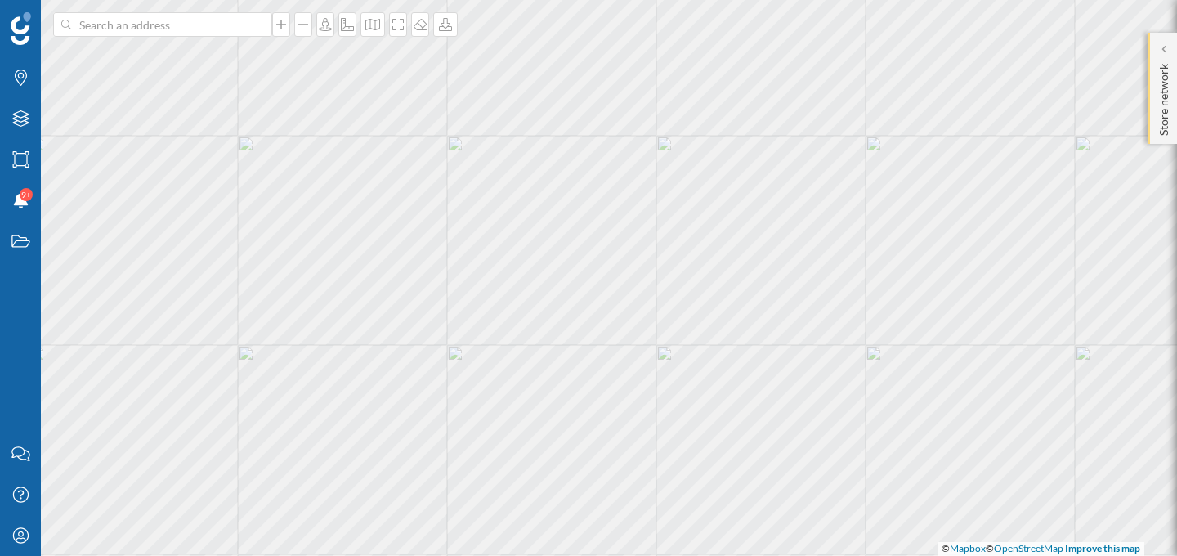
click at [1154, 58] on div "Store network" at bounding box center [1162, 88] width 29 height 111
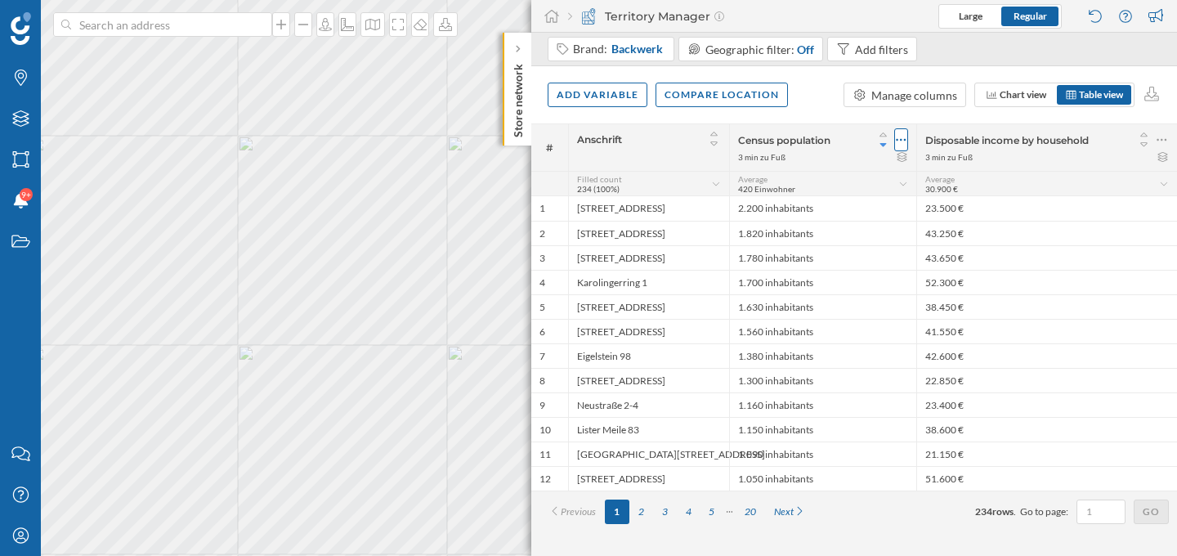
click at [902, 138] on icon at bounding box center [901, 140] width 11 height 16
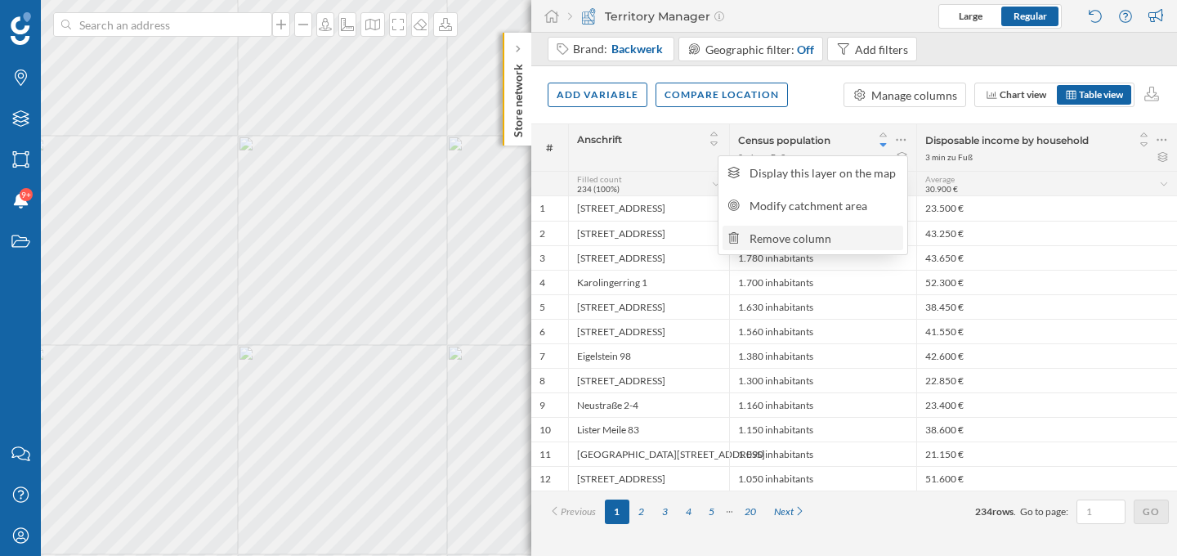
click at [872, 235] on div "Remove column" at bounding box center [823, 238] width 149 height 17
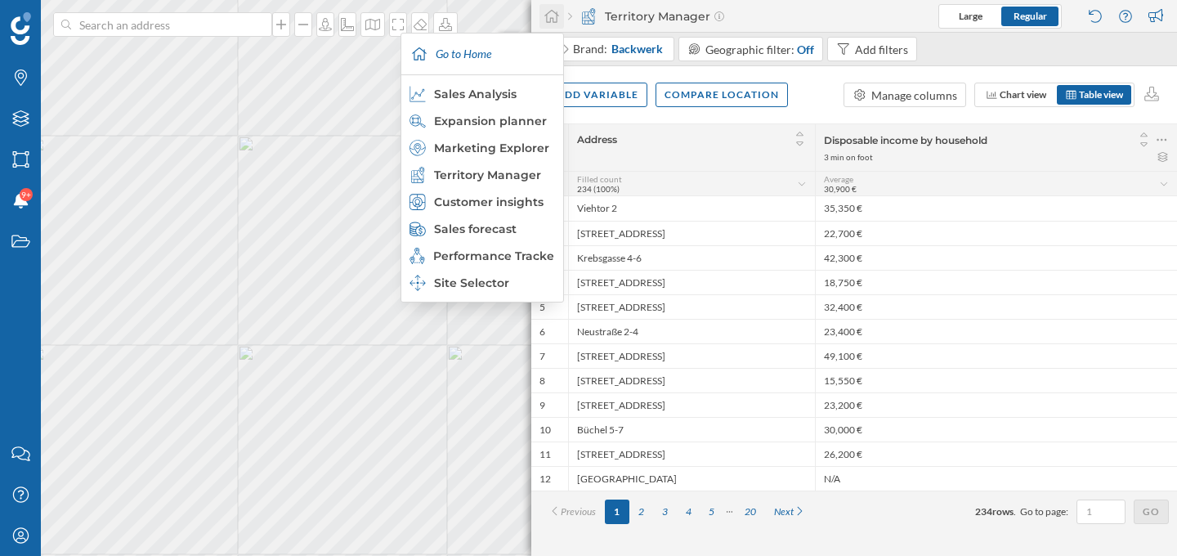
click at [558, 20] on icon at bounding box center [551, 16] width 16 height 15
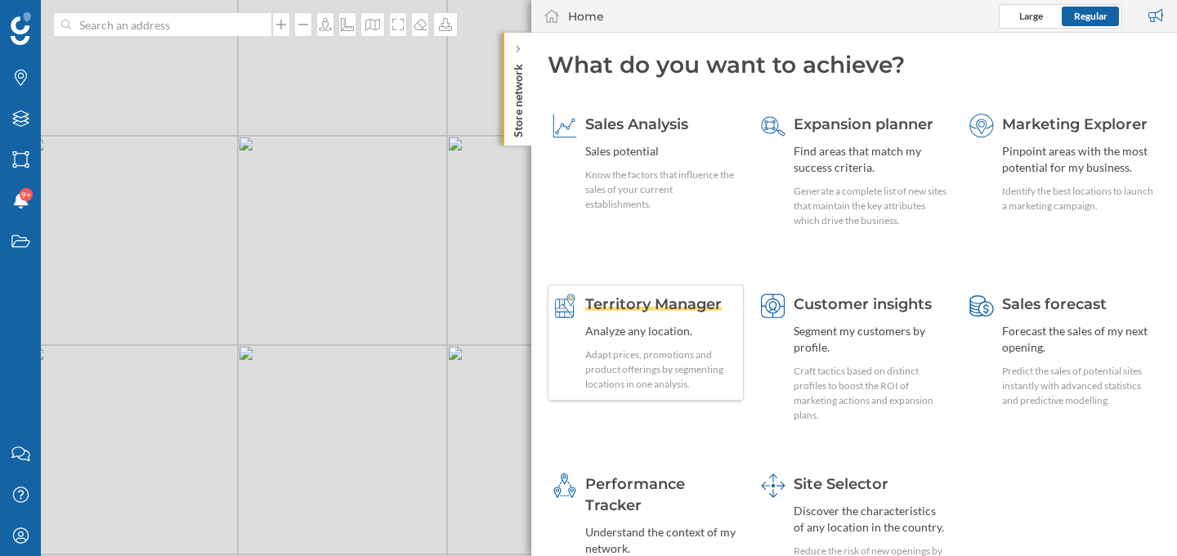
click at [686, 293] on div "Territory Manager" at bounding box center [662, 303] width 154 height 21
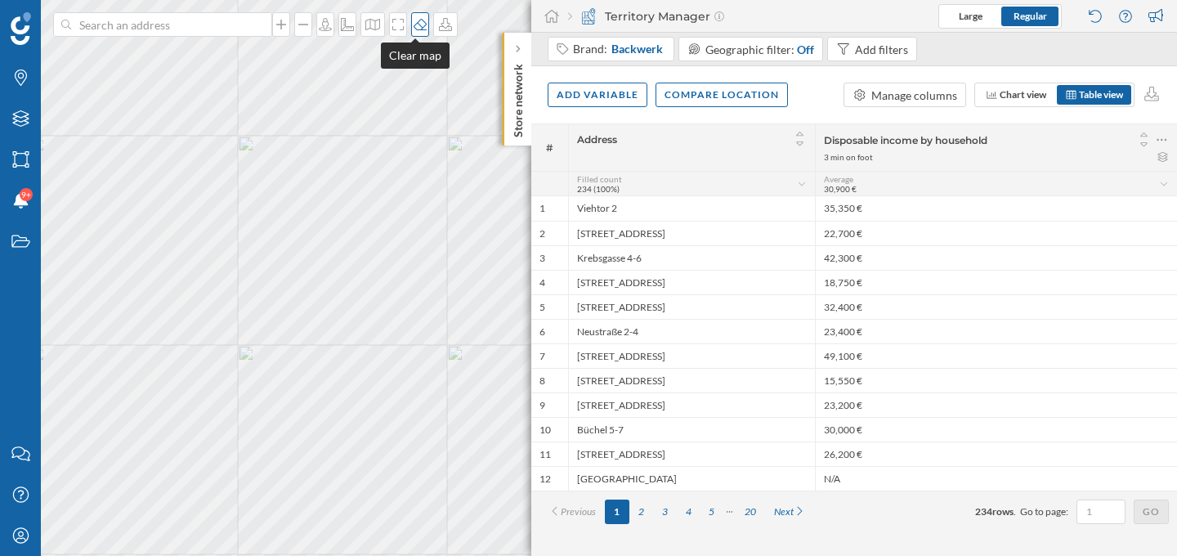
click at [421, 28] on icon at bounding box center [420, 24] width 16 height 13
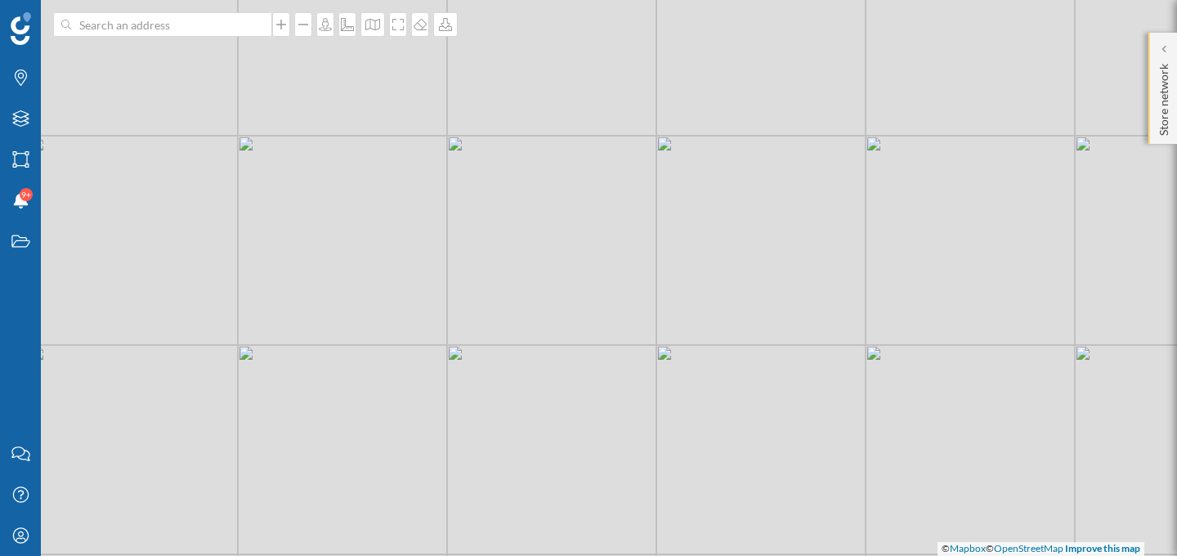
click at [1160, 67] on p "Store network" at bounding box center [1163, 96] width 16 height 78
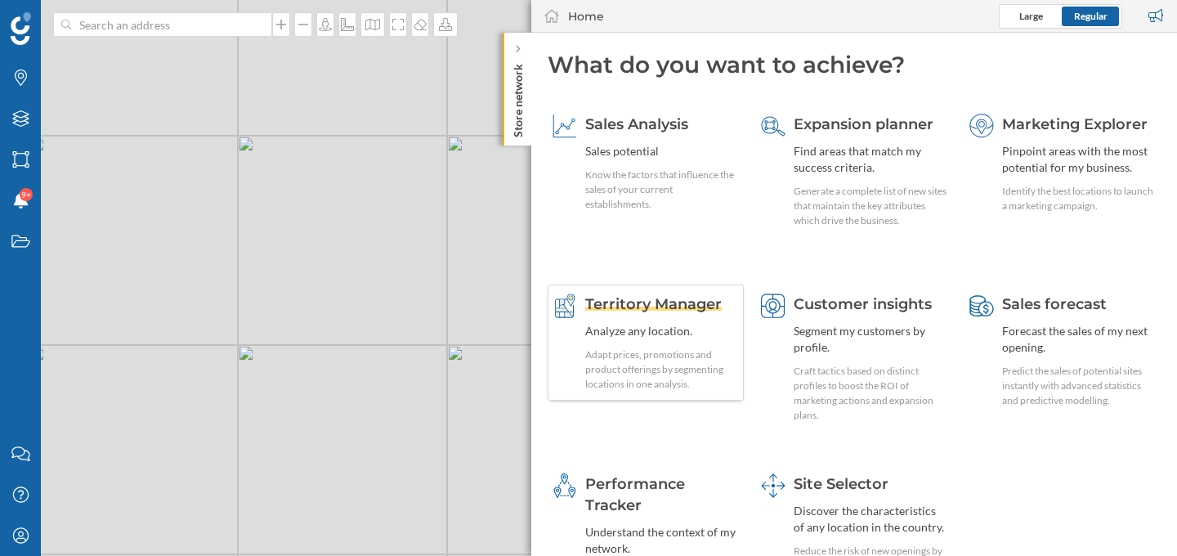
click at [675, 318] on div "Territory Manager Analyze any location. Adapt prices, promotions and product of…" at bounding box center [662, 342] width 154 height 98
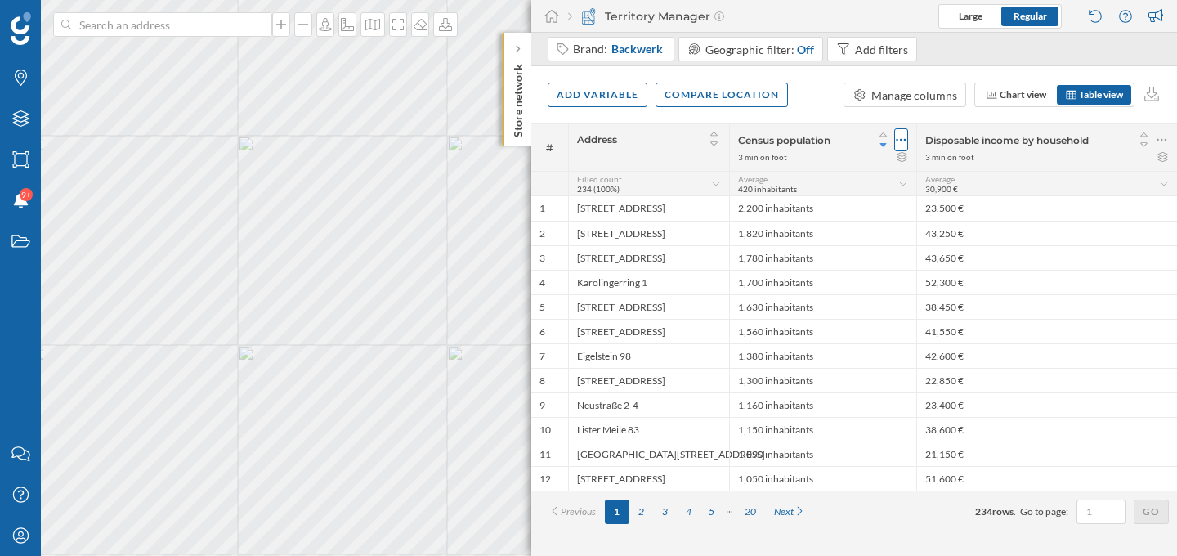
click at [906, 141] on div at bounding box center [901, 139] width 14 height 23
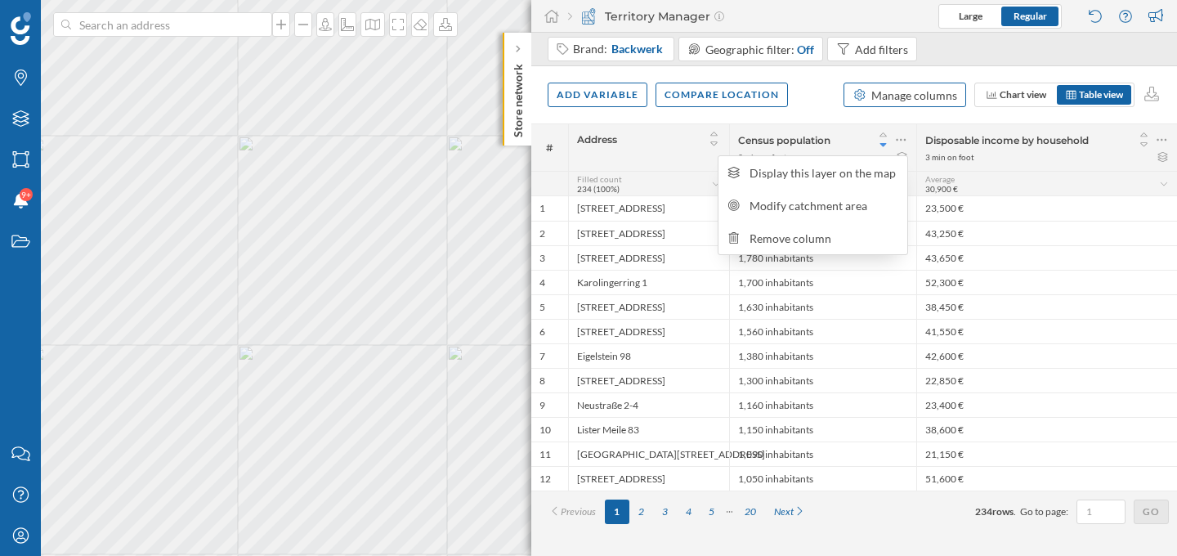
click at [878, 100] on div "Manage columns" at bounding box center [914, 95] width 86 height 17
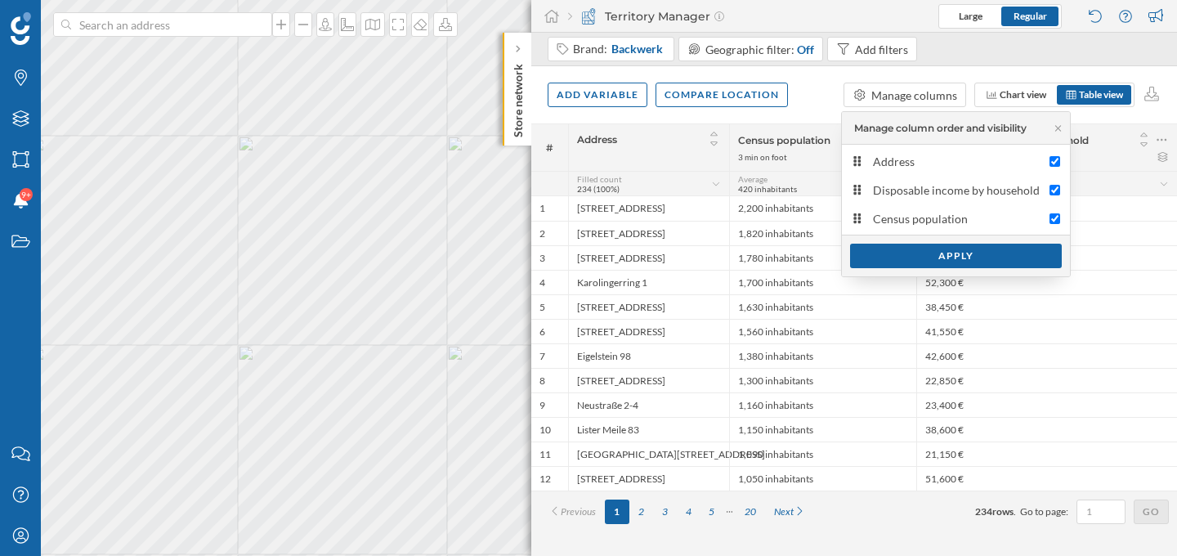
drag, startPoint x: 918, startPoint y: 216, endPoint x: 572, endPoint y: 25, distance: 395.7
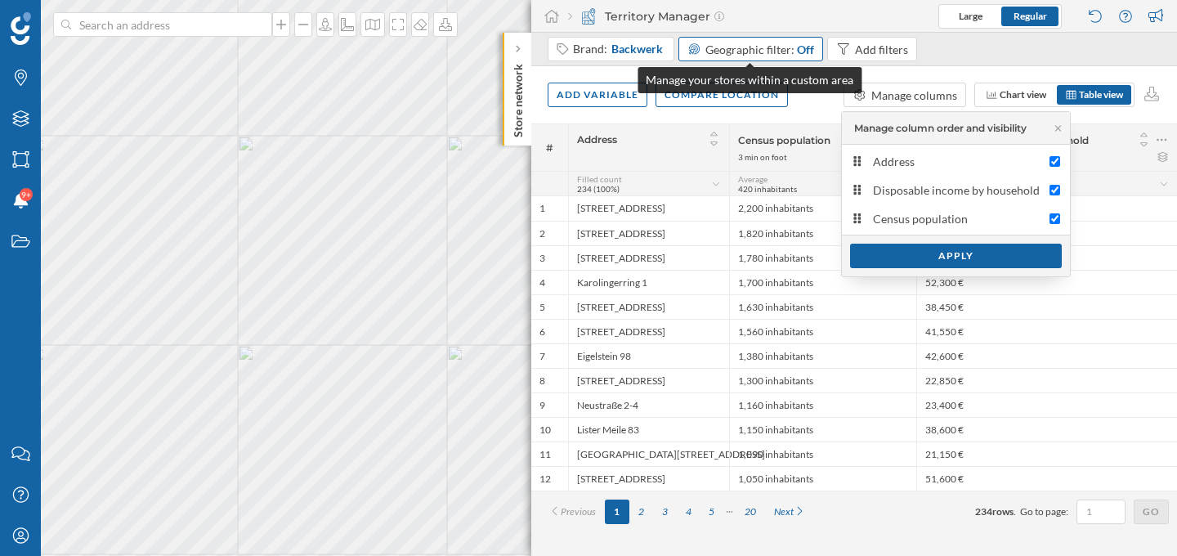
click at [766, 50] on span "Geographic filter:" at bounding box center [749, 49] width 89 height 14
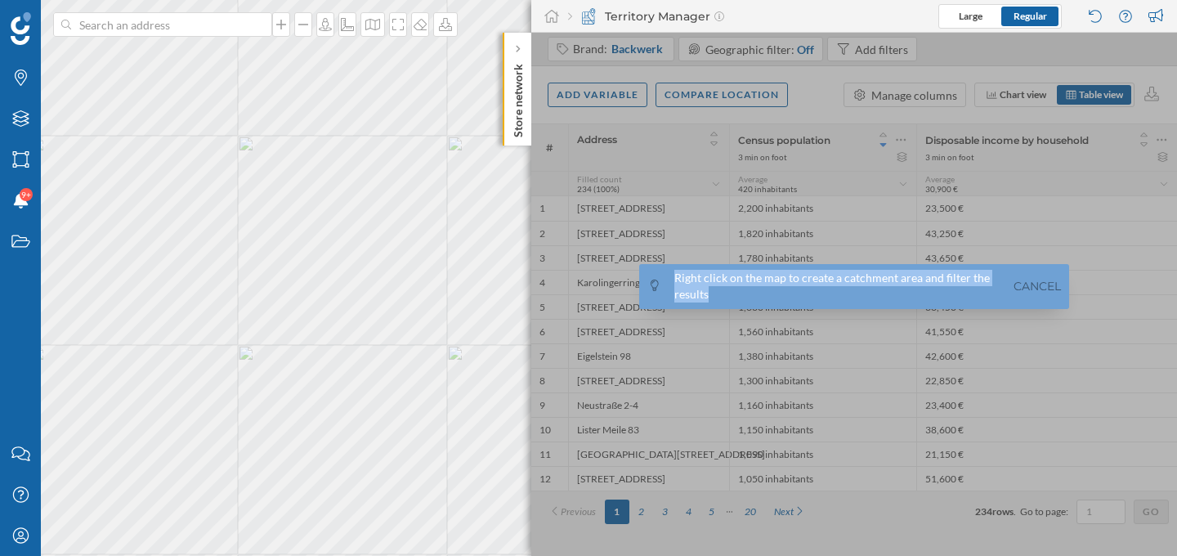
drag, startPoint x: 676, startPoint y: 277, endPoint x: 711, endPoint y: 288, distance: 36.7
click at [711, 288] on div "Right click on the map to create a catchment area and filter the results" at bounding box center [837, 286] width 327 height 33
click at [22, 539] on icon "My Profile" at bounding box center [21, 535] width 20 height 16
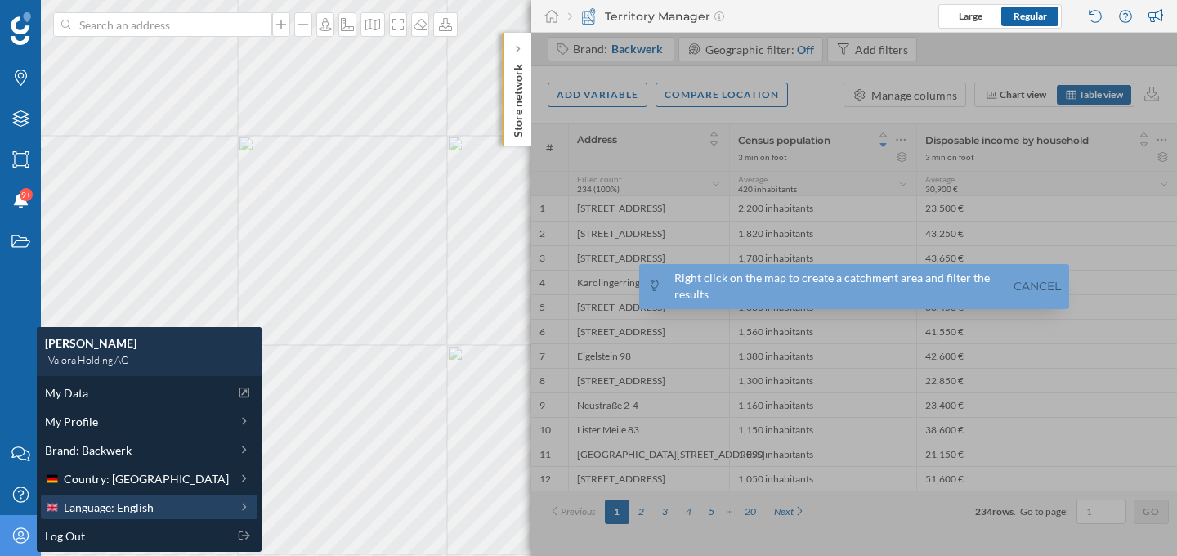
click at [97, 502] on span "Language: English" at bounding box center [109, 506] width 90 height 17
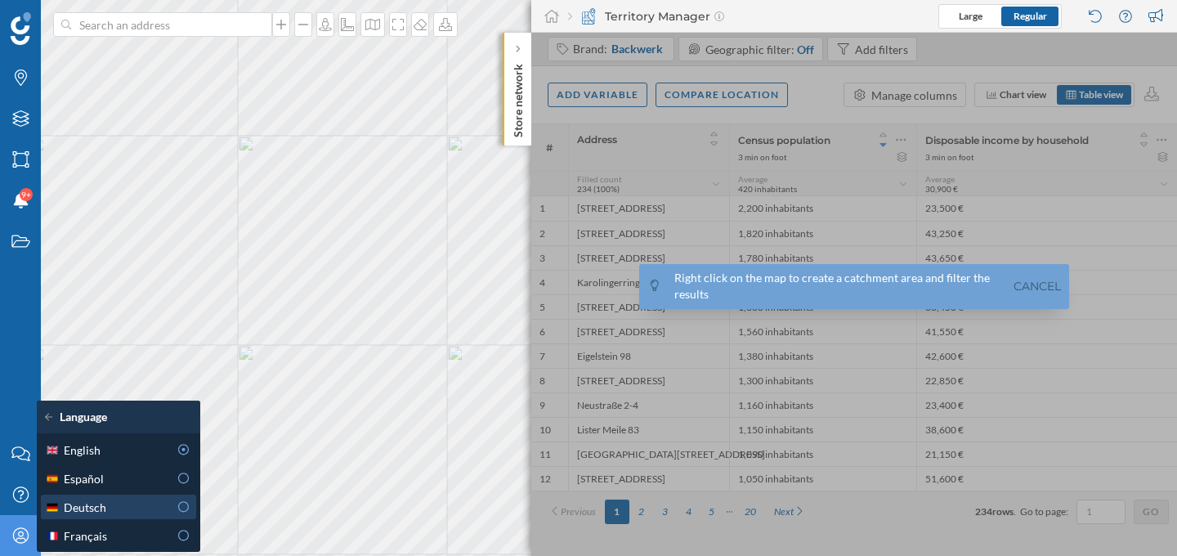
click at [132, 509] on div "Deutsch" at bounding box center [106, 506] width 123 height 17
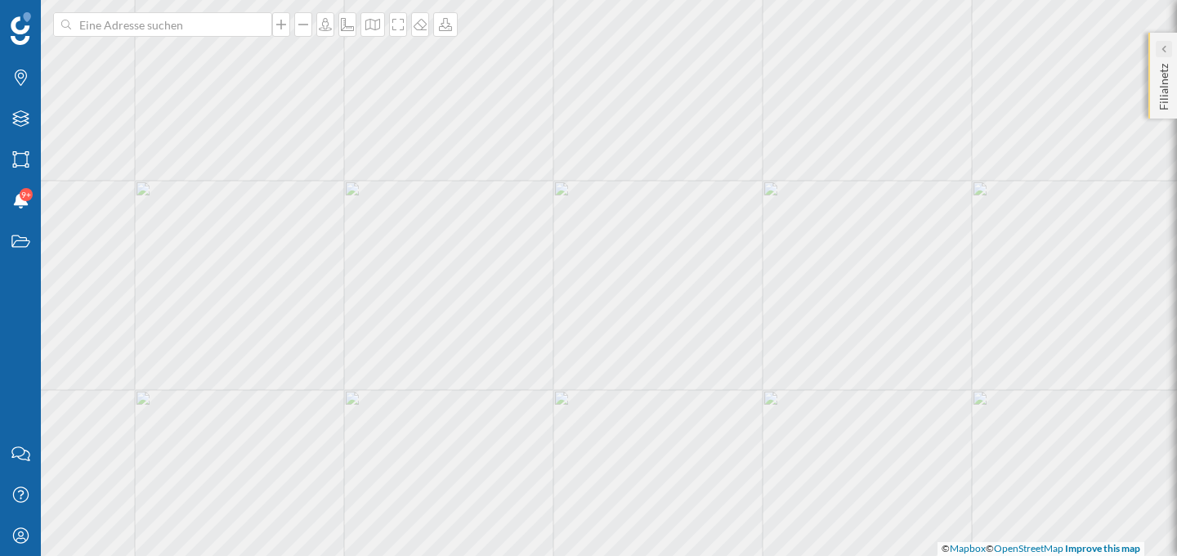
click at [1160, 51] on icon at bounding box center [1162, 49] width 5 height 8
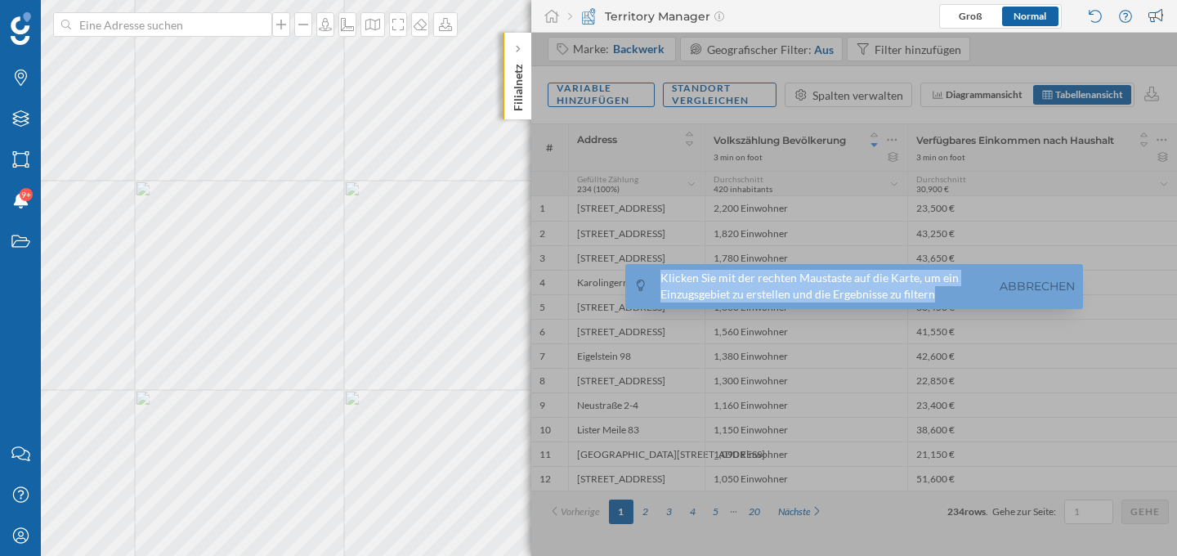
drag, startPoint x: 660, startPoint y: 279, endPoint x: 941, endPoint y: 299, distance: 281.8
click at [941, 299] on div "Klicken Sie mit der rechten Maustaste auf die Karte, um ein Einzugsgebiet zu er…" at bounding box center [823, 286] width 327 height 33
copy div "Klicken Sie mit der rechten Maustaste auf die Karte, um ein Einzugsgebiet zu er…"
click at [802, 60] on div at bounding box center [854, 294] width 646 height 523
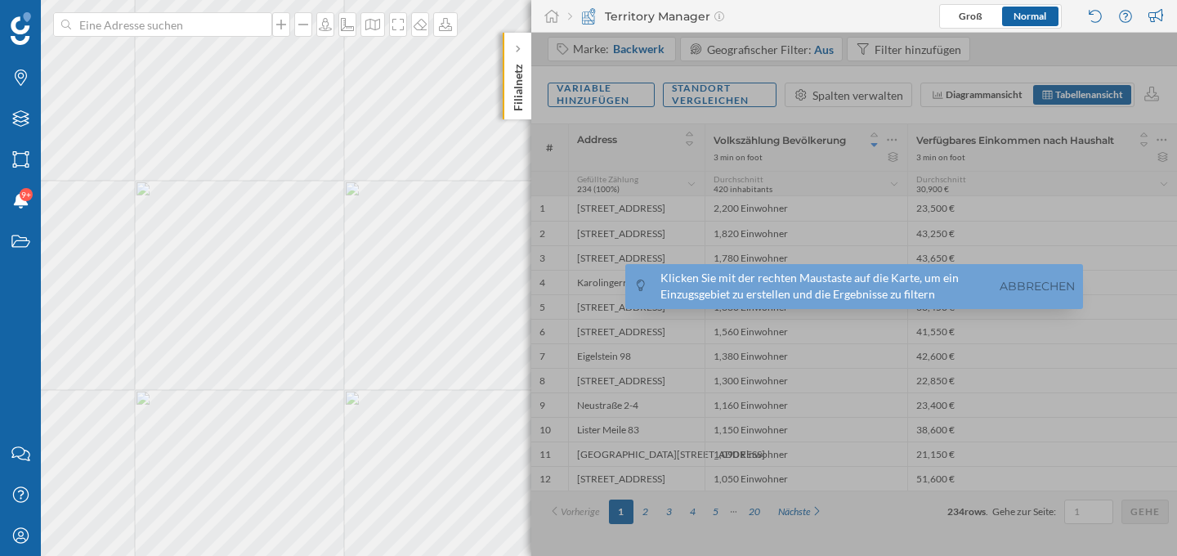
click at [887, 51] on div at bounding box center [854, 294] width 646 height 523
click at [1005, 281] on link "Abbrechen" at bounding box center [1036, 286] width 83 height 19
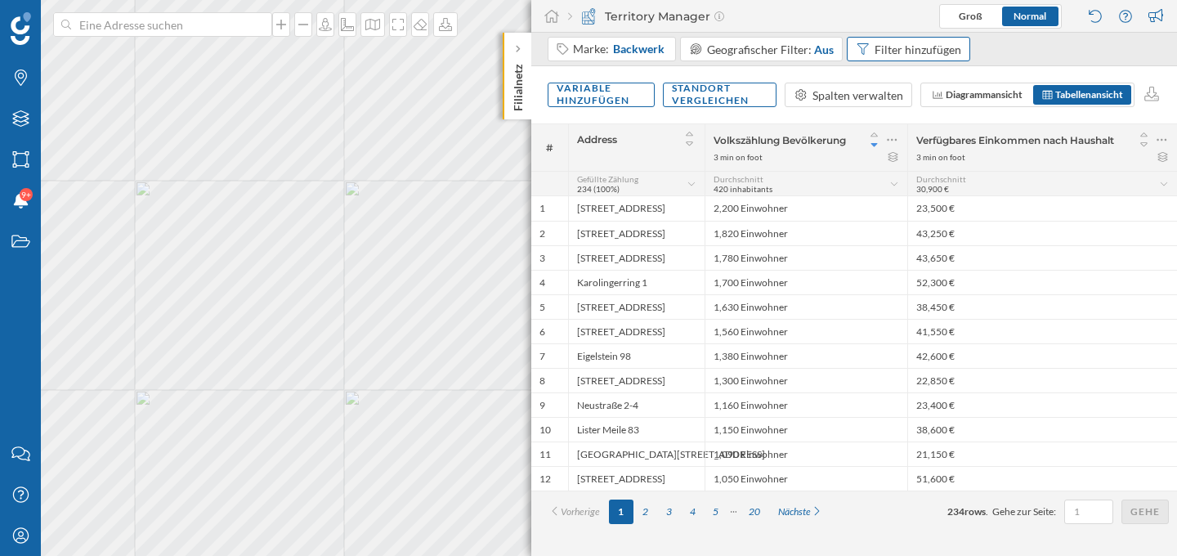
click at [913, 46] on div "Filter hinzufügen" at bounding box center [917, 49] width 87 height 17
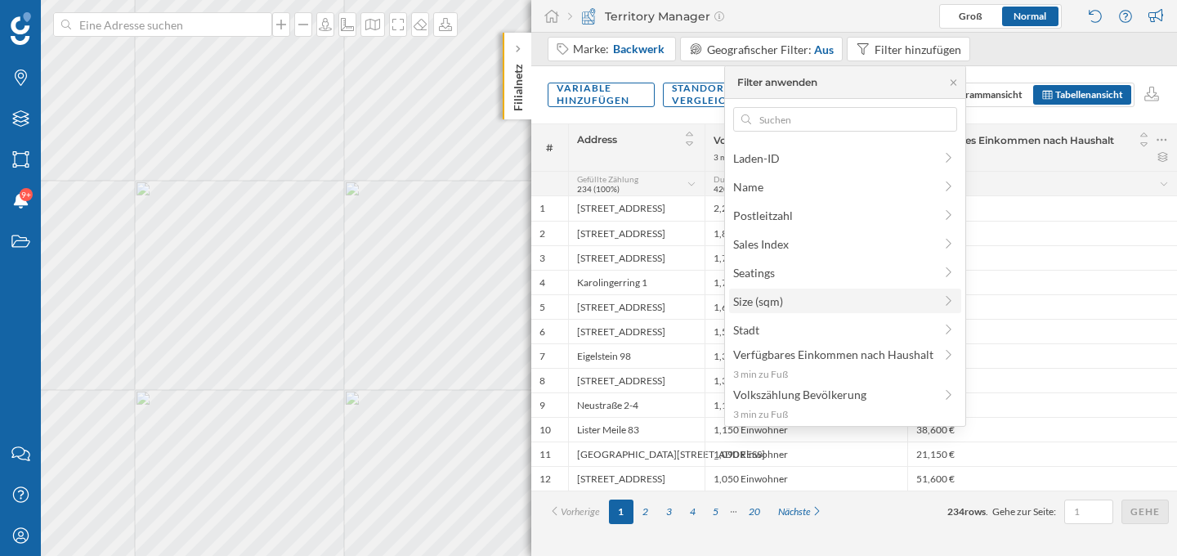
scroll to position [0, 0]
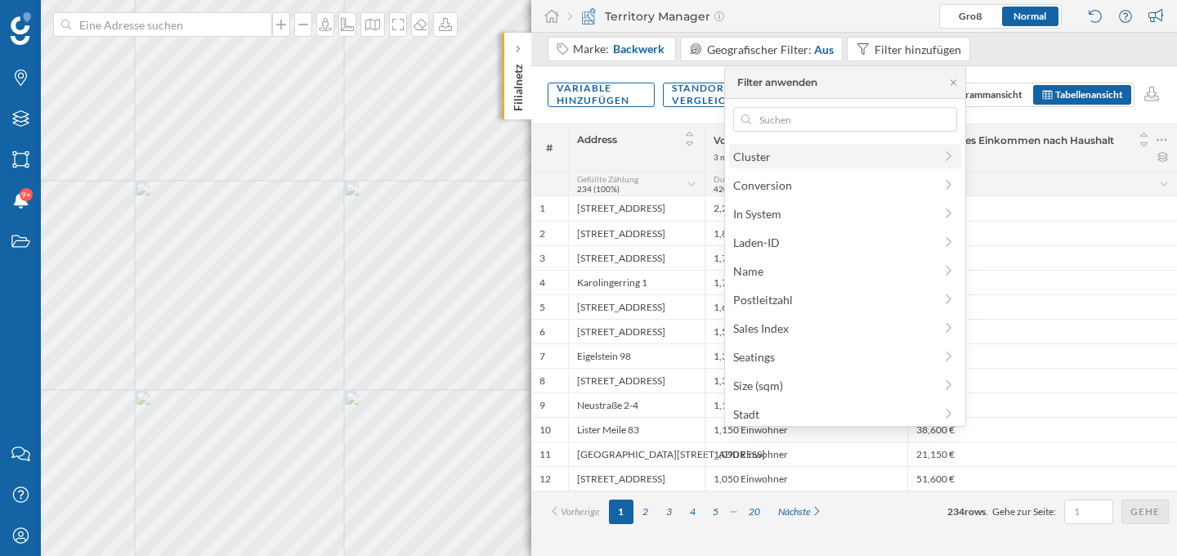
click at [785, 161] on span "Cluster" at bounding box center [833, 156] width 200 height 17
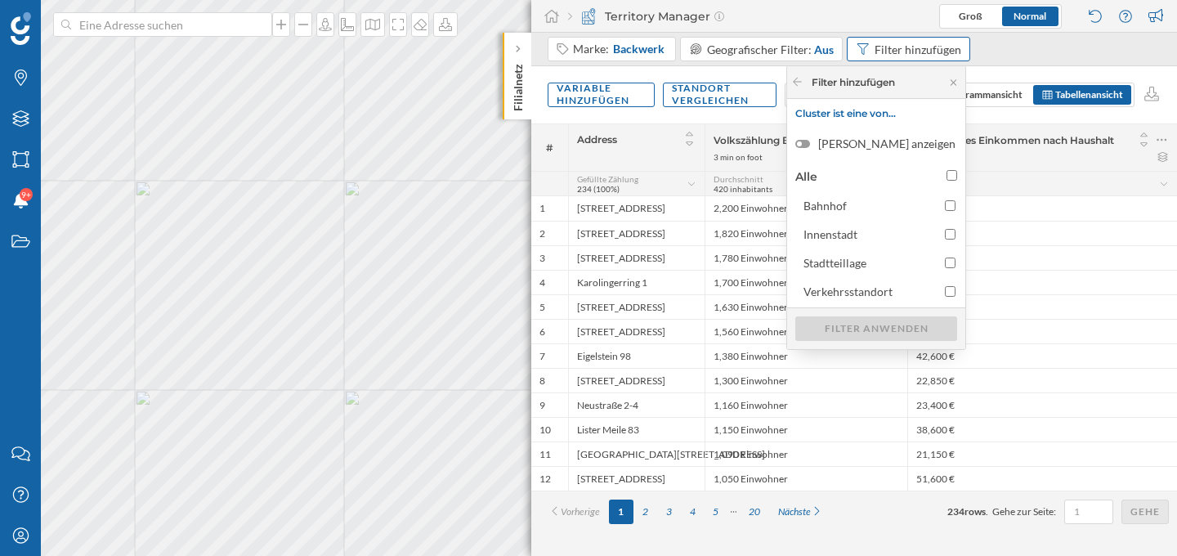
click at [885, 49] on div "Filter hinzufügen" at bounding box center [917, 49] width 87 height 17
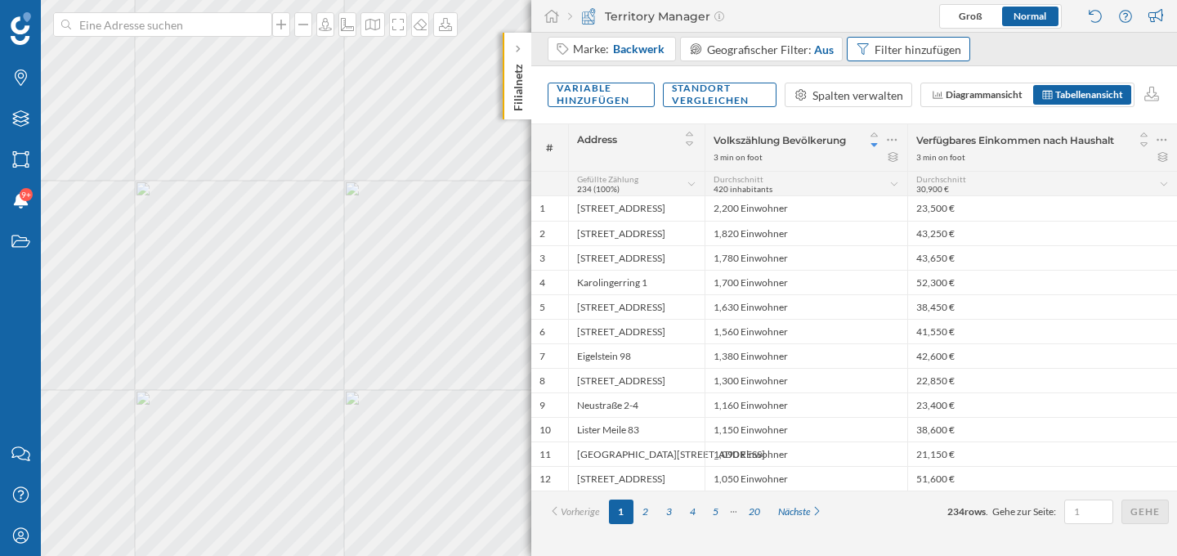
click at [885, 49] on div "Filter hinzufügen" at bounding box center [917, 49] width 87 height 17
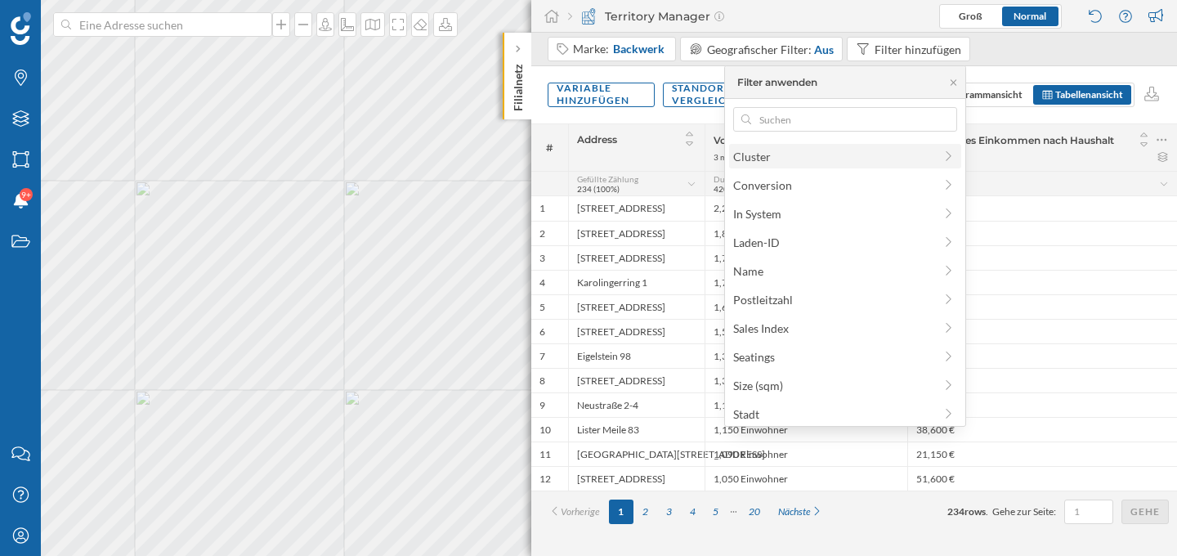
click at [811, 162] on span "Cluster" at bounding box center [833, 156] width 200 height 17
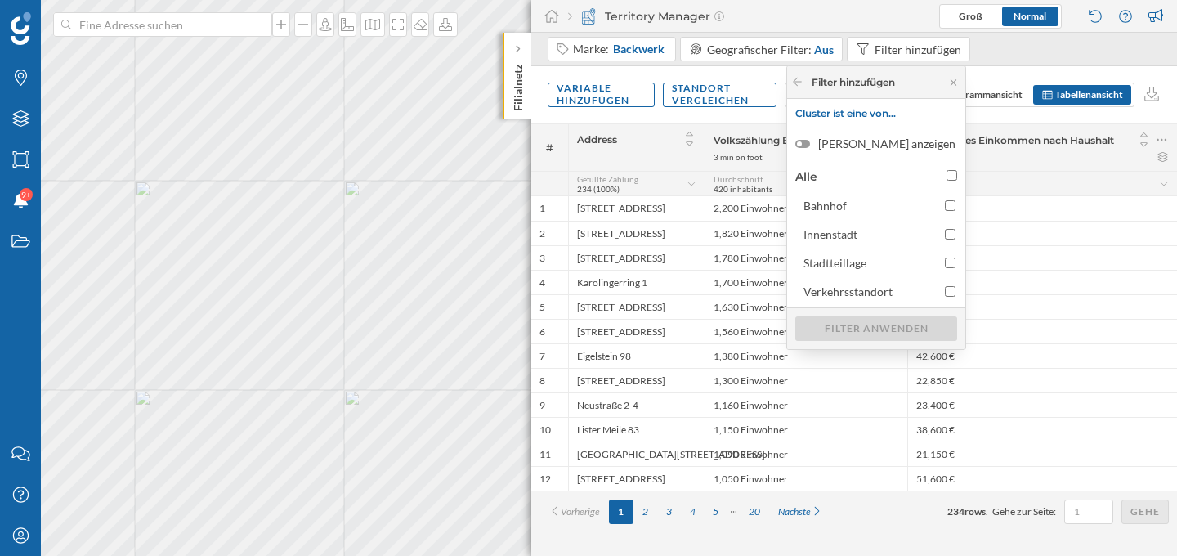
click at [719, 124] on div "Volkszählung Bevölkerung 3 min on foot" at bounding box center [805, 147] width 203 height 47
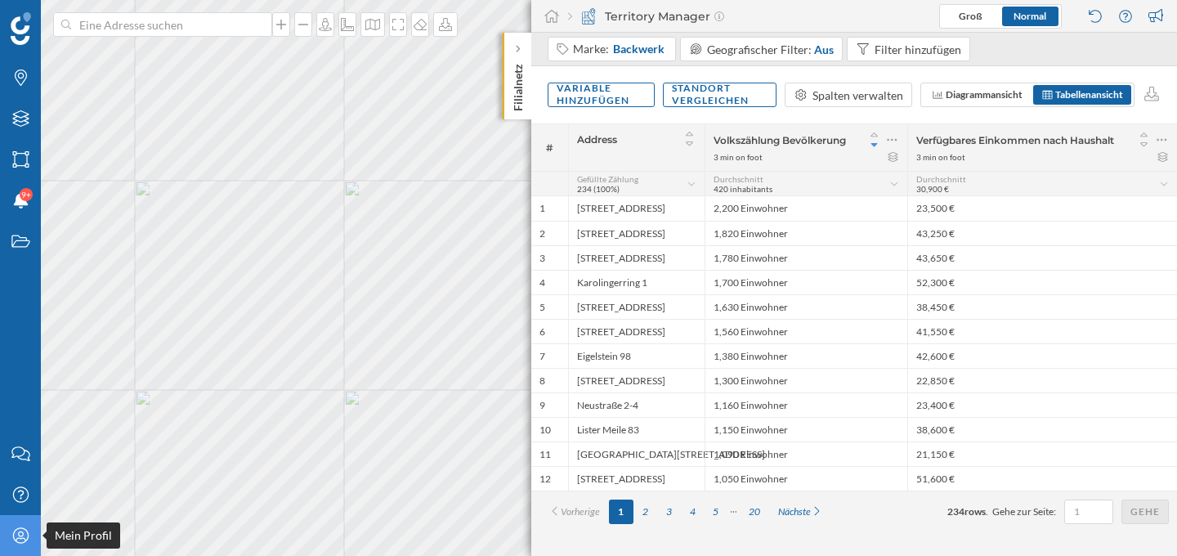
click at [14, 544] on div "Mein Profil" at bounding box center [20, 535] width 41 height 41
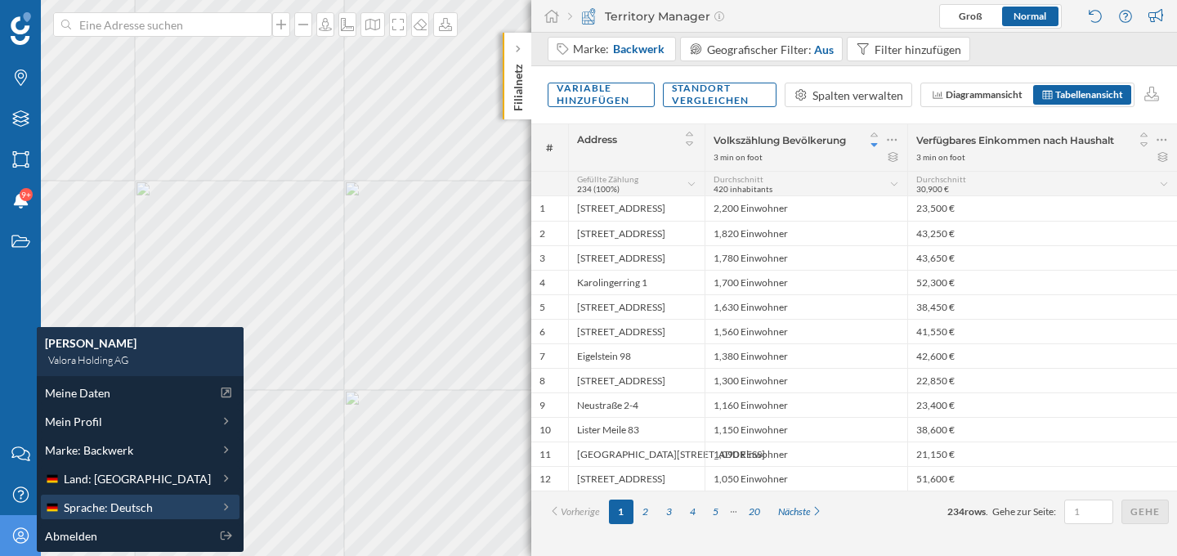
click at [108, 504] on span "Sprache: Deutsch" at bounding box center [108, 506] width 89 height 17
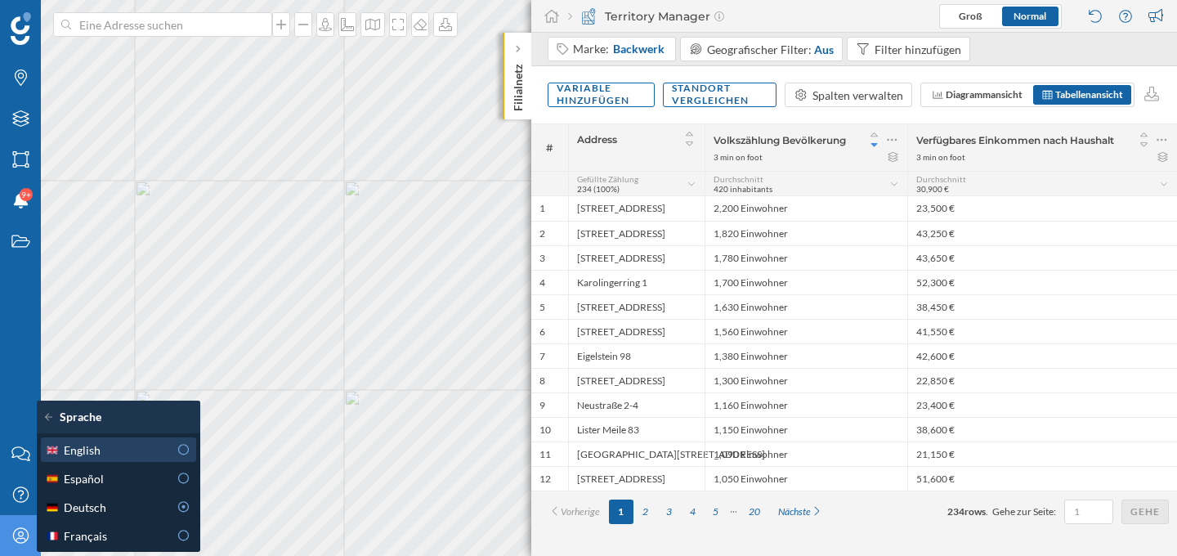
click at [172, 454] on div "English" at bounding box center [117, 449] width 145 height 17
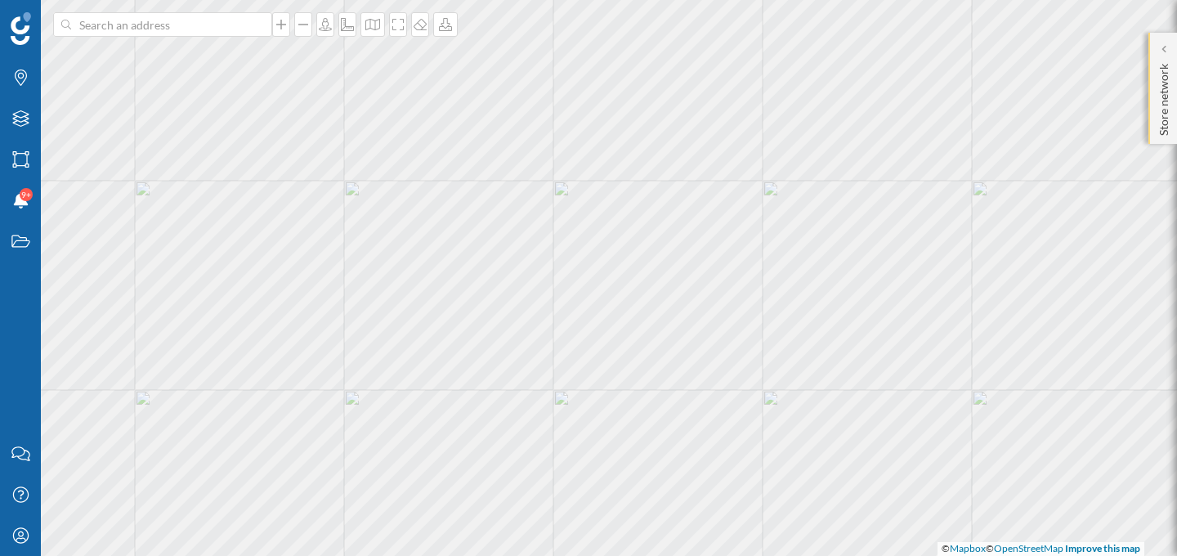
click at [1163, 39] on div "Store network" at bounding box center [1162, 88] width 29 height 111
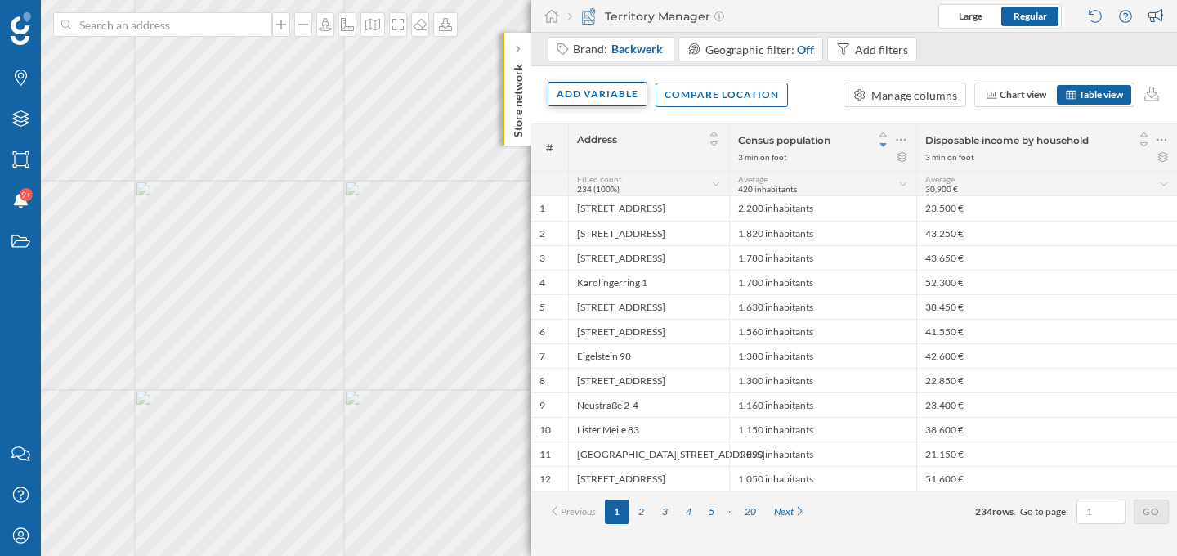
click at [604, 87] on div "Add variable" at bounding box center [597, 94] width 100 height 25
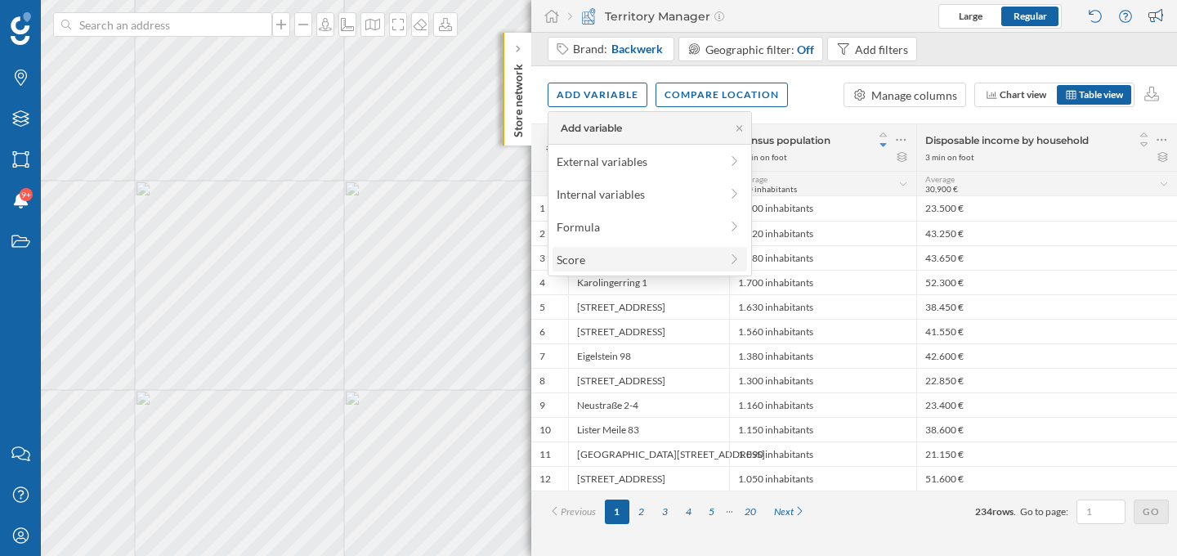
click at [610, 251] on div "Score" at bounding box center [637, 259] width 163 height 17
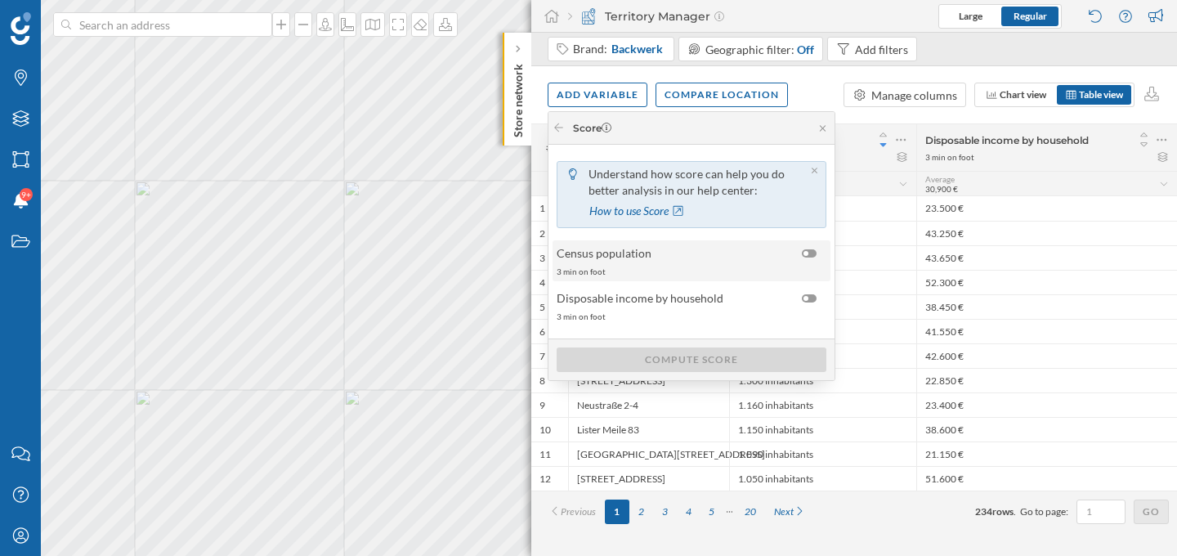
click at [807, 254] on div at bounding box center [809, 253] width 15 height 8
click at [0, 0] on input "checkbox" at bounding box center [0, 0] width 0 height 0
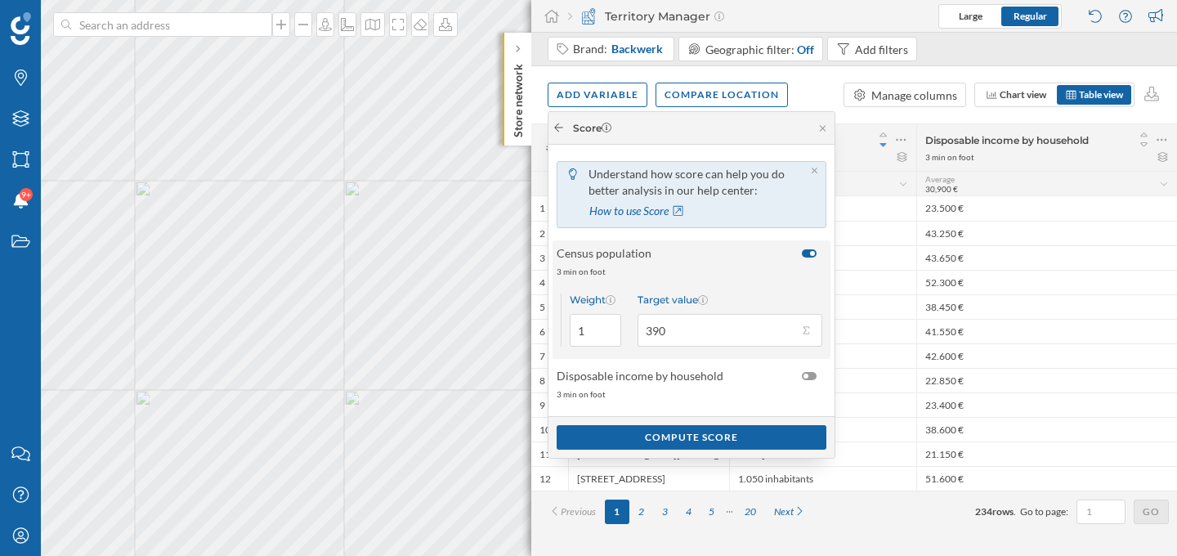
click at [554, 130] on icon at bounding box center [558, 128] width 12 height 10
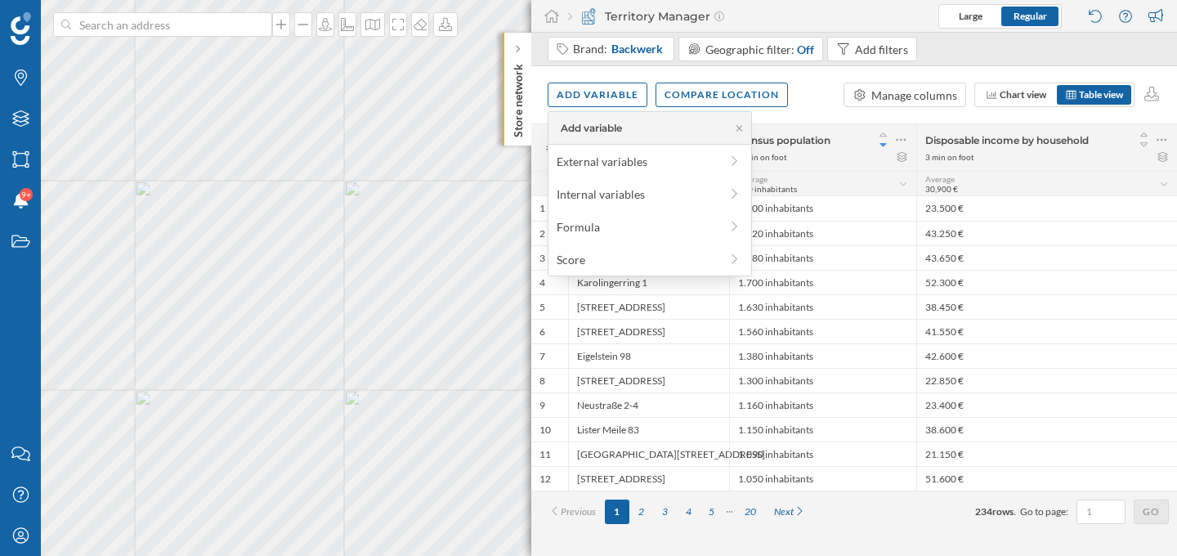
click at [821, 113] on div "Add variable Compare location Manage columns Chart view Table view" at bounding box center [854, 94] width 646 height 57
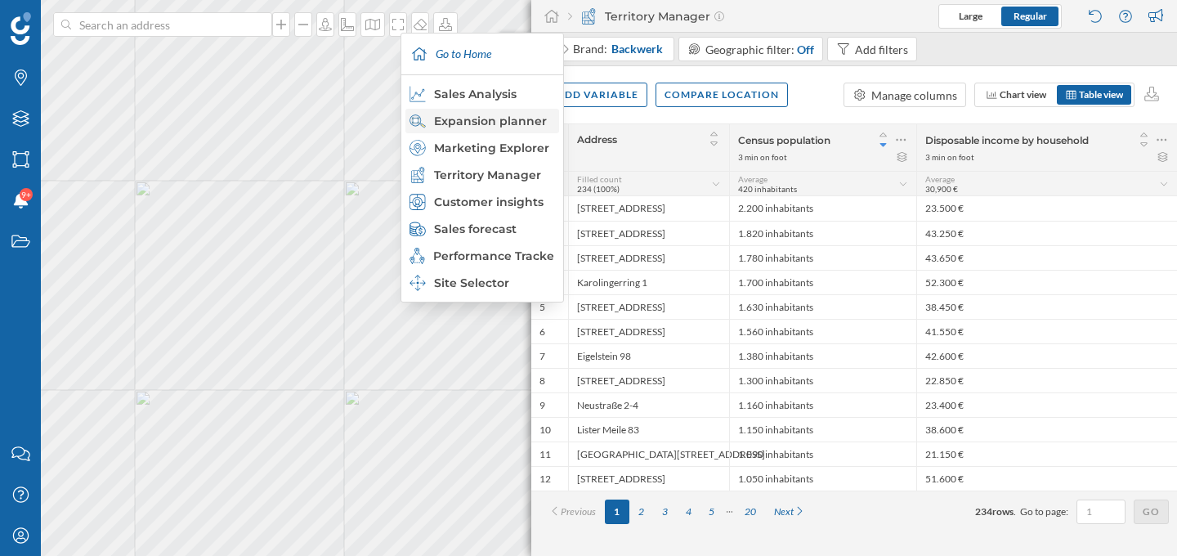
click at [498, 115] on div "Expansion planner" at bounding box center [481, 121] width 144 height 16
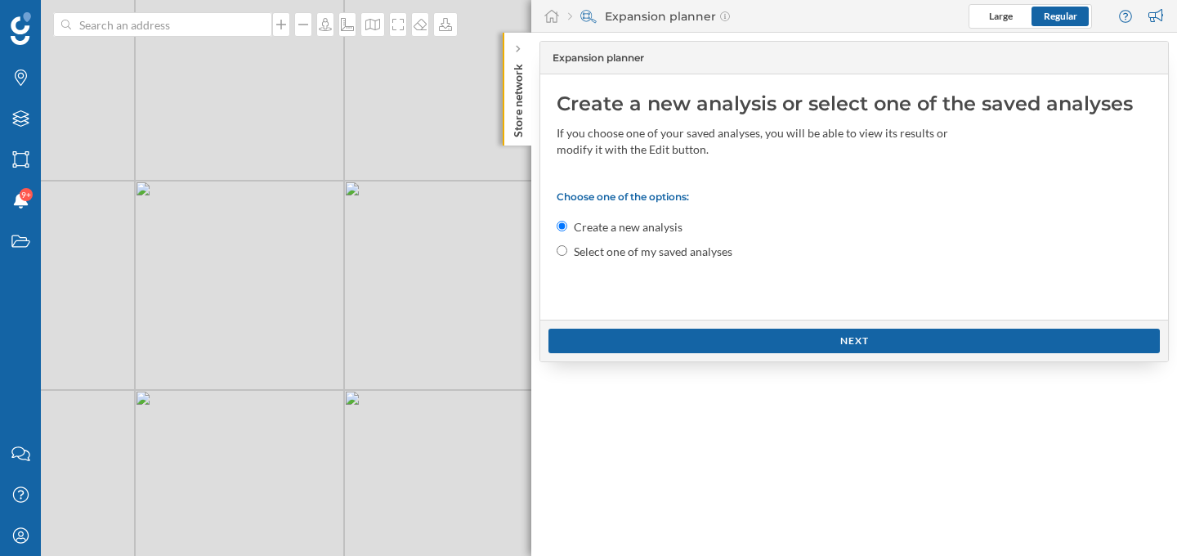
click at [570, 253] on div "Select one of my saved analyses" at bounding box center [853, 252] width 595 height 16
click at [560, 253] on input "Select one of my saved analyses" at bounding box center [561, 250] width 11 height 11
radio input "true"
radio input "false"
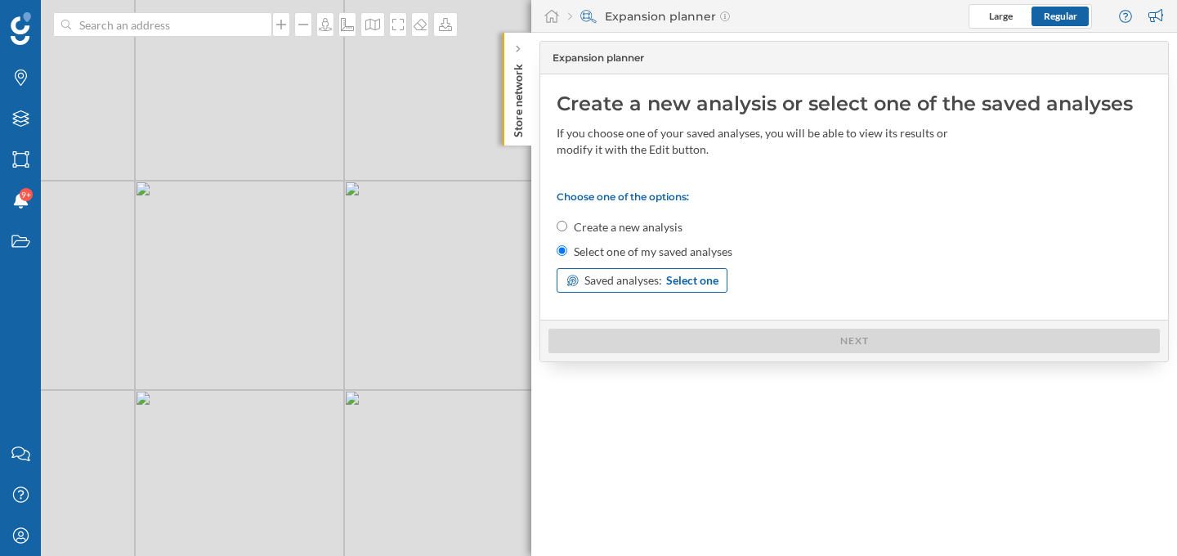
click at [625, 273] on span "Saved analyses:" at bounding box center [623, 280] width 78 height 16
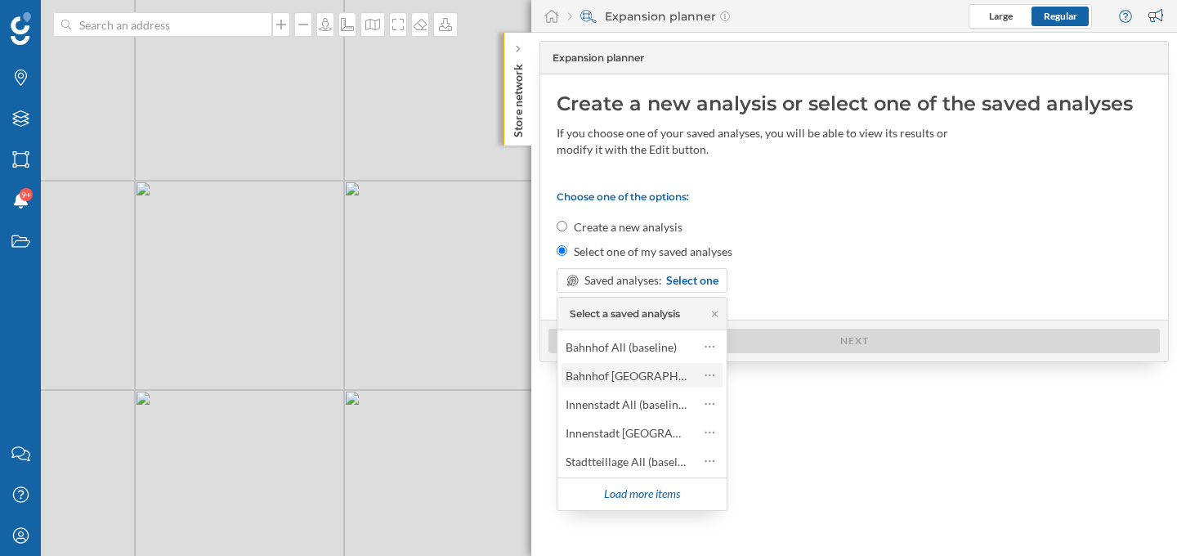
click at [628, 384] on div "Bahnhof [GEOGRAPHIC_DATA] (baseline)" at bounding box center [640, 375] width 151 height 23
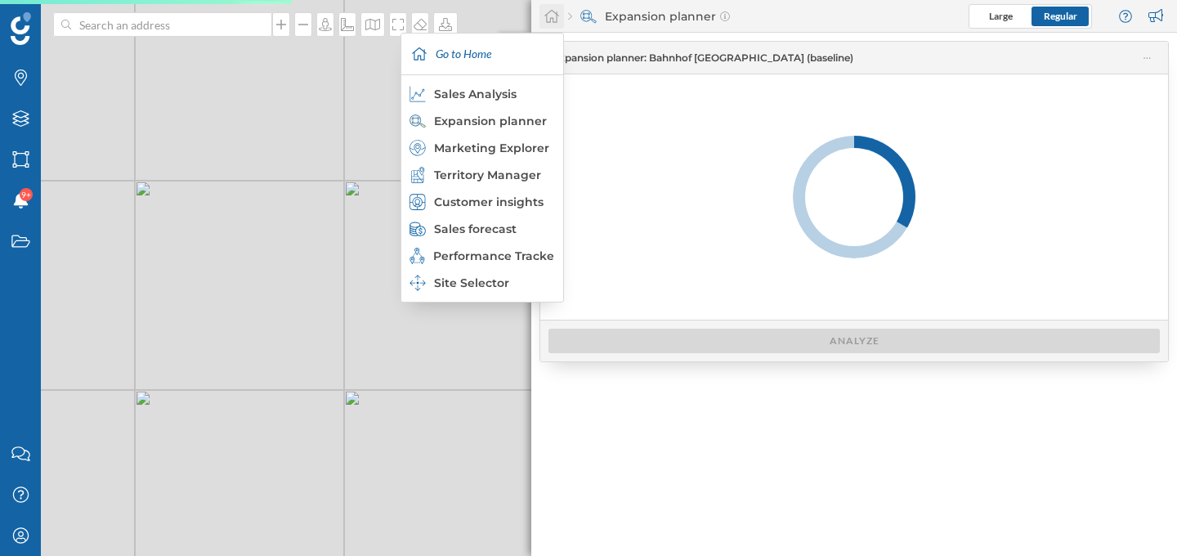
click at [544, 16] on icon at bounding box center [551, 16] width 15 height 13
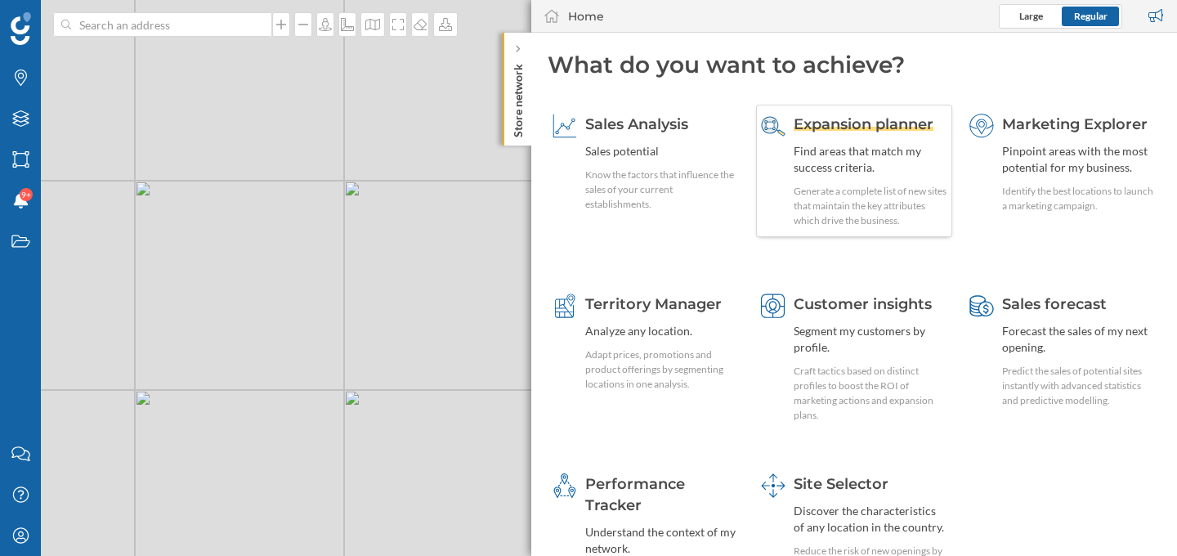
click at [846, 125] on span "Expansion planner" at bounding box center [863, 124] width 140 height 18
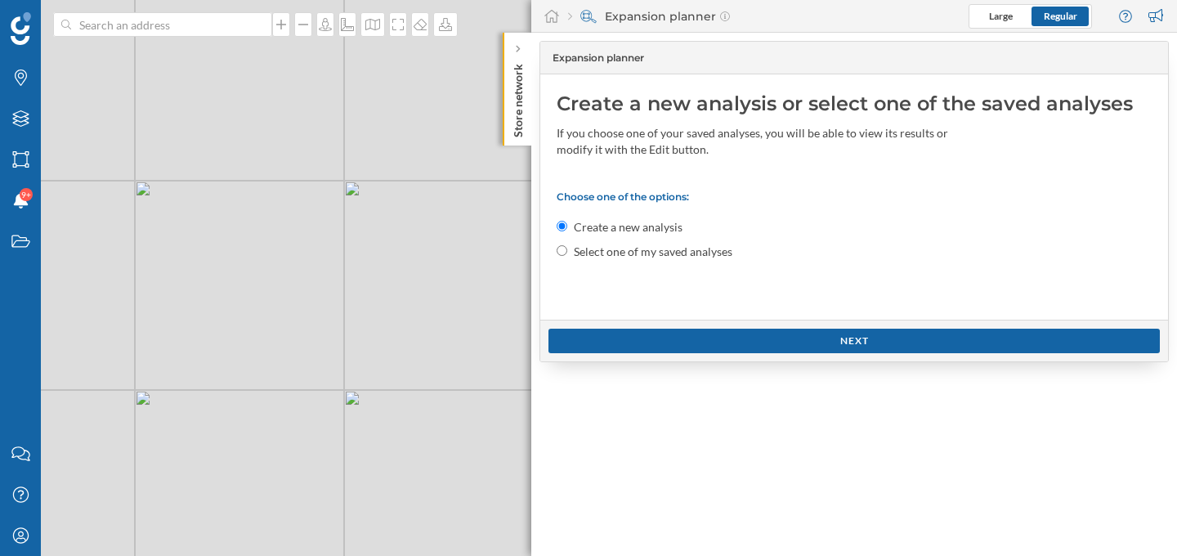
click at [570, 251] on div "Select one of my saved analyses" at bounding box center [853, 252] width 595 height 16
click at [561, 250] on input "Select one of my saved analyses" at bounding box center [561, 250] width 11 height 11
radio input "true"
radio input "false"
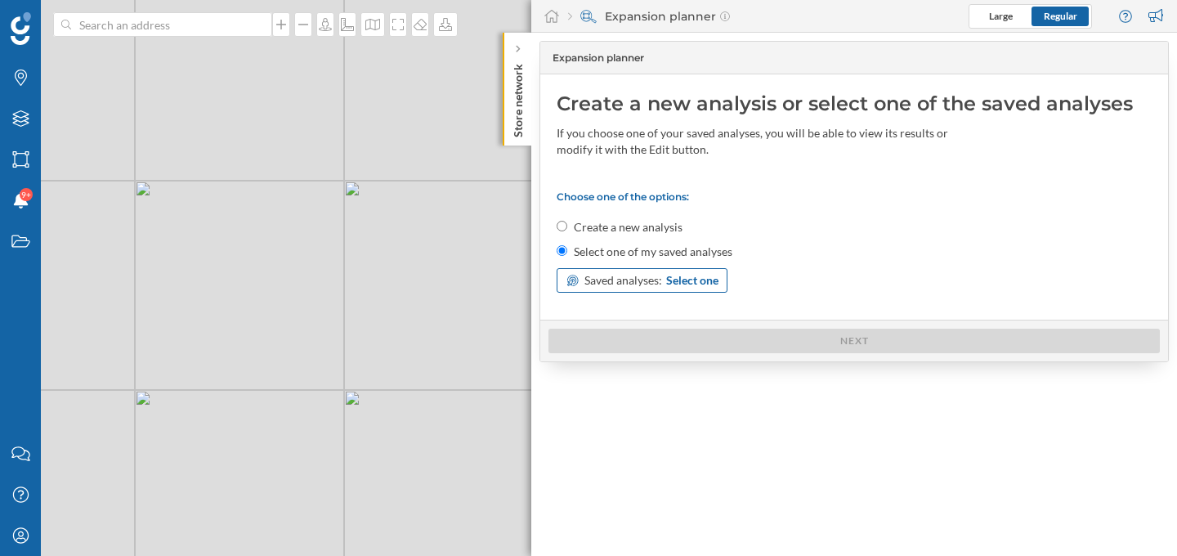
click at [622, 283] on span "Saved analyses:" at bounding box center [623, 280] width 78 height 16
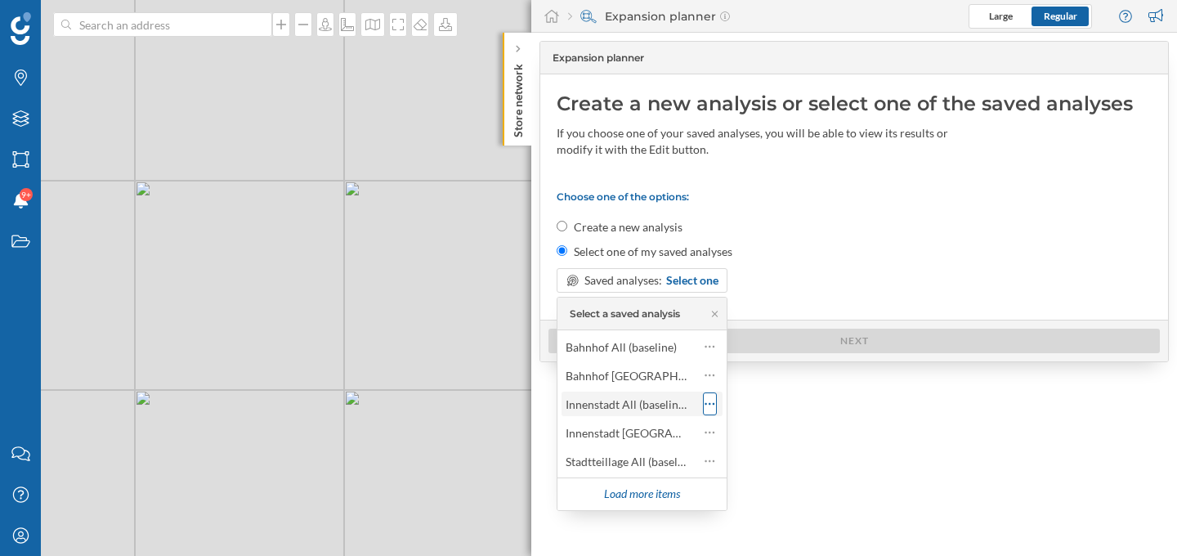
click at [714, 400] on icon at bounding box center [709, 404] width 11 height 16
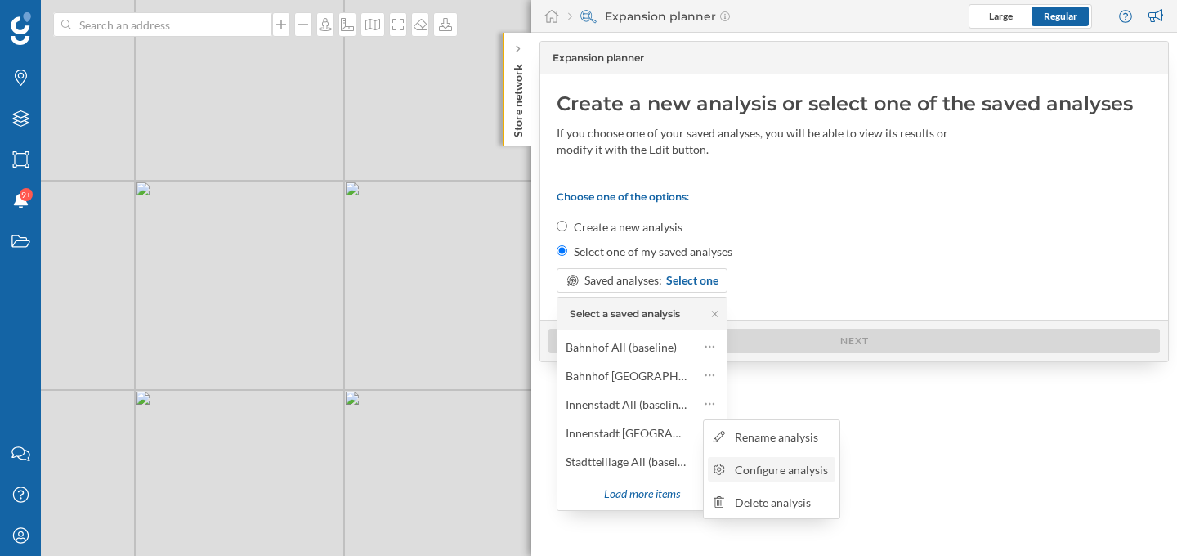
click at [752, 471] on div "Configure analysis" at bounding box center [783, 469] width 96 height 17
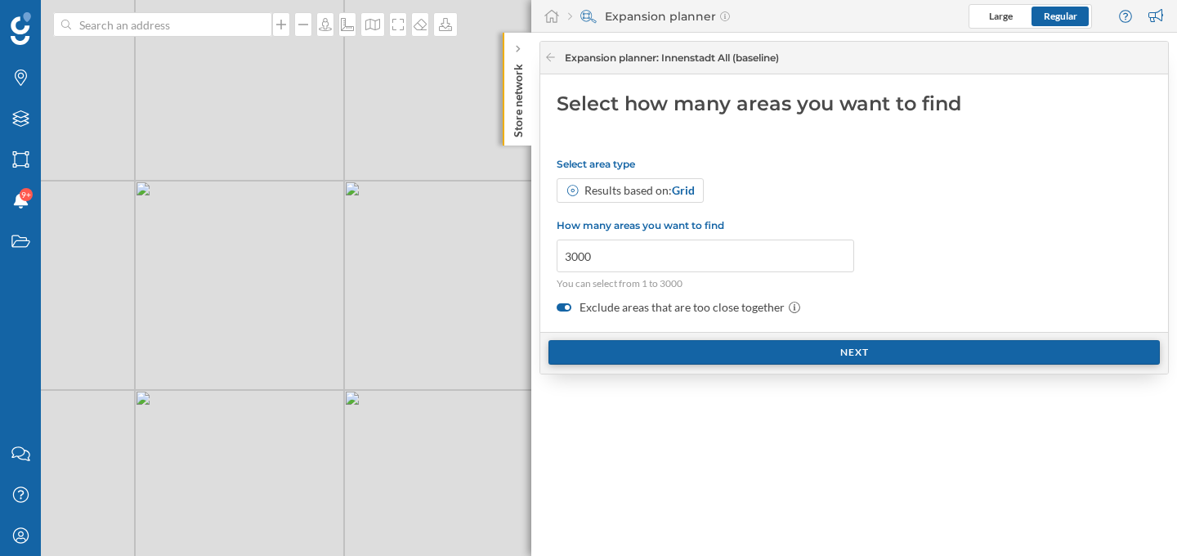
click at [745, 347] on div "Next" at bounding box center [853, 352] width 611 height 25
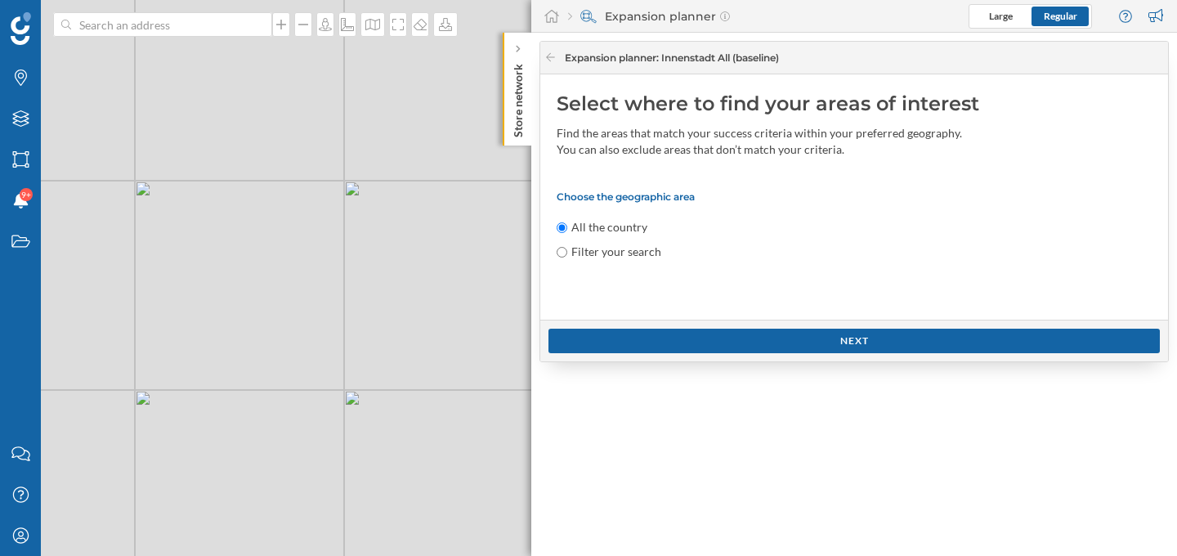
click at [565, 253] on input "Filter your search" at bounding box center [561, 252] width 11 height 11
radio input "true"
radio input "false"
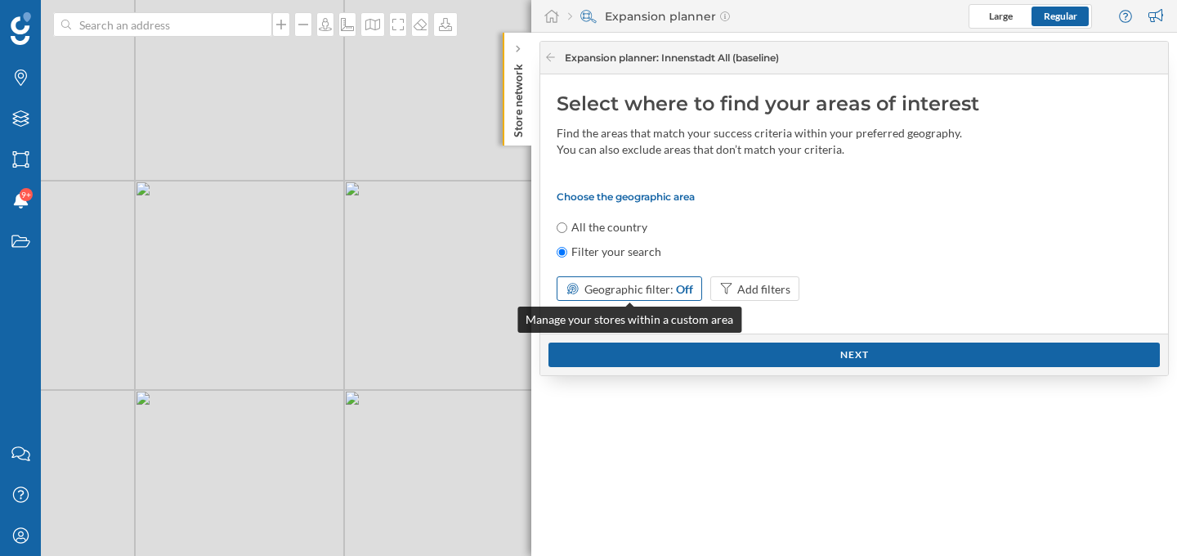
click at [601, 291] on span "Geographic filter:" at bounding box center [628, 289] width 89 height 14
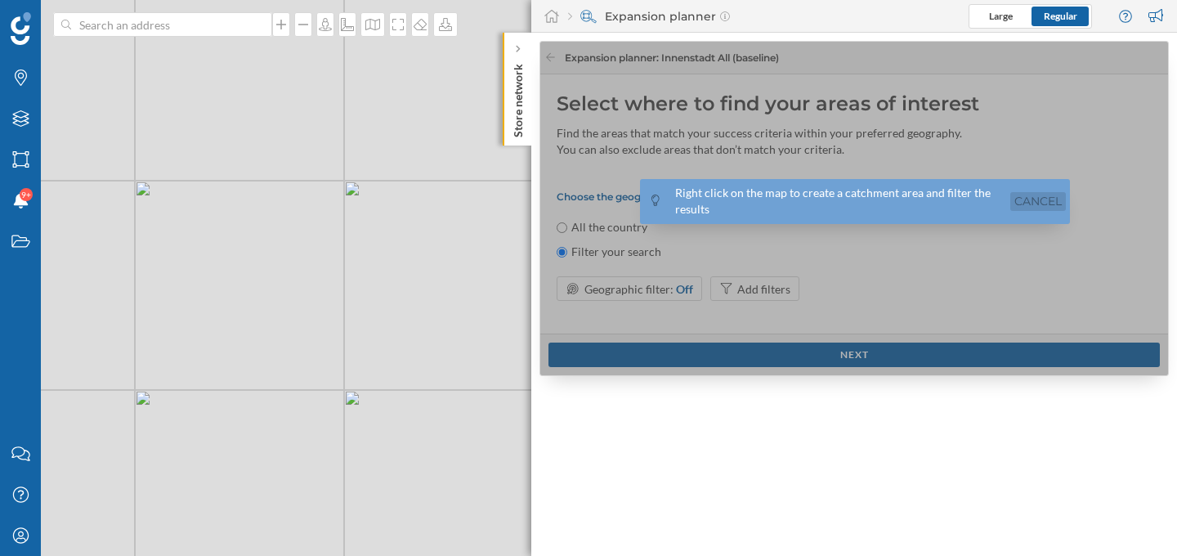
click at [1048, 198] on link "Cancel" at bounding box center [1038, 201] width 56 height 19
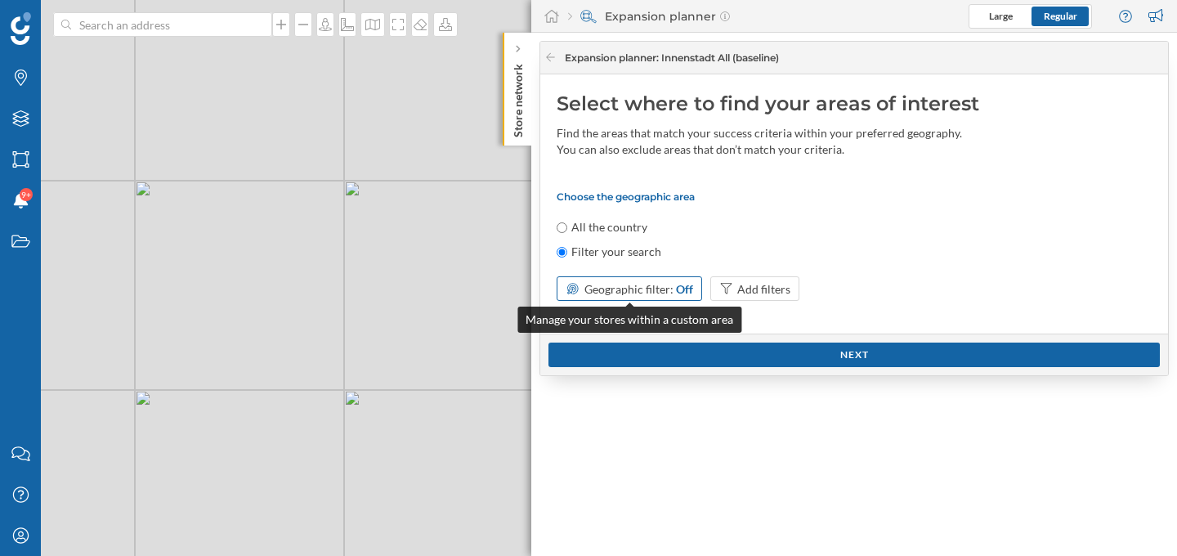
click at [626, 295] on div "Geographic filter: Off" at bounding box center [638, 288] width 109 height 17
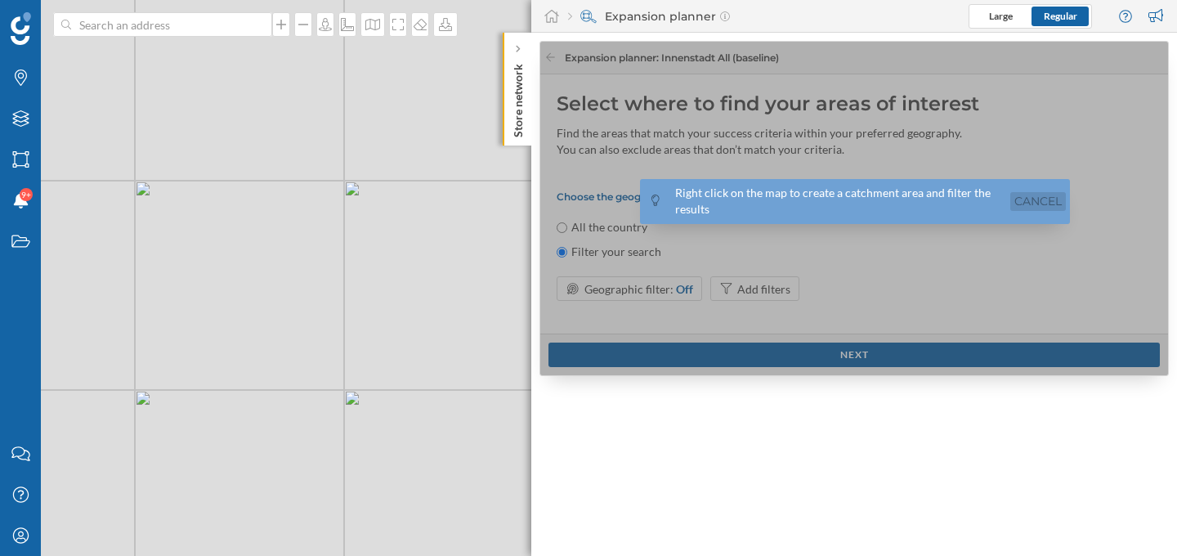
click at [1031, 203] on link "Cancel" at bounding box center [1038, 201] width 56 height 19
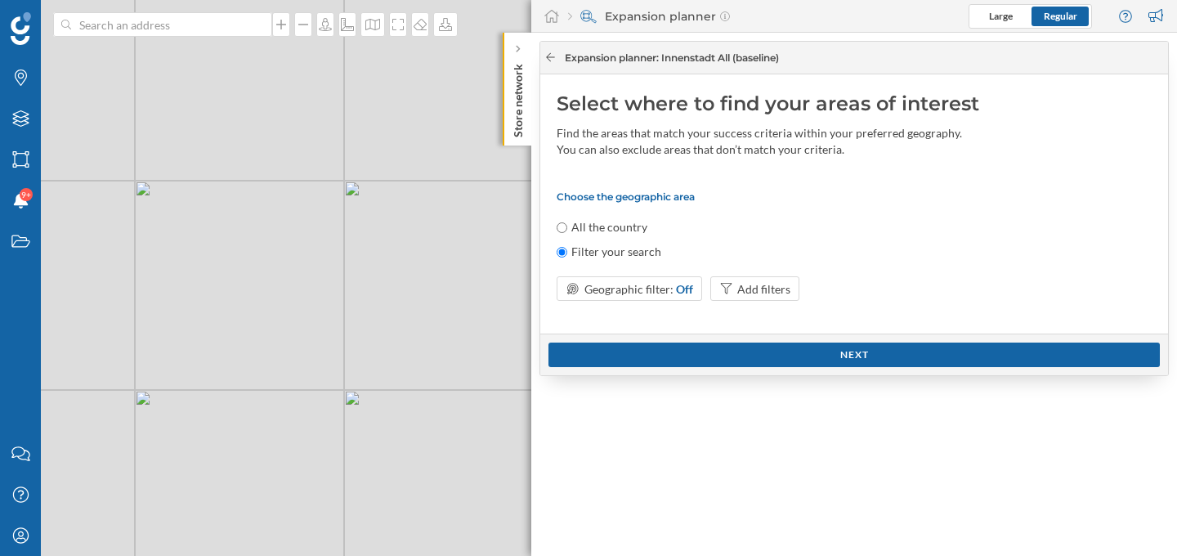
click at [550, 60] on icon at bounding box center [550, 57] width 12 height 10
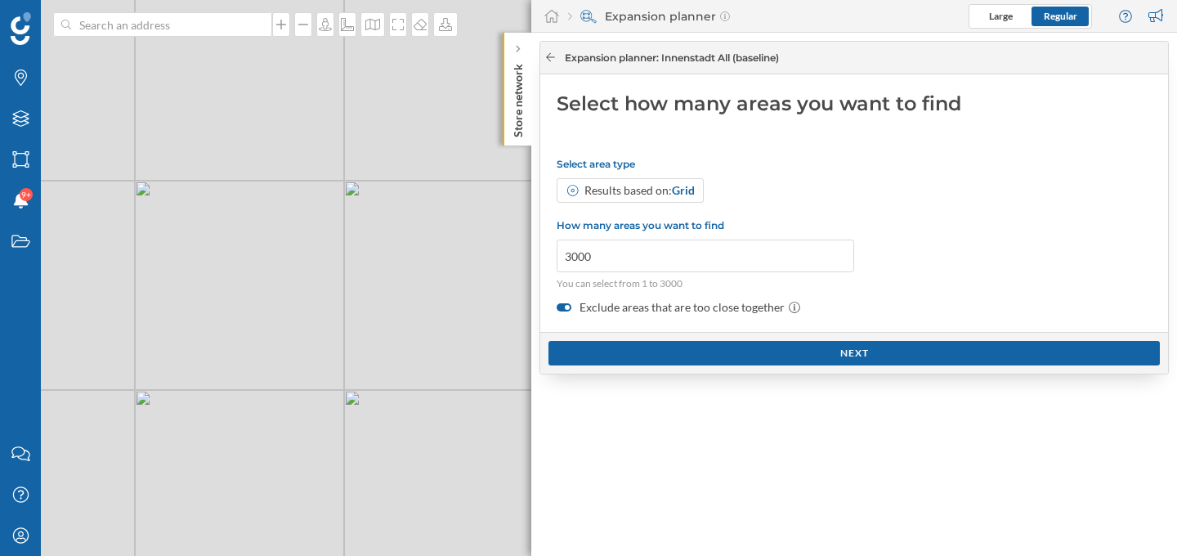
click at [550, 60] on icon at bounding box center [550, 57] width 12 height 10
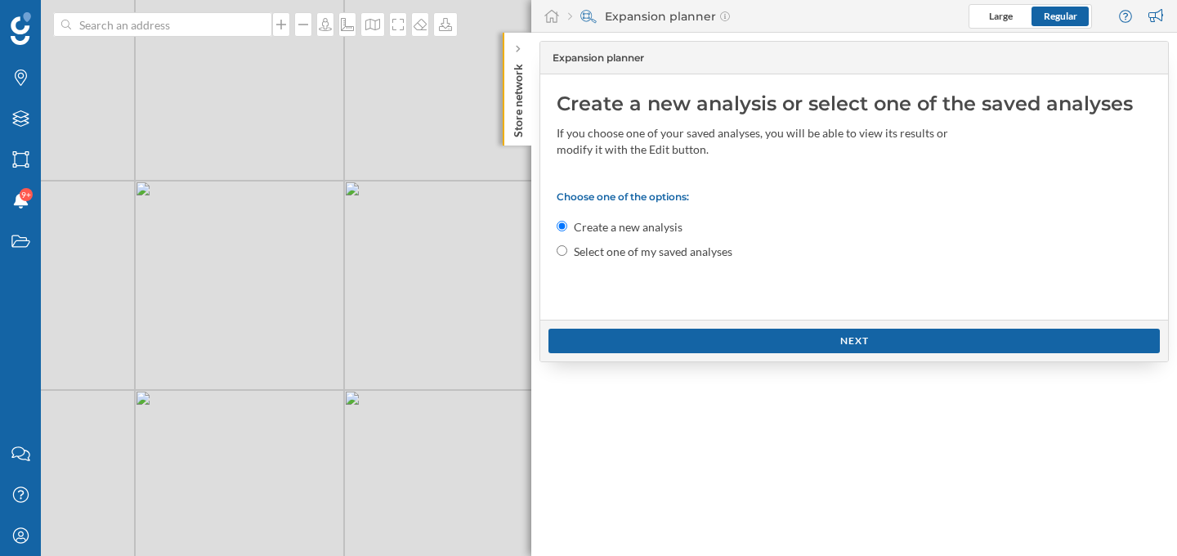
click at [561, 253] on input "Select one of my saved analyses" at bounding box center [561, 250] width 11 height 11
radio input "true"
radio input "false"
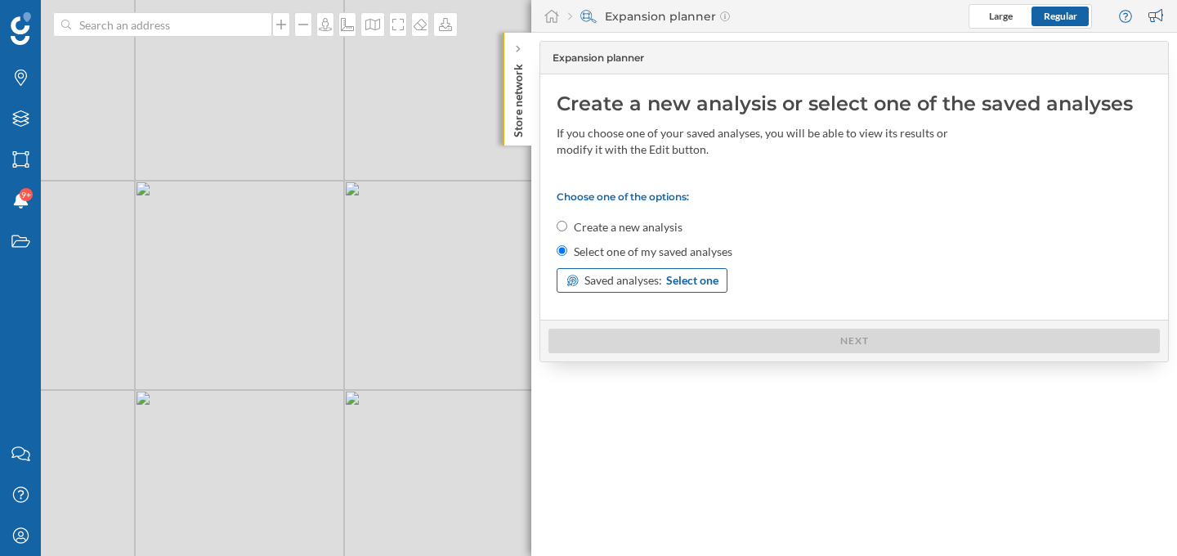
click at [578, 284] on icon at bounding box center [572, 280] width 15 height 11
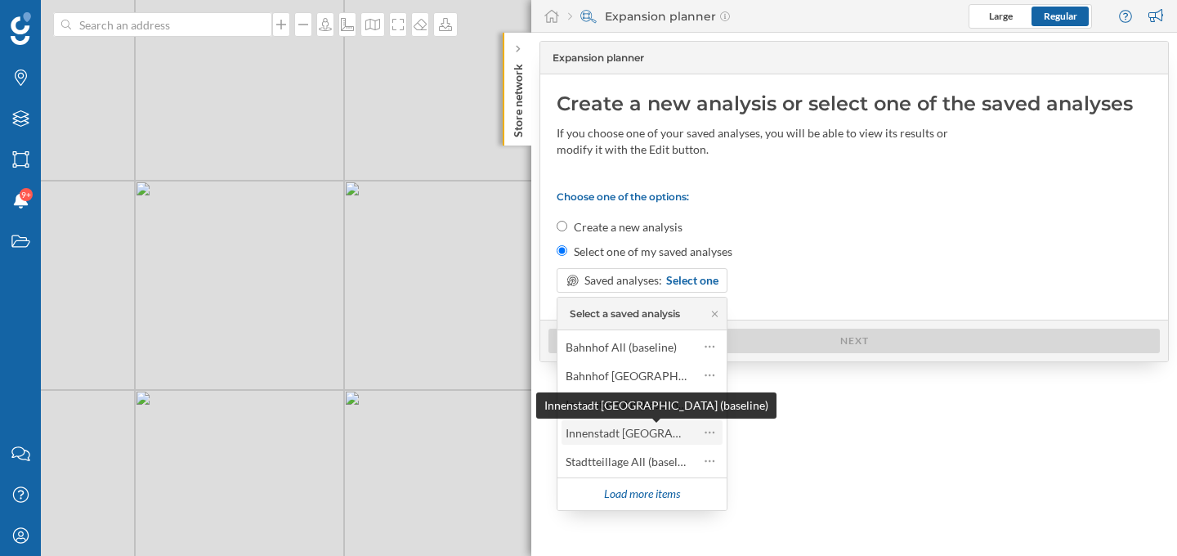
click at [634, 432] on div "Innenstadt [GEOGRAPHIC_DATA] (baseline)" at bounding box center [677, 433] width 224 height 14
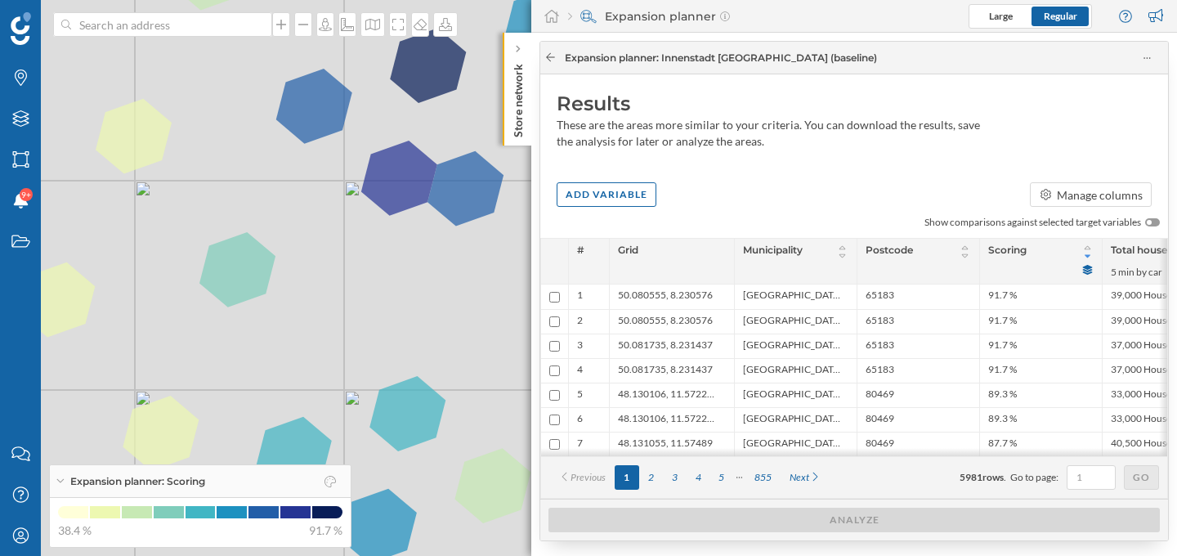
click at [556, 60] on icon at bounding box center [550, 57] width 12 height 10
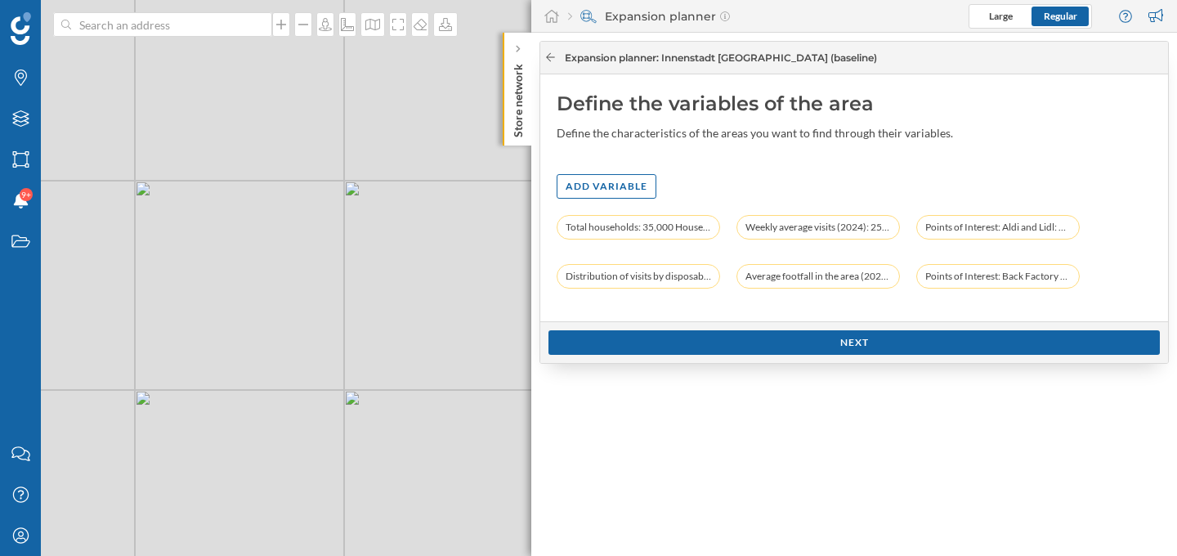
click at [551, 60] on icon at bounding box center [550, 57] width 12 height 10
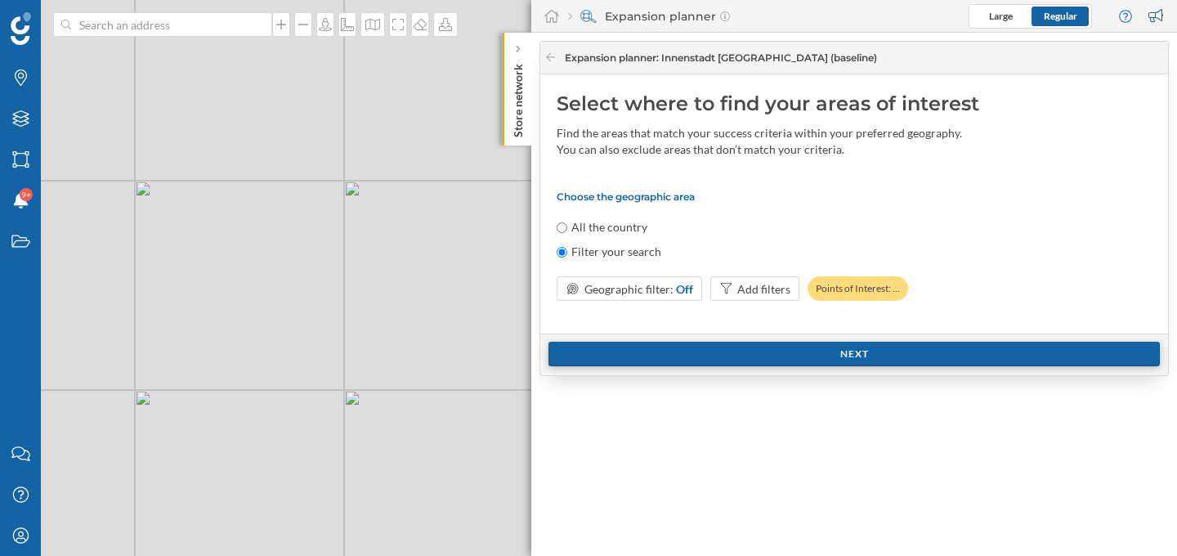
click at [760, 354] on div "Next" at bounding box center [853, 354] width 611 height 25
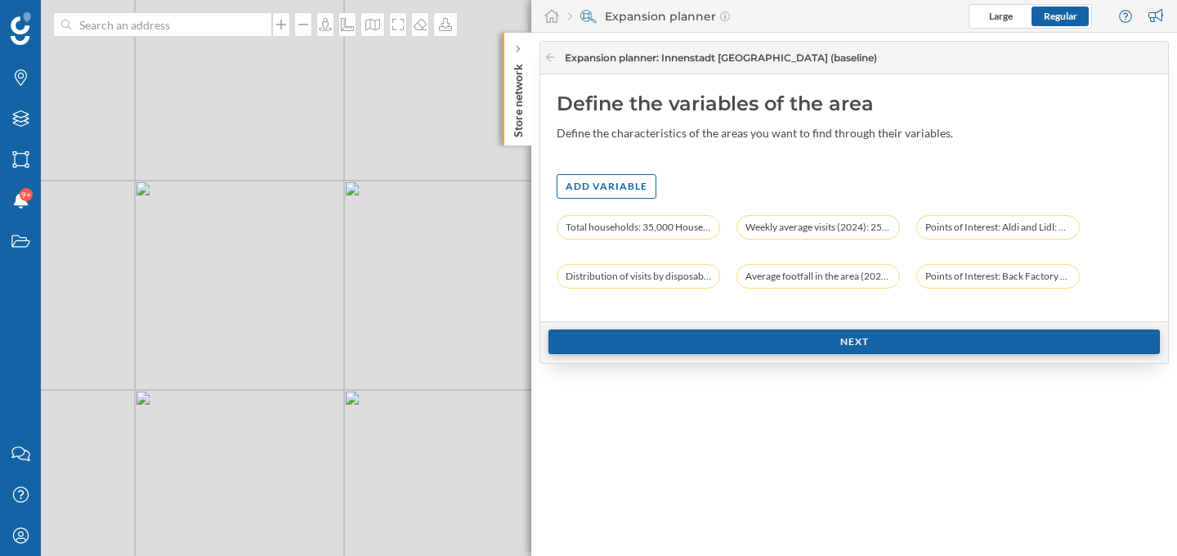
click at [760, 354] on div "Next" at bounding box center [853, 341] width 611 height 25
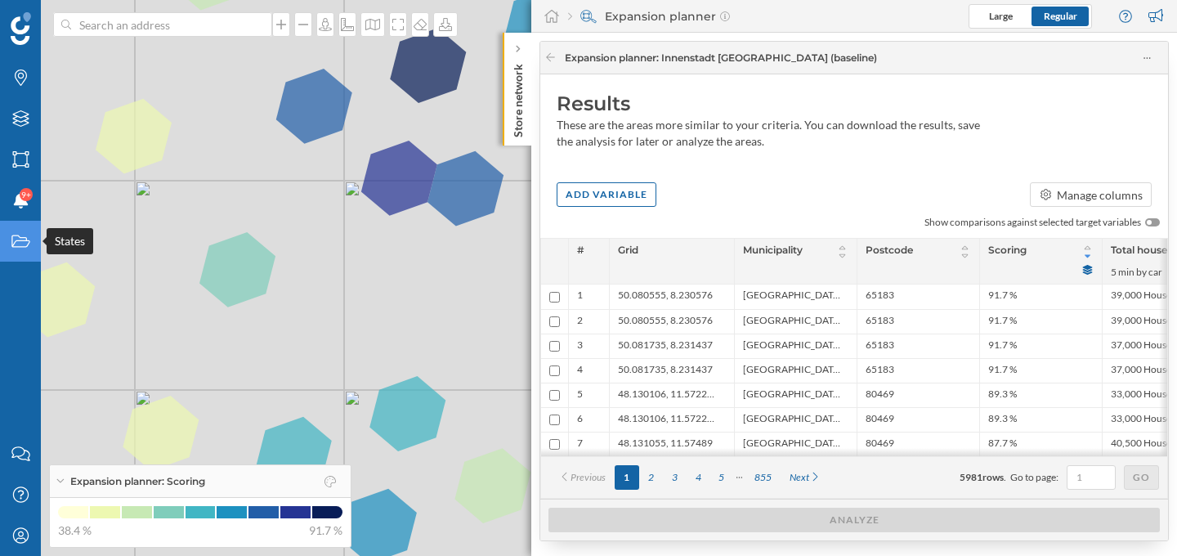
click at [27, 250] on div "States" at bounding box center [20, 241] width 41 height 41
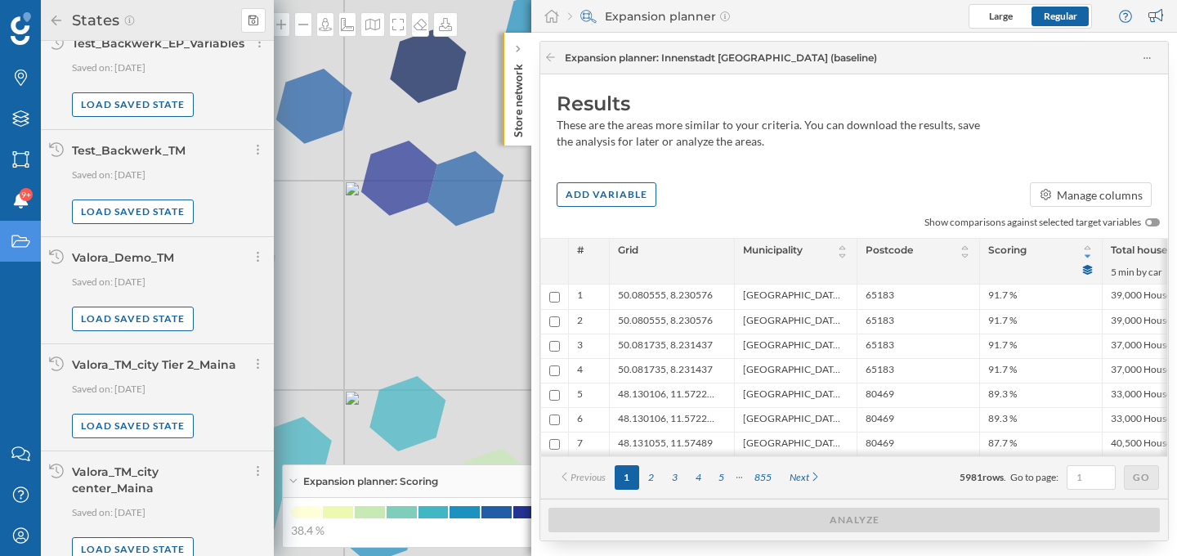
scroll to position [625, 0]
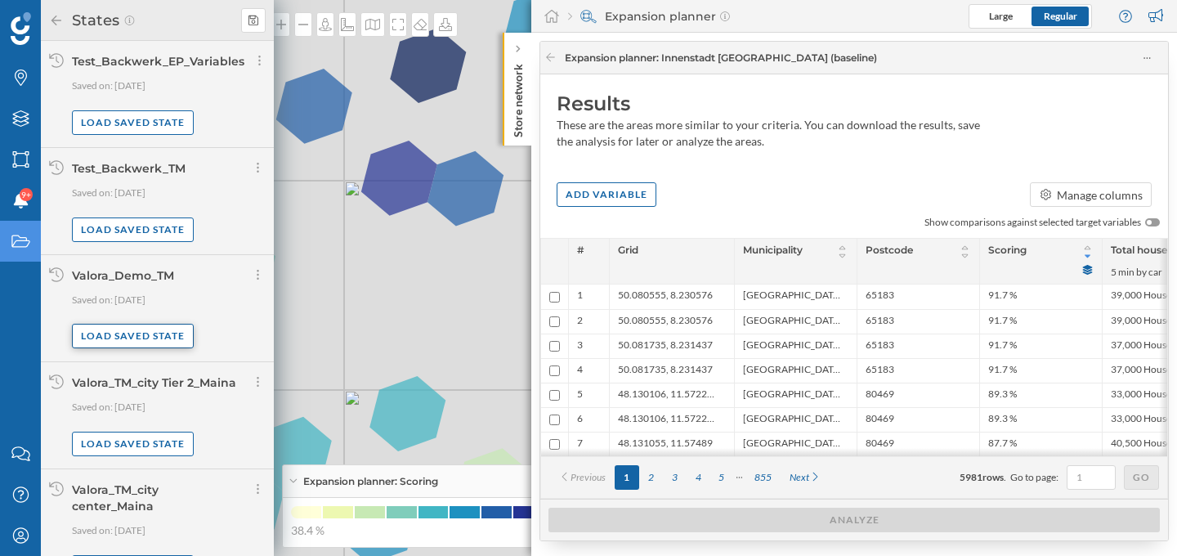
click at [146, 338] on div "Load saved state" at bounding box center [133, 336] width 122 height 25
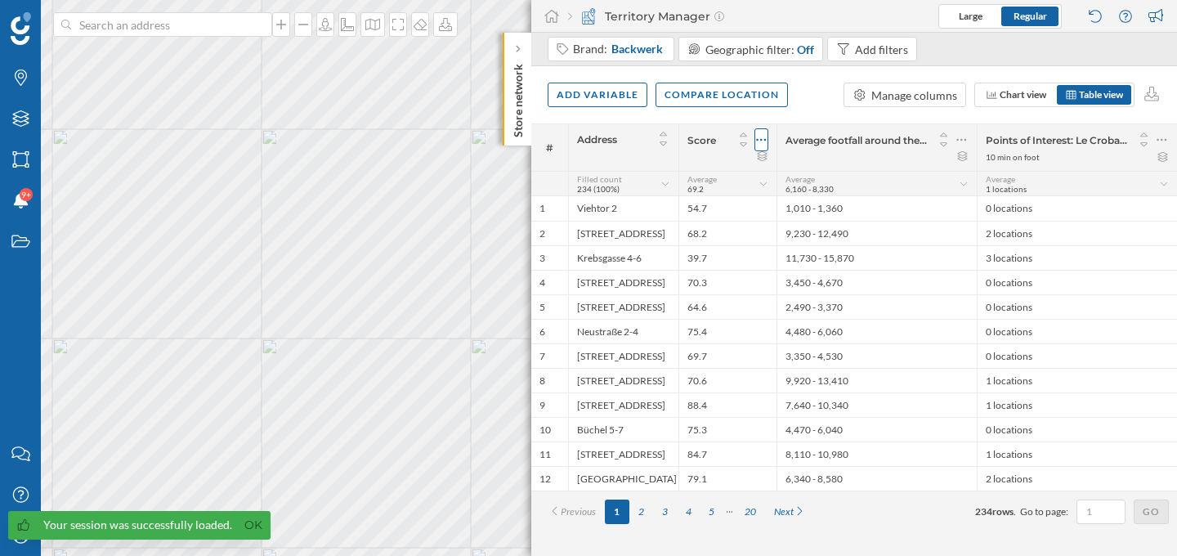
click at [761, 140] on icon at bounding box center [762, 140] width 10 height 2
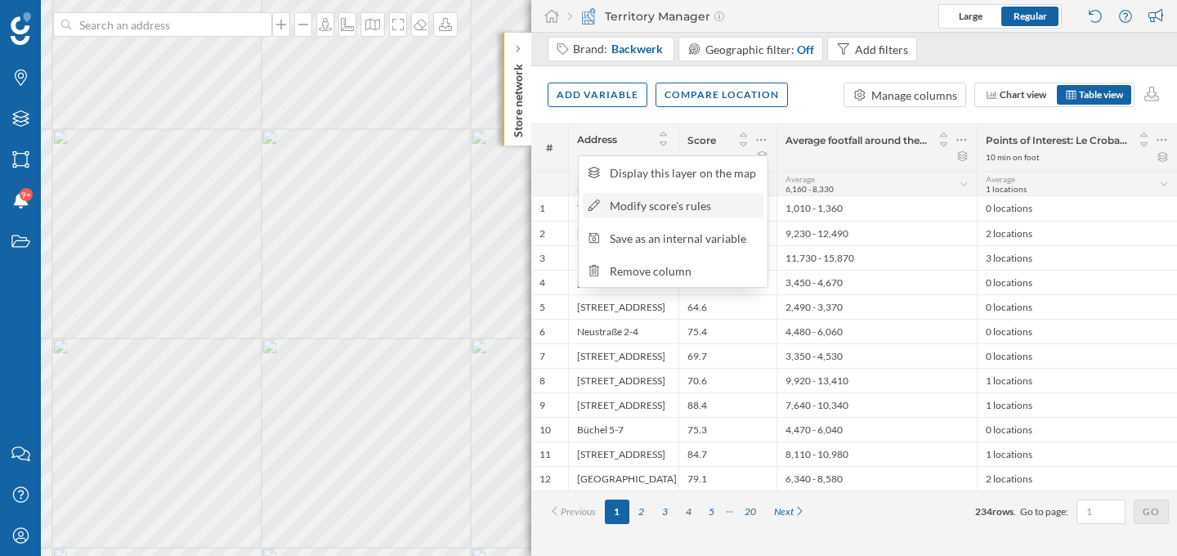
click at [718, 199] on div "Modify score's rules" at bounding box center [684, 205] width 149 height 17
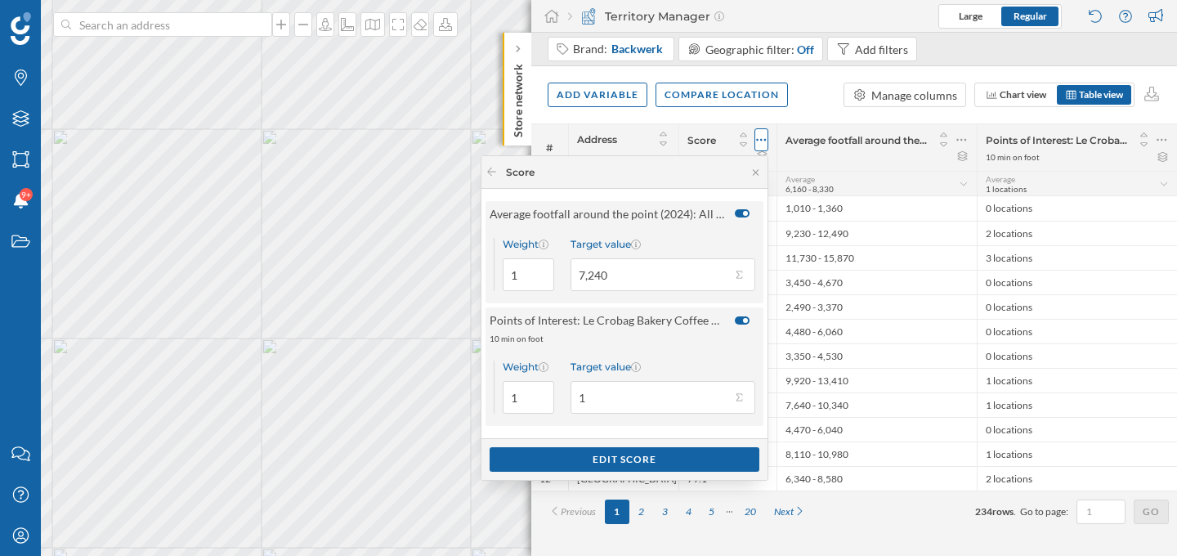
click at [764, 141] on icon at bounding box center [761, 140] width 11 height 16
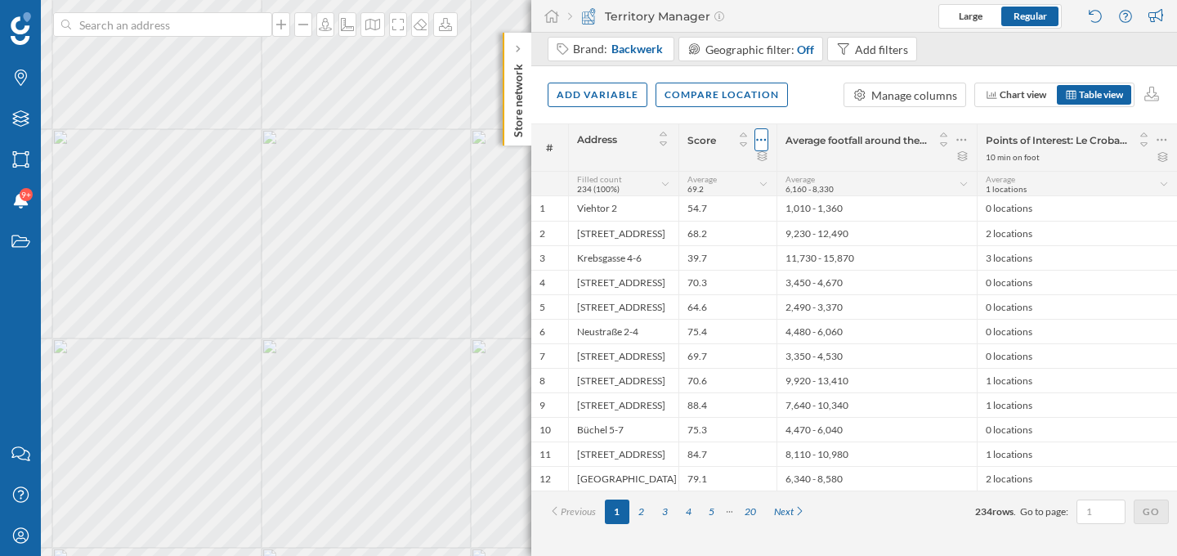
click at [764, 141] on icon at bounding box center [761, 140] width 11 height 16
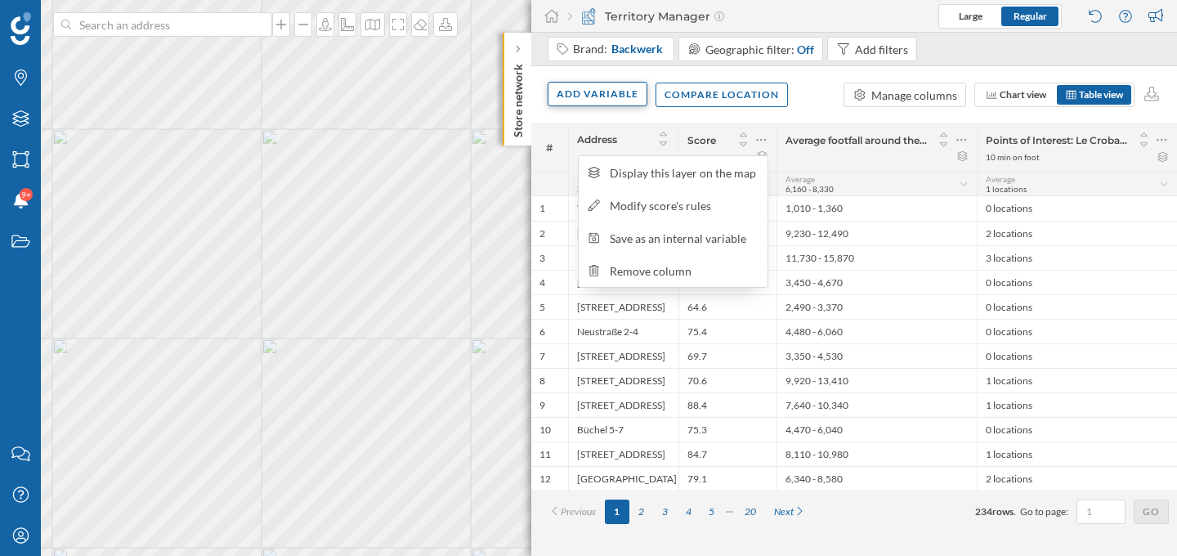
click at [637, 102] on div "Add variable" at bounding box center [597, 94] width 100 height 25
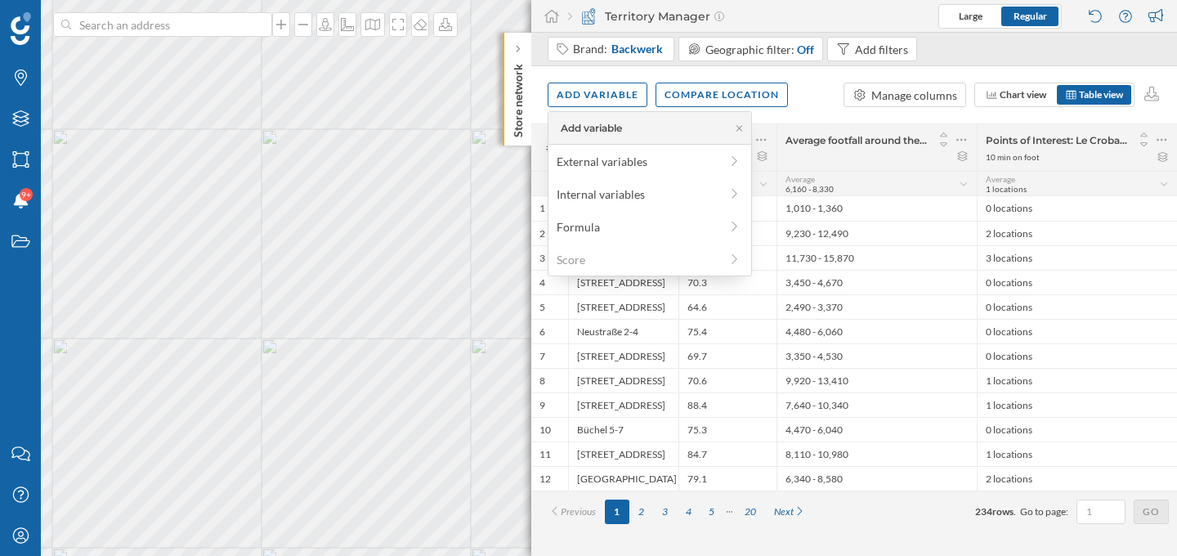
click at [798, 118] on div "Add variable Compare location Manage columns Chart view Table view" at bounding box center [854, 94] width 646 height 57
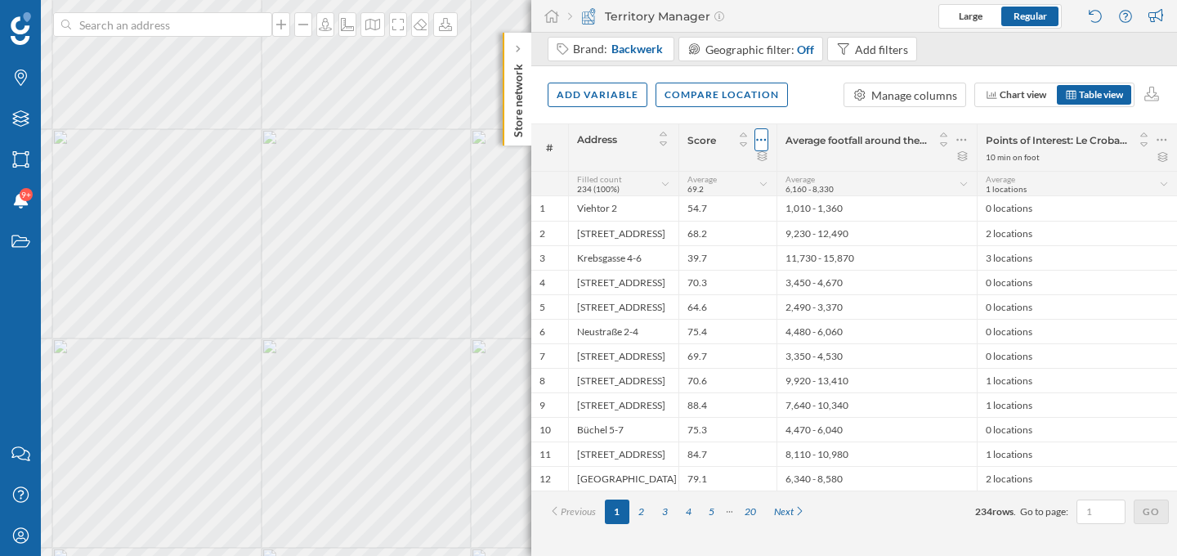
click at [764, 138] on icon at bounding box center [761, 140] width 11 height 16
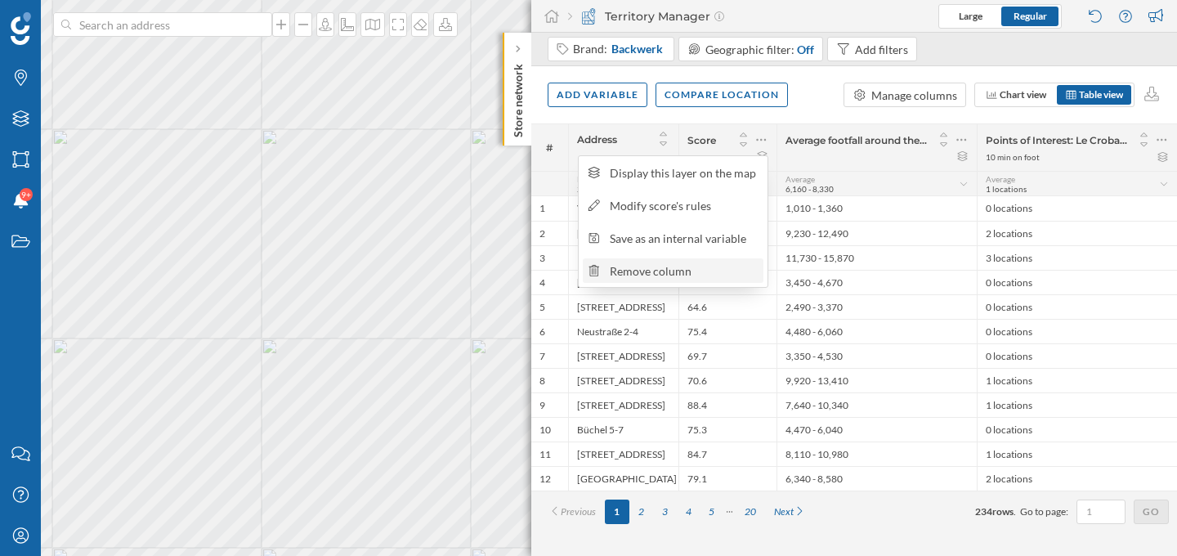
click at [713, 266] on div "Remove column" at bounding box center [684, 270] width 149 height 17
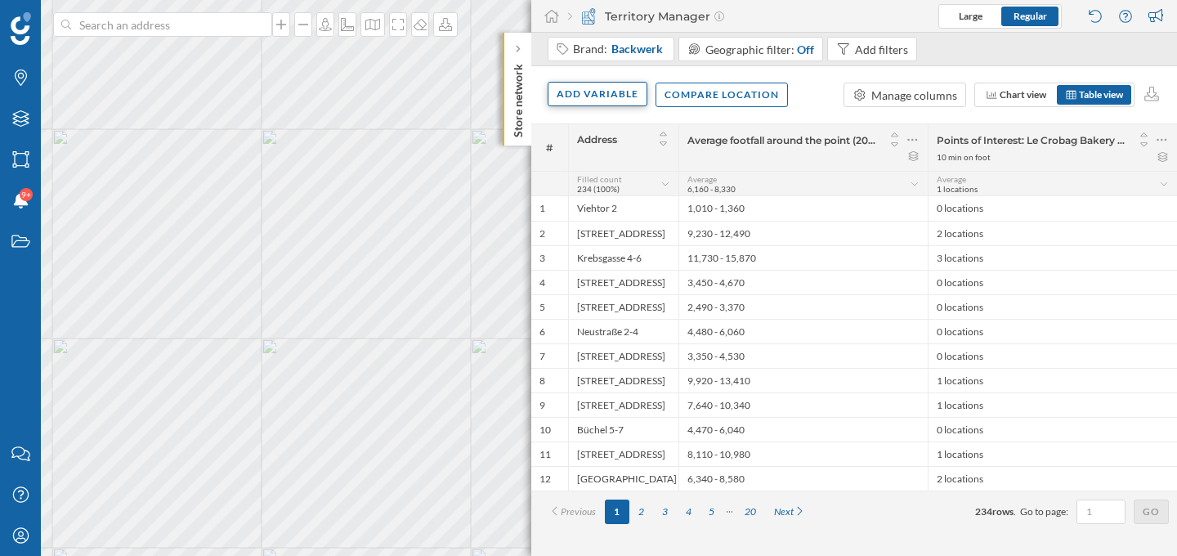
click at [618, 96] on div "Add variable" at bounding box center [597, 94] width 100 height 25
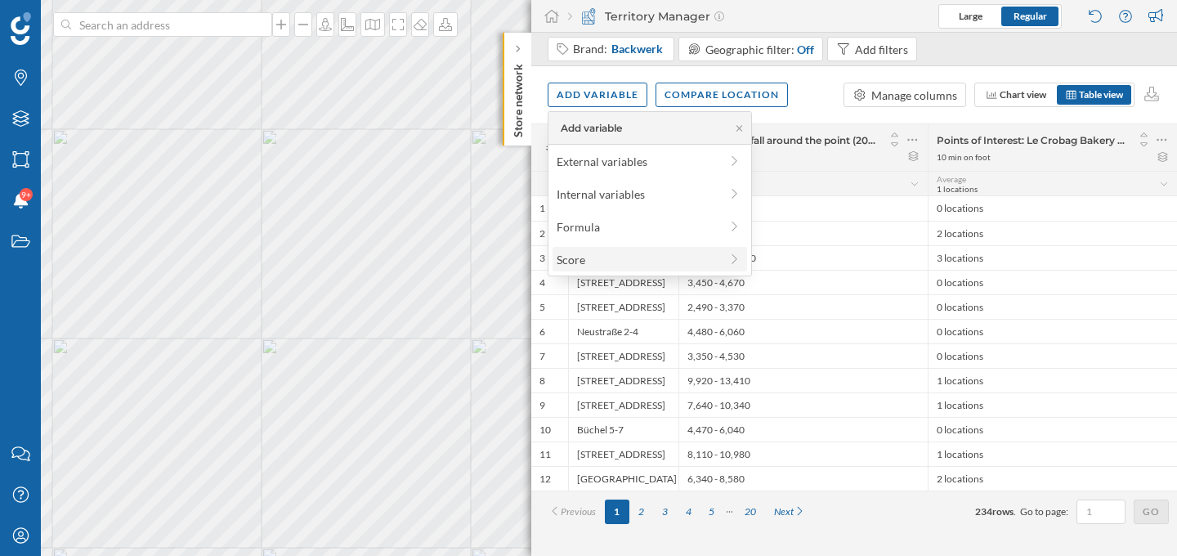
click at [597, 257] on div "Score" at bounding box center [637, 259] width 163 height 17
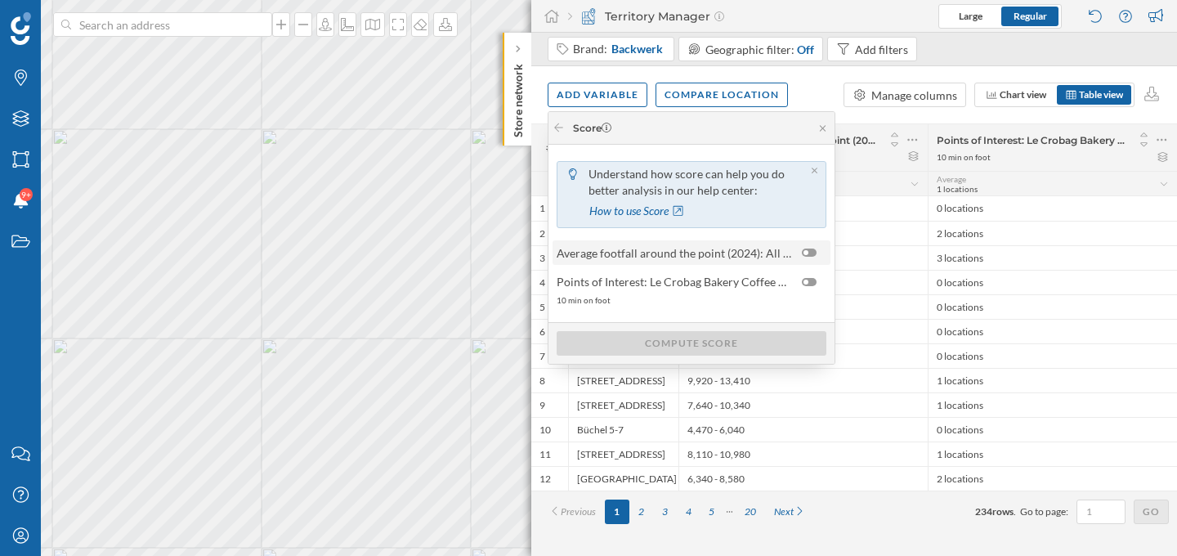
click at [809, 255] on div at bounding box center [809, 252] width 15 height 8
click at [0, 0] on input "checkbox" at bounding box center [0, 0] width 0 height 0
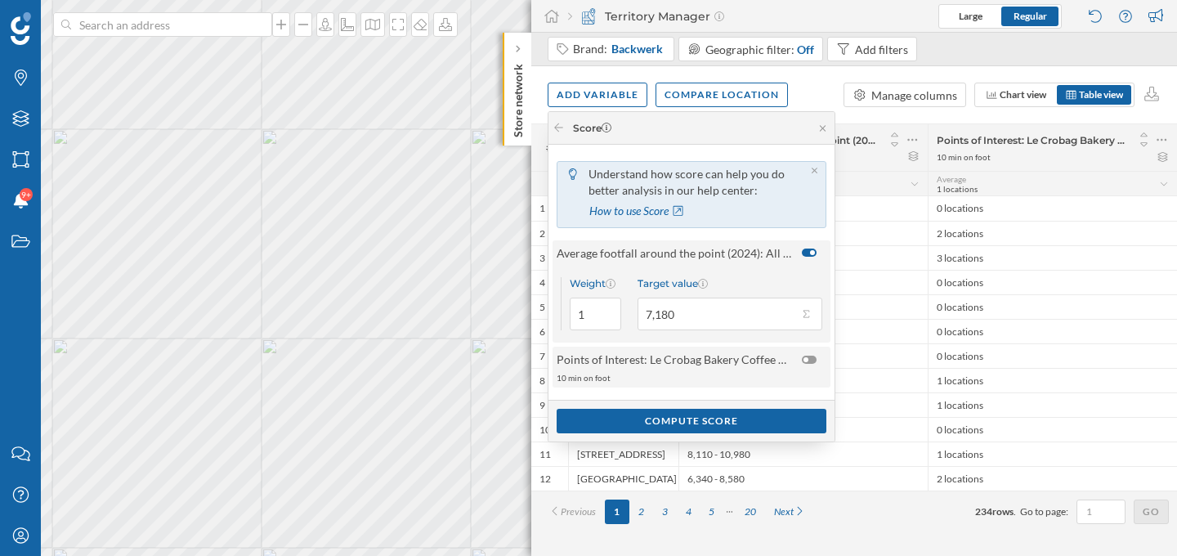
click at [809, 356] on div at bounding box center [809, 359] width 15 height 8
click at [0, 0] on input "checkbox" at bounding box center [0, 0] width 0 height 0
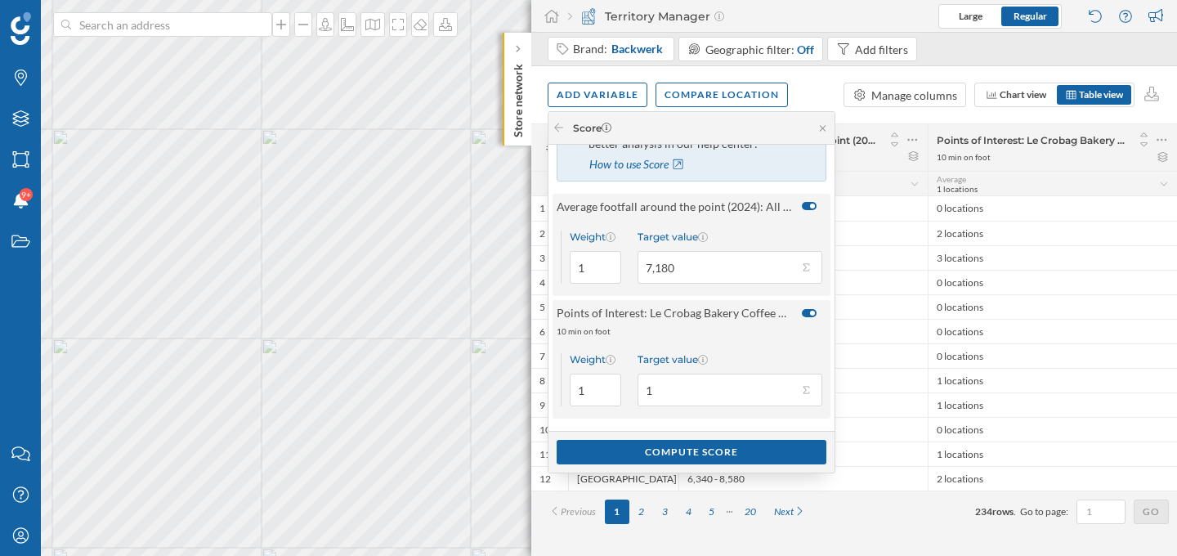
scroll to position [0, 0]
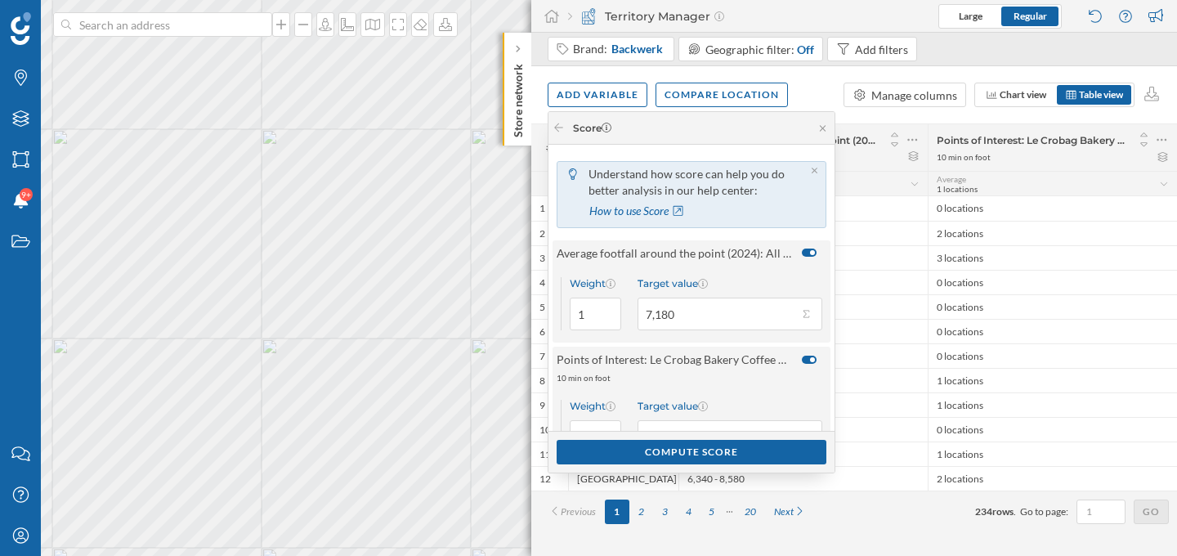
click at [811, 358] on div at bounding box center [812, 359] width 5 height 5
click at [0, 0] on input "checkbox" at bounding box center [0, 0] width 0 height 0
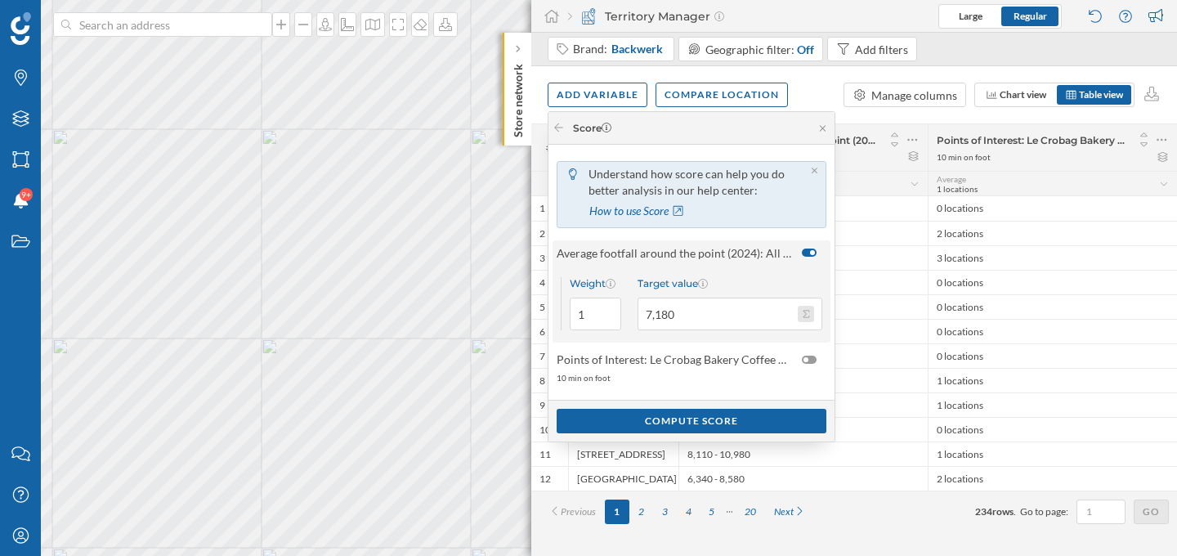
click at [802, 310] on button "Target value 7,180" at bounding box center [806, 314] width 16 height 16
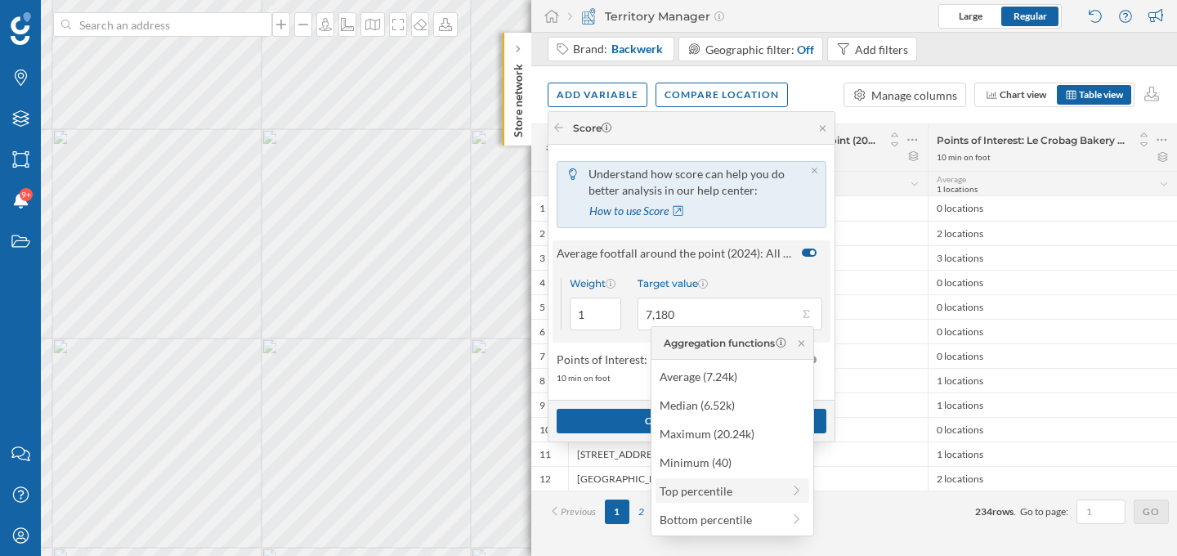
click at [756, 487] on div "Top percentile" at bounding box center [720, 490] width 122 height 17
click at [874, 518] on div "Previous 1 2 3 4 5 20 Next 234 rows . Go to page: Go" at bounding box center [853, 511] width 629 height 25
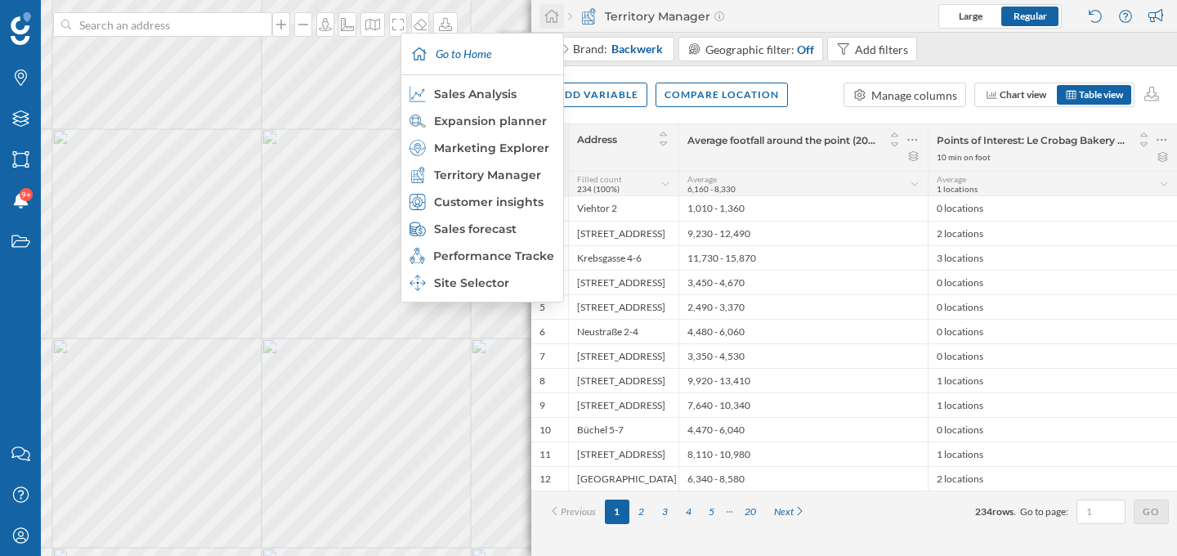
click at [555, 19] on icon at bounding box center [551, 16] width 16 height 15
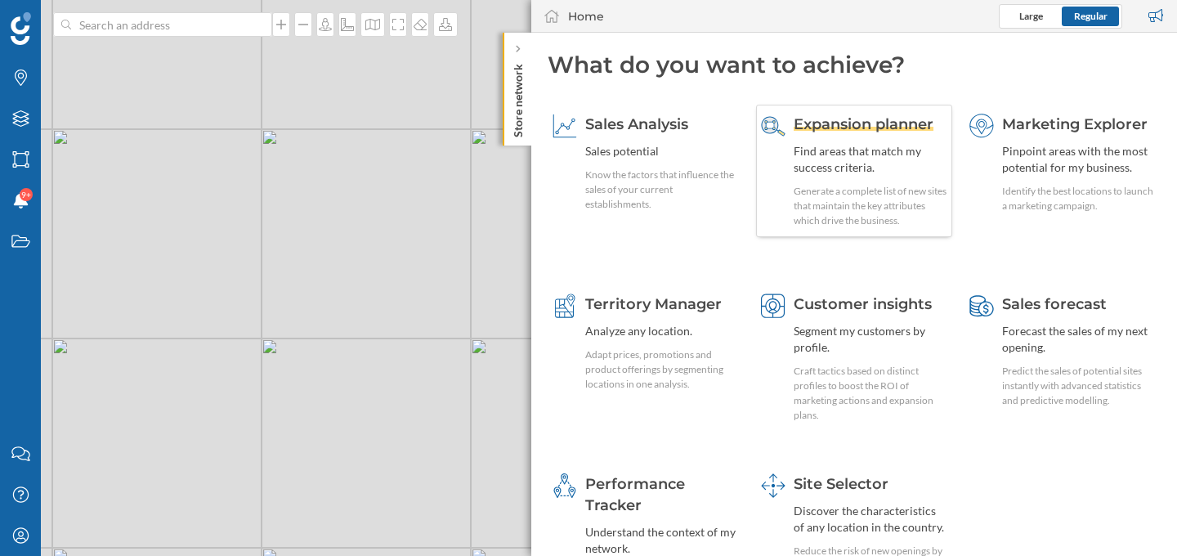
click at [837, 131] on span "Expansion planner" at bounding box center [863, 124] width 140 height 18
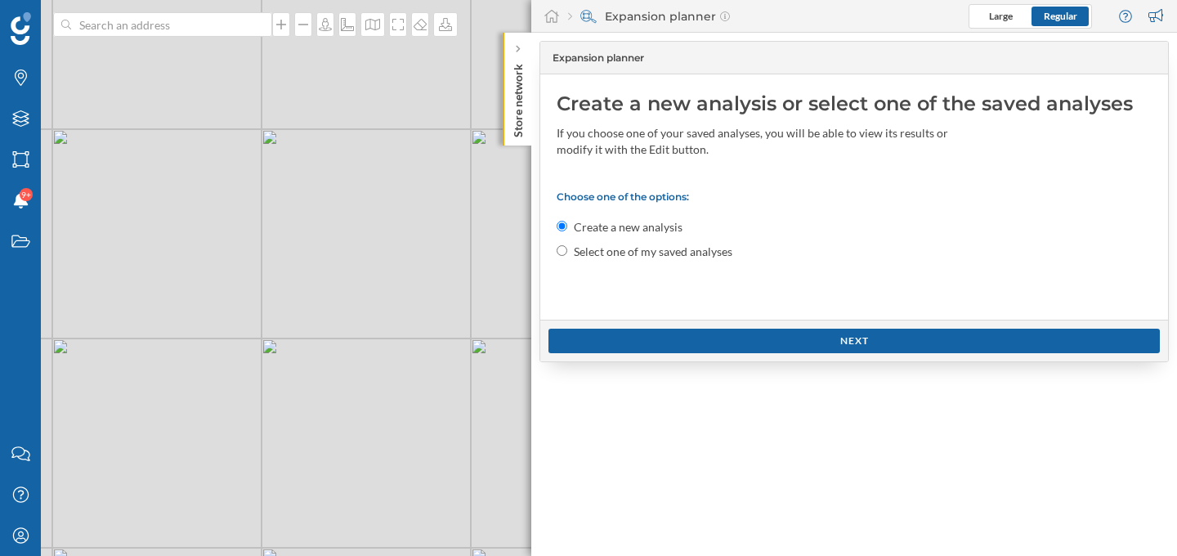
click at [837, 131] on div "If you choose one of your saved analyses, you will be able to view its results …" at bounding box center [768, 141] width 425 height 33
click at [658, 346] on div "Next" at bounding box center [853, 340] width 611 height 25
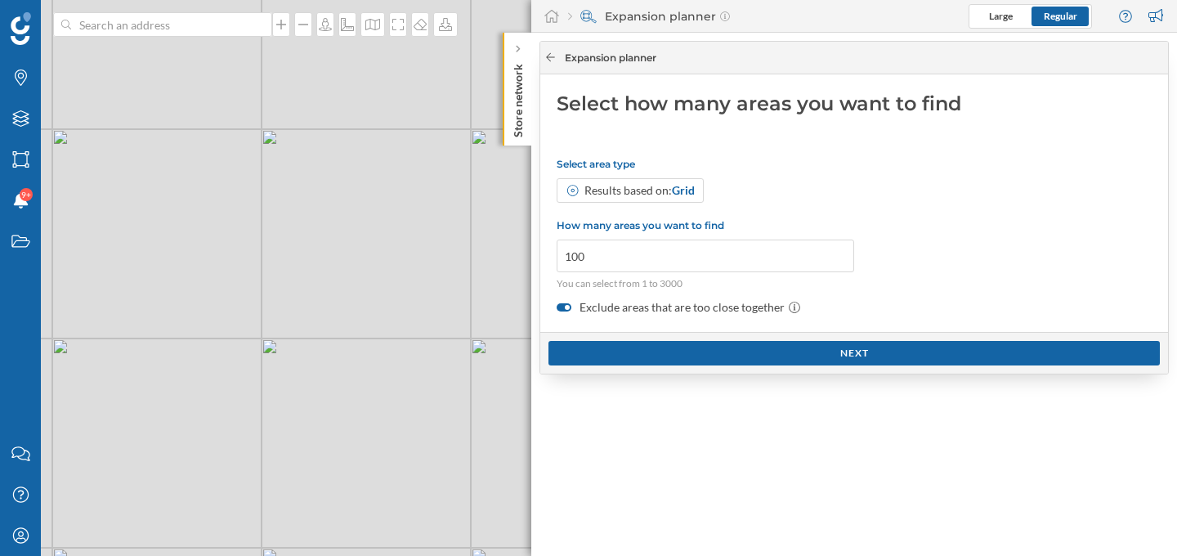
click at [547, 59] on icon at bounding box center [550, 57] width 9 height 8
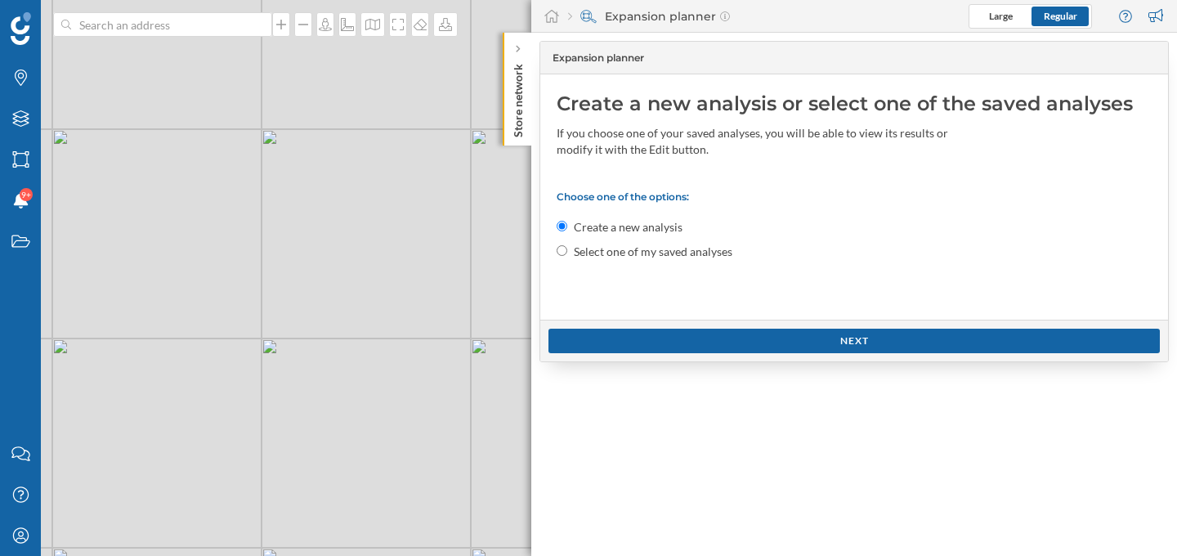
click at [566, 253] on div "Select one of my saved analyses" at bounding box center [853, 252] width 595 height 16
click at [562, 250] on input "Select one of my saved analyses" at bounding box center [561, 250] width 11 height 11
radio input "true"
radio input "false"
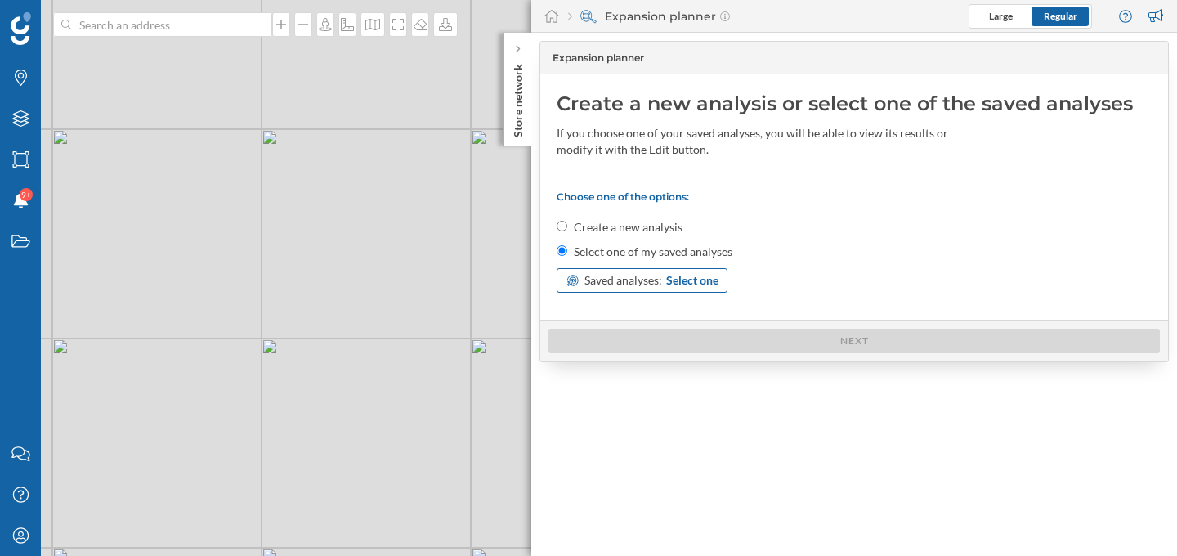
click at [597, 288] on span "Saved analyses:" at bounding box center [623, 280] width 78 height 16
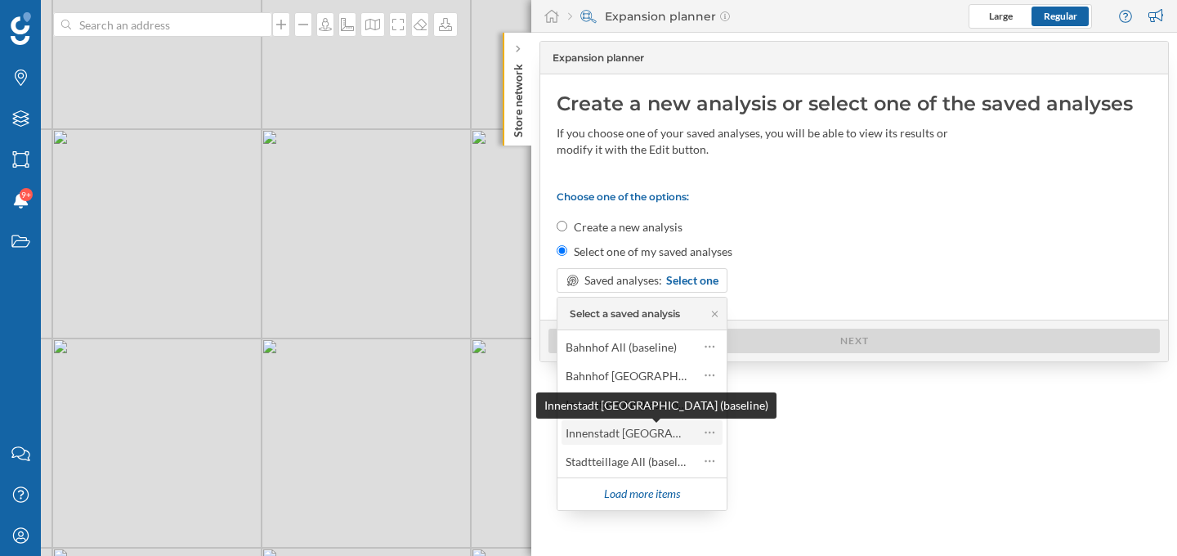
click at [597, 430] on div "Innenstadt [GEOGRAPHIC_DATA] (baseline)" at bounding box center [677, 433] width 224 height 14
